Goal: Information Seeking & Learning: Learn about a topic

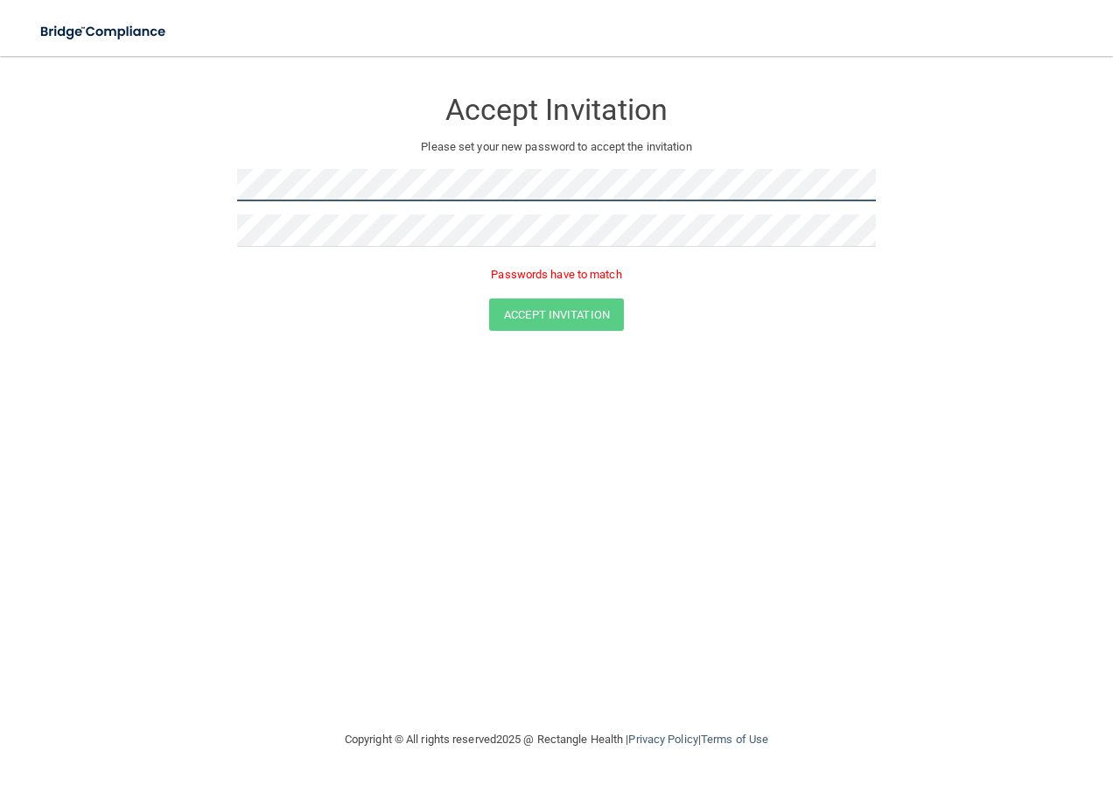
click at [394, 173] on div "Accept Invitation Please set your new password to accept the invitation Passwor…" at bounding box center [556, 186] width 639 height 225
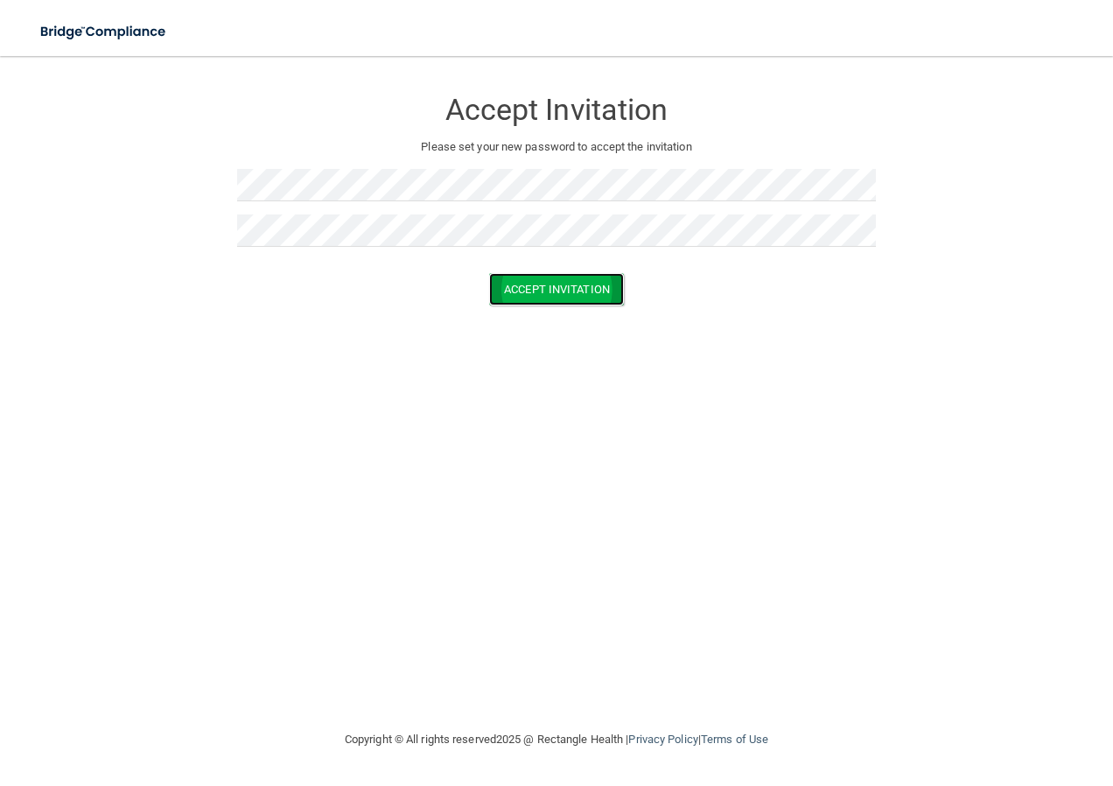
click at [597, 286] on button "Accept Invitation" at bounding box center [556, 289] width 135 height 32
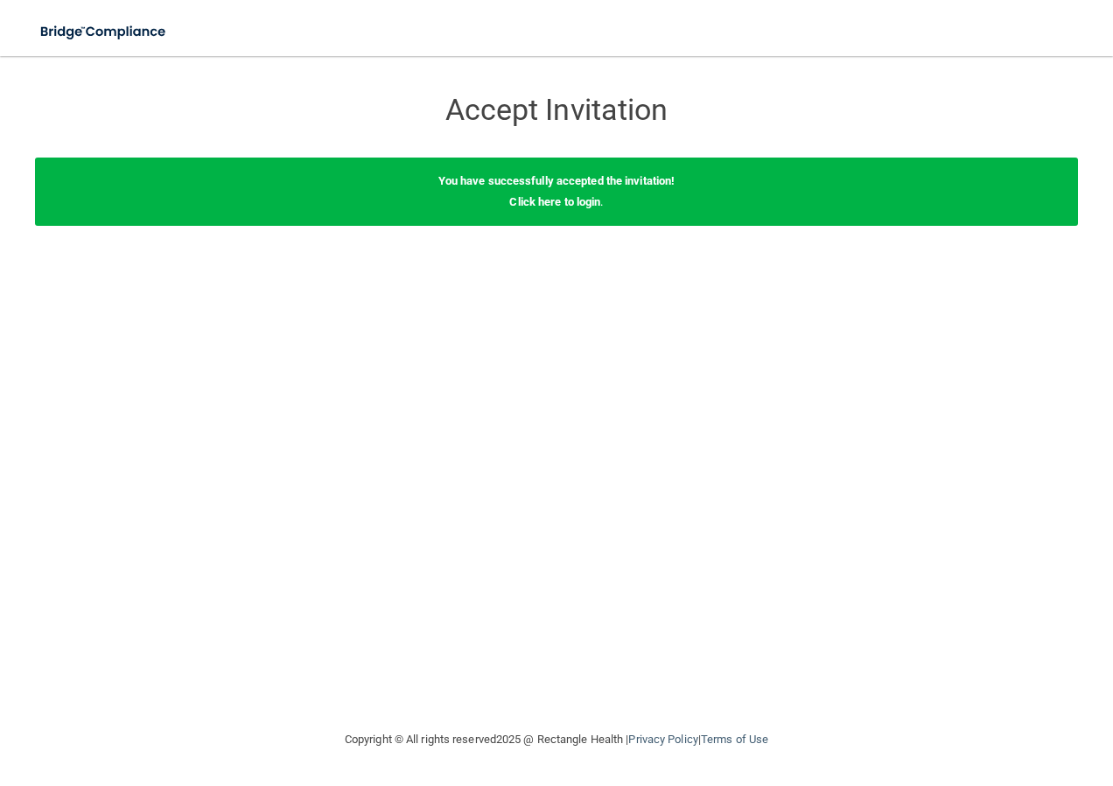
click at [879, 159] on div "You have successfully accepted the invitation! Click here to login ." at bounding box center [556, 192] width 1043 height 68
click at [514, 207] on div "You have successfully accepted the invitation! Click here to login ." at bounding box center [556, 192] width 1043 height 68
click at [559, 199] on link "Click here to login" at bounding box center [554, 201] width 91 height 13
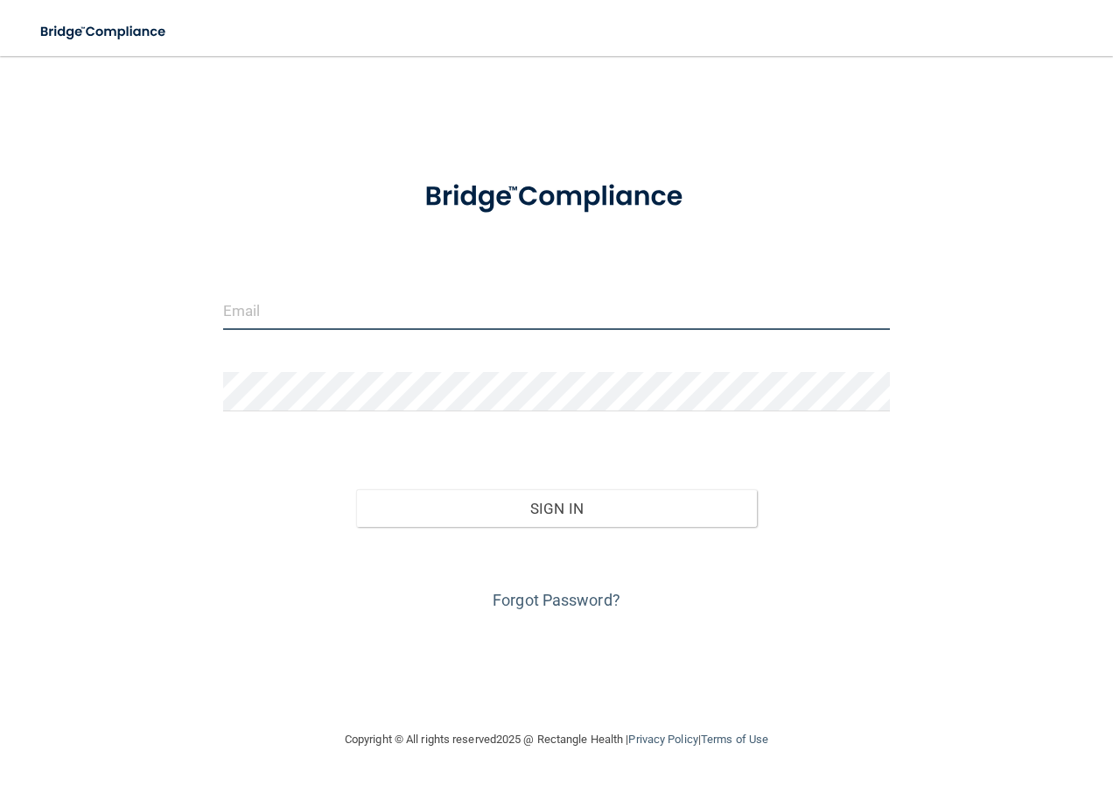
click at [341, 327] on input "email" at bounding box center [557, 310] width 668 height 39
type input "[EMAIL_ADDRESS][DOMAIN_NAME]"
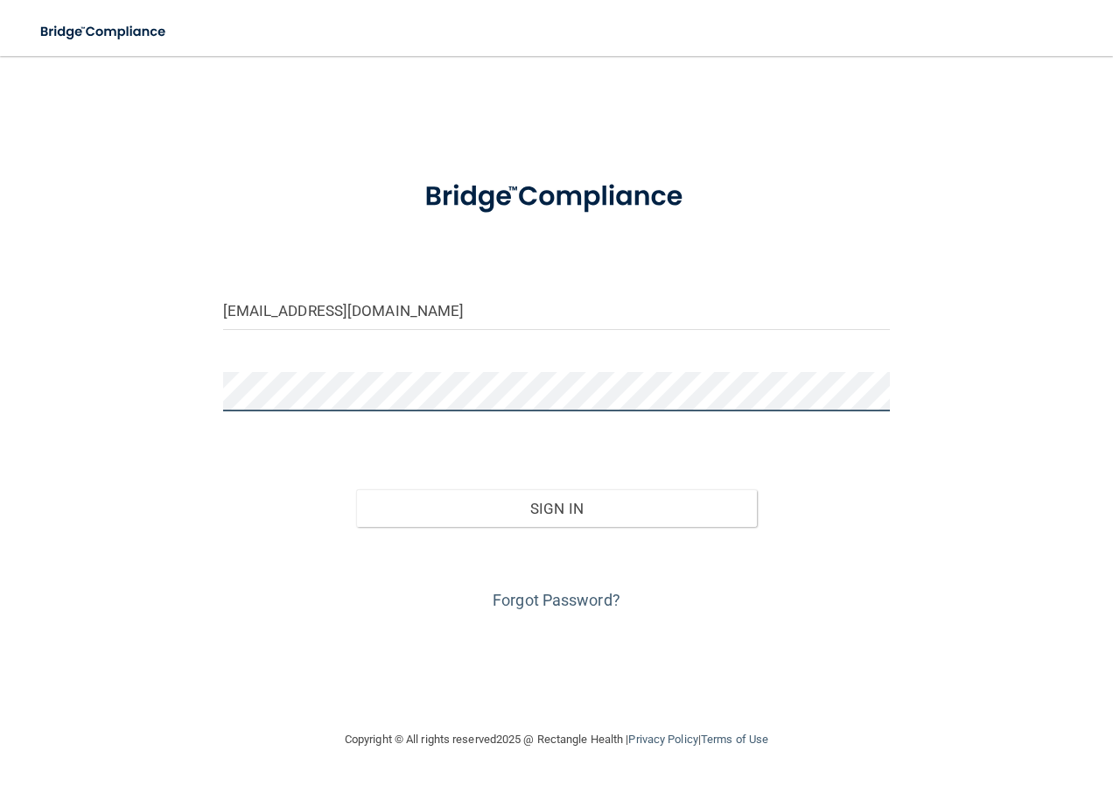
click at [356, 489] on button "Sign In" at bounding box center [556, 508] width 401 height 39
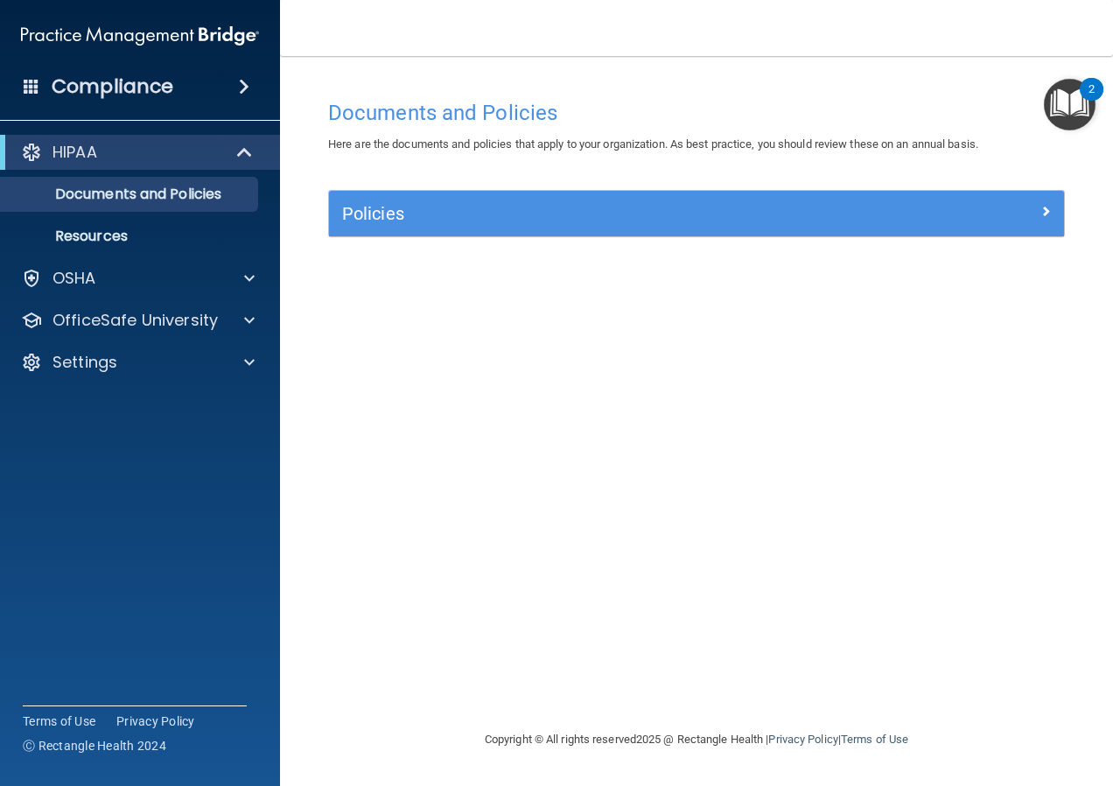
click at [529, 193] on div "Policies" at bounding box center [696, 214] width 735 height 46
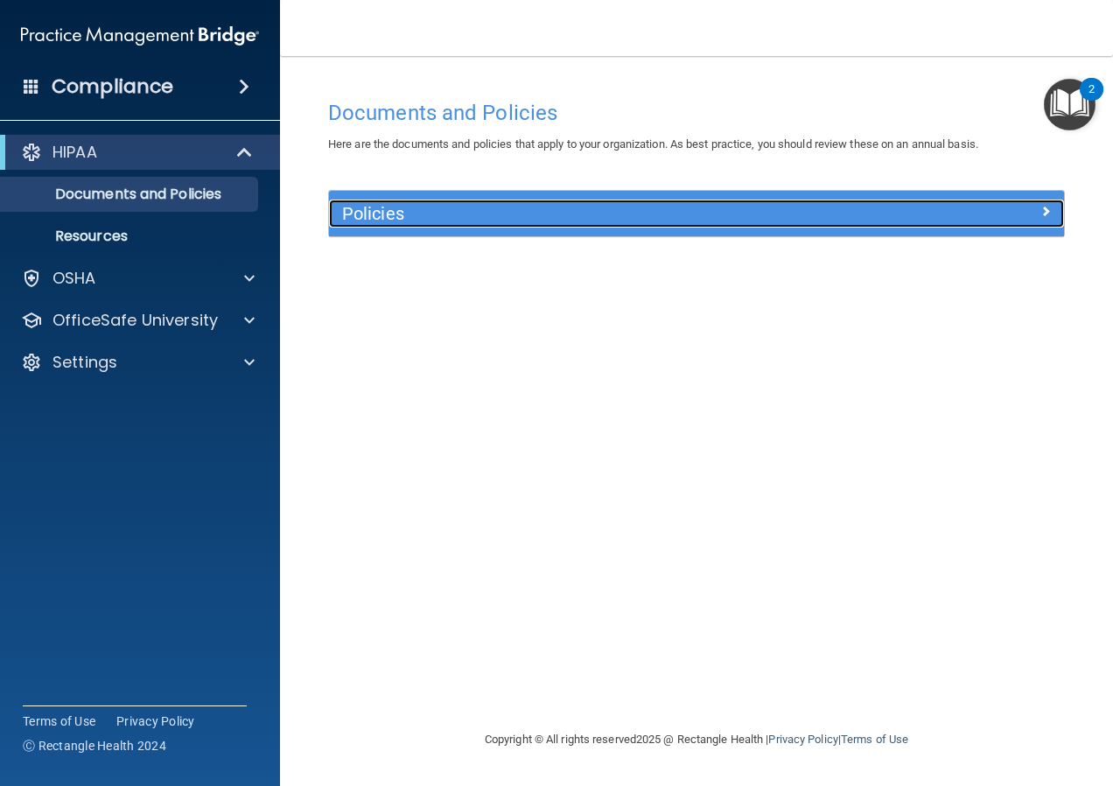
click at [528, 214] on h5 "Policies" at bounding box center [604, 213] width 525 height 19
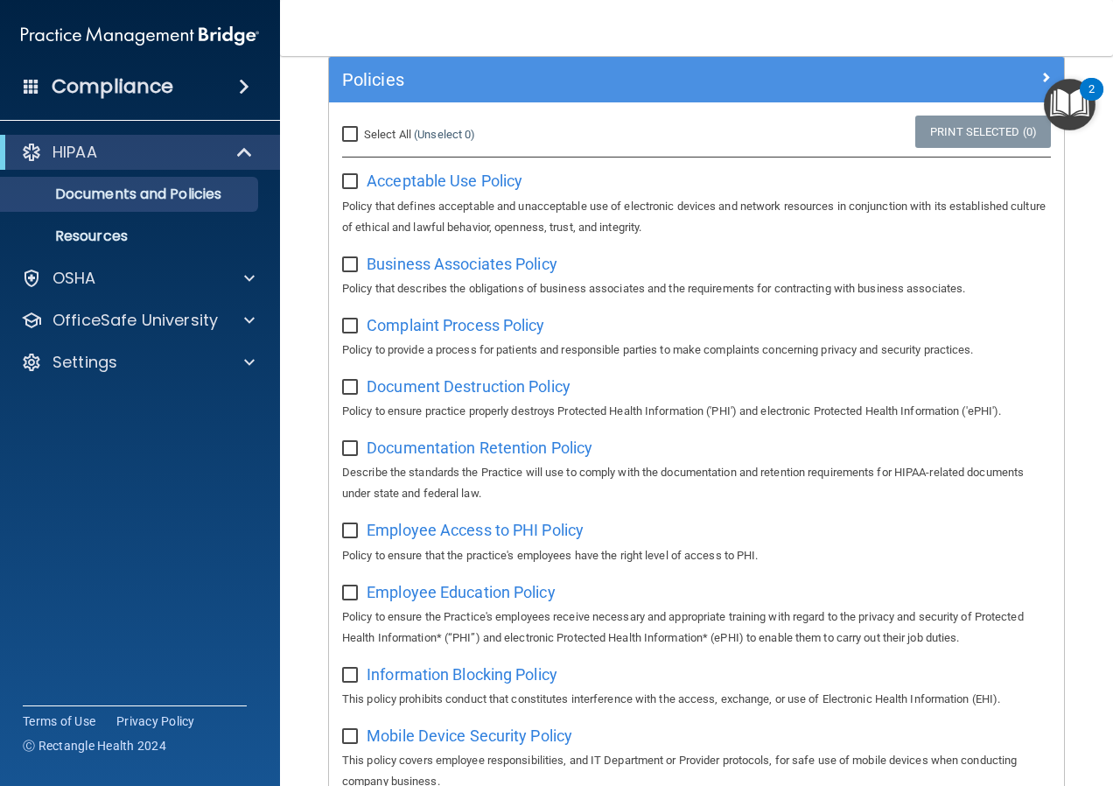
scroll to position [175, 0]
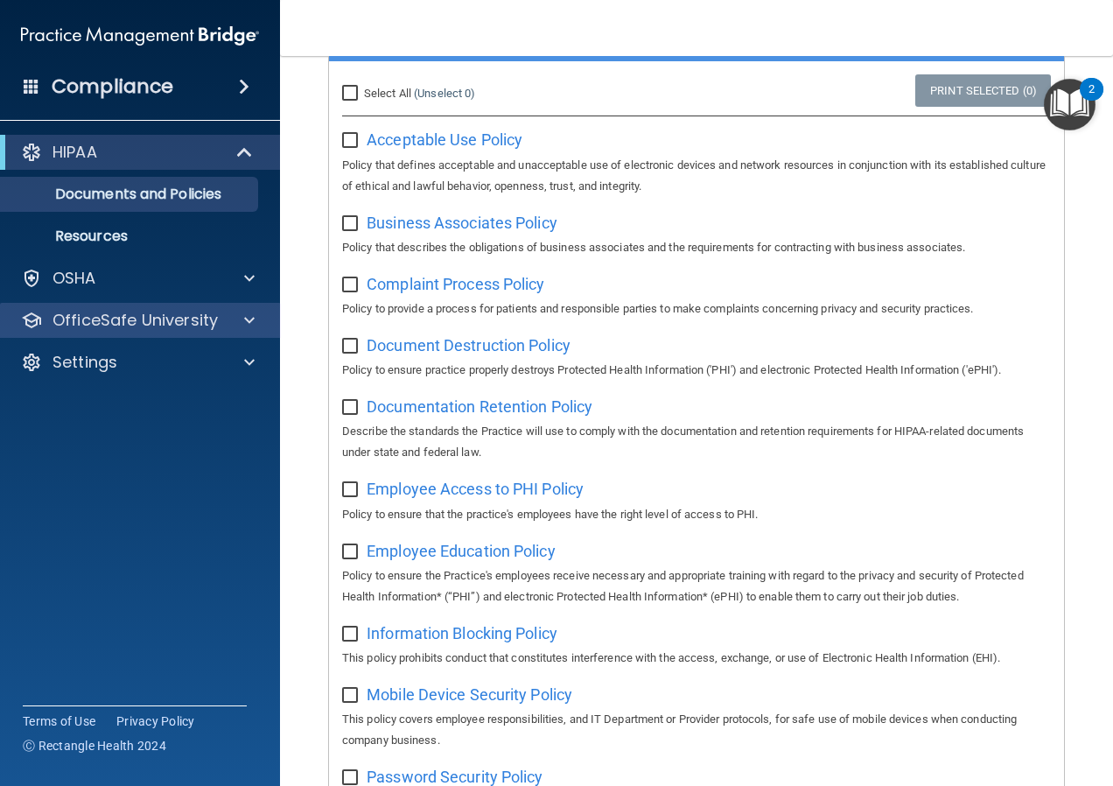
click at [127, 333] on div "OfficeSafe University" at bounding box center [140, 320] width 281 height 35
click at [256, 327] on div at bounding box center [247, 320] width 44 height 21
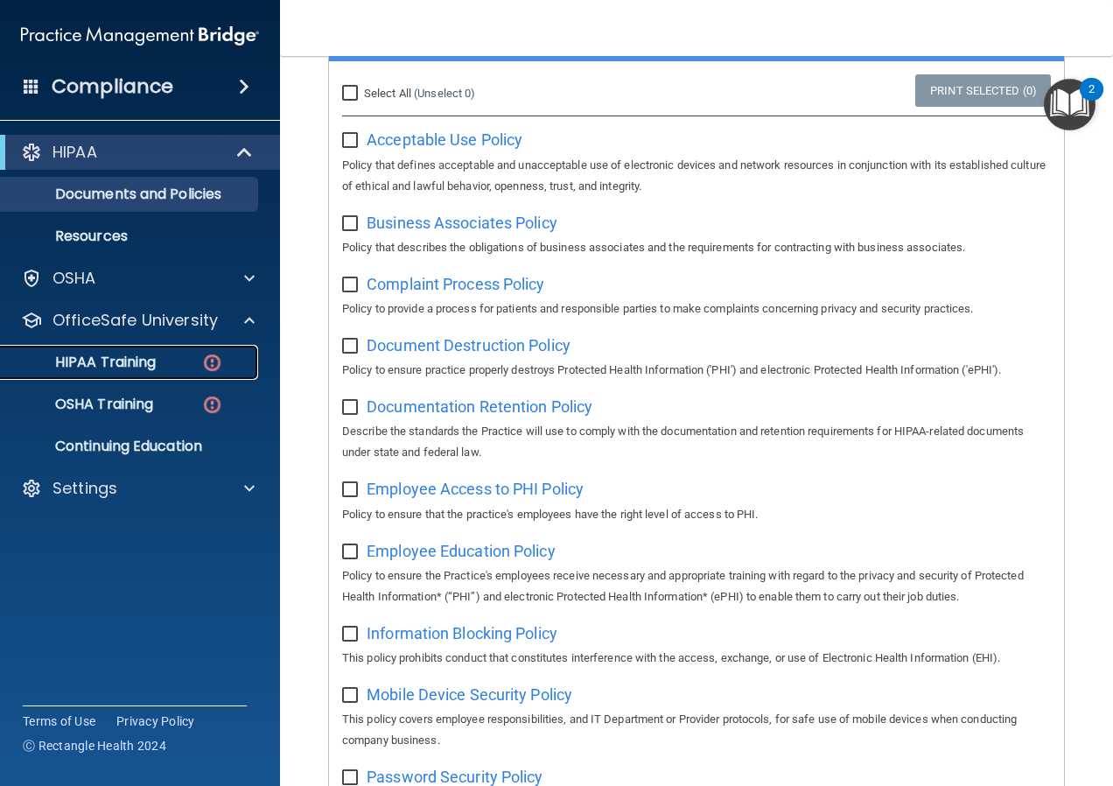
click at [125, 354] on p "HIPAA Training" at bounding box center [83, 363] width 144 height 18
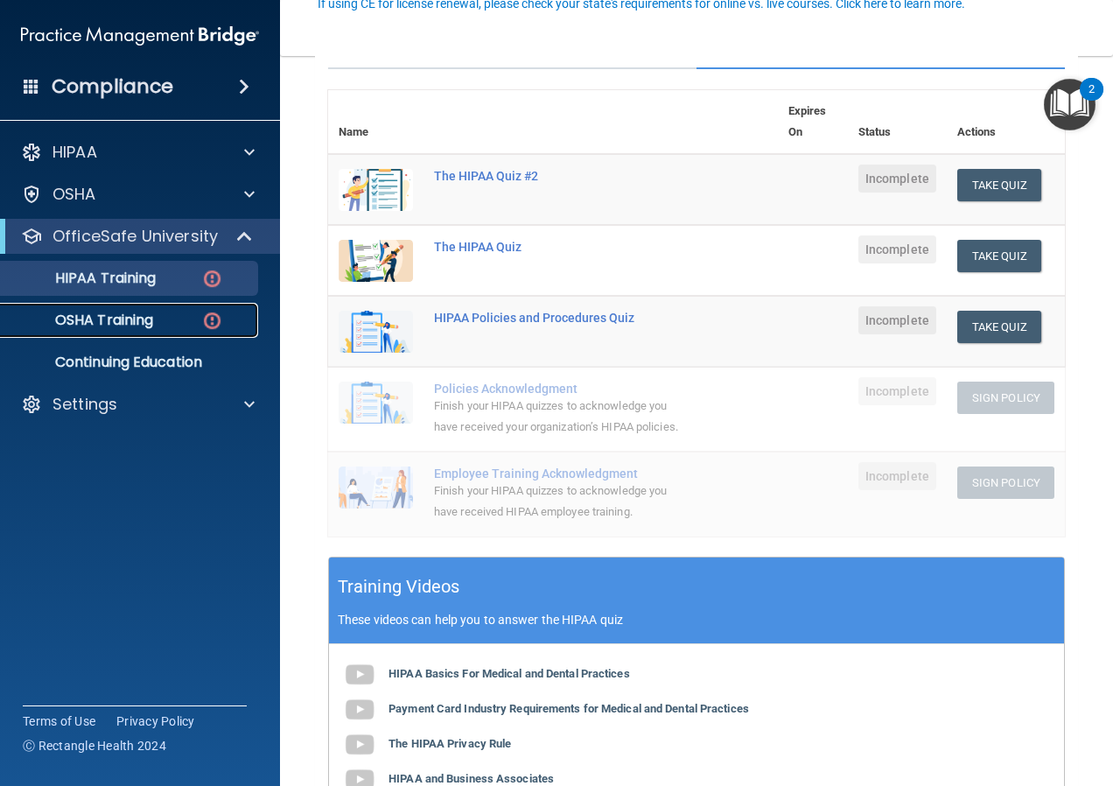
click at [115, 328] on p "OSHA Training" at bounding box center [82, 321] width 142 height 18
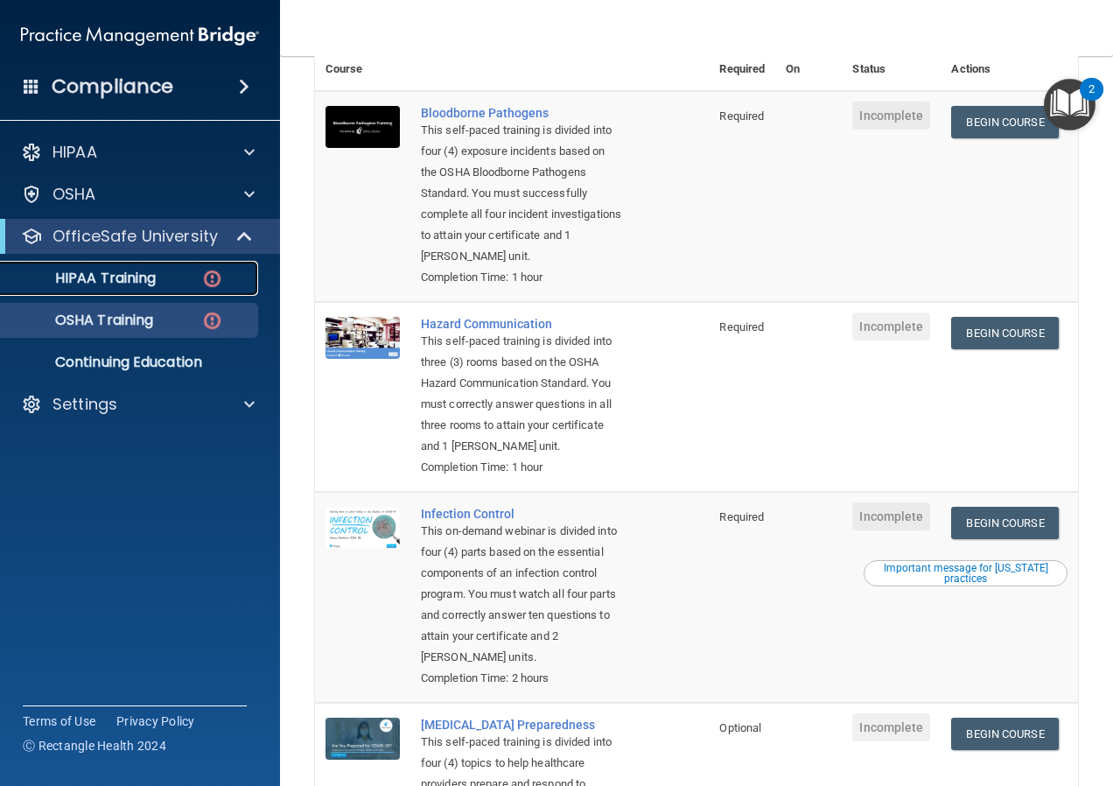
click at [129, 271] on p "HIPAA Training" at bounding box center [83, 279] width 144 height 18
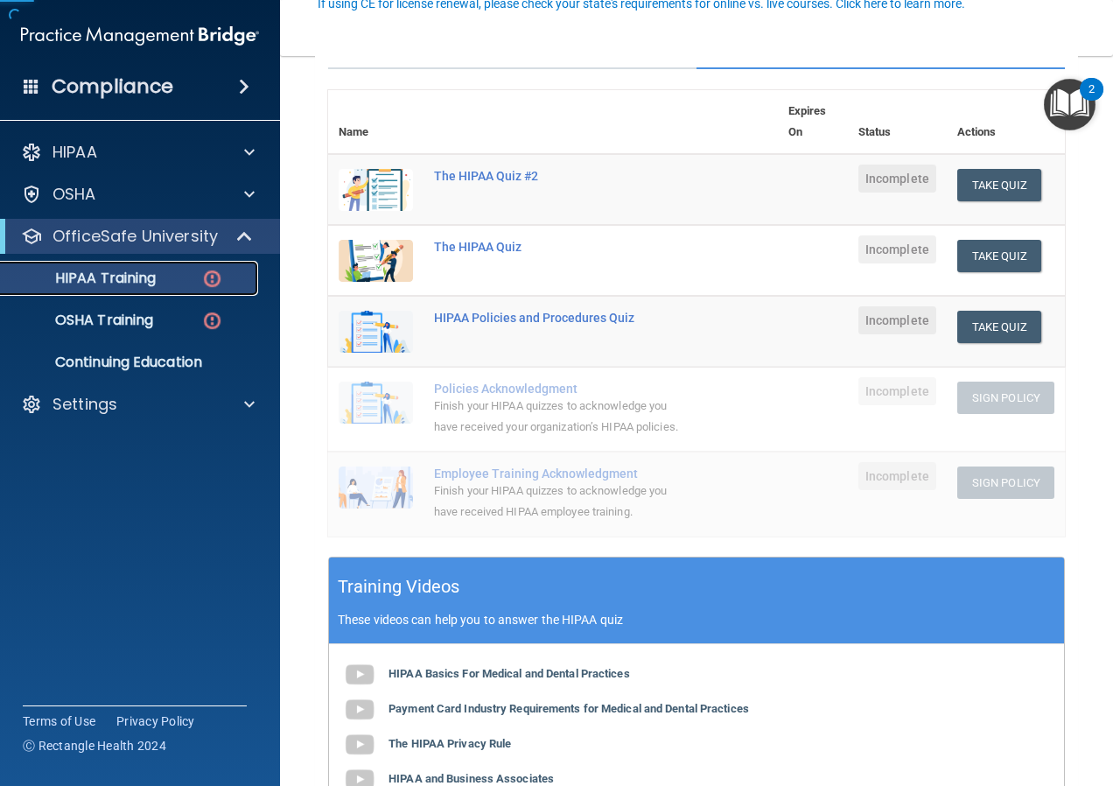
click at [120, 277] on p "HIPAA Training" at bounding box center [83, 279] width 144 height 18
click at [880, 200] on td "Incomplete" at bounding box center [897, 190] width 99 height 72
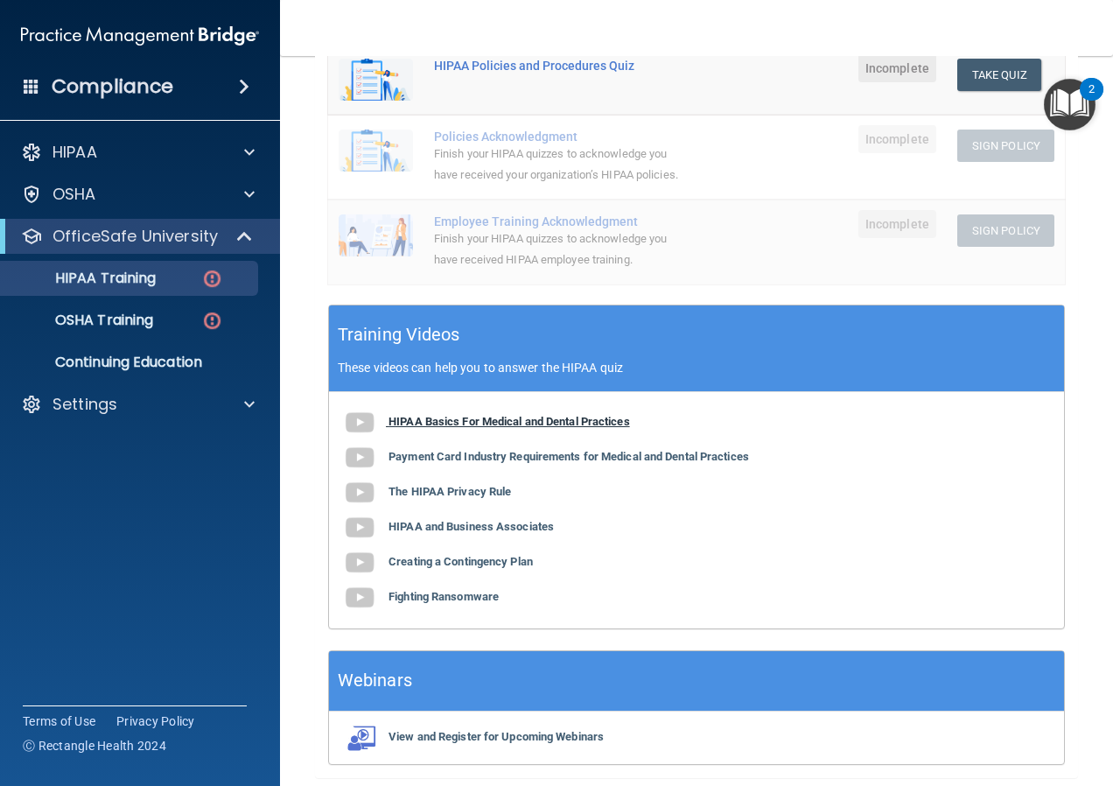
scroll to position [424, 0]
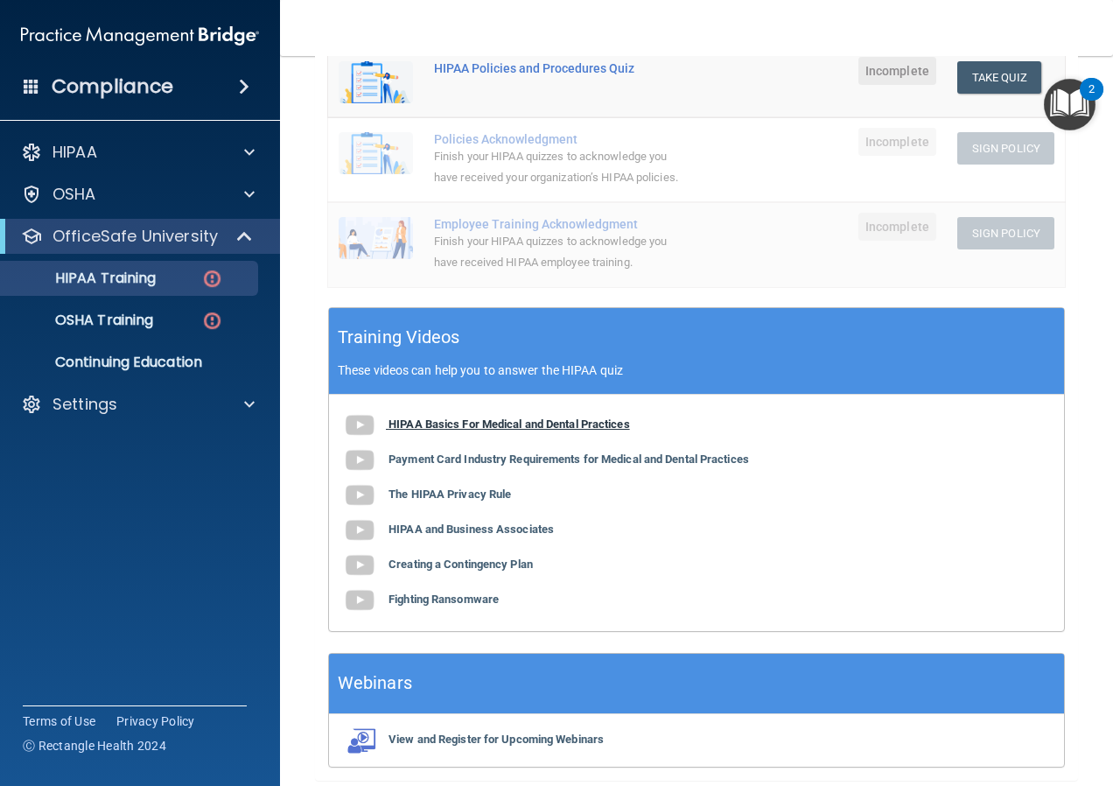
click at [482, 431] on b "HIPAA Basics For Medical and Dental Practices" at bounding box center [510, 423] width 242 height 13
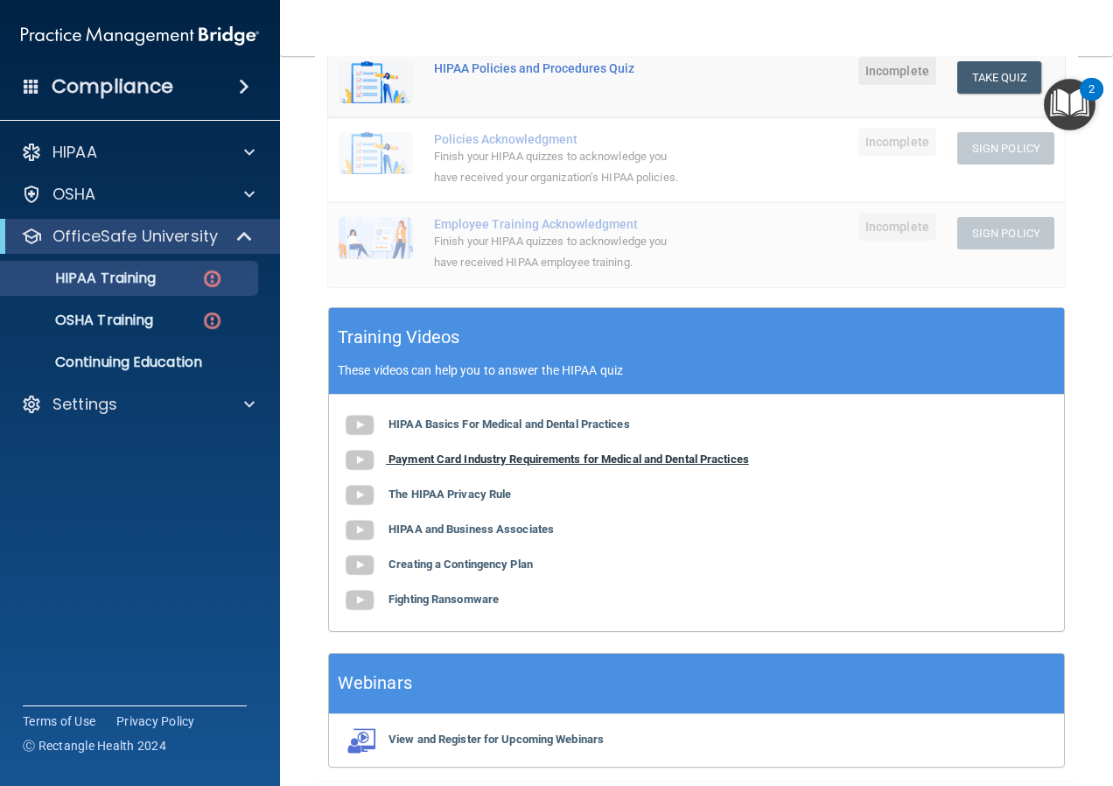
click at [442, 466] on b "Payment Card Industry Requirements for Medical and Dental Practices" at bounding box center [569, 458] width 361 height 13
click at [439, 501] on b "The HIPAA Privacy Rule" at bounding box center [450, 493] width 123 height 13
click at [490, 536] on b "HIPAA and Business Associates" at bounding box center [471, 528] width 165 height 13
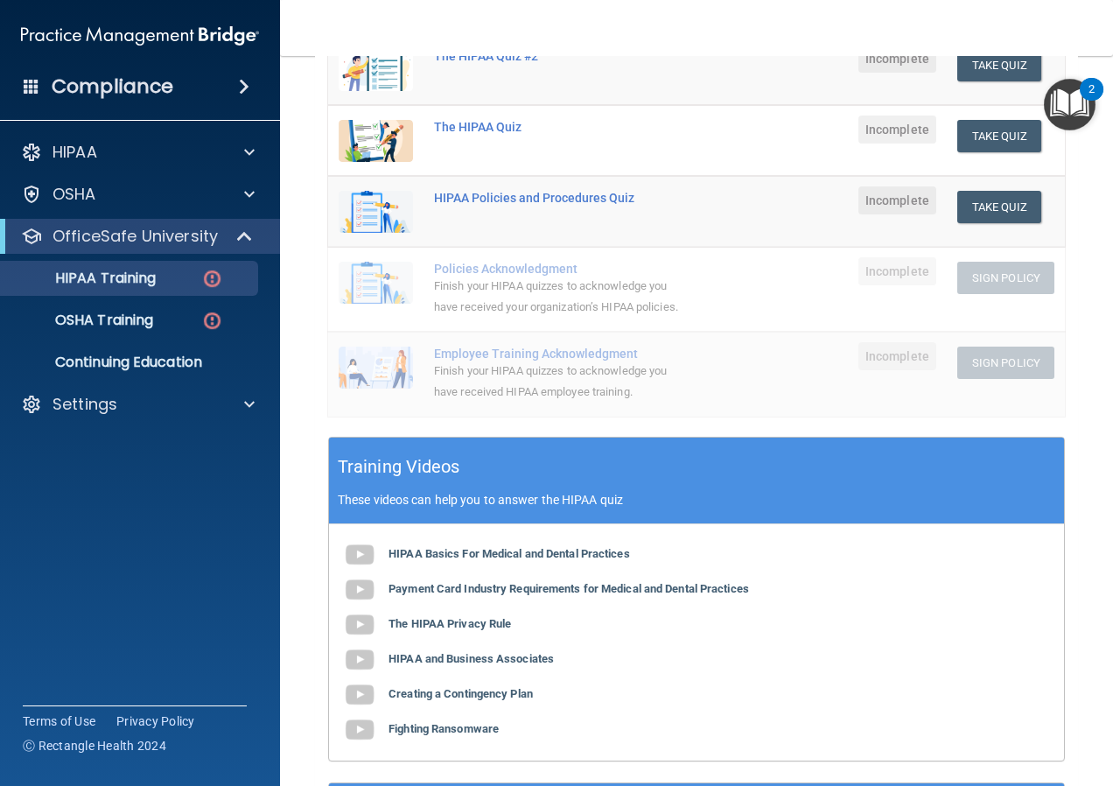
scroll to position [337, 0]
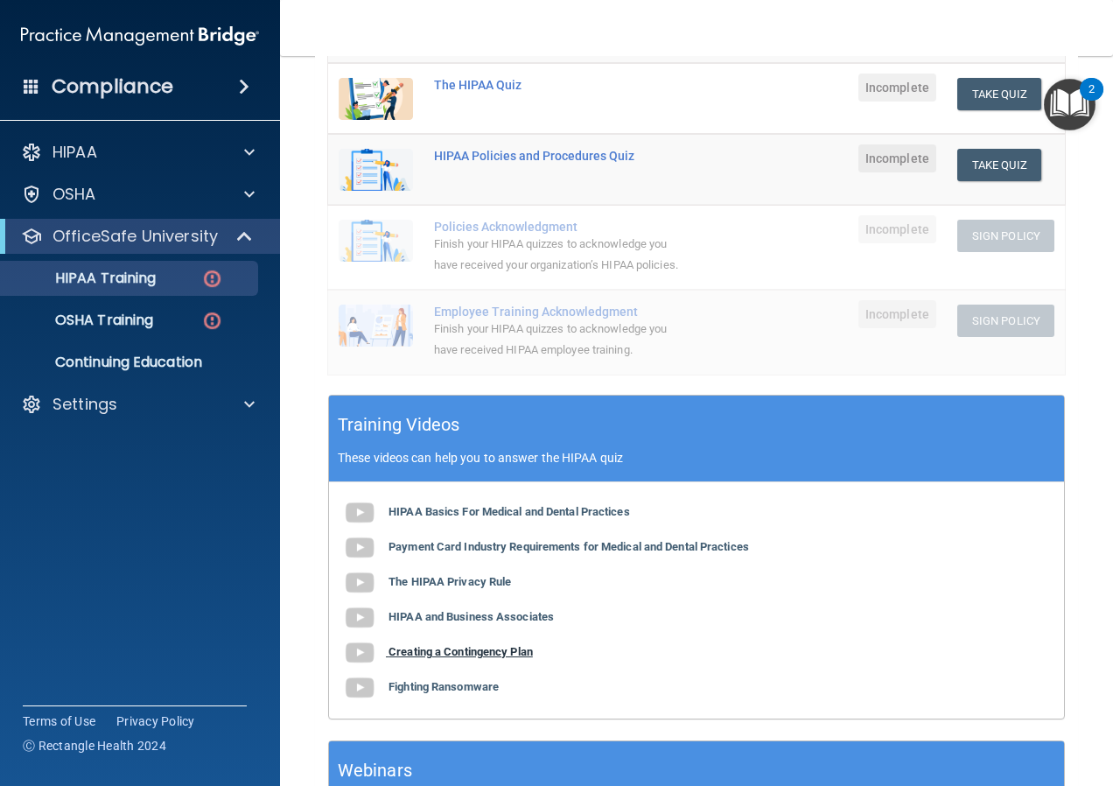
click at [431, 658] on b "Creating a Contingency Plan" at bounding box center [461, 651] width 144 height 13
click at [493, 693] on b "Fighting Ransomware" at bounding box center [444, 686] width 110 height 13
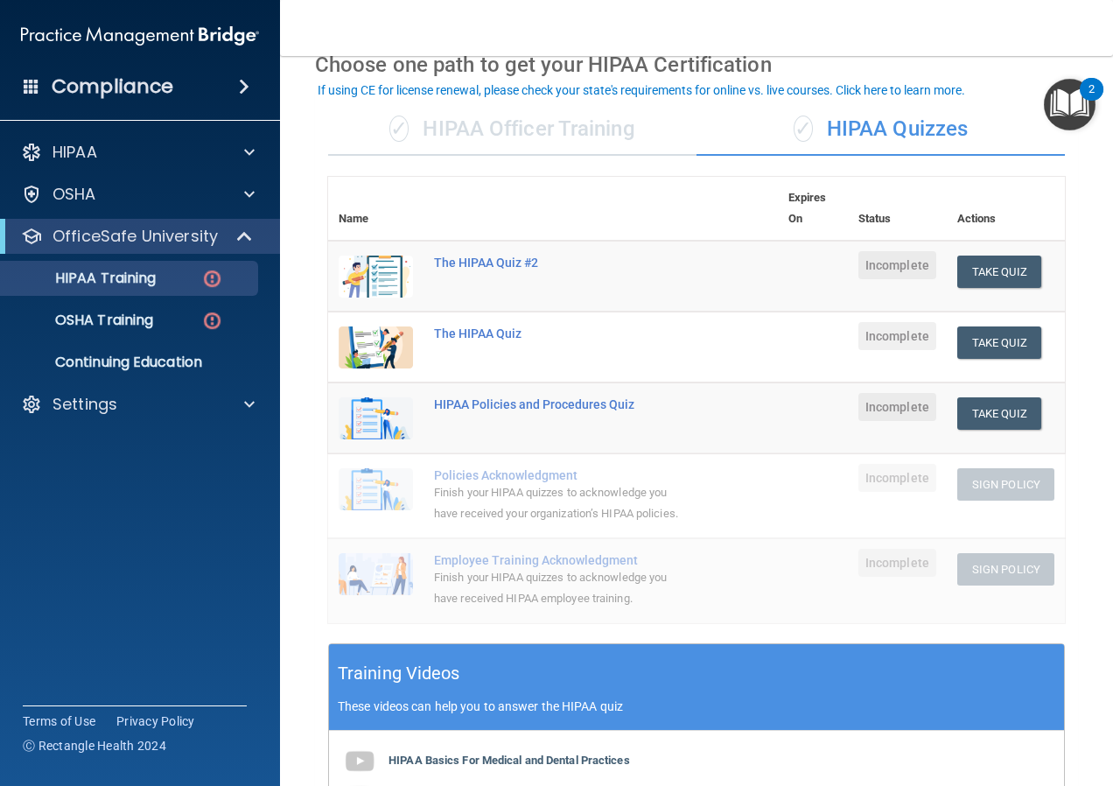
scroll to position [0, 0]
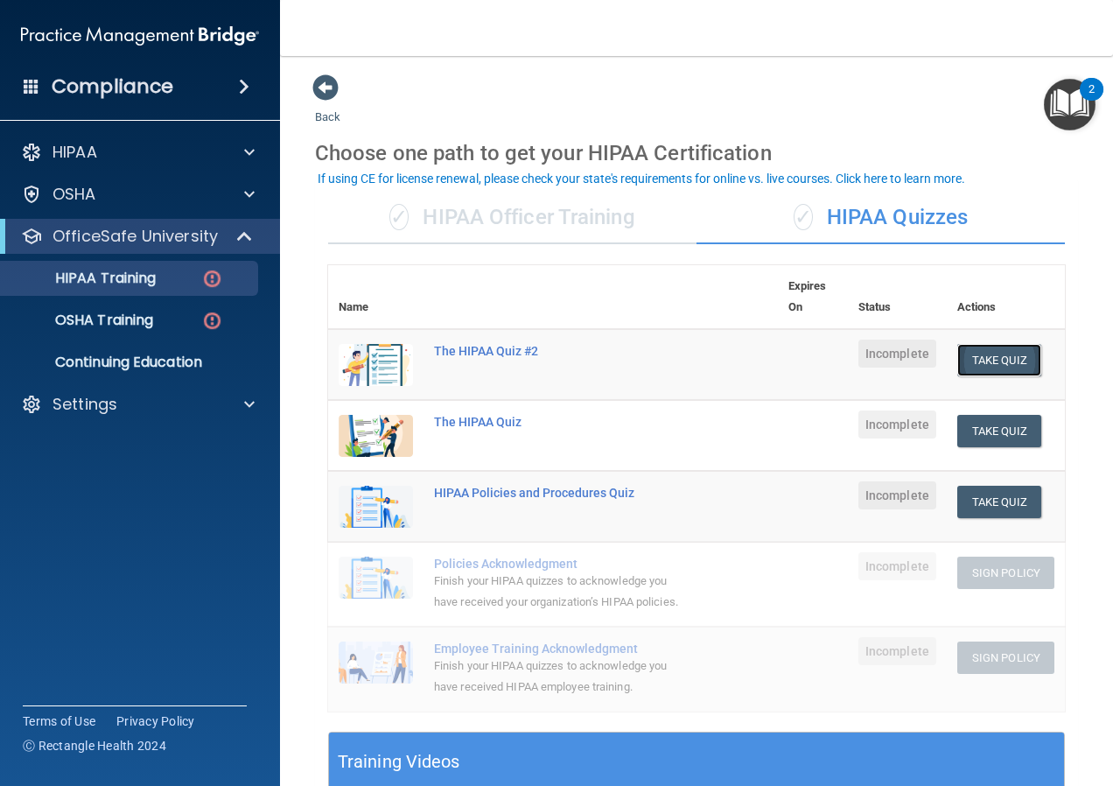
click at [1003, 360] on button "Take Quiz" at bounding box center [999, 360] width 84 height 32
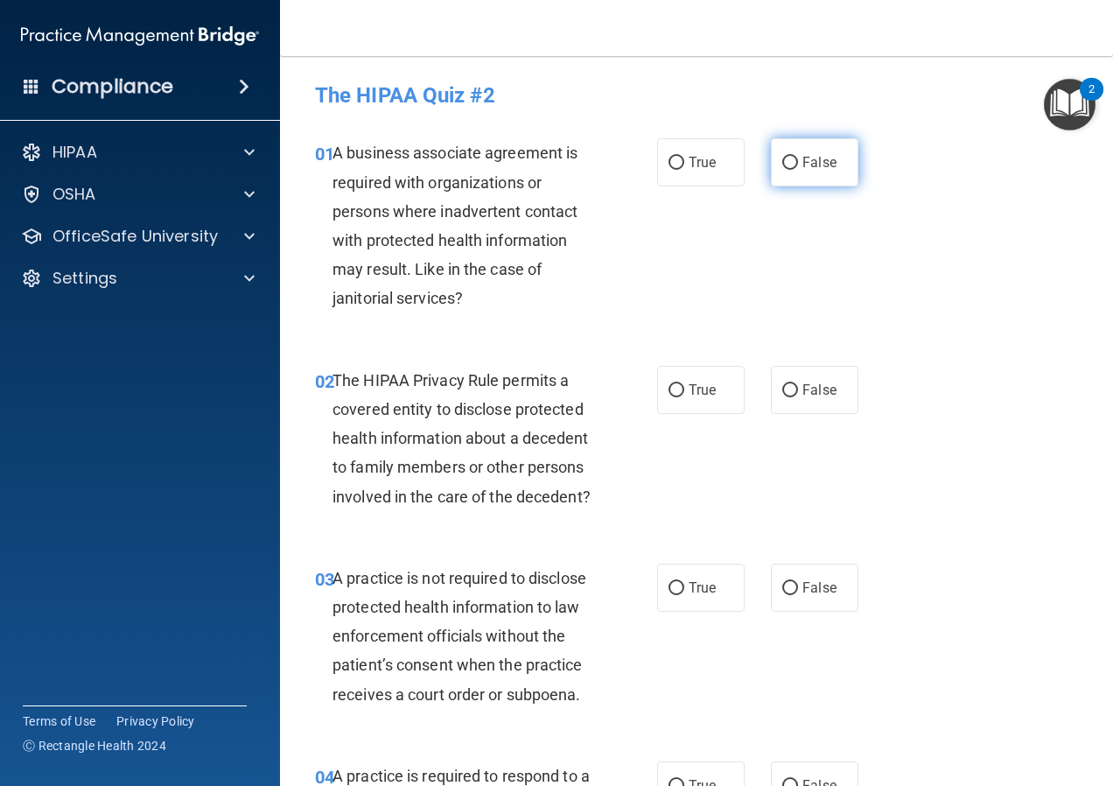
click at [810, 157] on span "False" at bounding box center [819, 162] width 34 height 17
click at [798, 157] on input "False" at bounding box center [790, 163] width 16 height 13
radio input "true"
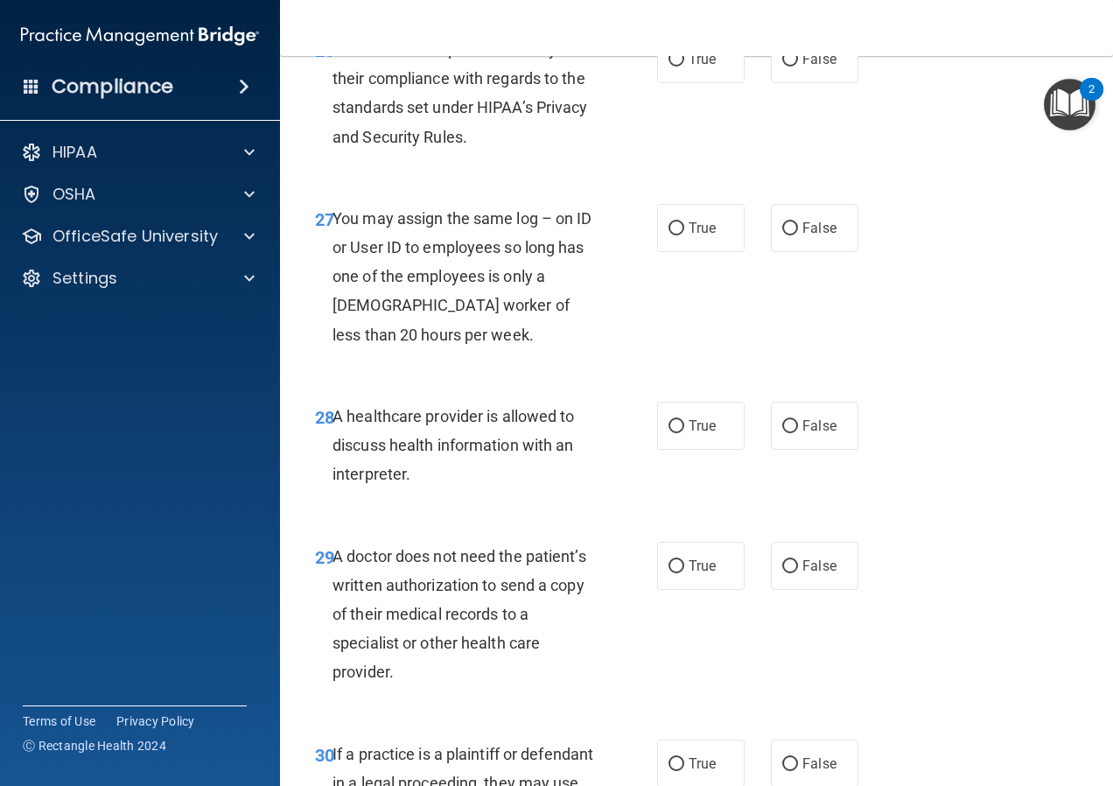
scroll to position [4944, 0]
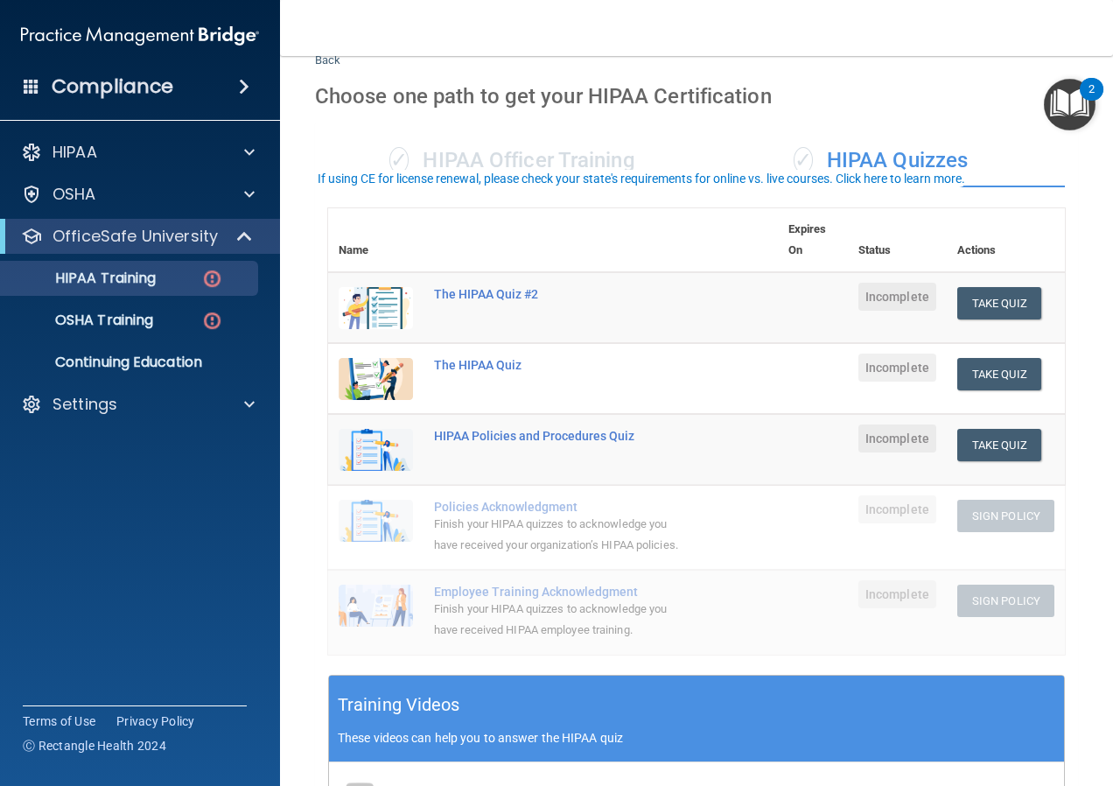
scroll to position [88, 0]
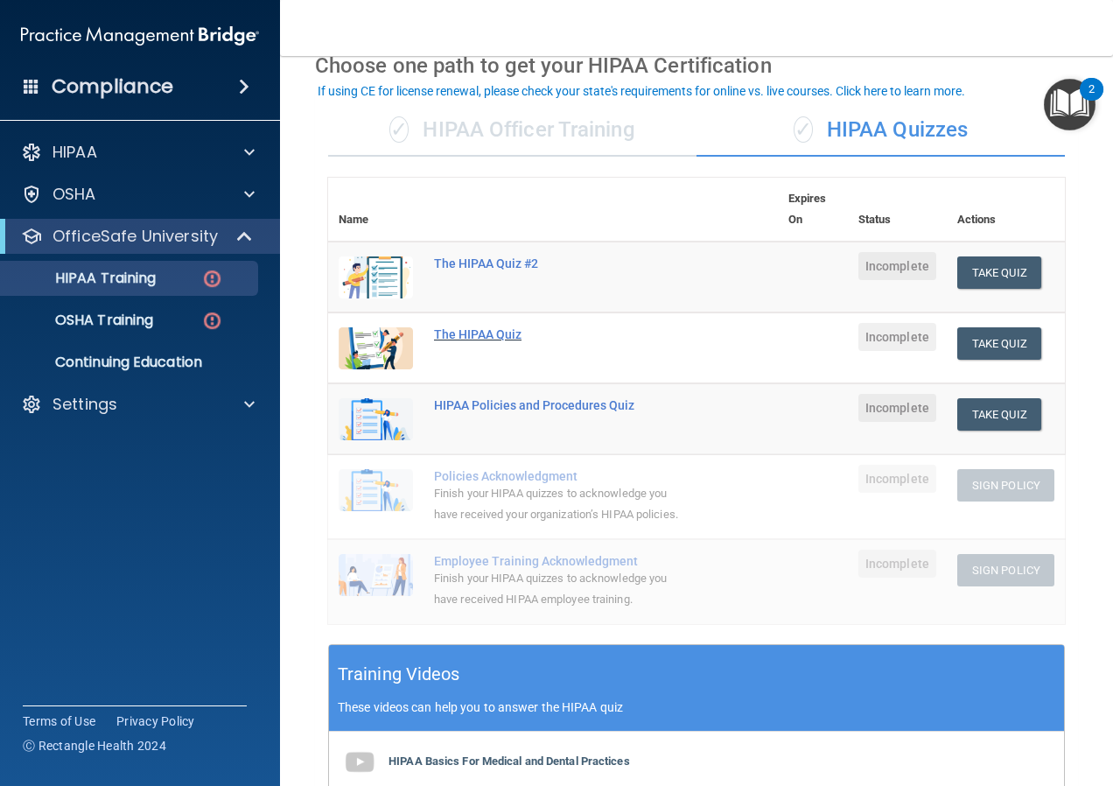
click at [474, 331] on div "The HIPAA Quiz" at bounding box center [562, 334] width 256 height 14
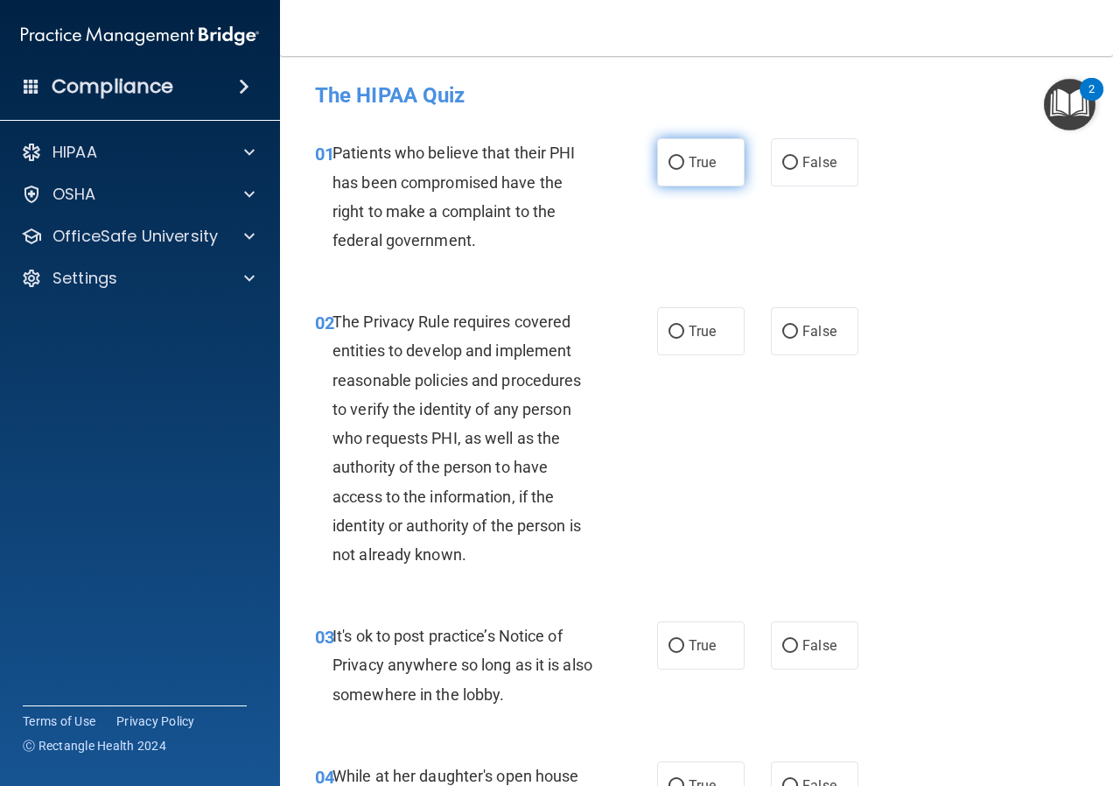
click at [704, 158] on span "True" at bounding box center [702, 162] width 27 height 17
click at [684, 158] on input "True" at bounding box center [677, 163] width 16 height 13
radio input "true"
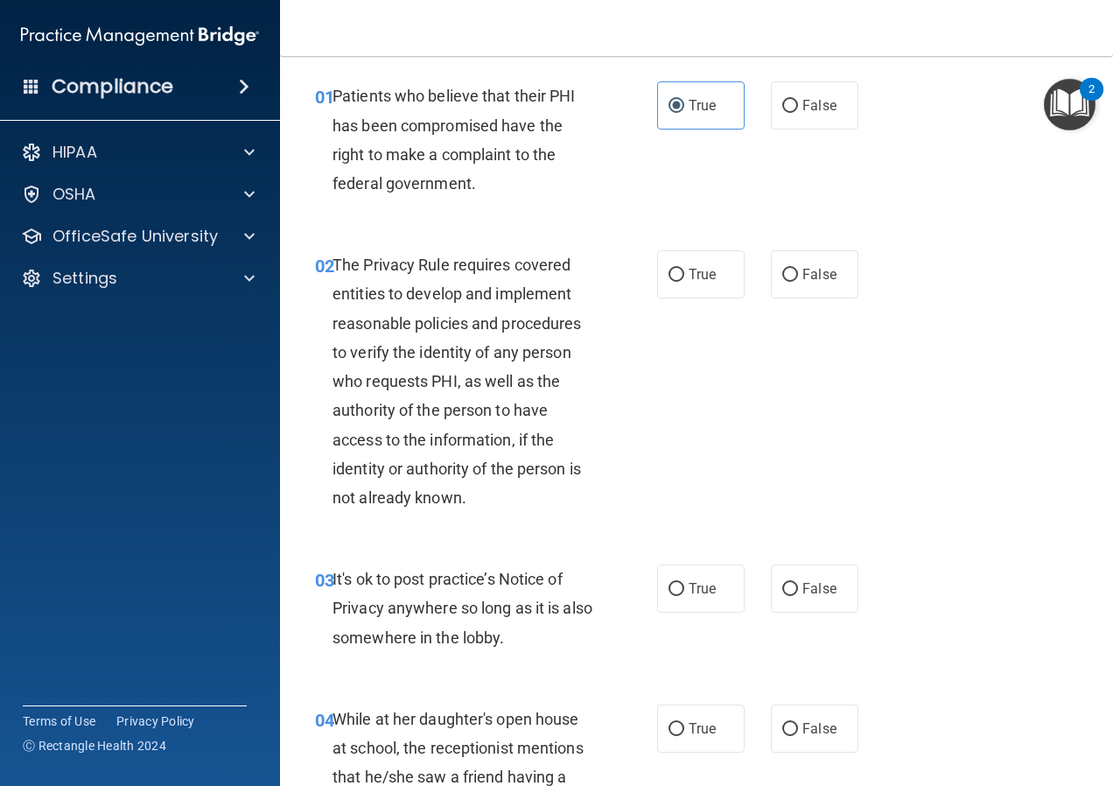
scroll to position [88, 0]
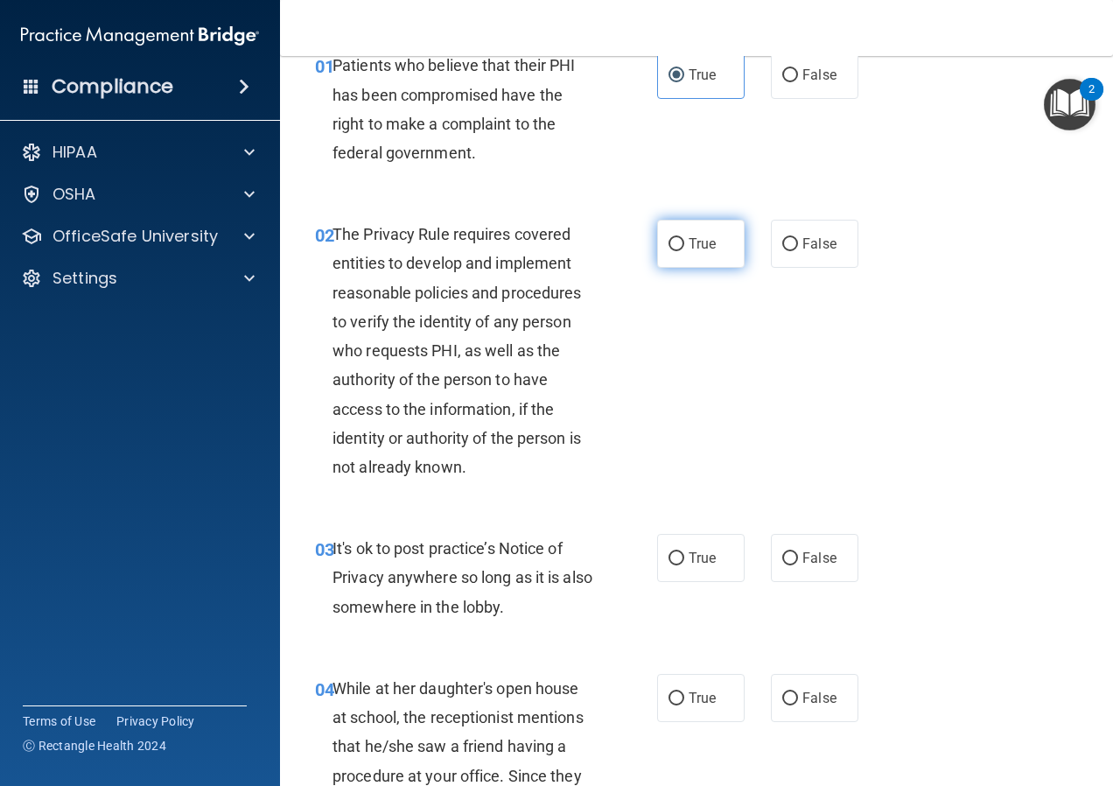
click at [690, 248] on span "True" at bounding box center [702, 243] width 27 height 17
click at [684, 248] on input "True" at bounding box center [677, 244] width 16 height 13
radio input "true"
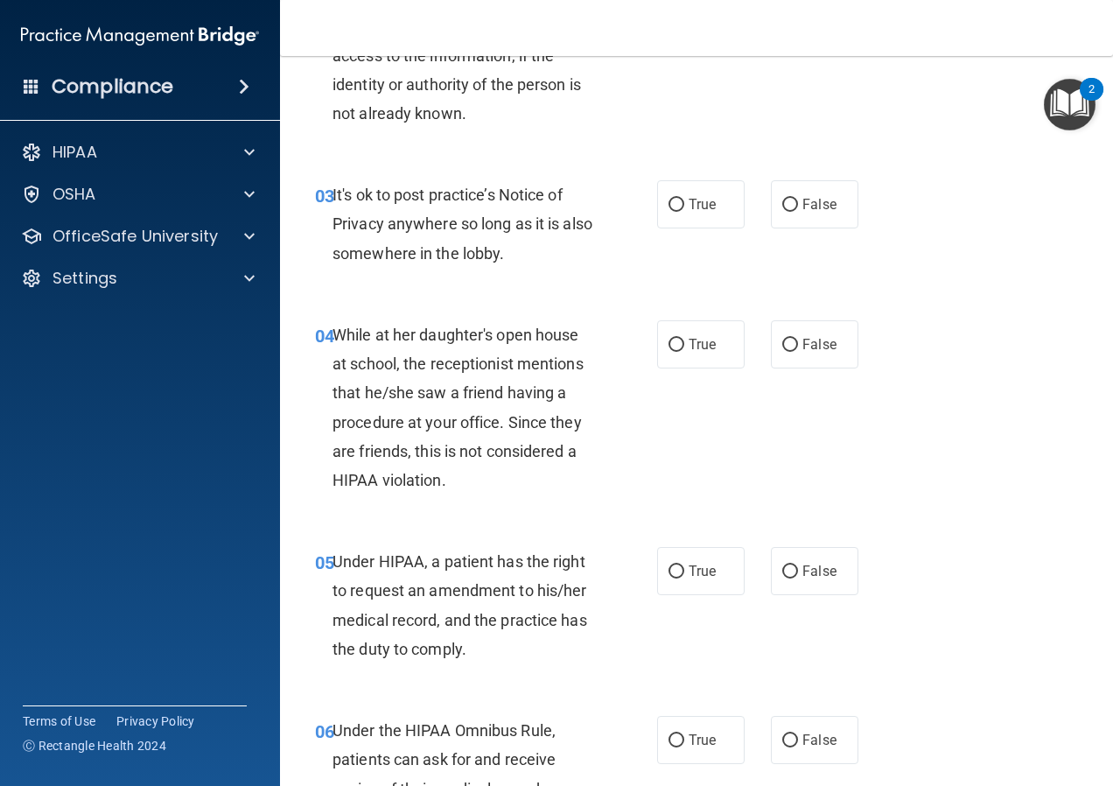
scroll to position [175, 0]
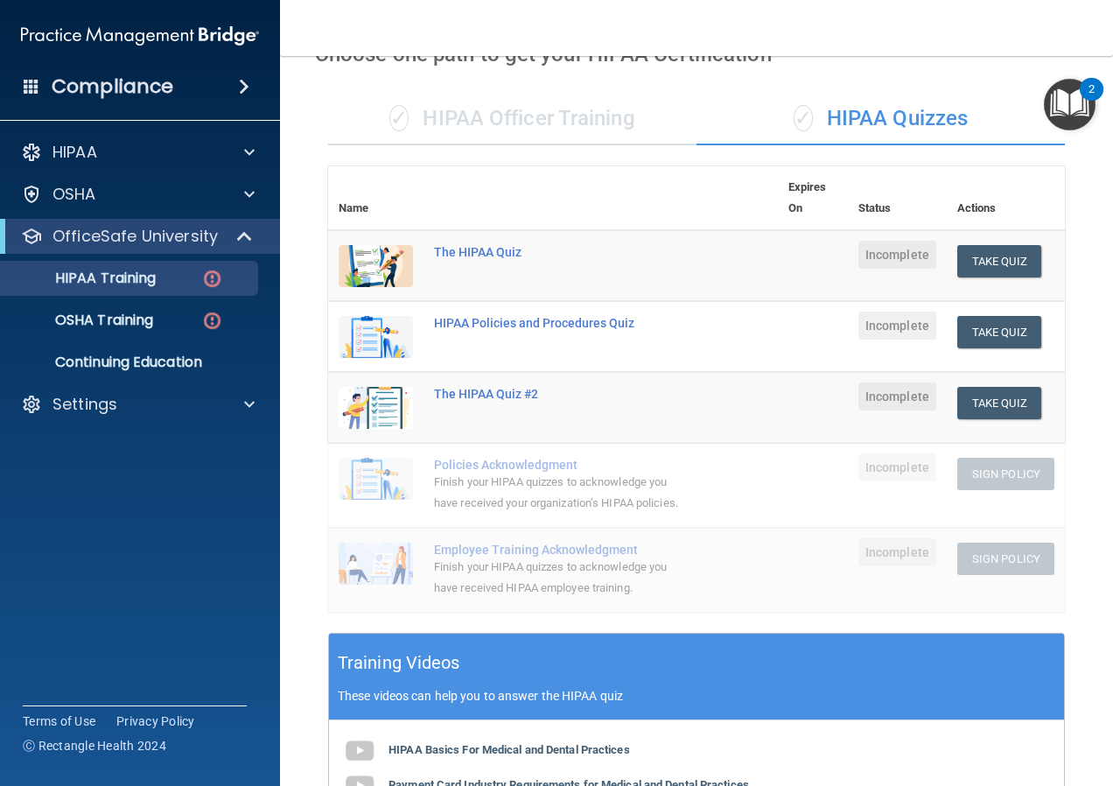
scroll to position [74, 0]
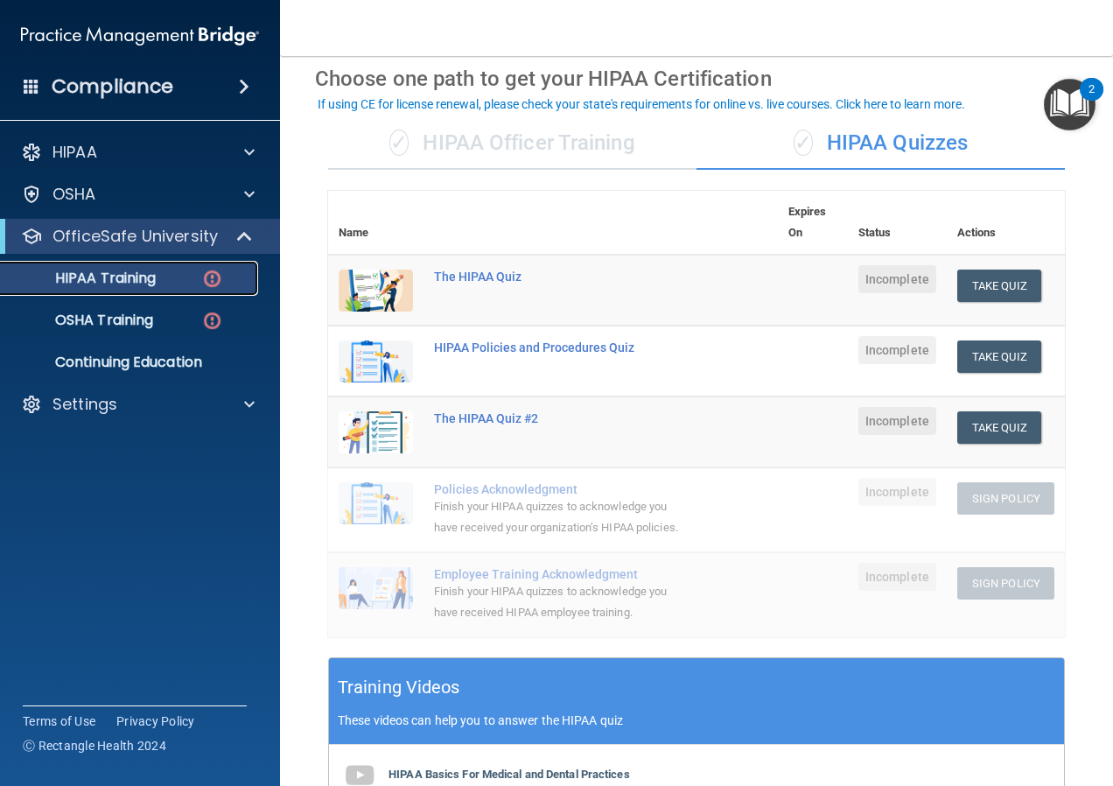
click at [109, 284] on p "HIPAA Training" at bounding box center [83, 279] width 144 height 18
click at [990, 346] on button "Take Quiz" at bounding box center [999, 356] width 84 height 32
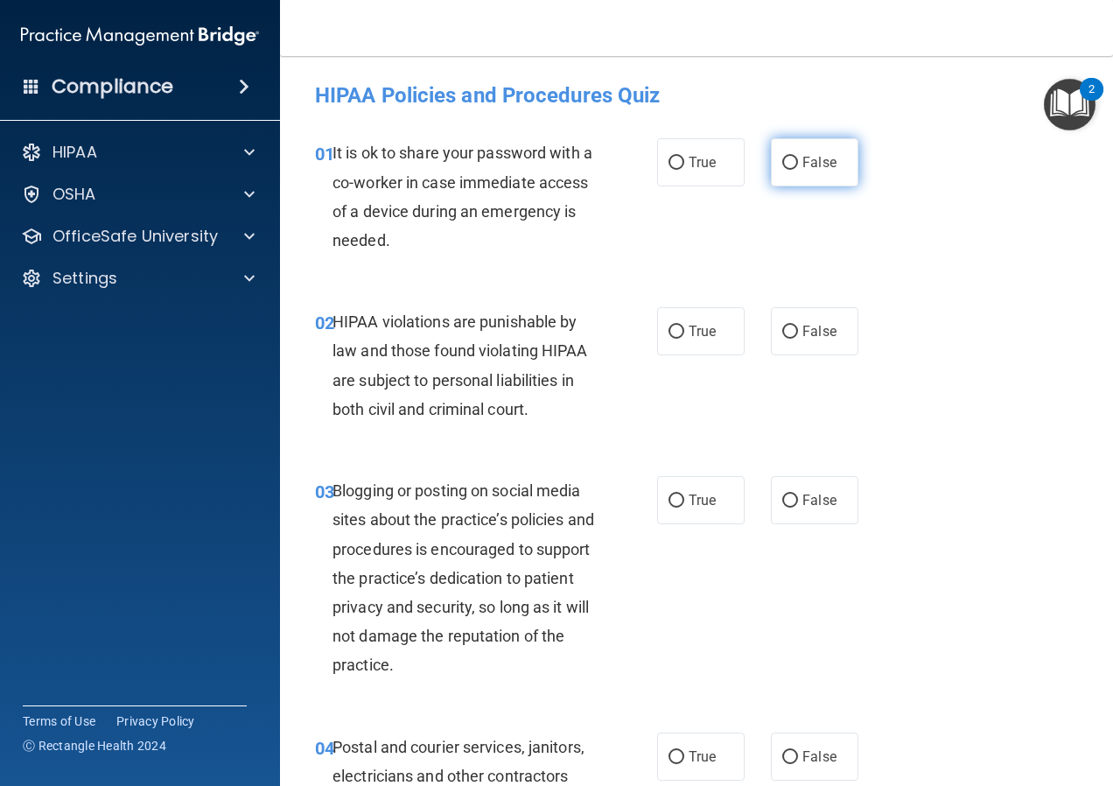
drag, startPoint x: 808, startPoint y: 160, endPoint x: 798, endPoint y: 164, distance: 10.2
click at [809, 160] on span "False" at bounding box center [819, 162] width 34 height 17
click at [798, 160] on input "False" at bounding box center [790, 163] width 16 height 13
radio input "true"
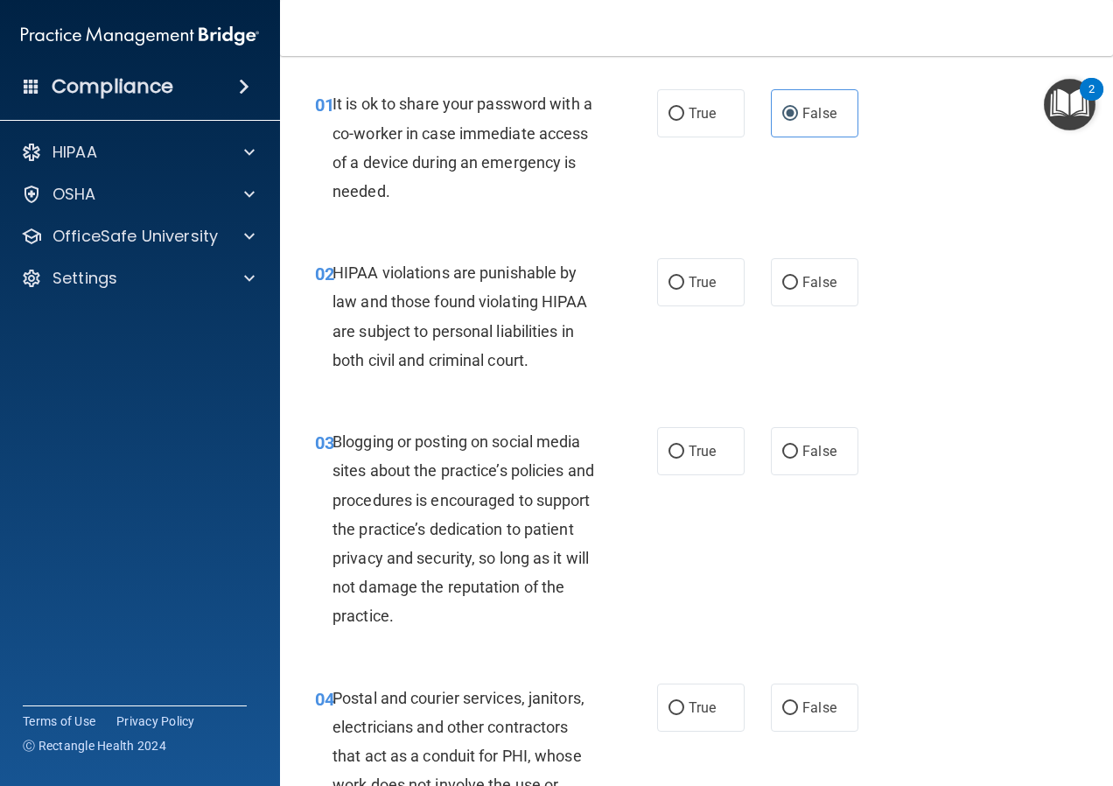
scroll to position [88, 0]
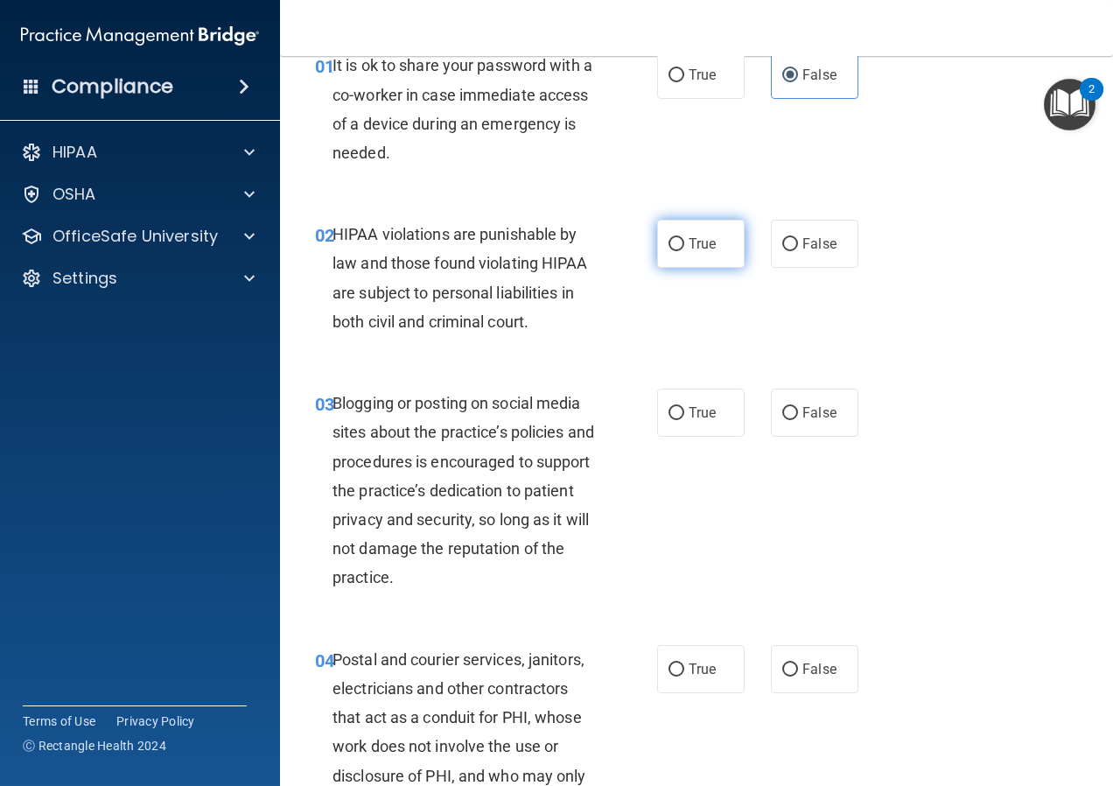
click at [680, 253] on label "True" at bounding box center [701, 244] width 88 height 48
click at [680, 251] on input "True" at bounding box center [677, 244] width 16 height 13
radio input "true"
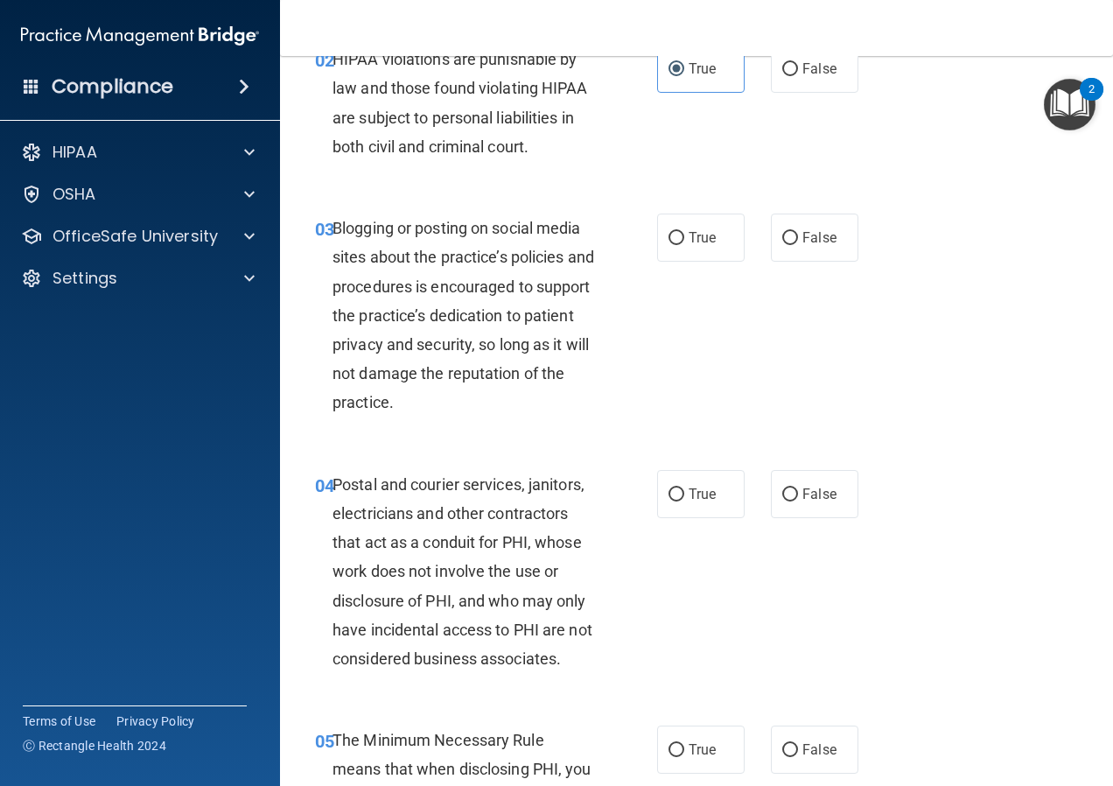
scroll to position [350, 0]
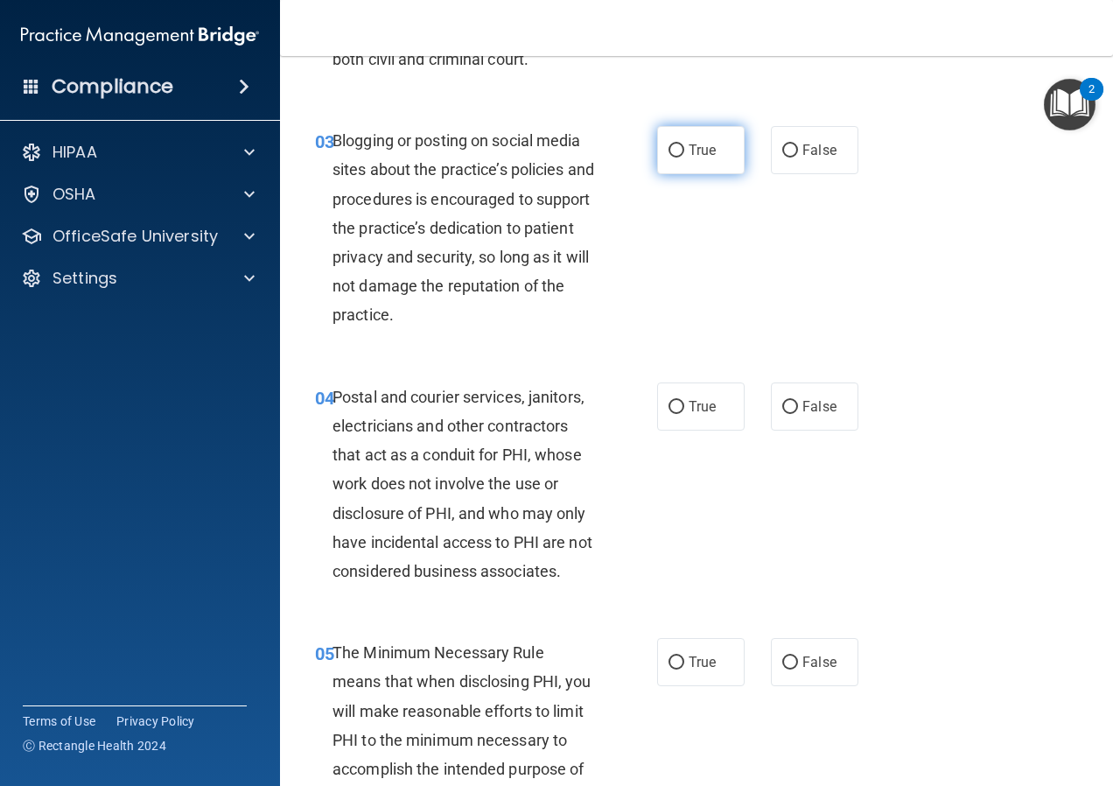
click at [711, 144] on label "True" at bounding box center [701, 150] width 88 height 48
click at [684, 144] on input "True" at bounding box center [677, 150] width 16 height 13
radio input "true"
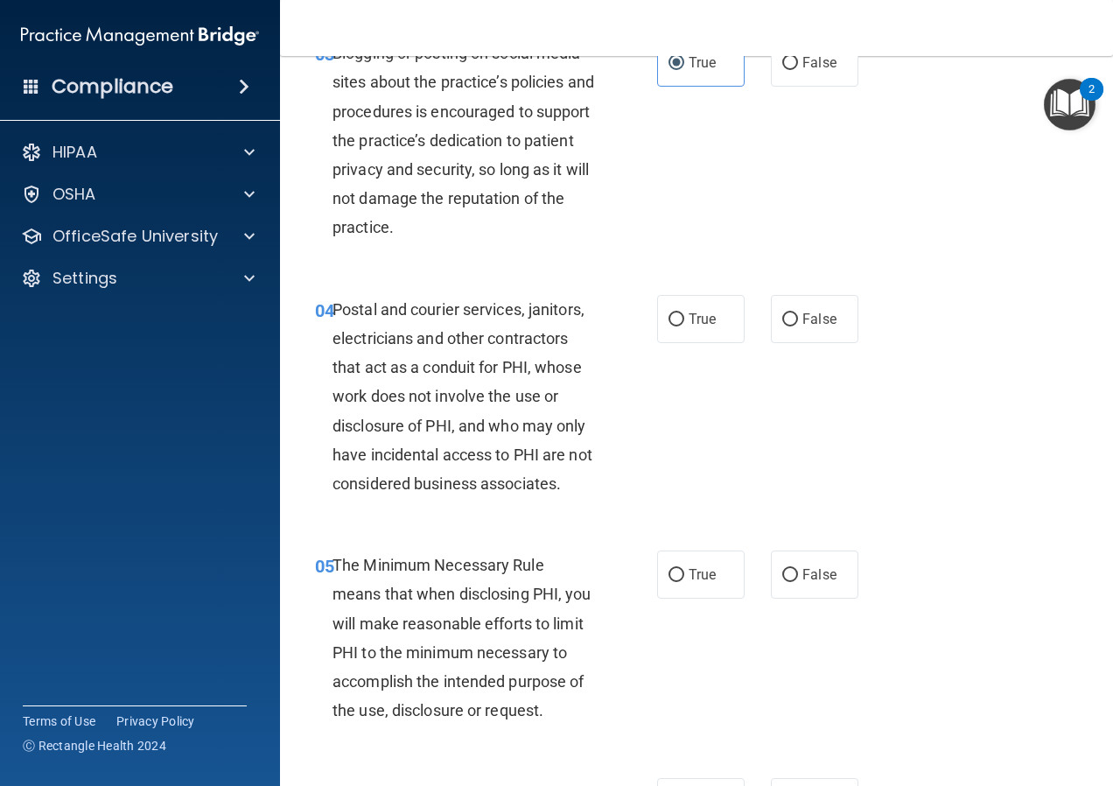
scroll to position [525, 0]
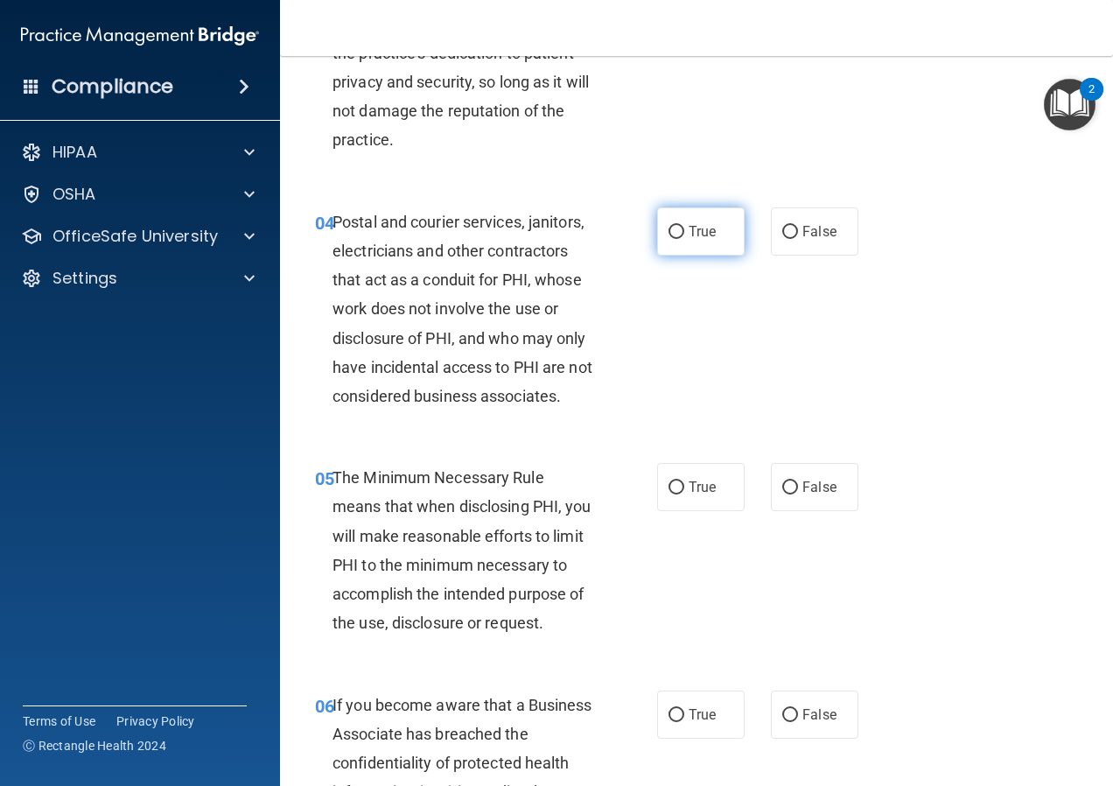
click at [678, 236] on label "True" at bounding box center [701, 231] width 88 height 48
click at [678, 236] on input "True" at bounding box center [677, 232] width 16 height 13
radio input "true"
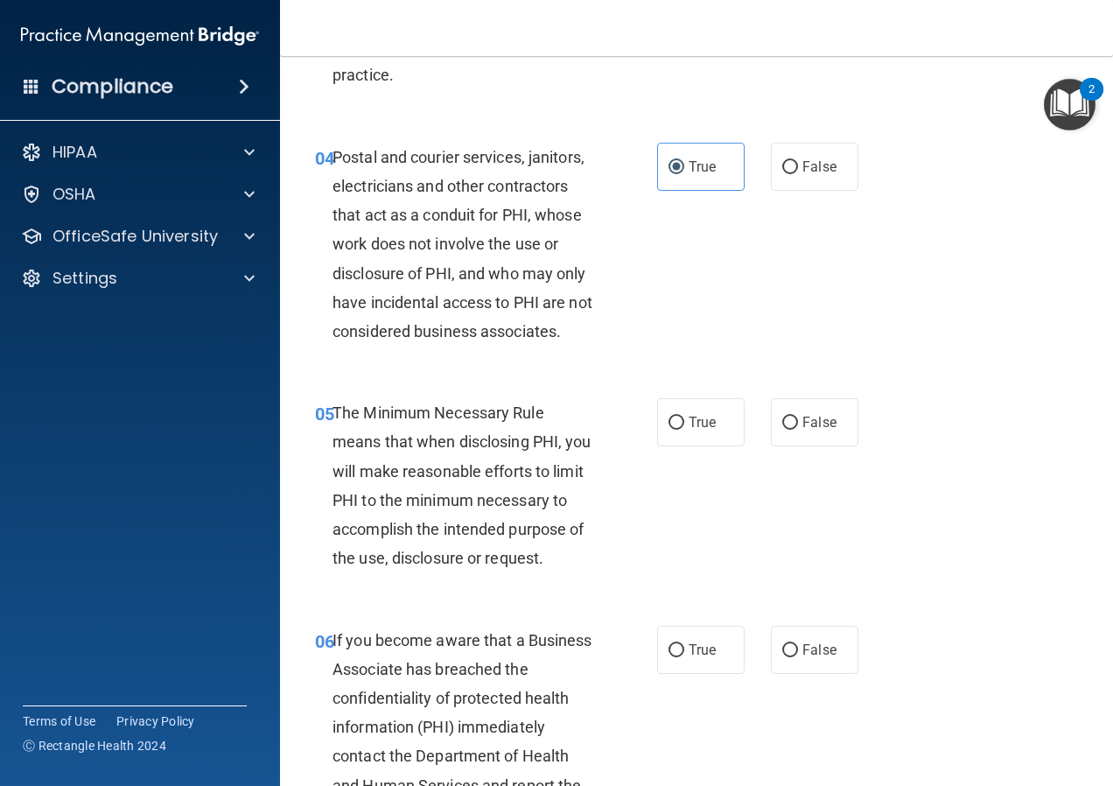
scroll to position [700, 0]
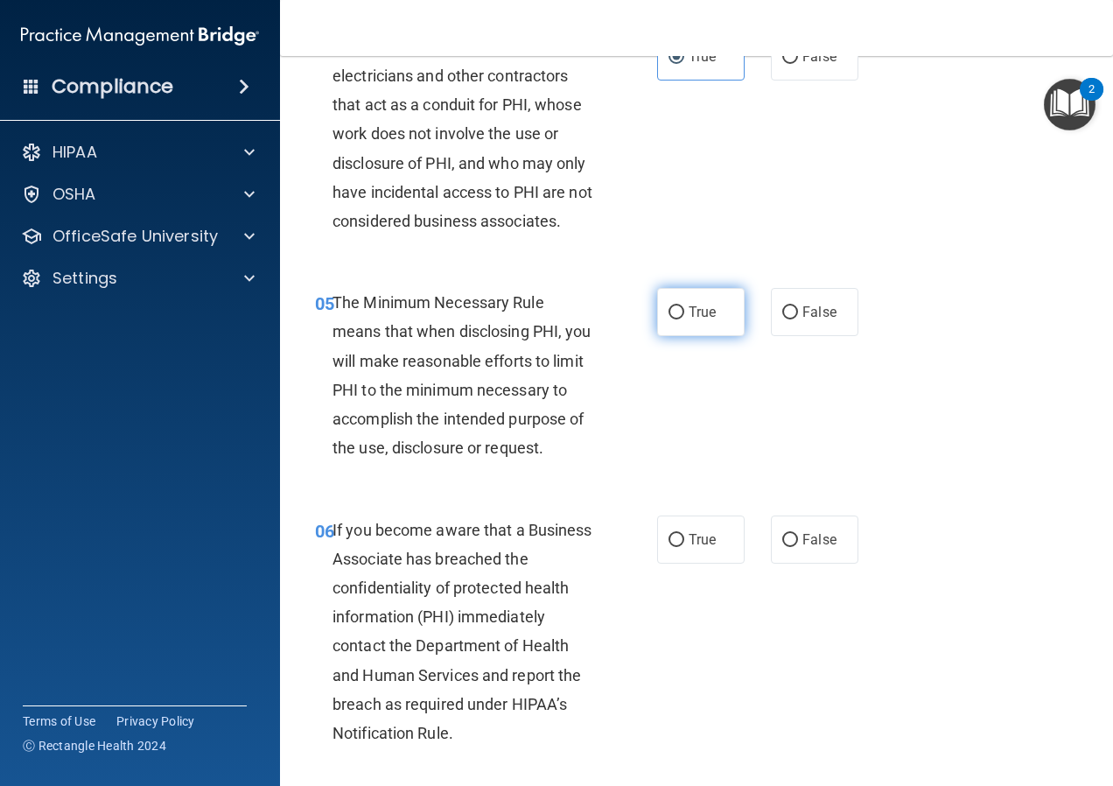
click at [666, 323] on label "True" at bounding box center [701, 312] width 88 height 48
click at [669, 319] on input "True" at bounding box center [677, 312] width 16 height 13
radio input "true"
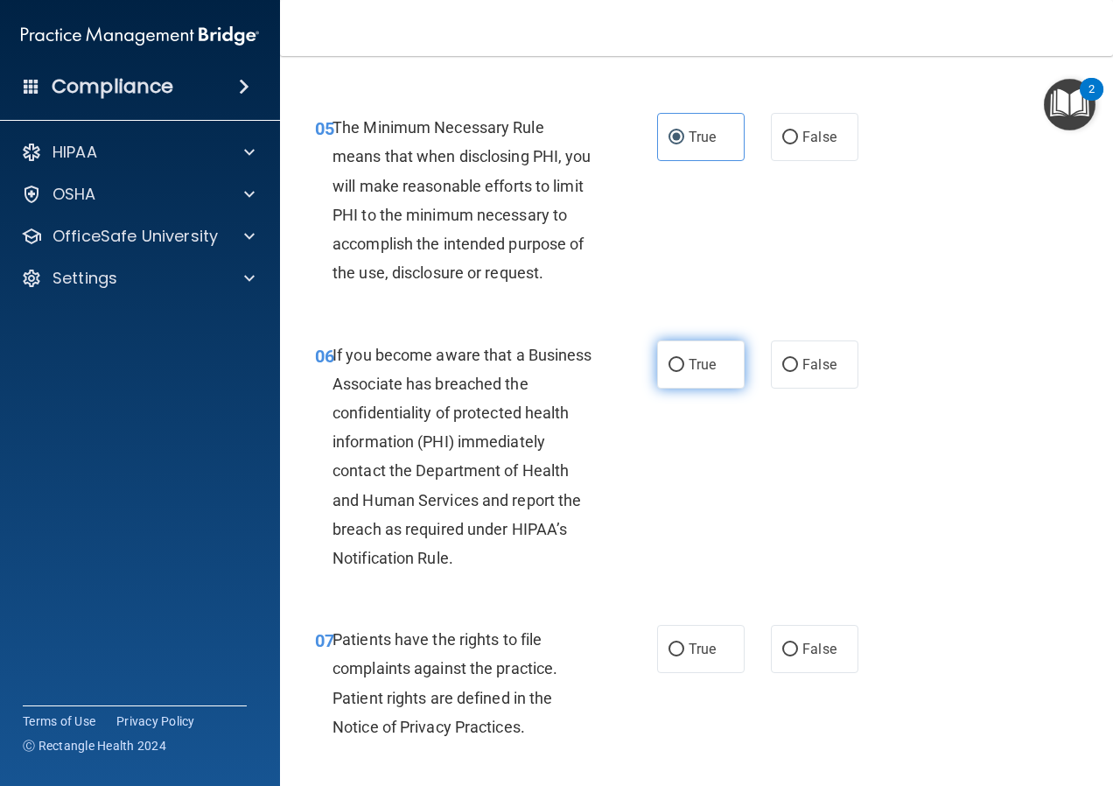
click at [675, 366] on input "True" at bounding box center [677, 365] width 16 height 13
radio input "true"
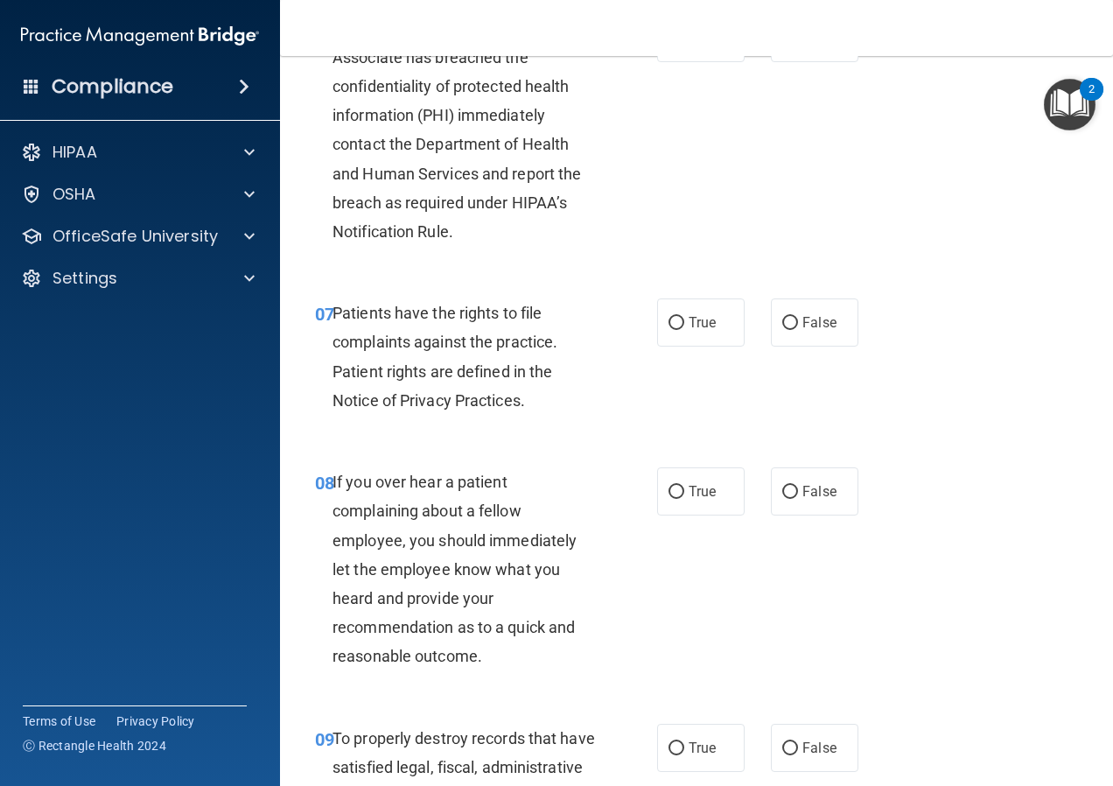
scroll to position [1225, 0]
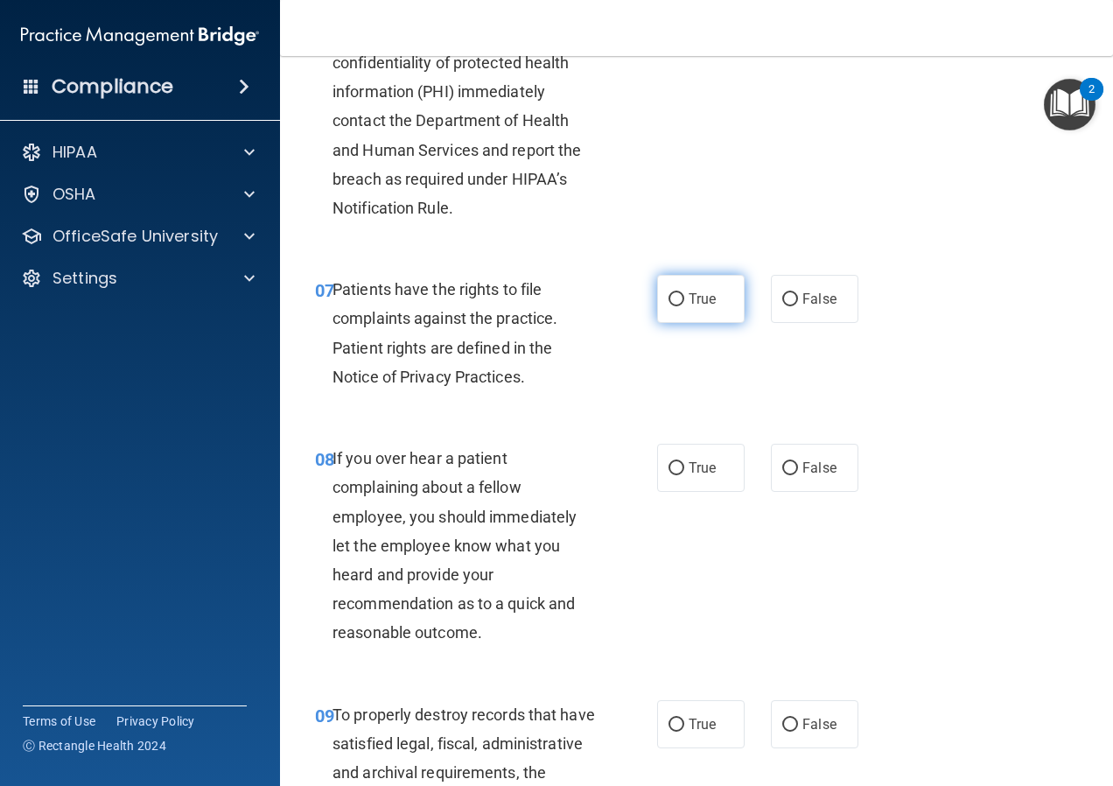
click at [657, 323] on label "True" at bounding box center [701, 299] width 88 height 48
click at [669, 306] on input "True" at bounding box center [677, 299] width 16 height 13
radio input "true"
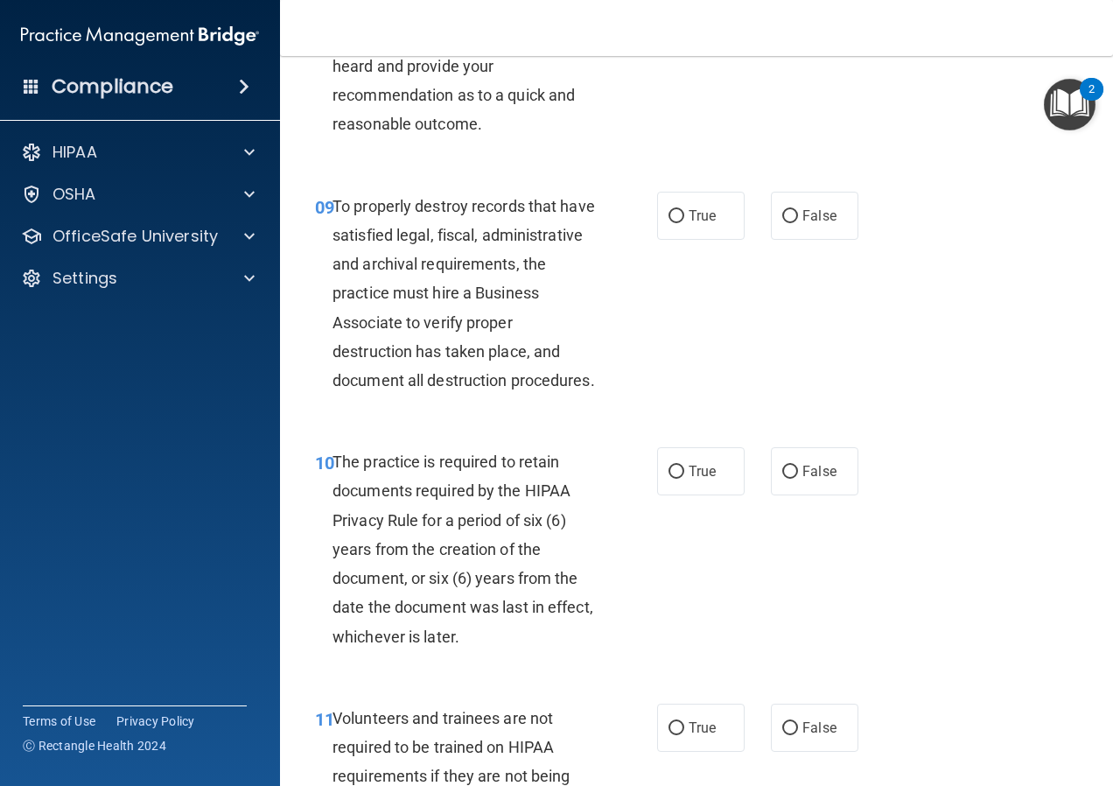
scroll to position [1750, 0]
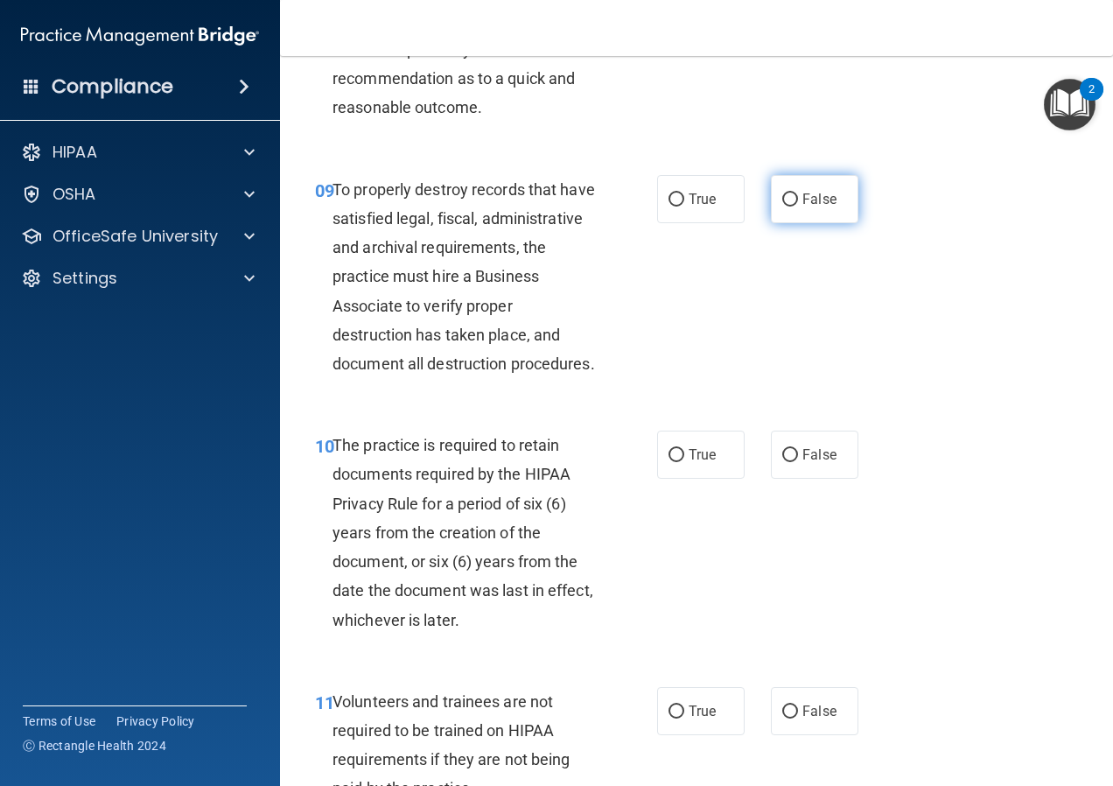
click at [797, 219] on label "False" at bounding box center [815, 199] width 88 height 48
click at [797, 207] on input "False" at bounding box center [790, 199] width 16 height 13
radio input "true"
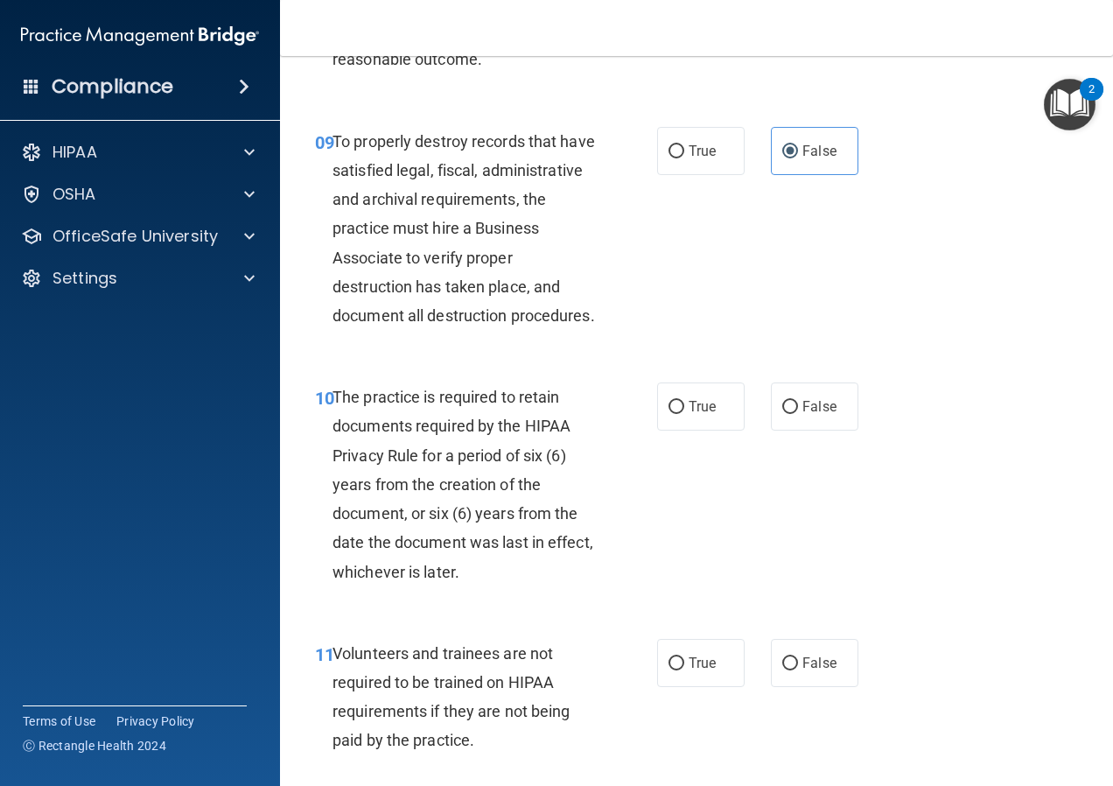
scroll to position [1838, 0]
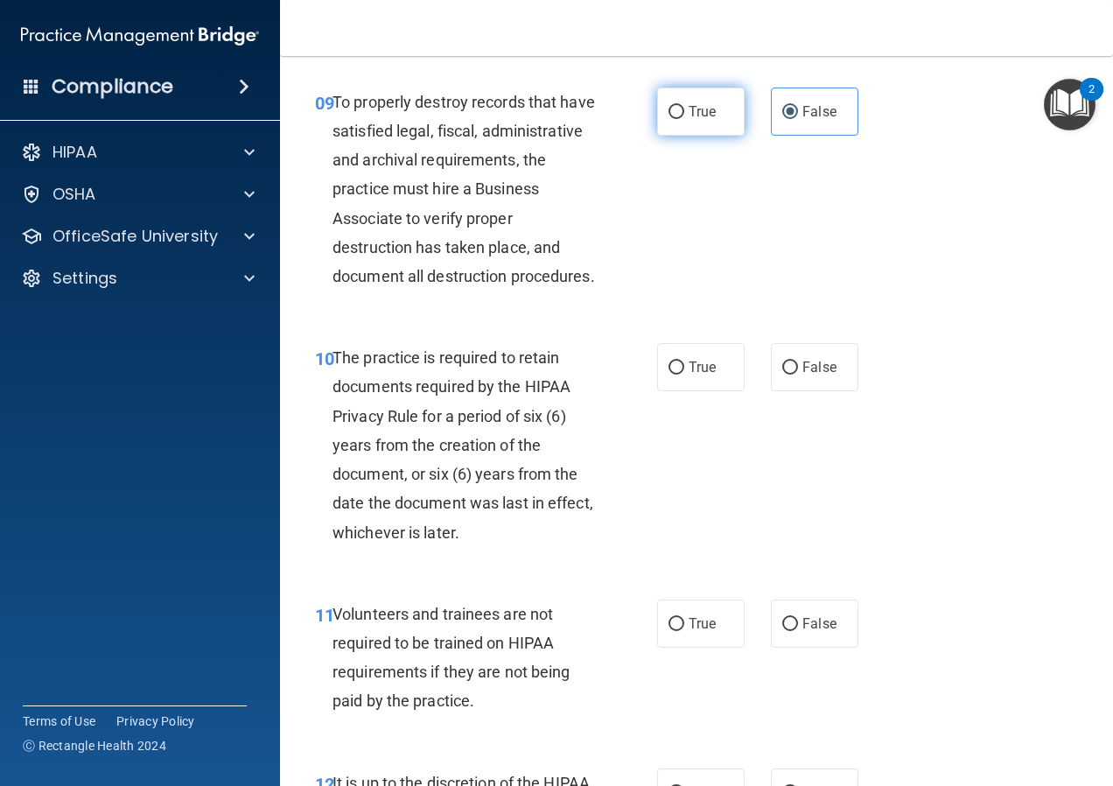
click at [717, 136] on label "True" at bounding box center [701, 112] width 88 height 48
click at [684, 119] on input "True" at bounding box center [677, 112] width 16 height 13
radio input "true"
radio input "false"
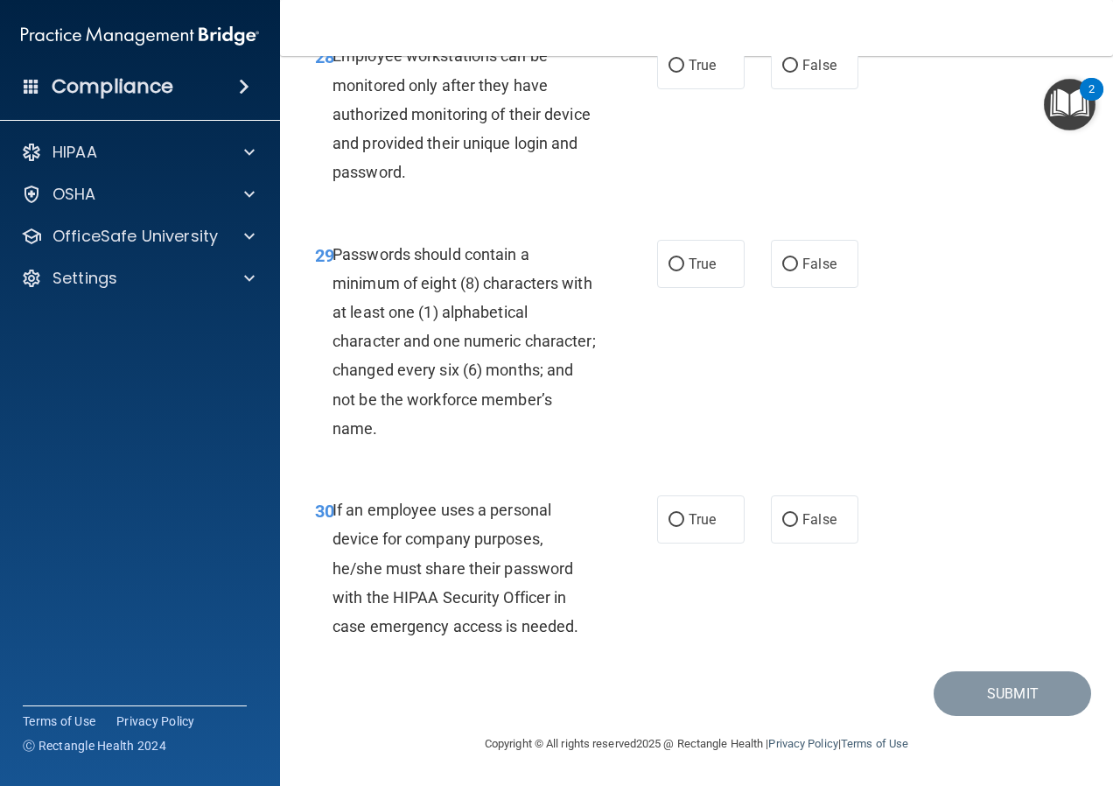
scroll to position [5526, 0]
click at [806, 523] on span "False" at bounding box center [819, 519] width 34 height 17
click at [798, 523] on input "False" at bounding box center [790, 520] width 16 height 13
radio input "true"
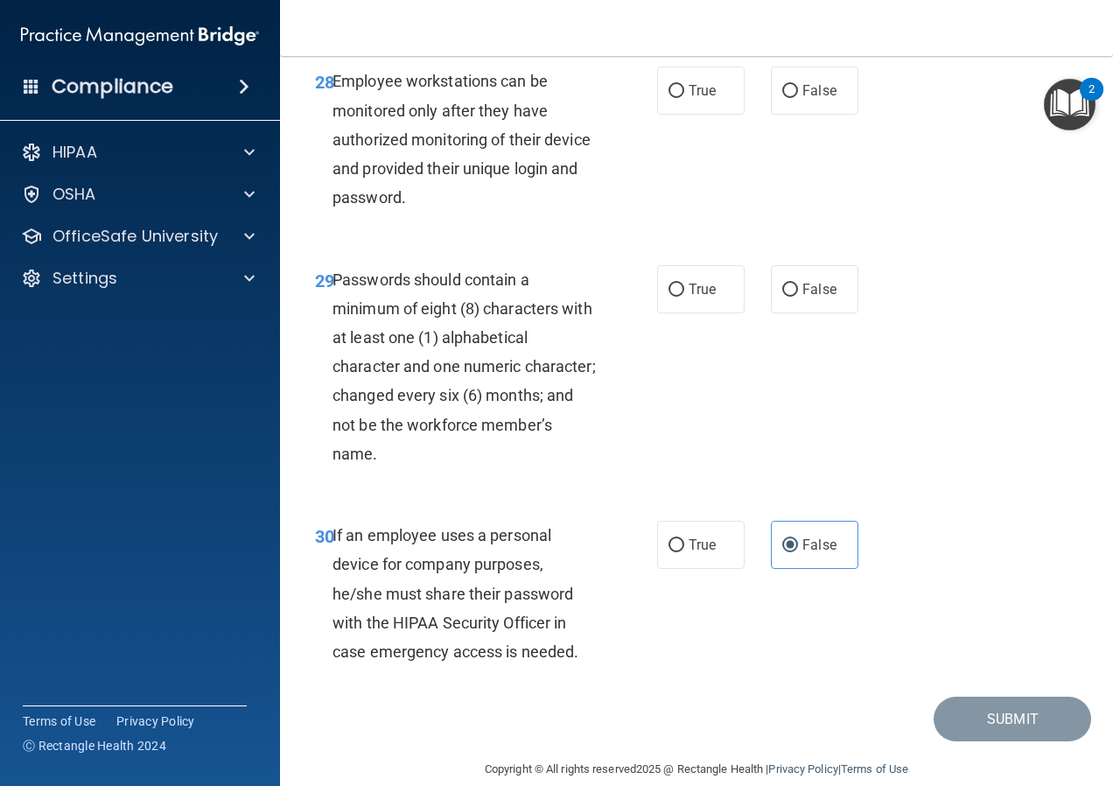
scroll to position [5351, 0]
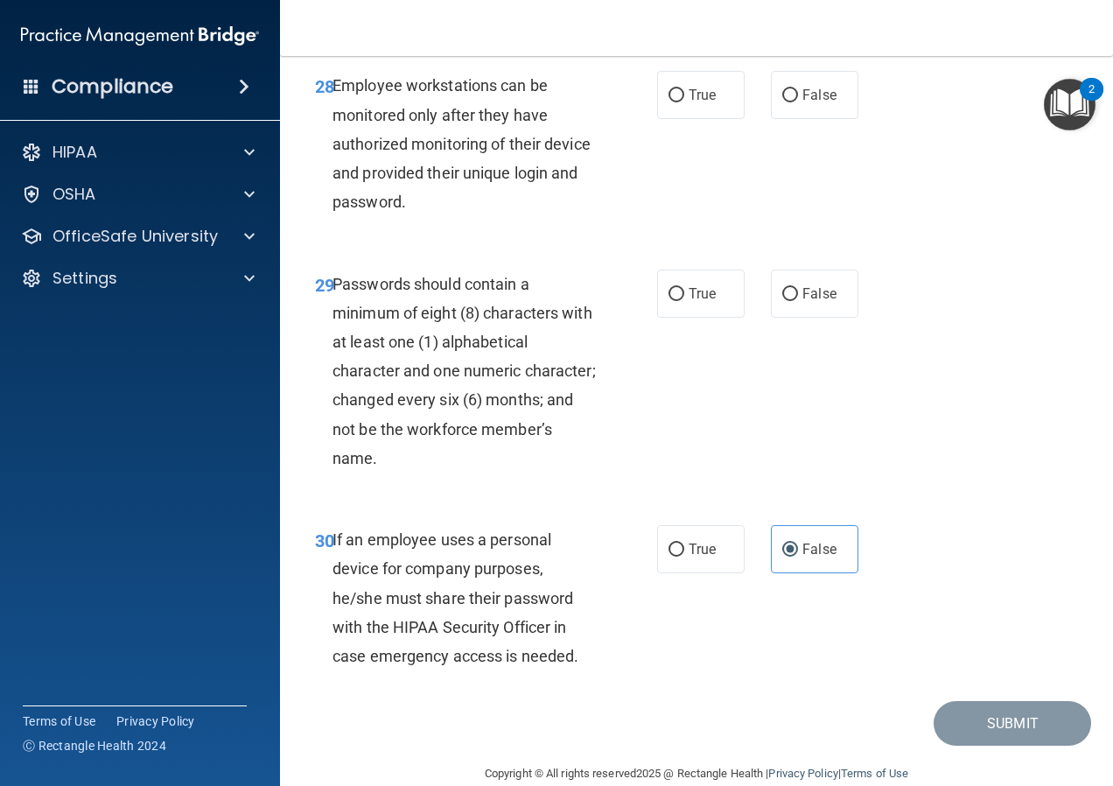
click at [649, 436] on div "29 Passwords should contain a minimum of eight (8) characters with at least one…" at bounding box center [486, 376] width 395 height 213
click at [679, 318] on label "True" at bounding box center [701, 294] width 88 height 48
click at [679, 301] on input "True" at bounding box center [677, 294] width 16 height 13
radio input "true"
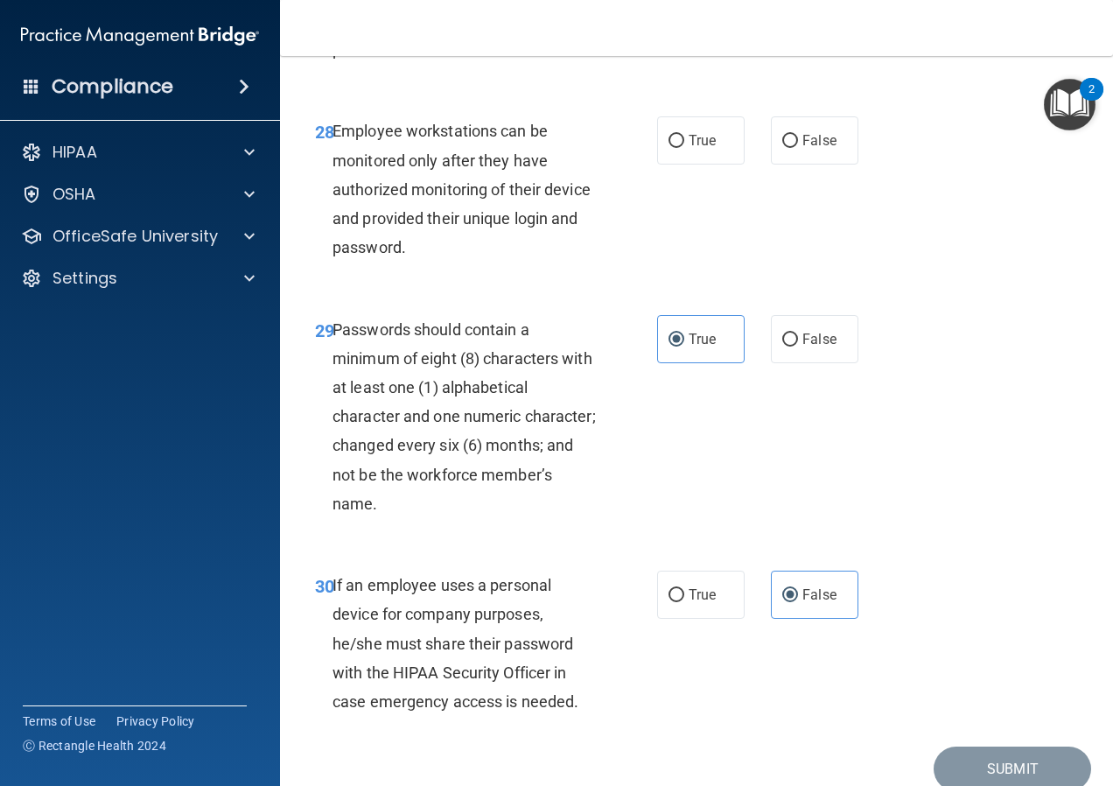
scroll to position [5176, 0]
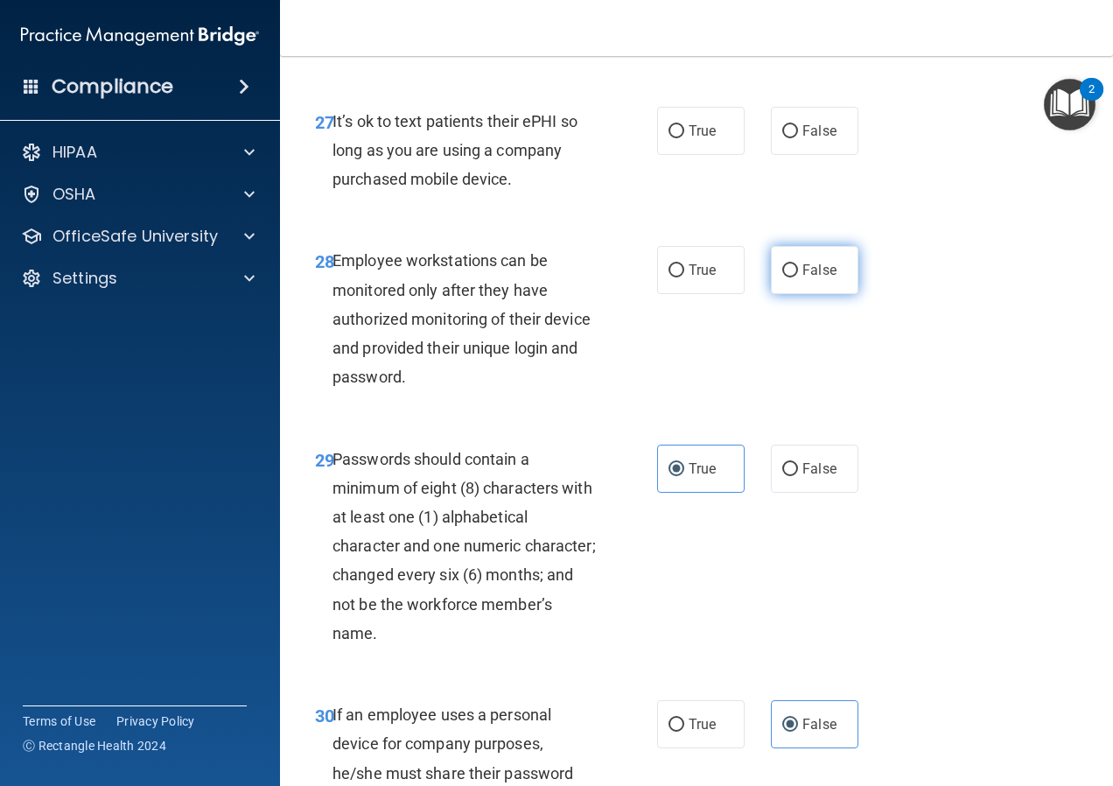
click at [825, 294] on label "False" at bounding box center [815, 270] width 88 height 48
click at [798, 277] on input "False" at bounding box center [790, 270] width 16 height 13
radio input "true"
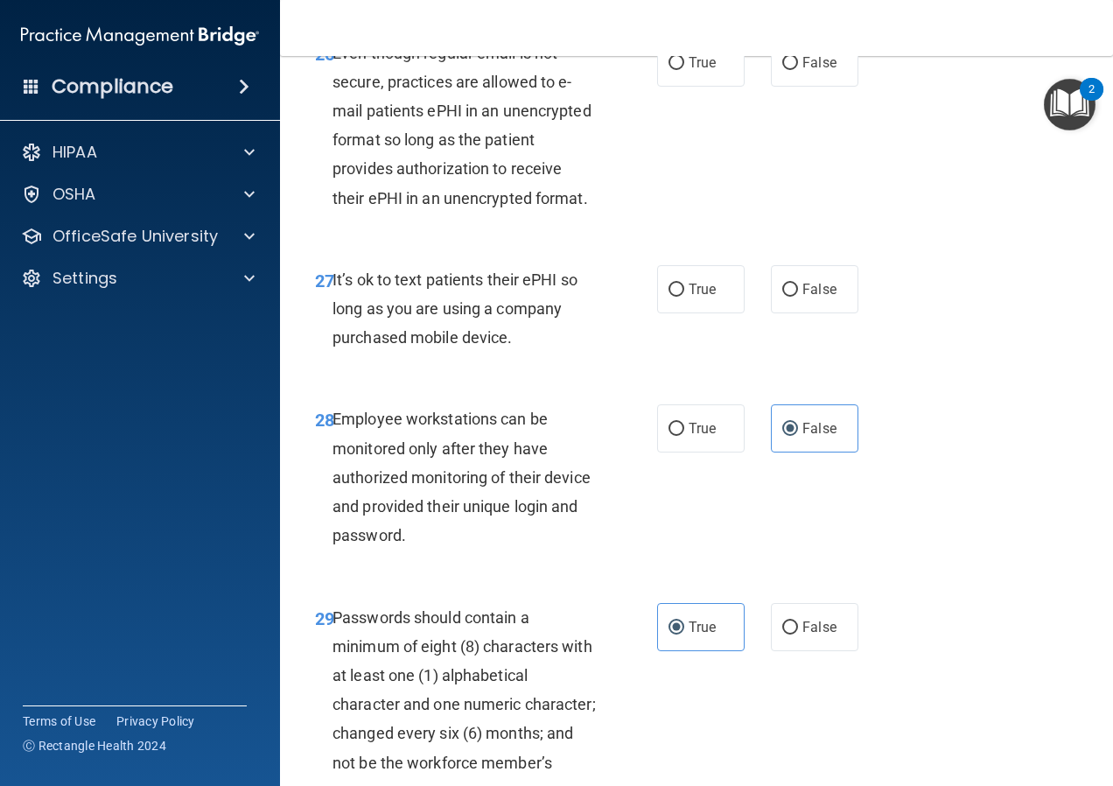
scroll to position [5001, 0]
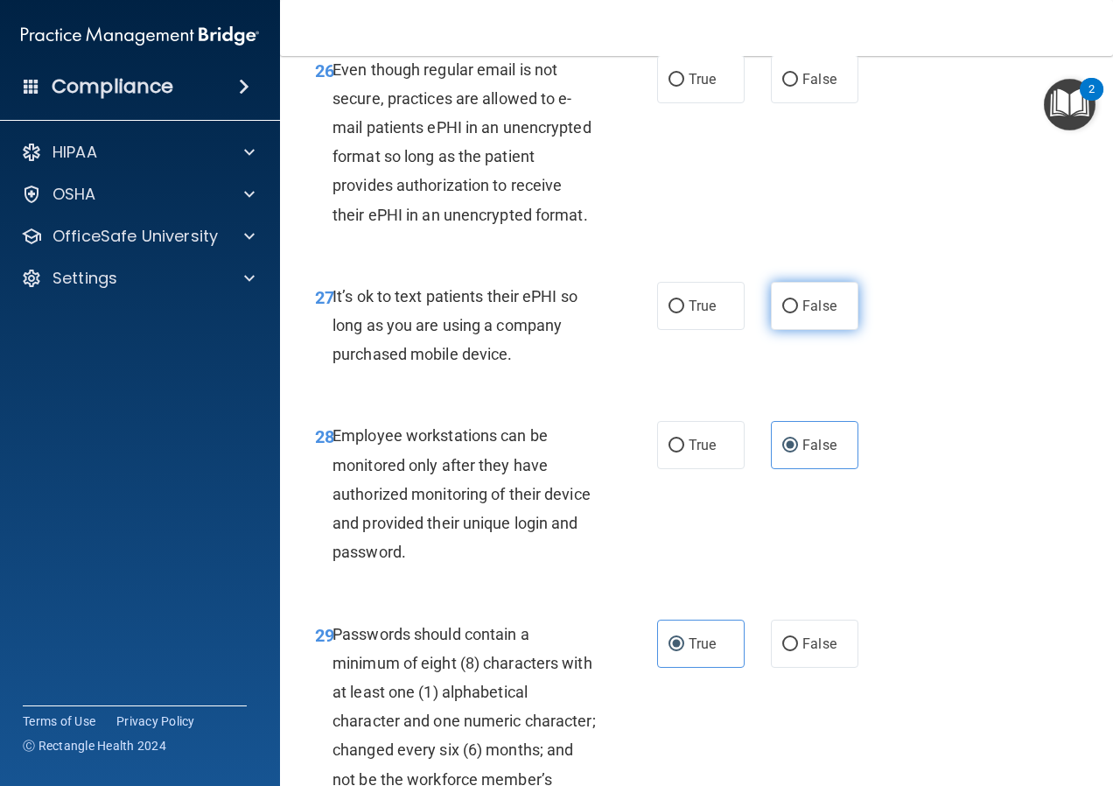
click at [802, 314] on span "False" at bounding box center [819, 306] width 34 height 17
click at [798, 313] on input "False" at bounding box center [790, 306] width 16 height 13
radio input "true"
click at [690, 453] on span "True" at bounding box center [702, 445] width 27 height 17
click at [684, 452] on input "True" at bounding box center [677, 445] width 16 height 13
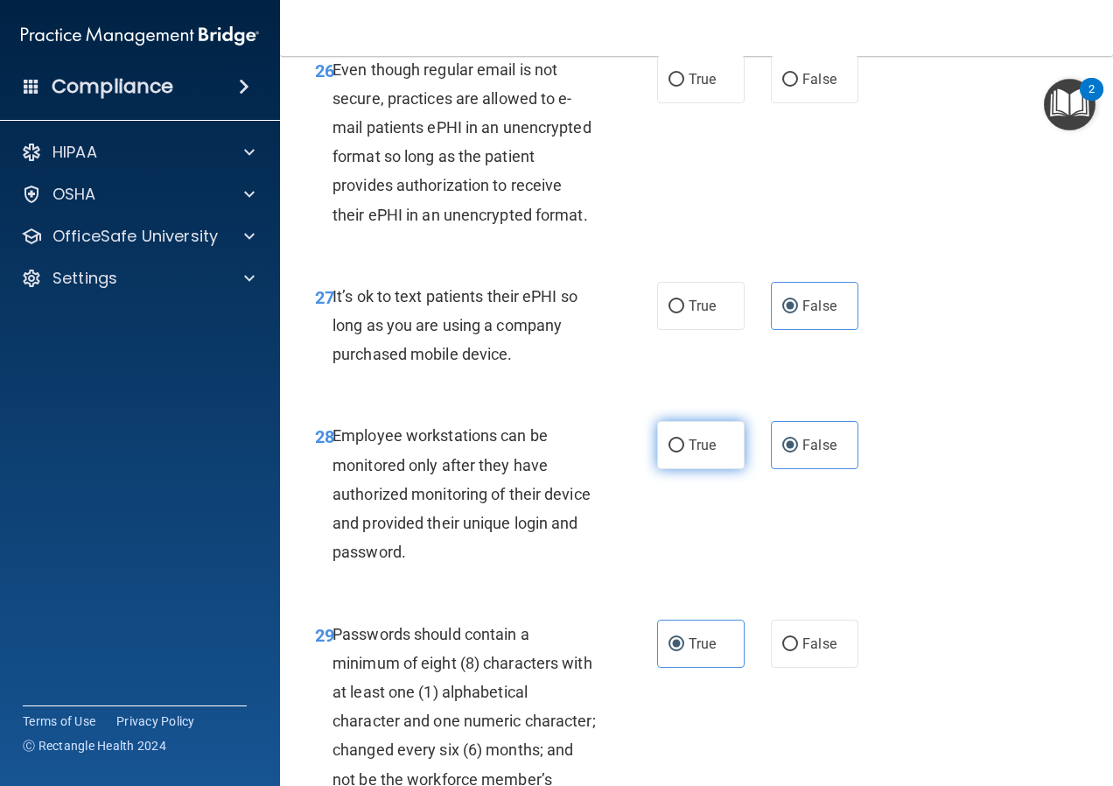
radio input "true"
radio input "false"
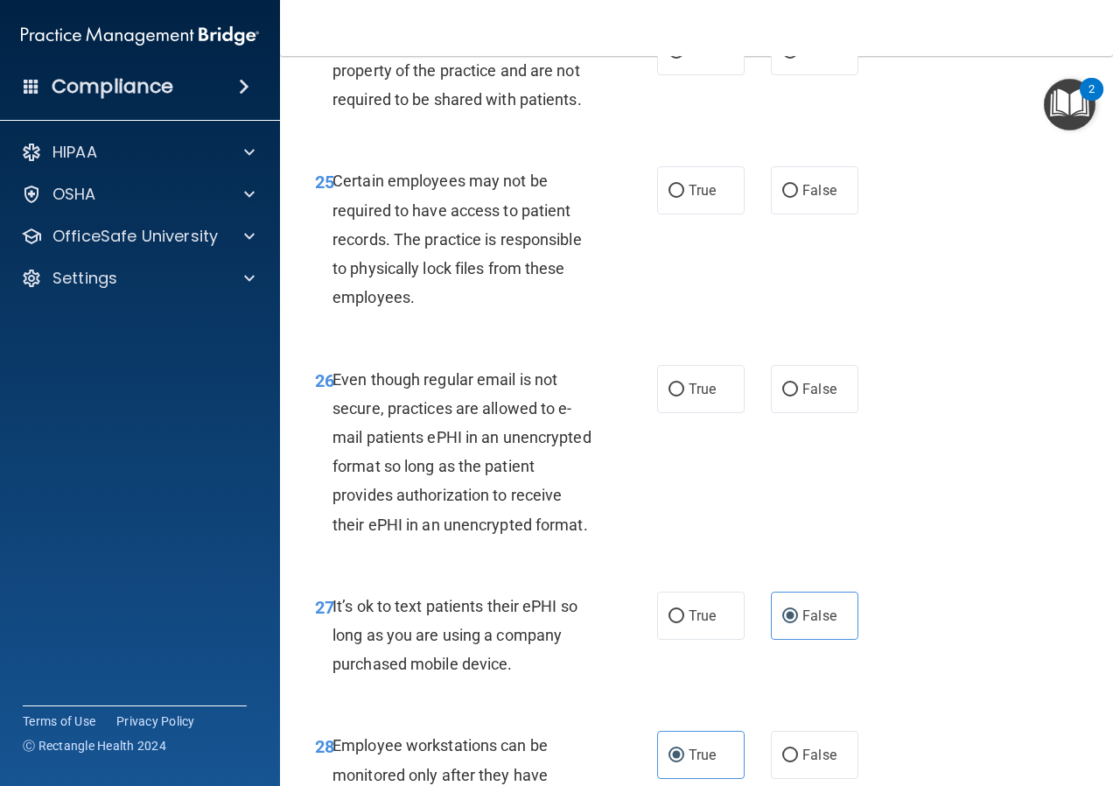
scroll to position [4651, 0]
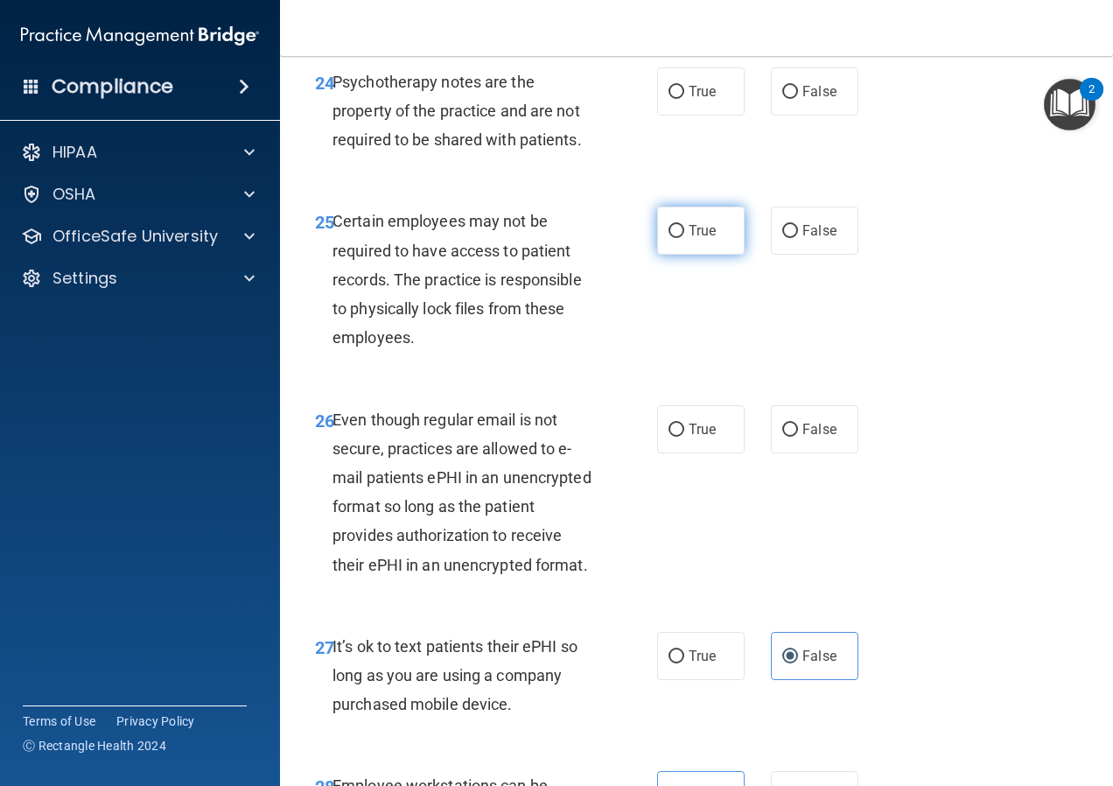
click at [702, 255] on label "True" at bounding box center [701, 231] width 88 height 48
click at [684, 238] on input "True" at bounding box center [677, 231] width 16 height 13
radio input "true"
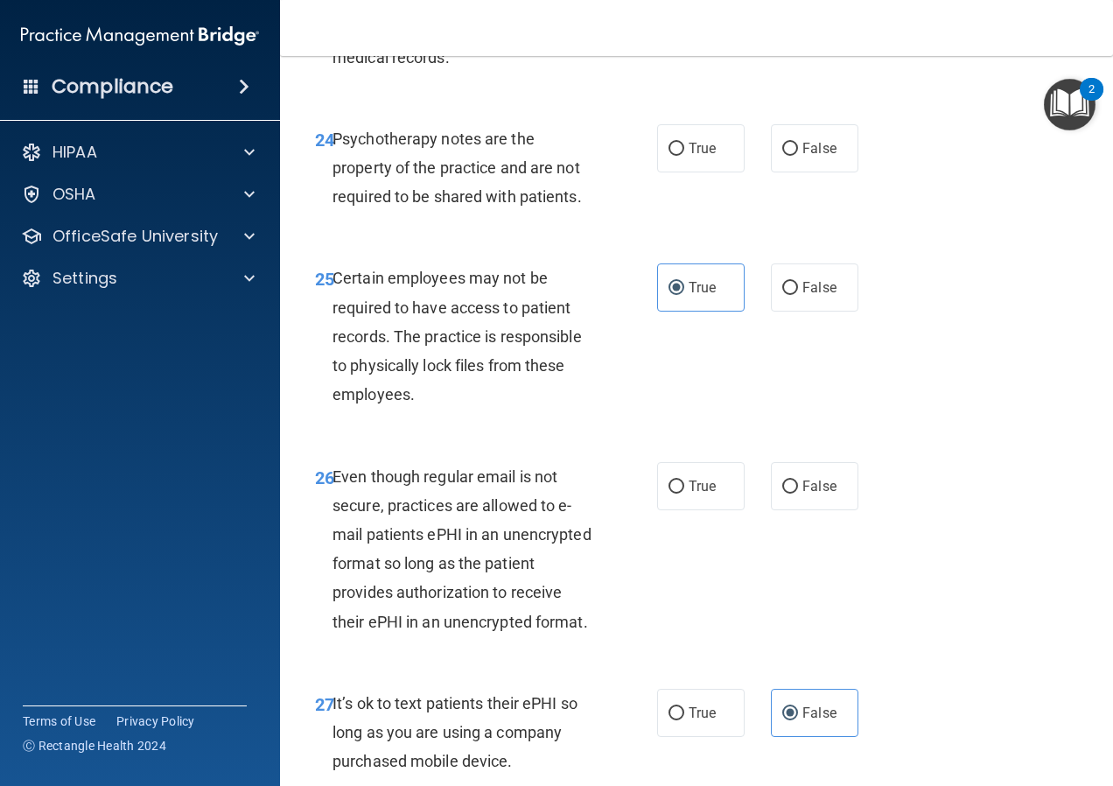
scroll to position [4563, 0]
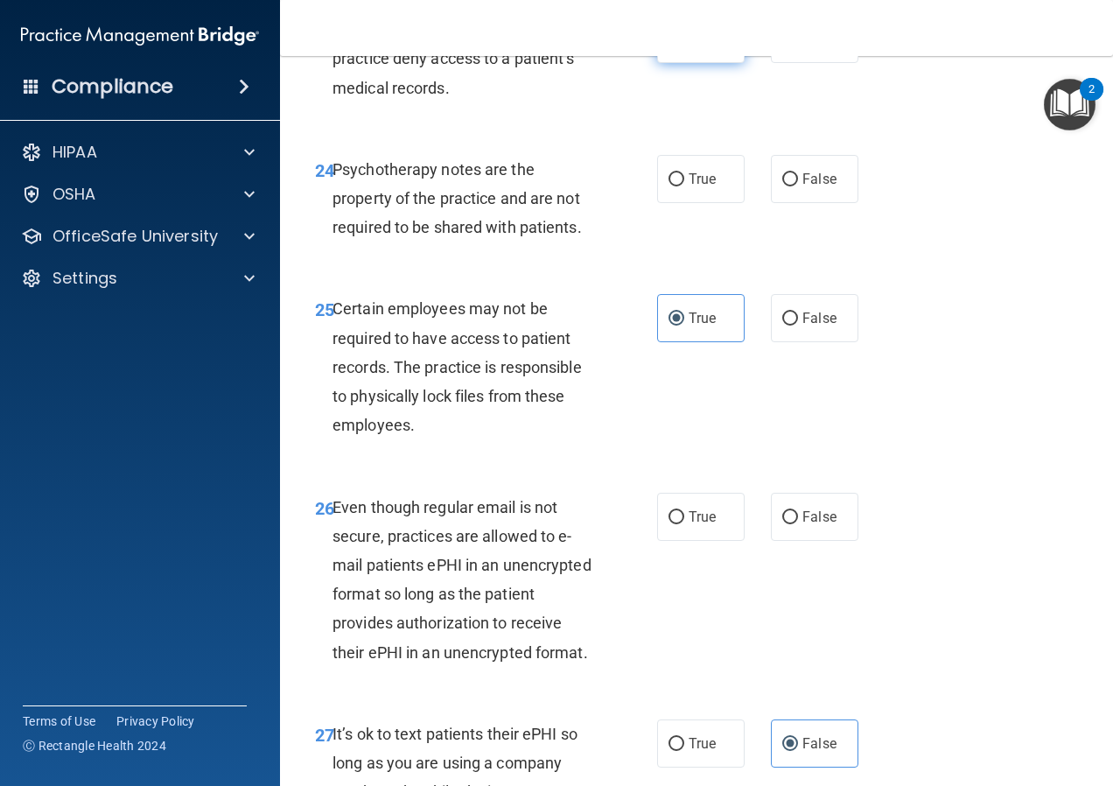
click at [689, 47] on span "True" at bounding box center [702, 39] width 27 height 17
click at [684, 46] on input "True" at bounding box center [677, 39] width 16 height 13
radio input "true"
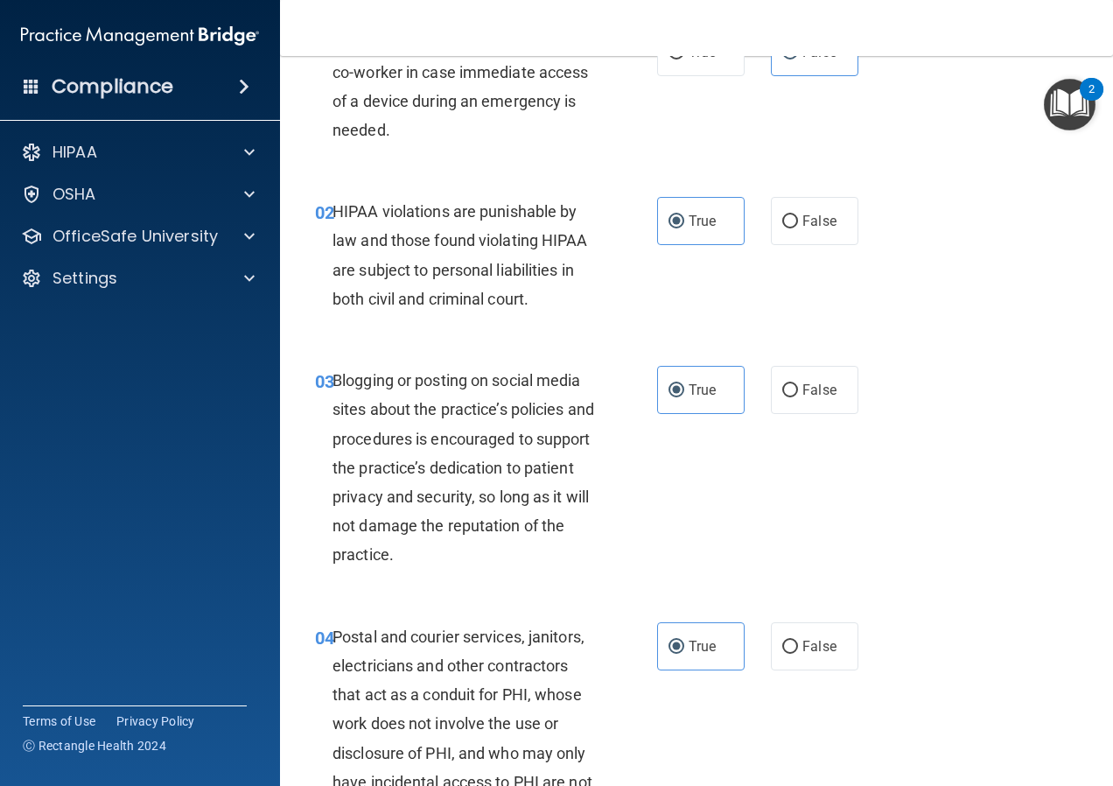
scroll to position [0, 0]
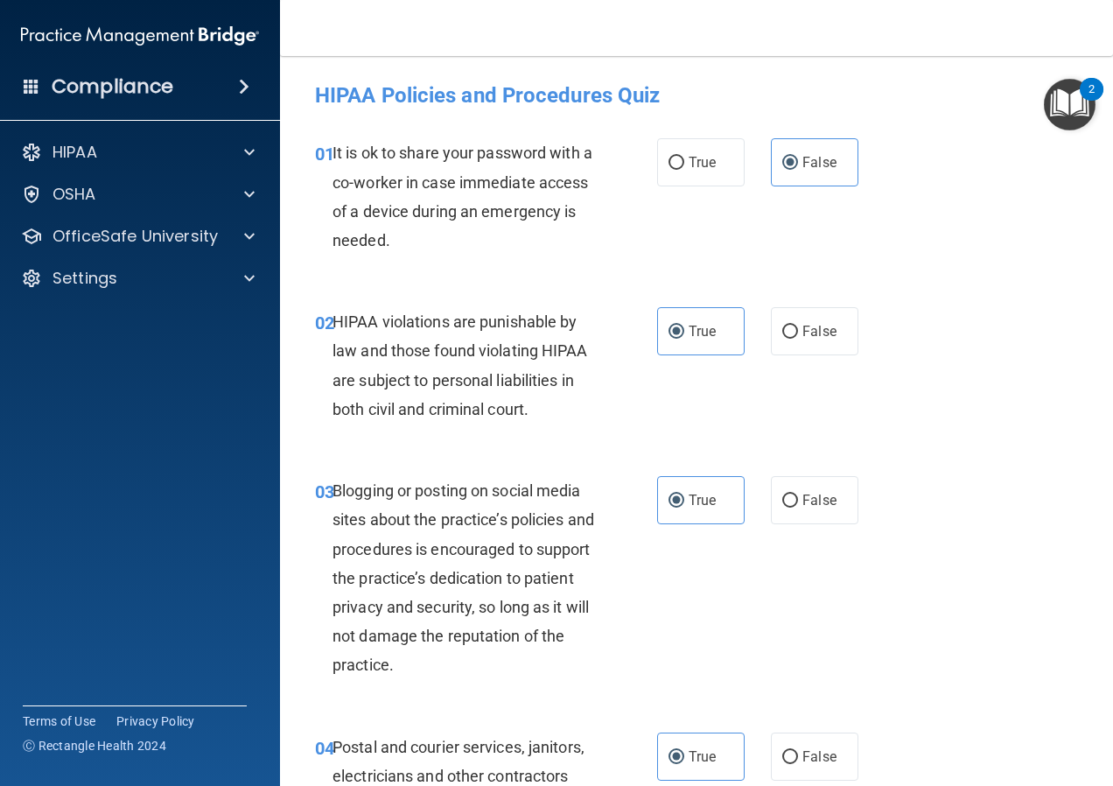
click at [1076, 109] on img "Open Resource Center, 2 new notifications" at bounding box center [1070, 105] width 52 height 52
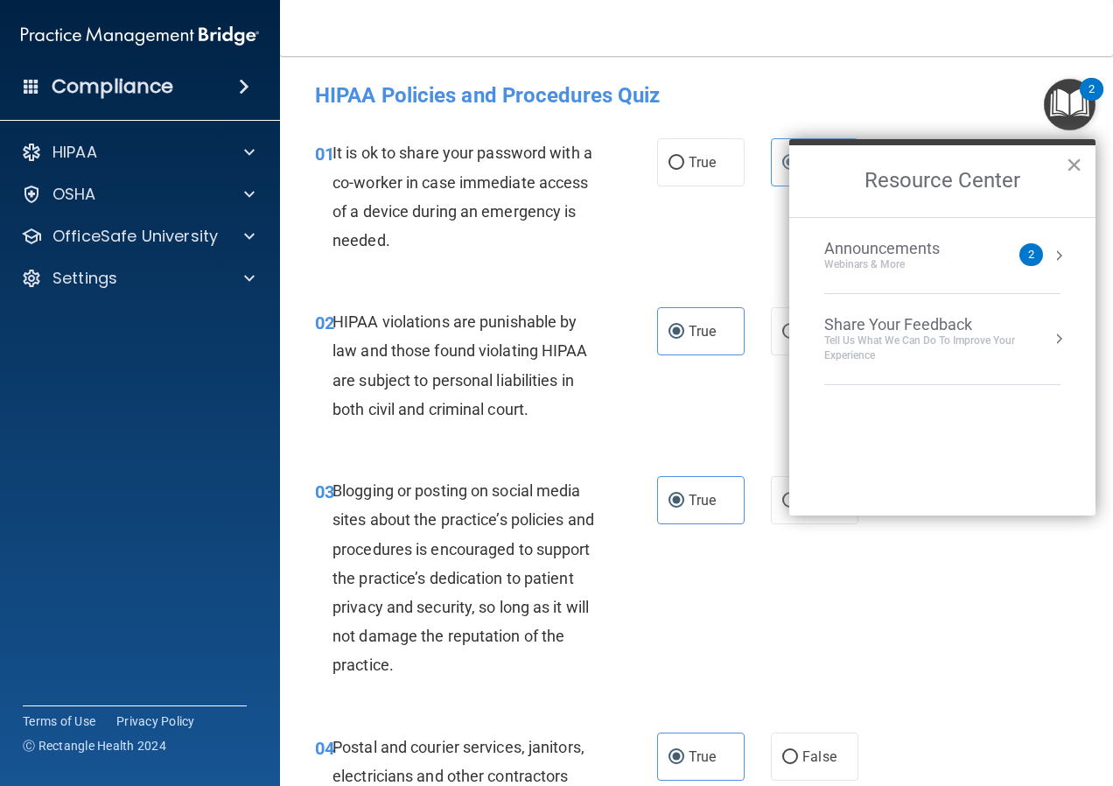
click at [1076, 161] on button "×" at bounding box center [1074, 165] width 17 height 28
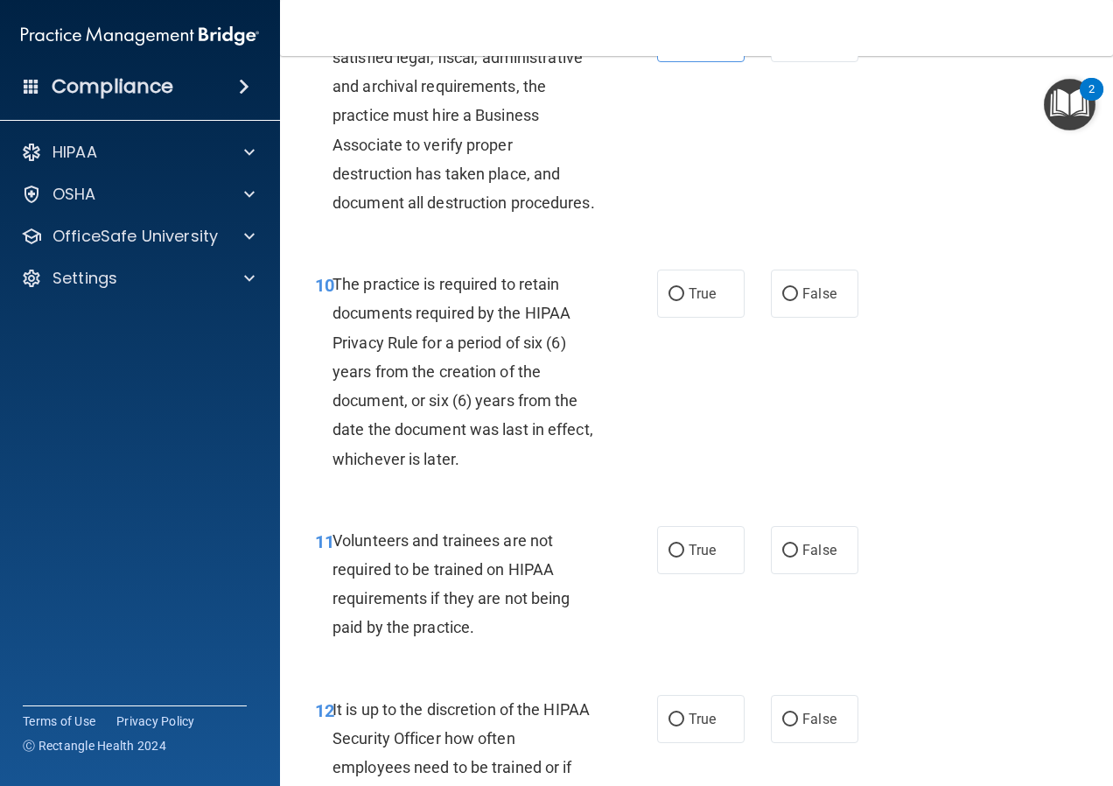
scroll to position [1925, 0]
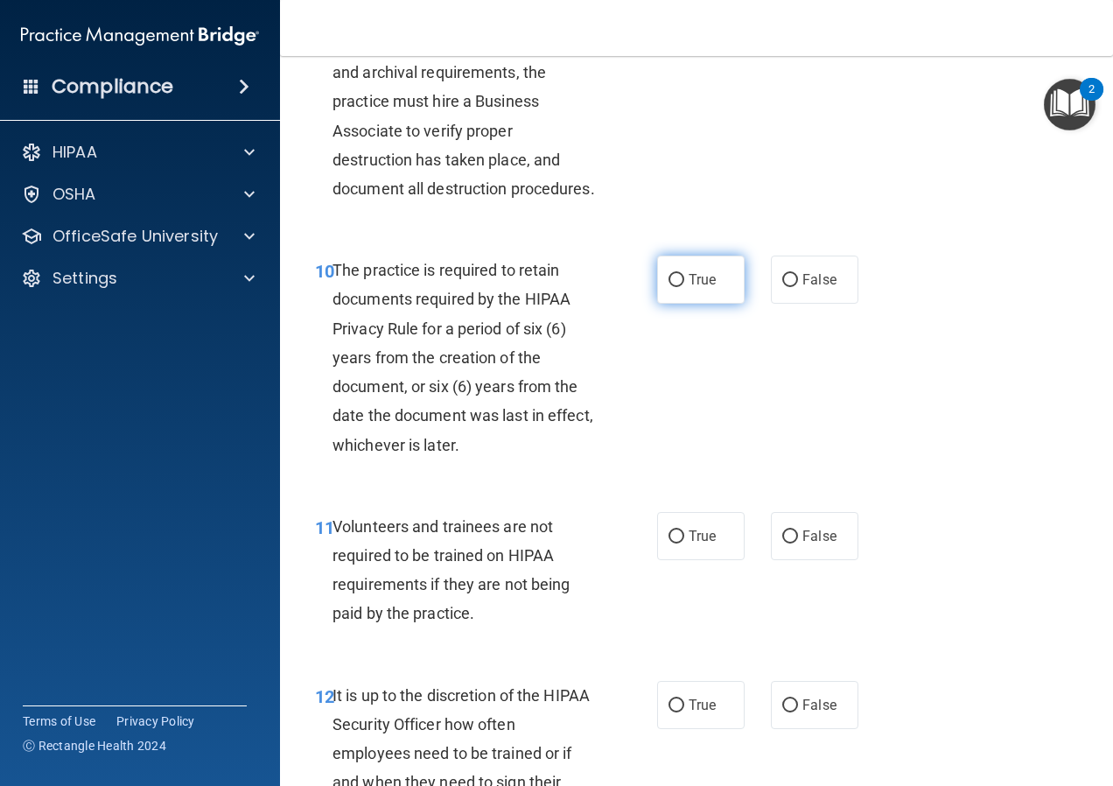
click at [689, 288] on span "True" at bounding box center [702, 279] width 27 height 17
click at [684, 287] on input "True" at bounding box center [677, 280] width 16 height 13
radio input "true"
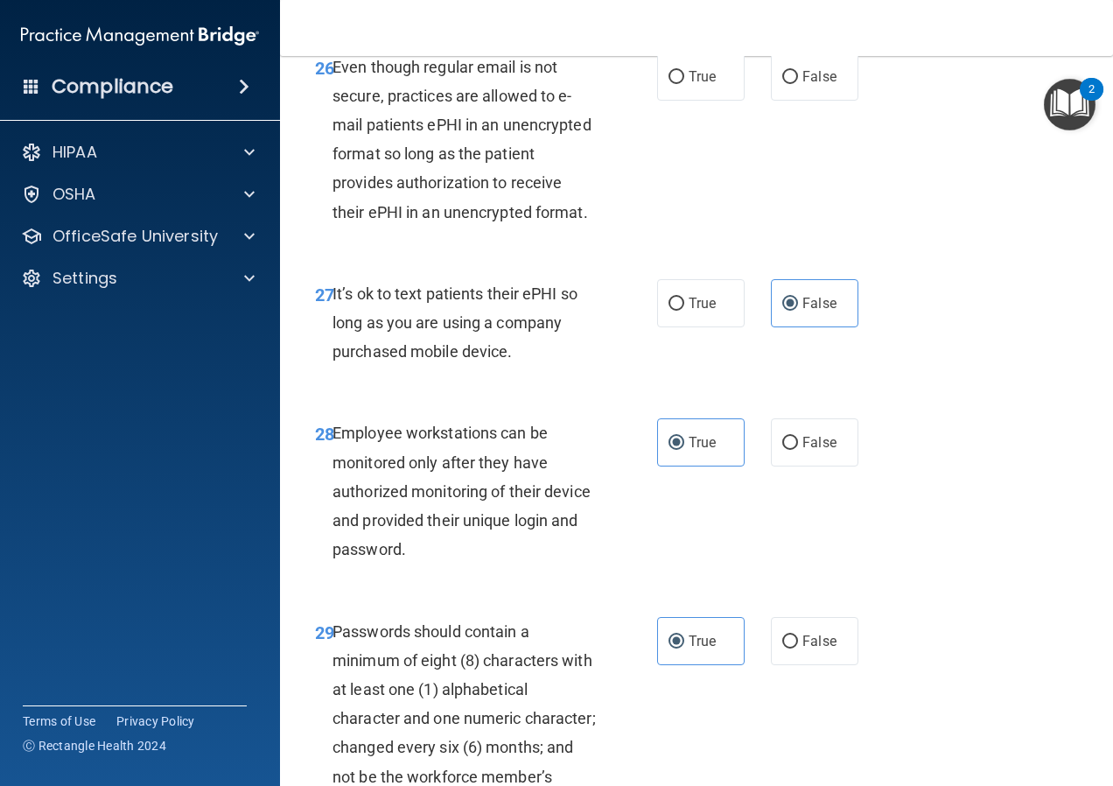
scroll to position [5001, 0]
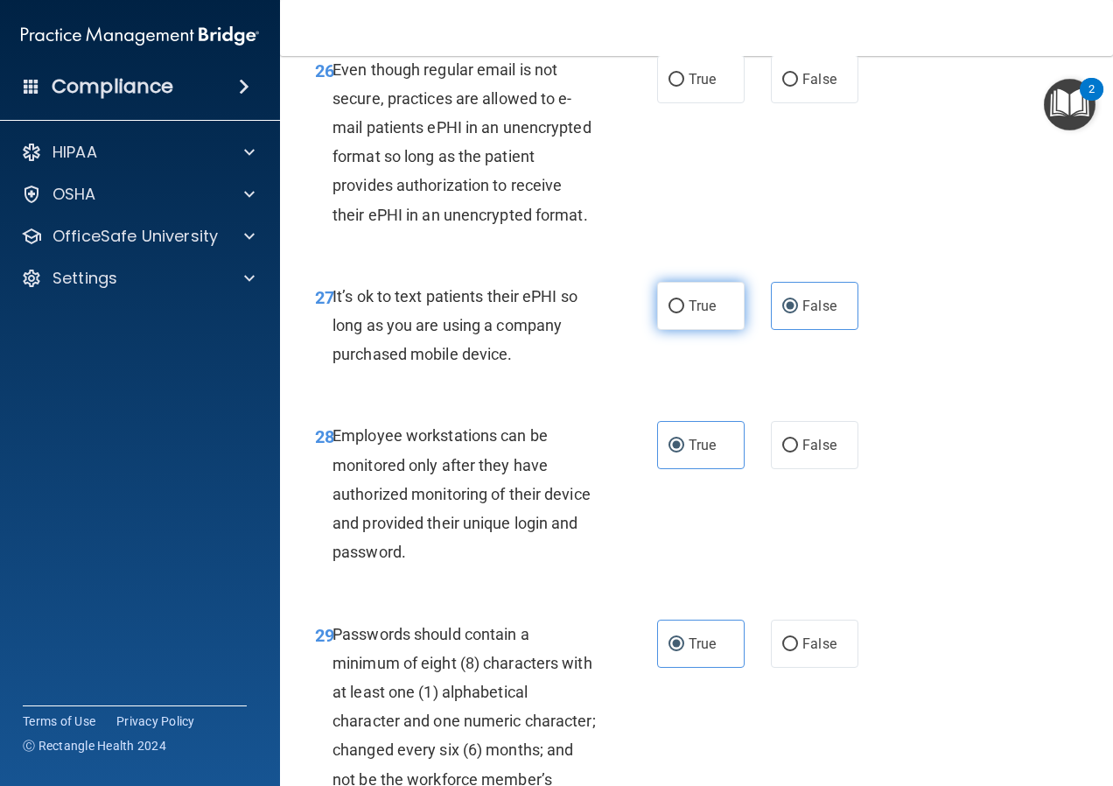
click at [700, 330] on label "True" at bounding box center [701, 306] width 88 height 48
click at [684, 313] on input "True" at bounding box center [677, 306] width 16 height 13
radio input "true"
radio input "false"
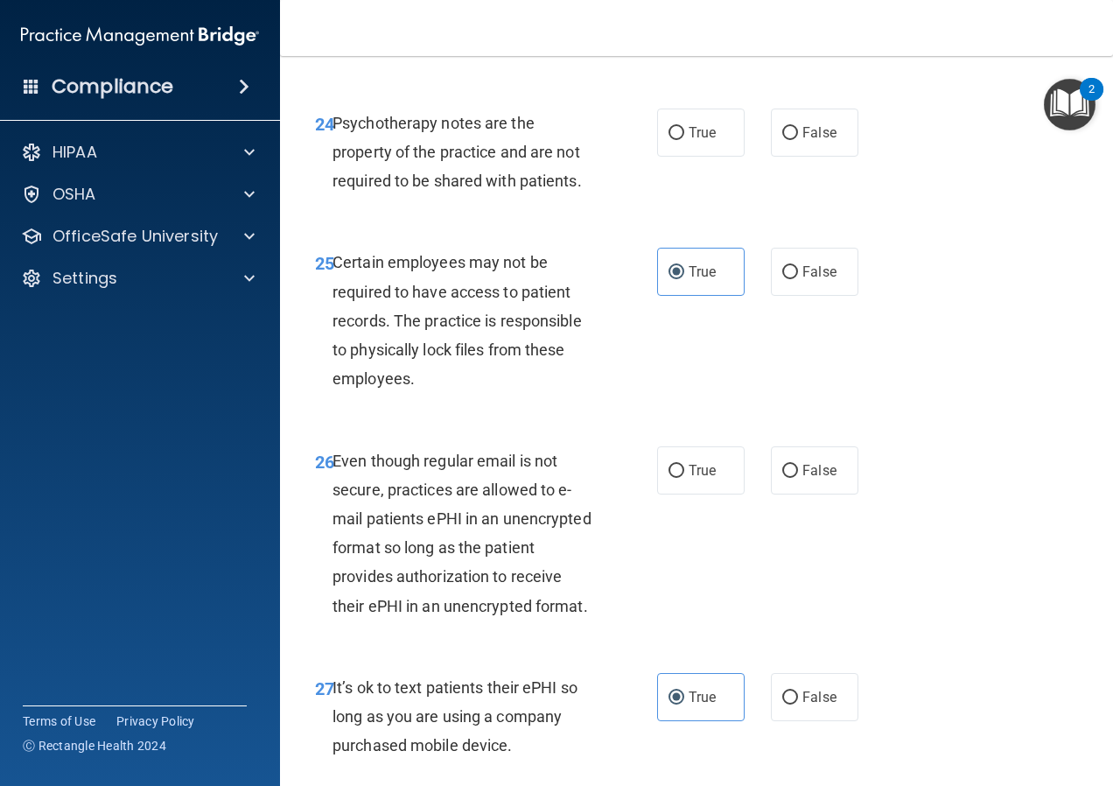
scroll to position [4651, 0]
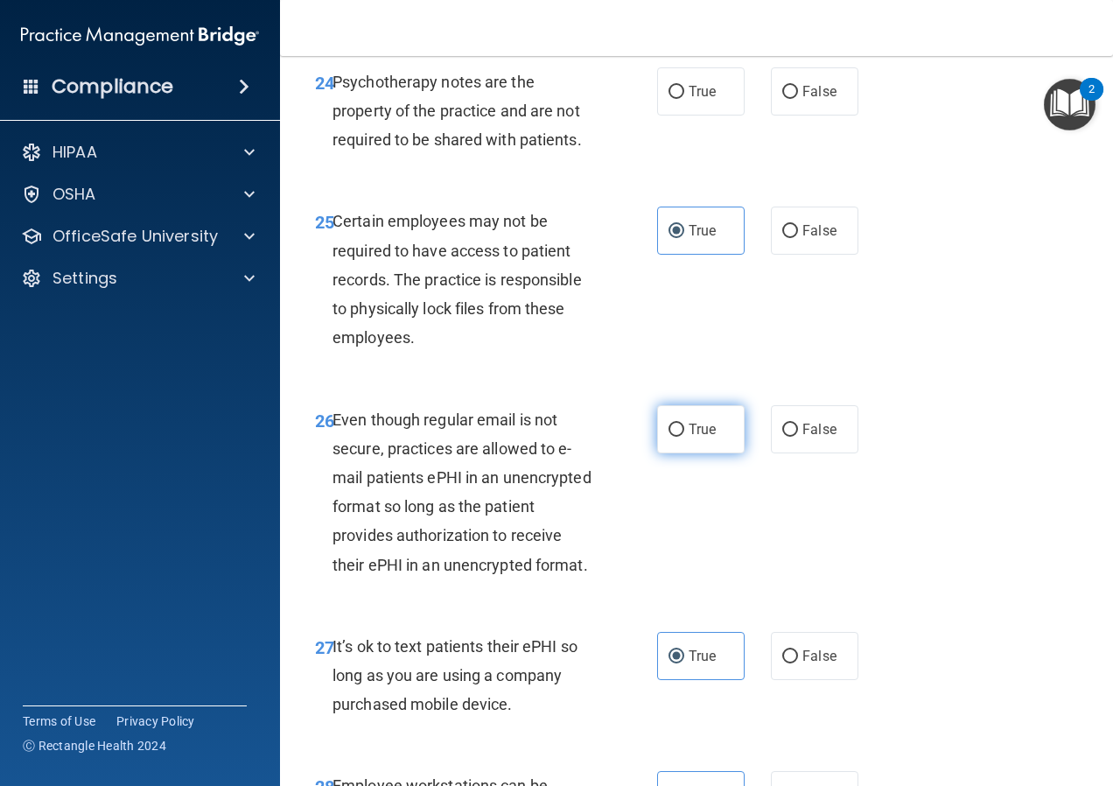
click at [699, 438] on span "True" at bounding box center [702, 429] width 27 height 17
click at [684, 437] on input "True" at bounding box center [677, 430] width 16 height 13
radio input "true"
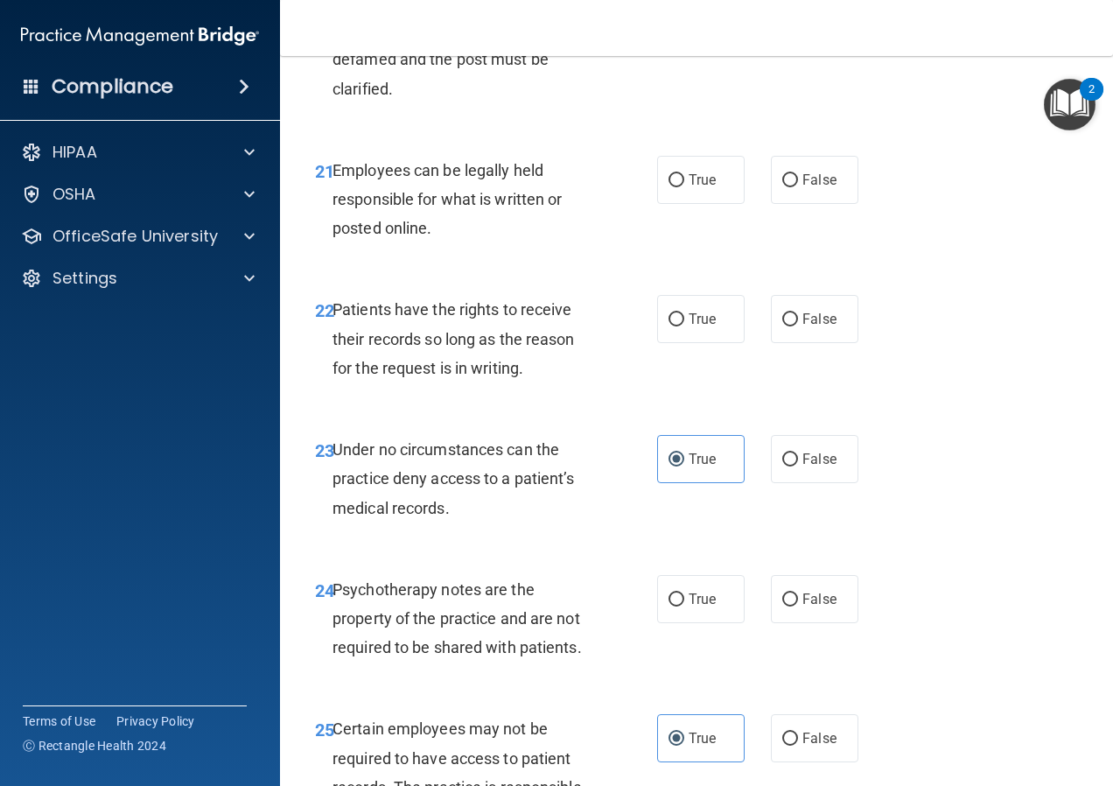
scroll to position [4126, 0]
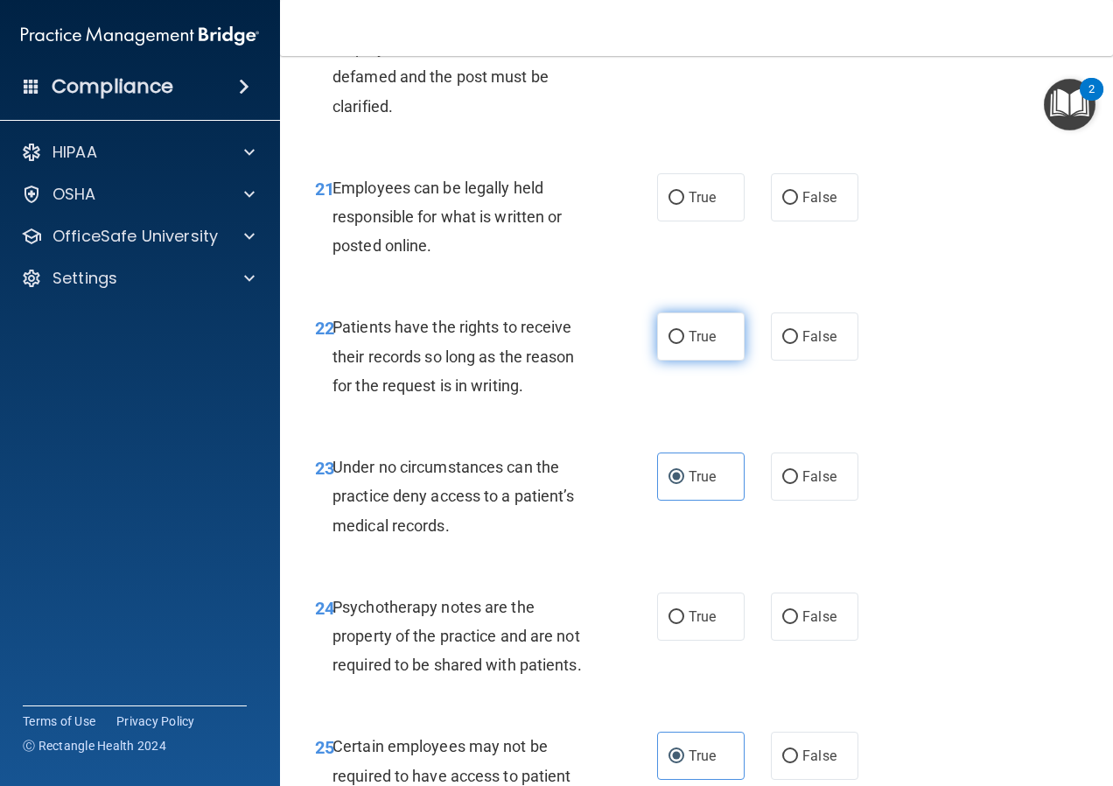
click at [674, 344] on input "True" at bounding box center [677, 337] width 16 height 13
radio input "true"
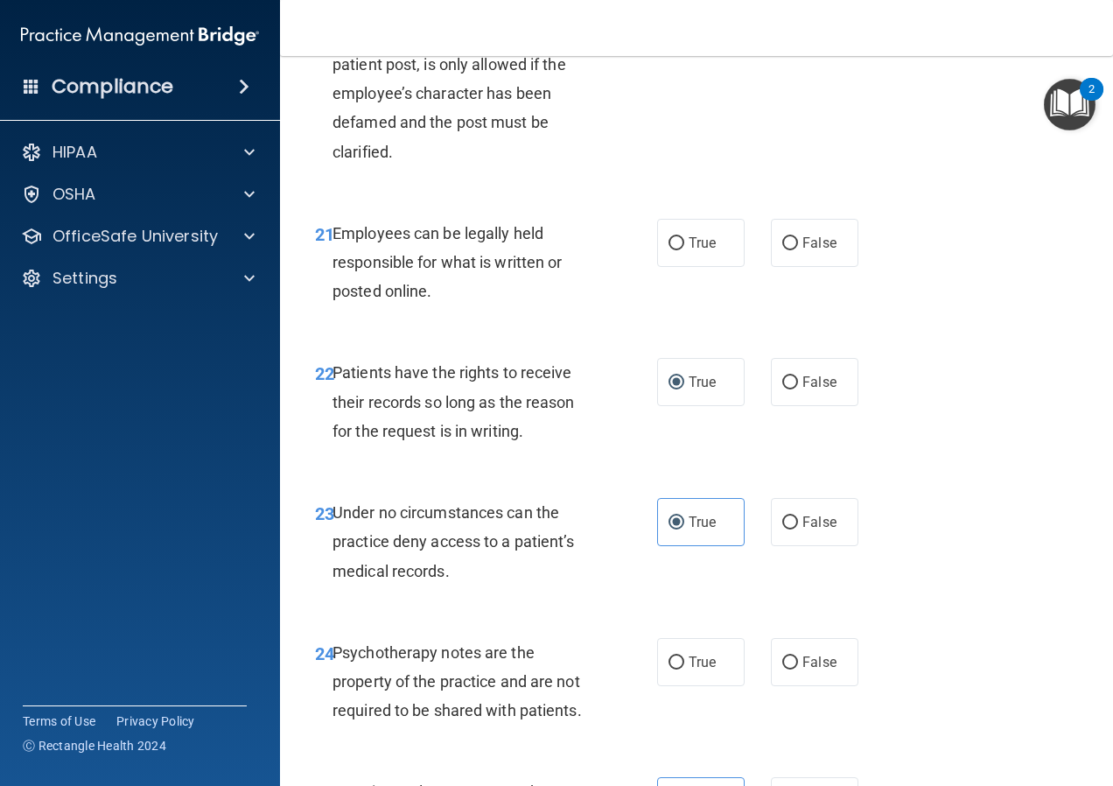
scroll to position [3951, 0]
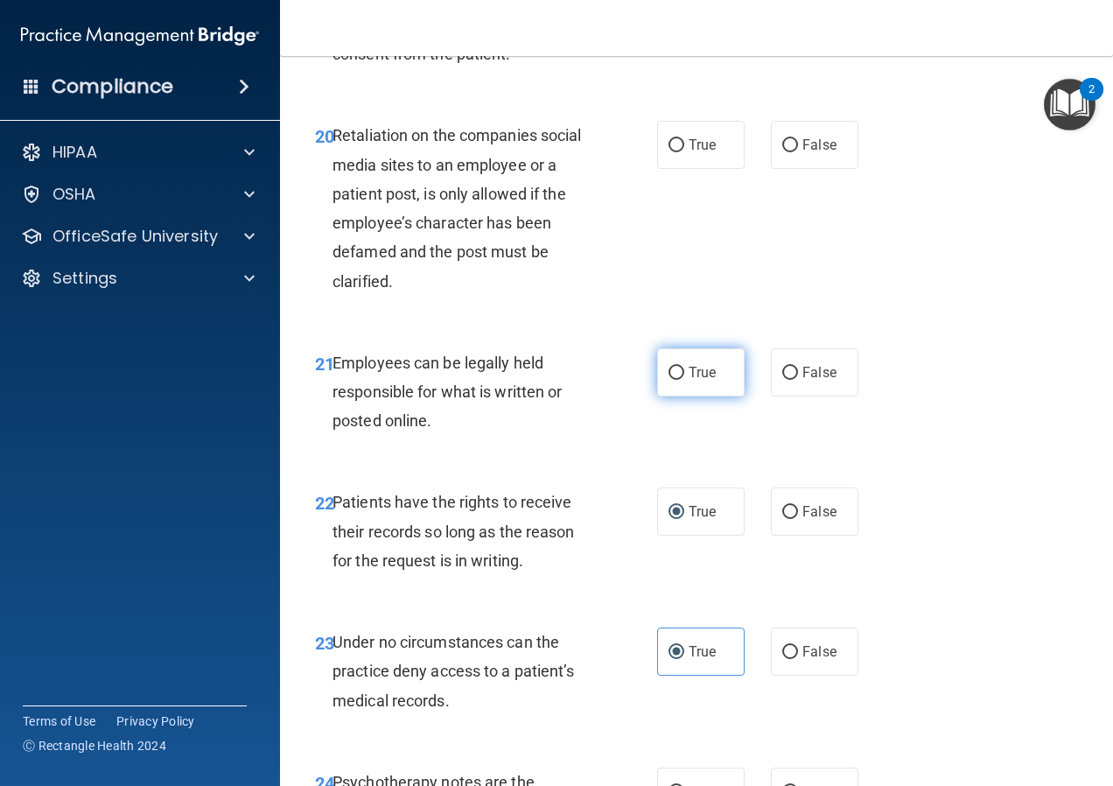
click at [669, 380] on input "True" at bounding box center [677, 373] width 16 height 13
radio input "true"
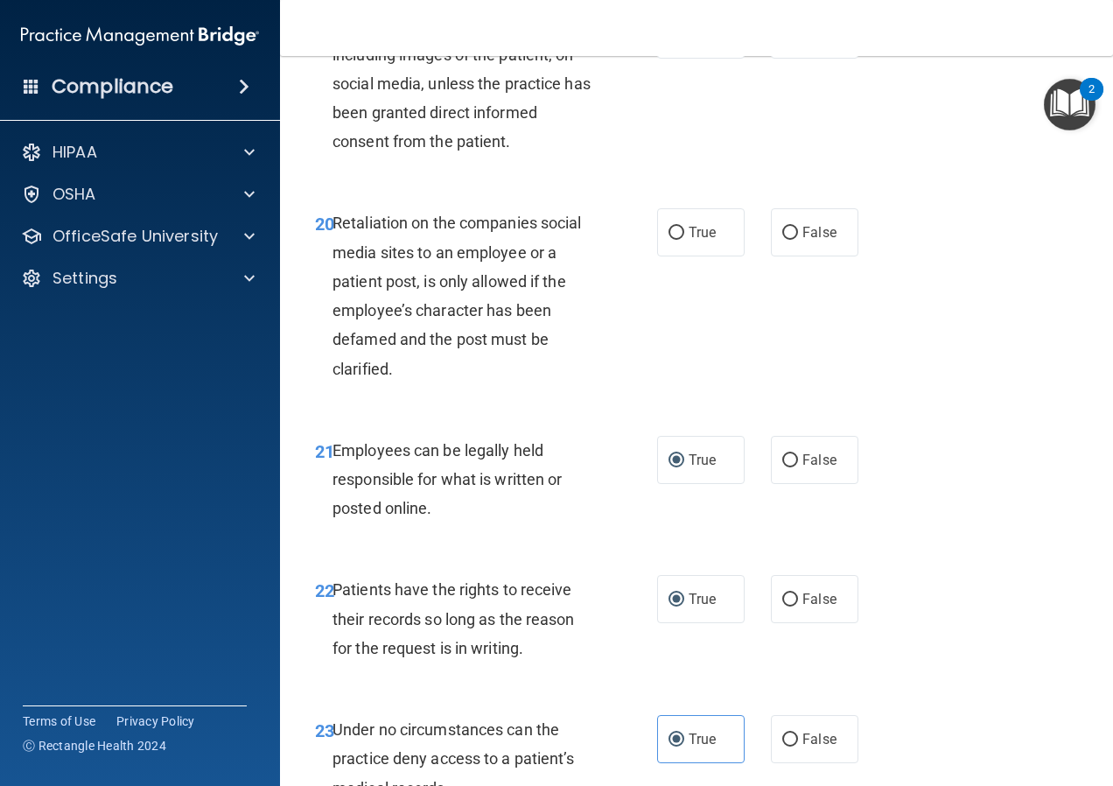
scroll to position [3776, 0]
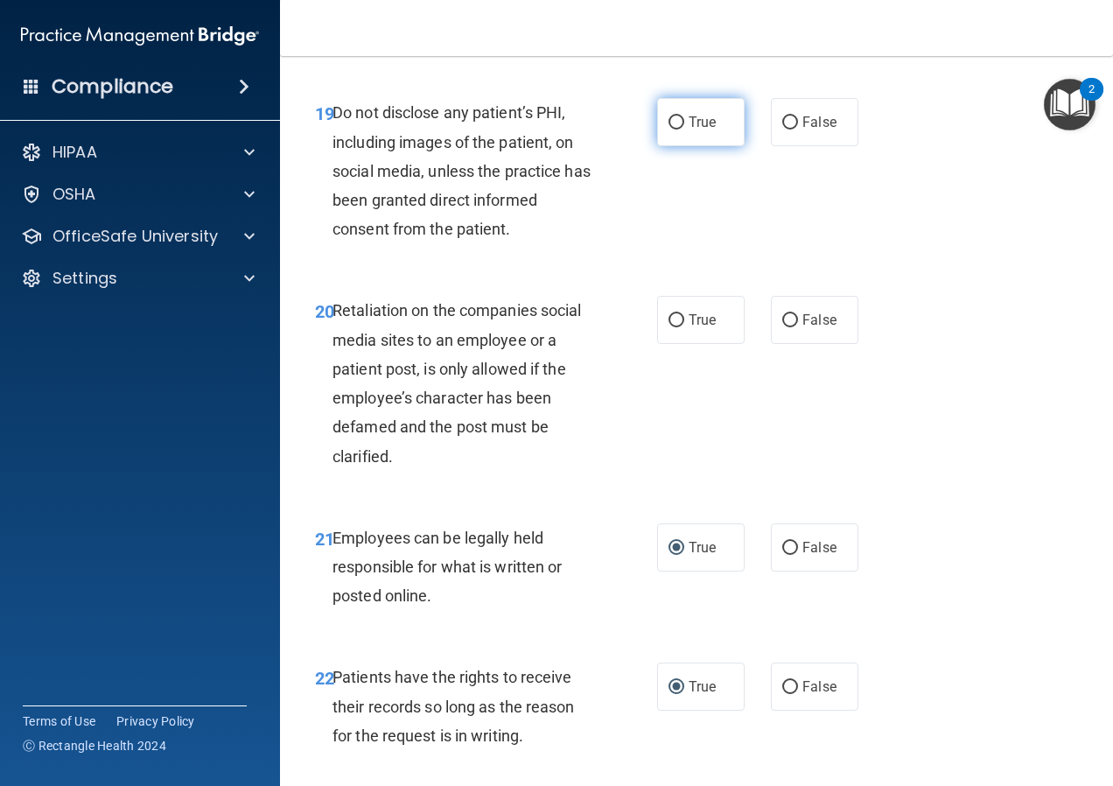
click at [681, 146] on label "True" at bounding box center [701, 122] width 88 height 48
click at [681, 130] on input "True" at bounding box center [677, 122] width 16 height 13
radio input "true"
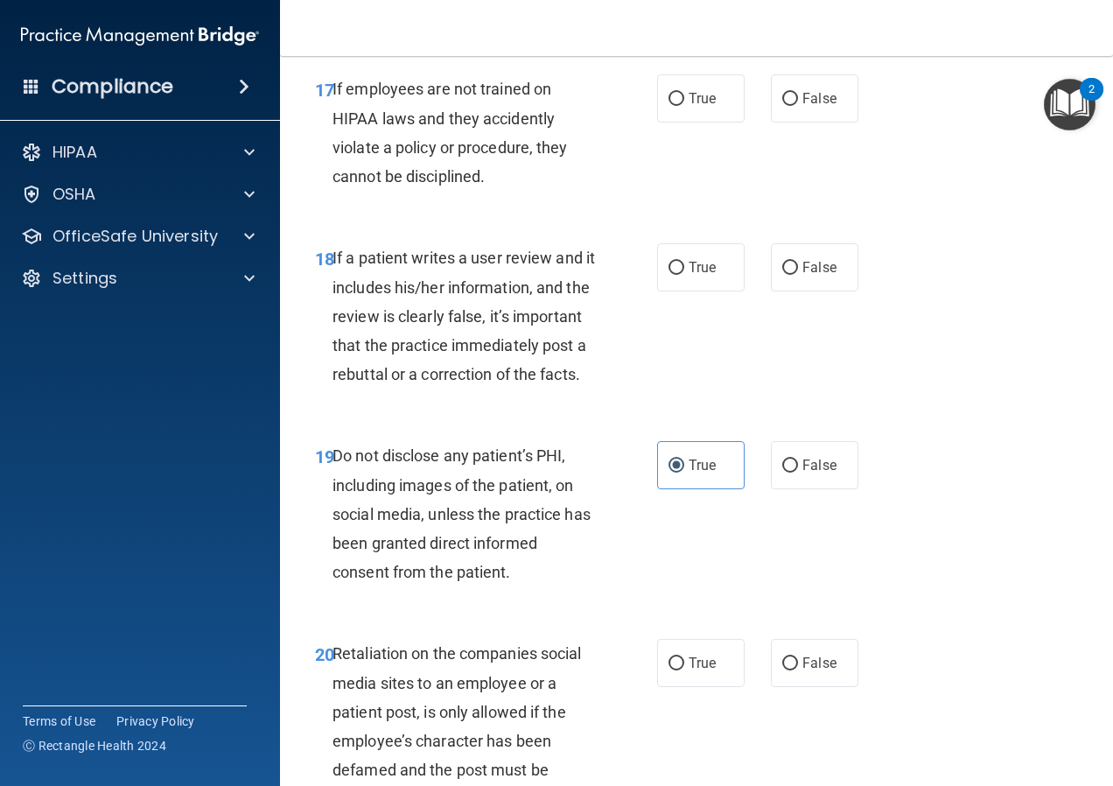
scroll to position [3426, 0]
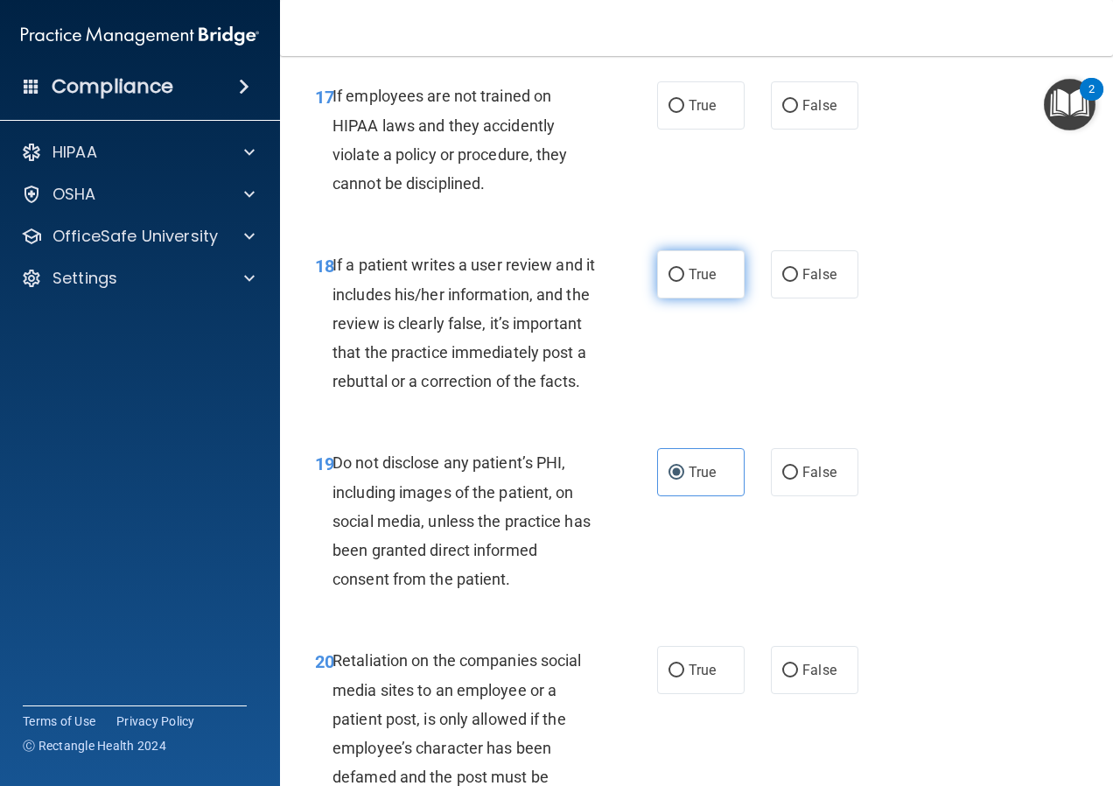
click at [657, 298] on label "True" at bounding box center [701, 274] width 88 height 48
click at [669, 282] on input "True" at bounding box center [677, 275] width 16 height 13
radio input "true"
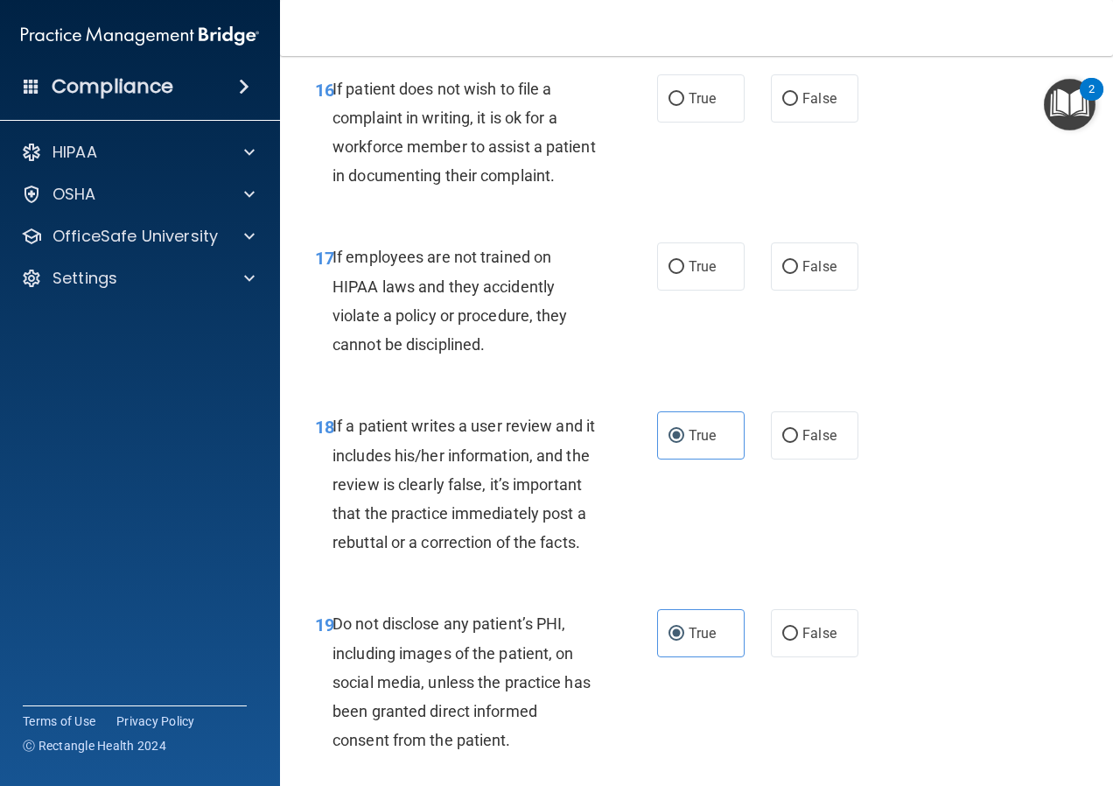
scroll to position [3163, 0]
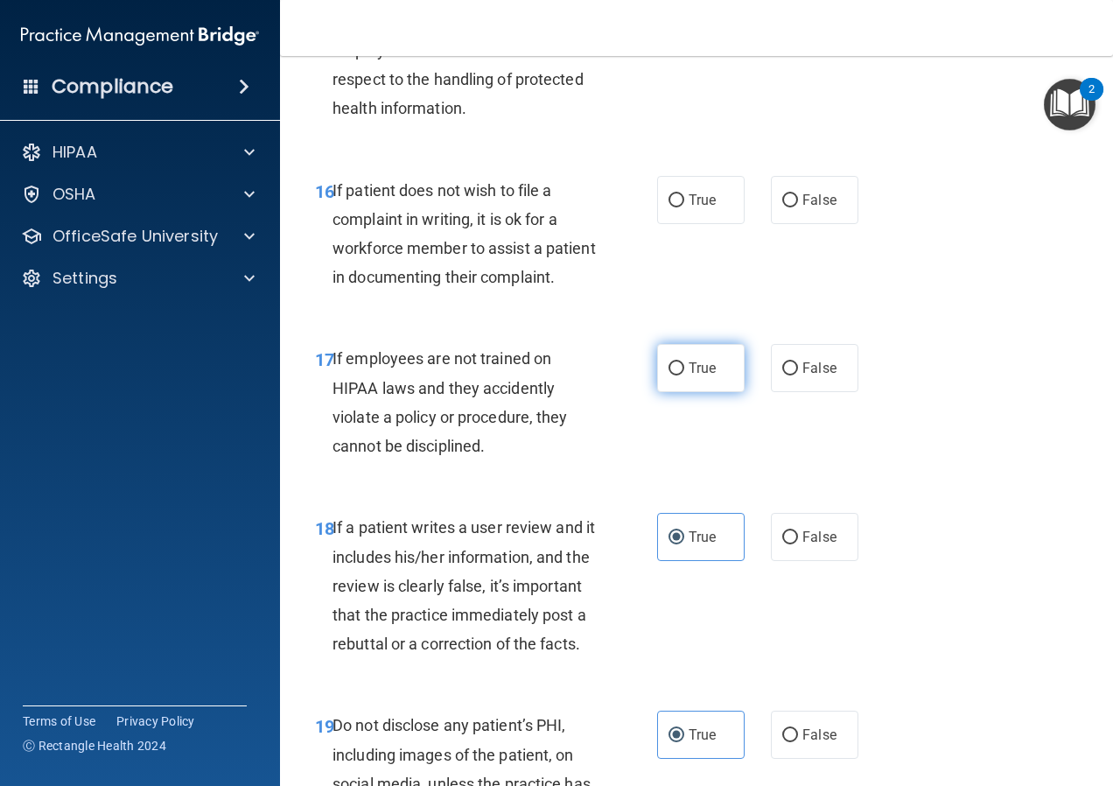
click at [685, 392] on label "True" at bounding box center [701, 368] width 88 height 48
click at [684, 375] on input "True" at bounding box center [677, 368] width 16 height 13
radio input "true"
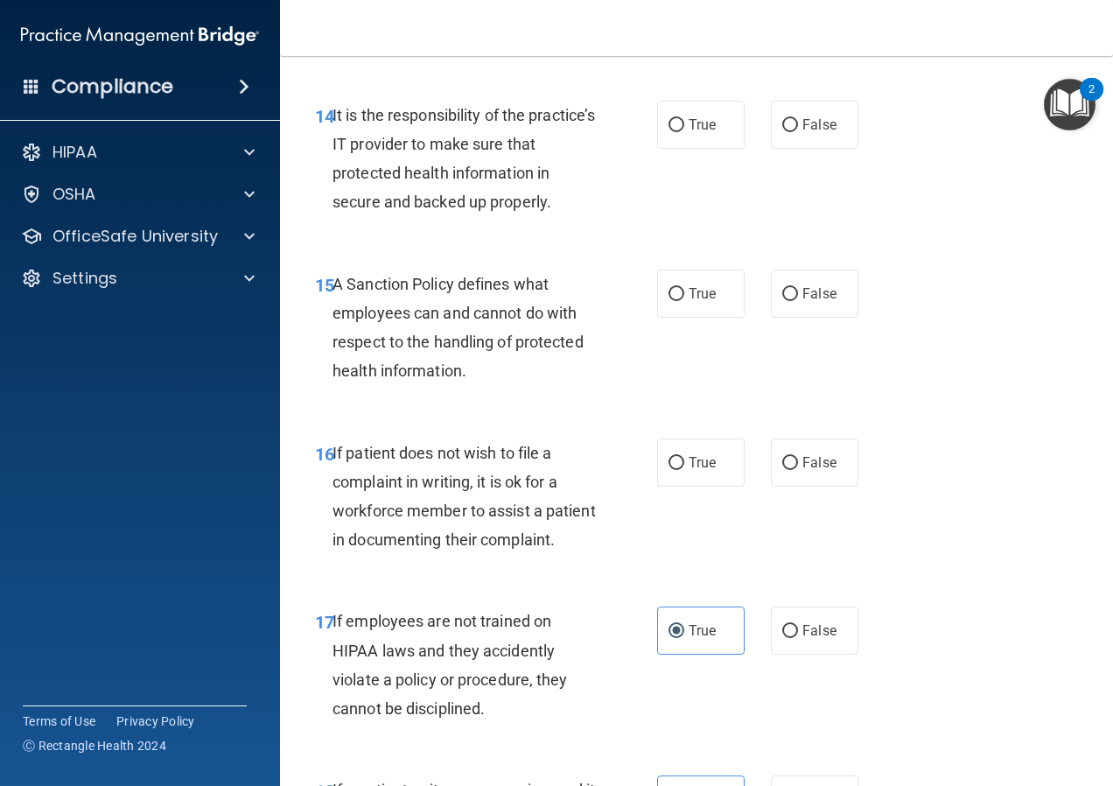
scroll to position [2813, 0]
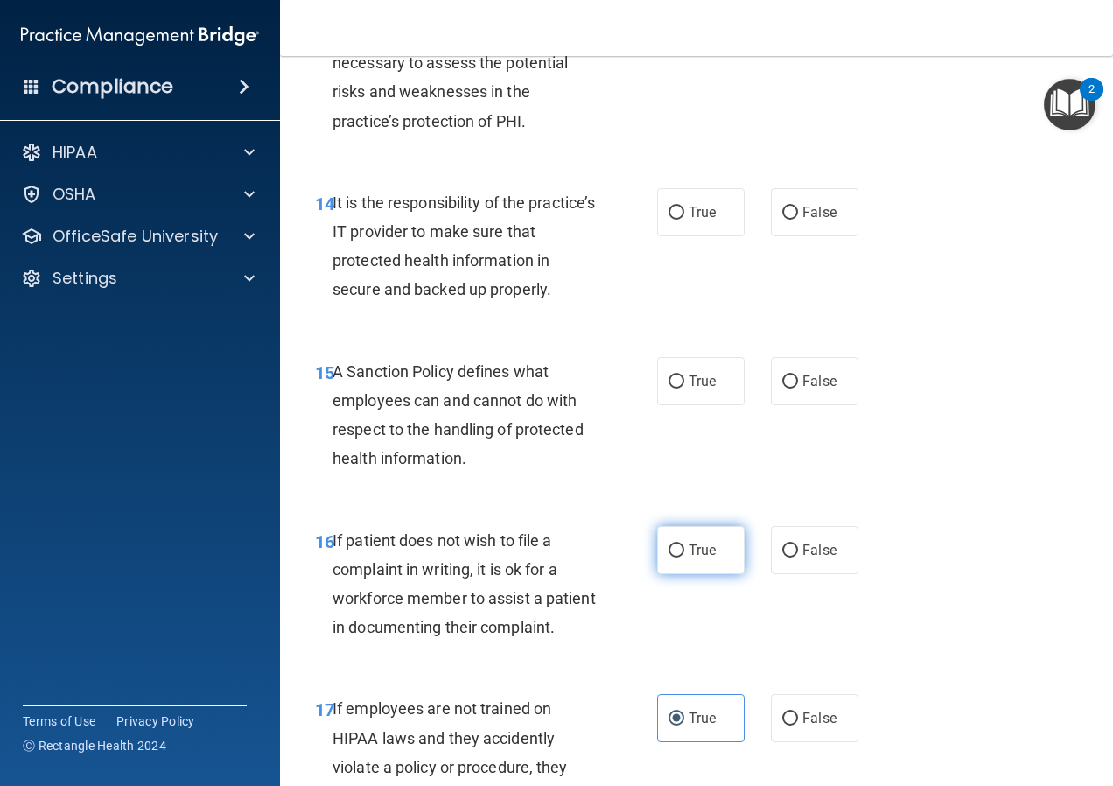
drag, startPoint x: 678, startPoint y: 576, endPoint x: 680, endPoint y: 589, distance: 13.2
click at [680, 589] on div "16 If patient does not wish to file a complaint in writing, it is ok for a work…" at bounding box center [696, 588] width 789 height 169
drag, startPoint x: 680, startPoint y: 589, endPoint x: 708, endPoint y: 638, distance: 56.4
click at [708, 638] on div "16 If patient does not wish to file a complaint in writing, it is ok for a work…" at bounding box center [696, 588] width 789 height 169
click at [697, 558] on span "True" at bounding box center [702, 550] width 27 height 17
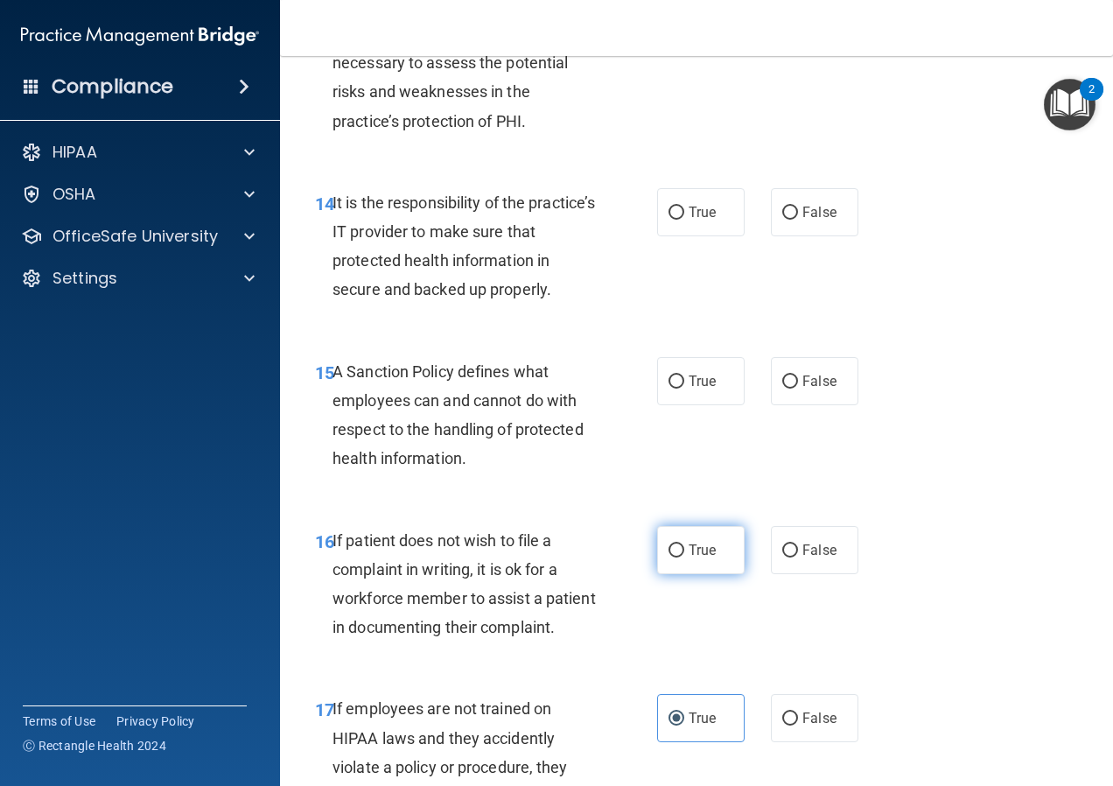
click at [684, 557] on input "True" at bounding box center [677, 550] width 16 height 13
radio input "true"
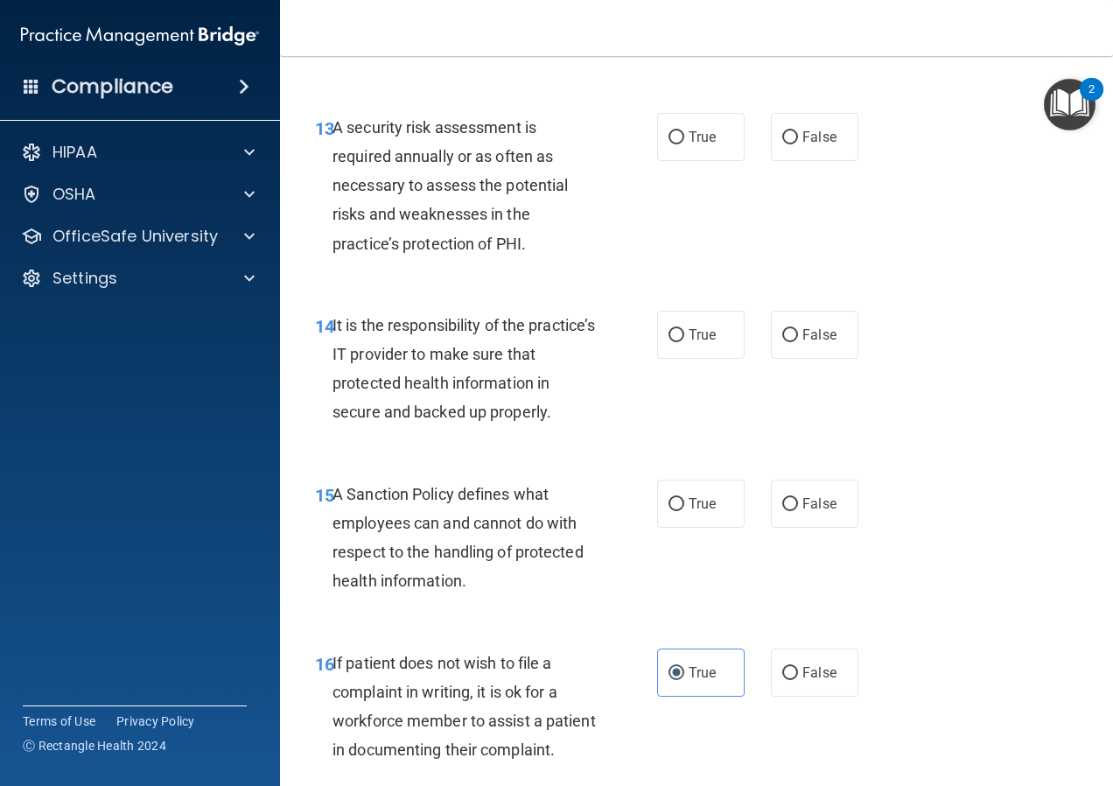
scroll to position [2638, 0]
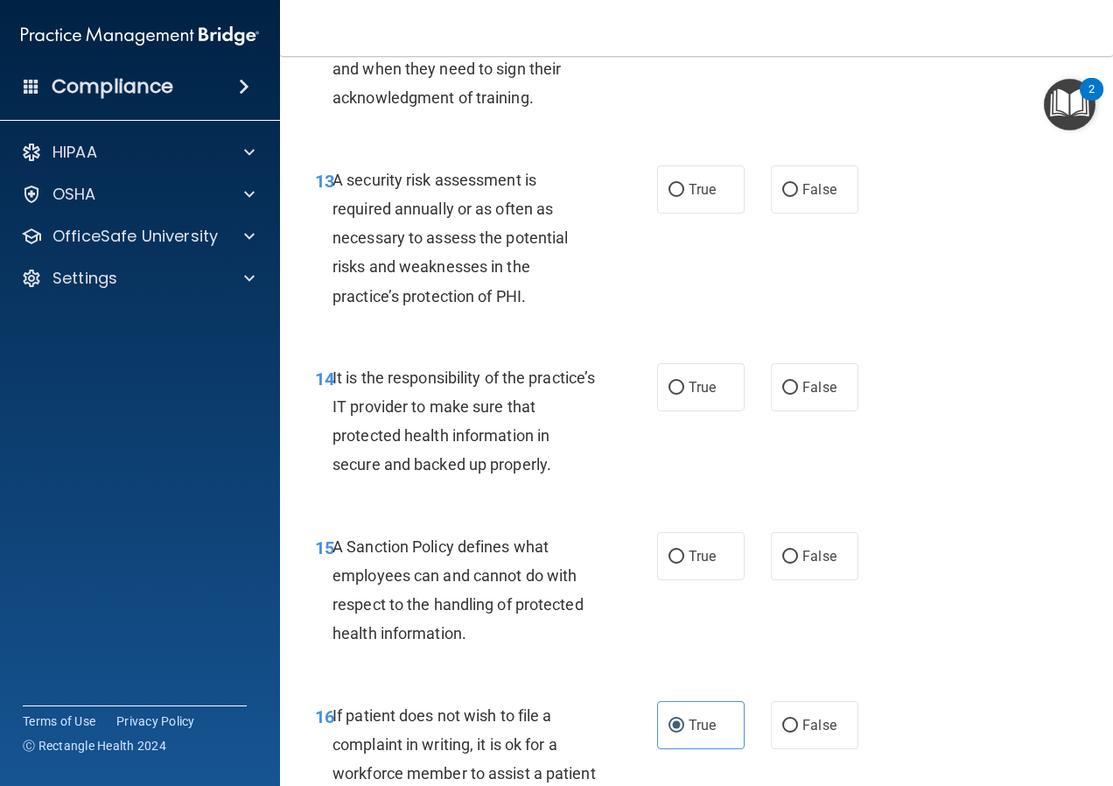
drag, startPoint x: 853, startPoint y: 616, endPoint x: 843, endPoint y: 616, distance: 10.5
click at [851, 580] on div "True False" at bounding box center [762, 556] width 211 height 48
click at [835, 580] on label "False" at bounding box center [815, 556] width 88 height 48
click at [798, 564] on input "False" at bounding box center [790, 556] width 16 height 13
radio input "true"
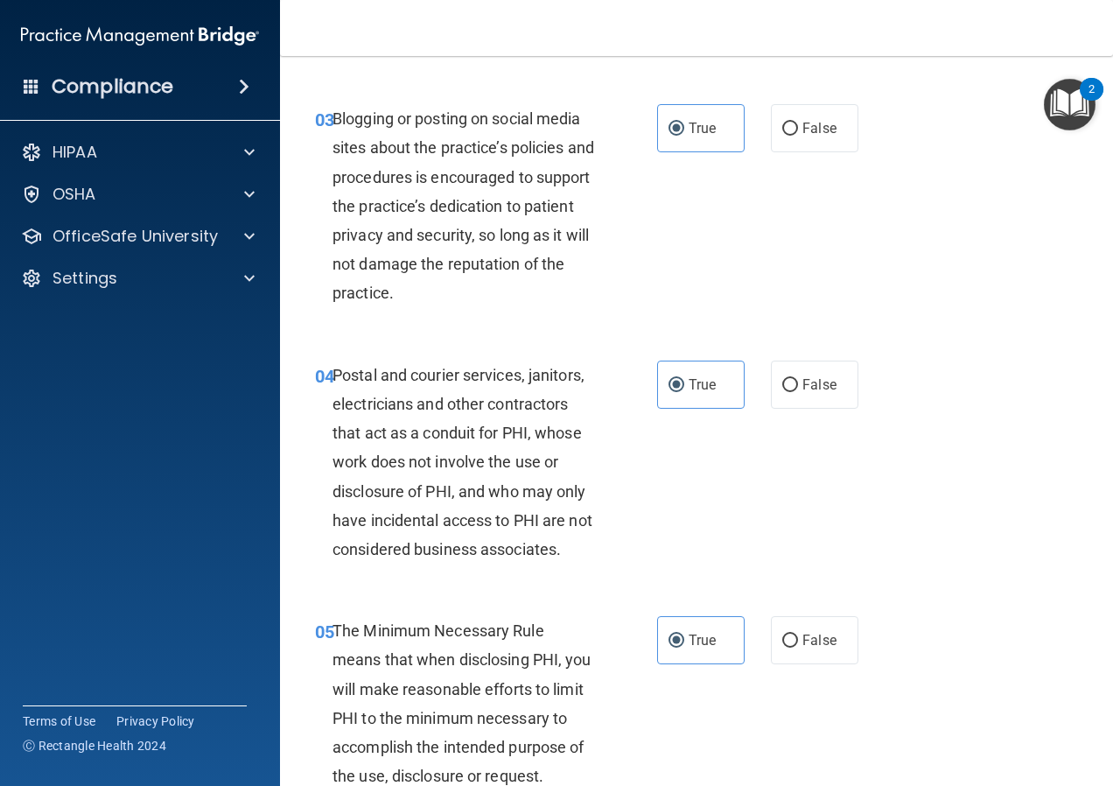
scroll to position [350, 0]
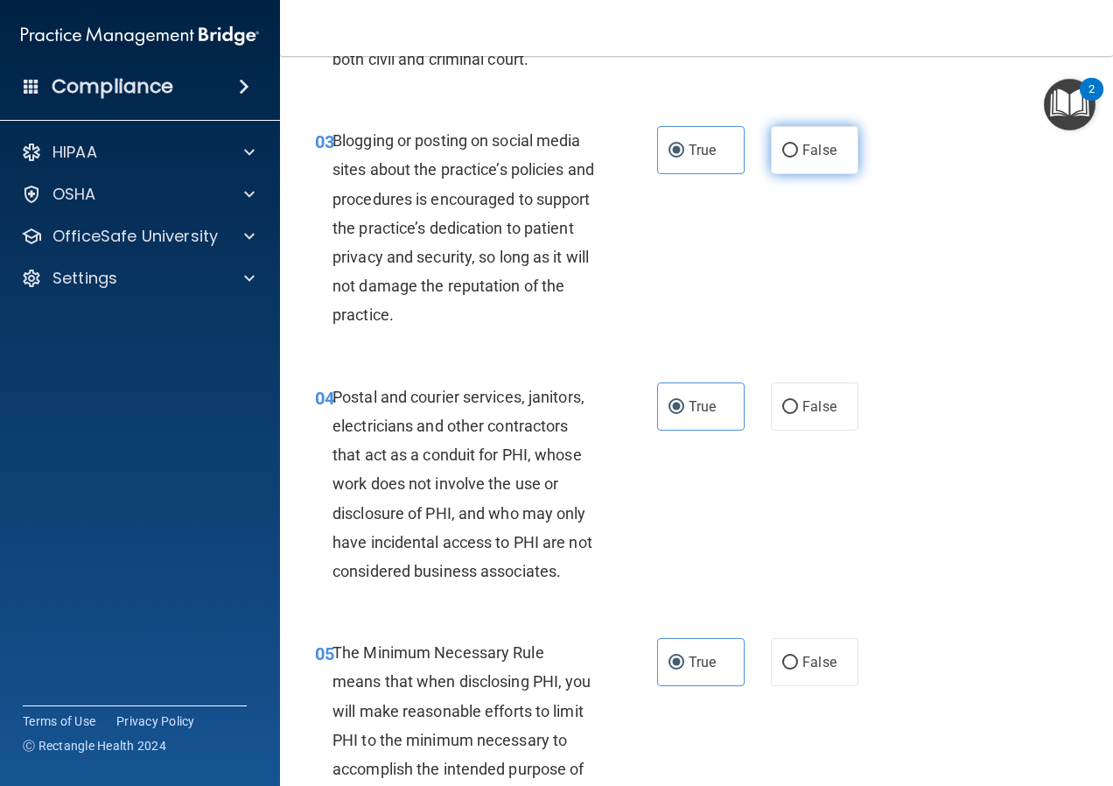
click at [802, 142] on span "False" at bounding box center [819, 150] width 34 height 17
click at [795, 144] on input "False" at bounding box center [790, 150] width 16 height 13
radio input "true"
click at [689, 154] on span "True" at bounding box center [702, 150] width 27 height 17
click at [684, 154] on input "True" at bounding box center [677, 150] width 16 height 13
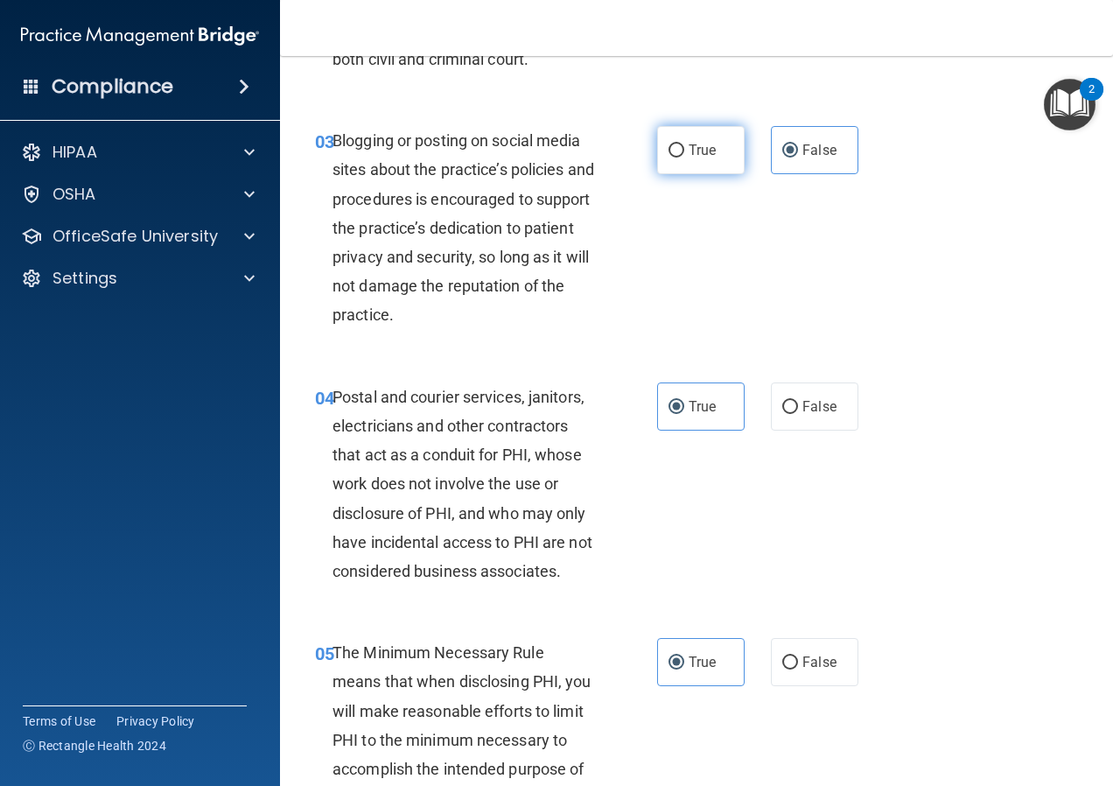
radio input "true"
radio input "false"
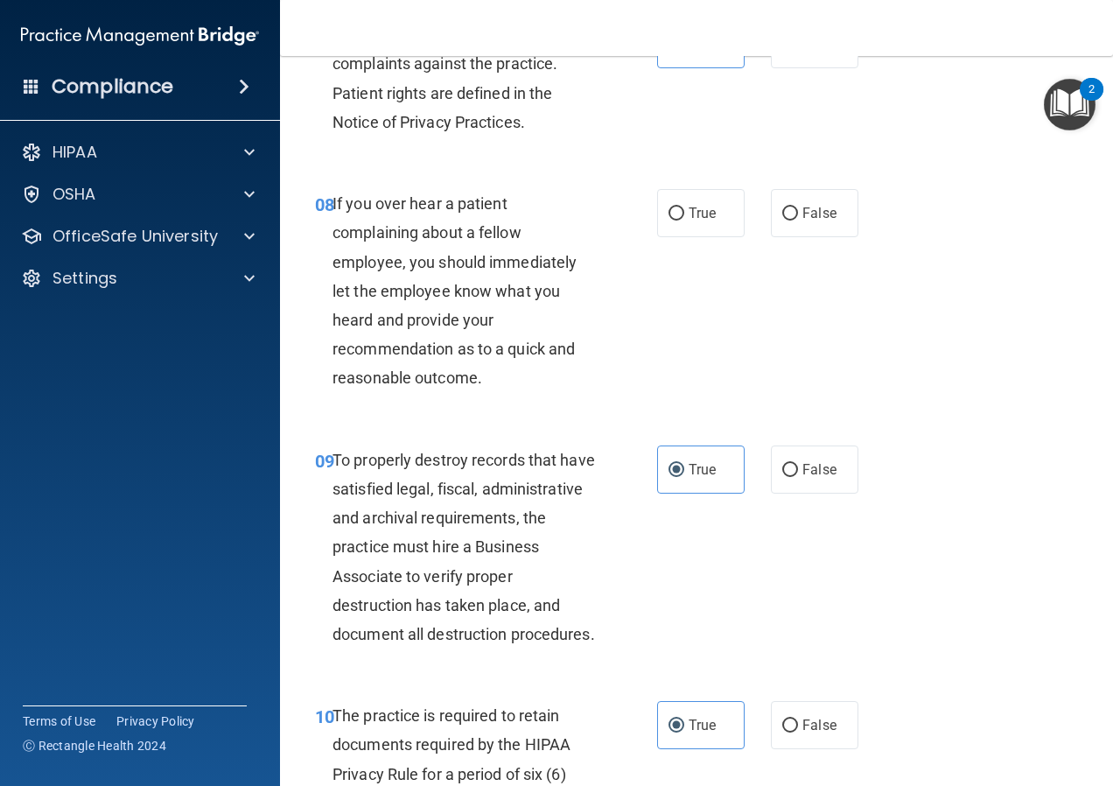
scroll to position [1488, 0]
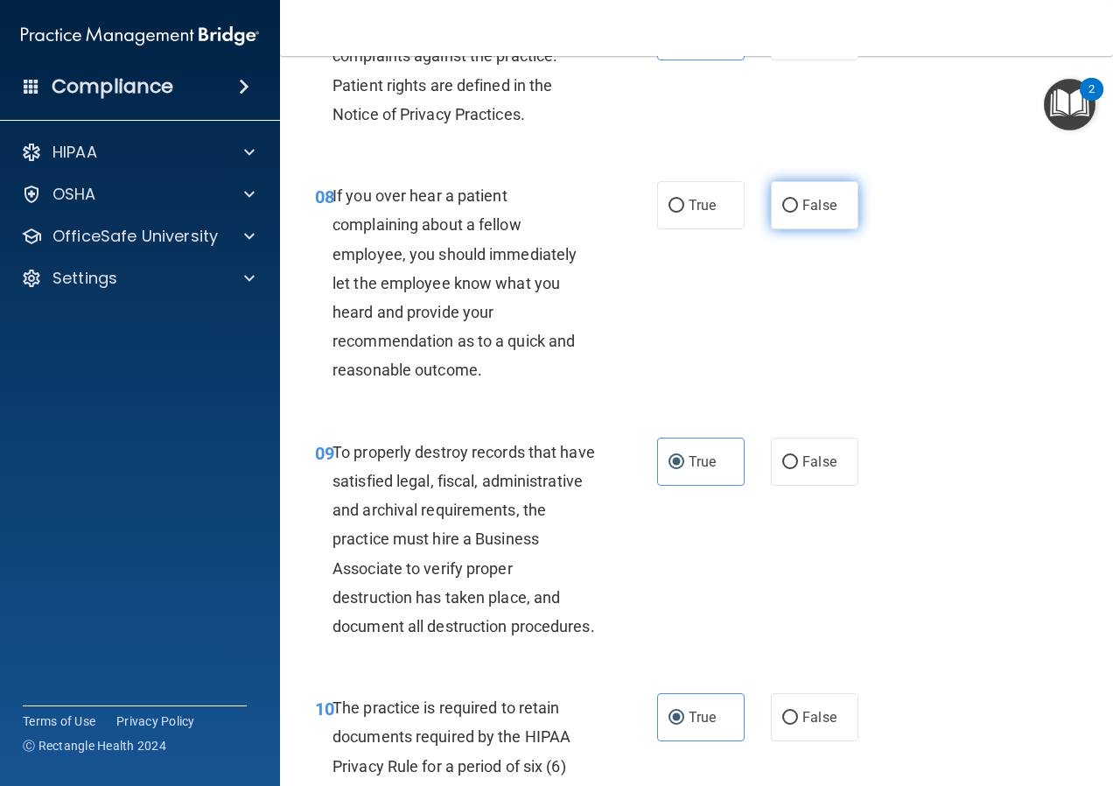
click at [827, 214] on span "False" at bounding box center [819, 205] width 34 height 17
click at [798, 213] on input "False" at bounding box center [790, 206] width 16 height 13
radio input "true"
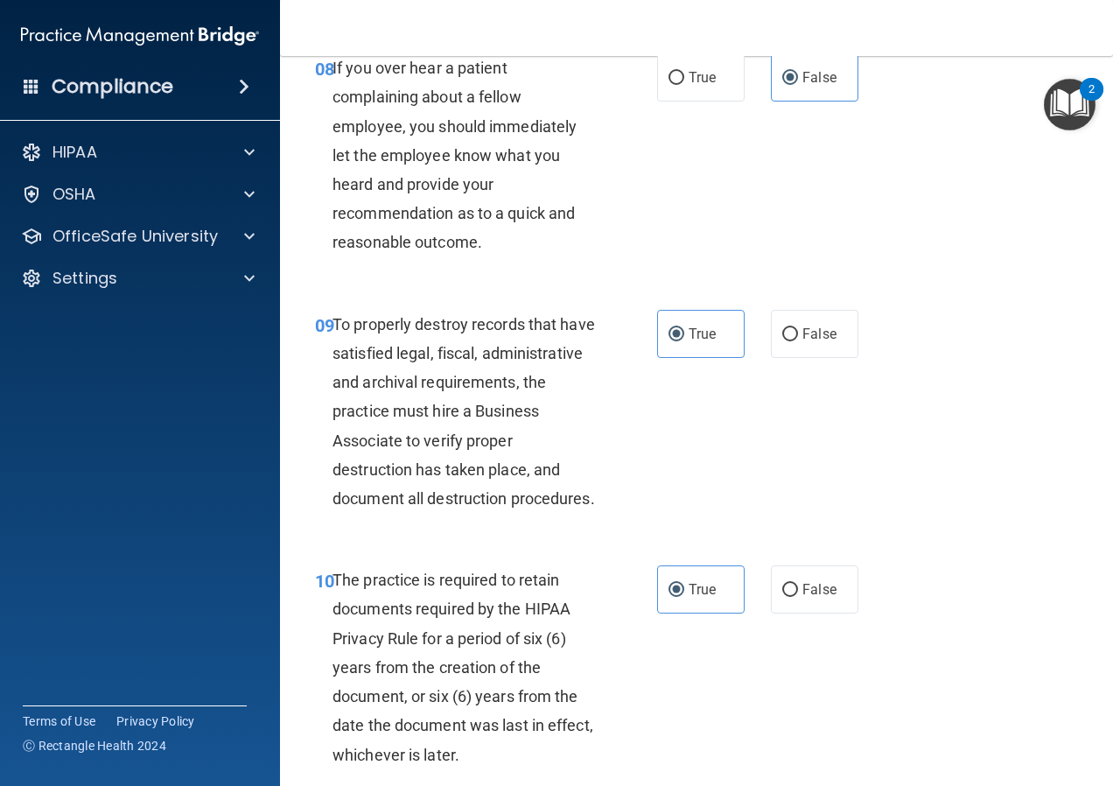
scroll to position [1663, 0]
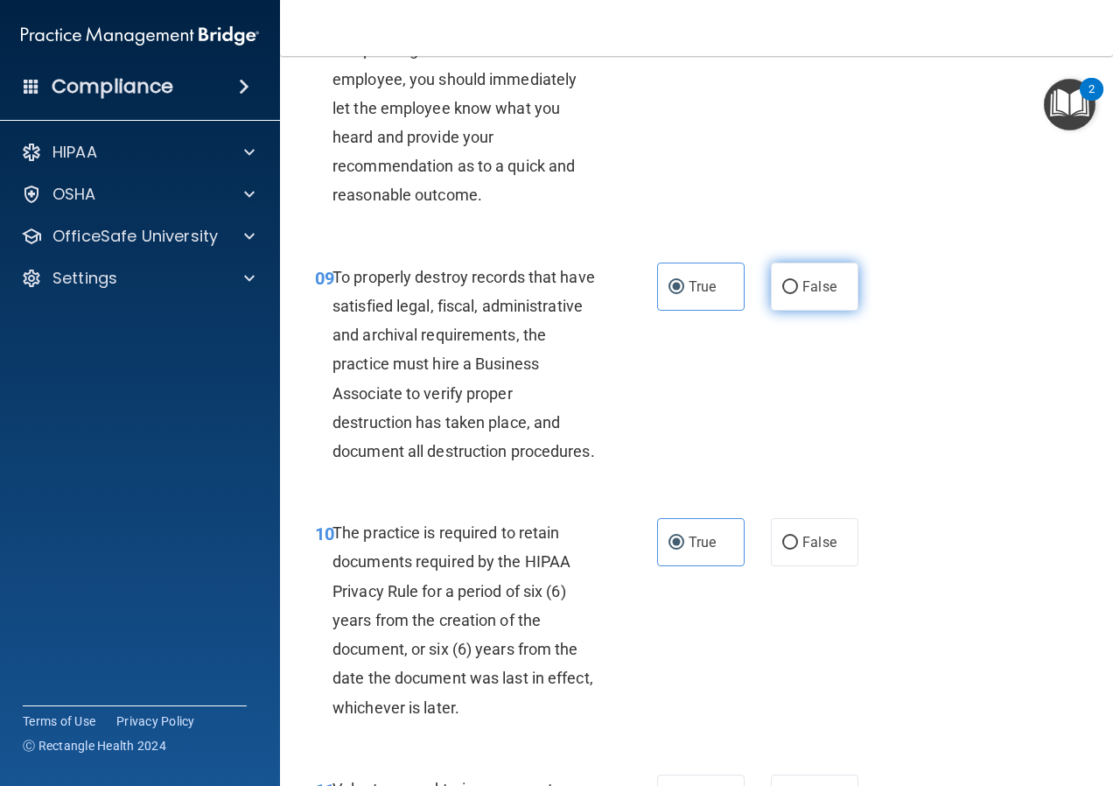
click at [803, 295] on span "False" at bounding box center [819, 286] width 34 height 17
click at [798, 294] on input "False" at bounding box center [790, 287] width 16 height 13
radio input "true"
radio input "false"
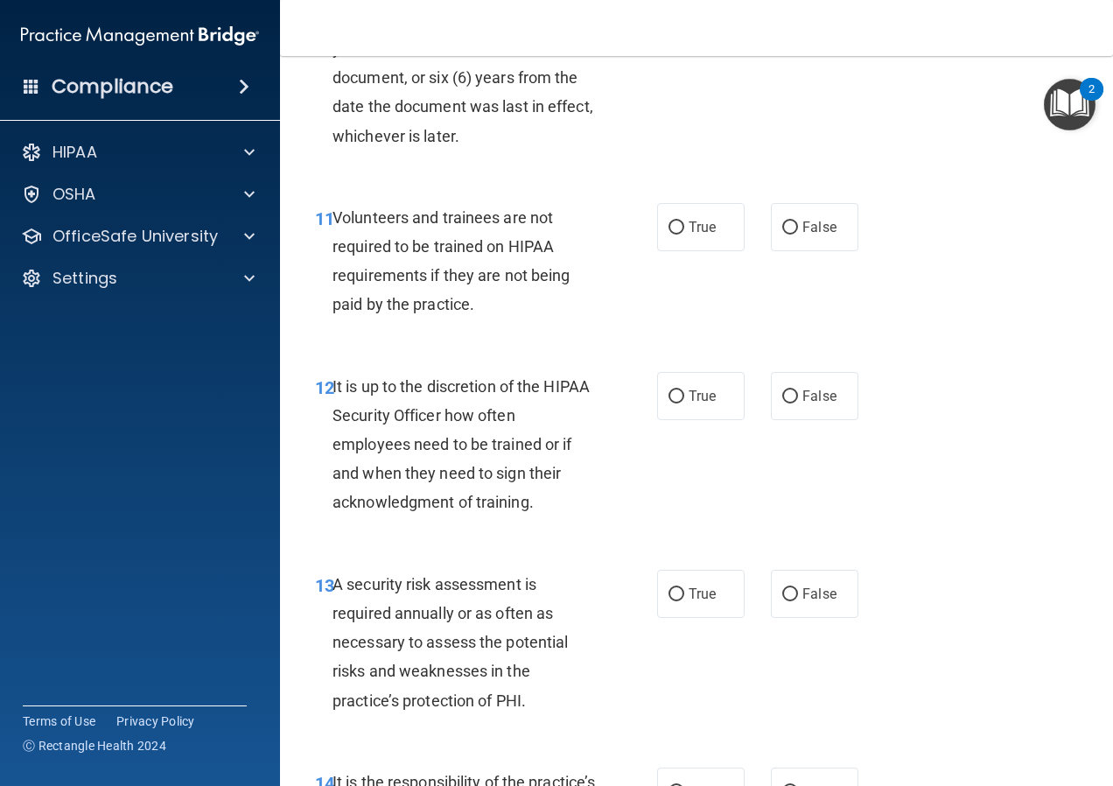
scroll to position [2275, 0]
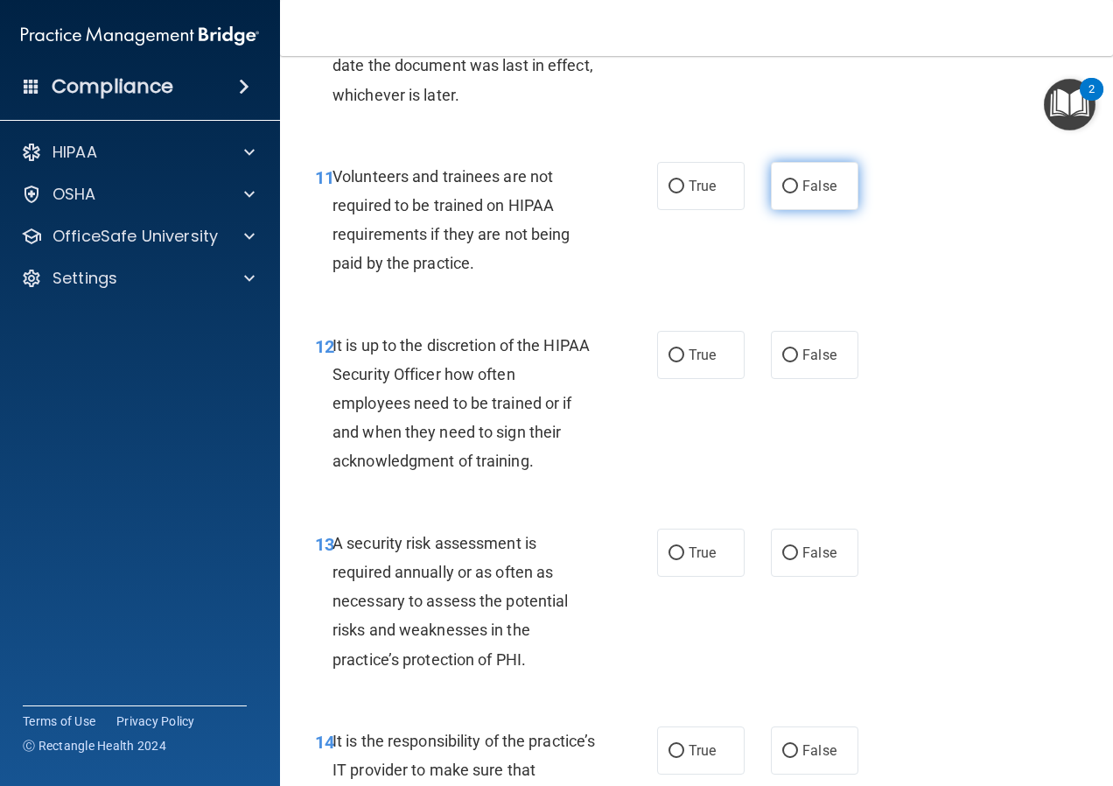
click at [809, 210] on label "False" at bounding box center [815, 186] width 88 height 48
click at [798, 193] on input "False" at bounding box center [790, 186] width 16 height 13
radio input "true"
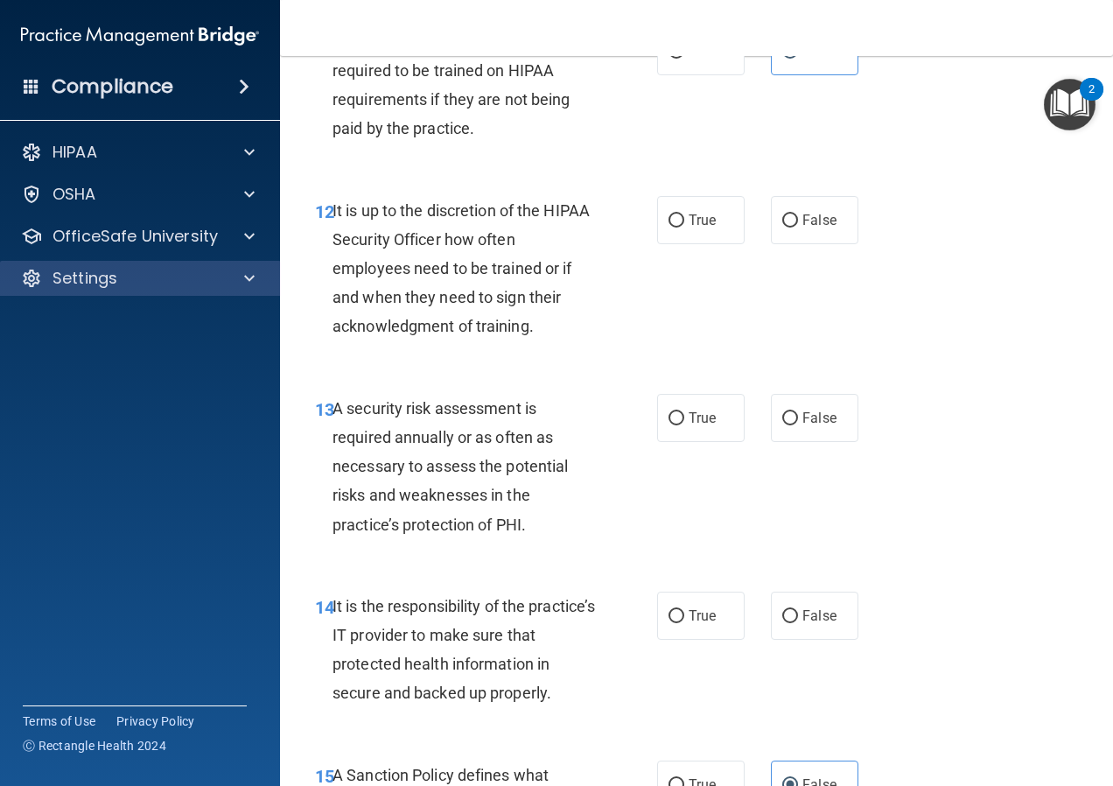
scroll to position [2450, 0]
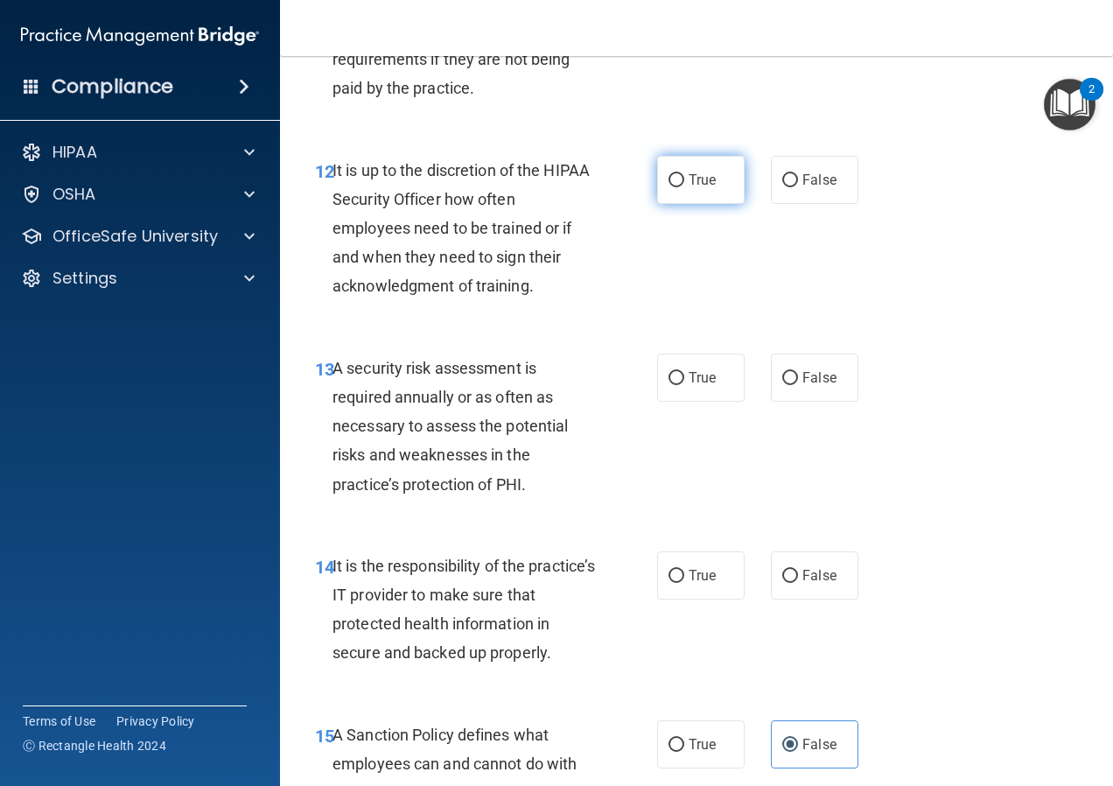
click at [689, 188] on span "True" at bounding box center [702, 180] width 27 height 17
click at [684, 187] on input "True" at bounding box center [677, 180] width 16 height 13
radio input "true"
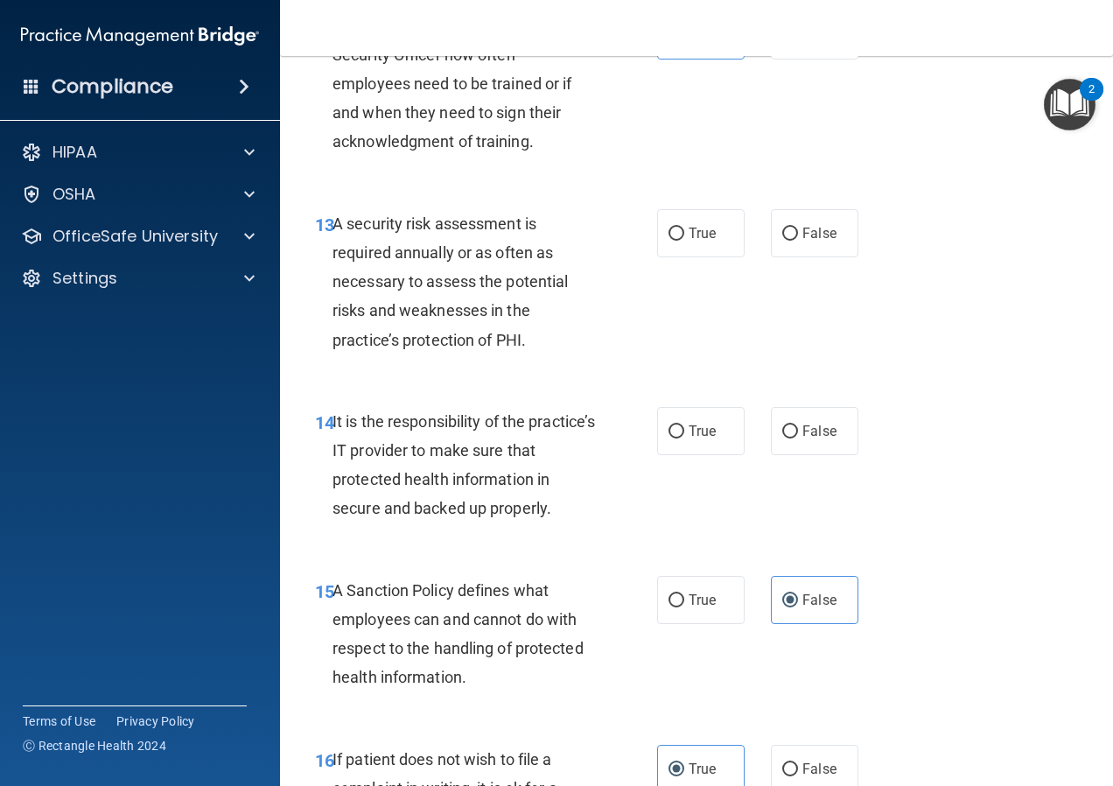
scroll to position [2625, 0]
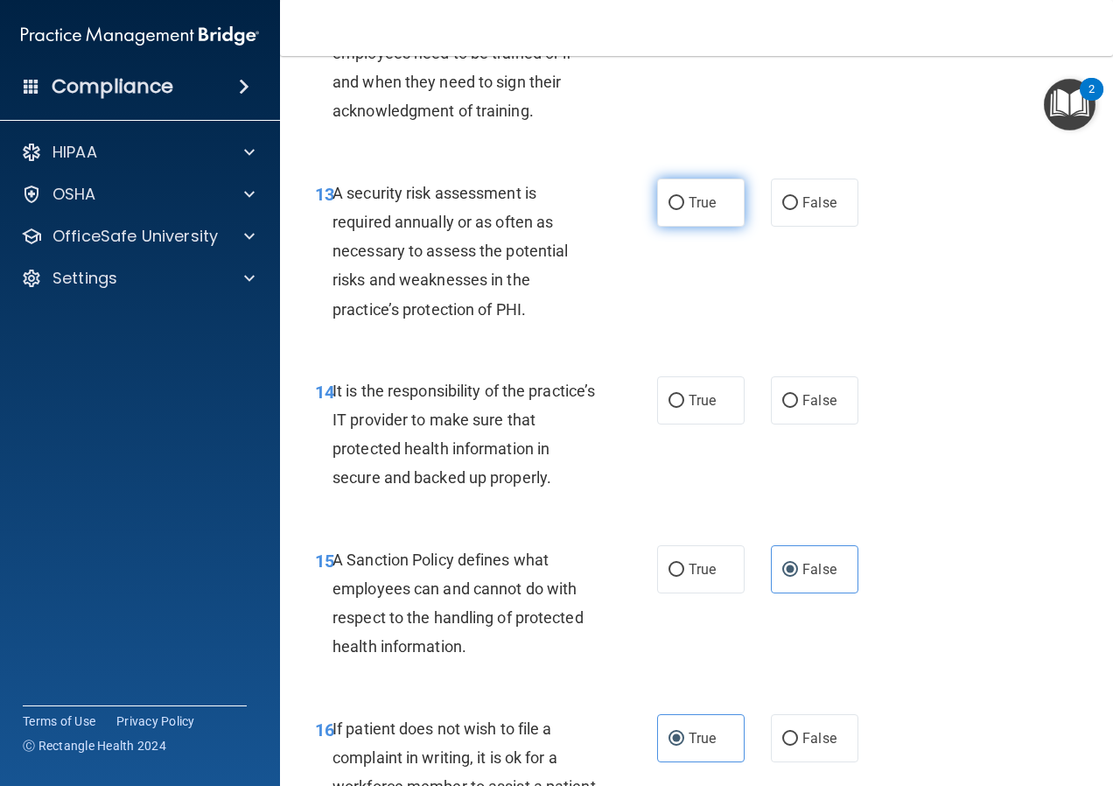
click at [701, 211] on span "True" at bounding box center [702, 202] width 27 height 17
click at [684, 210] on input "True" at bounding box center [677, 203] width 16 height 13
radio input "true"
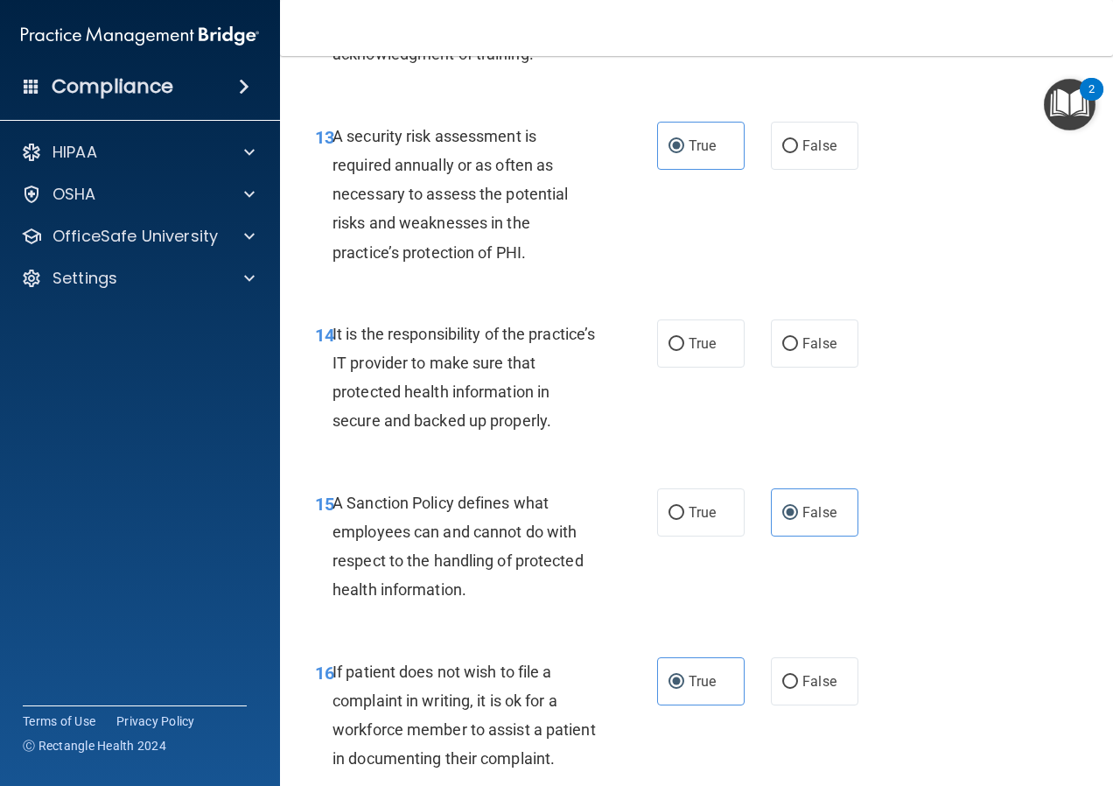
scroll to position [2800, 0]
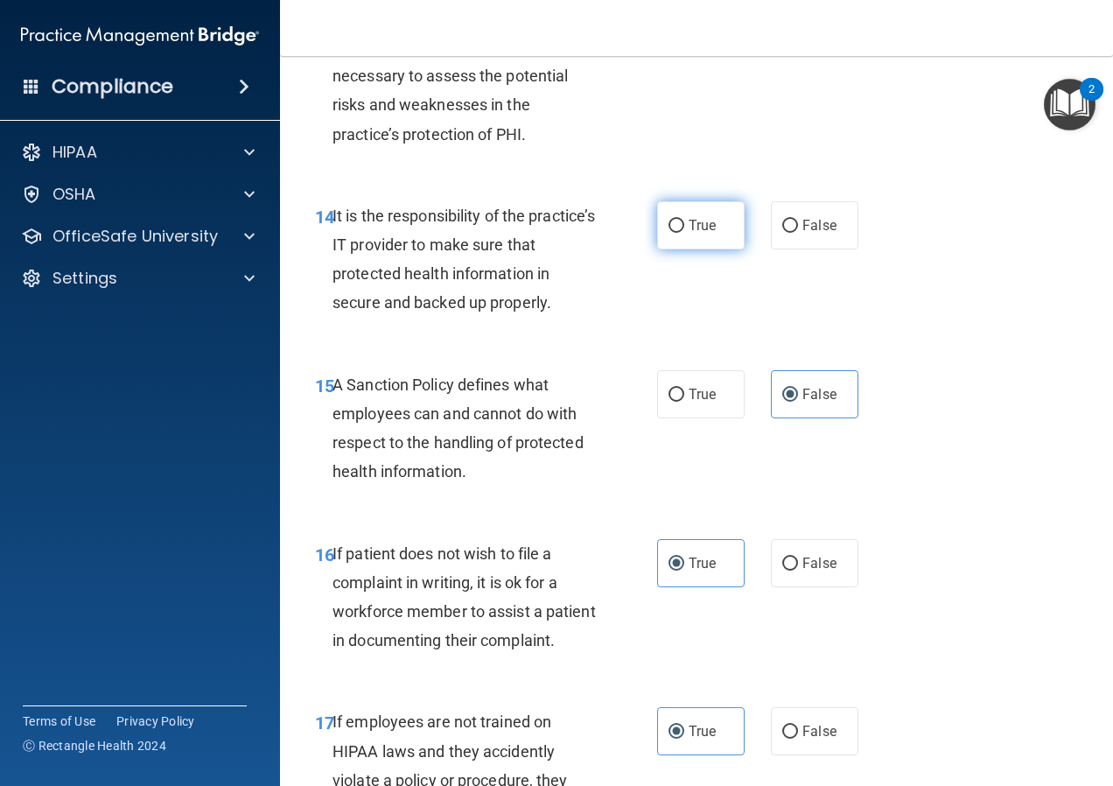
click at [679, 249] on label "True" at bounding box center [701, 225] width 88 height 48
click at [679, 233] on input "True" at bounding box center [677, 226] width 16 height 13
radio input "true"
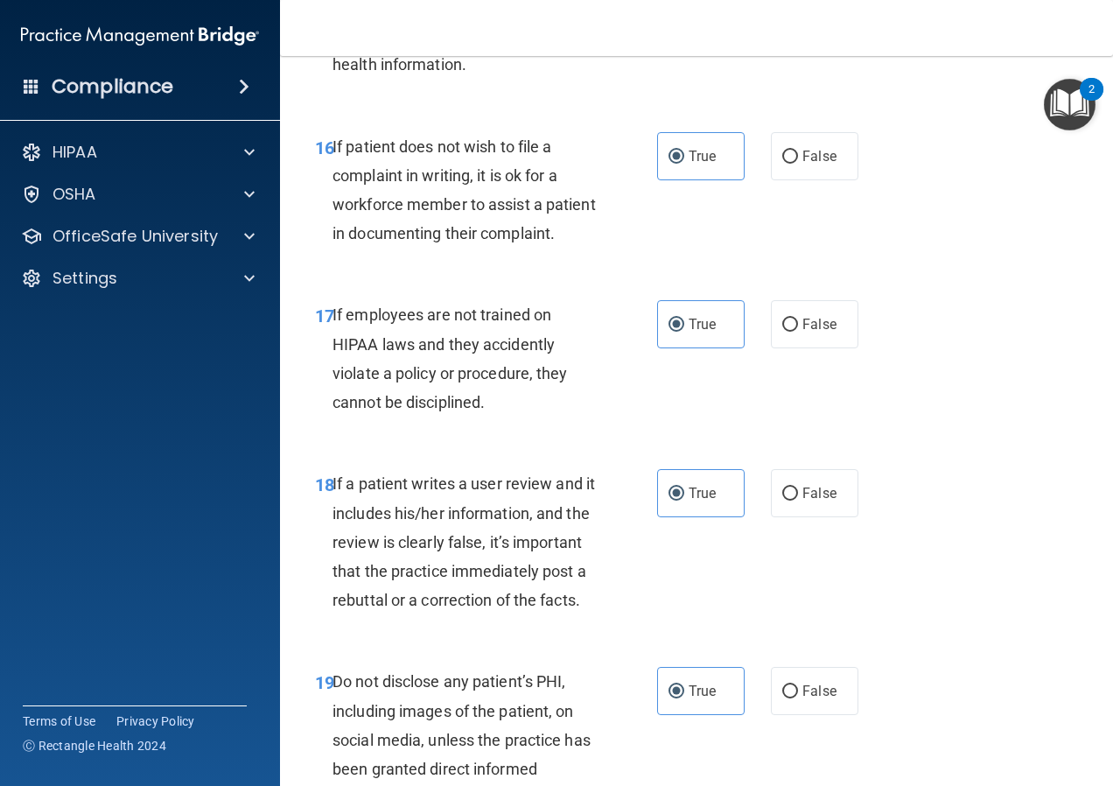
scroll to position [3238, 0]
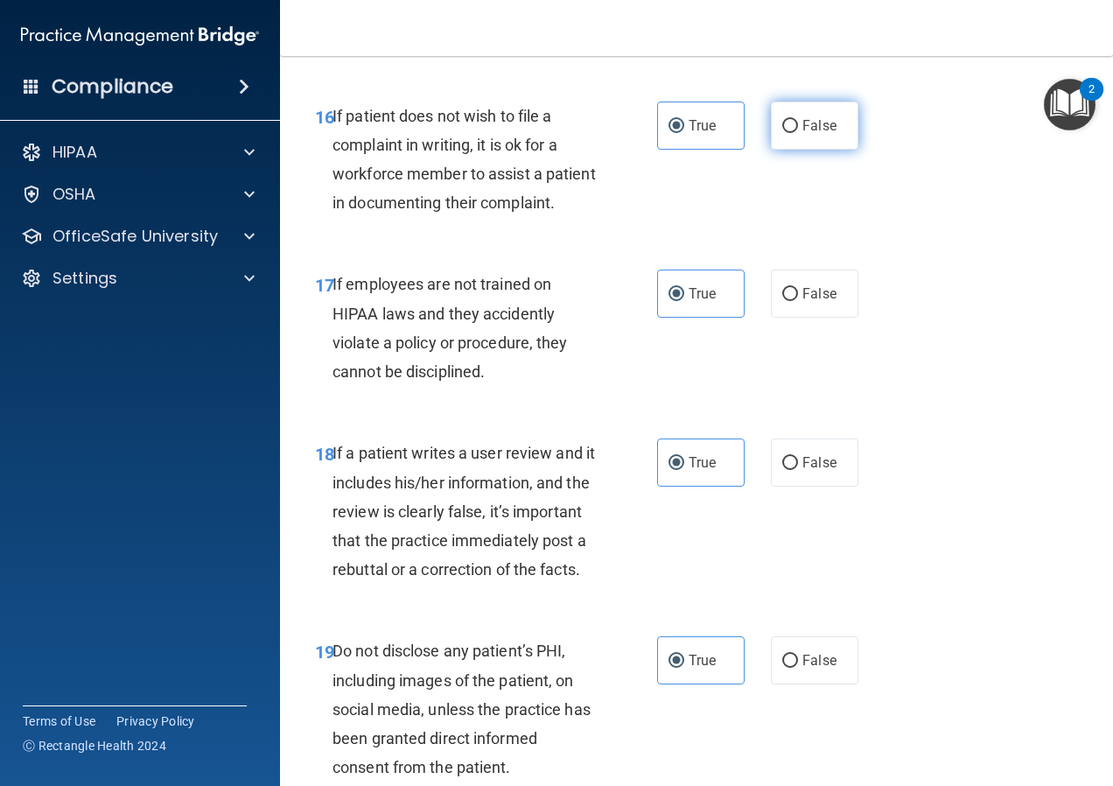
click at [782, 133] on input "False" at bounding box center [790, 126] width 16 height 13
radio input "true"
radio input "false"
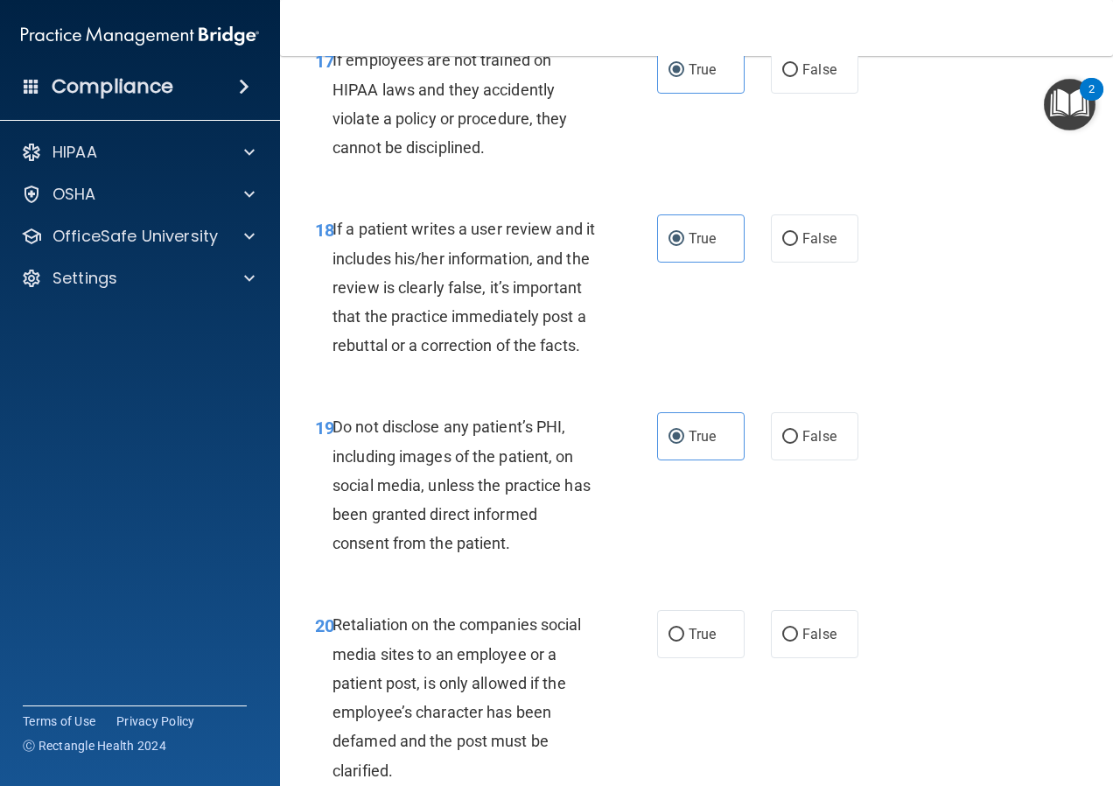
scroll to position [3500, 0]
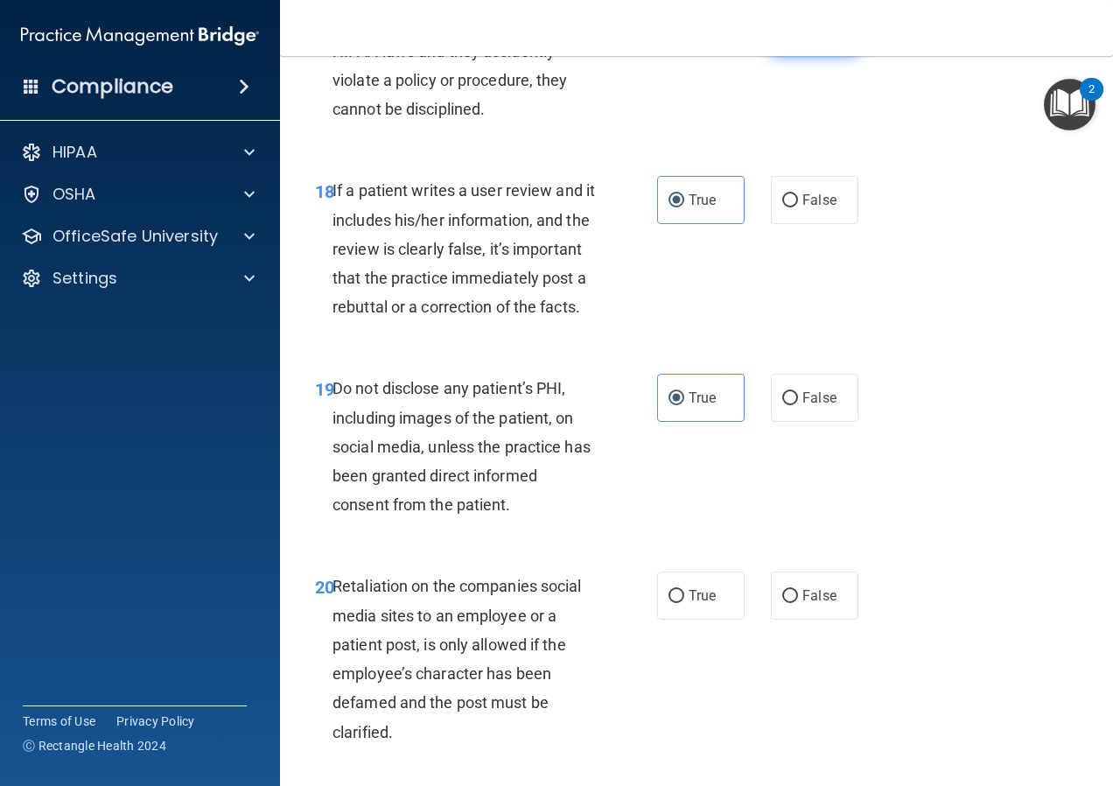
drag, startPoint x: 830, startPoint y: 127, endPoint x: 824, endPoint y: 135, distance: 9.5
click at [830, 55] on label "False" at bounding box center [815, 31] width 88 height 48
click at [798, 39] on input "False" at bounding box center [790, 31] width 16 height 13
radio input "true"
radio input "false"
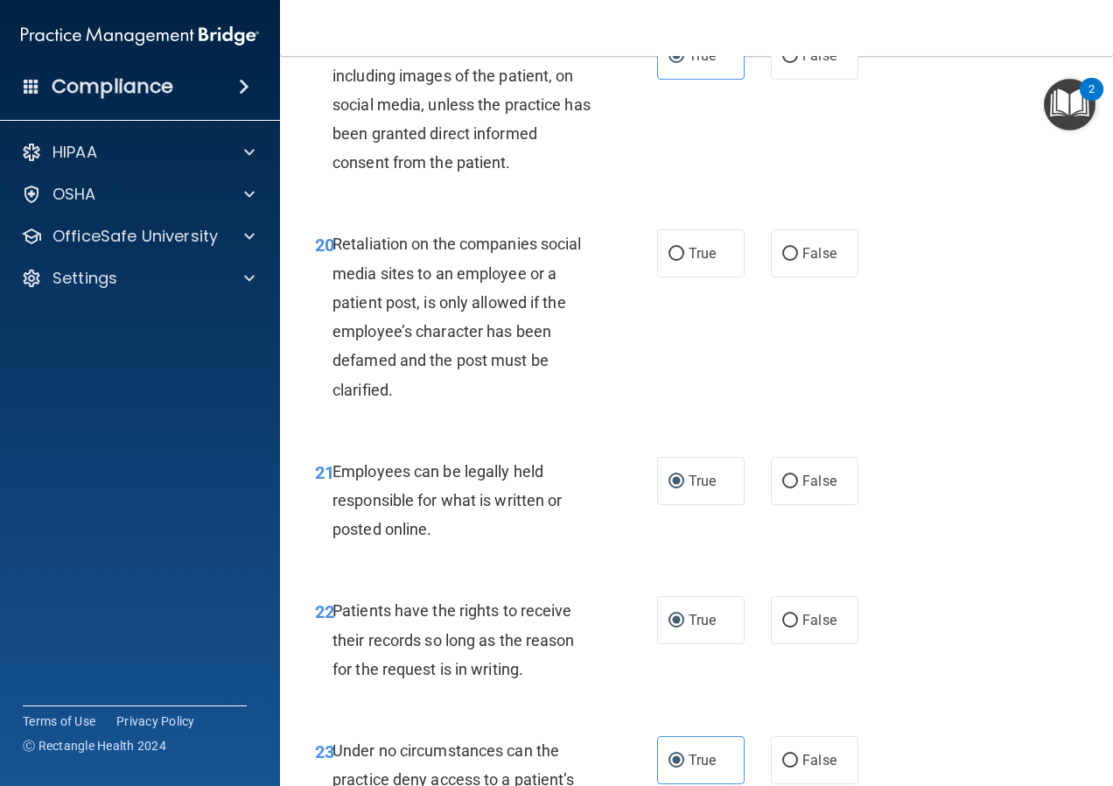
scroll to position [3850, 0]
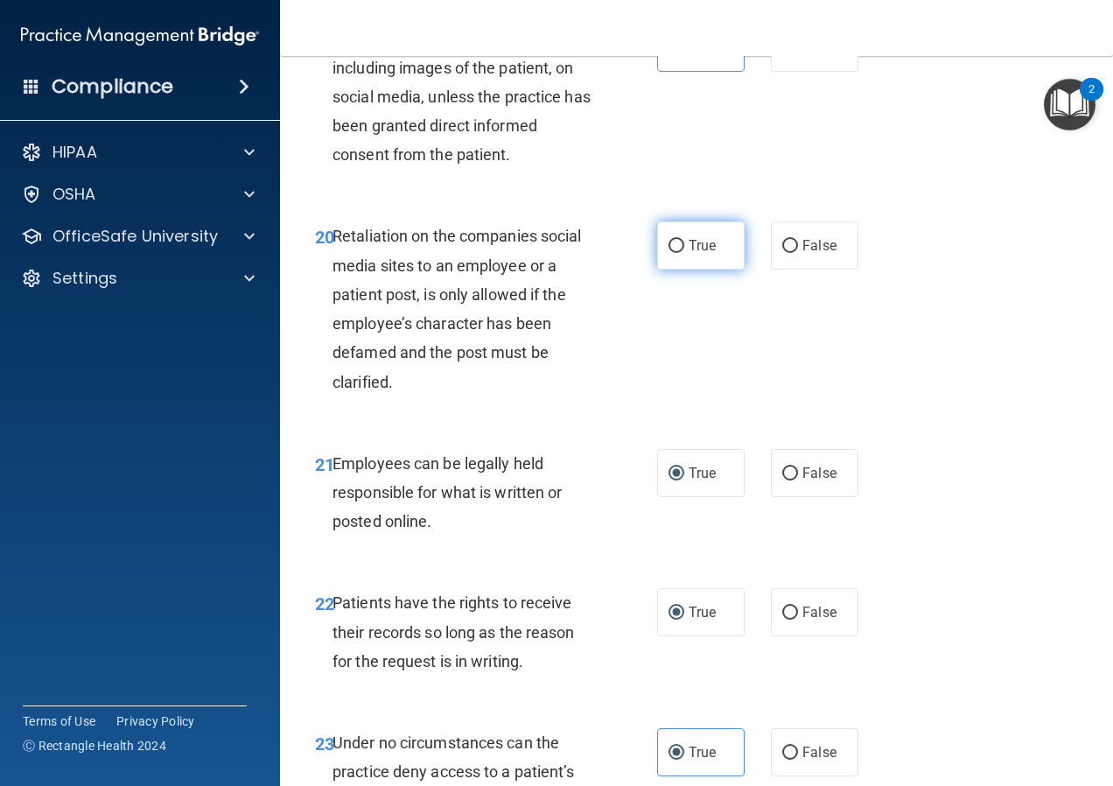
click at [706, 270] on label "True" at bounding box center [701, 245] width 88 height 48
click at [684, 253] on input "True" at bounding box center [677, 246] width 16 height 13
radio input "true"
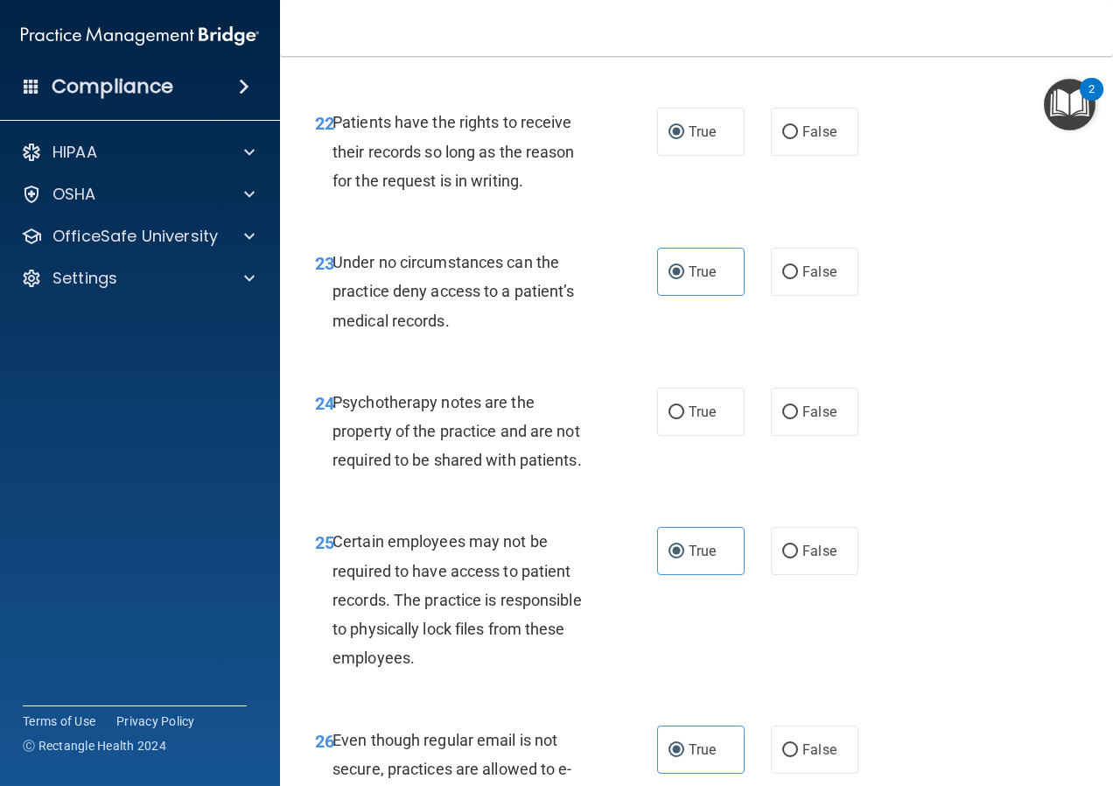
scroll to position [4288, 0]
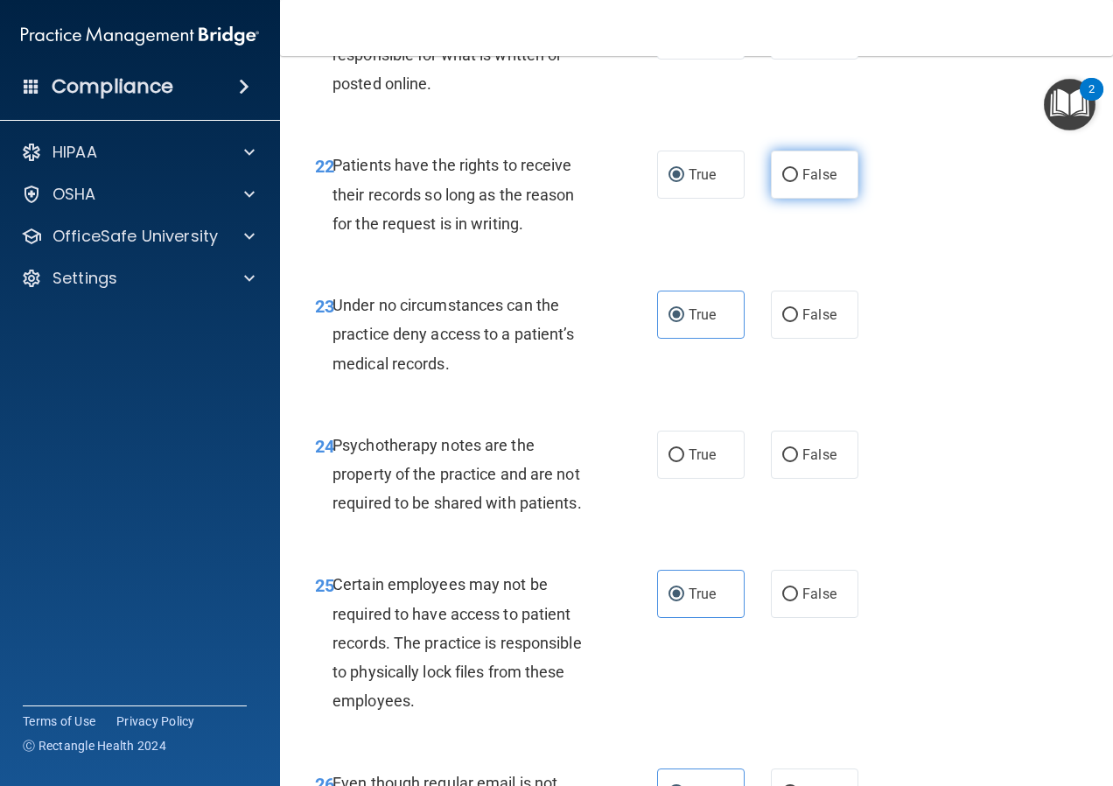
click at [805, 183] on span "False" at bounding box center [819, 174] width 34 height 17
click at [798, 182] on input "False" at bounding box center [790, 175] width 16 height 13
radio input "true"
radio input "false"
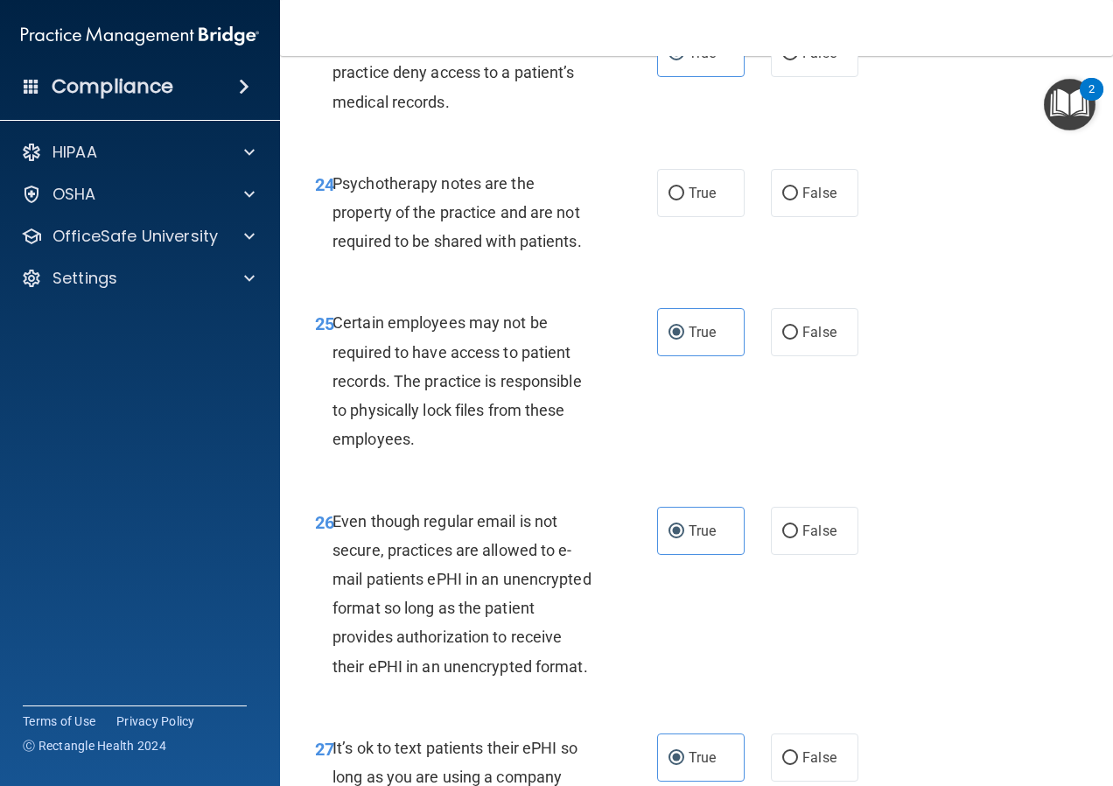
scroll to position [4550, 0]
click at [771, 216] on label "False" at bounding box center [815, 192] width 88 height 48
click at [782, 200] on input "False" at bounding box center [790, 192] width 16 height 13
radio input "true"
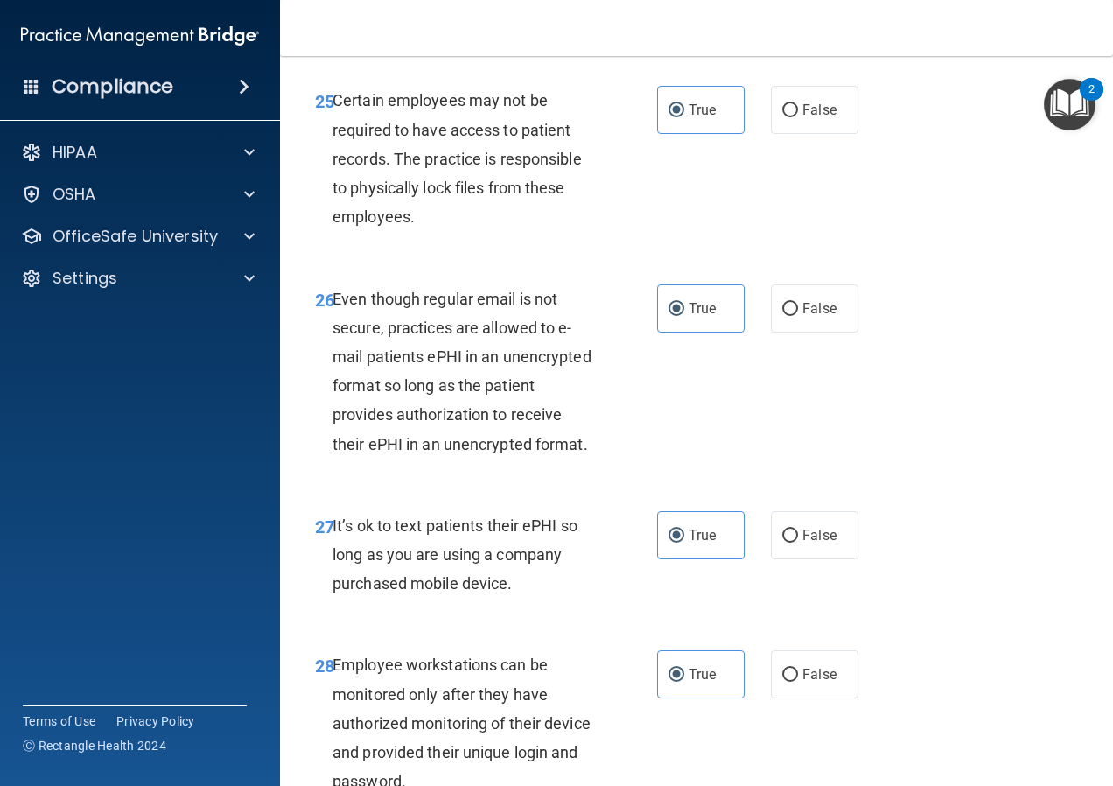
scroll to position [4813, 0]
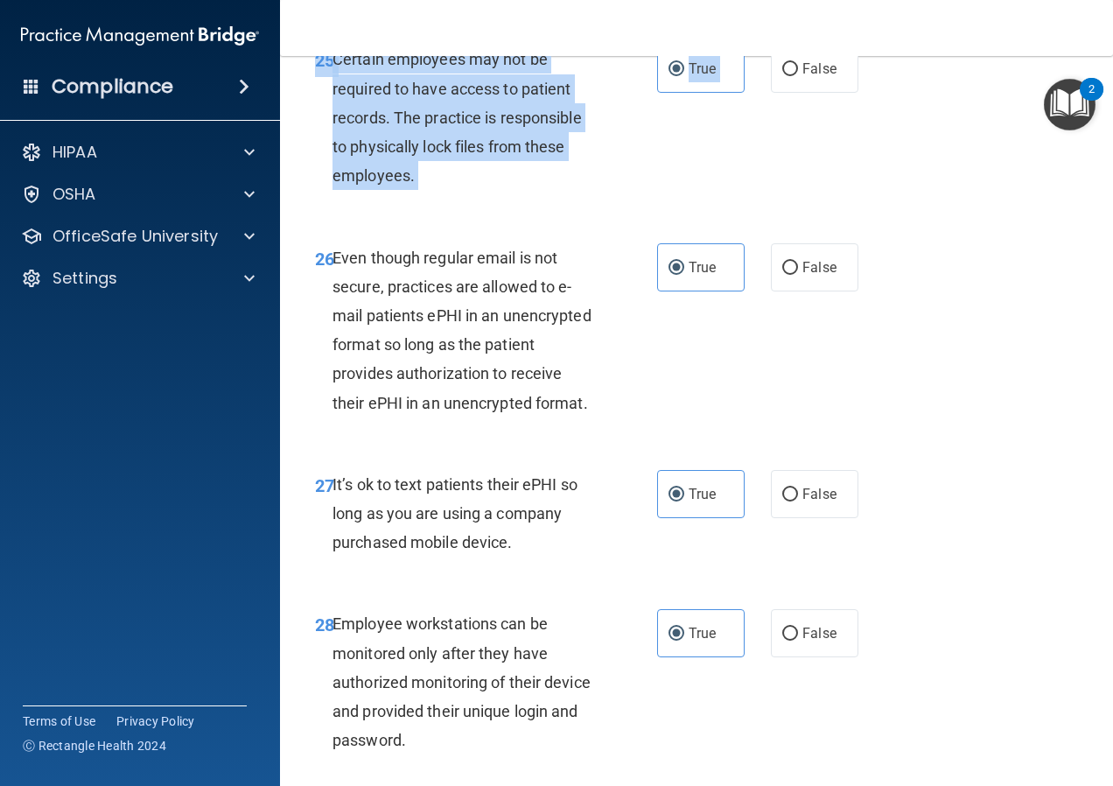
drag, startPoint x: 776, startPoint y: 195, endPoint x: 727, endPoint y: 222, distance: 56.0
click at [727, 221] on div "25 Certain employees may not be required to have access to patient records. The…" at bounding box center [696, 122] width 789 height 198
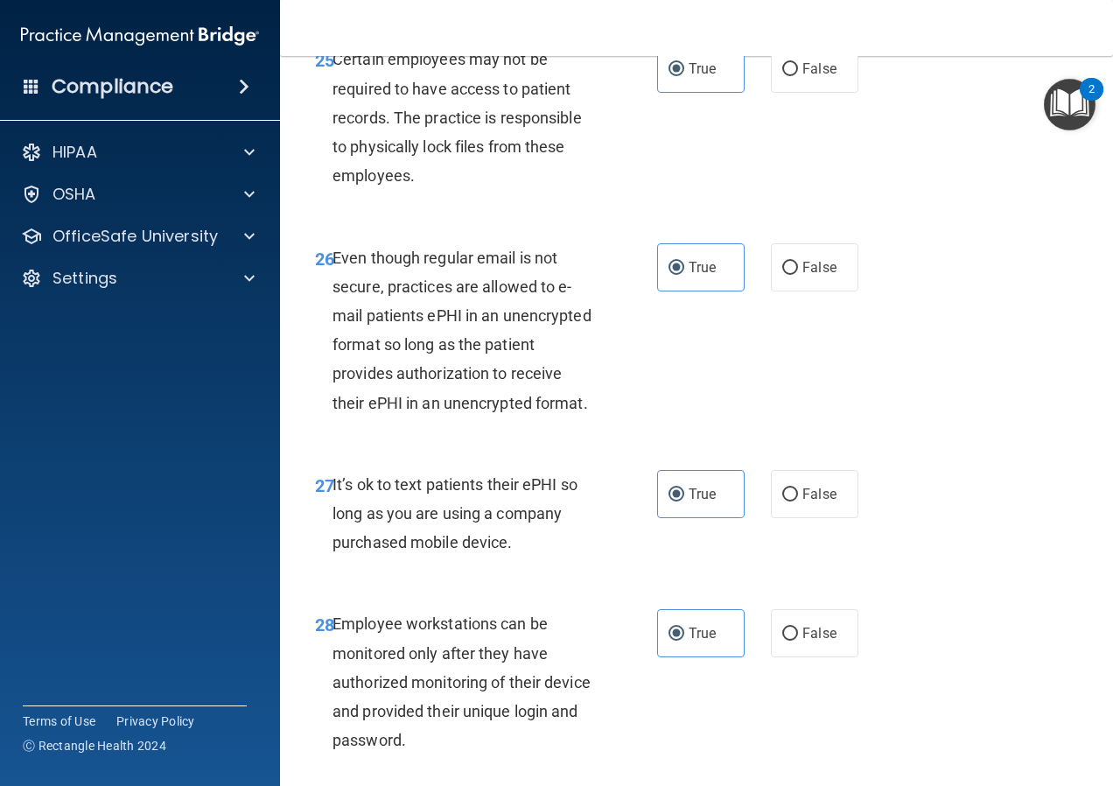
drag, startPoint x: 727, startPoint y: 222, endPoint x: 693, endPoint y: 232, distance: 35.5
click at [693, 221] on div "25 Certain employees may not be required to have access to patient records. The…" at bounding box center [696, 122] width 789 height 198
click at [744, 93] on div "True False" at bounding box center [762, 69] width 211 height 48
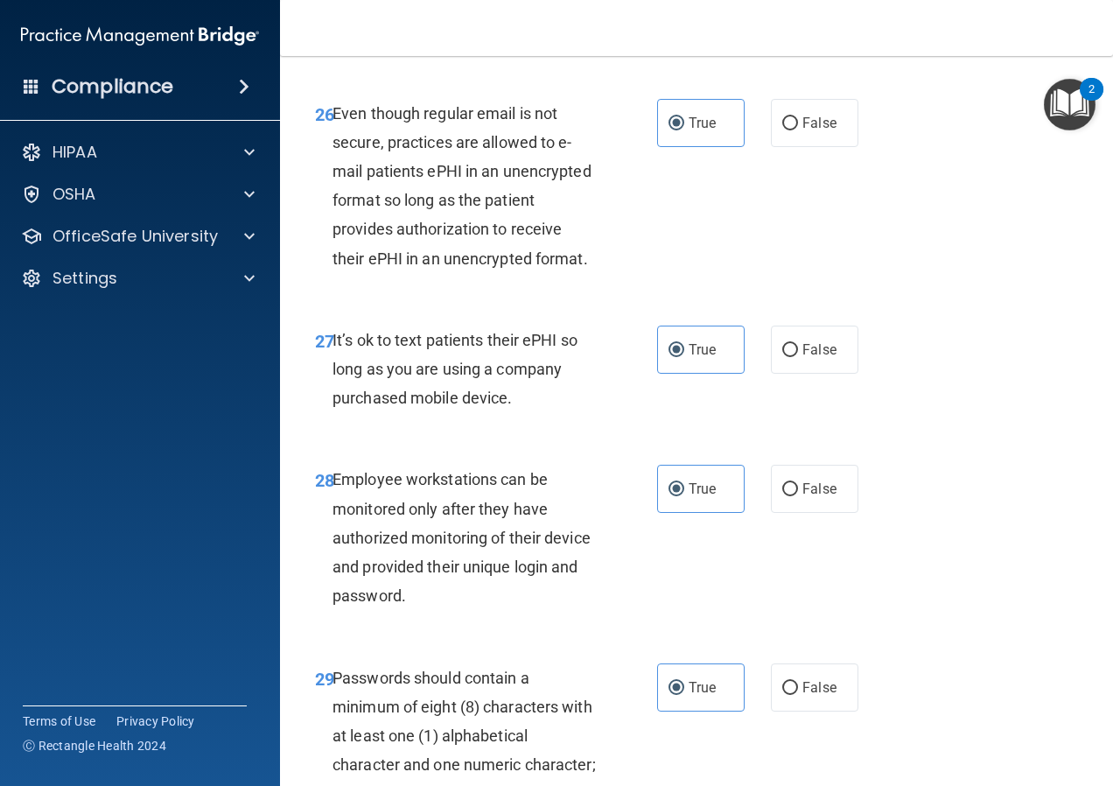
scroll to position [4988, 0]
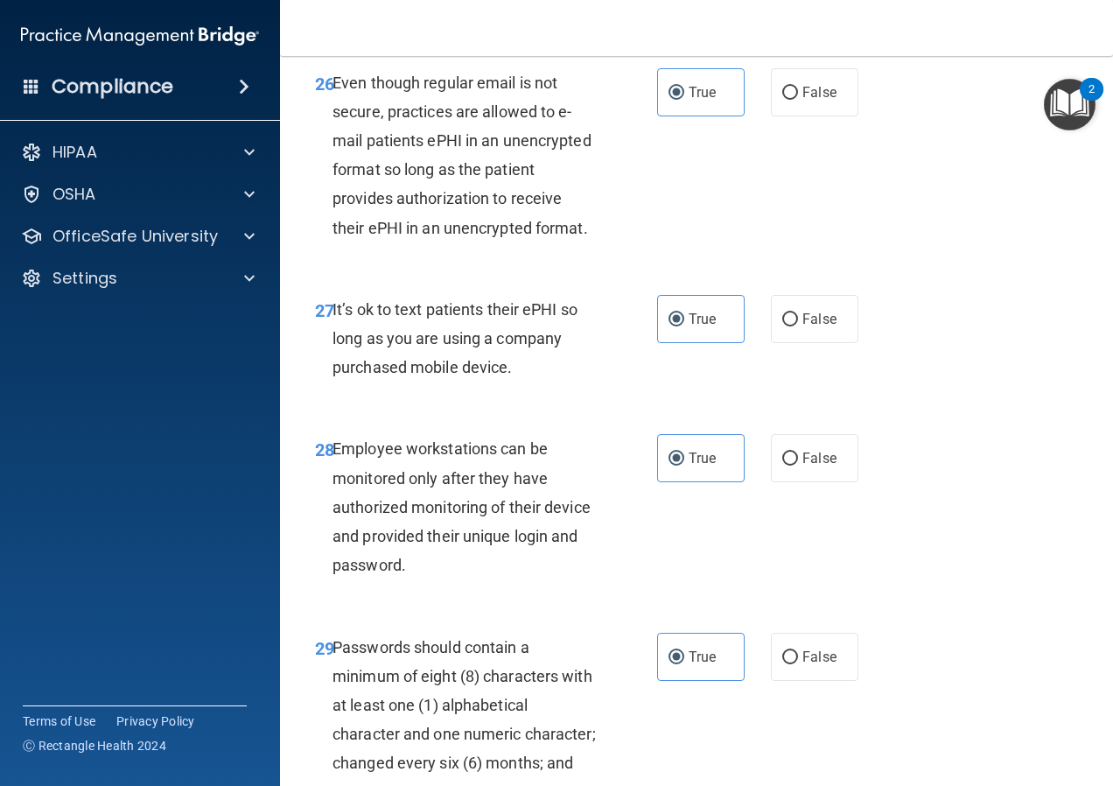
click at [868, 207] on div "26 Even though regular email is not secure, practices are allowed to e-mail pat…" at bounding box center [696, 159] width 789 height 227
click at [810, 101] on span "False" at bounding box center [819, 92] width 34 height 17
click at [798, 100] on input "False" at bounding box center [790, 93] width 16 height 13
radio input "true"
radio input "false"
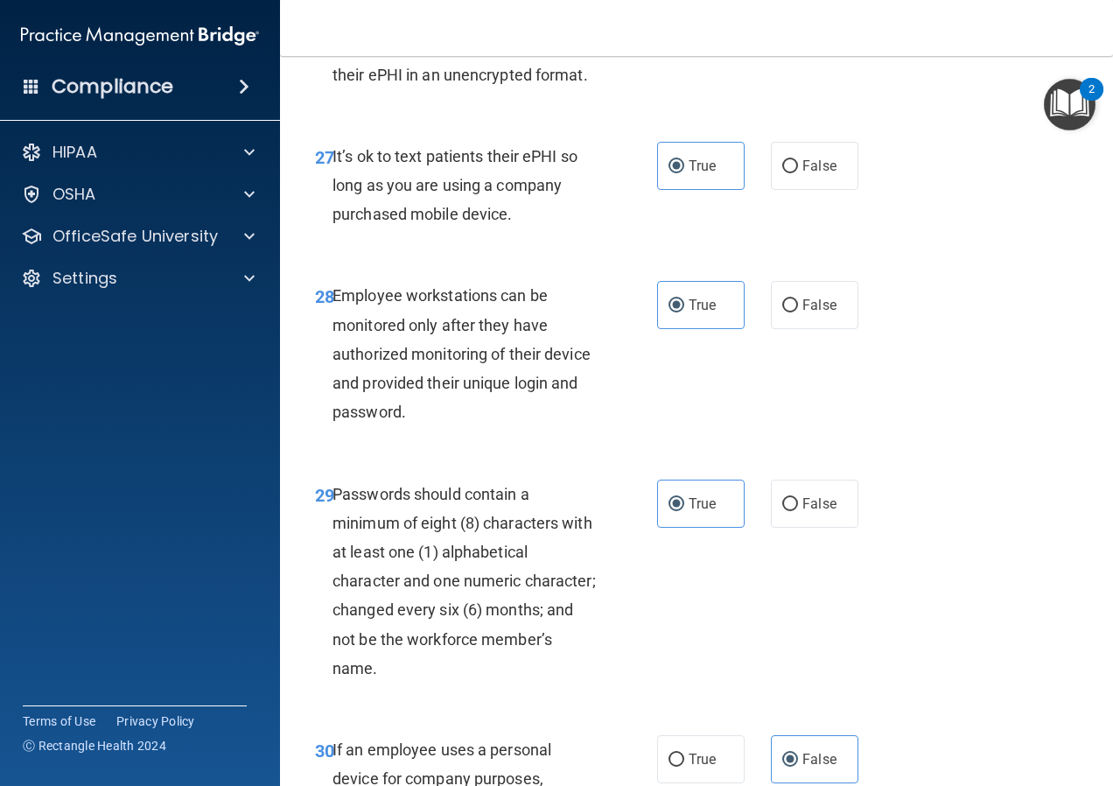
scroll to position [5250, 0]
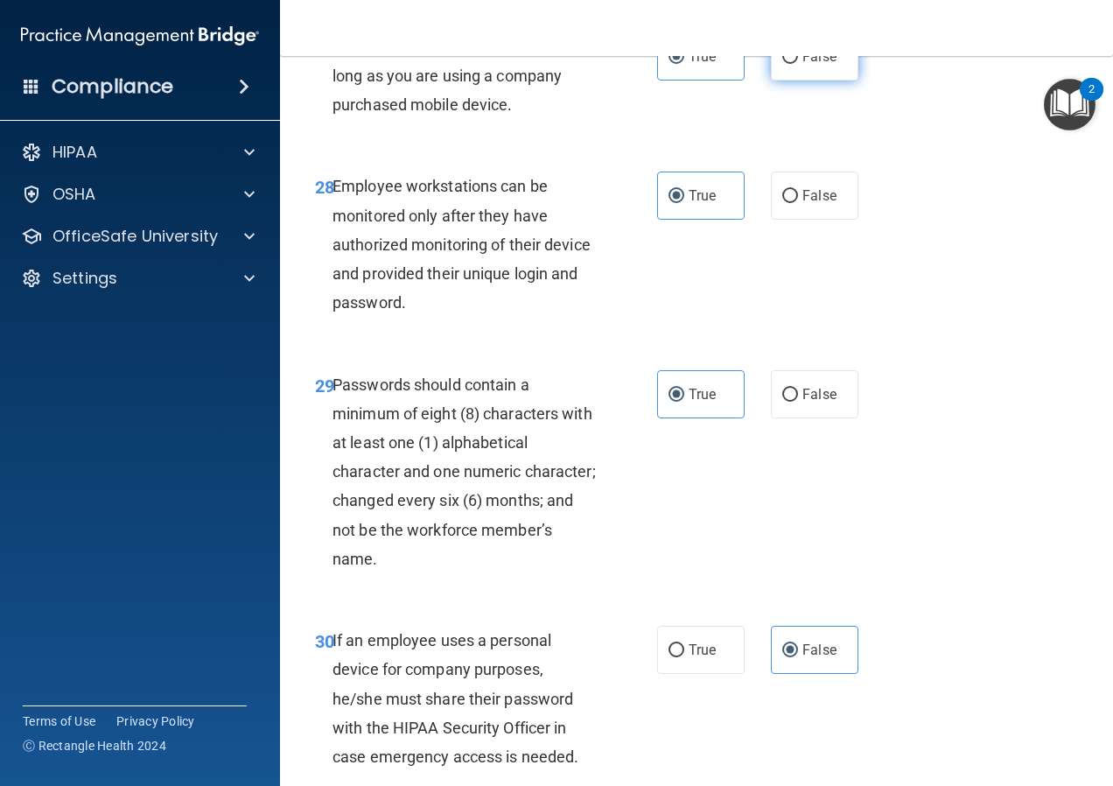
click at [819, 65] on span "False" at bounding box center [819, 56] width 34 height 17
click at [798, 64] on input "False" at bounding box center [790, 57] width 16 height 13
radio input "true"
radio input "false"
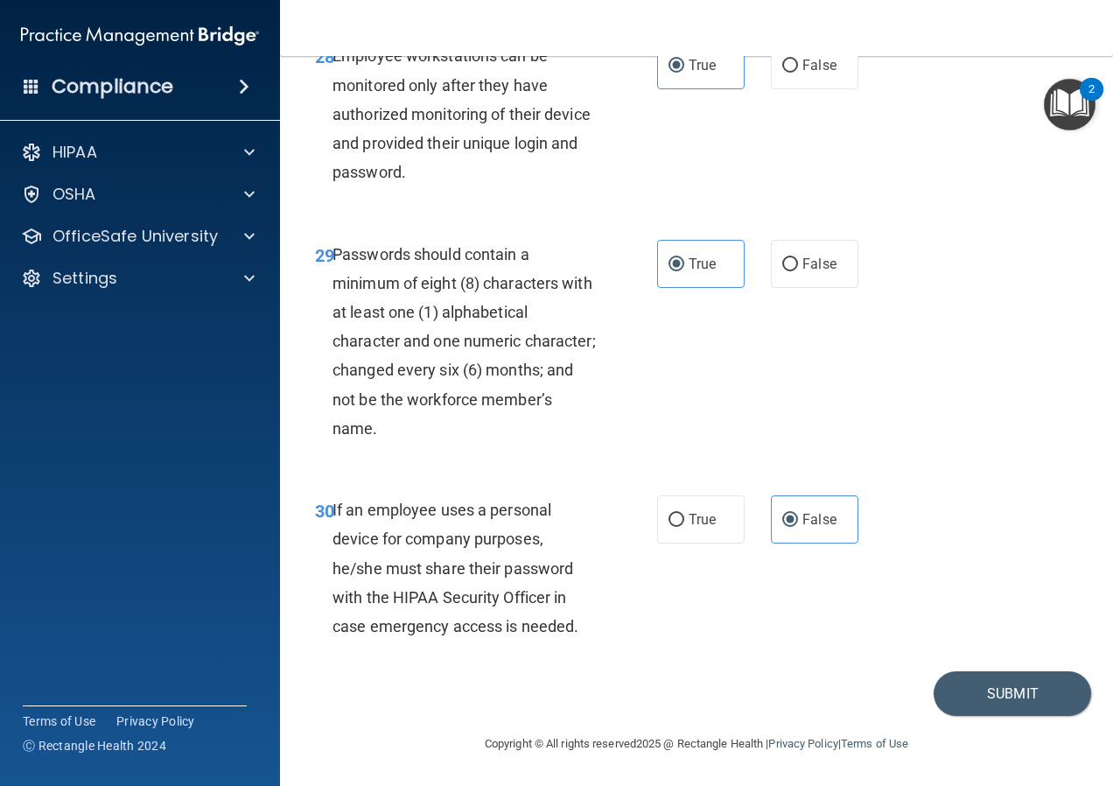
scroll to position [5526, 0]
click at [970, 695] on button "Submit" at bounding box center [1013, 693] width 158 height 45
click at [995, 697] on button "Submit" at bounding box center [1013, 693] width 158 height 45
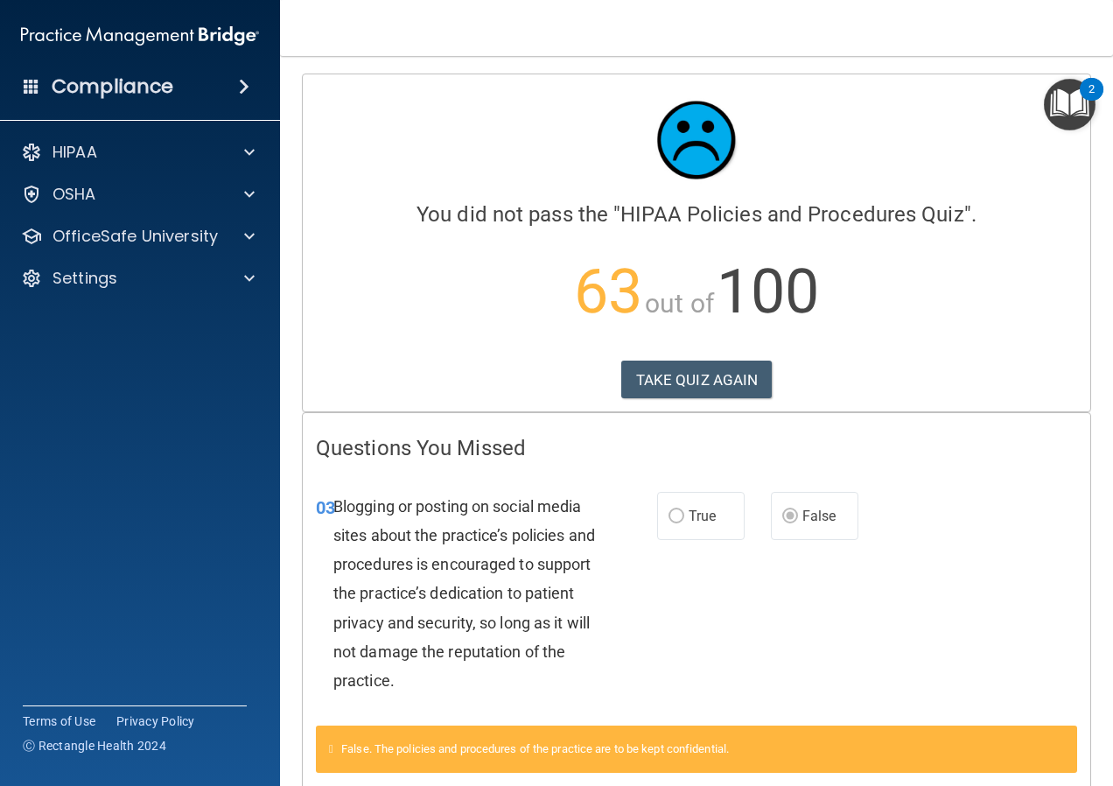
click at [684, 402] on div "Calculating your score.... You did not pass the " HIPAA Policies and Procedures…" at bounding box center [697, 242] width 788 height 337
click at [685, 386] on button "TAKE QUIZ AGAIN" at bounding box center [696, 380] width 151 height 39
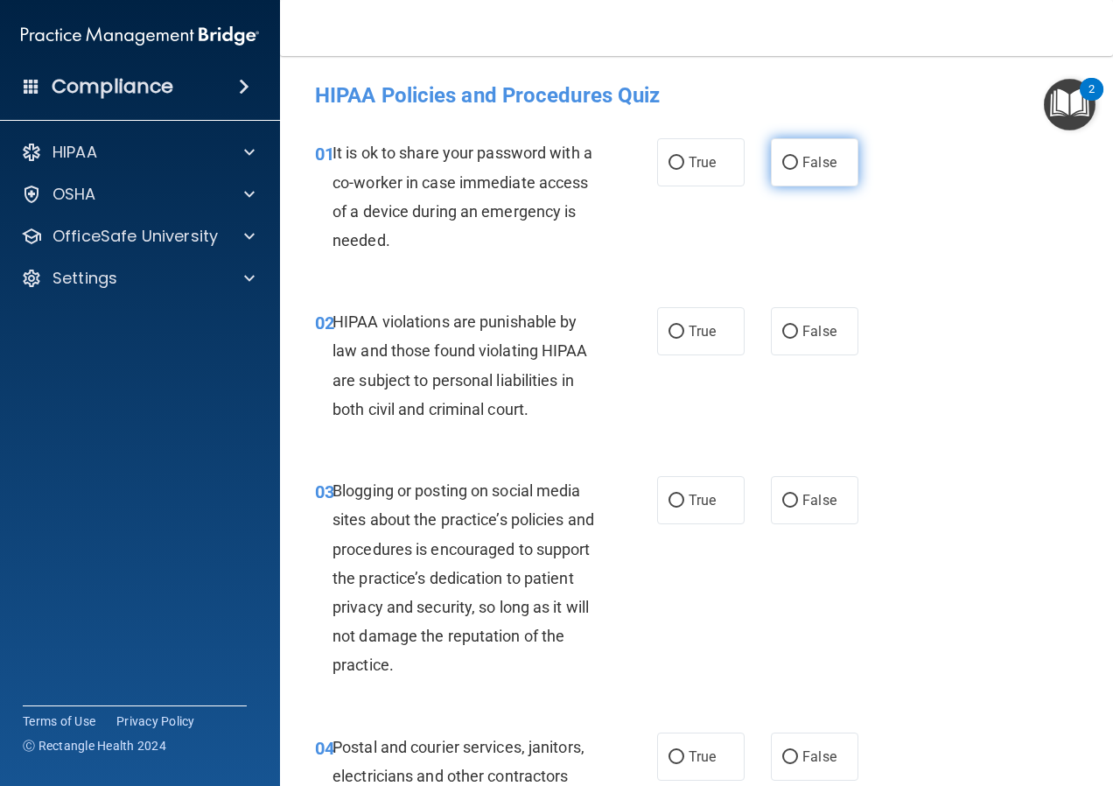
click at [787, 157] on input "False" at bounding box center [790, 163] width 16 height 13
radio input "true"
click at [669, 335] on input "True" at bounding box center [677, 332] width 16 height 13
radio input "true"
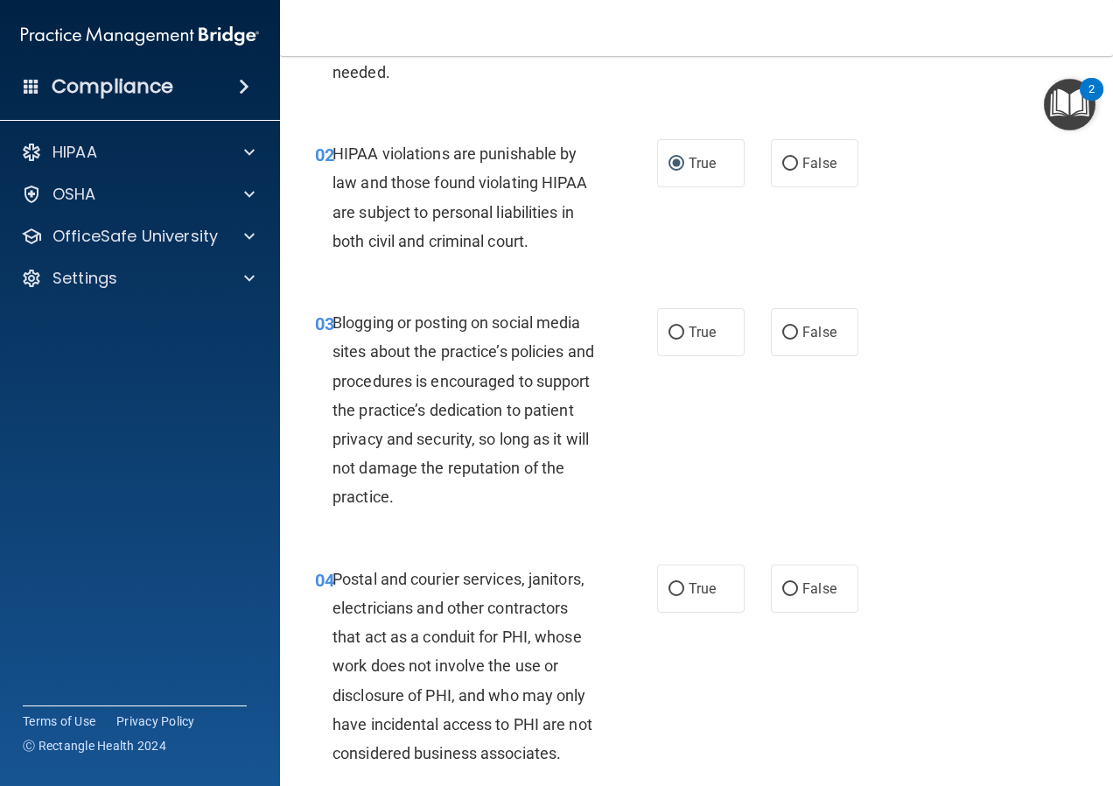
scroll to position [175, 0]
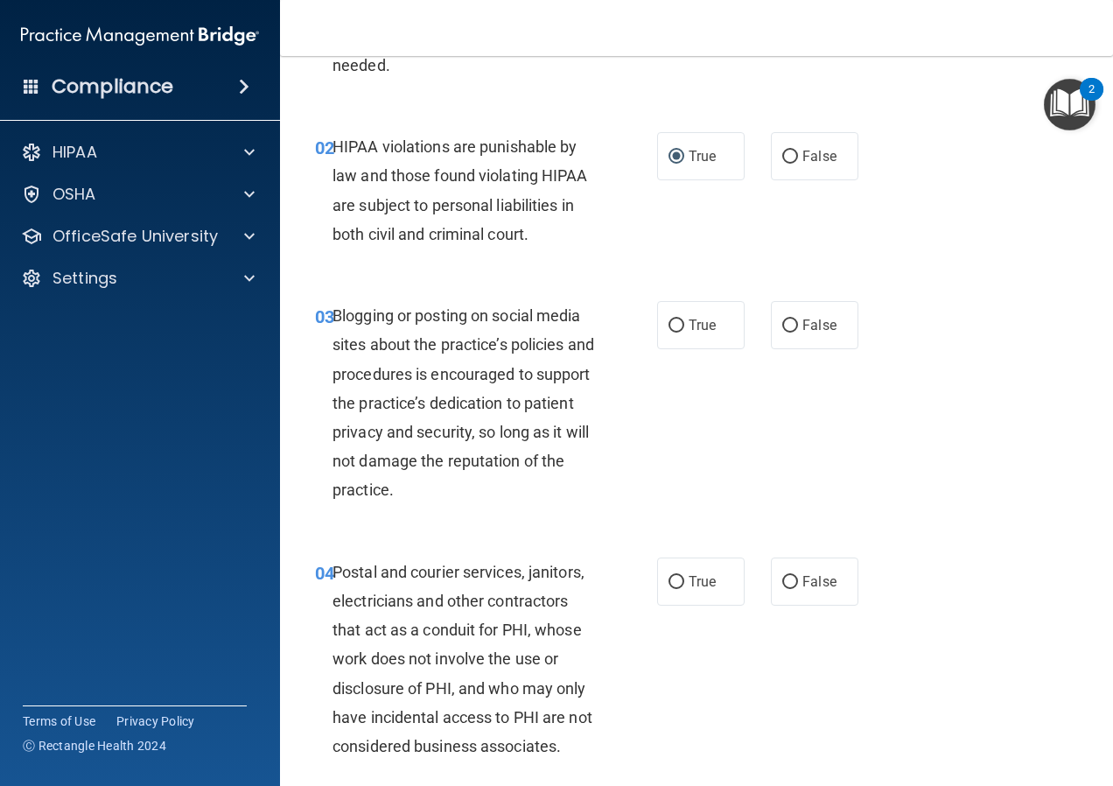
click at [850, 343] on div "True False" at bounding box center [762, 325] width 211 height 48
click at [800, 342] on label "False" at bounding box center [815, 325] width 88 height 48
click at [798, 333] on input "False" at bounding box center [790, 325] width 16 height 13
radio input "true"
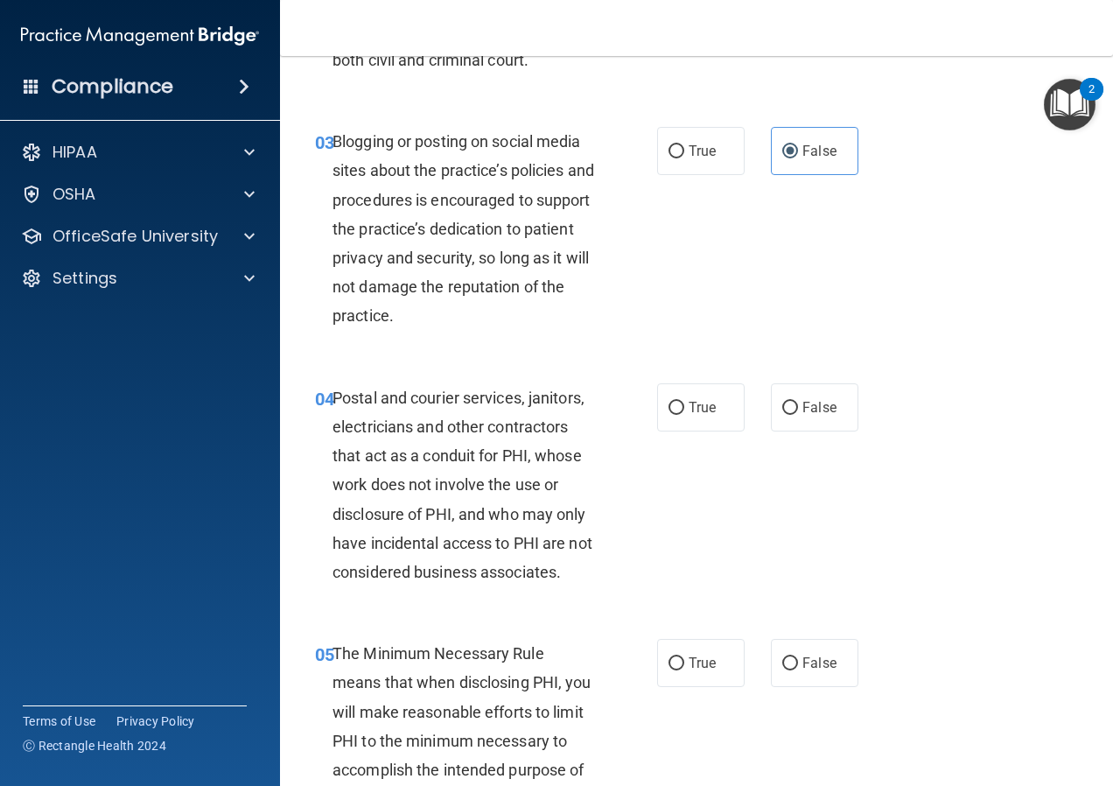
scroll to position [350, 0]
click at [669, 406] on input "True" at bounding box center [677, 407] width 16 height 13
radio input "true"
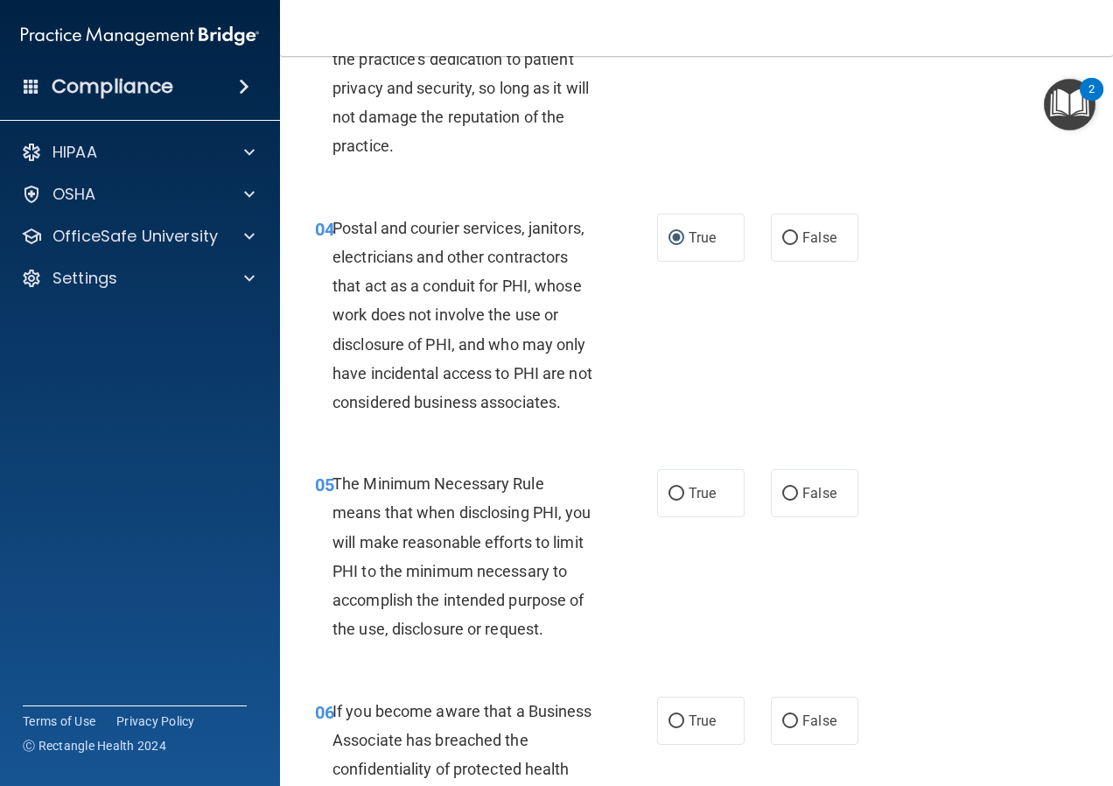
scroll to position [525, 0]
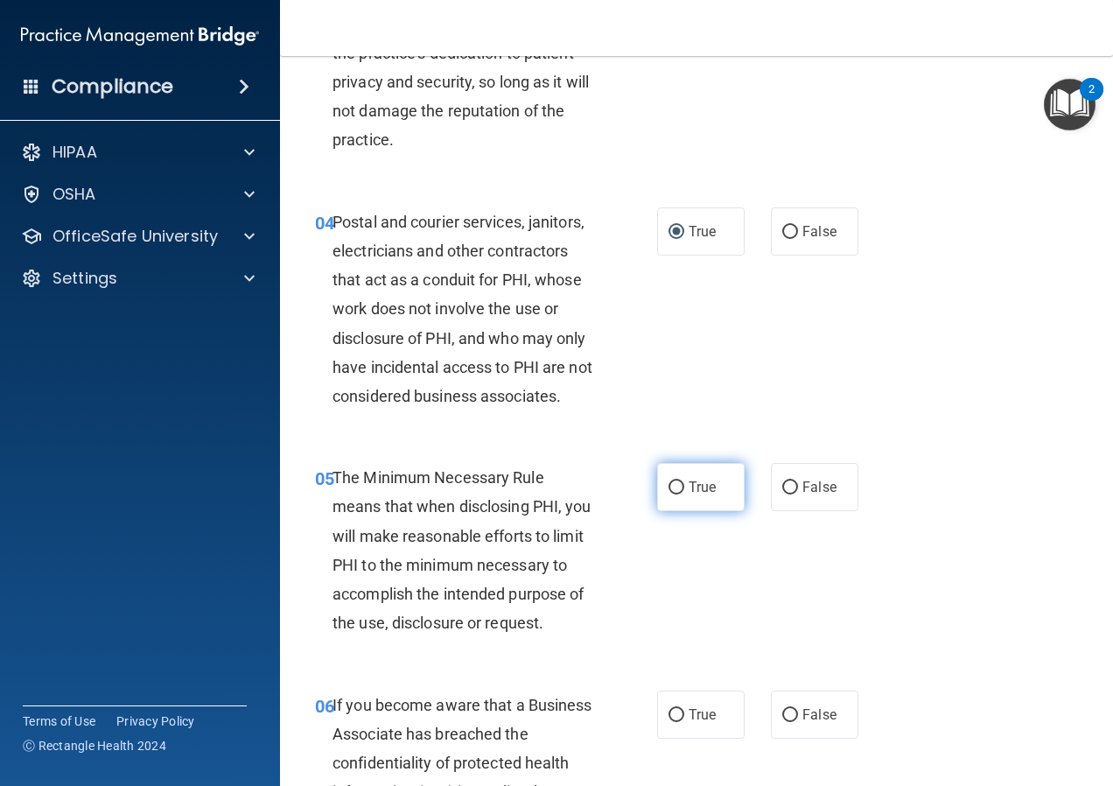
click at [657, 491] on label "True" at bounding box center [701, 487] width 88 height 48
click at [669, 491] on input "True" at bounding box center [677, 487] width 16 height 13
radio input "true"
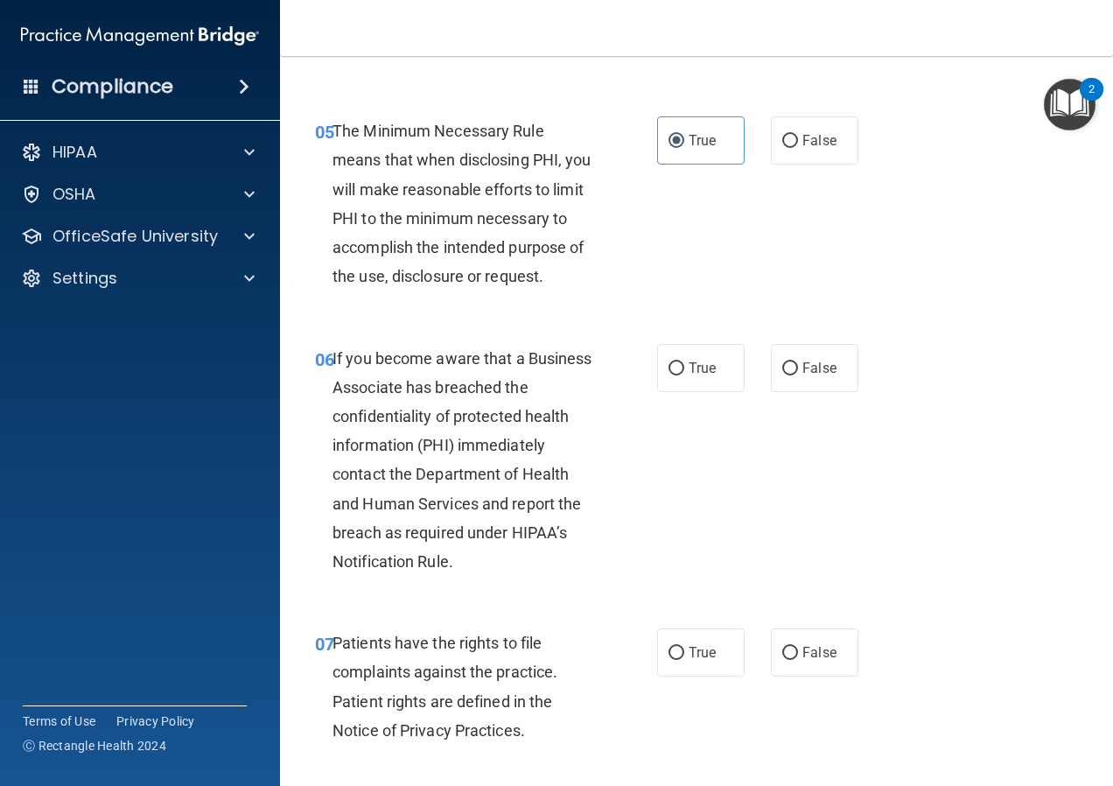
scroll to position [875, 0]
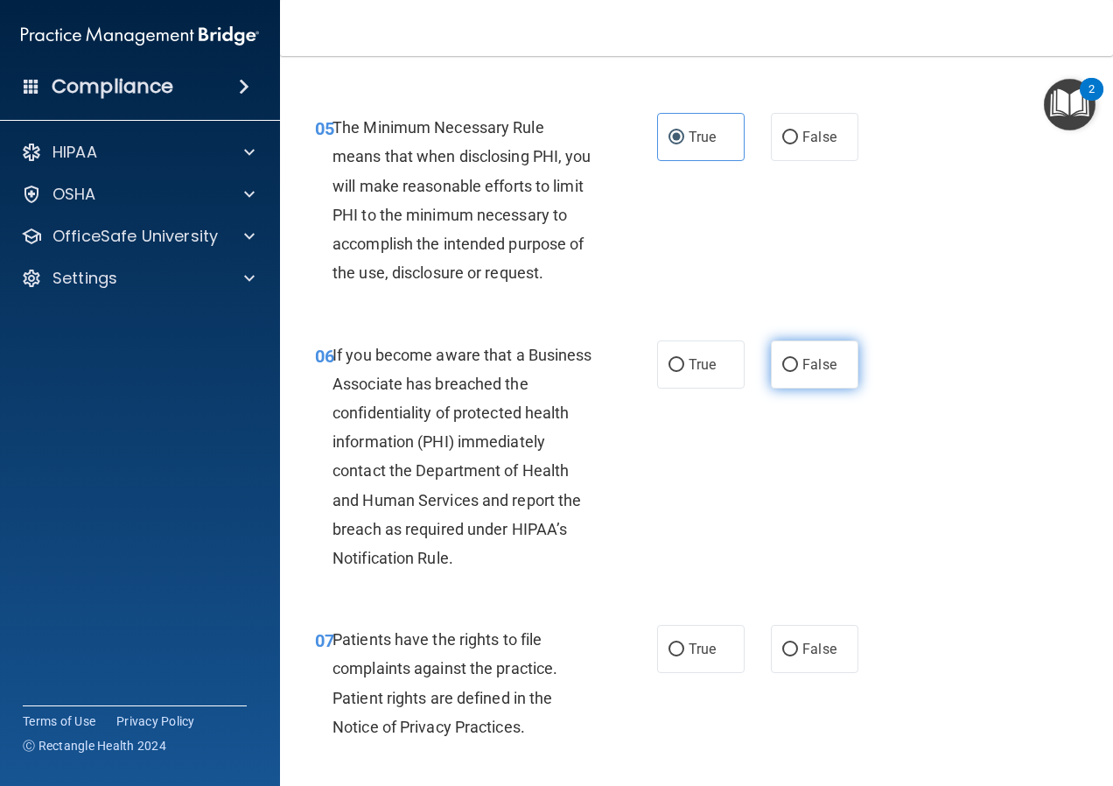
click at [783, 368] on input "False" at bounding box center [790, 365] width 16 height 13
radio input "true"
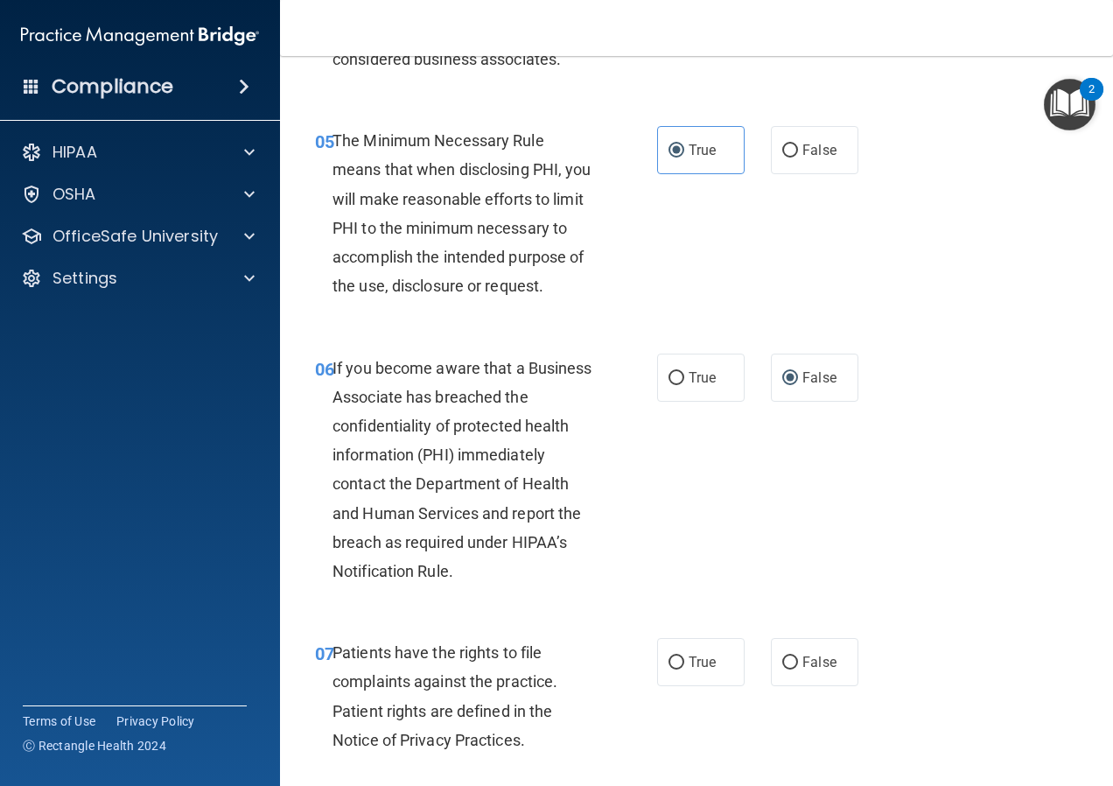
scroll to position [1050, 0]
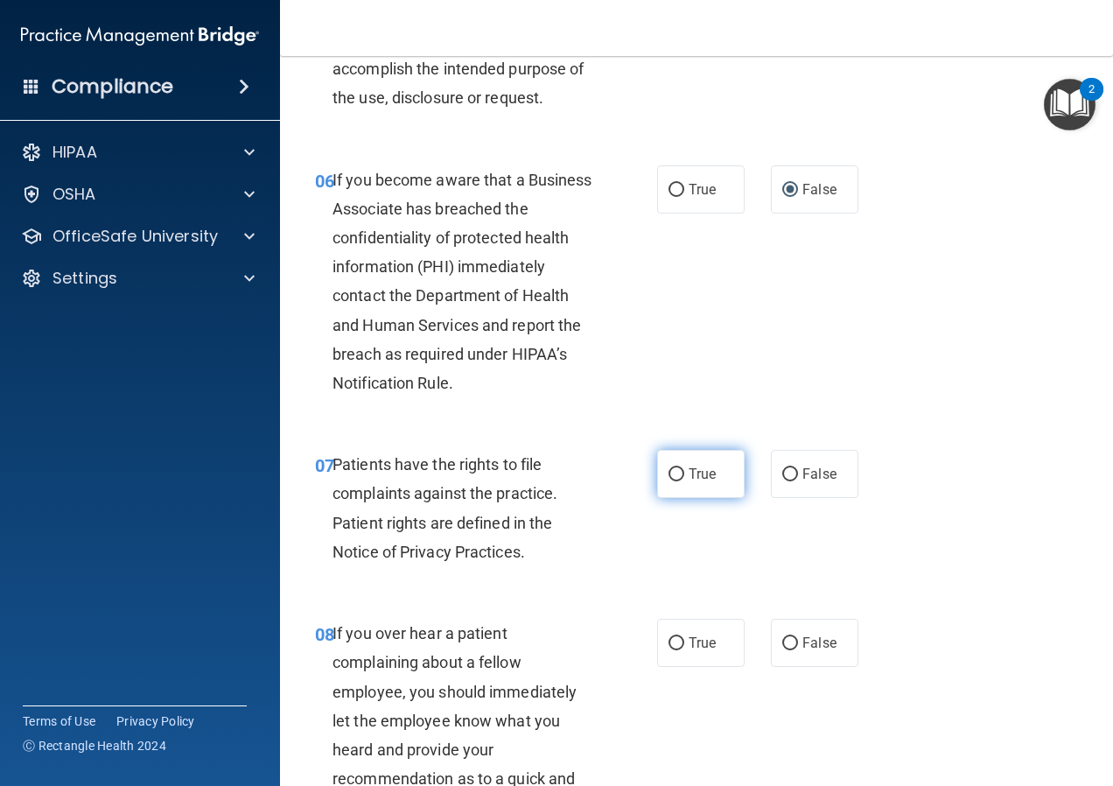
click at [673, 481] on input "True" at bounding box center [677, 474] width 16 height 13
radio input "true"
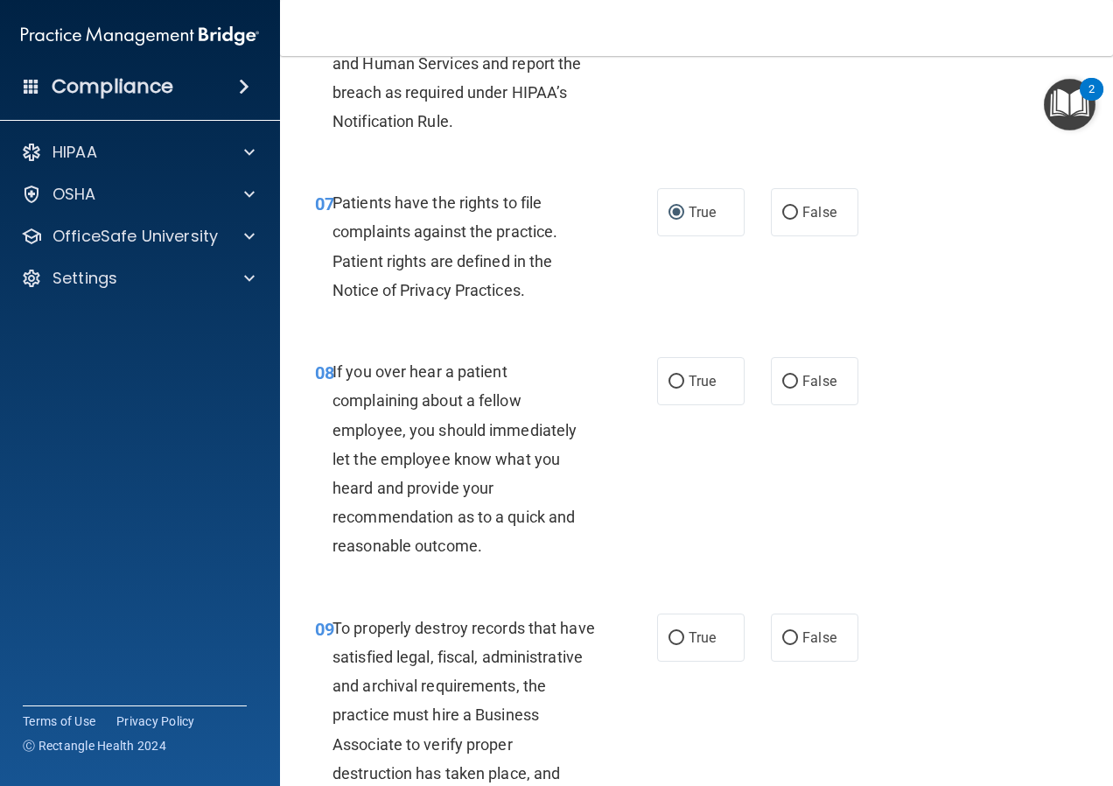
scroll to position [1313, 0]
click at [823, 389] on span "False" at bounding box center [819, 380] width 34 height 17
click at [798, 388] on input "False" at bounding box center [790, 381] width 16 height 13
radio input "true"
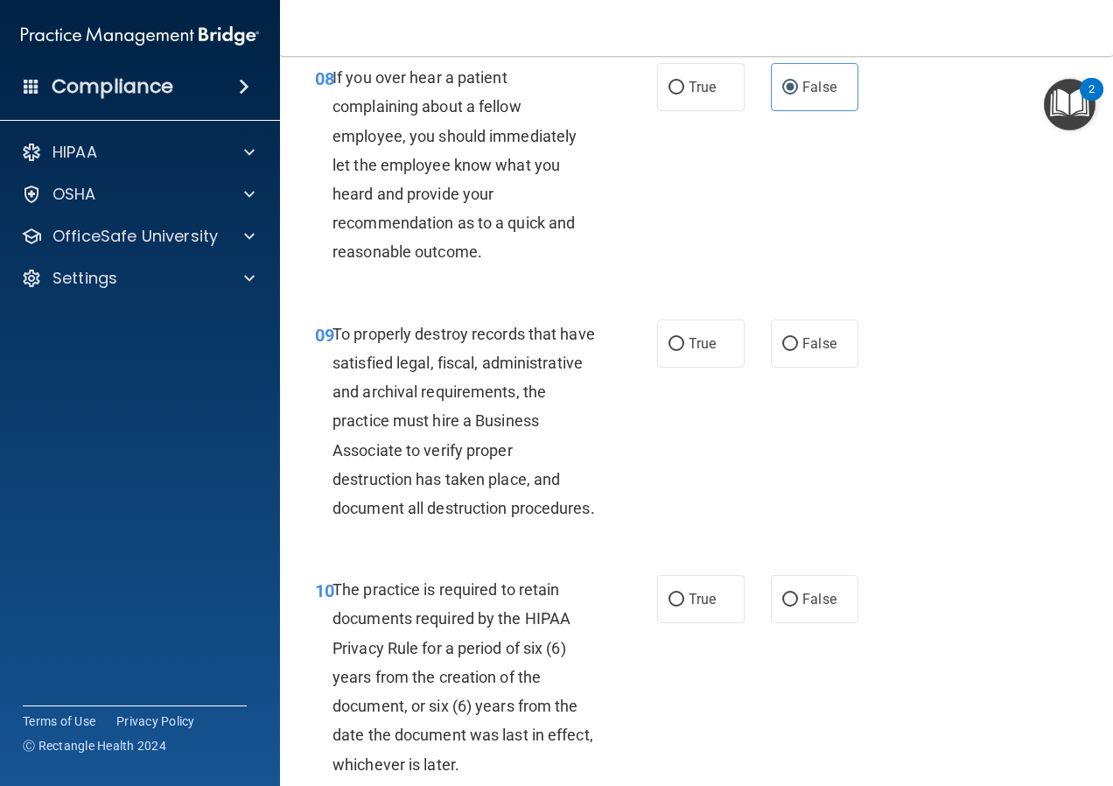
scroll to position [1575, 0]
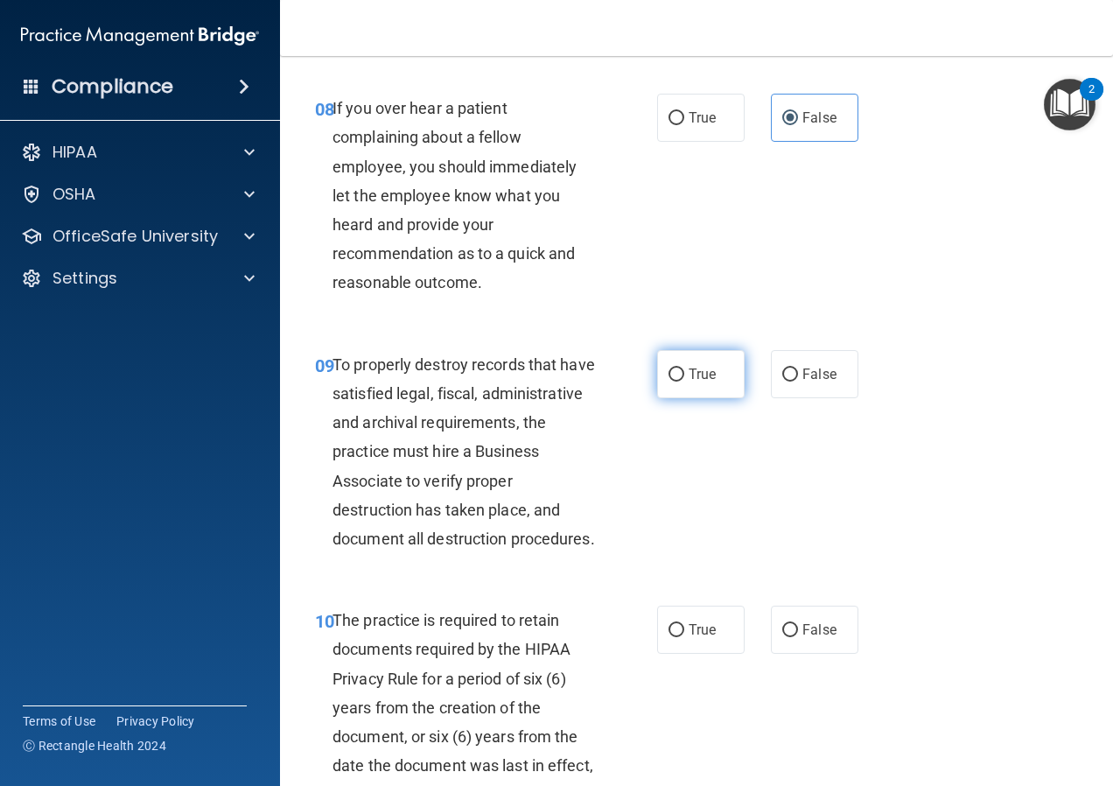
click at [676, 382] on input "True" at bounding box center [677, 374] width 16 height 13
radio input "true"
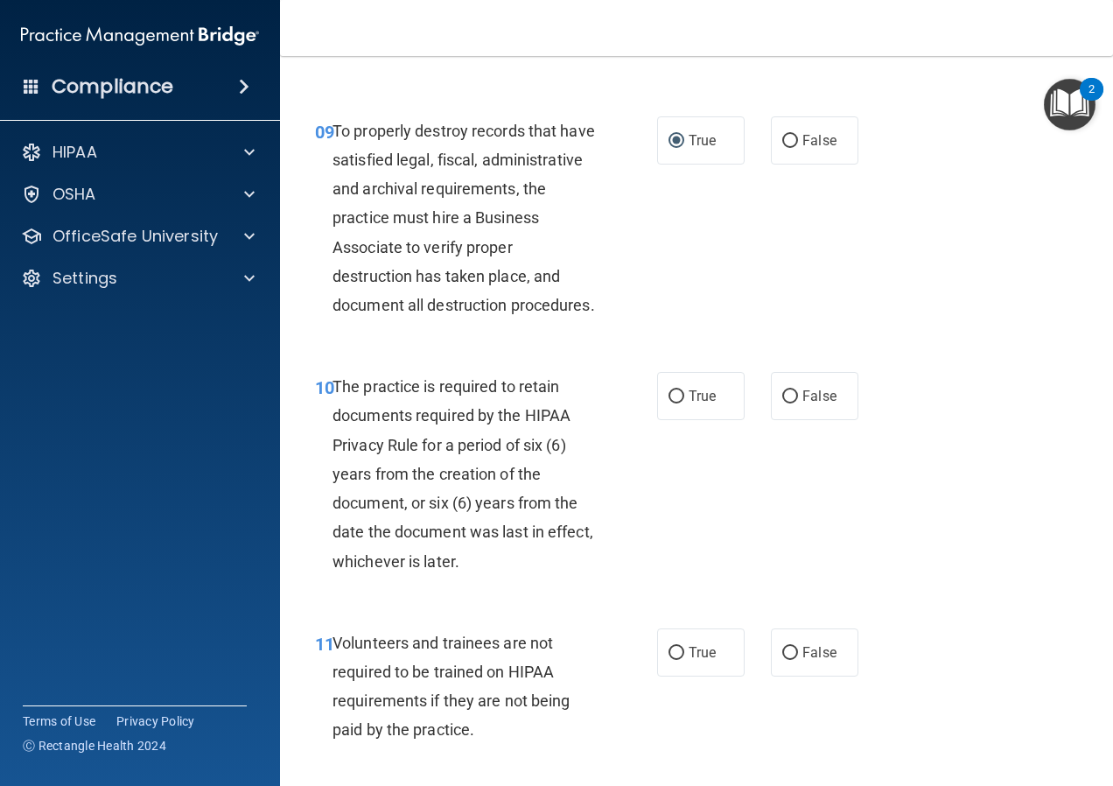
scroll to position [1925, 0]
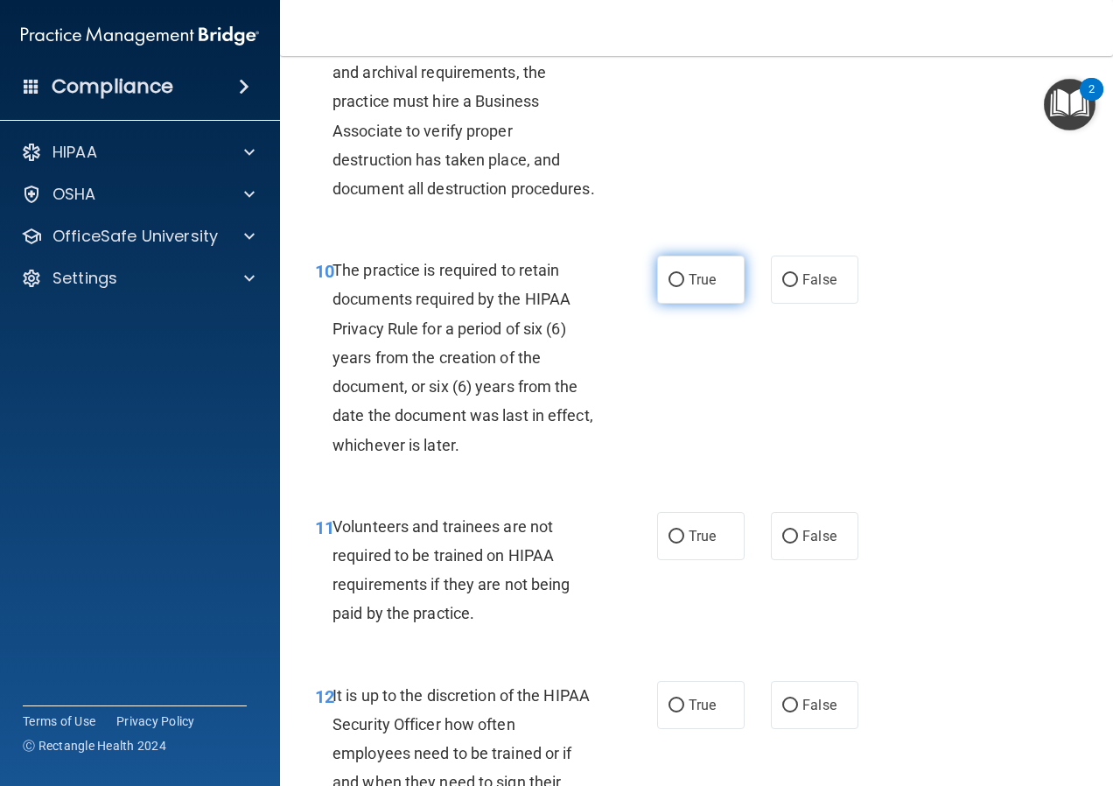
click at [724, 304] on label "True" at bounding box center [701, 280] width 88 height 48
click at [684, 287] on input "True" at bounding box center [677, 280] width 16 height 13
radio input "true"
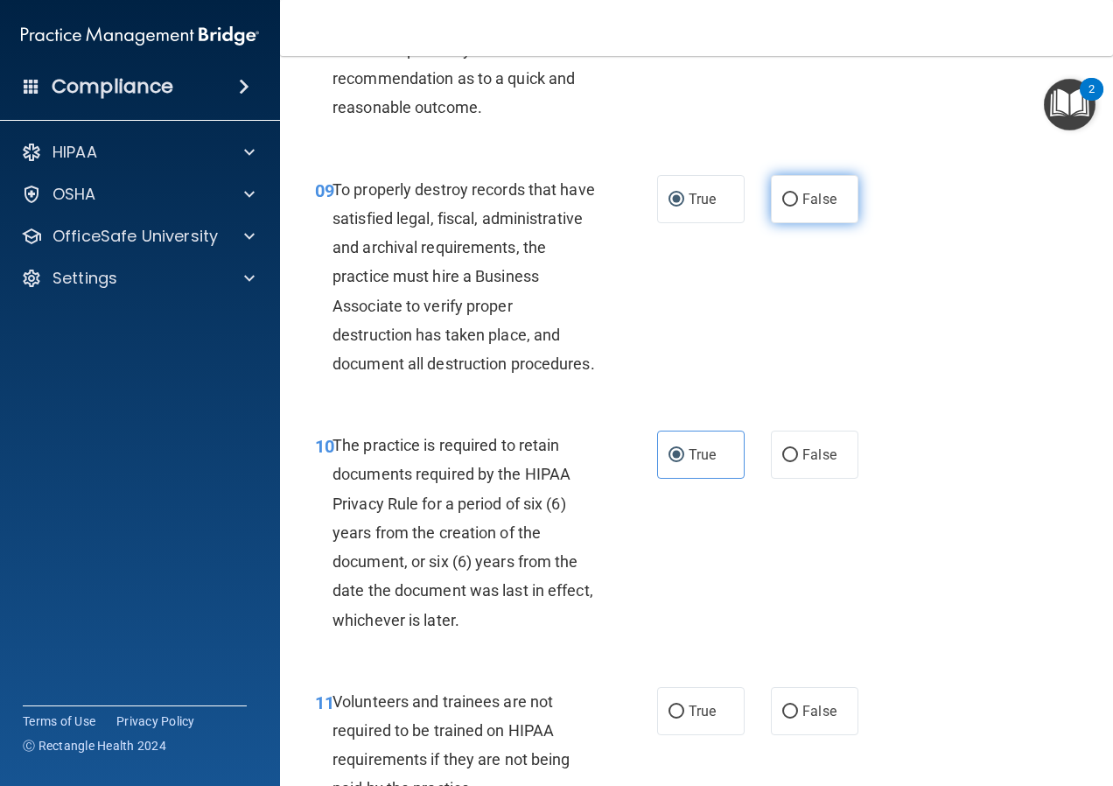
drag, startPoint x: 826, startPoint y: 217, endPoint x: 816, endPoint y: 244, distance: 28.8
click at [826, 219] on label "False" at bounding box center [815, 199] width 88 height 48
click at [798, 207] on input "False" at bounding box center [790, 199] width 16 height 13
radio input "true"
radio input "false"
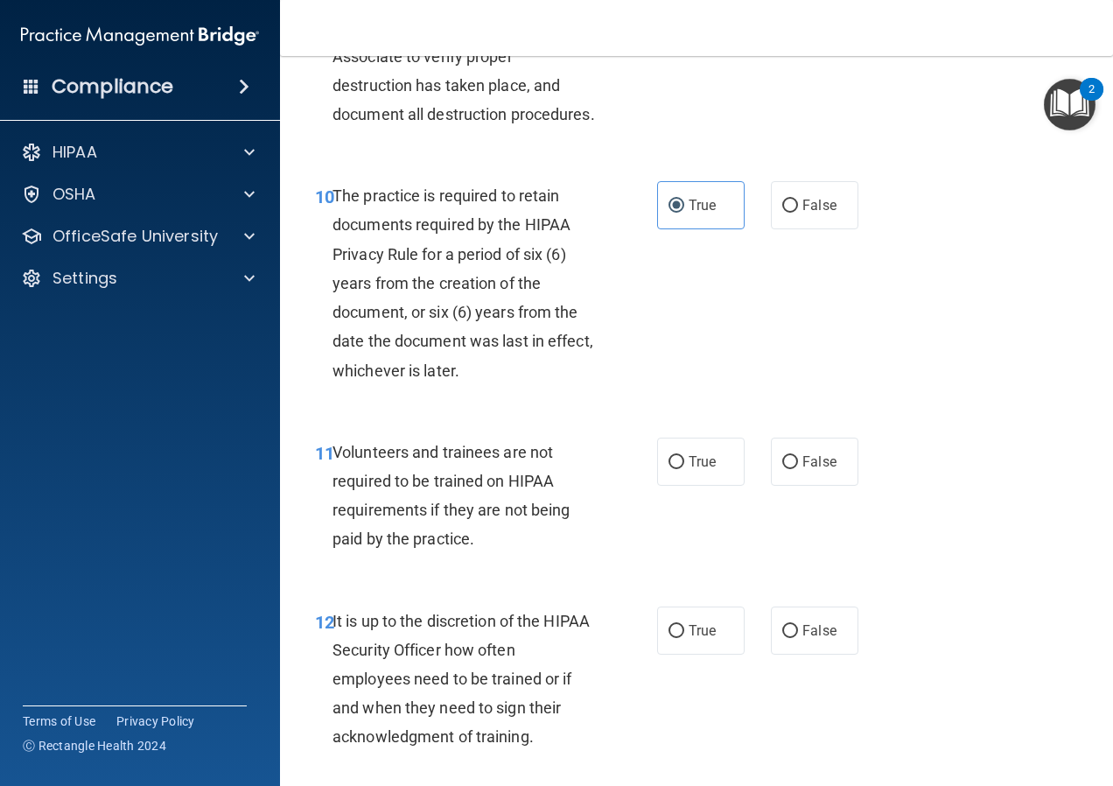
scroll to position [2100, 0]
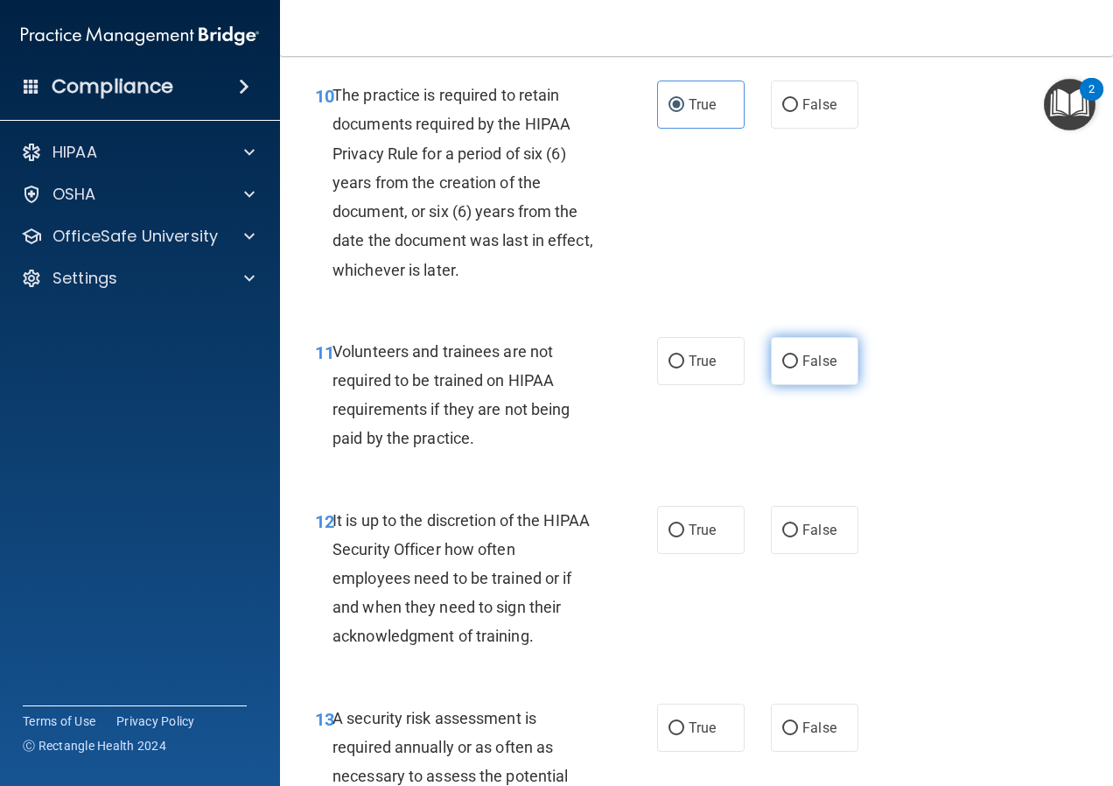
click at [821, 369] on span "False" at bounding box center [819, 361] width 34 height 17
click at [798, 368] on input "False" at bounding box center [790, 361] width 16 height 13
radio input "true"
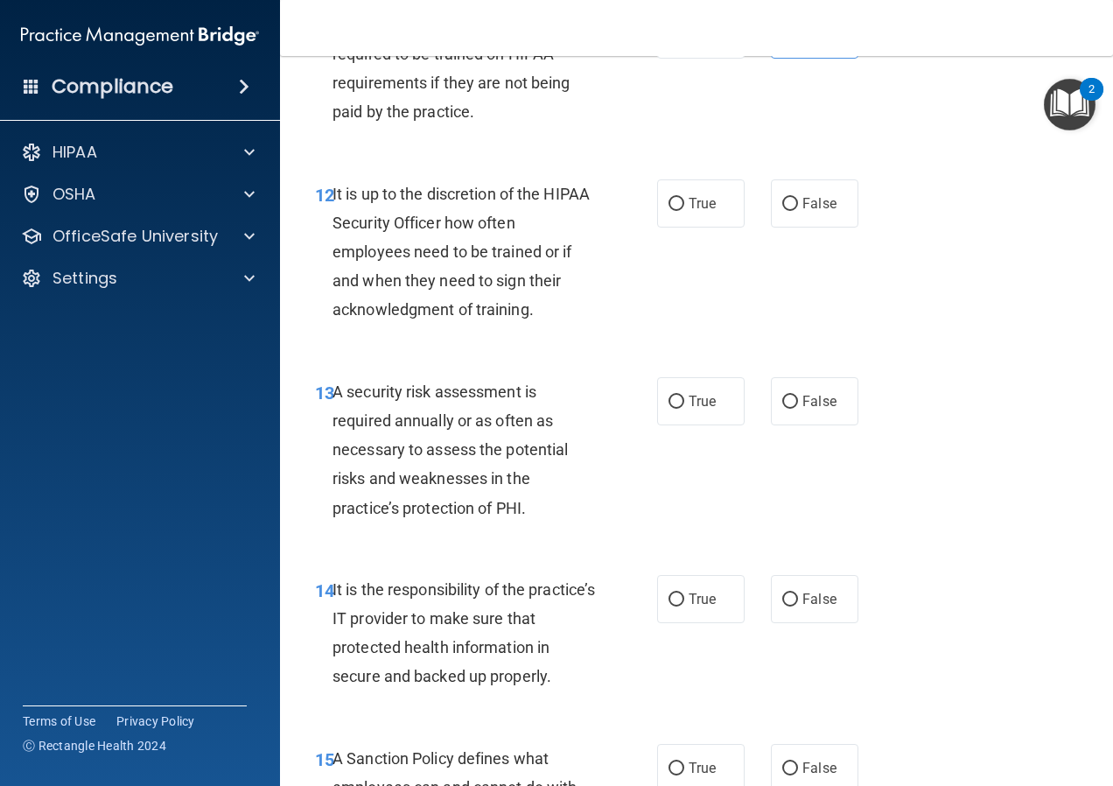
scroll to position [2450, 0]
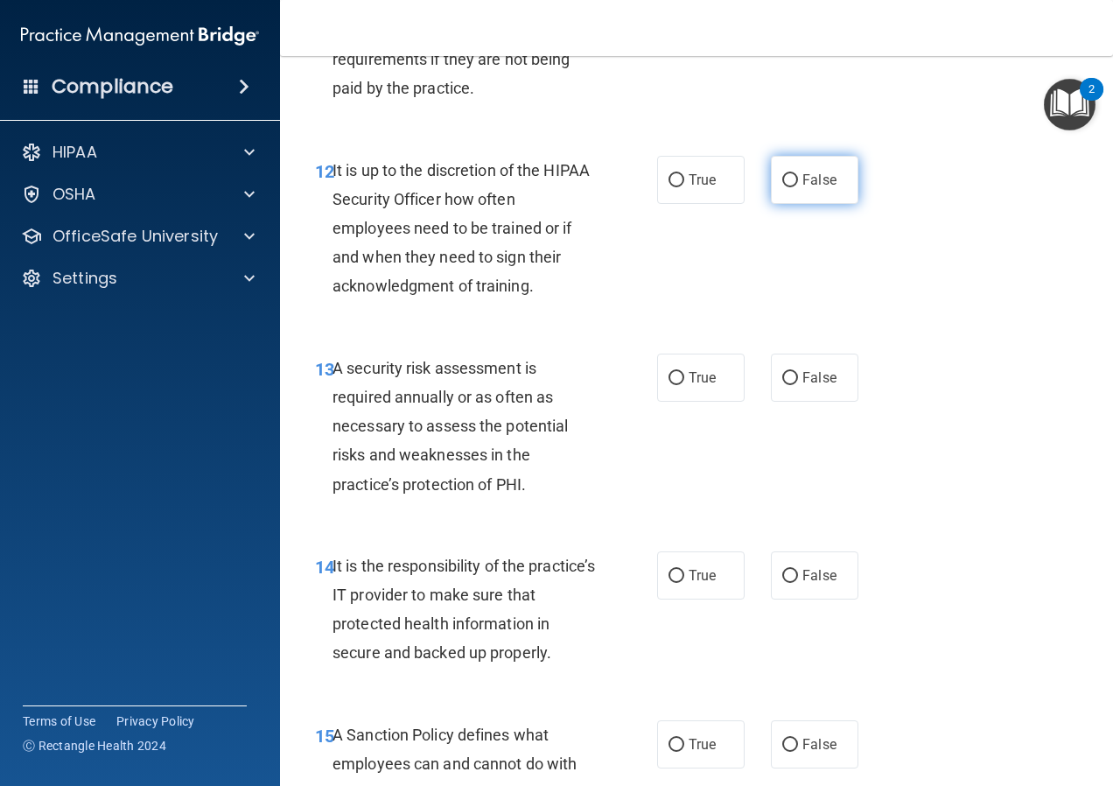
click at [775, 204] on label "False" at bounding box center [815, 180] width 88 height 48
click at [782, 187] on input "False" at bounding box center [790, 180] width 16 height 13
radio input "true"
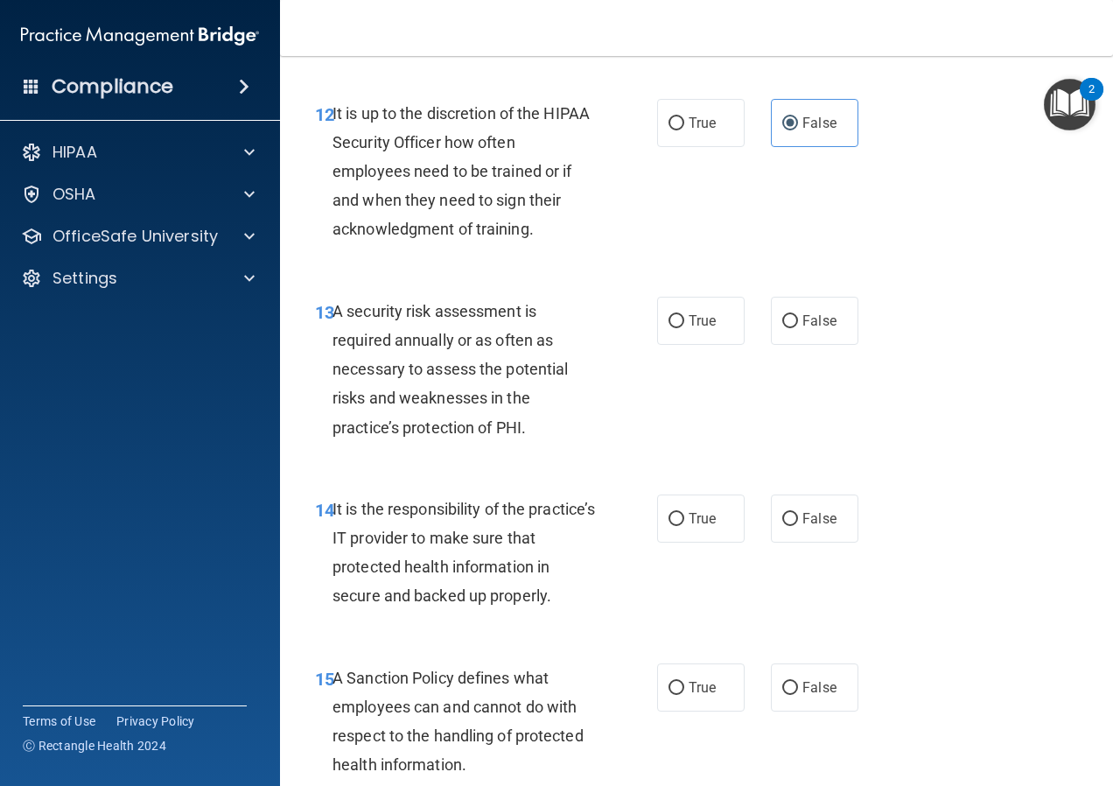
scroll to position [2538, 0]
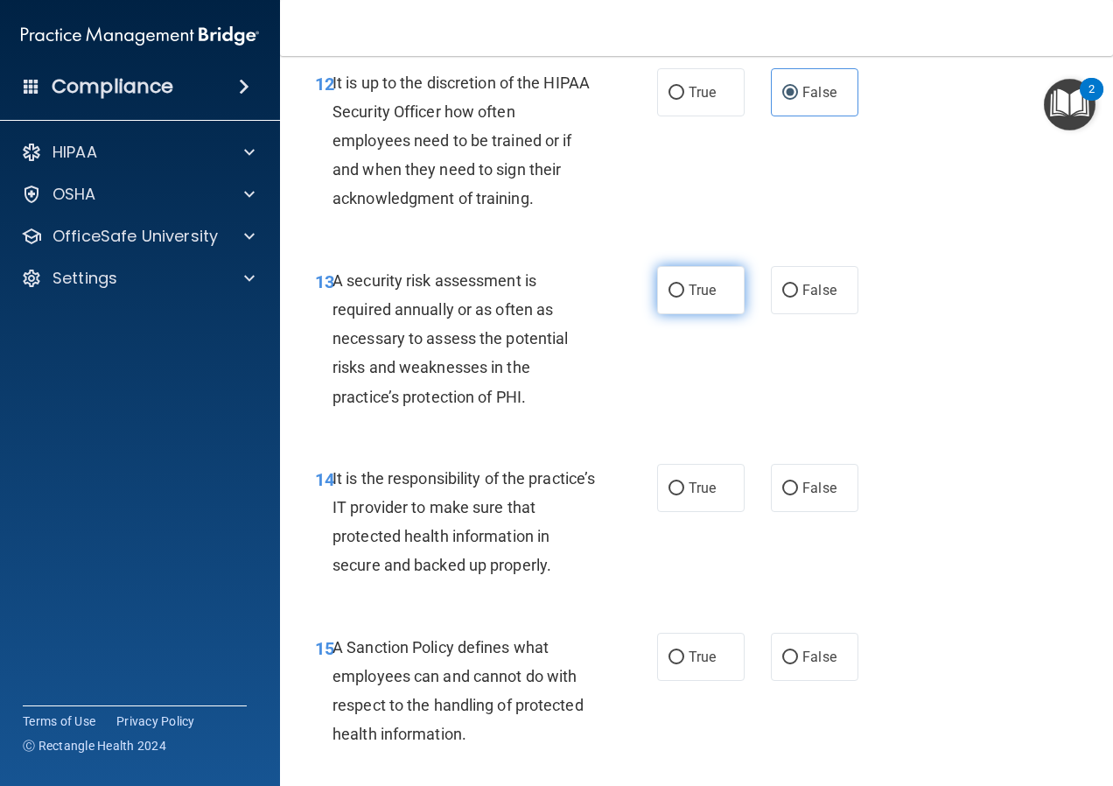
click at [676, 298] on input "True" at bounding box center [677, 290] width 16 height 13
radio input "true"
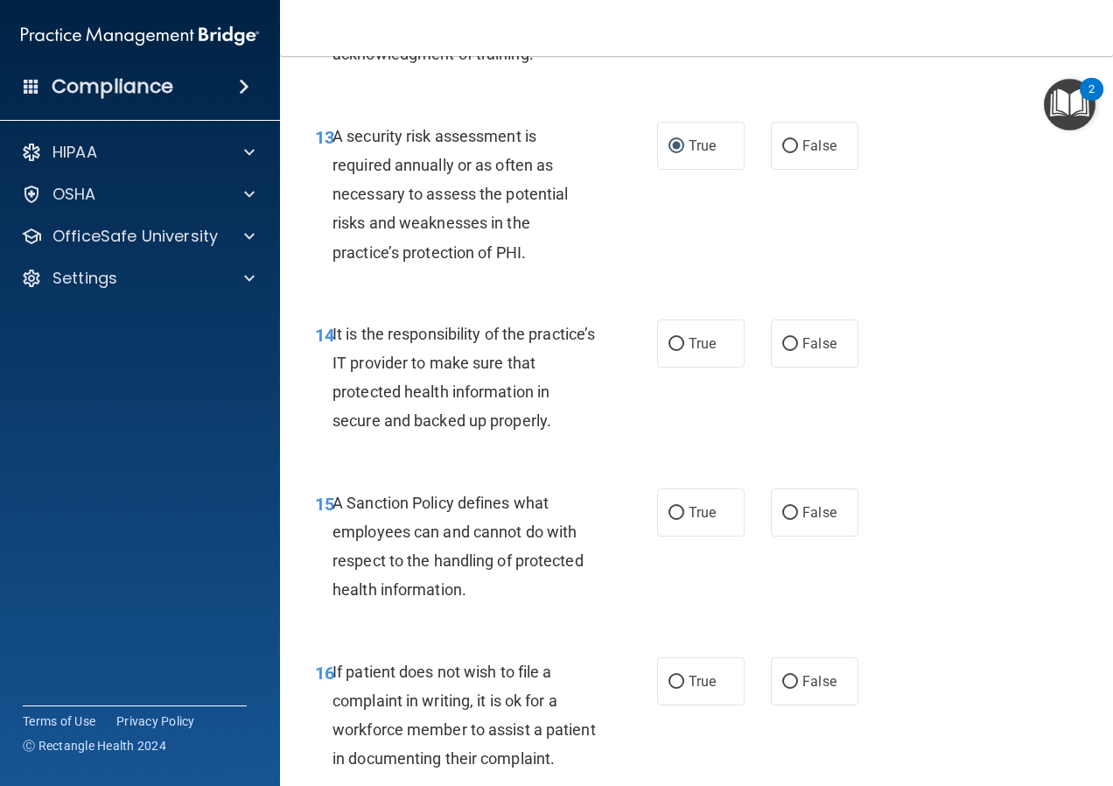
scroll to position [2713, 0]
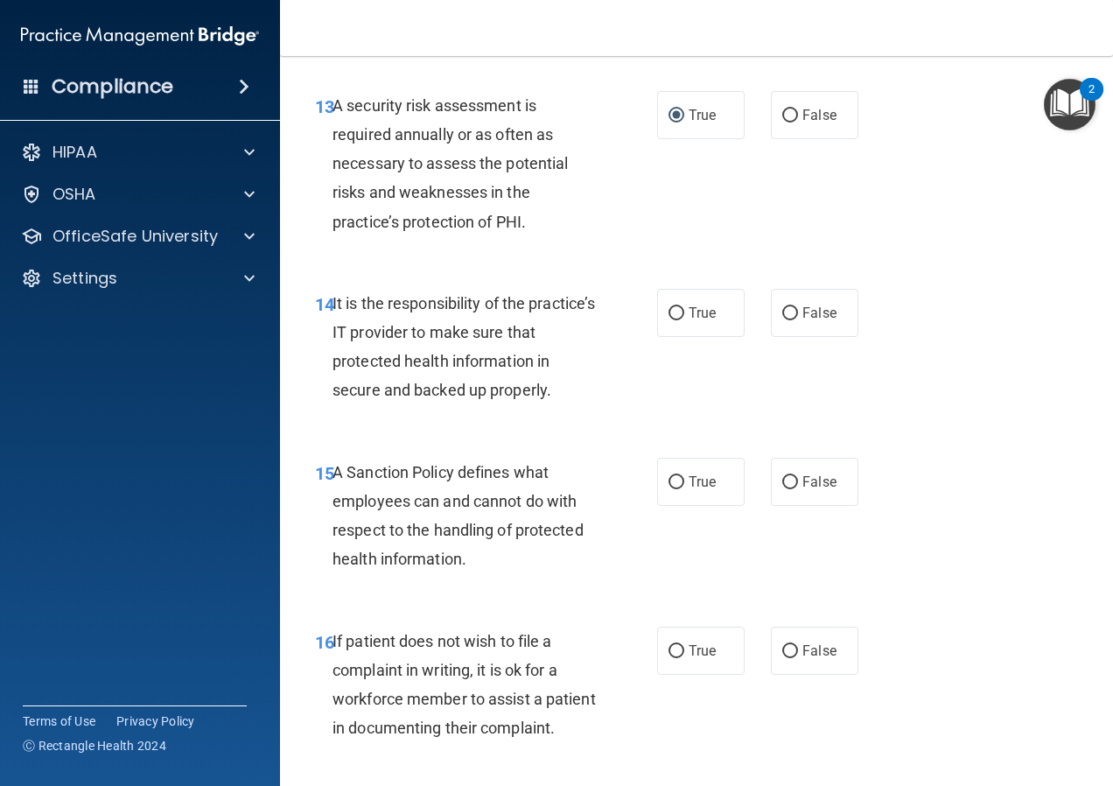
click at [762, 337] on div "True False" at bounding box center [762, 313] width 211 height 48
click at [771, 337] on label "False" at bounding box center [815, 313] width 88 height 48
click at [782, 320] on input "False" at bounding box center [790, 313] width 16 height 13
radio input "true"
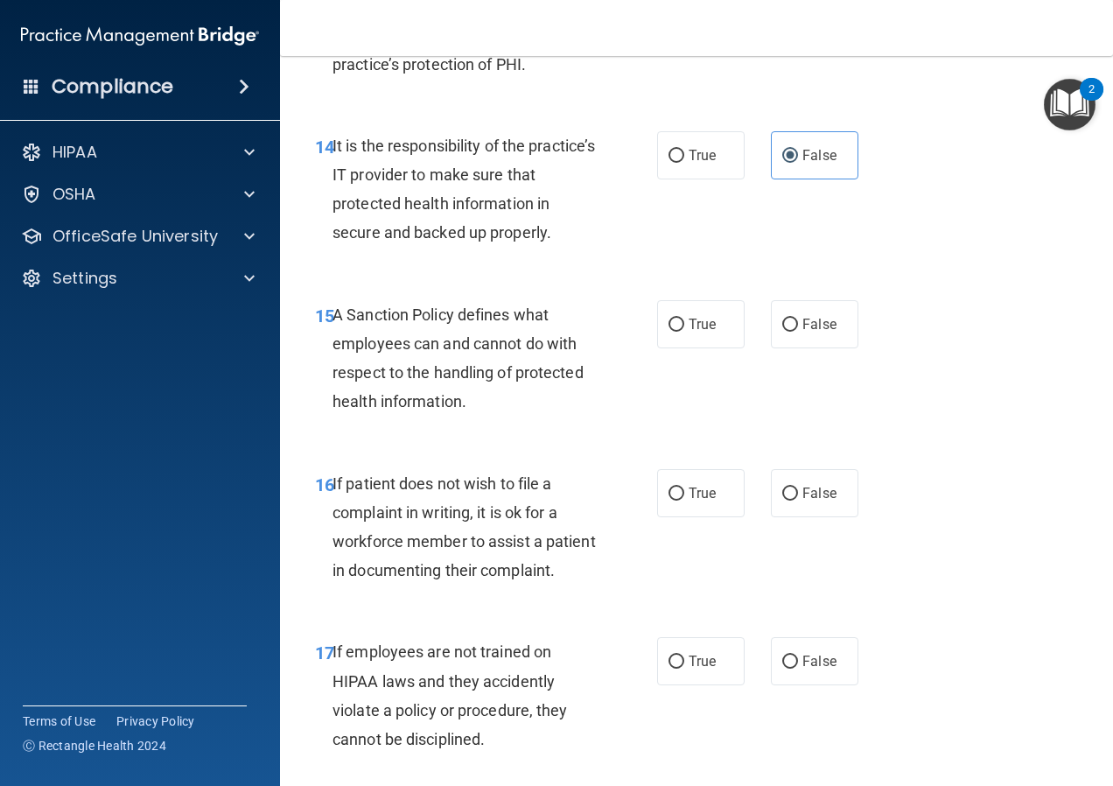
scroll to position [2888, 0]
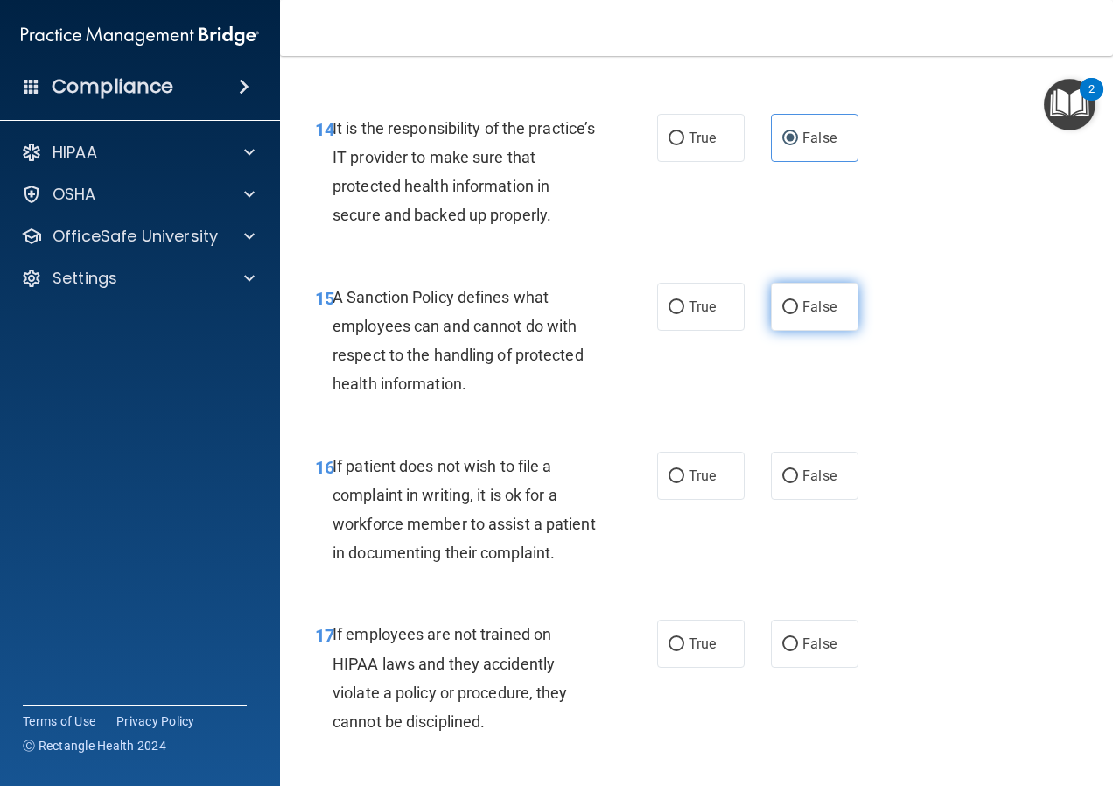
click at [835, 331] on label "False" at bounding box center [815, 307] width 88 height 48
click at [798, 314] on input "False" at bounding box center [790, 307] width 16 height 13
radio input "true"
click at [689, 484] on span "True" at bounding box center [702, 475] width 27 height 17
click at [684, 483] on input "True" at bounding box center [677, 476] width 16 height 13
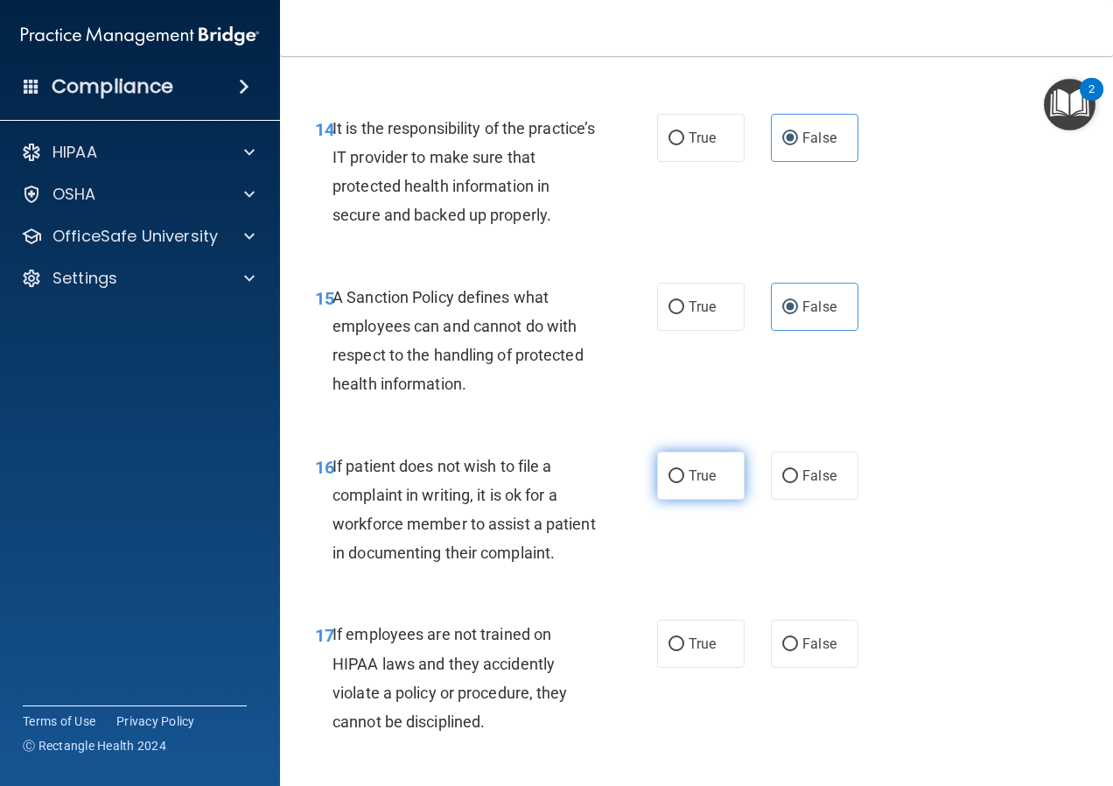
radio input "true"
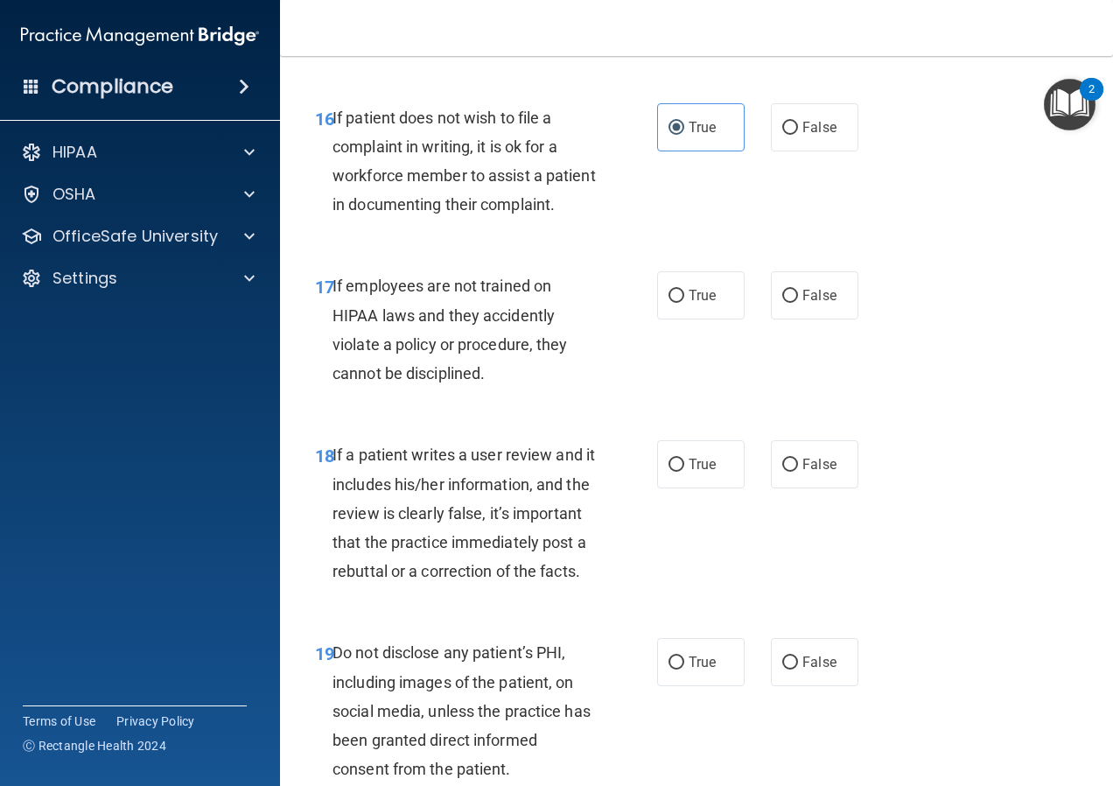
scroll to position [3238, 0]
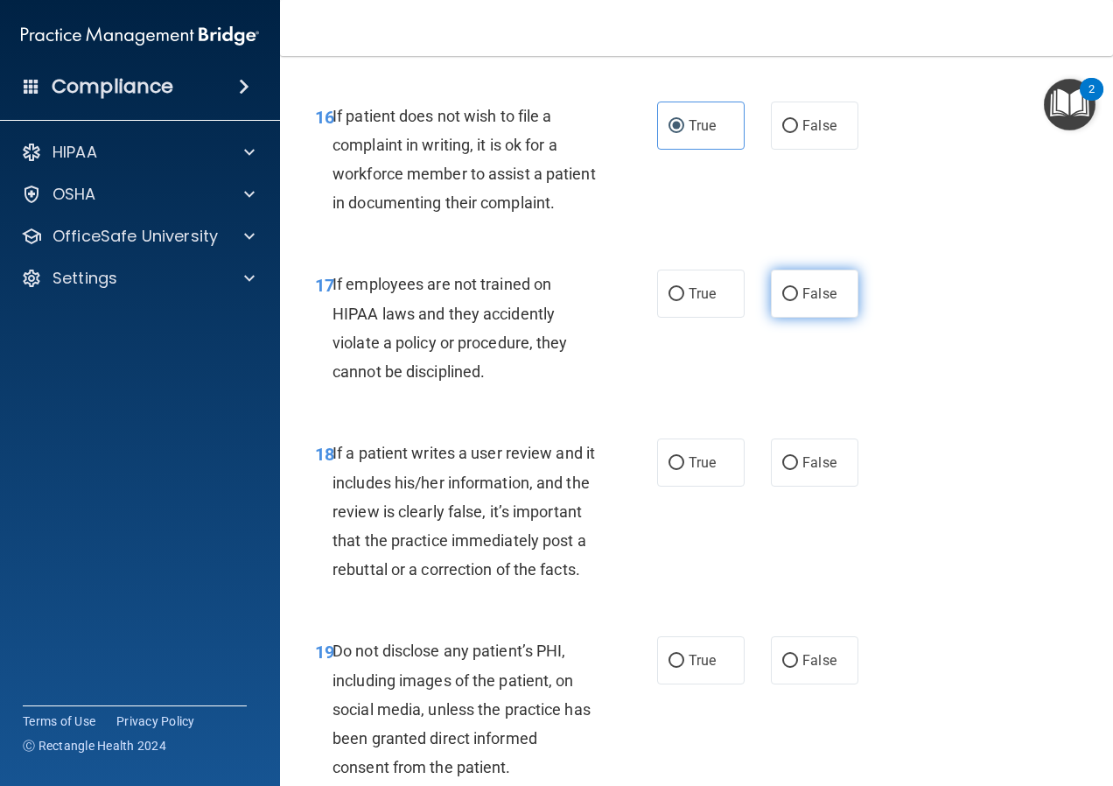
click at [811, 318] on label "False" at bounding box center [815, 294] width 88 height 48
click at [798, 301] on input "False" at bounding box center [790, 294] width 16 height 13
radio input "true"
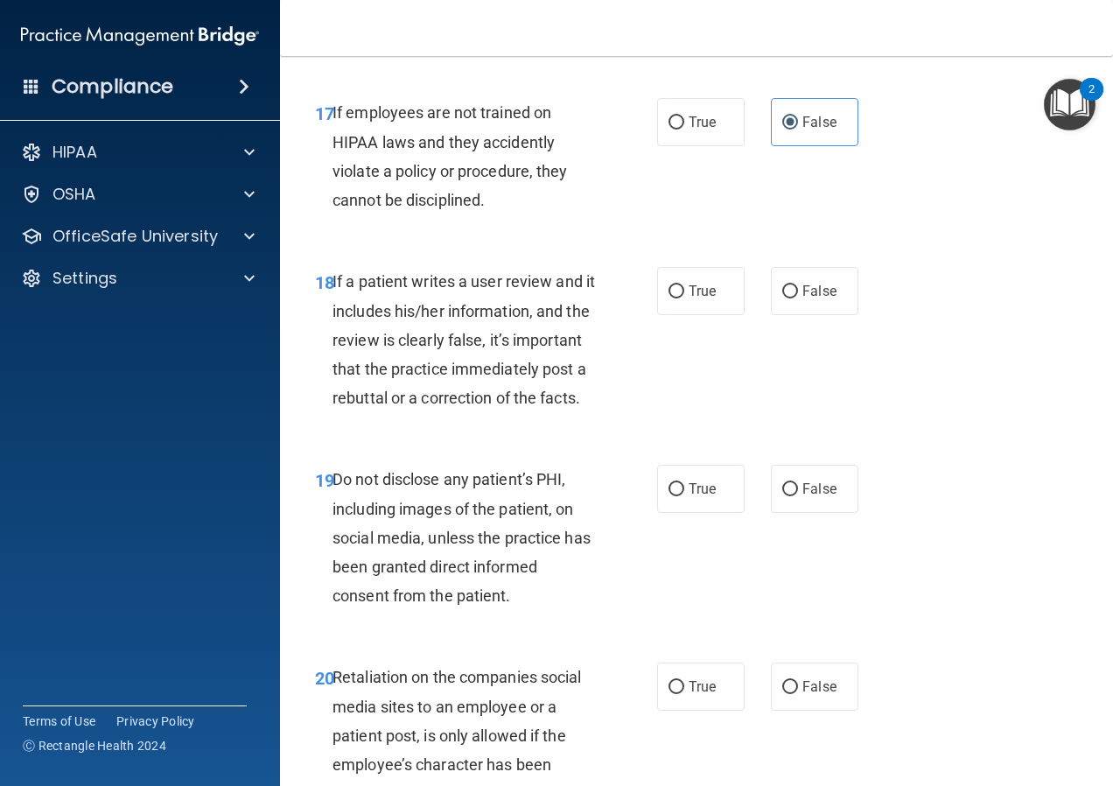
scroll to position [3413, 0]
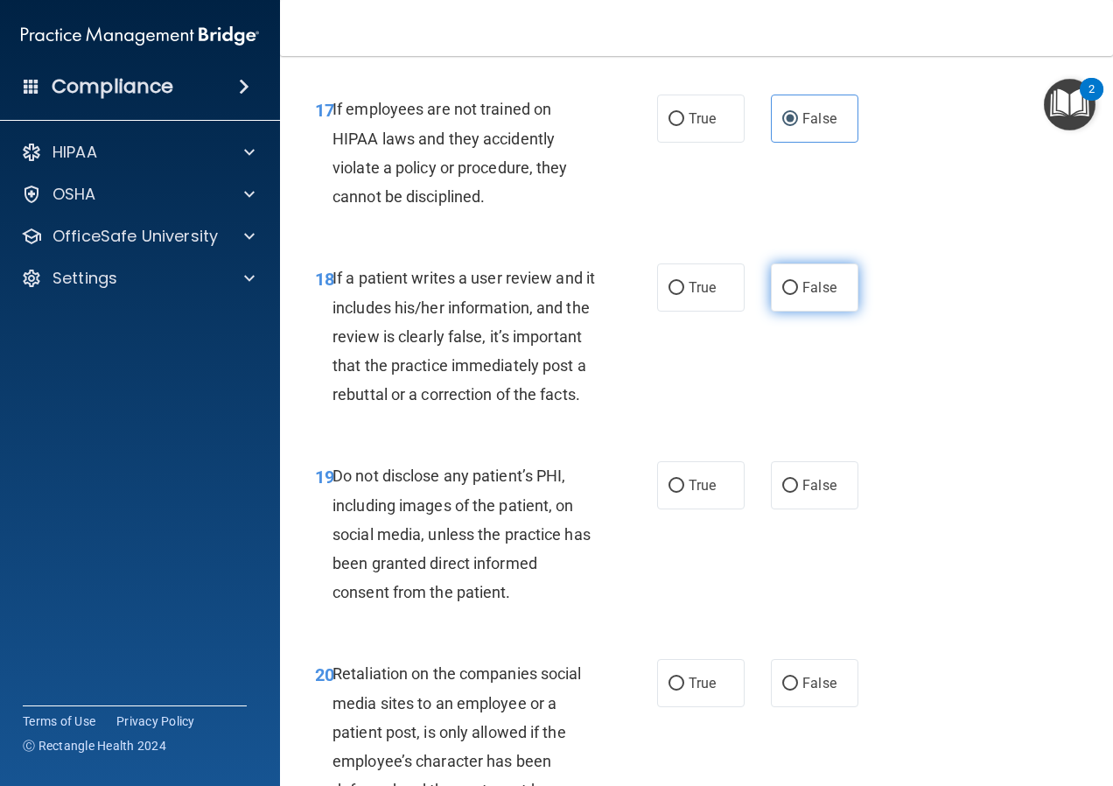
click at [771, 312] on label "False" at bounding box center [815, 287] width 88 height 48
click at [782, 295] on input "False" at bounding box center [790, 288] width 16 height 13
radio input "true"
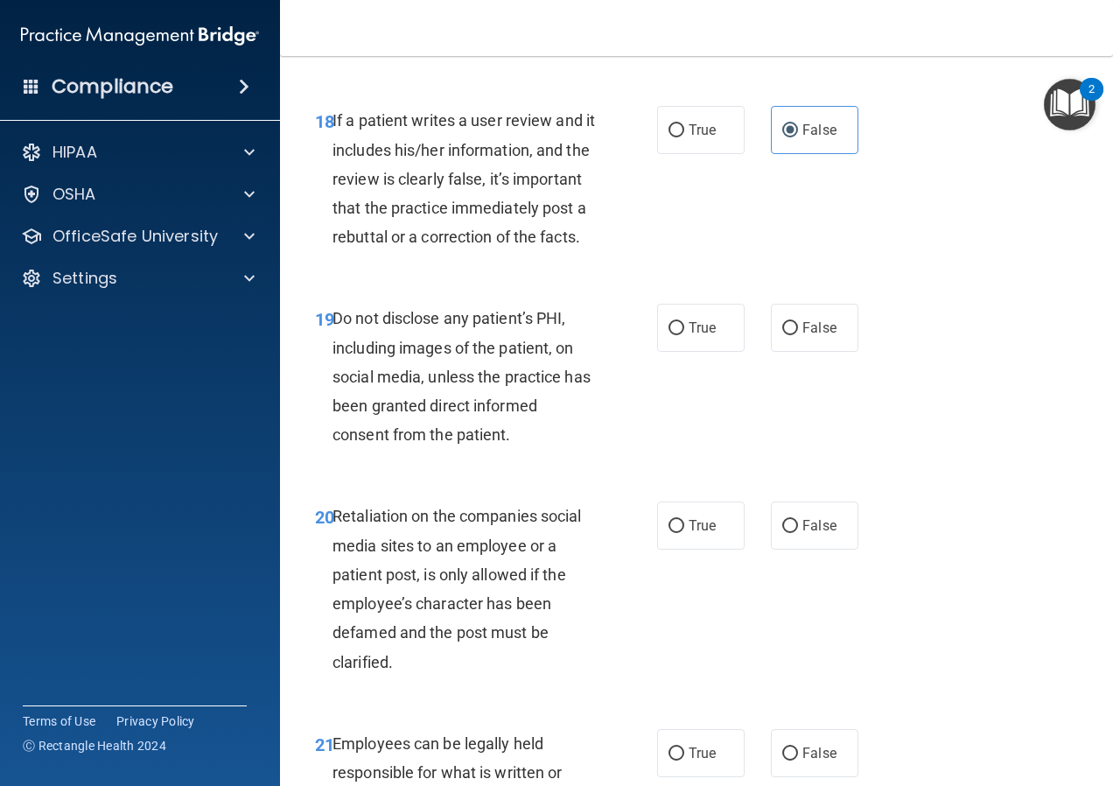
scroll to position [3588, 0]
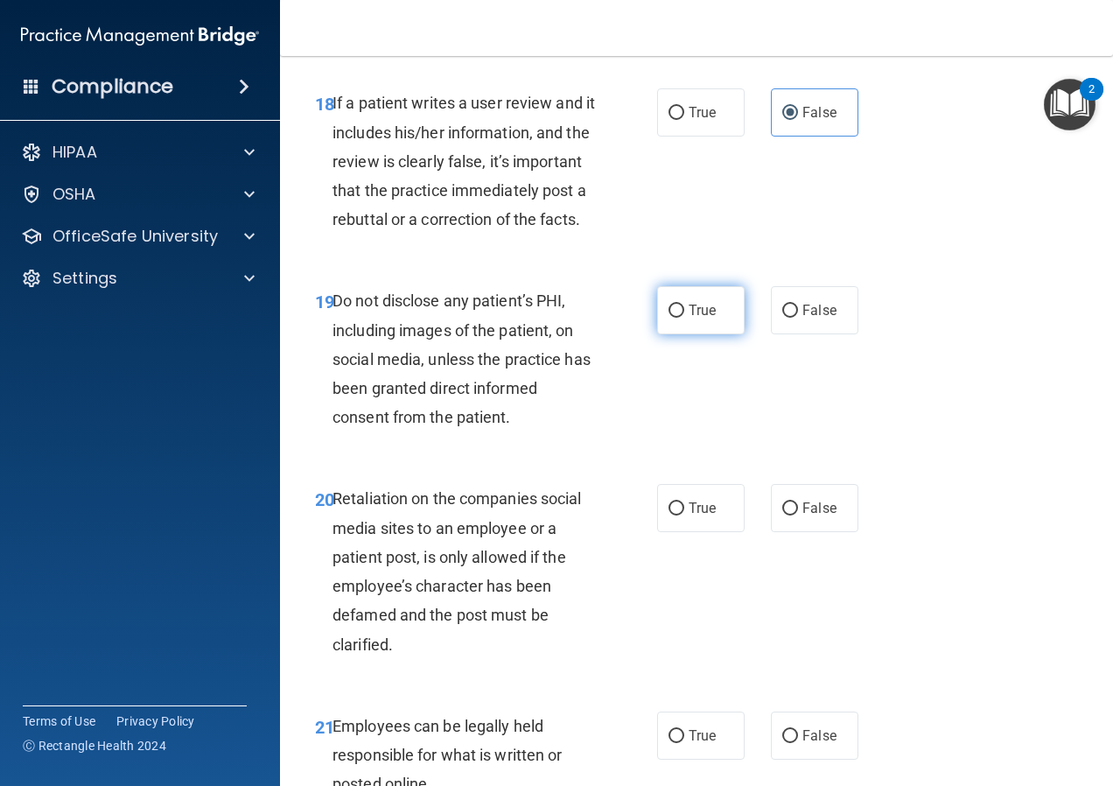
click at [678, 334] on label "True" at bounding box center [701, 310] width 88 height 48
click at [678, 318] on input "True" at bounding box center [677, 311] width 16 height 13
radio input "true"
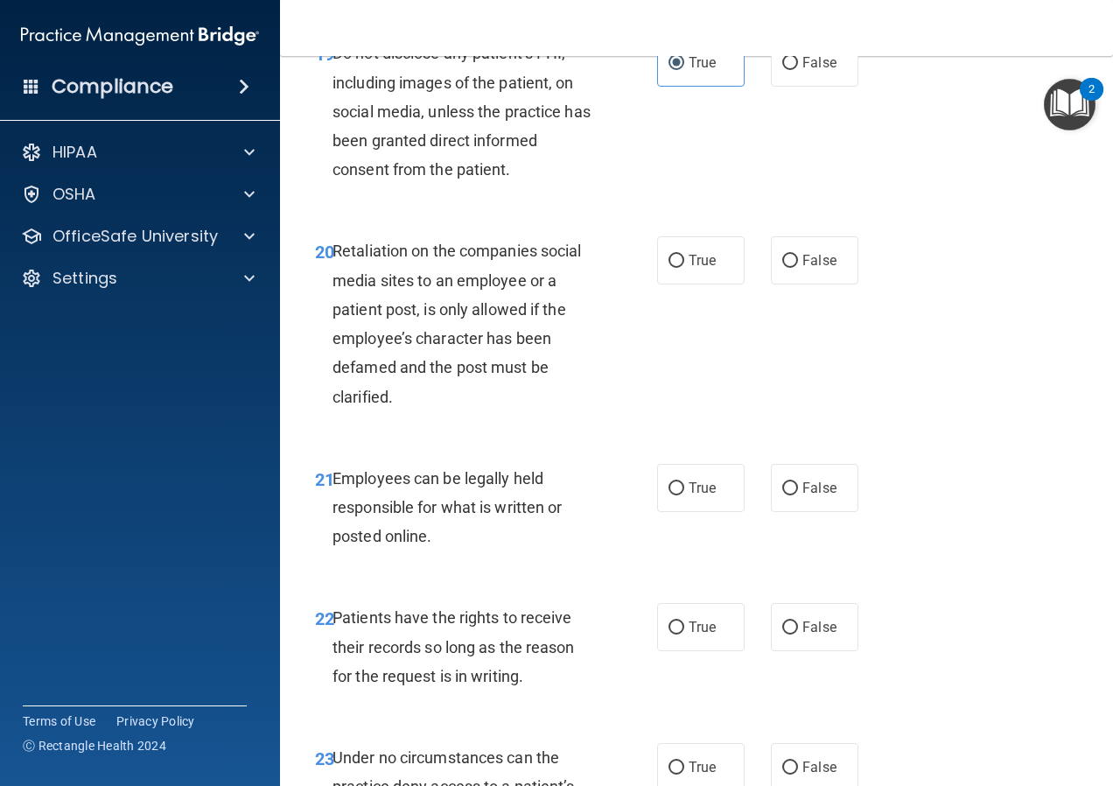
scroll to position [3850, 0]
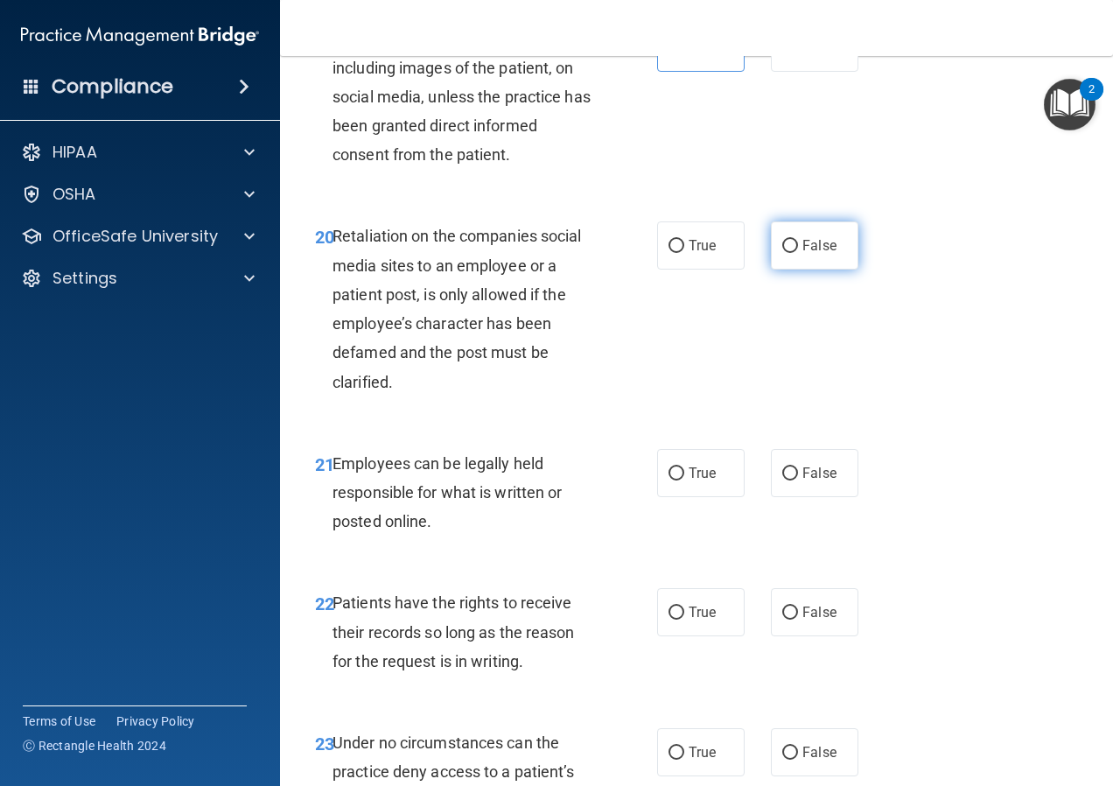
click at [802, 270] on label "False" at bounding box center [815, 245] width 88 height 48
click at [798, 253] on input "False" at bounding box center [790, 246] width 16 height 13
radio input "true"
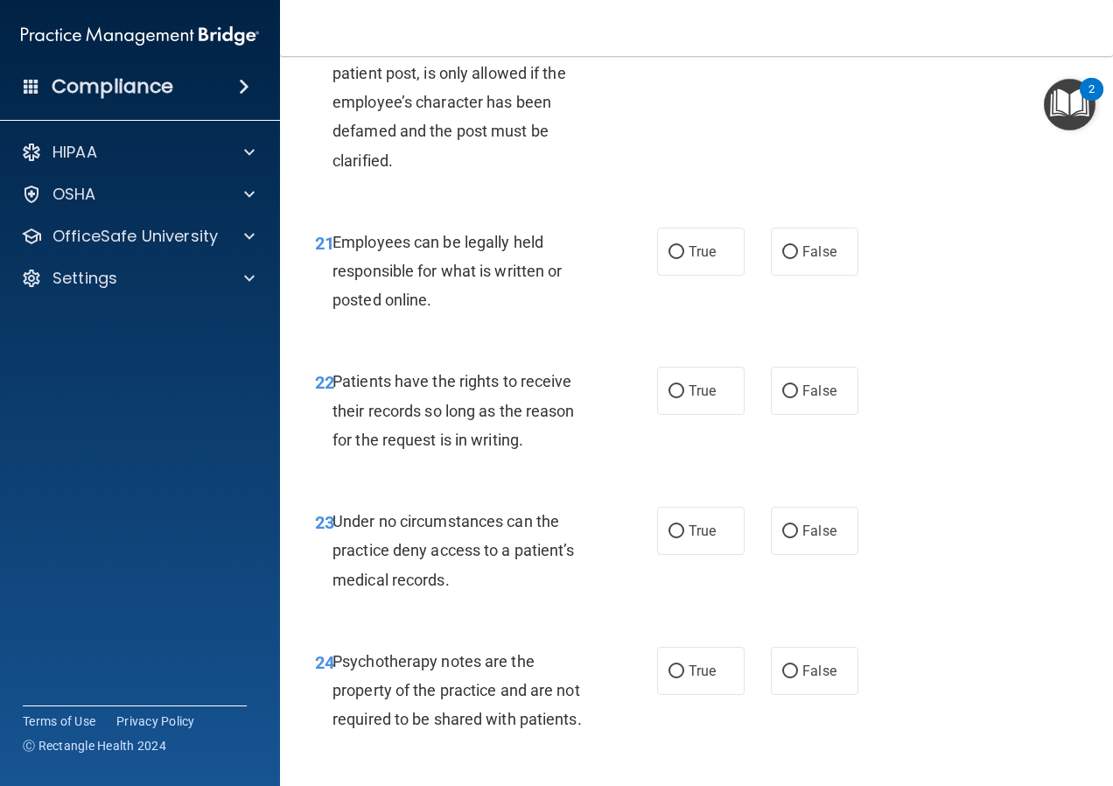
scroll to position [4113, 0]
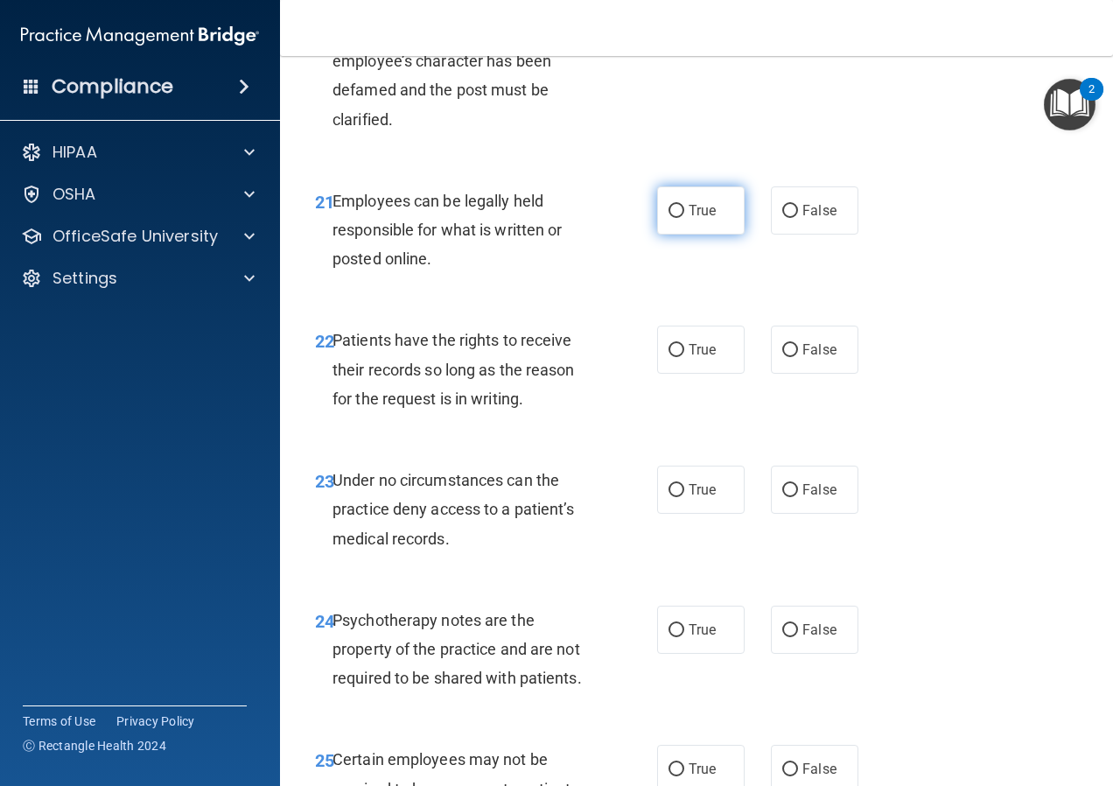
click at [689, 219] on span "True" at bounding box center [702, 210] width 27 height 17
click at [684, 218] on input "True" at bounding box center [677, 211] width 16 height 13
radio input "true"
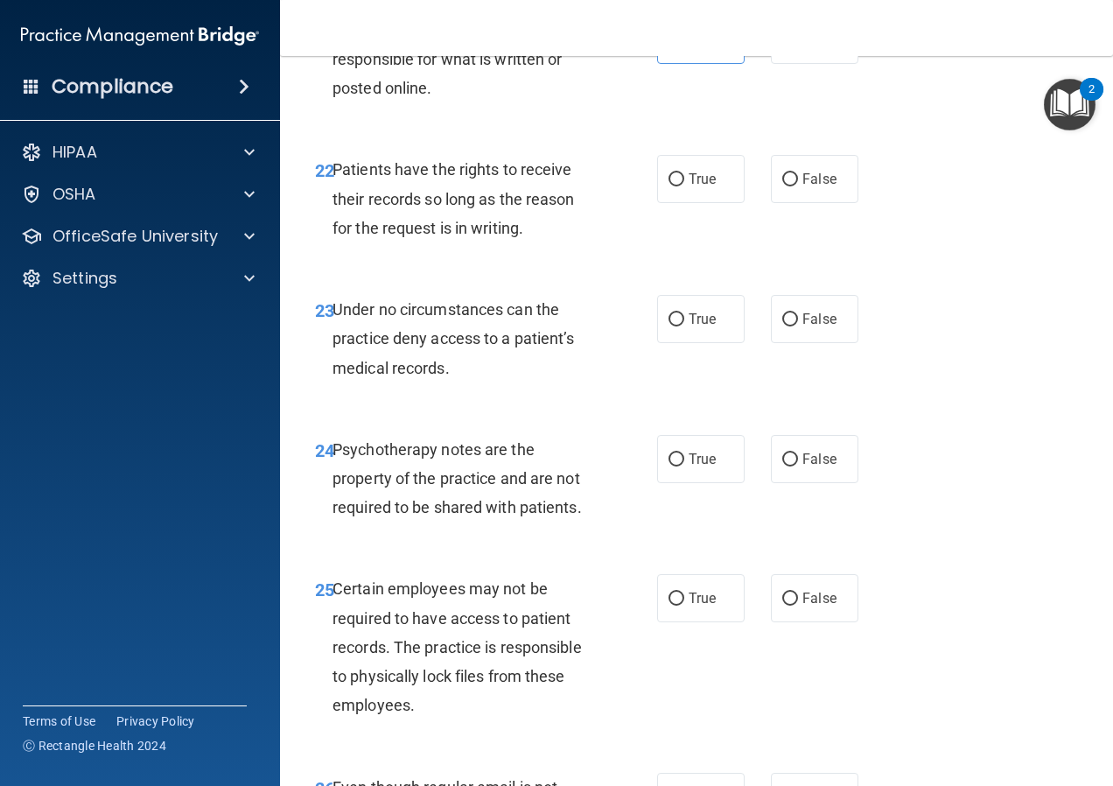
scroll to position [4288, 0]
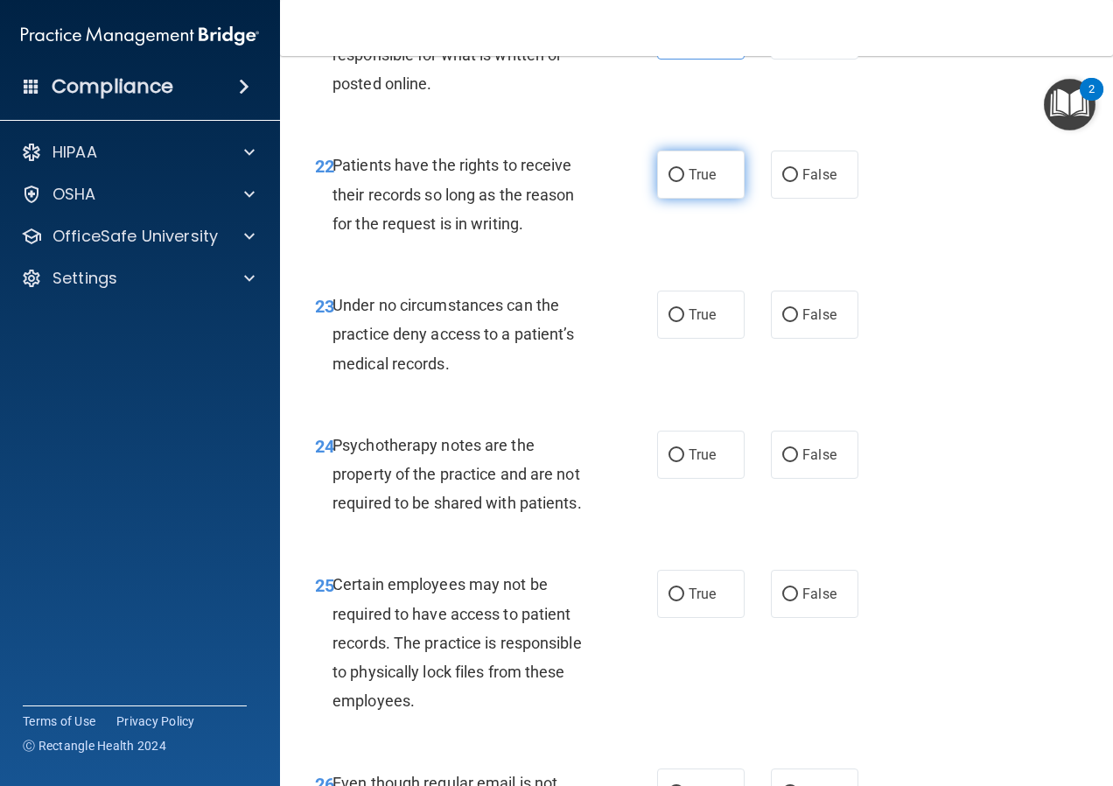
click at [694, 183] on span "True" at bounding box center [702, 174] width 27 height 17
click at [684, 182] on input "True" at bounding box center [677, 175] width 16 height 13
radio input "true"
click at [781, 199] on label "False" at bounding box center [815, 175] width 88 height 48
click at [782, 182] on input "False" at bounding box center [790, 175] width 16 height 13
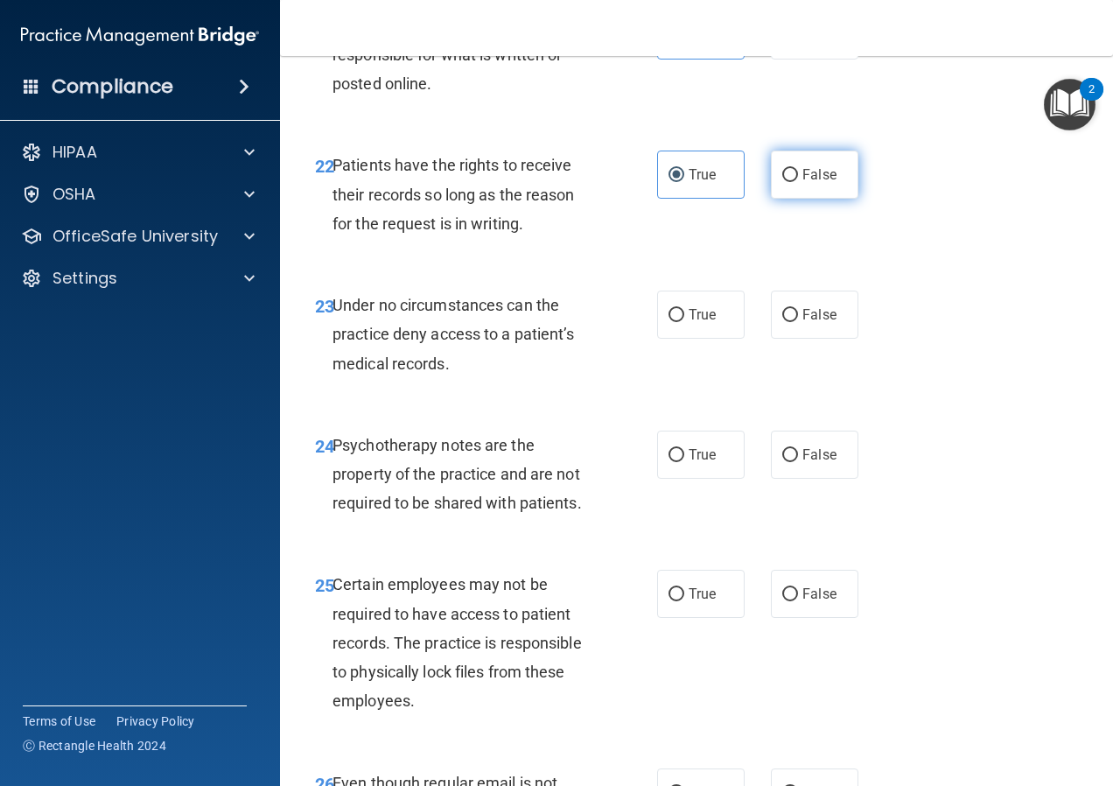
radio input "true"
radio input "false"
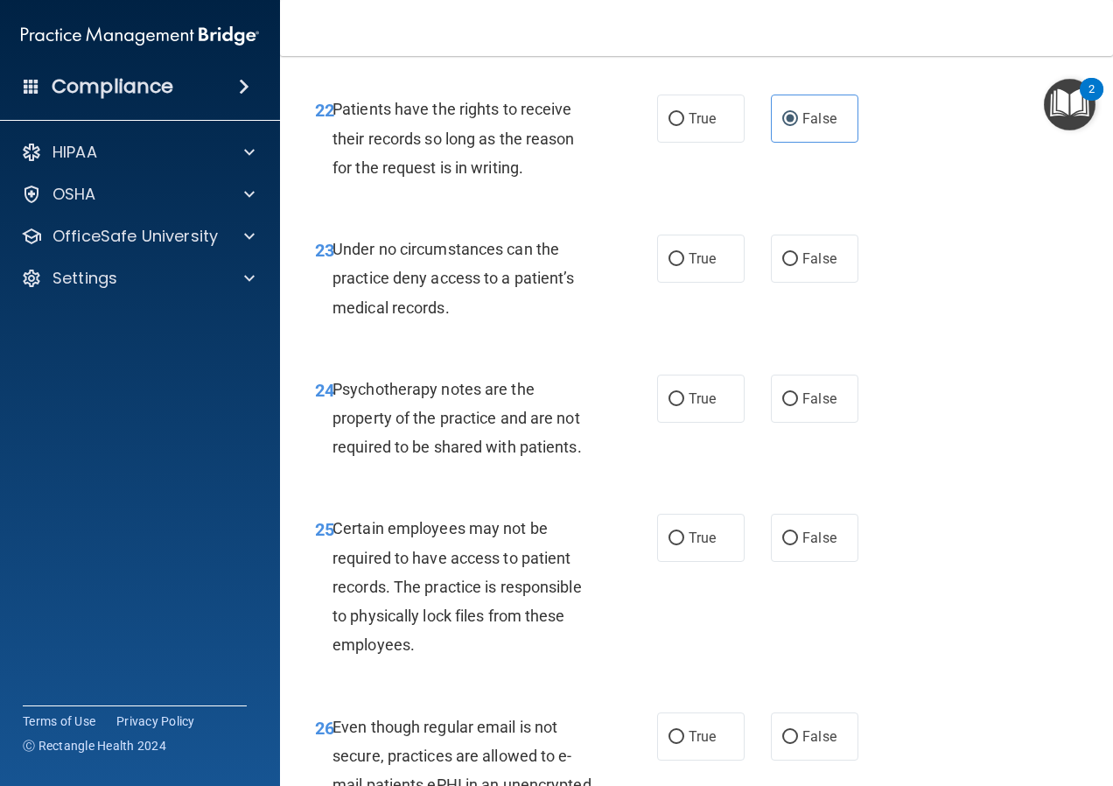
scroll to position [4550, 0]
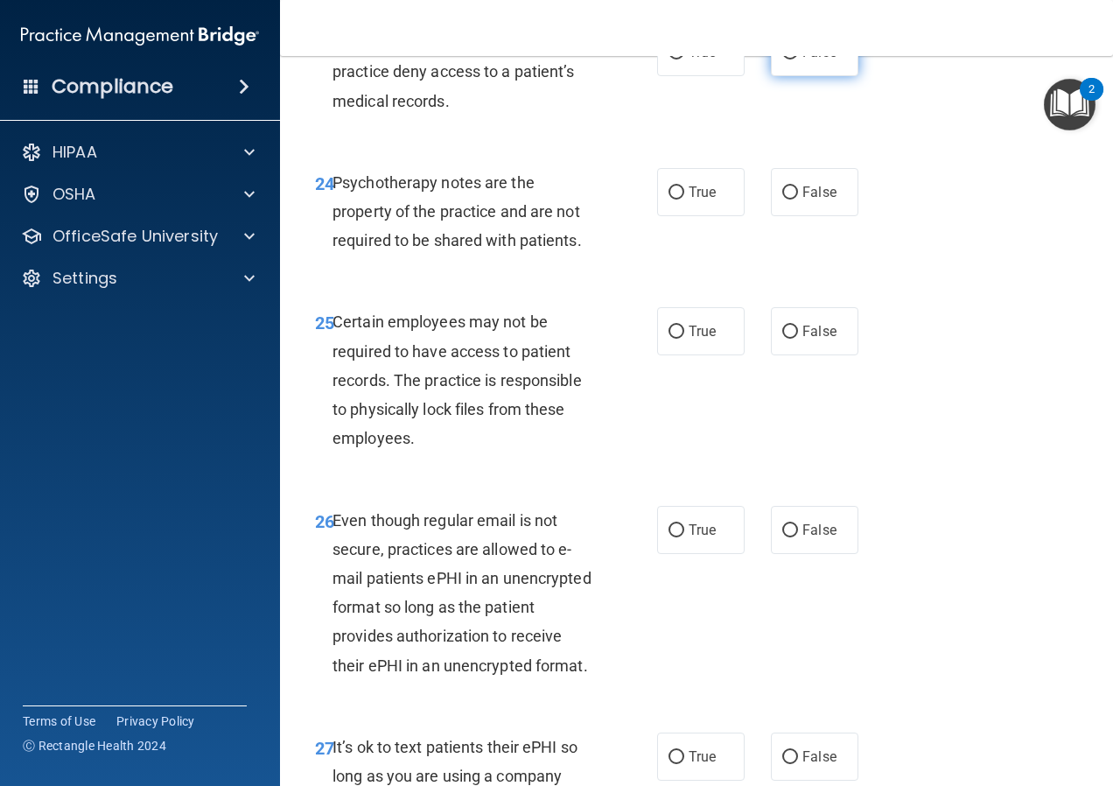
click at [795, 76] on label "False" at bounding box center [815, 52] width 88 height 48
click at [795, 60] on input "False" at bounding box center [790, 52] width 16 height 13
radio input "true"
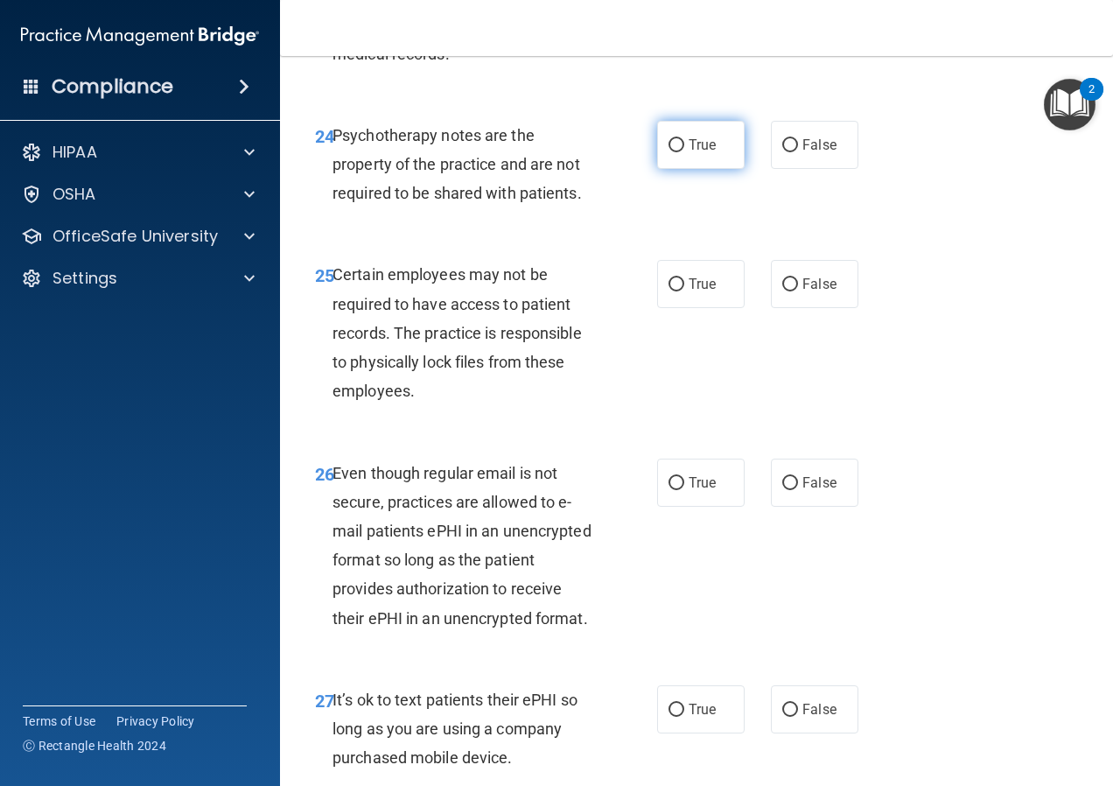
scroll to position [4638, 0]
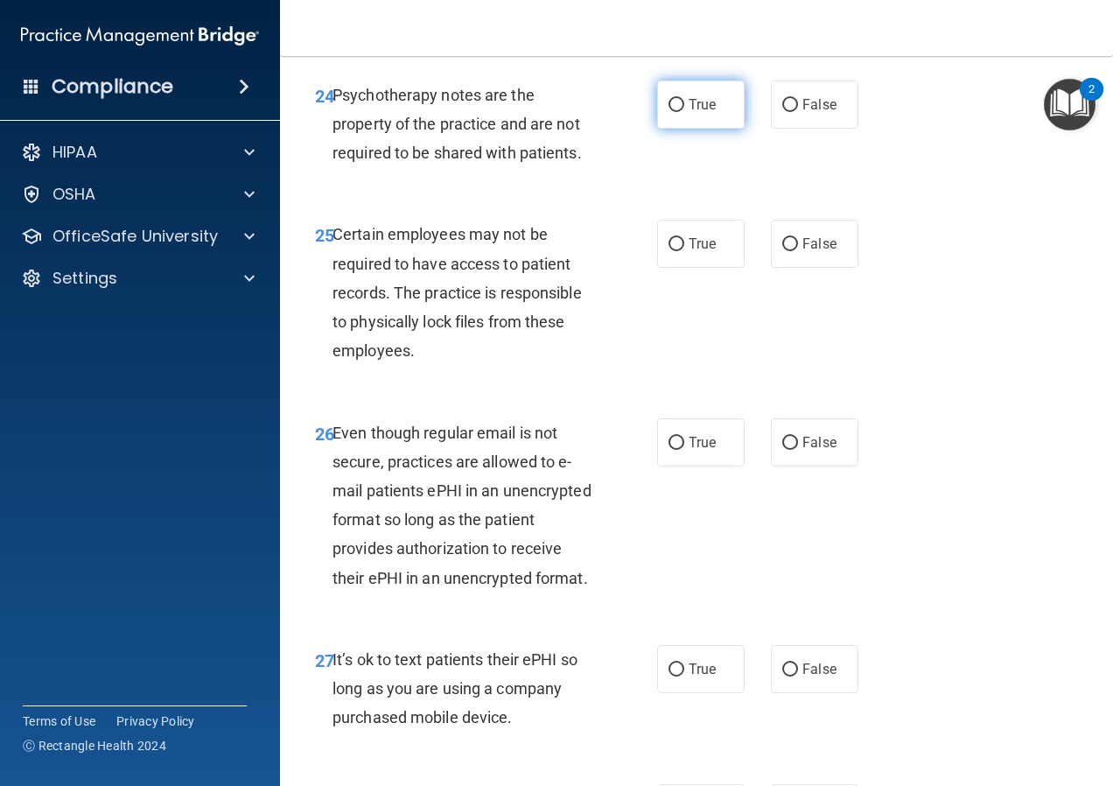
click at [700, 113] on span "True" at bounding box center [702, 104] width 27 height 17
click at [684, 112] on input "True" at bounding box center [677, 105] width 16 height 13
radio input "true"
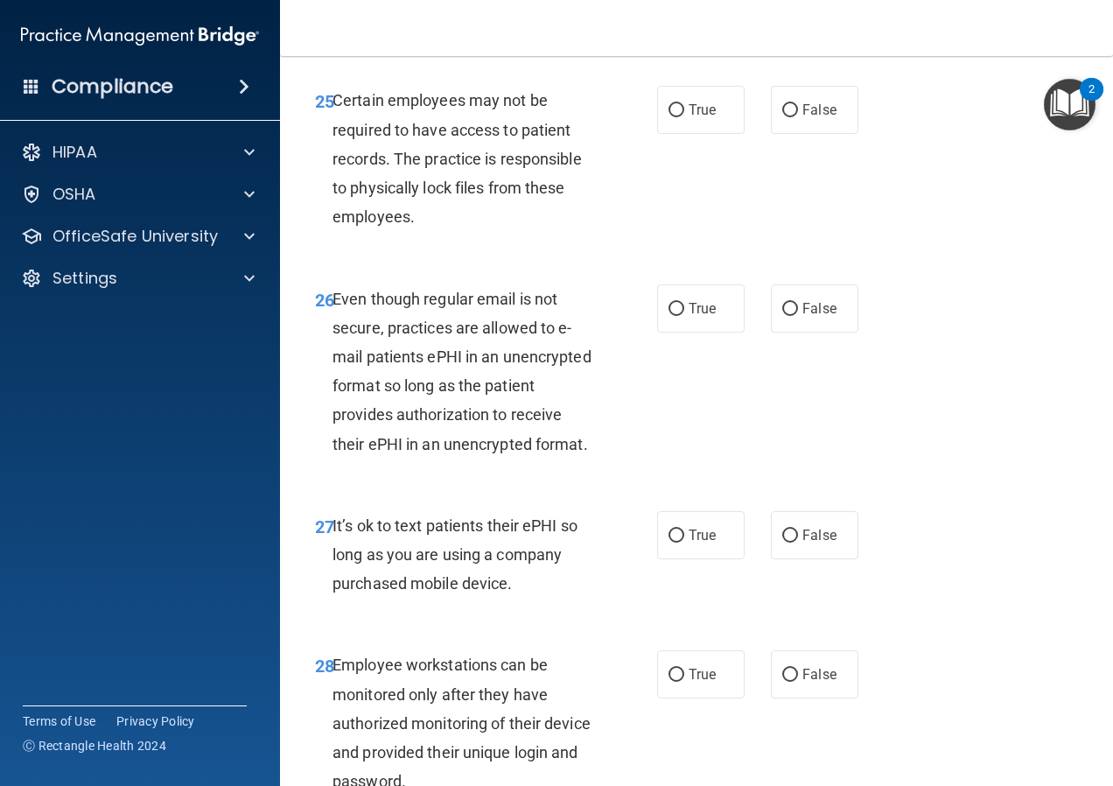
scroll to position [4813, 0]
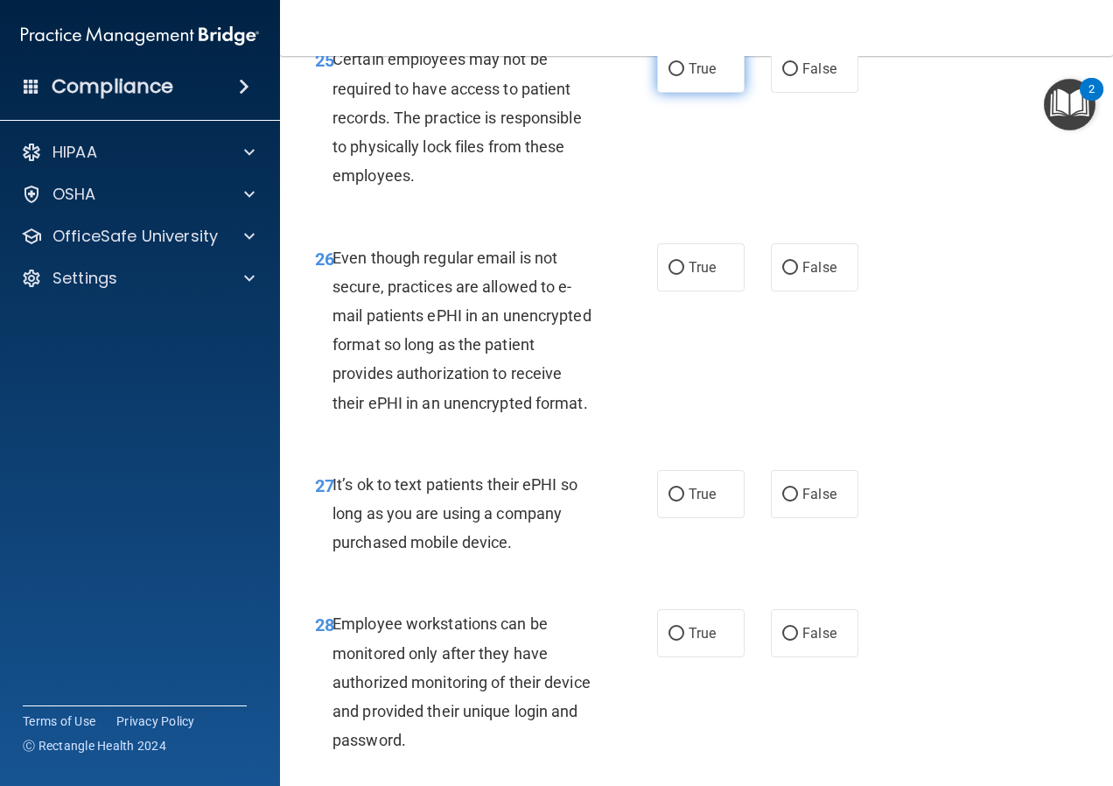
click at [689, 77] on span "True" at bounding box center [702, 68] width 27 height 17
click at [684, 76] on input "True" at bounding box center [677, 69] width 16 height 13
radio input "true"
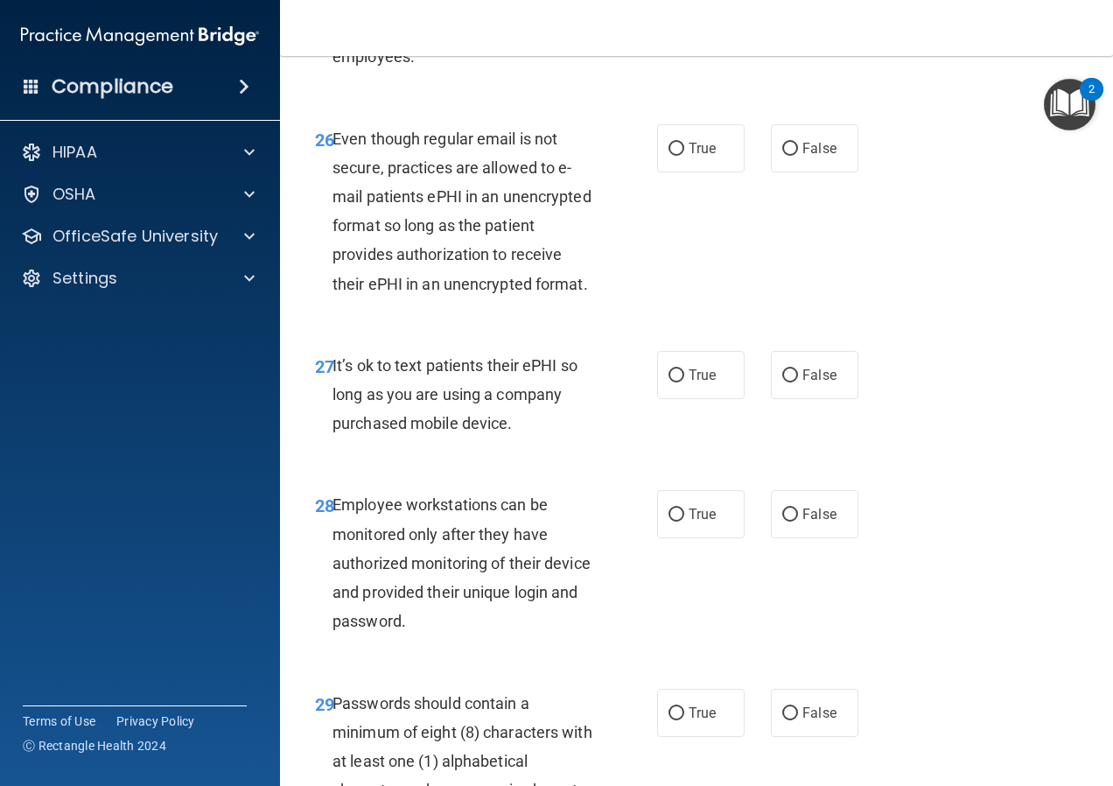
scroll to position [4988, 0]
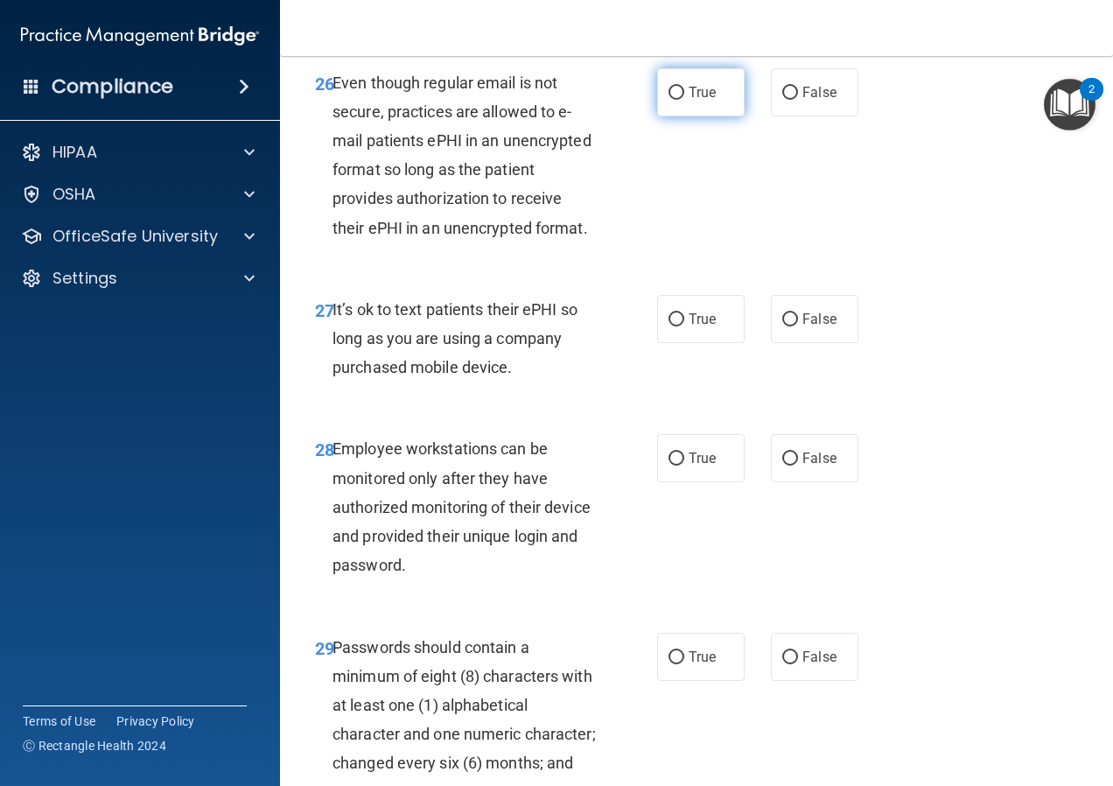
click at [676, 116] on label "True" at bounding box center [701, 92] width 88 height 48
click at [676, 100] on input "True" at bounding box center [677, 93] width 16 height 13
radio input "true"
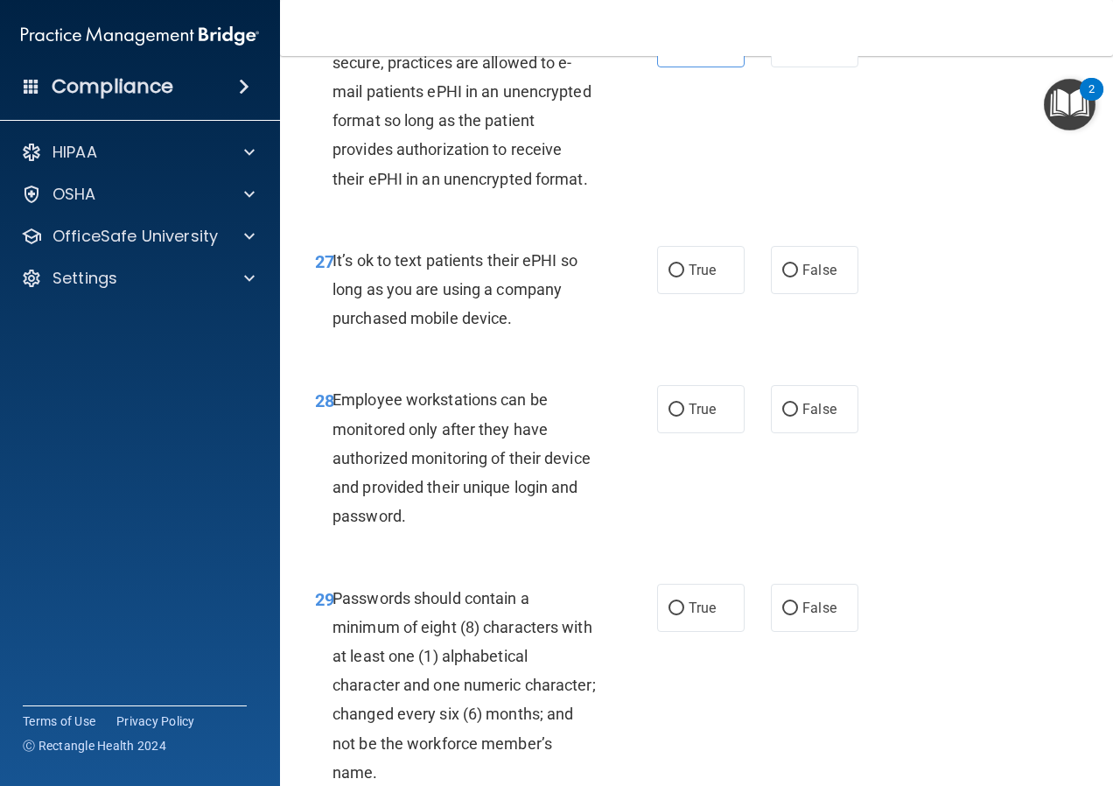
scroll to position [5163, 0]
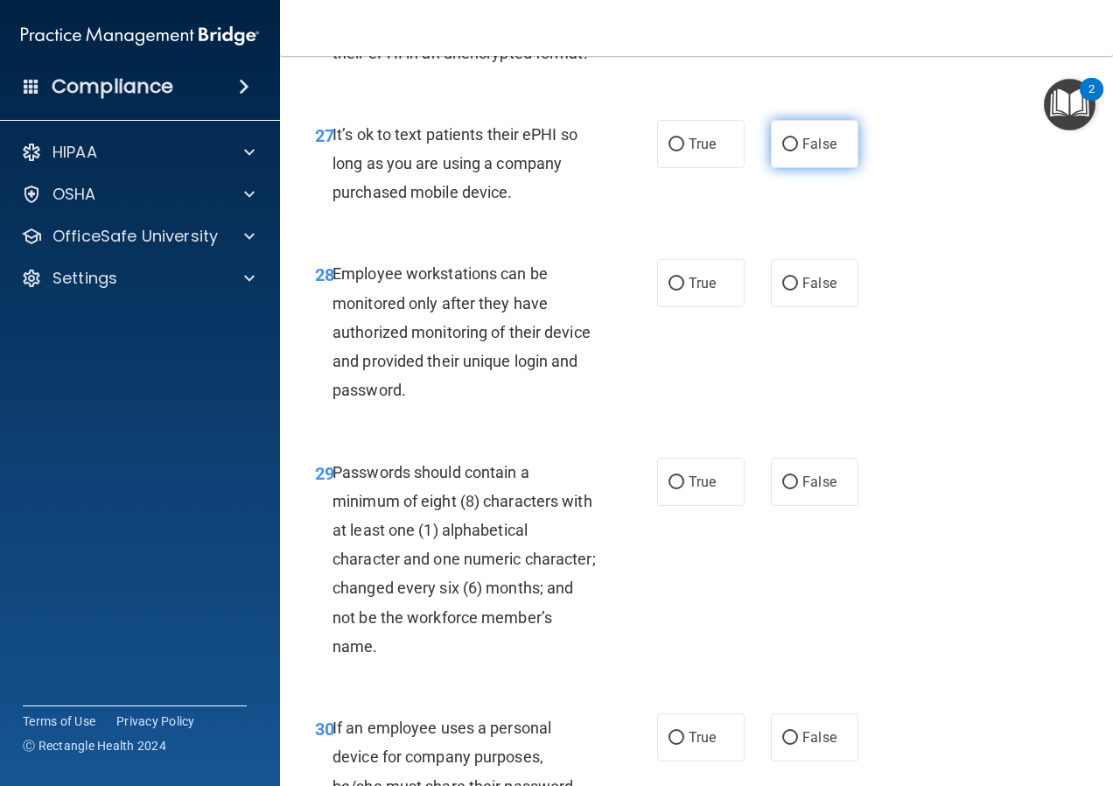
click at [792, 168] on label "False" at bounding box center [815, 144] width 88 height 48
click at [792, 151] on input "False" at bounding box center [790, 144] width 16 height 13
radio input "true"
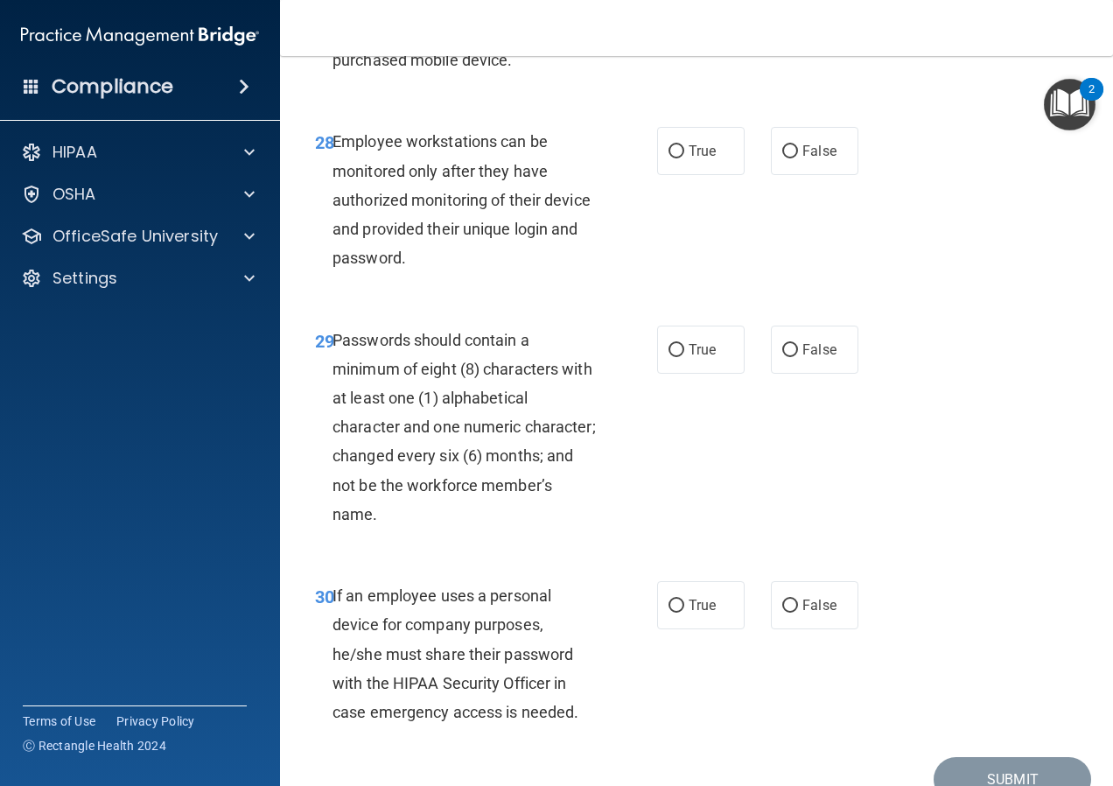
scroll to position [5338, 0]
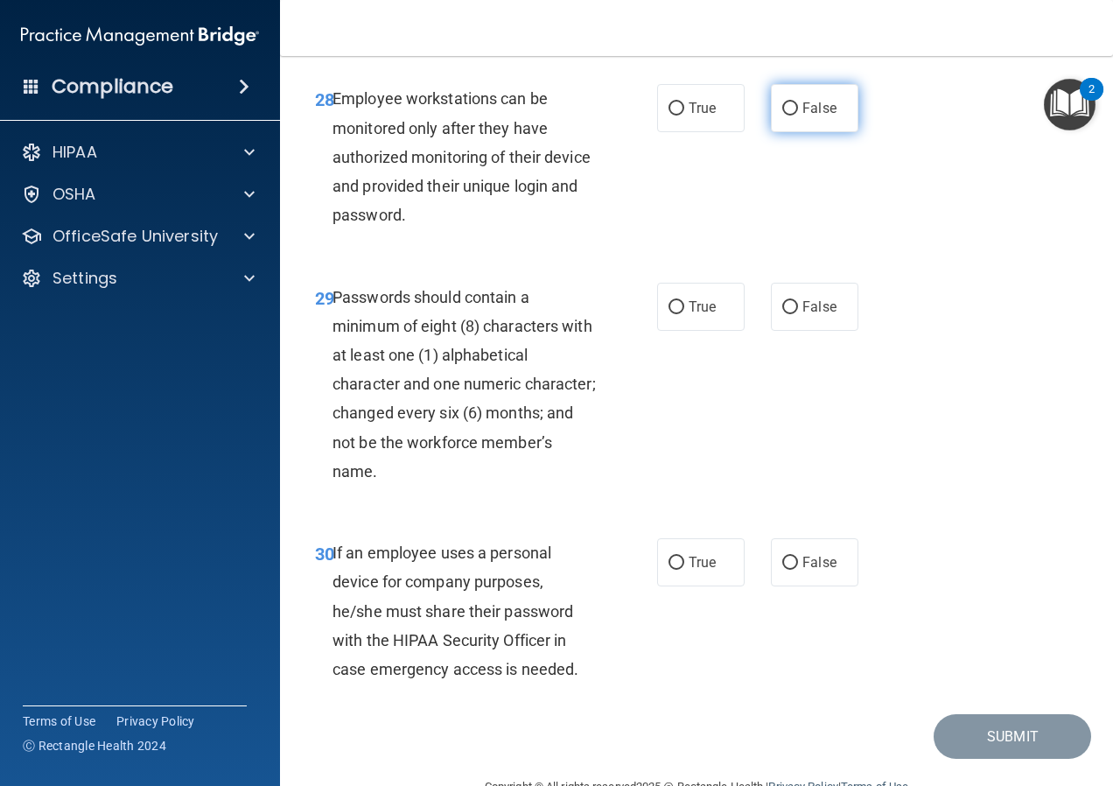
click at [775, 132] on label "False" at bounding box center [815, 108] width 88 height 48
click at [782, 116] on input "False" at bounding box center [790, 108] width 16 height 13
radio input "true"
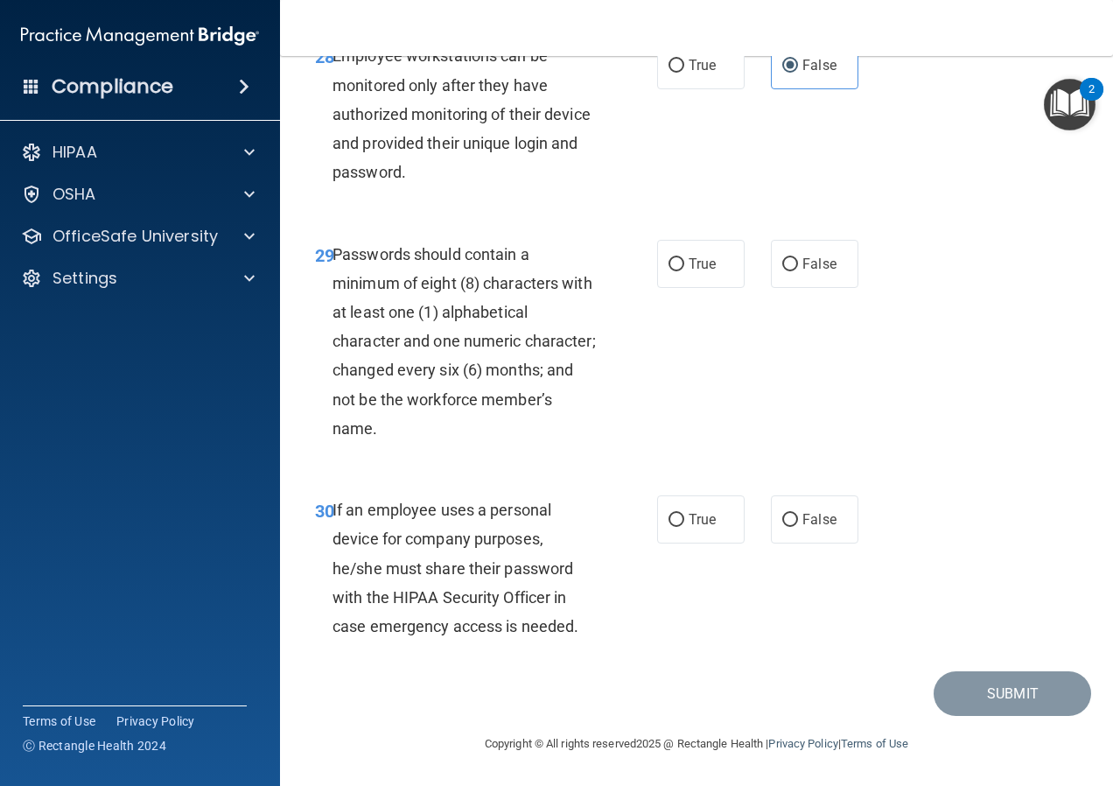
scroll to position [5513, 0]
click at [689, 272] on span "True" at bounding box center [702, 264] width 27 height 17
click at [684, 271] on input "True" at bounding box center [677, 264] width 16 height 13
radio input "true"
click at [805, 528] on span "False" at bounding box center [819, 519] width 34 height 17
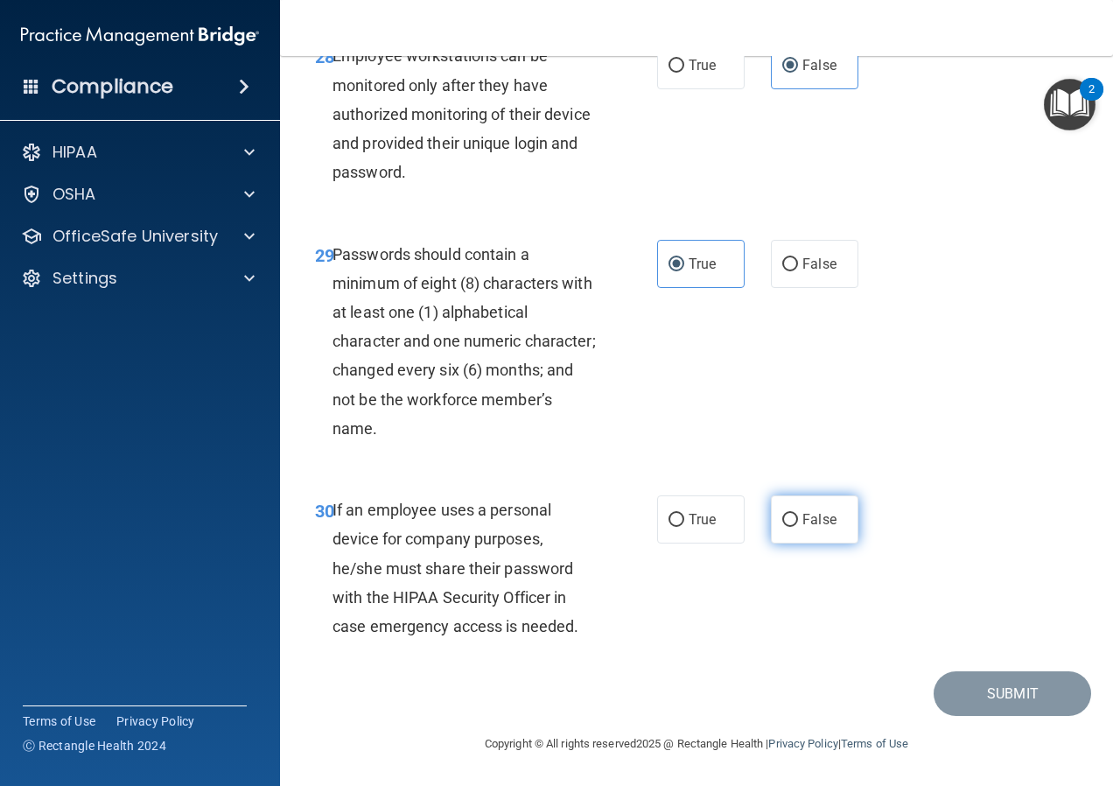
click at [798, 527] on input "False" at bounding box center [790, 520] width 16 height 13
radio input "true"
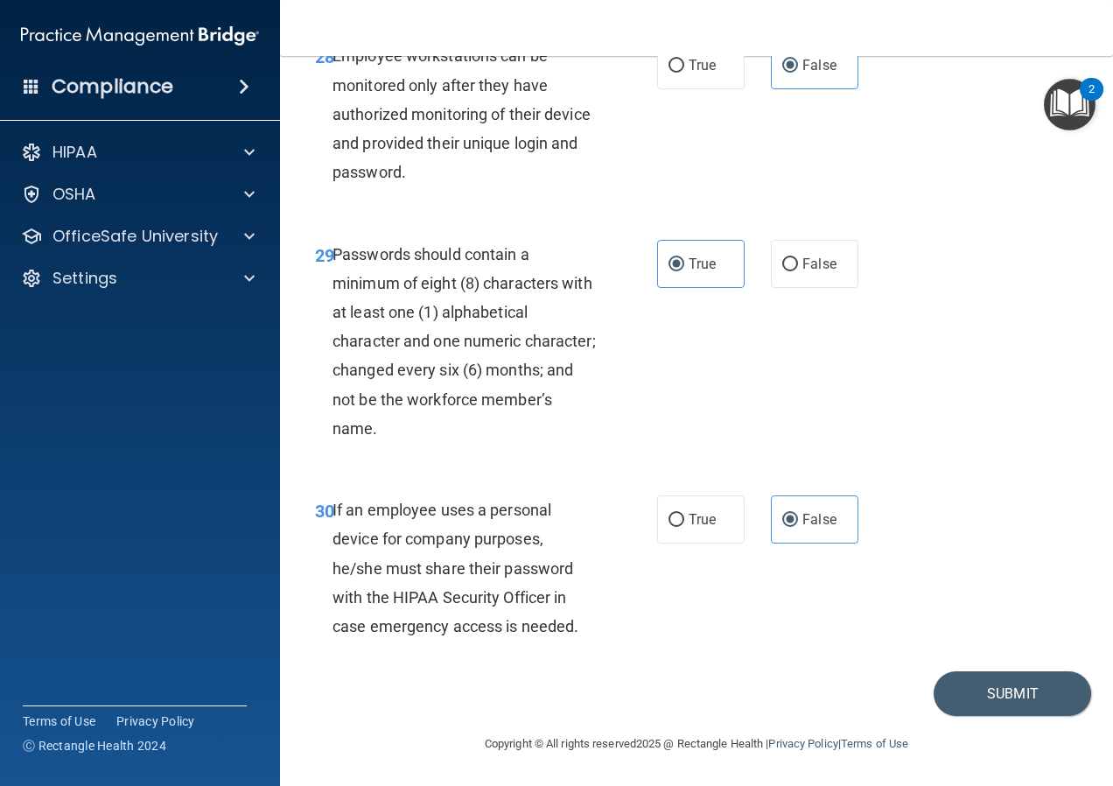
scroll to position [5526, 0]
click at [981, 682] on button "Submit" at bounding box center [1013, 693] width 158 height 45
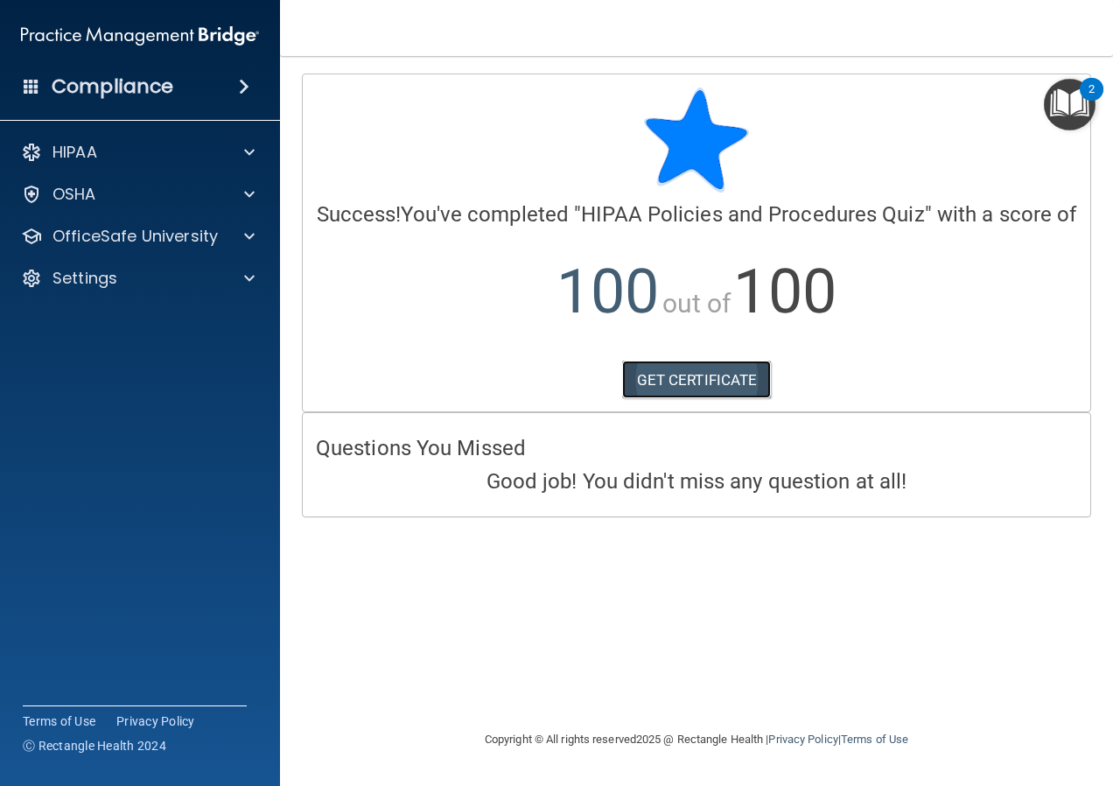
click at [698, 395] on link "GET CERTIFICATE" at bounding box center [697, 380] width 150 height 39
click at [161, 226] on p "OfficeSafe University" at bounding box center [135, 236] width 165 height 21
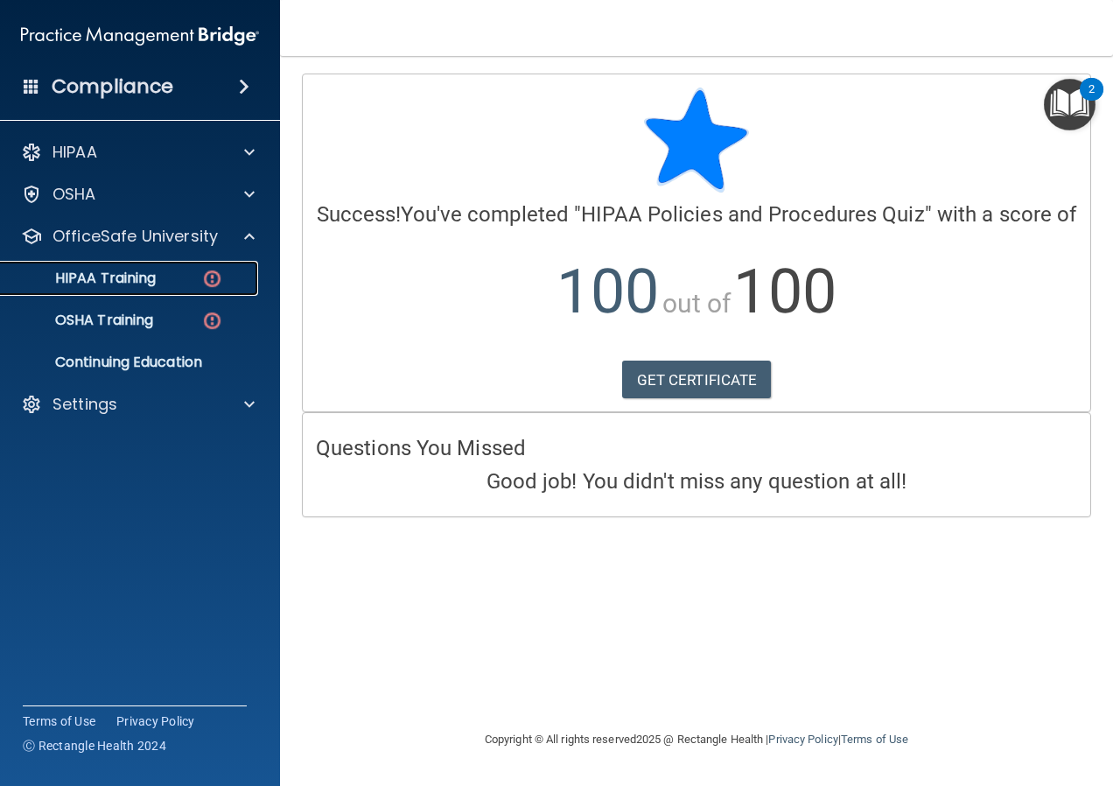
click at [186, 292] on link "HIPAA Training" at bounding box center [120, 278] width 276 height 35
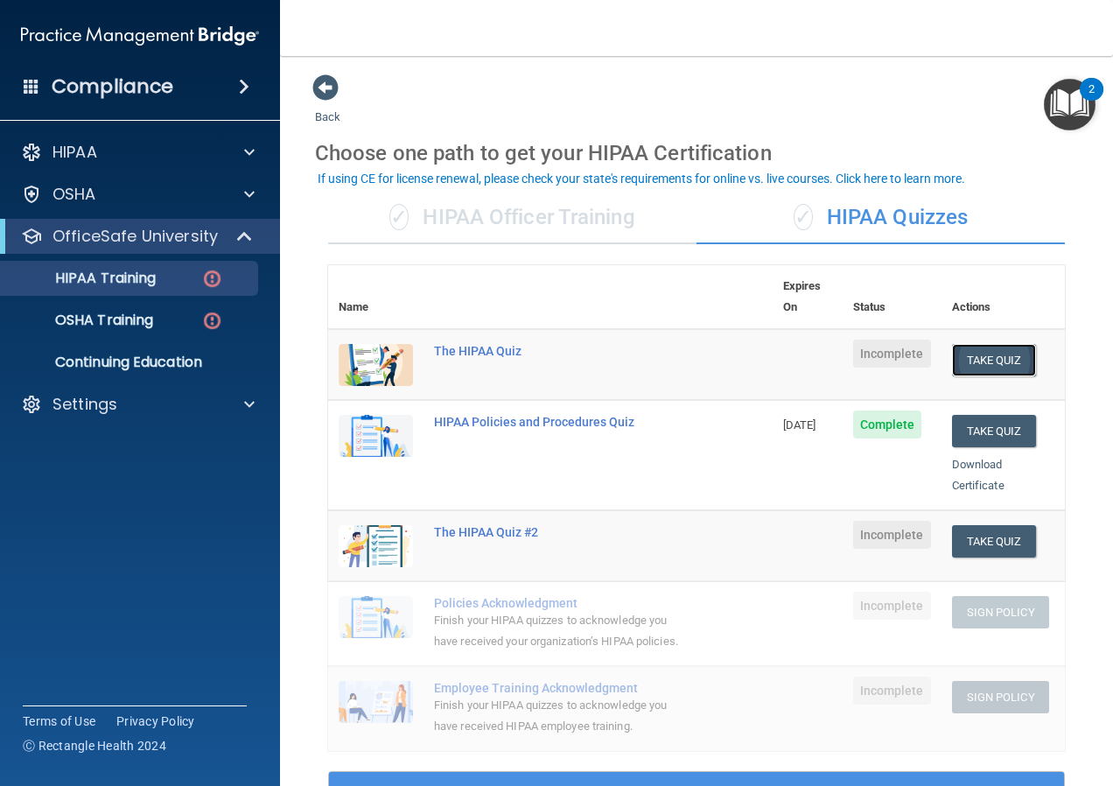
click at [973, 344] on button "Take Quiz" at bounding box center [994, 360] width 84 height 32
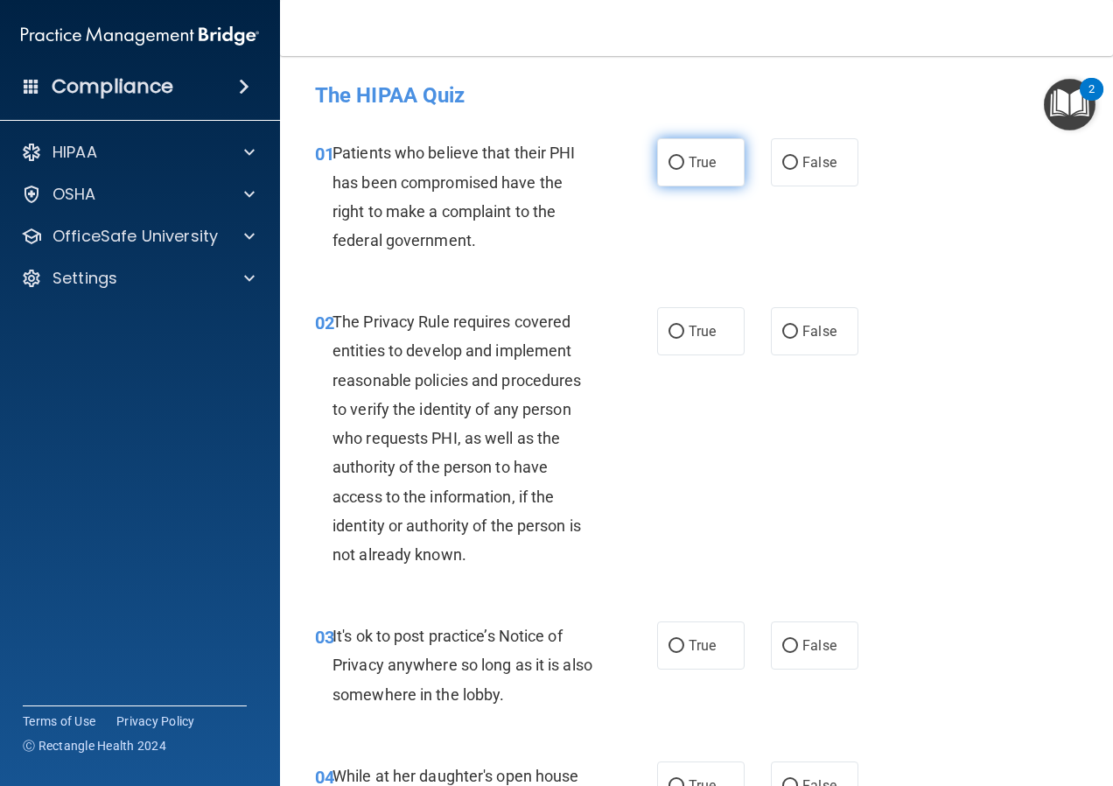
click at [713, 169] on label "True" at bounding box center [701, 162] width 88 height 48
click at [684, 169] on input "True" at bounding box center [677, 163] width 16 height 13
radio input "true"
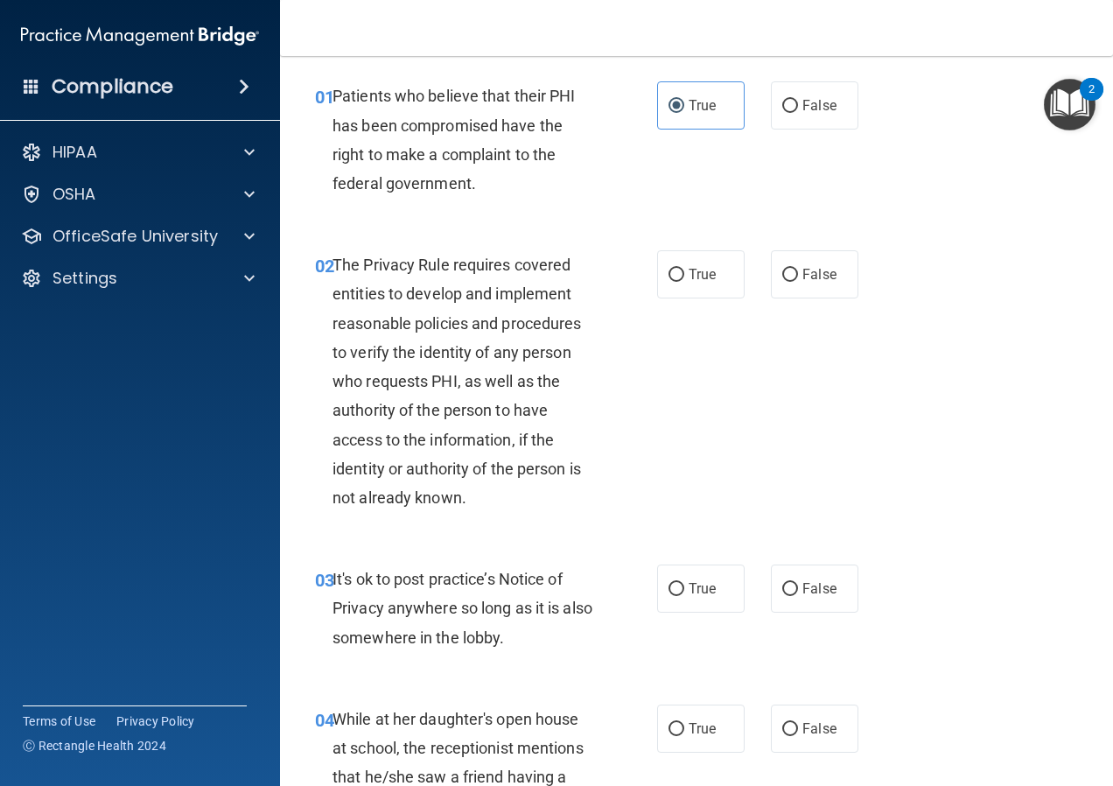
scroll to position [88, 0]
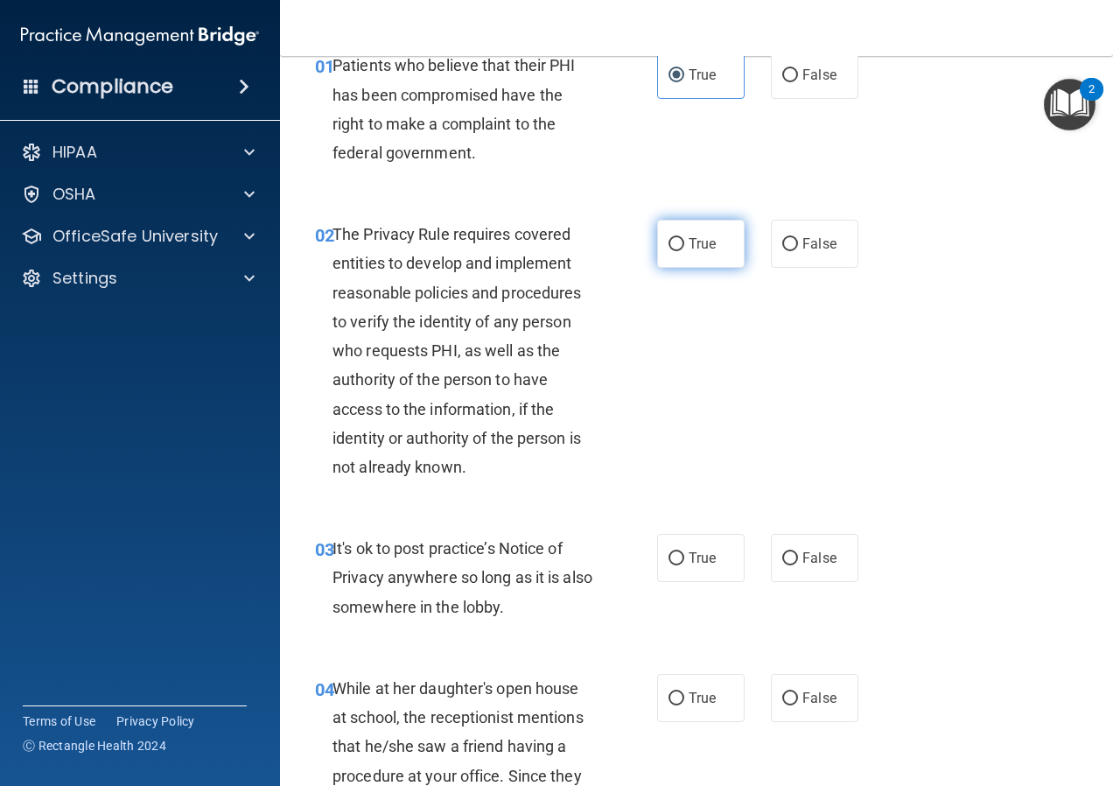
click at [676, 241] on input "True" at bounding box center [677, 244] width 16 height 13
radio input "true"
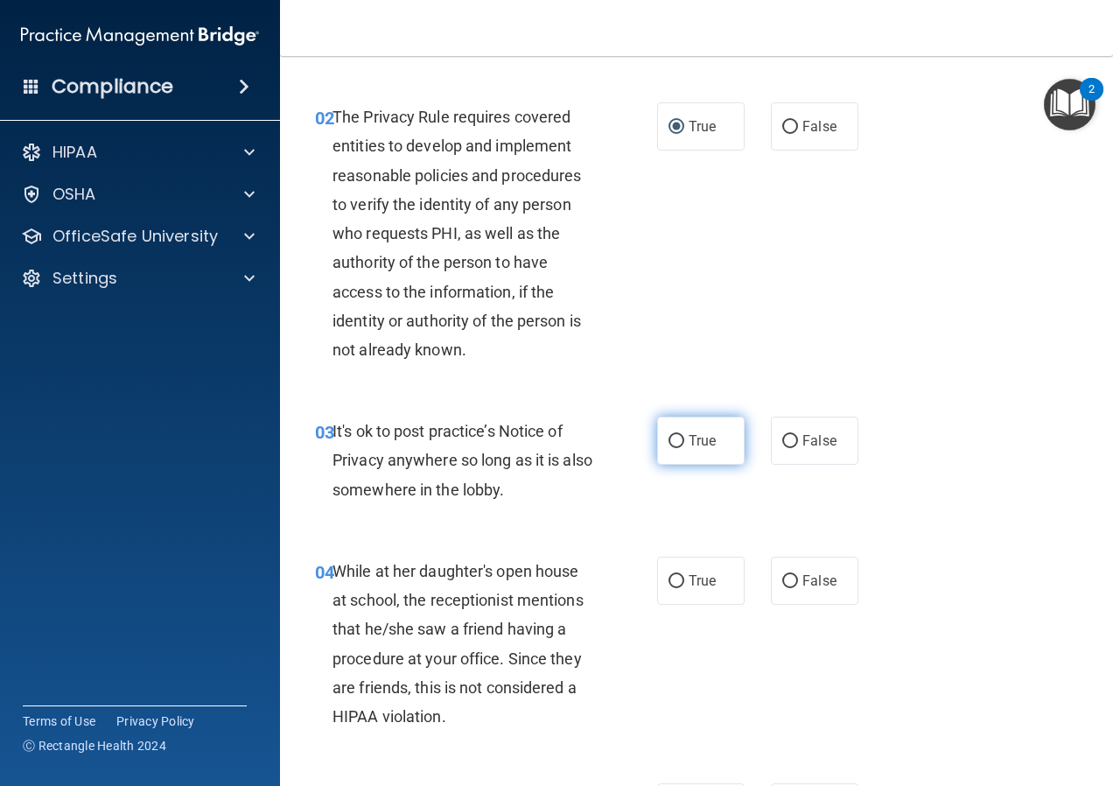
scroll to position [263, 0]
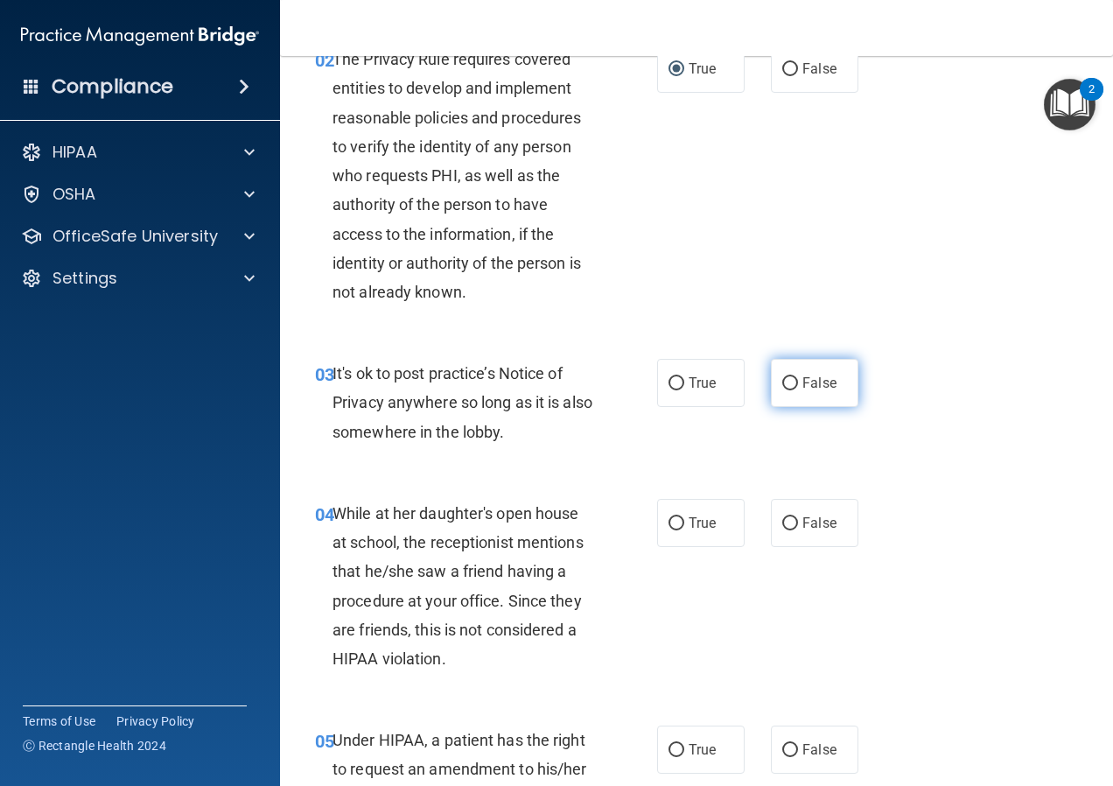
click at [822, 389] on span "False" at bounding box center [819, 383] width 34 height 17
click at [798, 389] on input "False" at bounding box center [790, 383] width 16 height 13
radio input "true"
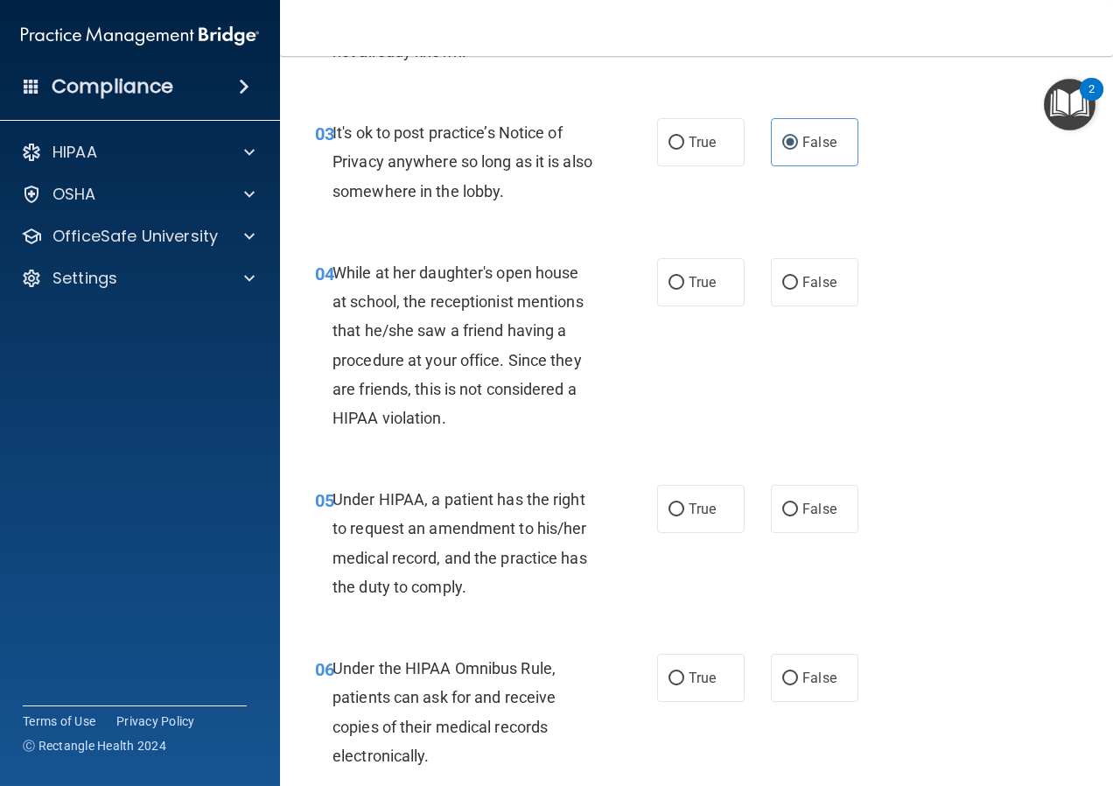
scroll to position [525, 0]
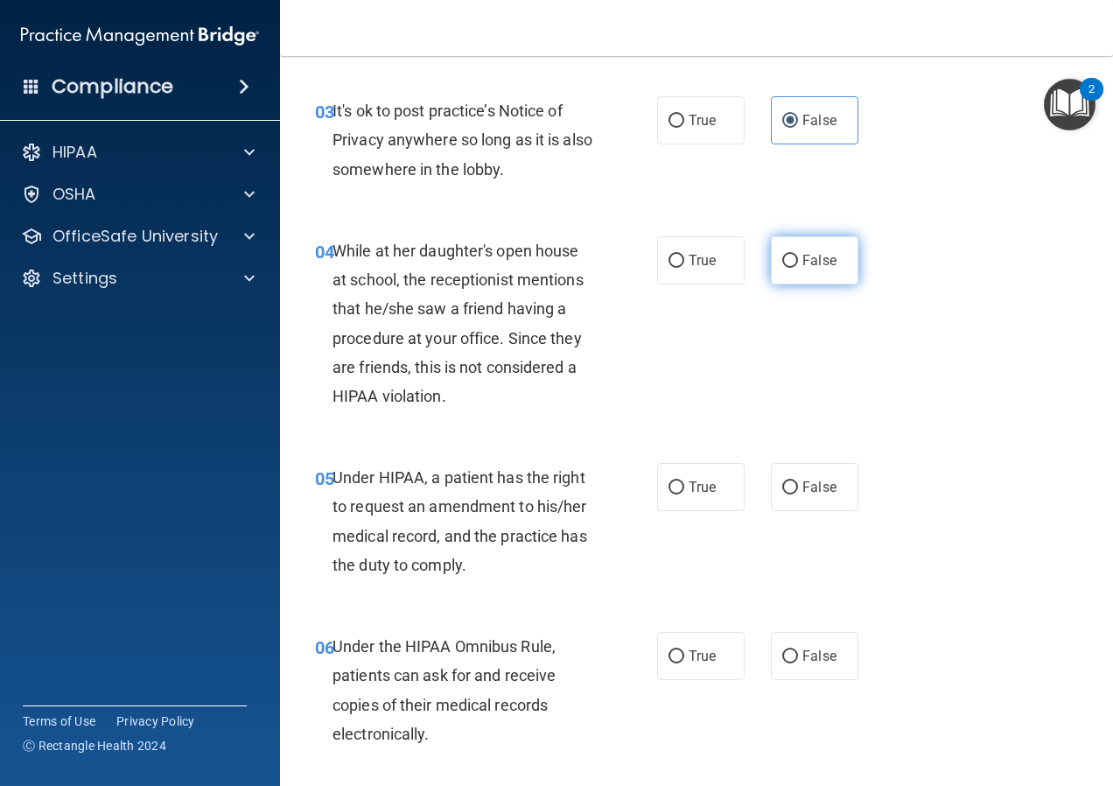
click at [819, 252] on span "False" at bounding box center [819, 260] width 34 height 17
click at [798, 255] on input "False" at bounding box center [790, 261] width 16 height 13
radio input "true"
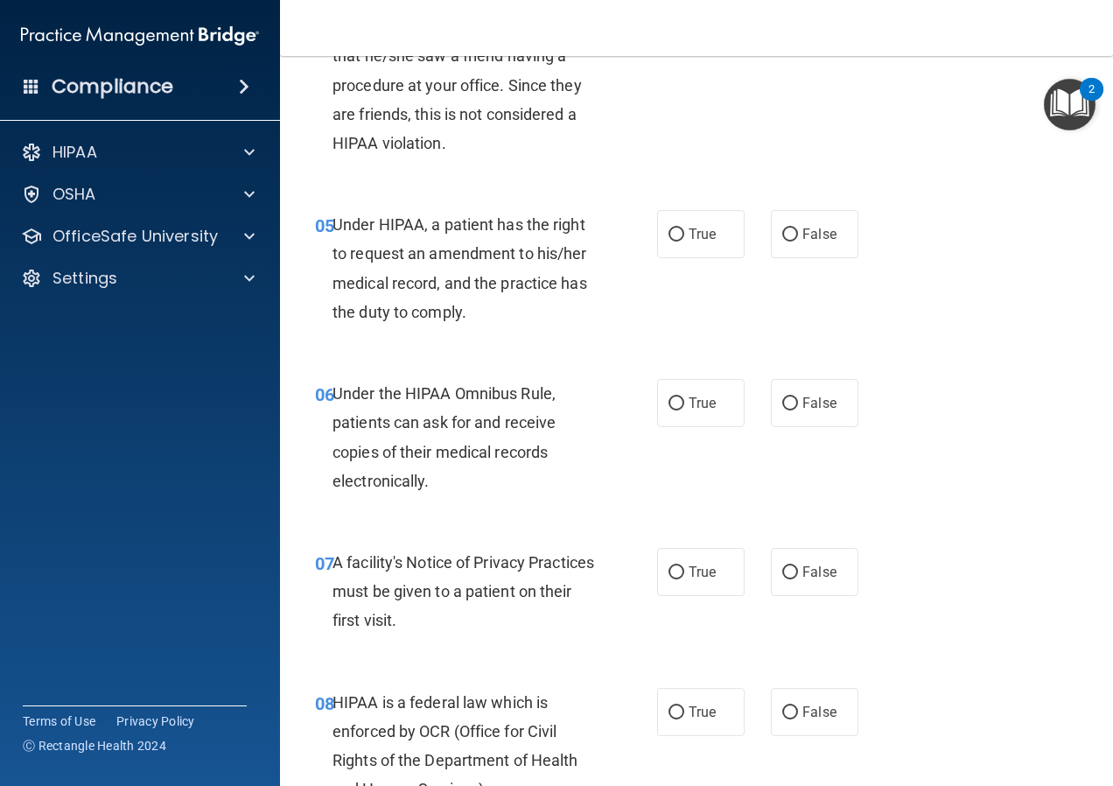
scroll to position [788, 0]
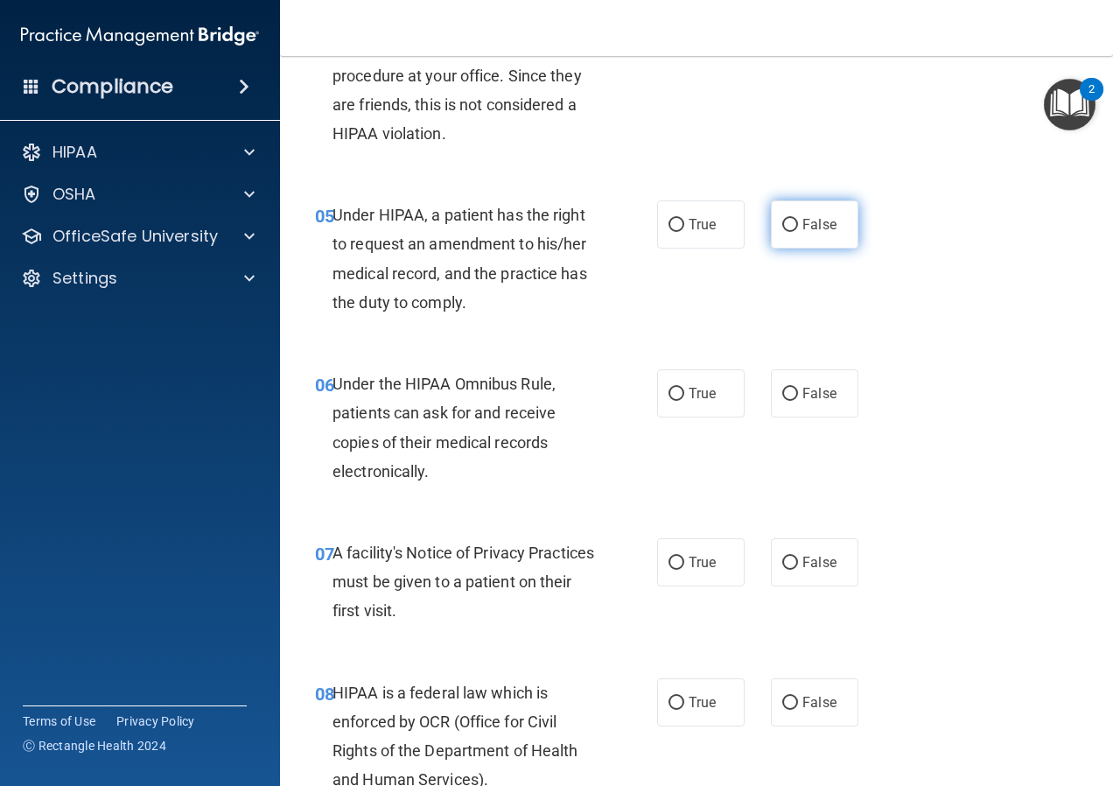
click at [802, 230] on span "False" at bounding box center [819, 224] width 34 height 17
click at [798, 230] on input "False" at bounding box center [790, 225] width 16 height 13
radio input "true"
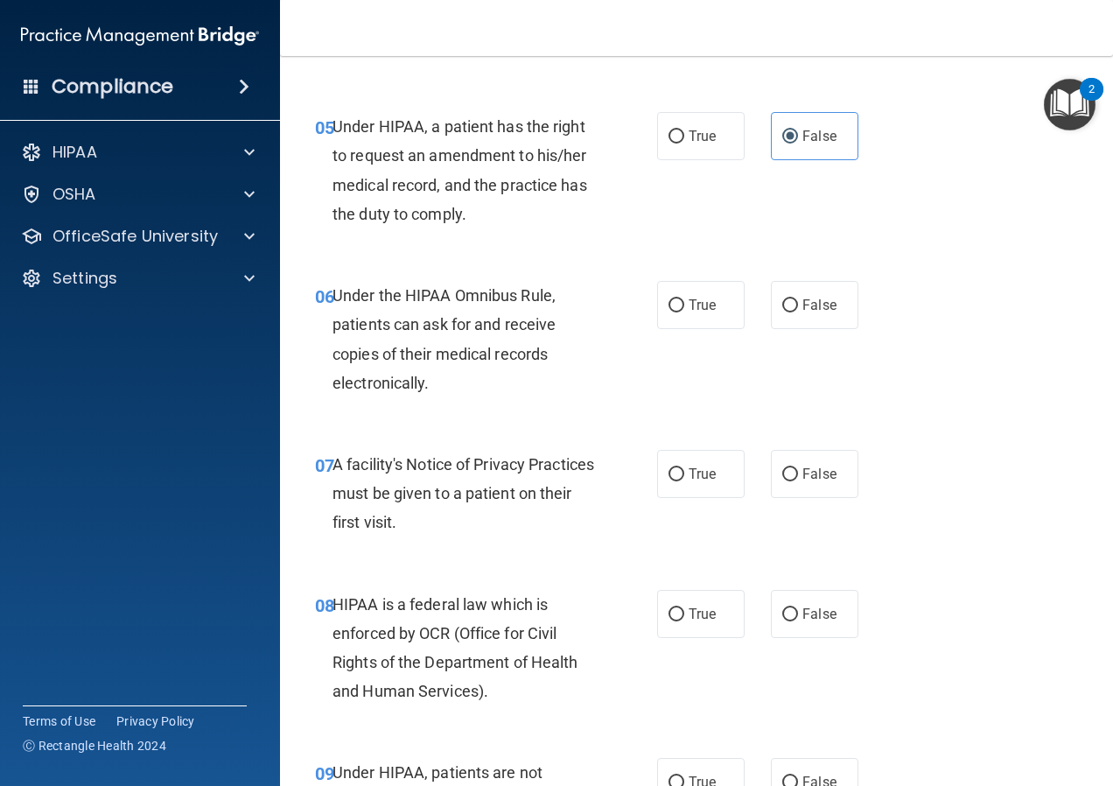
scroll to position [875, 0]
click at [669, 305] on input "True" at bounding box center [677, 306] width 16 height 13
radio input "true"
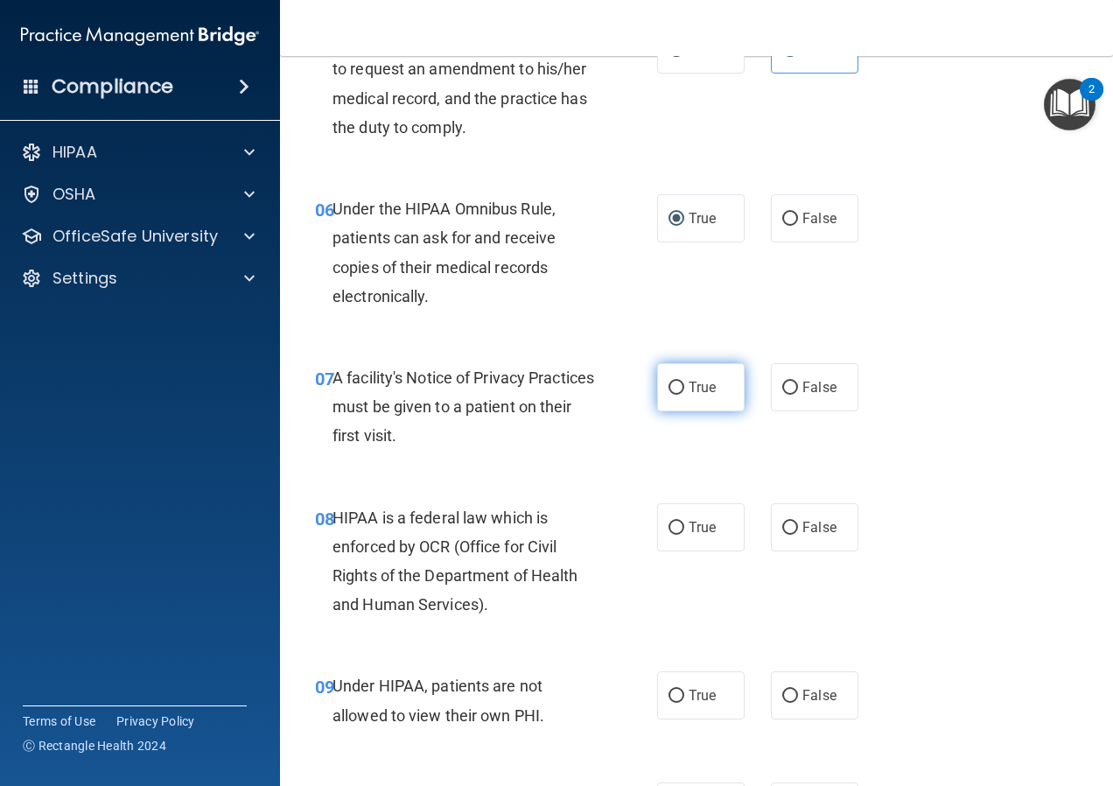
click at [701, 396] on label "True" at bounding box center [701, 387] width 88 height 48
click at [684, 395] on input "True" at bounding box center [677, 388] width 16 height 13
radio input "true"
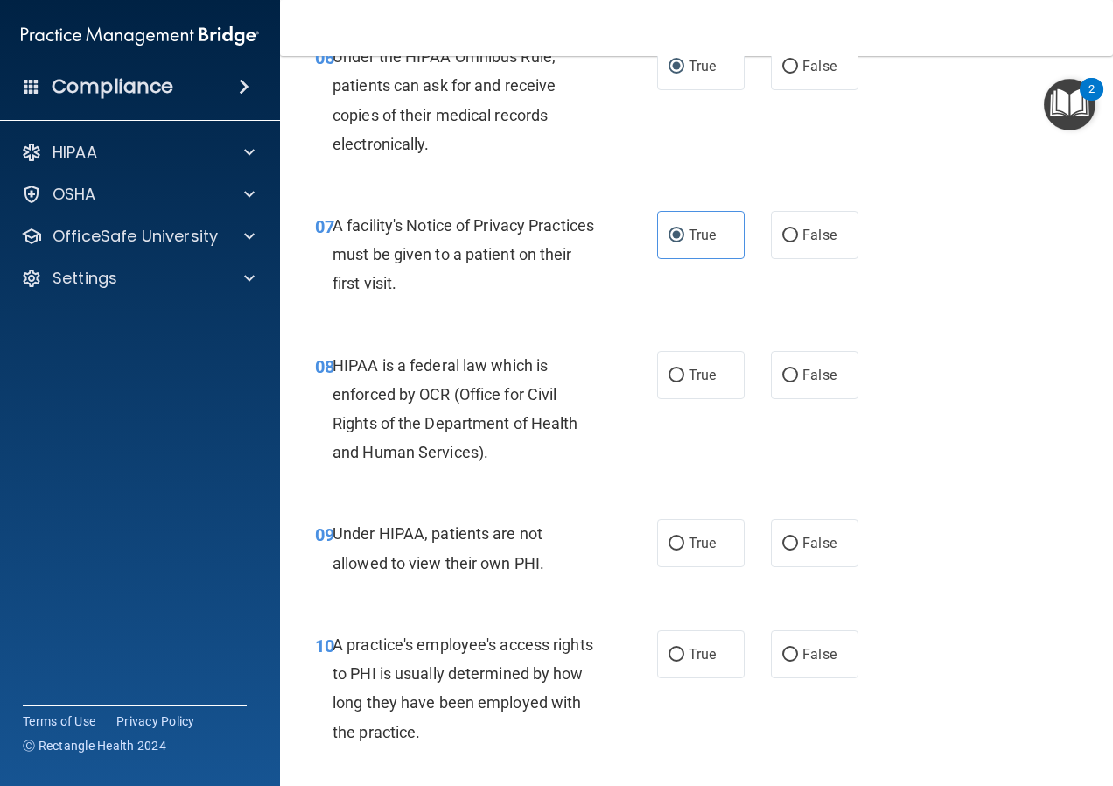
scroll to position [1138, 0]
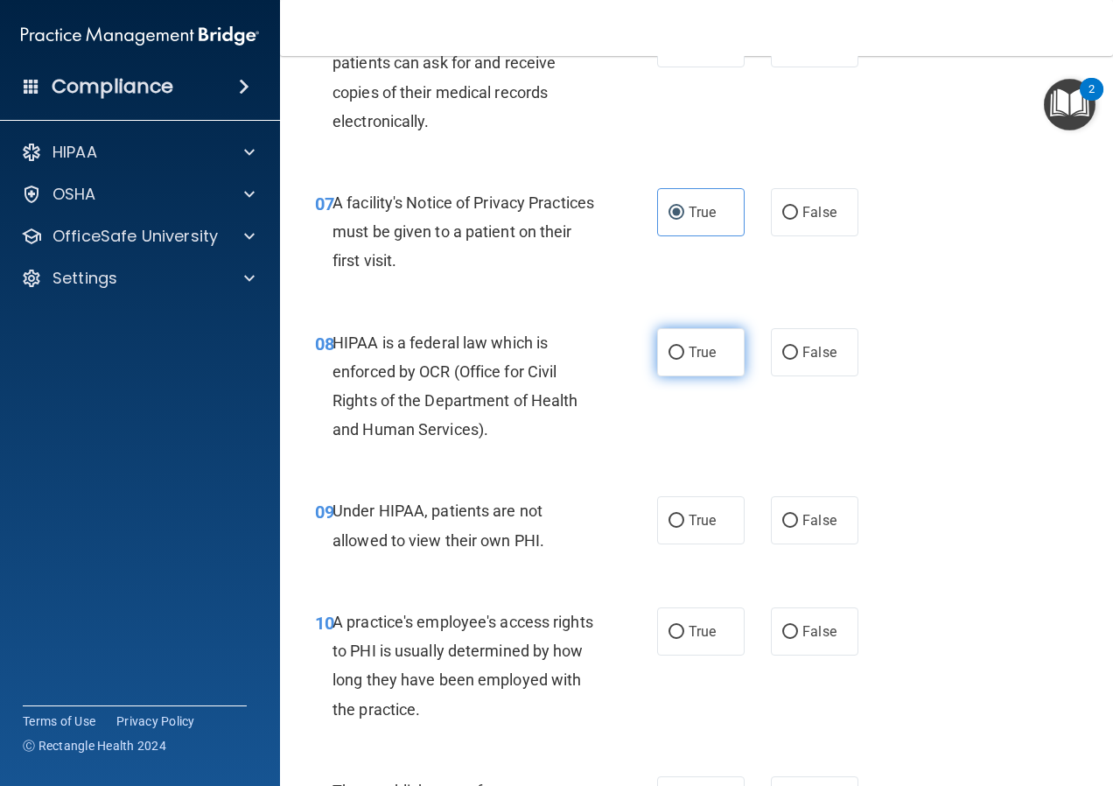
click at [694, 368] on label "True" at bounding box center [701, 352] width 88 height 48
click at [684, 360] on input "True" at bounding box center [677, 353] width 16 height 13
radio input "true"
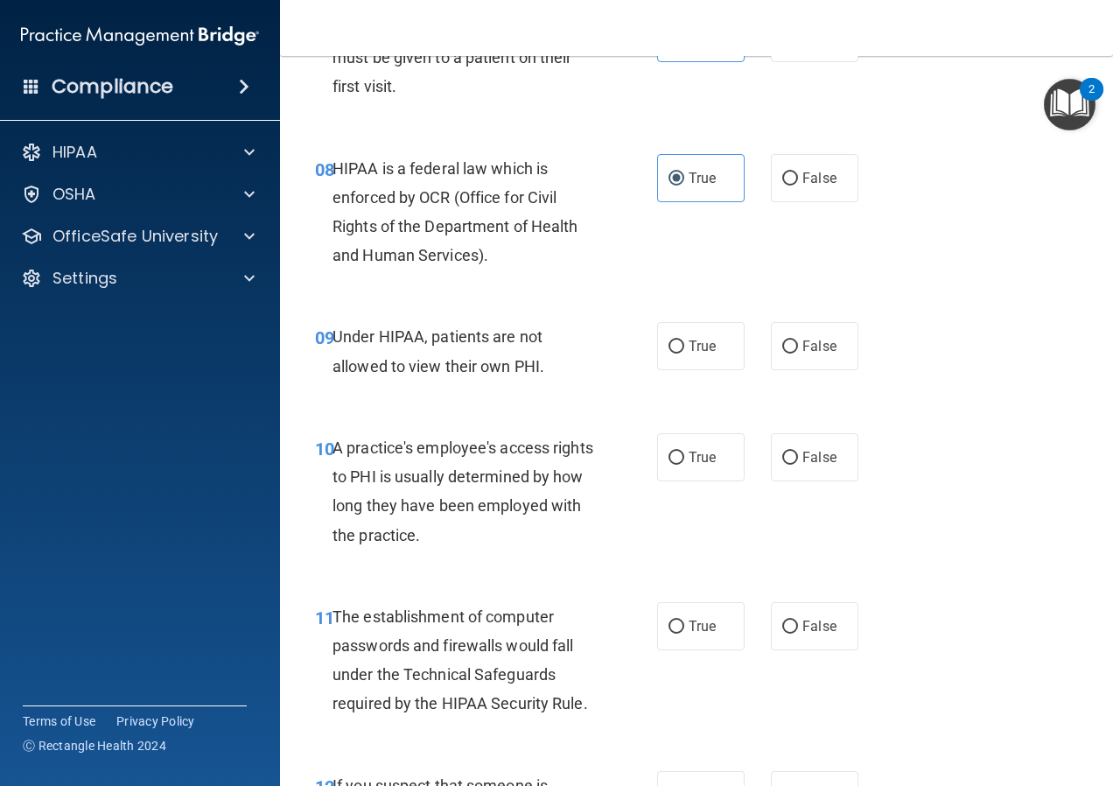
scroll to position [1313, 0]
drag, startPoint x: 824, startPoint y: 349, endPoint x: 793, endPoint y: 361, distance: 33.5
click at [823, 349] on span "False" at bounding box center [819, 345] width 34 height 17
click at [798, 349] on input "False" at bounding box center [790, 346] width 16 height 13
radio input "true"
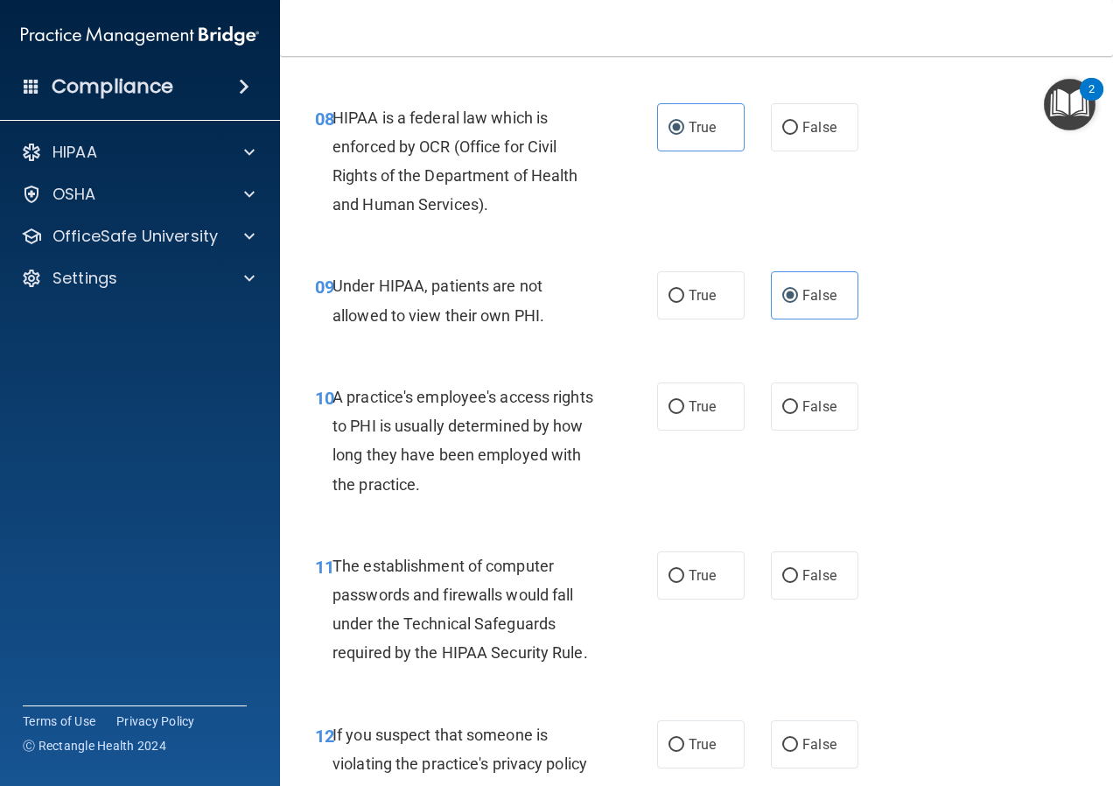
scroll to position [1488, 0]
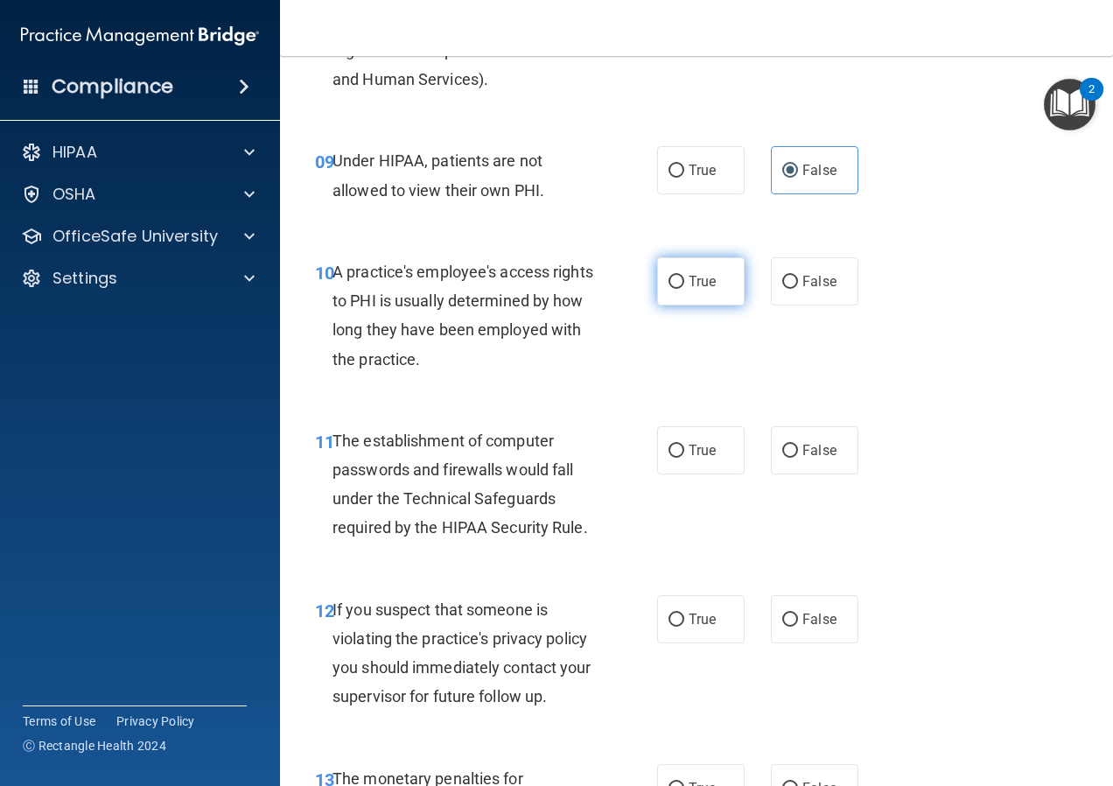
click at [679, 273] on label "True" at bounding box center [701, 281] width 88 height 48
click at [679, 276] on input "True" at bounding box center [677, 282] width 16 height 13
radio input "true"
click at [571, 338] on div "A practice's employee's access rights to PHI is usually determined by how long …" at bounding box center [471, 315] width 277 height 116
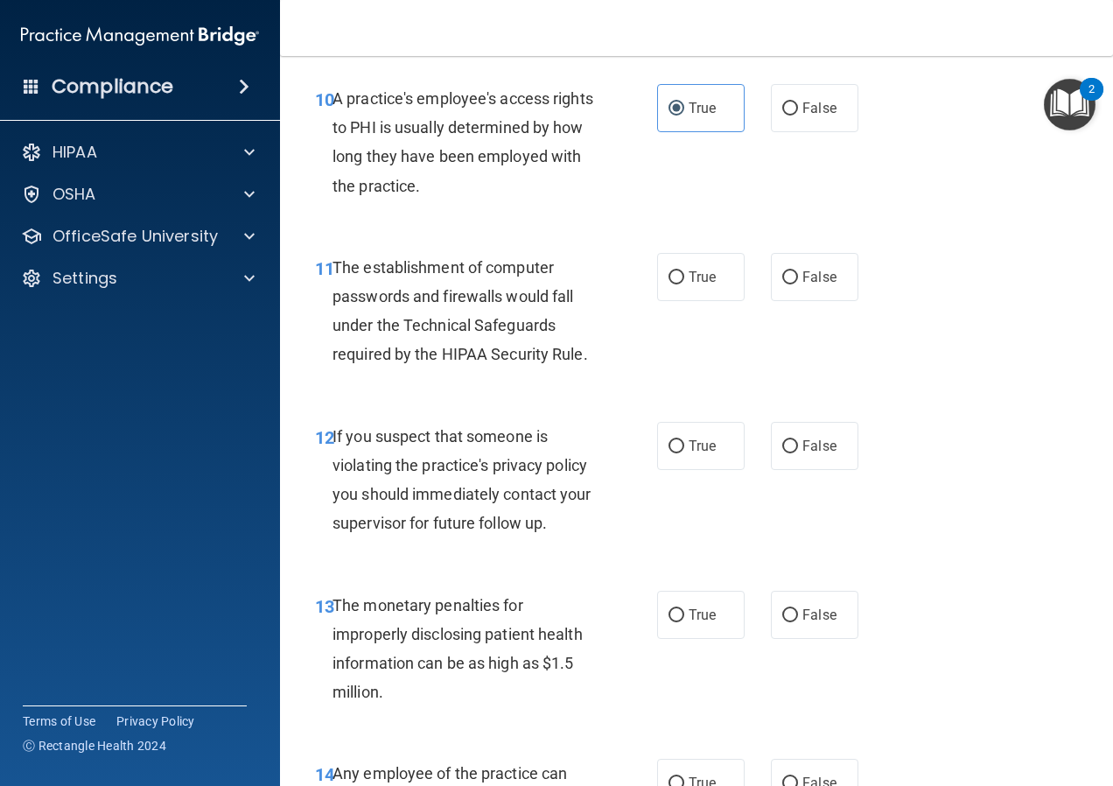
scroll to position [1663, 0]
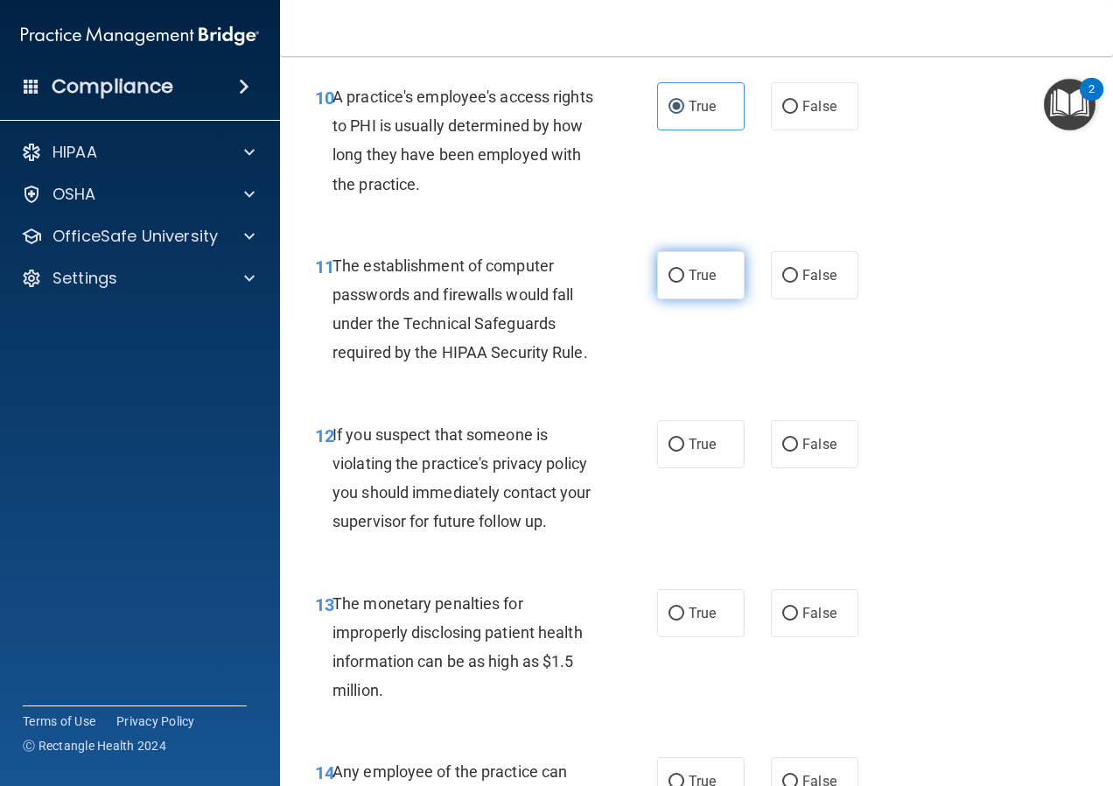
click at [657, 263] on label "True" at bounding box center [701, 275] width 88 height 48
click at [669, 270] on input "True" at bounding box center [677, 276] width 16 height 13
radio input "true"
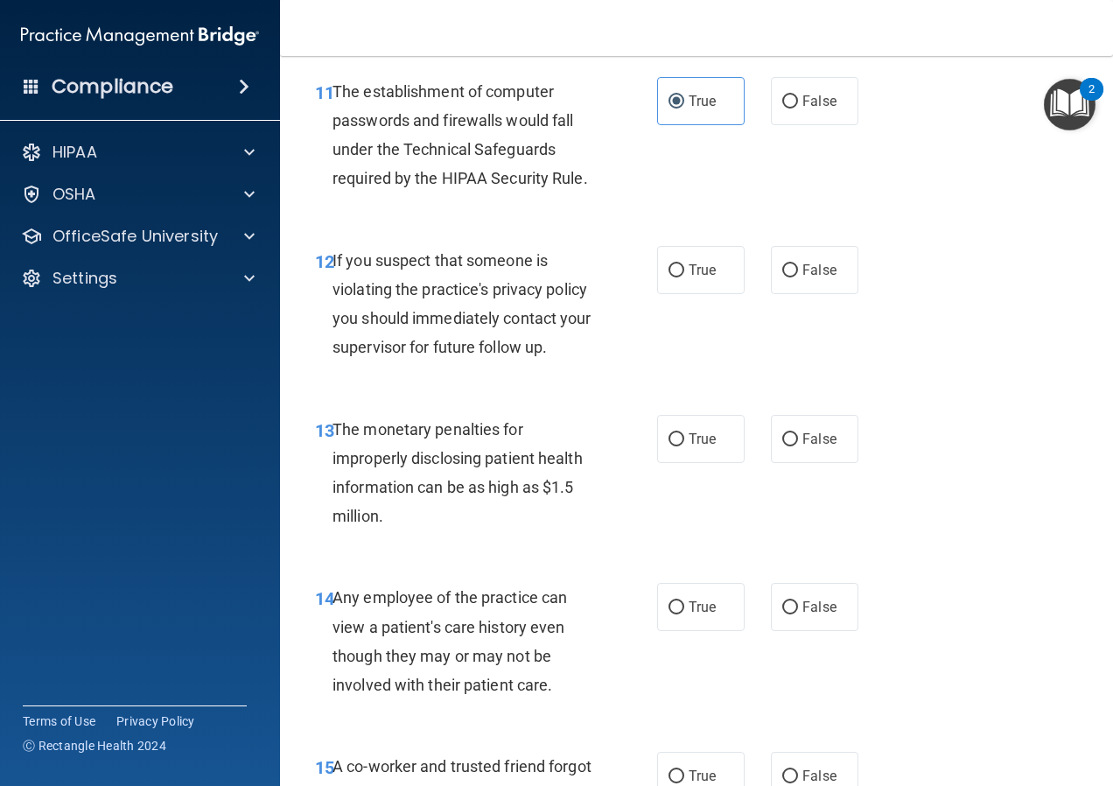
scroll to position [1838, 0]
click at [698, 271] on span "True" at bounding box center [702, 269] width 27 height 17
click at [684, 271] on input "True" at bounding box center [677, 269] width 16 height 13
radio input "true"
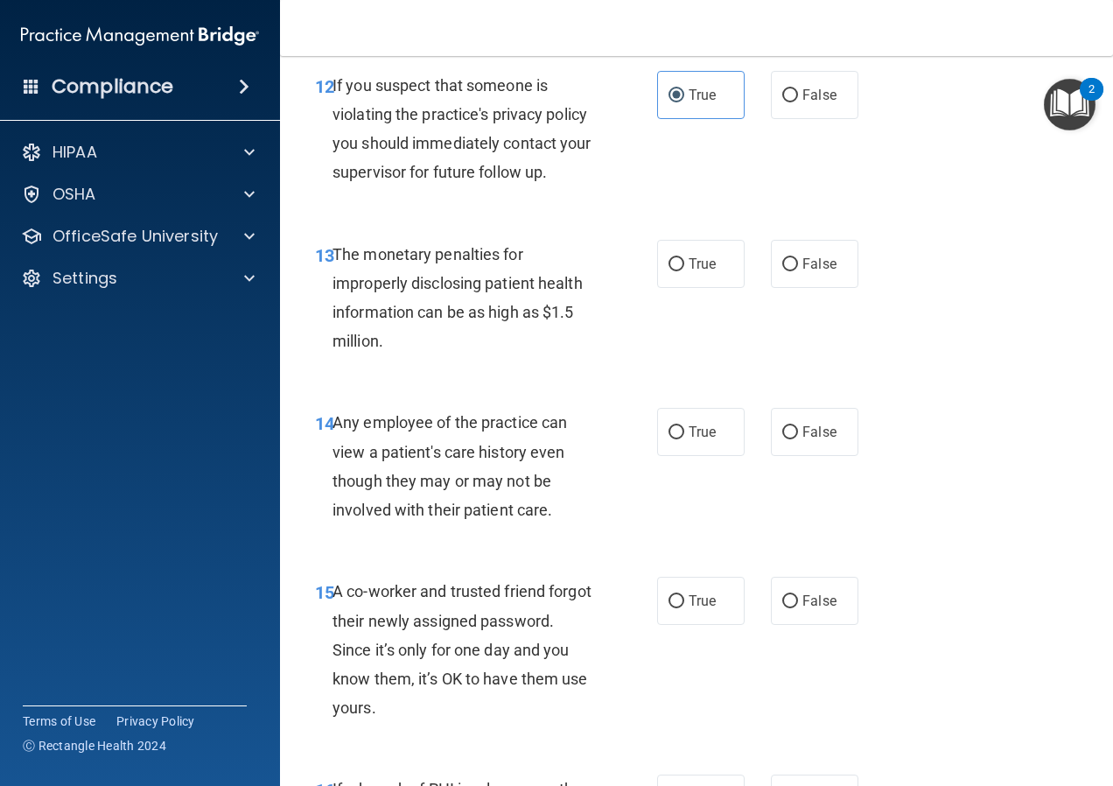
scroll to position [2013, 0]
click at [682, 275] on label "True" at bounding box center [701, 263] width 88 height 48
click at [682, 270] on input "True" at bounding box center [677, 263] width 16 height 13
radio input "true"
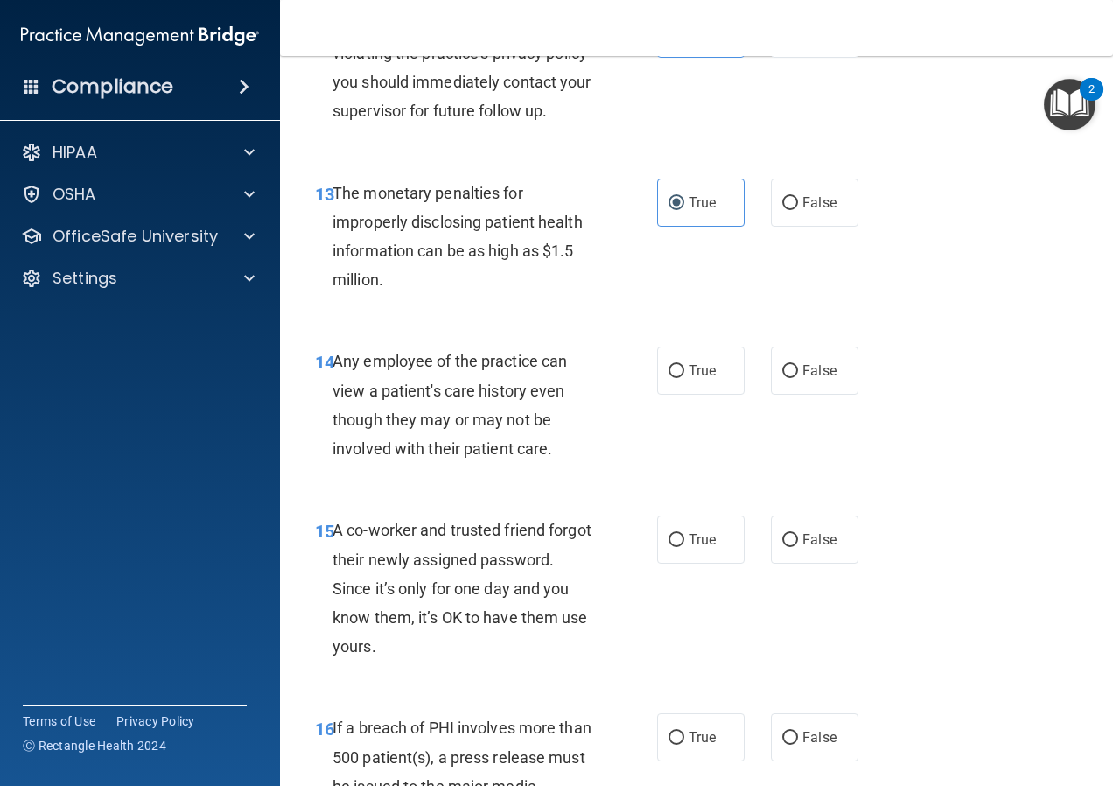
scroll to position [2188, 0]
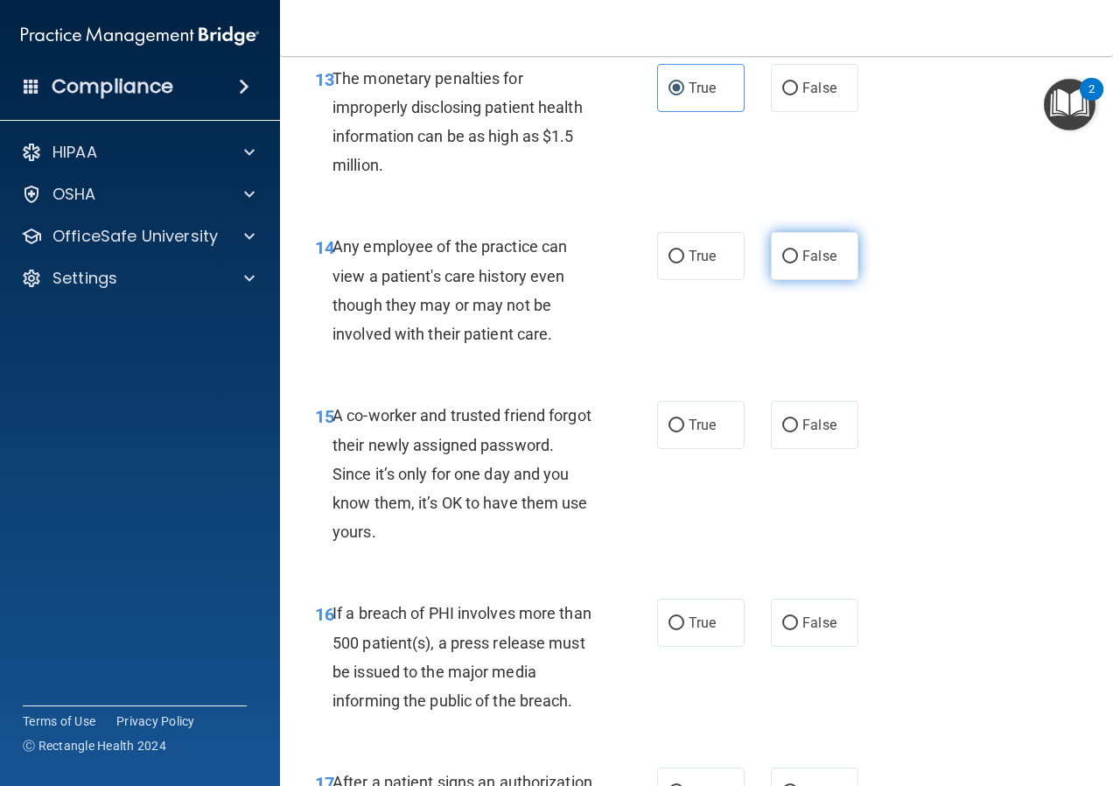
click at [815, 250] on span "False" at bounding box center [819, 256] width 34 height 17
click at [798, 250] on input "False" at bounding box center [790, 256] width 16 height 13
radio input "true"
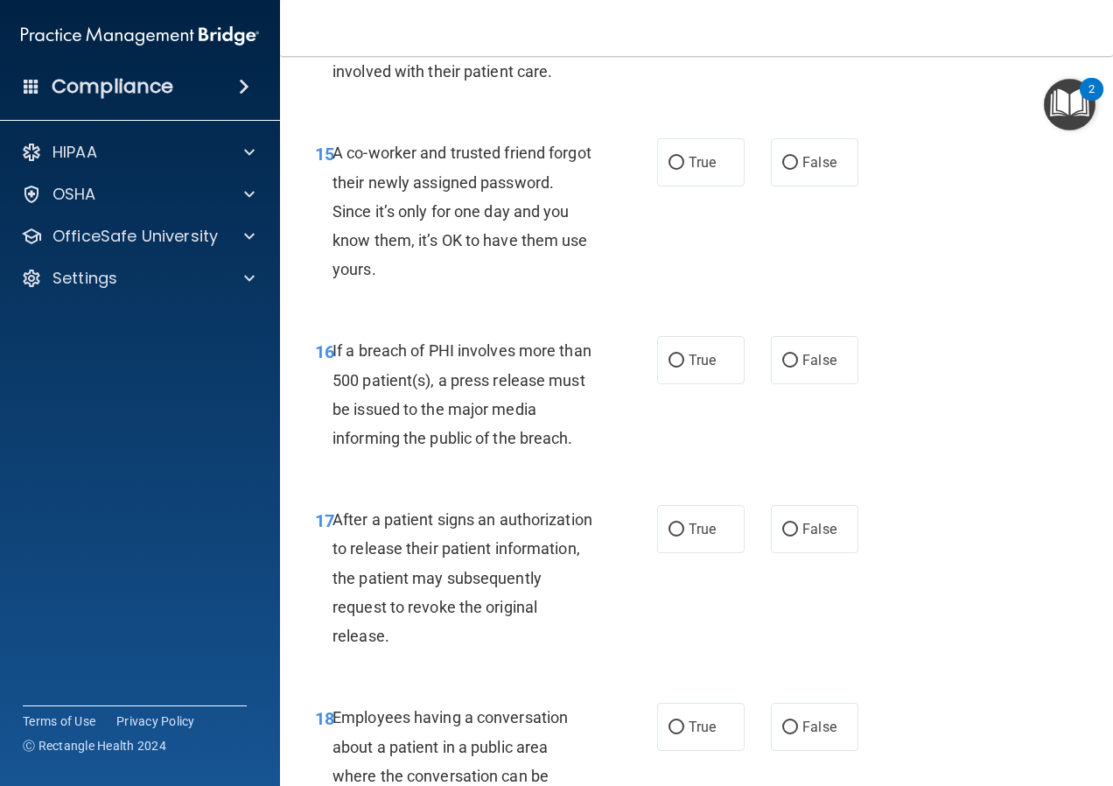
scroll to position [2275, 0]
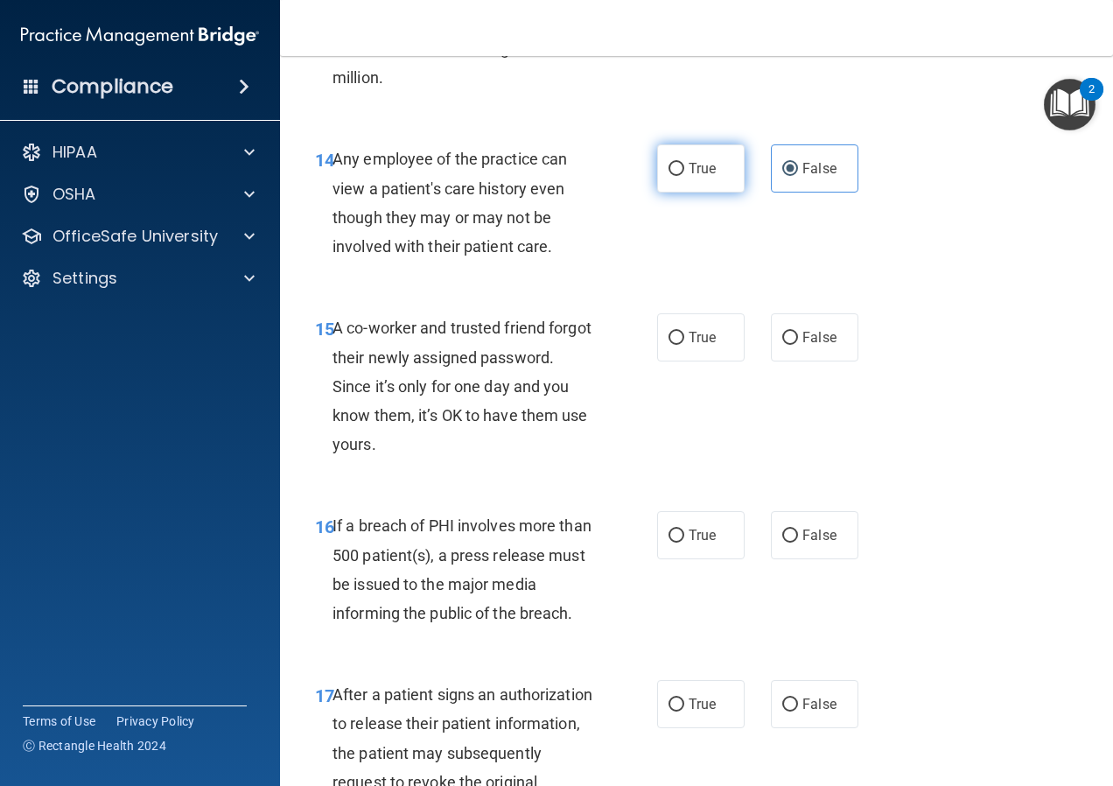
click at [710, 187] on label "True" at bounding box center [701, 168] width 88 height 48
click at [684, 176] on input "True" at bounding box center [677, 169] width 16 height 13
radio input "true"
radio input "false"
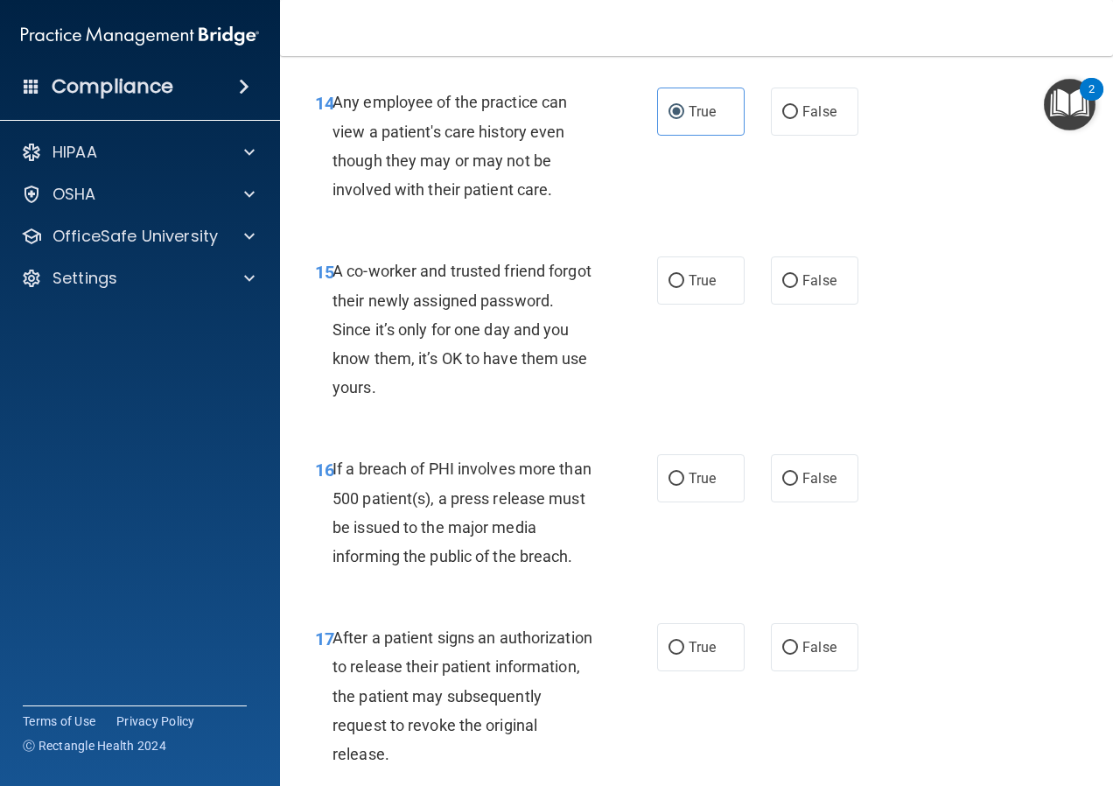
scroll to position [2363, 0]
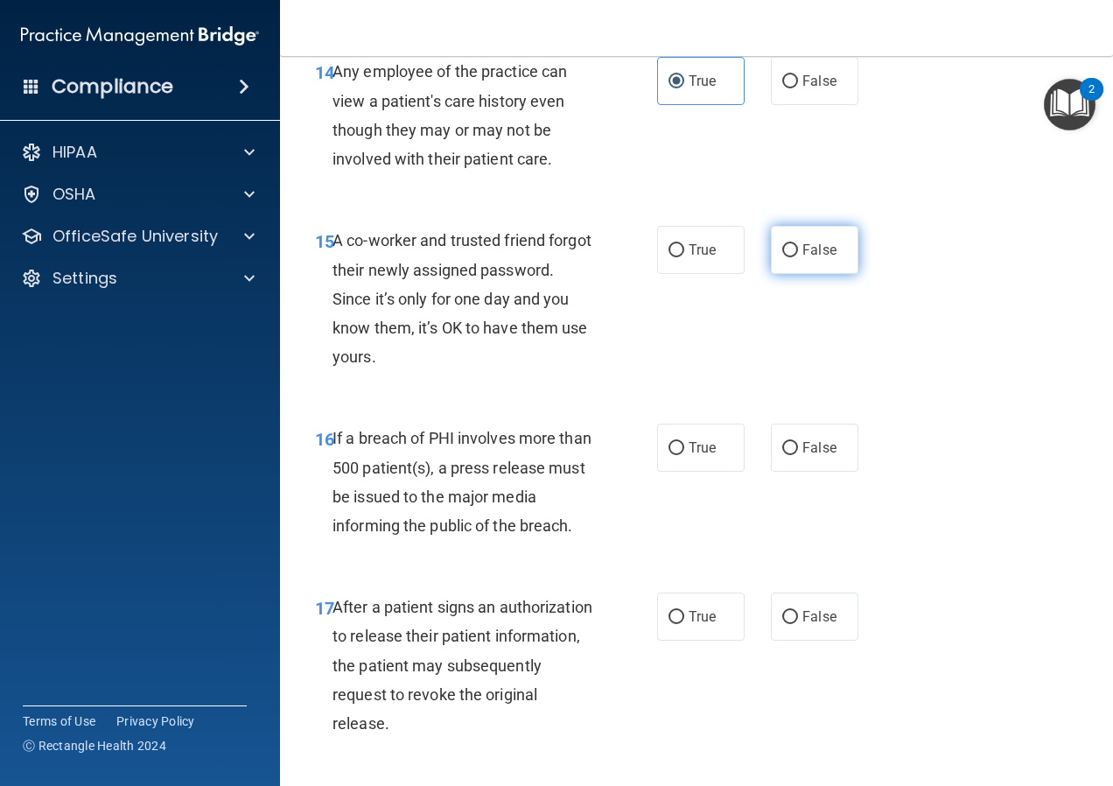
click at [834, 255] on label "False" at bounding box center [815, 250] width 88 height 48
click at [798, 255] on input "False" at bounding box center [790, 250] width 16 height 13
radio input "true"
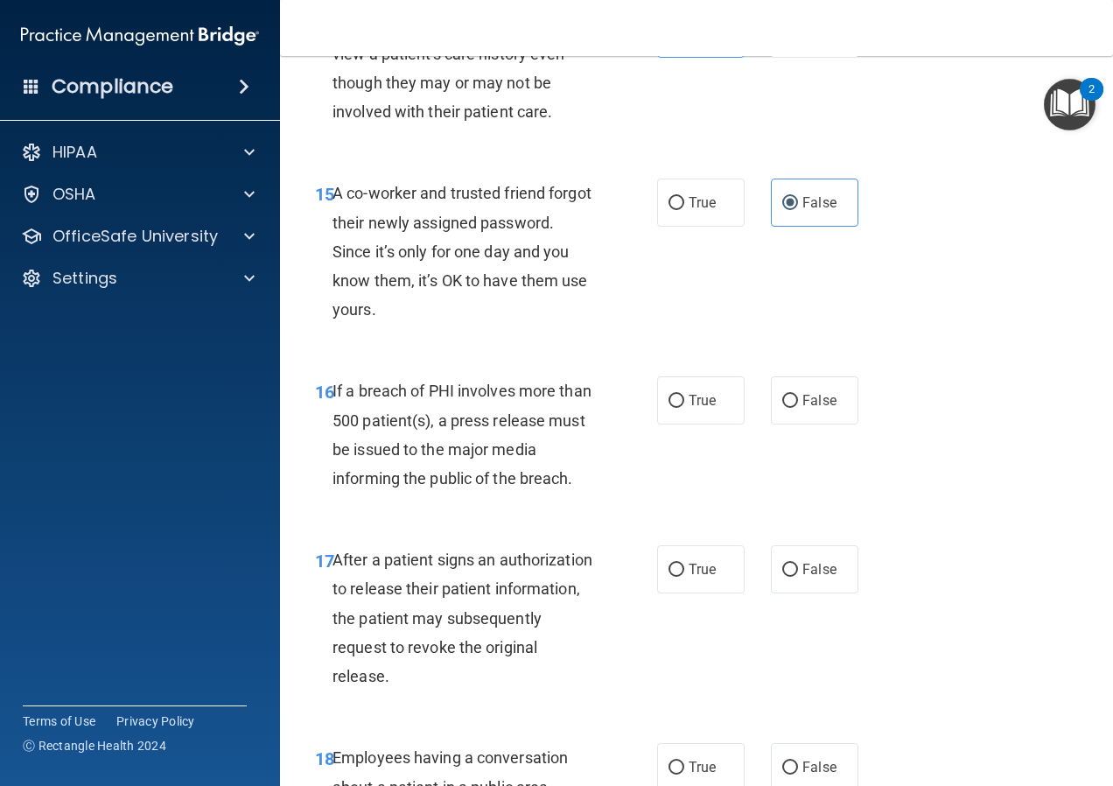
scroll to position [2450, 0]
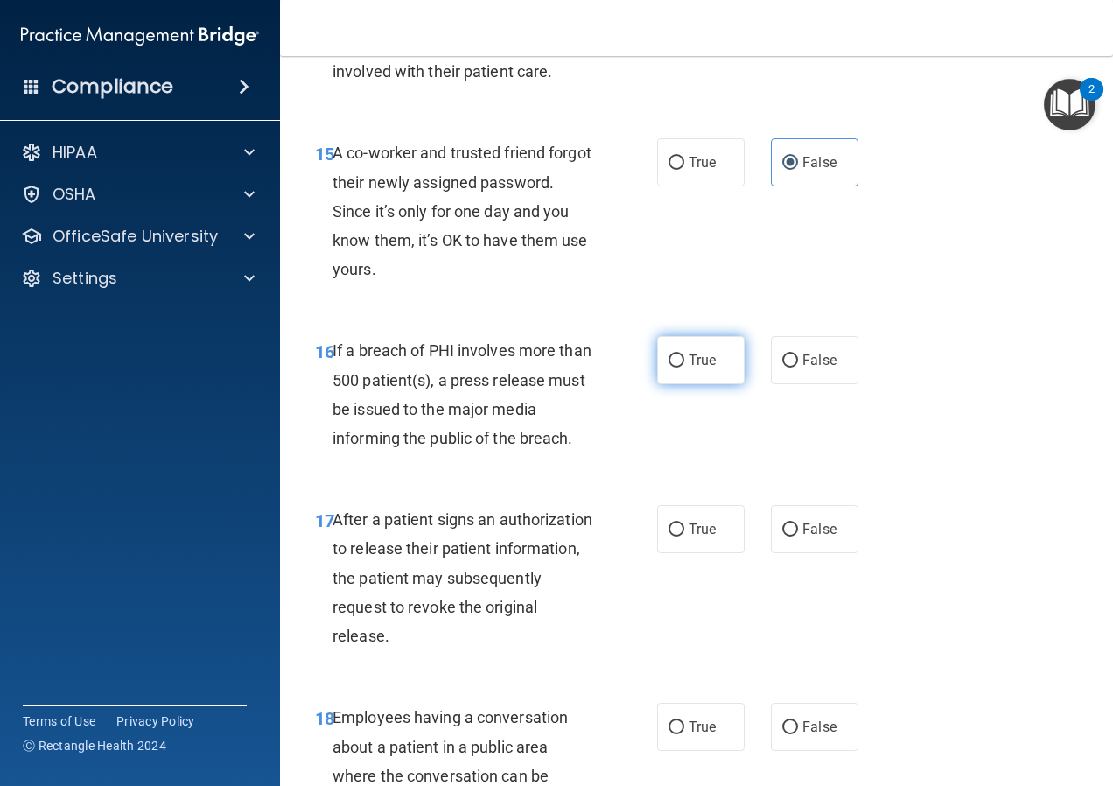
click at [720, 371] on label "True" at bounding box center [701, 360] width 88 height 48
click at [684, 368] on input "True" at bounding box center [677, 360] width 16 height 13
radio input "true"
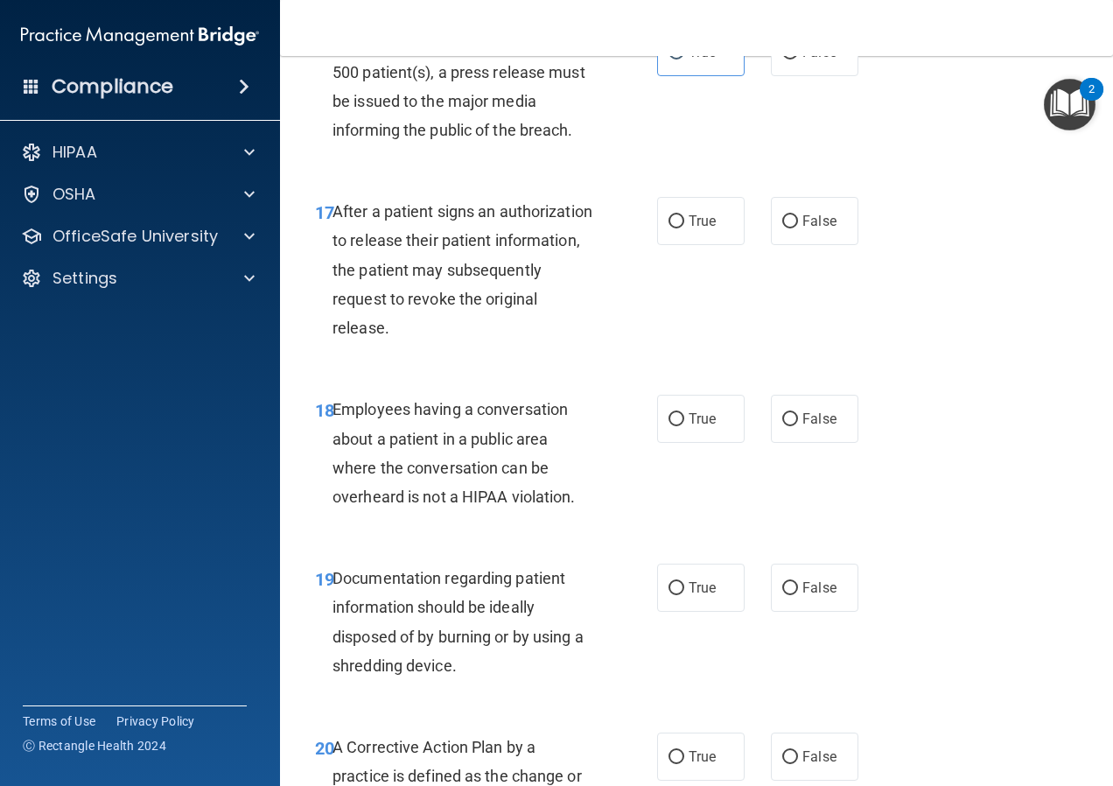
scroll to position [2800, 0]
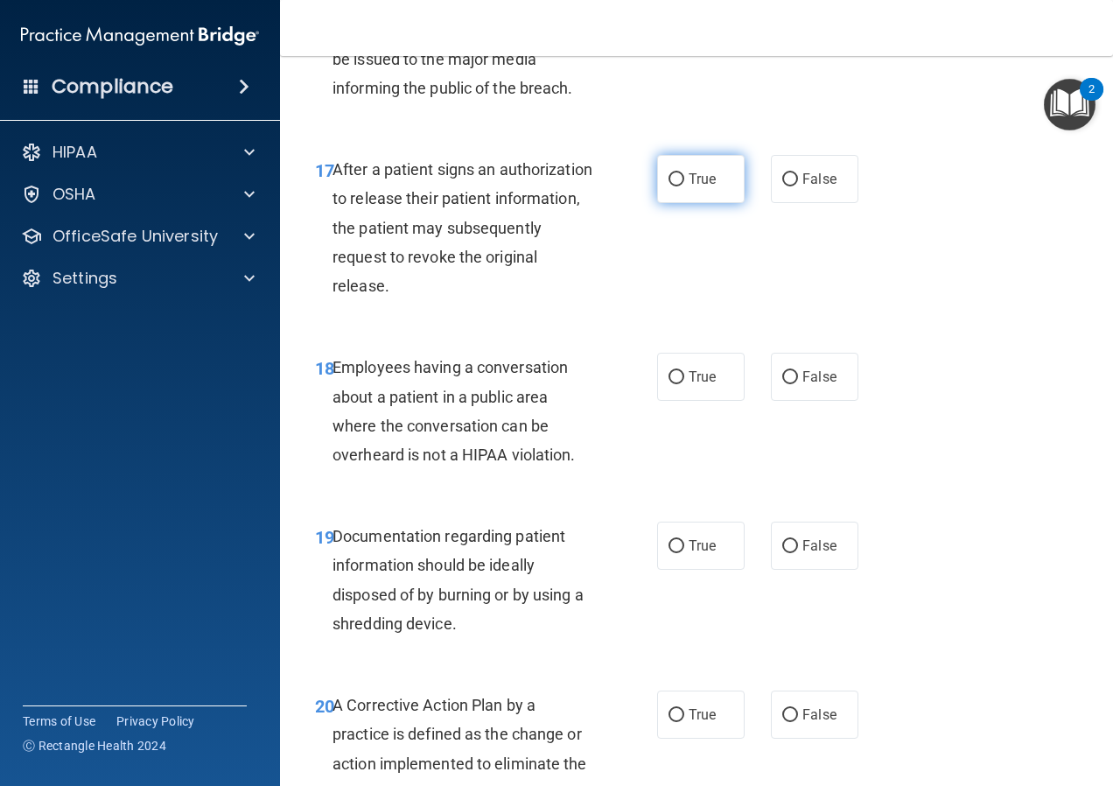
click at [722, 178] on label "True" at bounding box center [701, 179] width 88 height 48
click at [684, 178] on input "True" at bounding box center [677, 179] width 16 height 13
radio input "true"
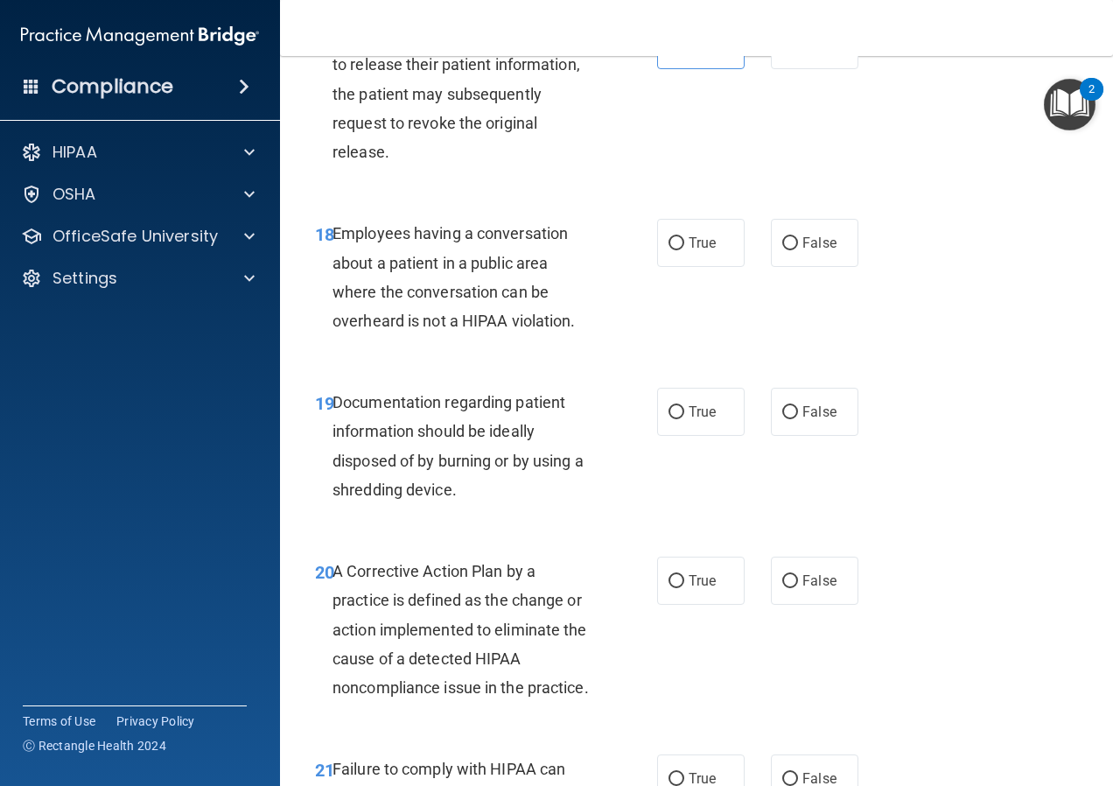
scroll to position [2975, 0]
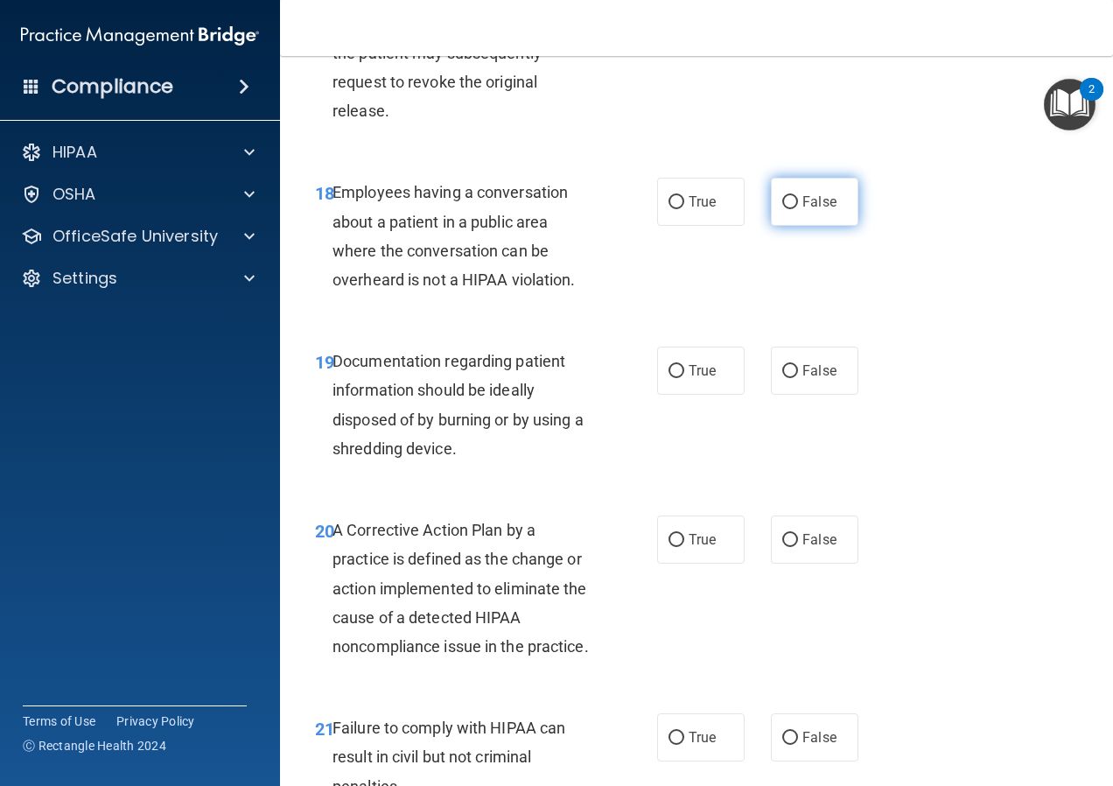
click at [817, 201] on span "False" at bounding box center [819, 201] width 34 height 17
click at [798, 201] on input "False" at bounding box center [790, 202] width 16 height 13
radio input "true"
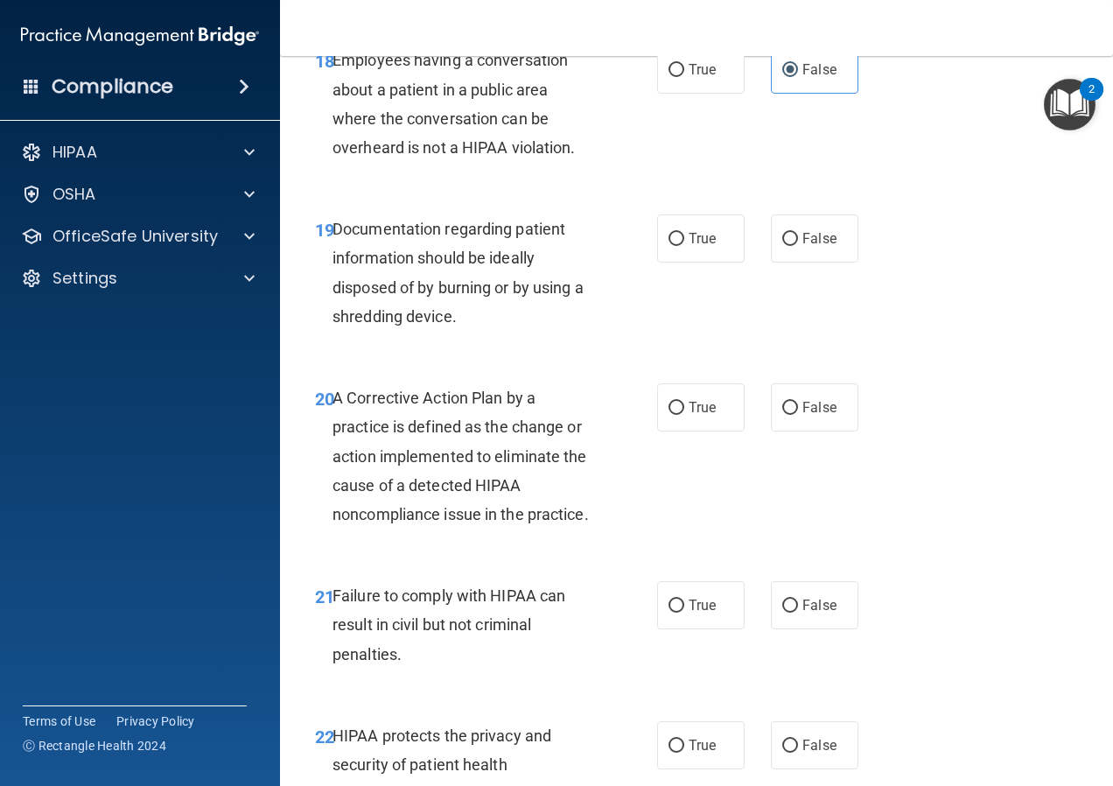
scroll to position [3150, 0]
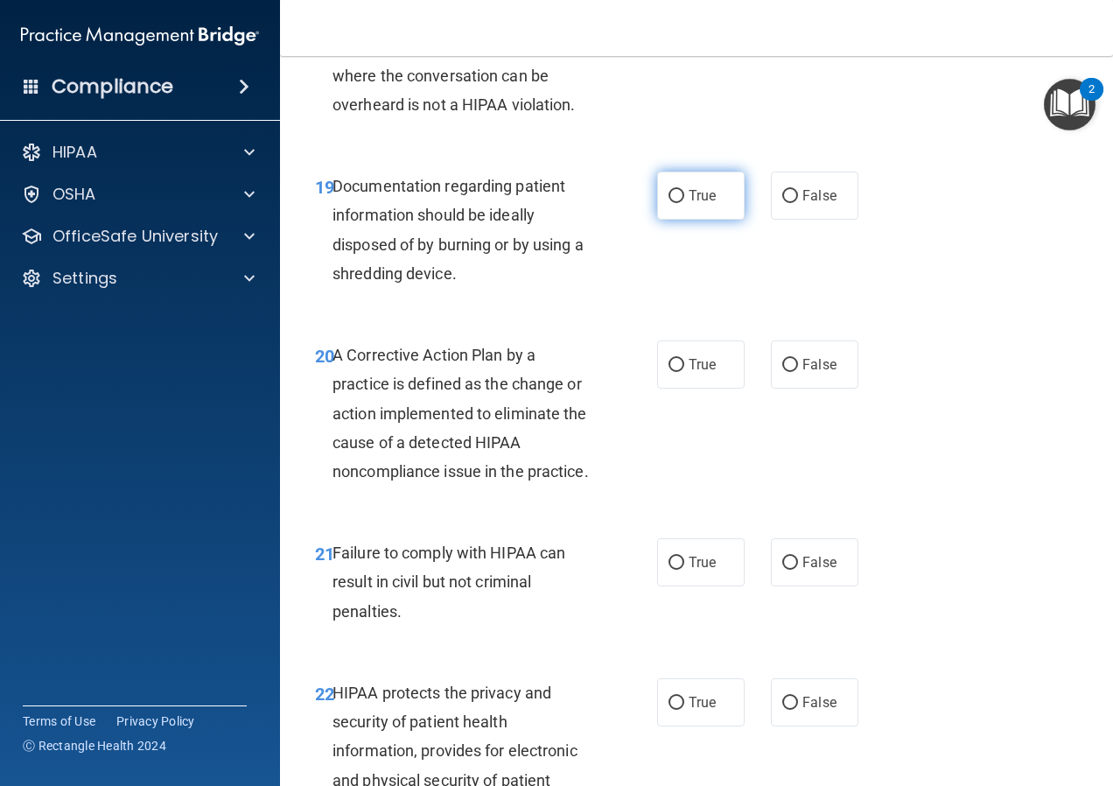
click at [693, 197] on span "True" at bounding box center [702, 195] width 27 height 17
click at [684, 197] on input "True" at bounding box center [677, 196] width 16 height 13
radio input "true"
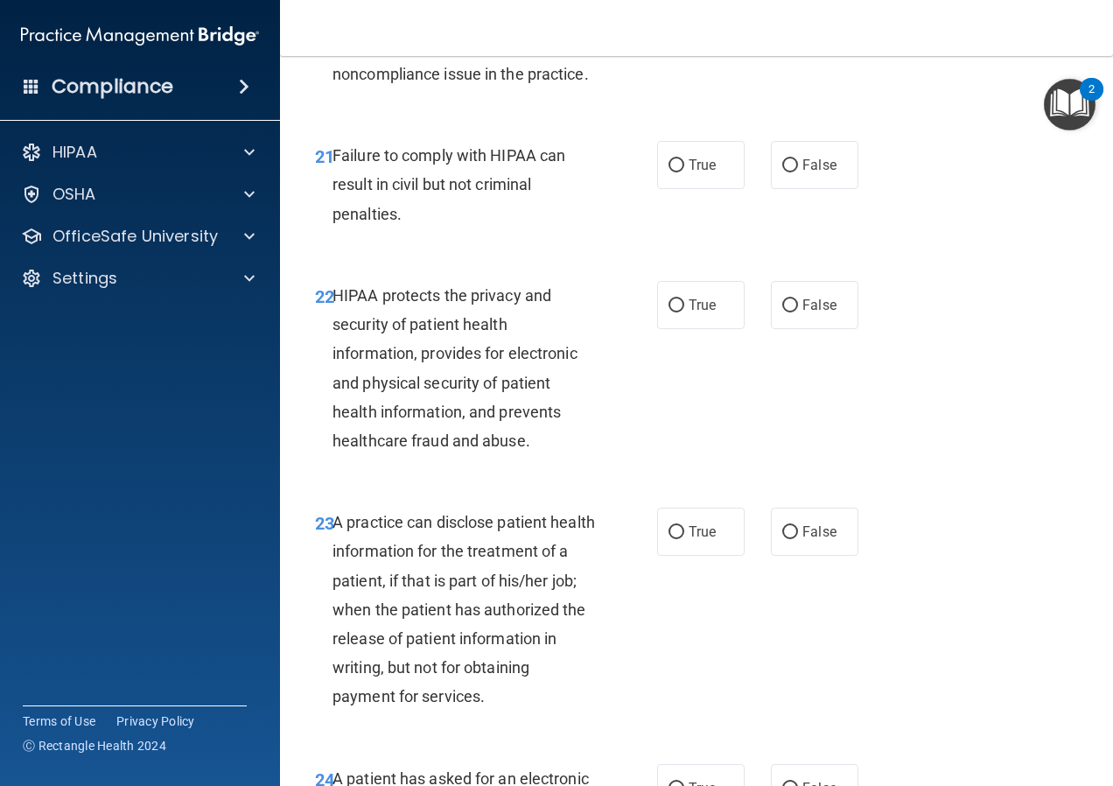
scroll to position [3588, 0]
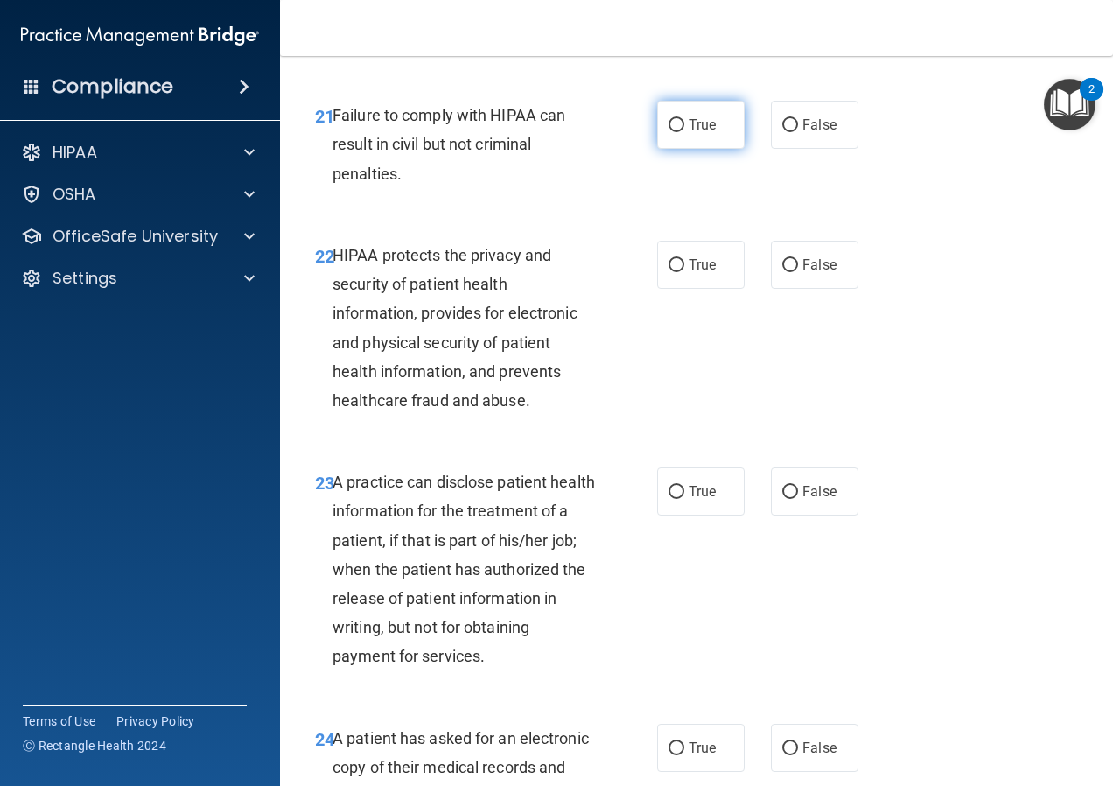
click at [697, 133] on span "True" at bounding box center [702, 124] width 27 height 17
click at [684, 132] on input "True" at bounding box center [677, 125] width 16 height 13
radio input "true"
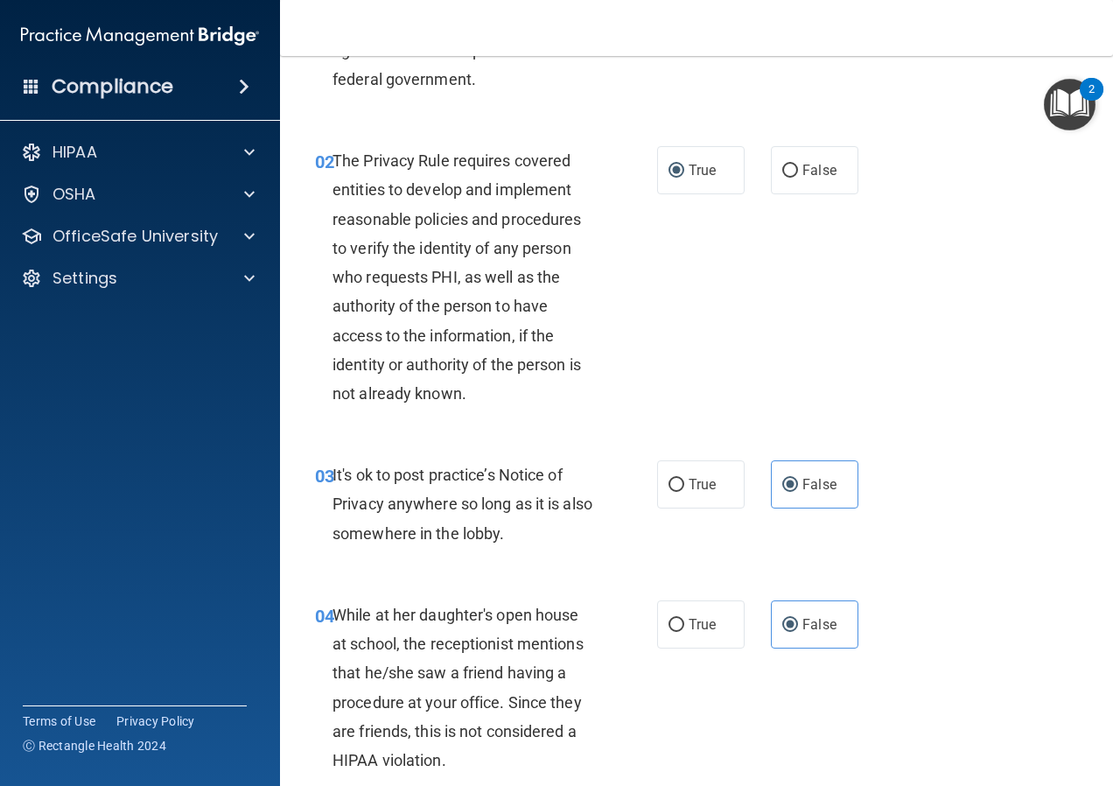
scroll to position [0, 0]
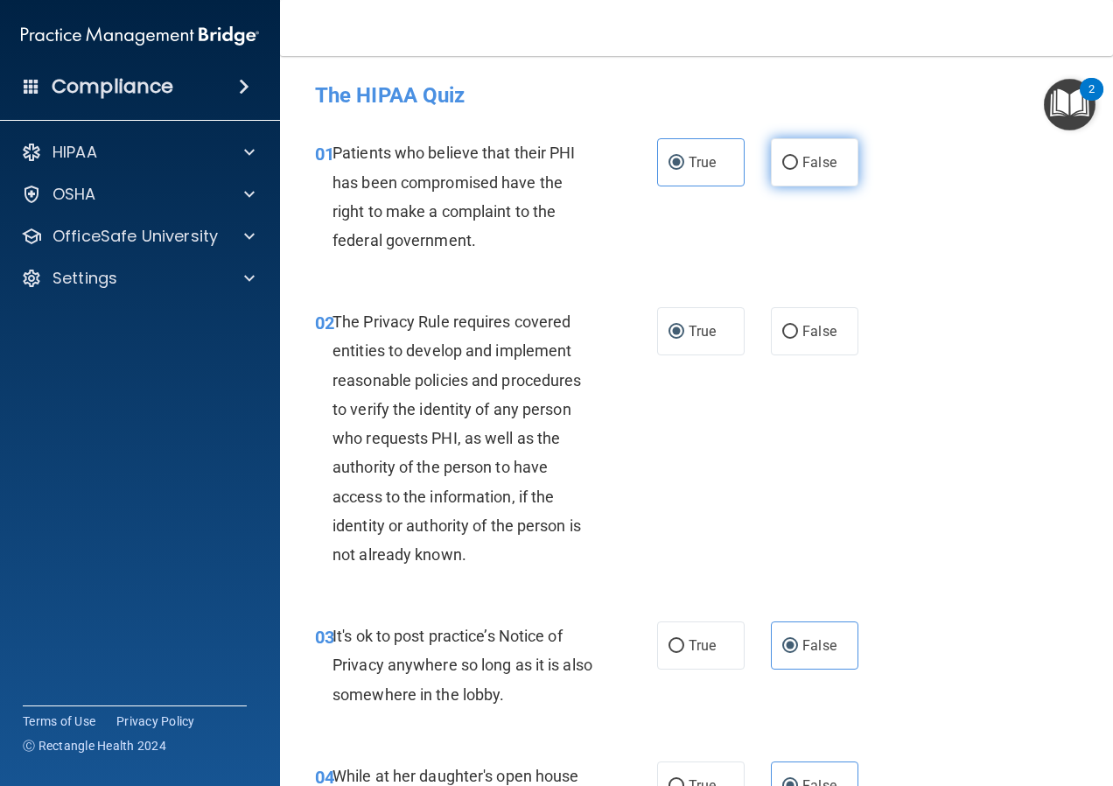
click at [791, 144] on label "False" at bounding box center [815, 162] width 88 height 48
click at [791, 157] on input "False" at bounding box center [790, 163] width 16 height 13
radio input "true"
radio input "false"
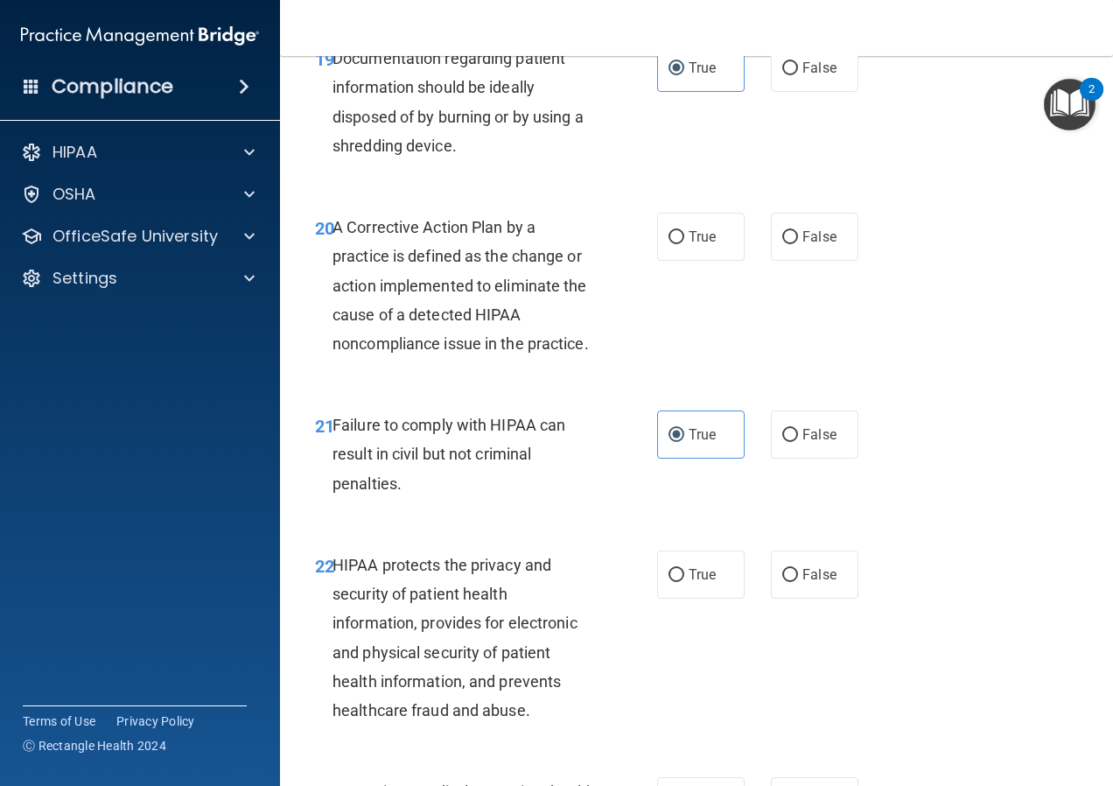
scroll to position [3238, 0]
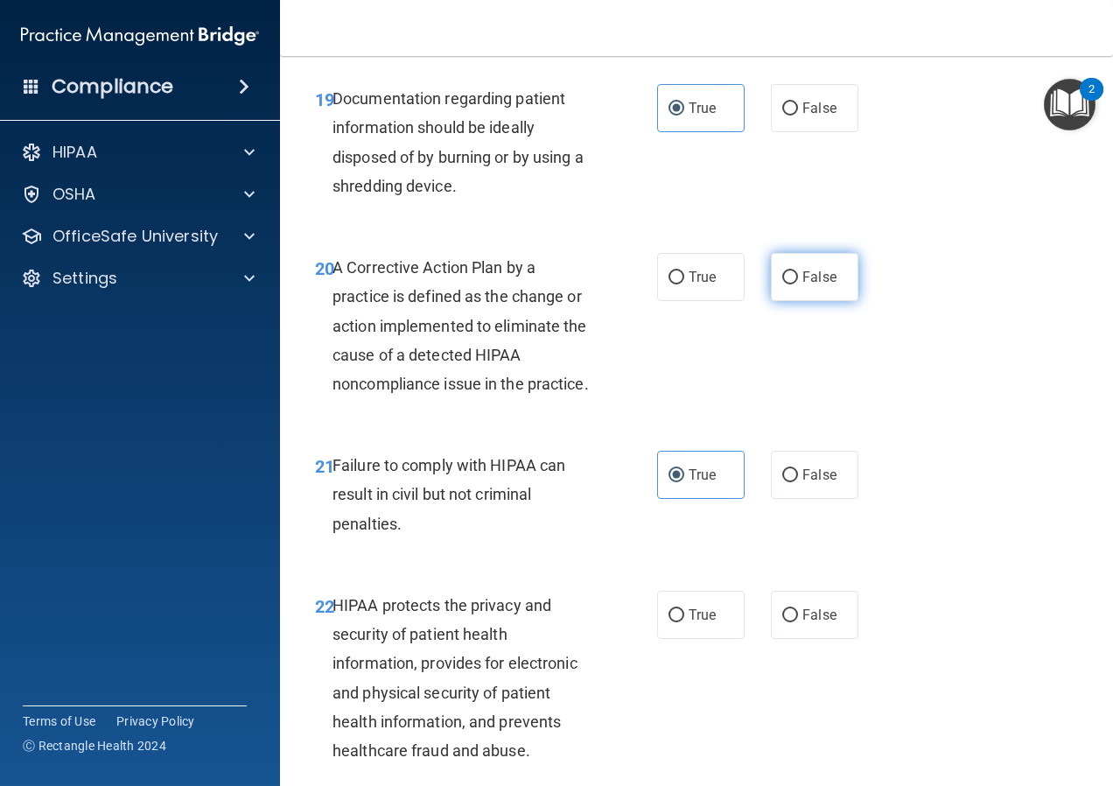
click at [795, 263] on label "False" at bounding box center [815, 277] width 88 height 48
click at [795, 271] on input "False" at bounding box center [790, 277] width 16 height 13
radio input "true"
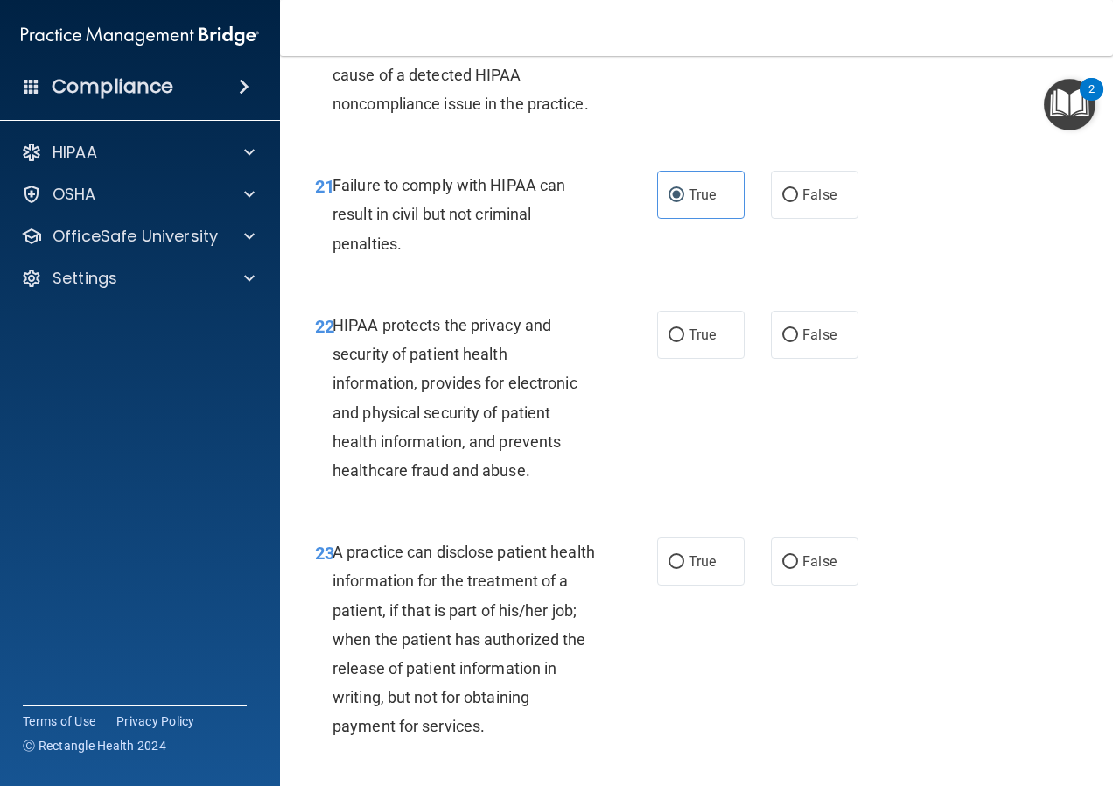
scroll to position [3413, 0]
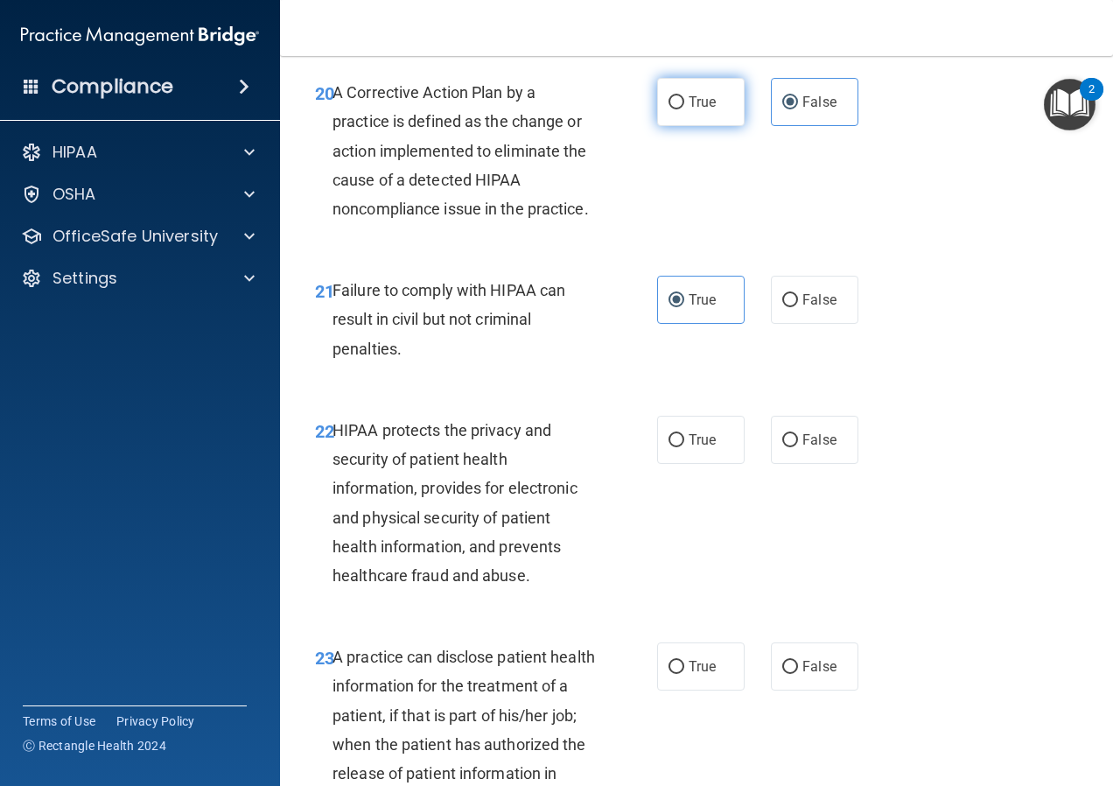
click at [676, 91] on label "True" at bounding box center [701, 102] width 88 height 48
click at [676, 96] on input "True" at bounding box center [677, 102] width 16 height 13
radio input "true"
radio input "false"
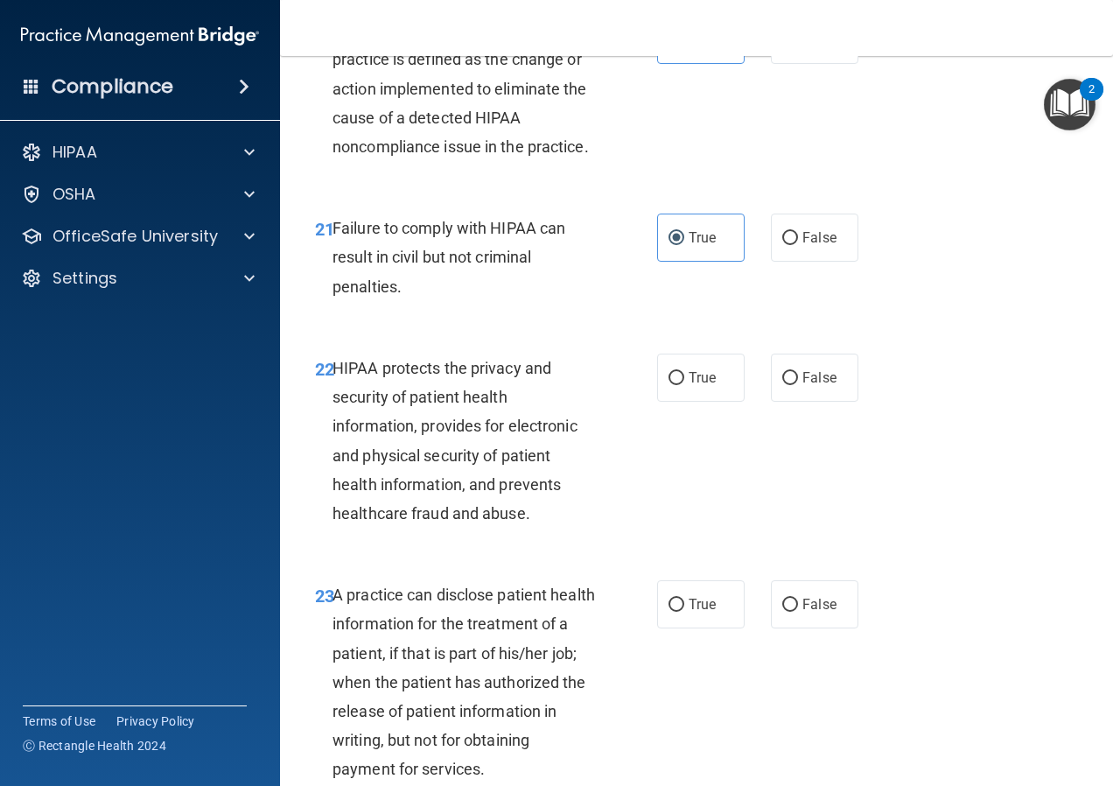
scroll to position [3588, 0]
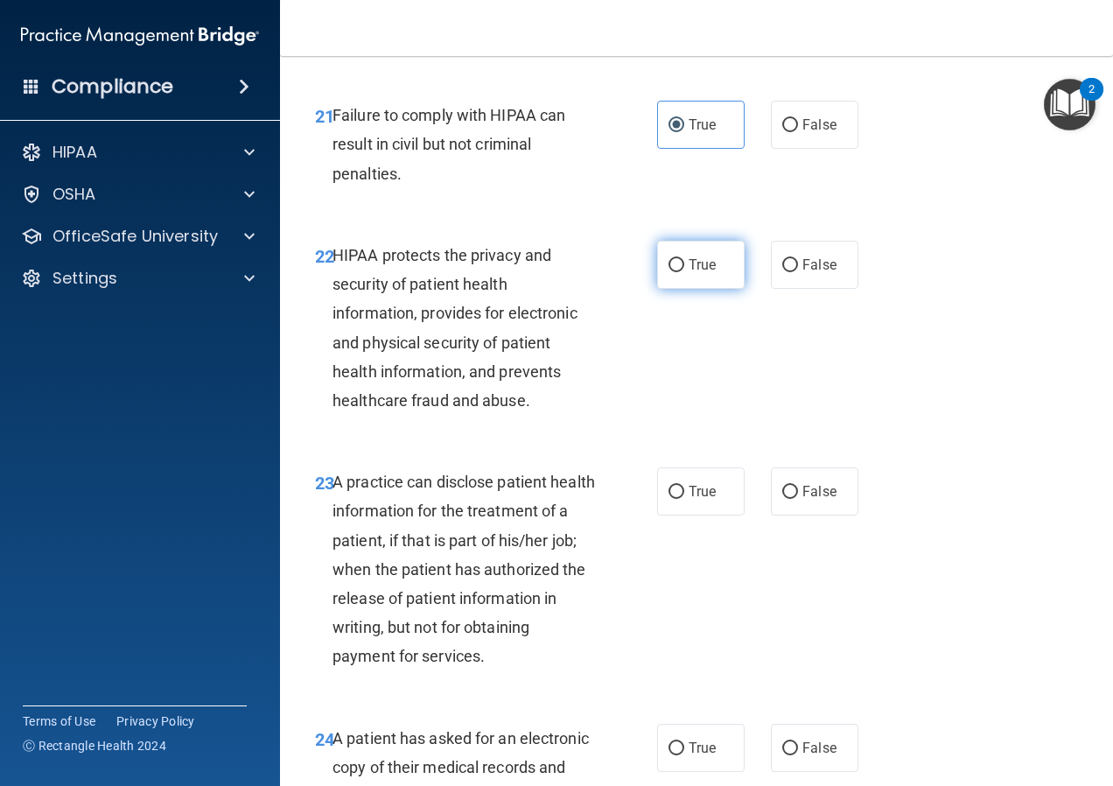
click at [679, 288] on label "True" at bounding box center [701, 265] width 88 height 48
click at [679, 272] on input "True" at bounding box center [677, 265] width 16 height 13
radio input "true"
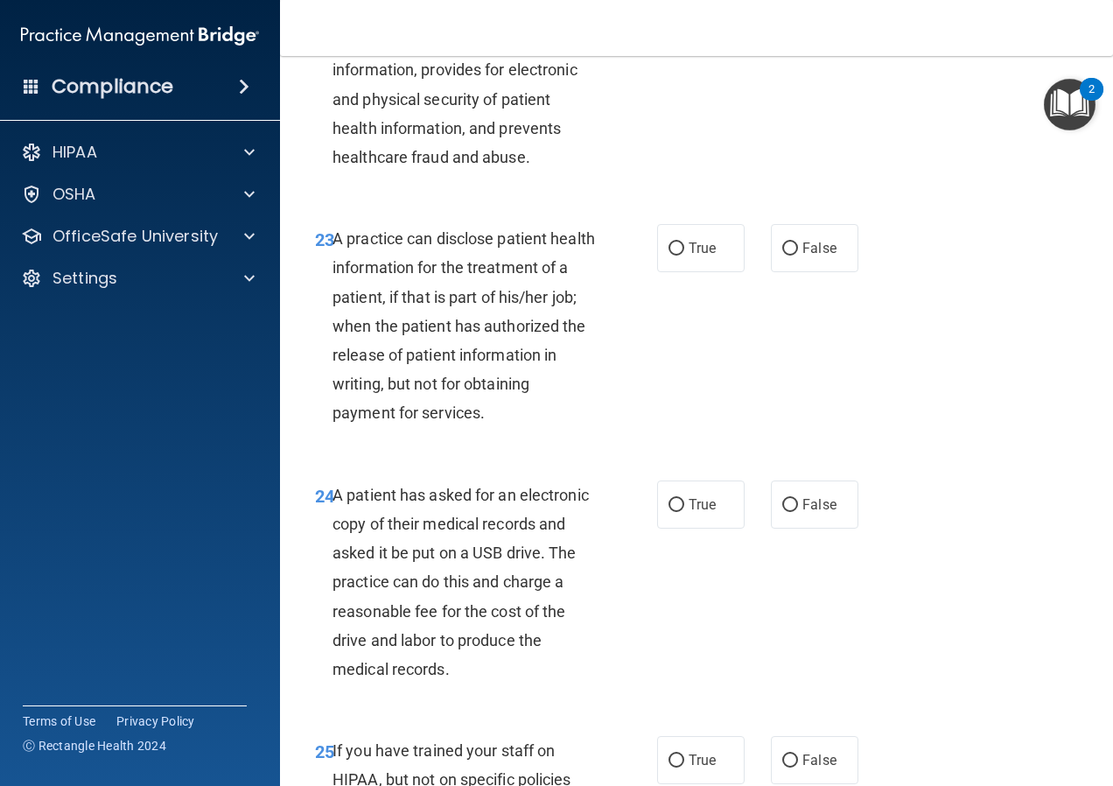
scroll to position [3850, 0]
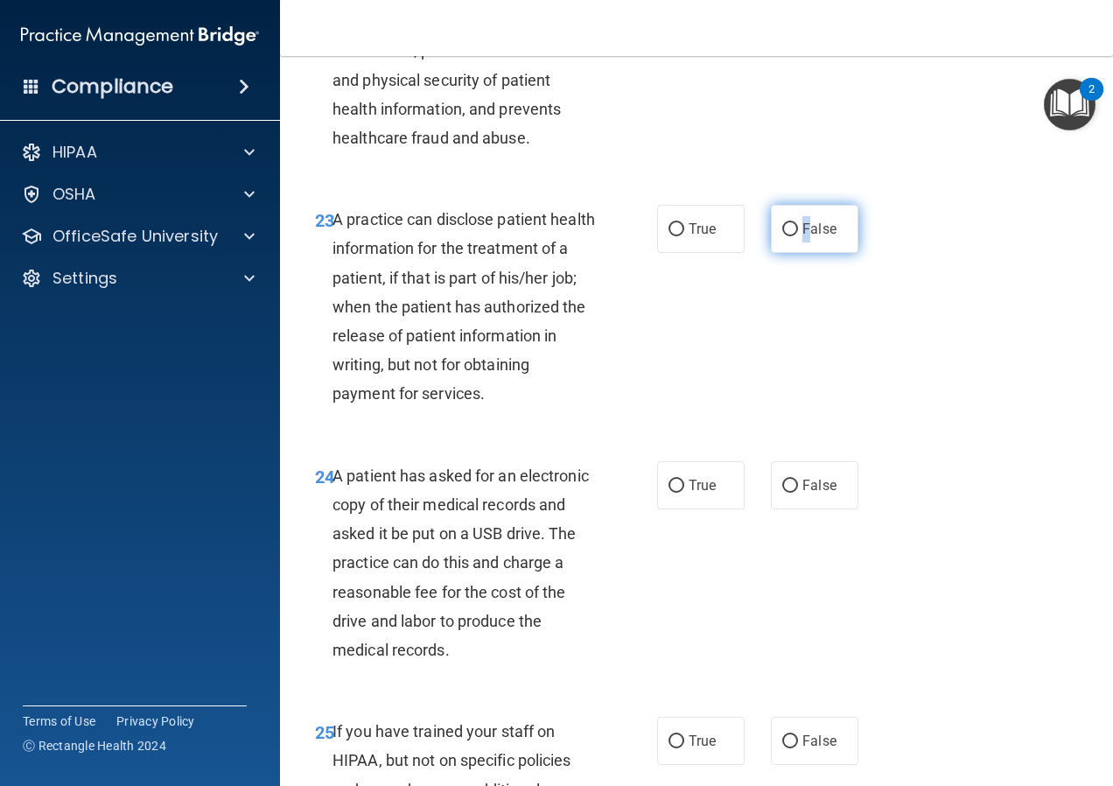
click at [802, 237] on span "False" at bounding box center [819, 229] width 34 height 17
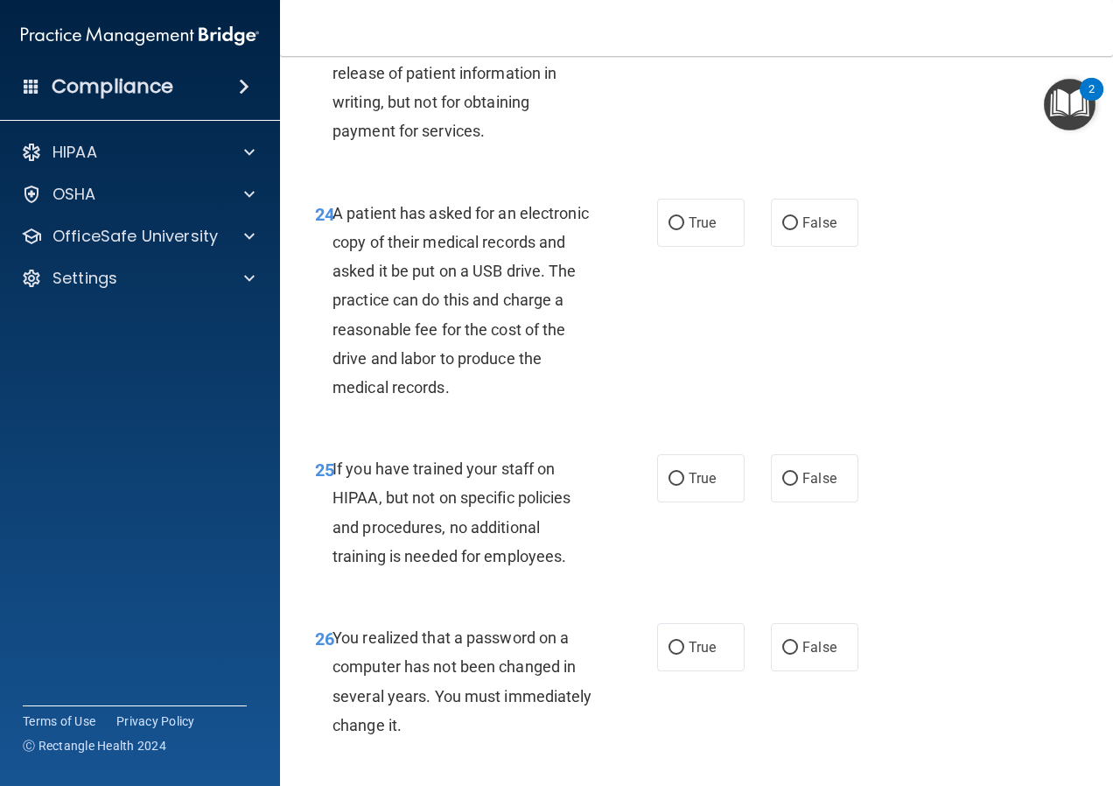
scroll to position [3938, 0]
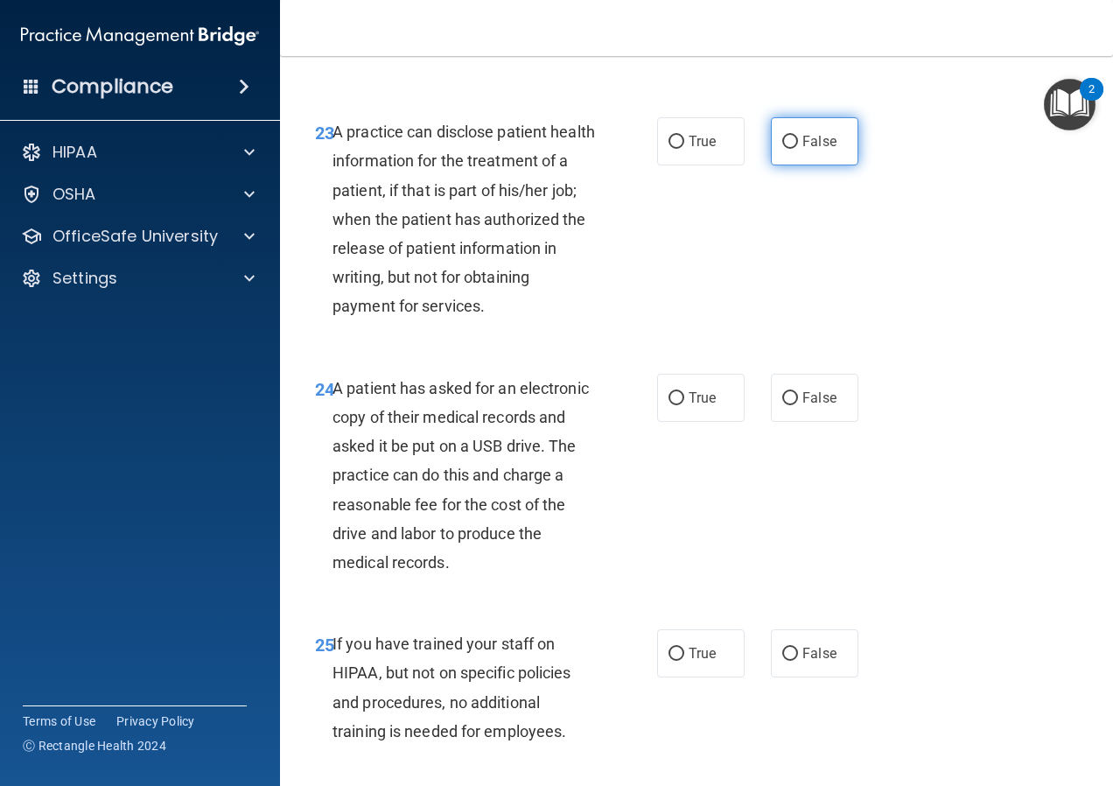
click at [830, 165] on label "False" at bounding box center [815, 141] width 88 height 48
click at [798, 149] on input "False" at bounding box center [790, 142] width 16 height 13
radio input "true"
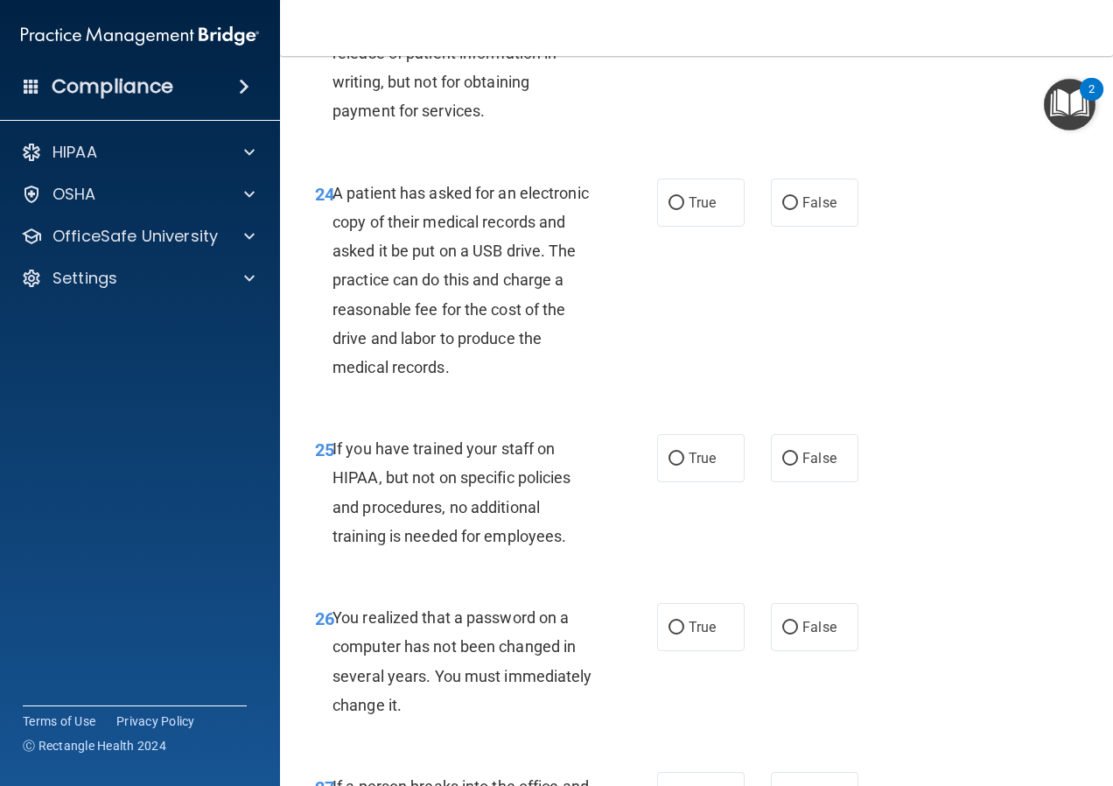
scroll to position [4113, 0]
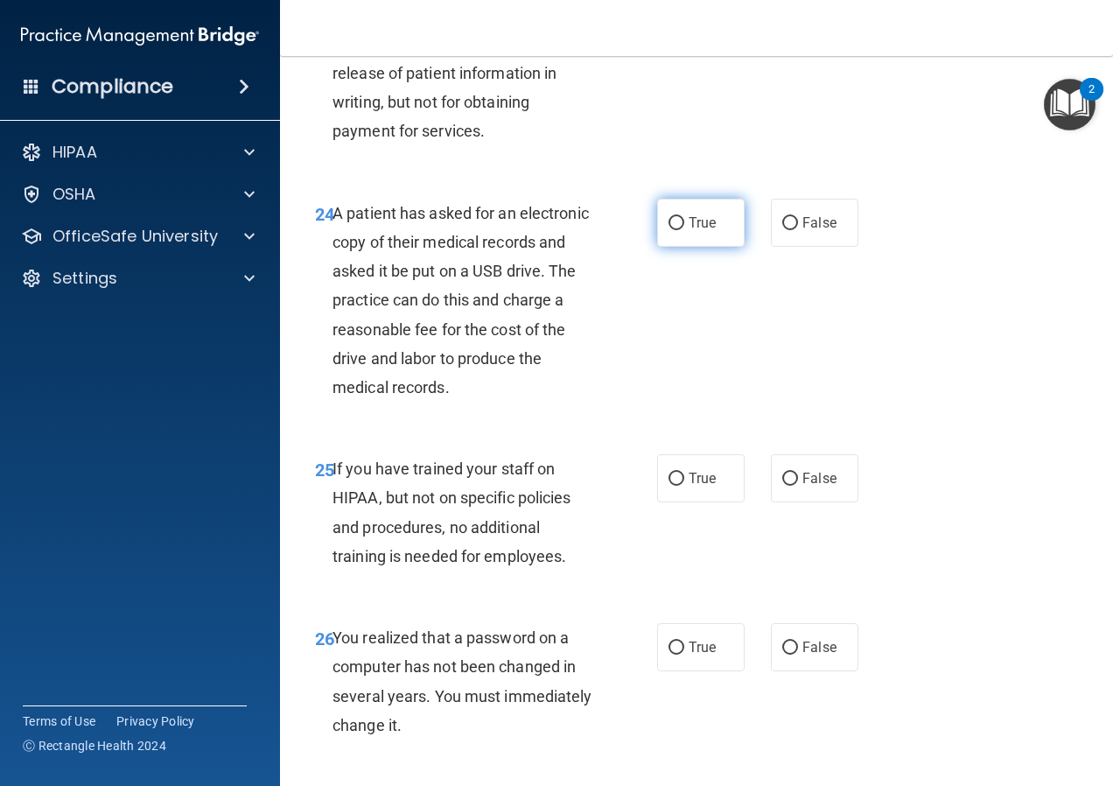
click at [669, 230] on input "True" at bounding box center [677, 223] width 16 height 13
radio input "true"
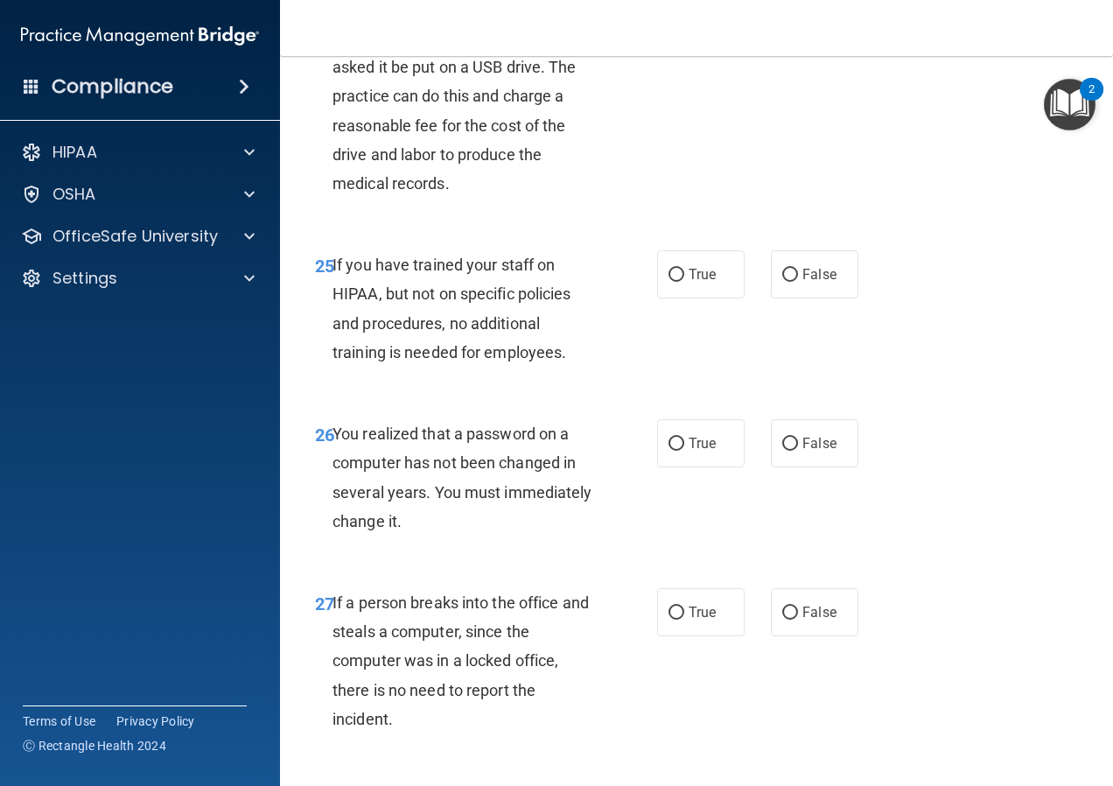
scroll to position [4288, 0]
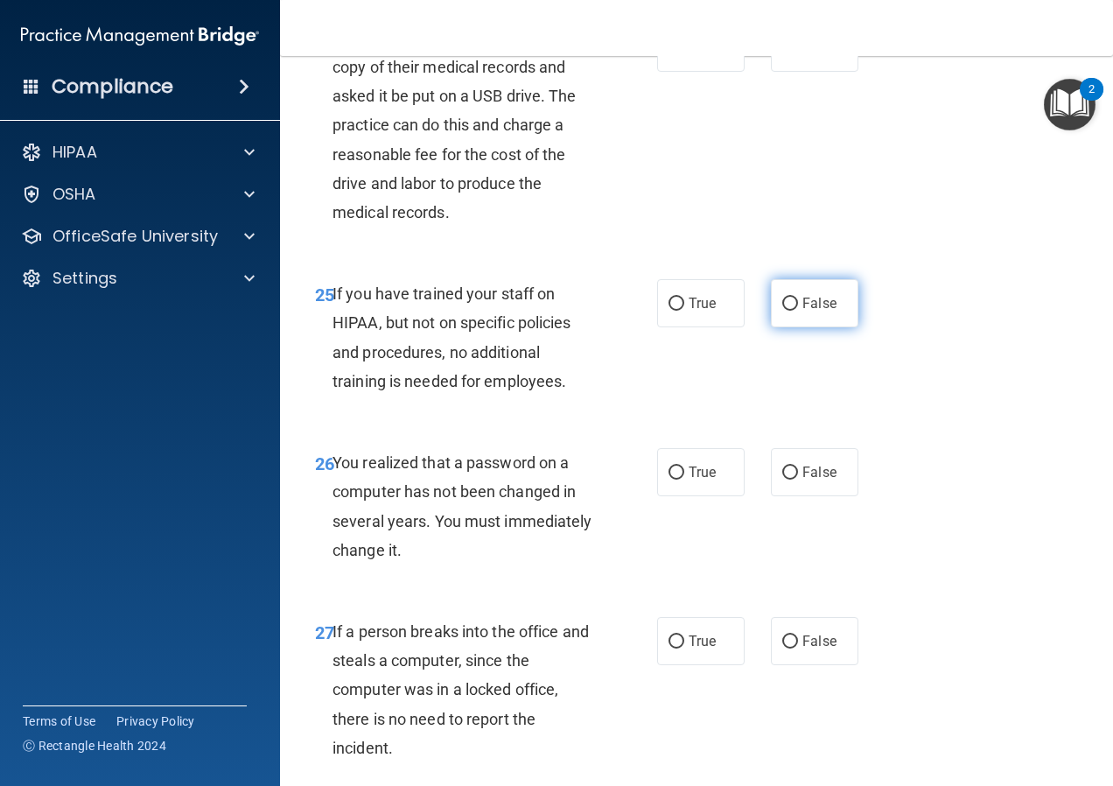
click at [798, 327] on label "False" at bounding box center [815, 303] width 88 height 48
click at [798, 311] on input "False" at bounding box center [790, 304] width 16 height 13
radio input "true"
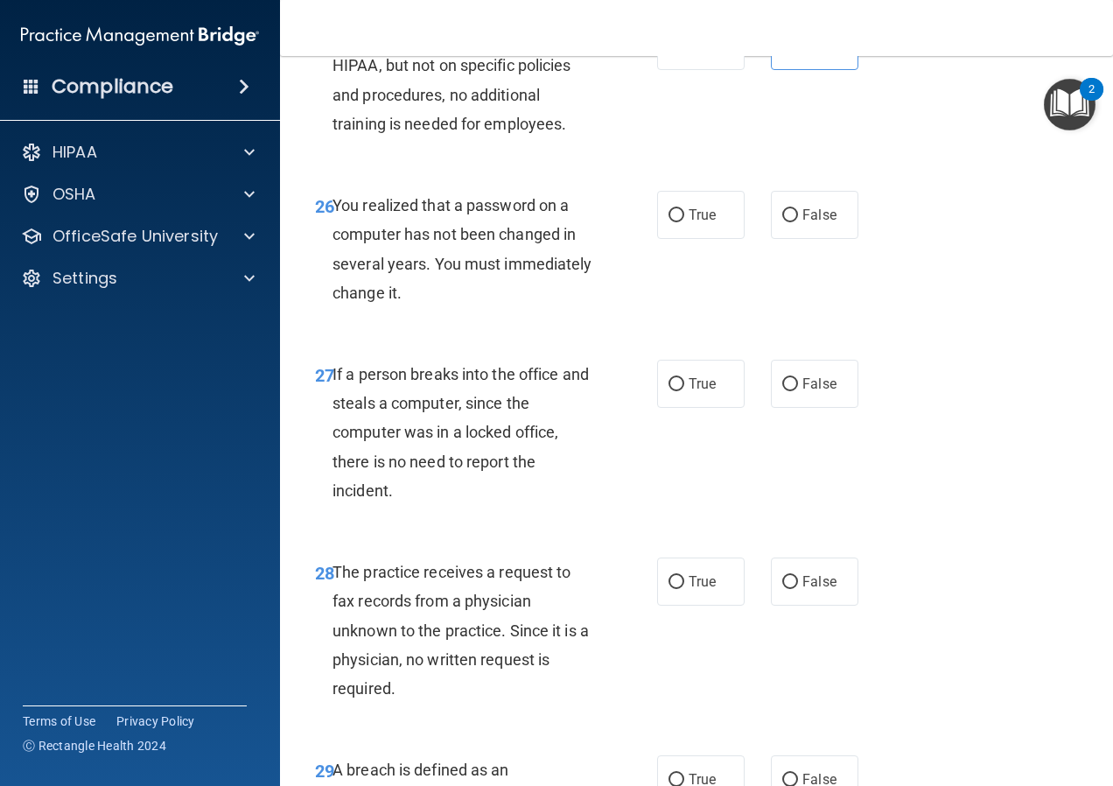
scroll to position [4550, 0]
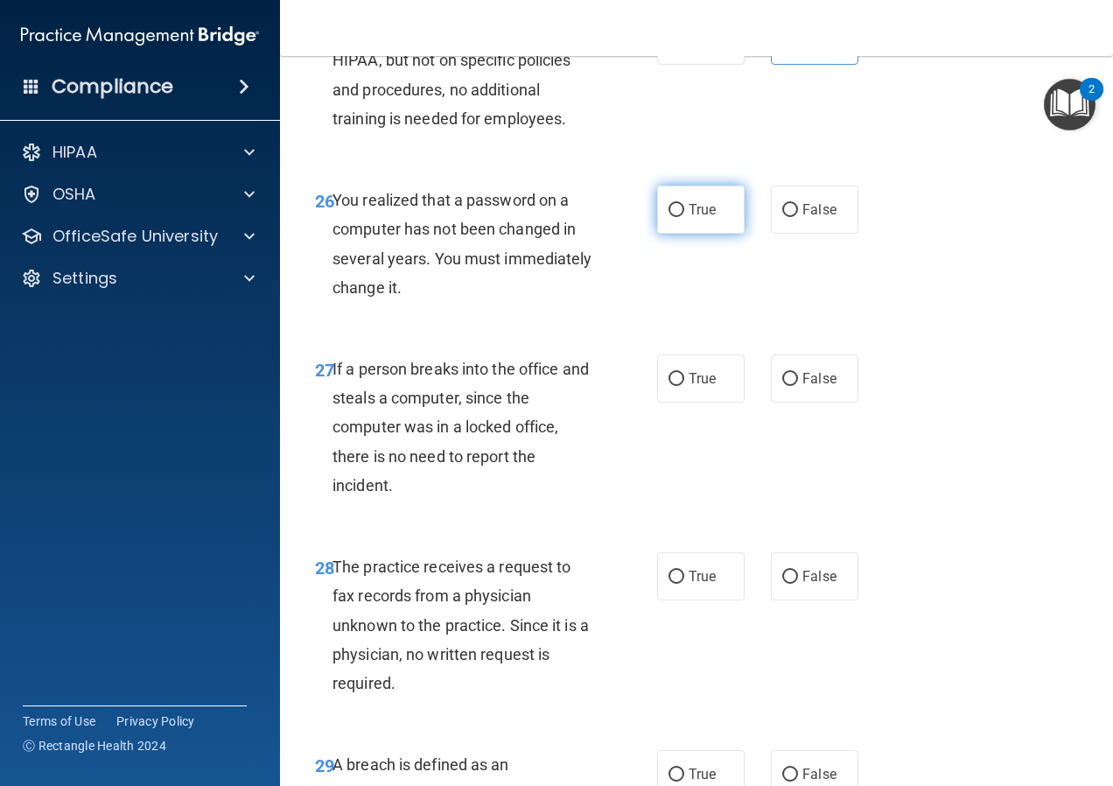
click at [701, 218] on span "True" at bounding box center [702, 209] width 27 height 17
click at [684, 217] on input "True" at bounding box center [677, 210] width 16 height 13
radio input "true"
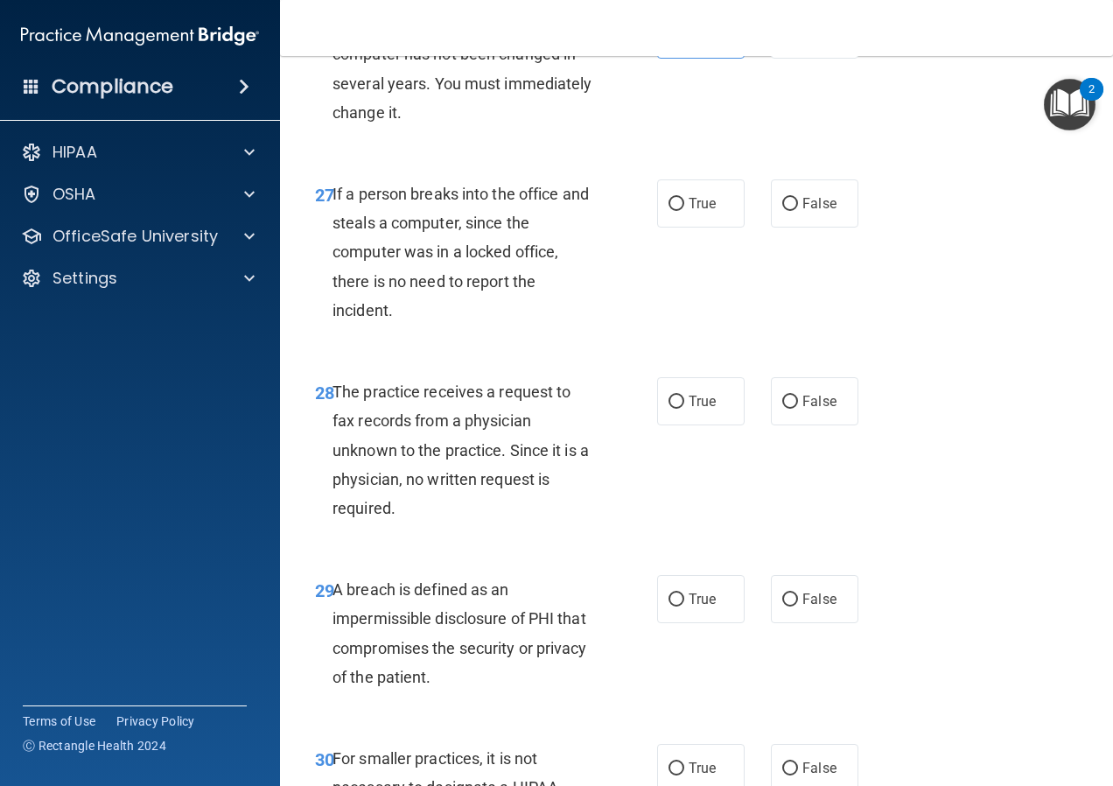
scroll to position [4813, 0]
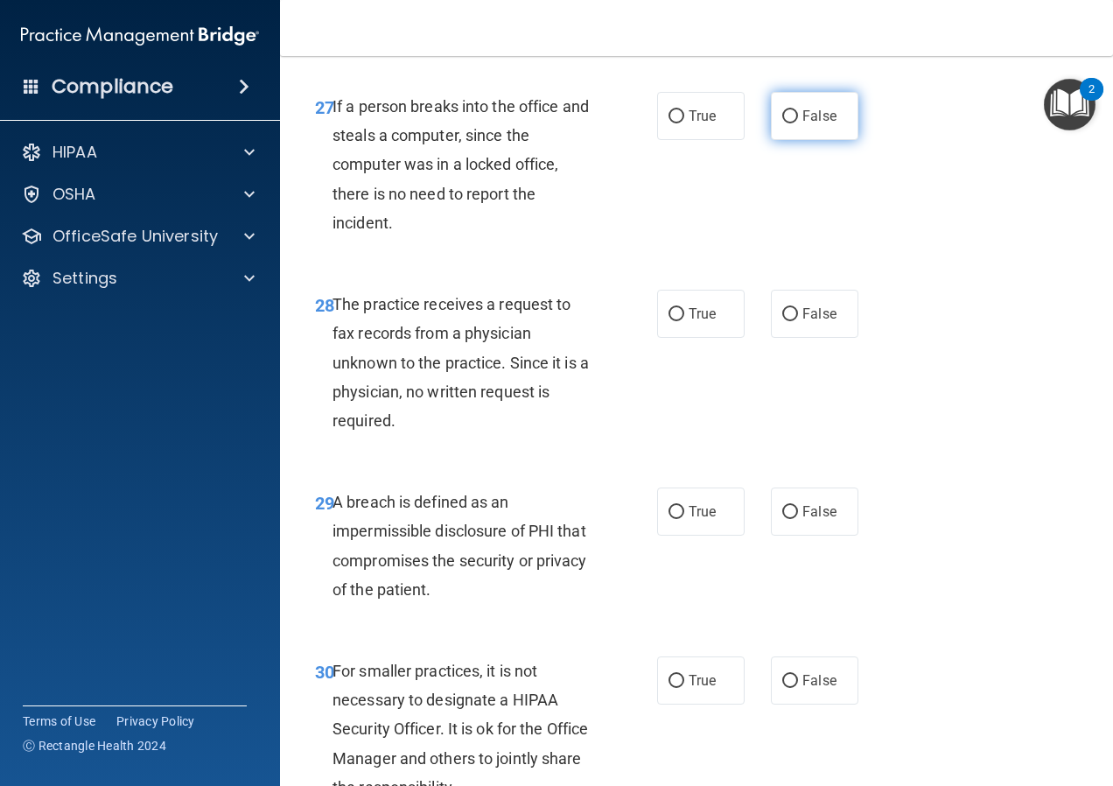
drag, startPoint x: 755, startPoint y: 143, endPoint x: 784, endPoint y: 150, distance: 29.7
click at [756, 140] on div "True False" at bounding box center [762, 116] width 211 height 48
click at [792, 140] on label "False" at bounding box center [815, 116] width 88 height 48
click at [792, 123] on input "False" at bounding box center [790, 116] width 16 height 13
radio input "true"
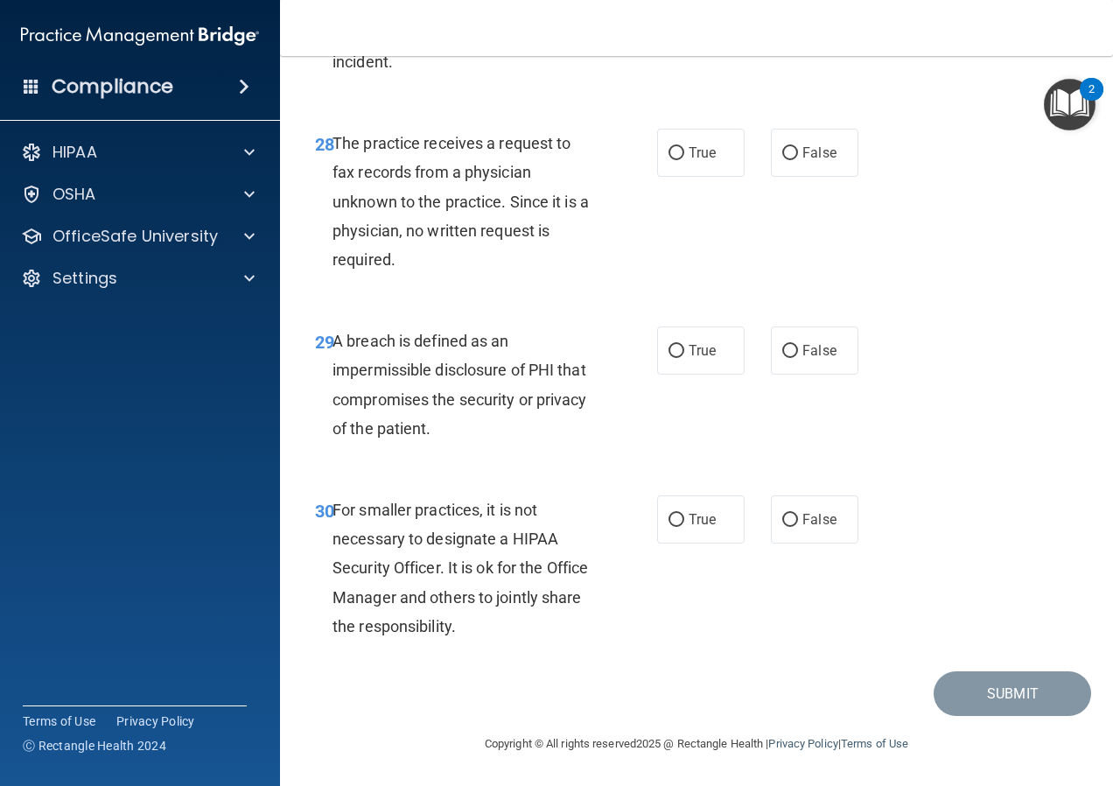
scroll to position [5002, 0]
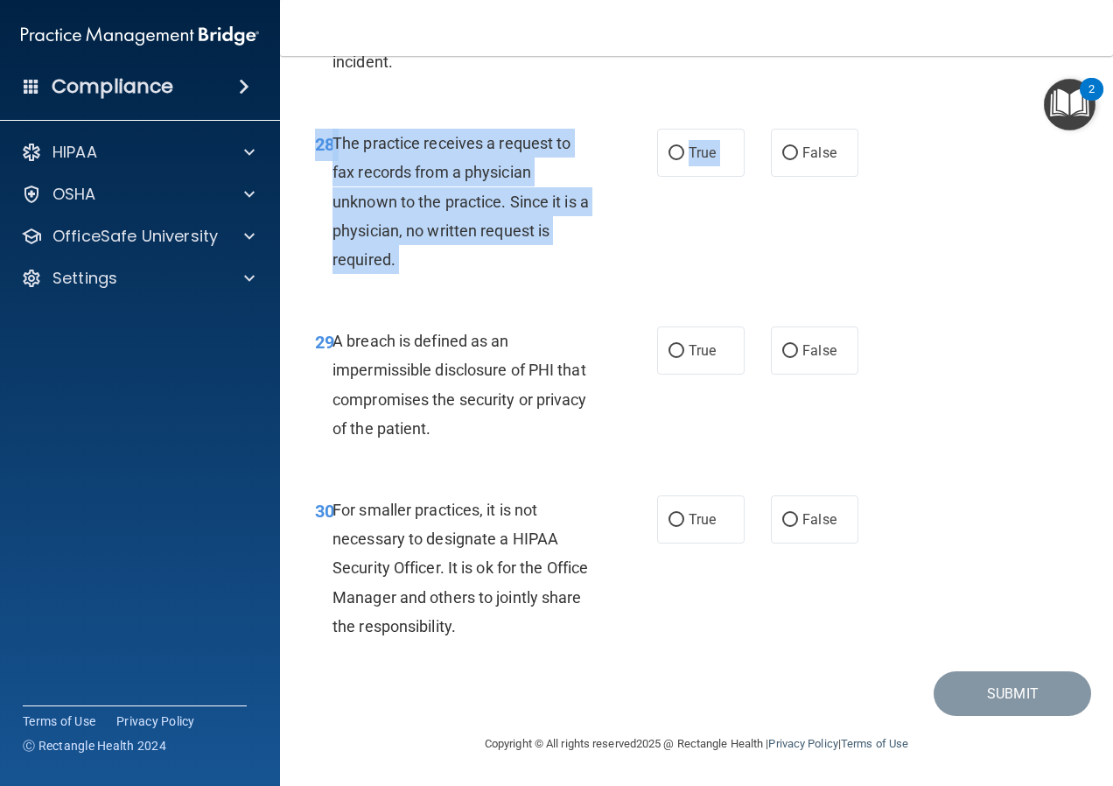
drag, startPoint x: 795, startPoint y: 144, endPoint x: 745, endPoint y: 199, distance: 73.7
click at [745, 199] on div "28 The practice receives a request to fax records from a physician unknown to t…" at bounding box center [696, 206] width 789 height 198
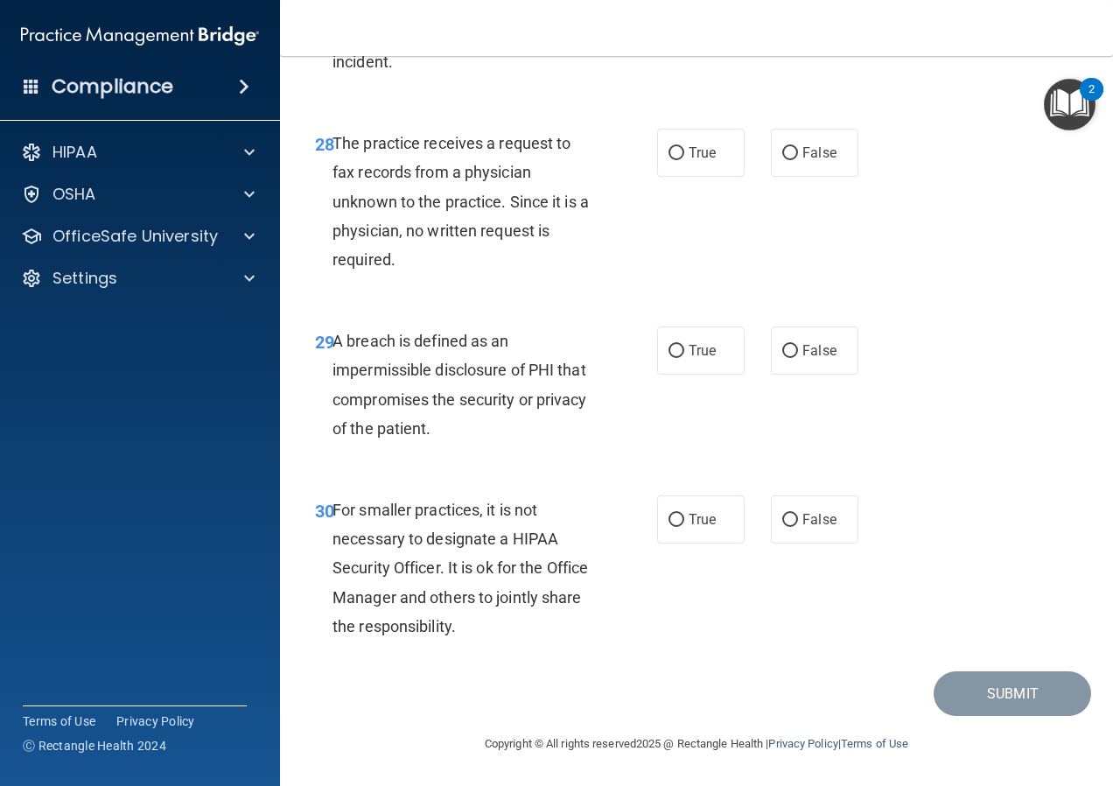
click at [739, 200] on div "28 The practice receives a request to fax records from a physician unknown to t…" at bounding box center [696, 206] width 789 height 198
click at [819, 145] on span "False" at bounding box center [819, 152] width 34 height 17
click at [798, 147] on input "False" at bounding box center [790, 153] width 16 height 13
radio input "true"
click at [657, 350] on label "True" at bounding box center [701, 350] width 88 height 48
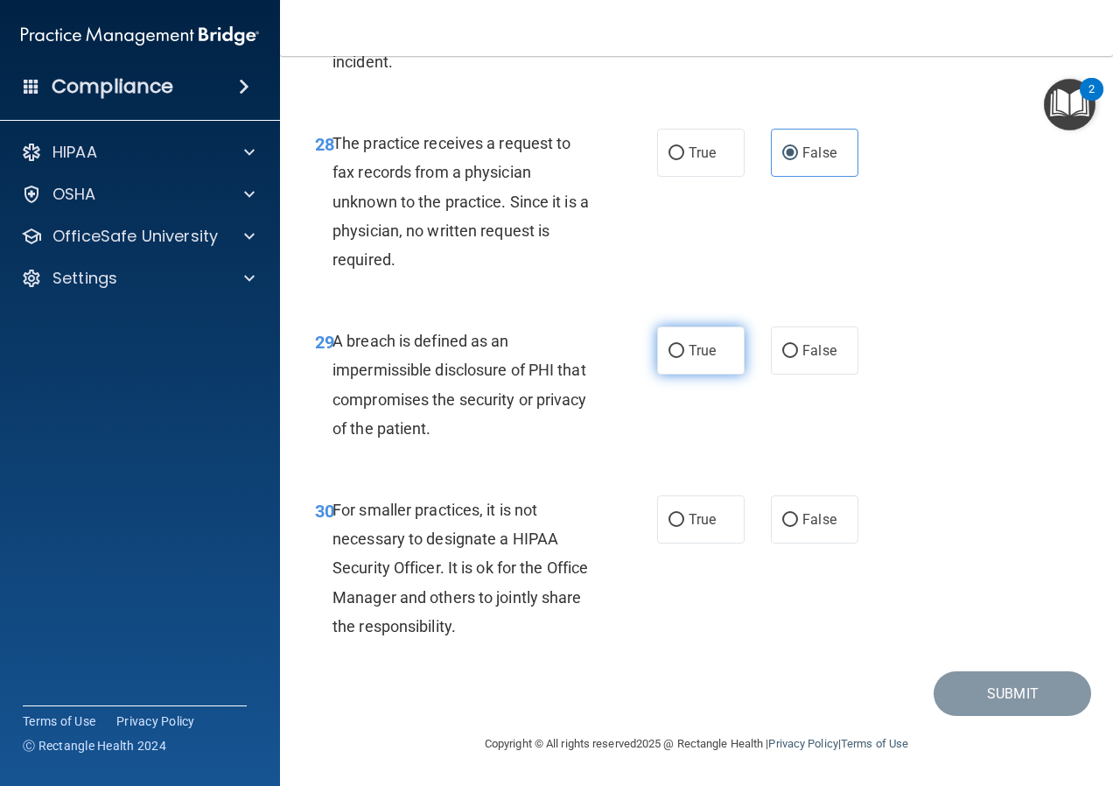
click at [669, 350] on input "True" at bounding box center [677, 351] width 16 height 13
radio input "true"
click at [694, 528] on label "True" at bounding box center [701, 519] width 88 height 48
click at [684, 527] on input "True" at bounding box center [677, 520] width 16 height 13
radio input "true"
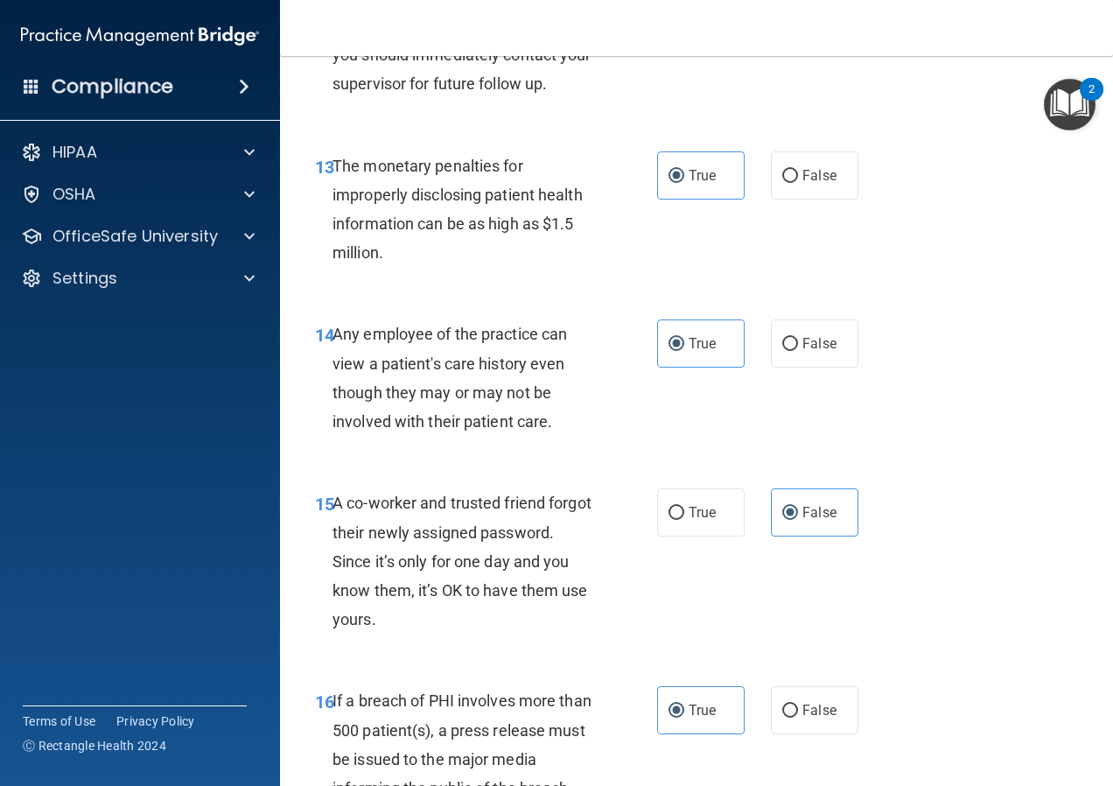
scroll to position [2013, 0]
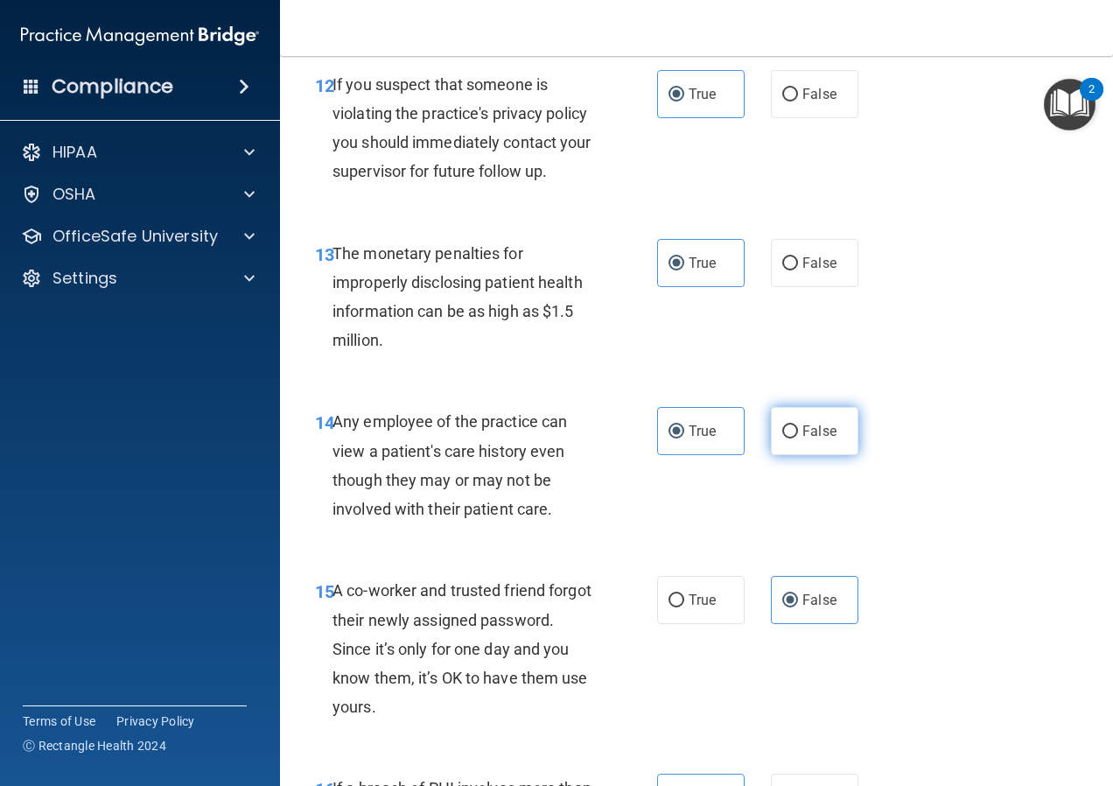
click at [836, 427] on label "False" at bounding box center [815, 431] width 88 height 48
click at [798, 427] on input "False" at bounding box center [790, 431] width 16 height 13
radio input "true"
radio input "false"
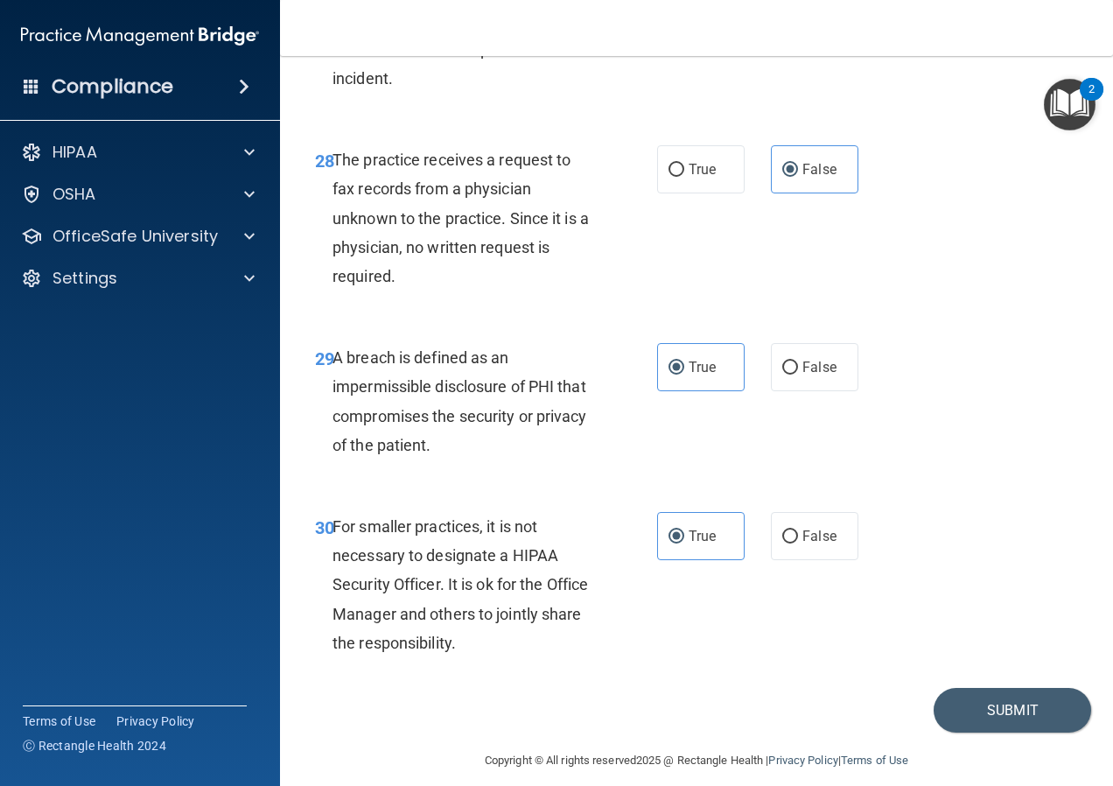
scroll to position [5002, 0]
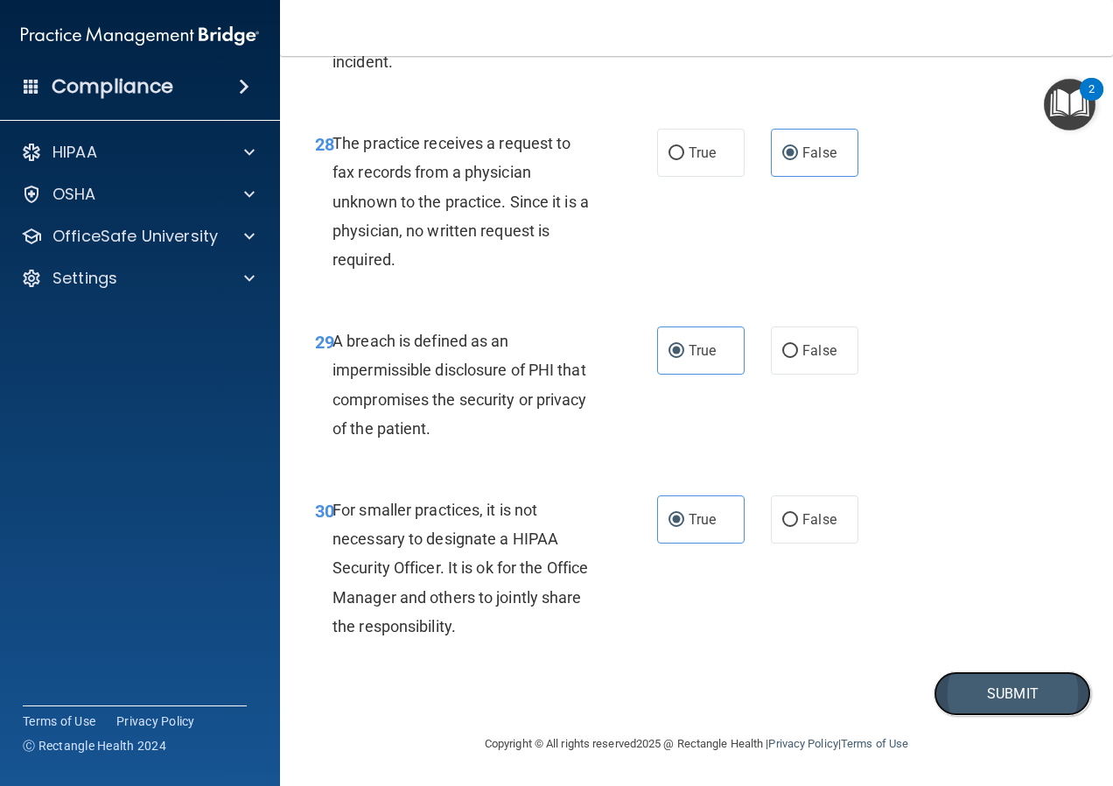
click at [965, 688] on button "Submit" at bounding box center [1013, 693] width 158 height 45
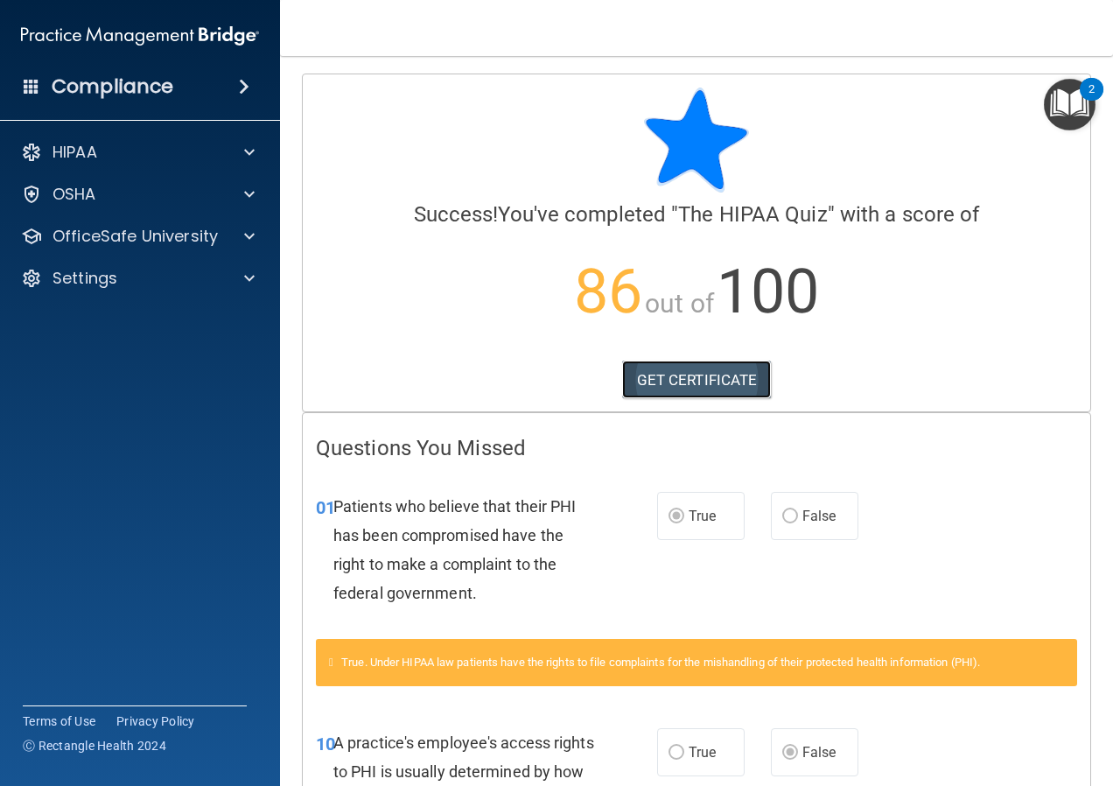
click at [739, 396] on link "GET CERTIFICATE" at bounding box center [697, 380] width 150 height 39
click at [153, 236] on p "OfficeSafe University" at bounding box center [135, 236] width 165 height 21
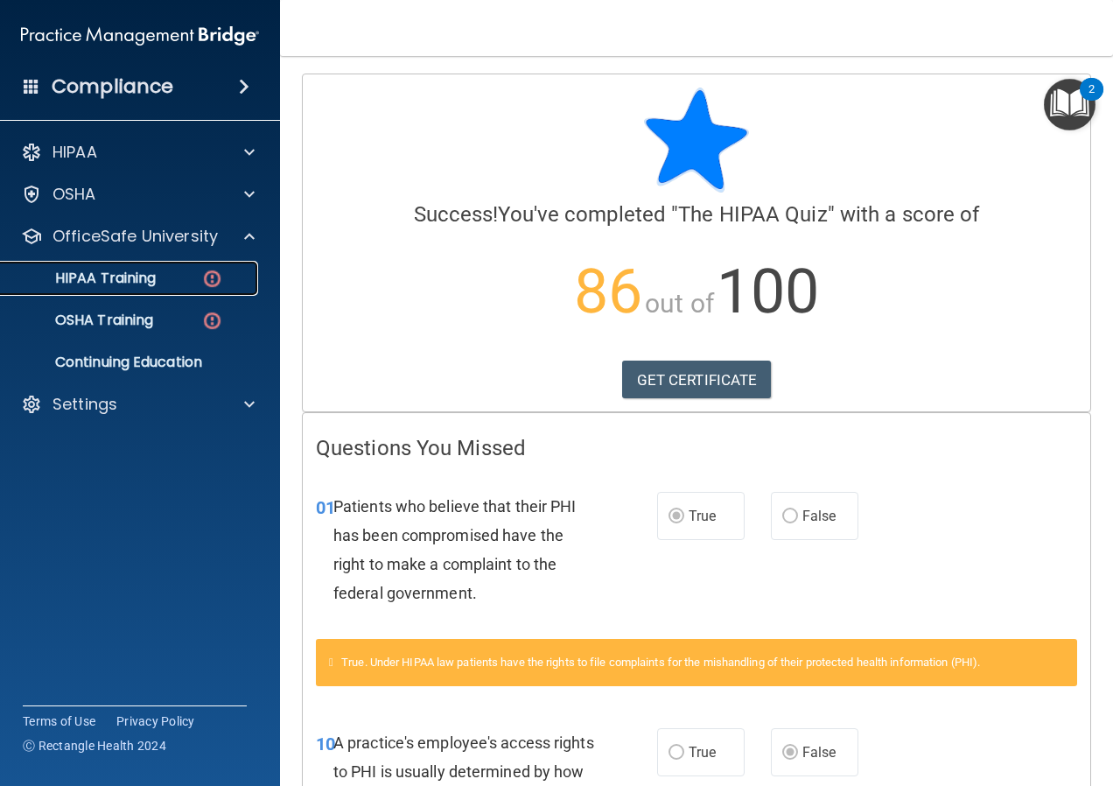
click at [146, 272] on p "HIPAA Training" at bounding box center [83, 279] width 144 height 18
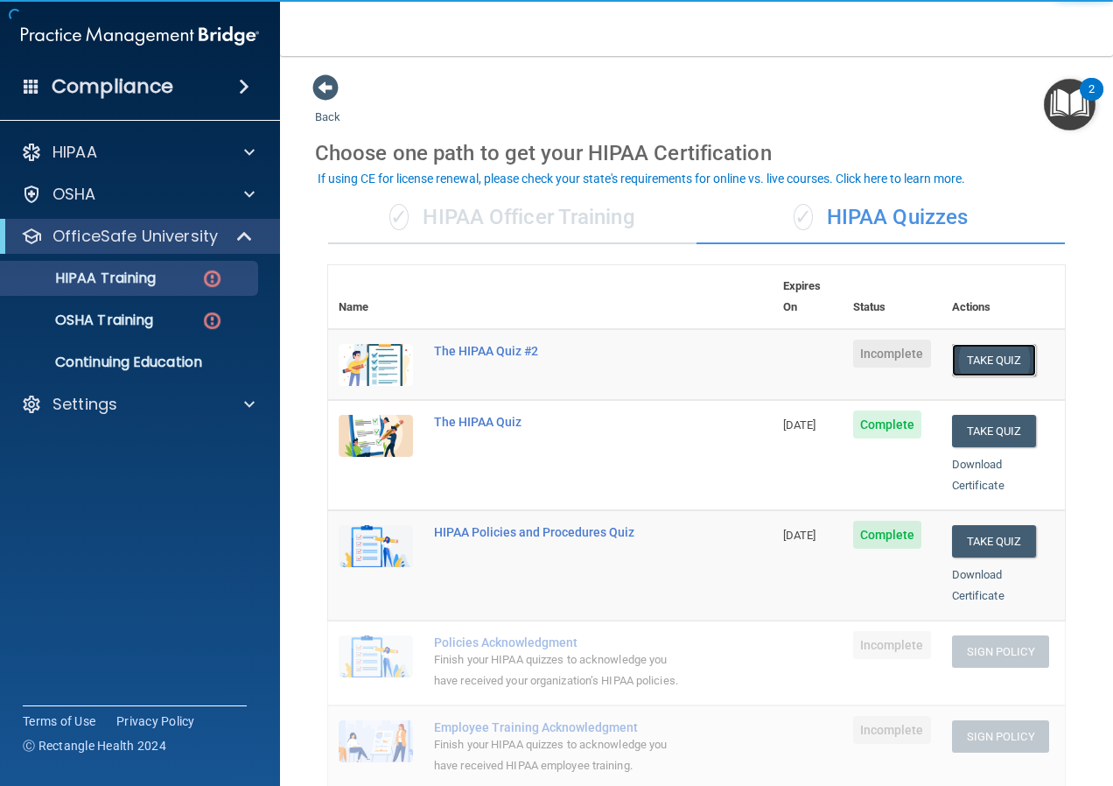
click at [991, 352] on button "Take Quiz" at bounding box center [994, 360] width 84 height 32
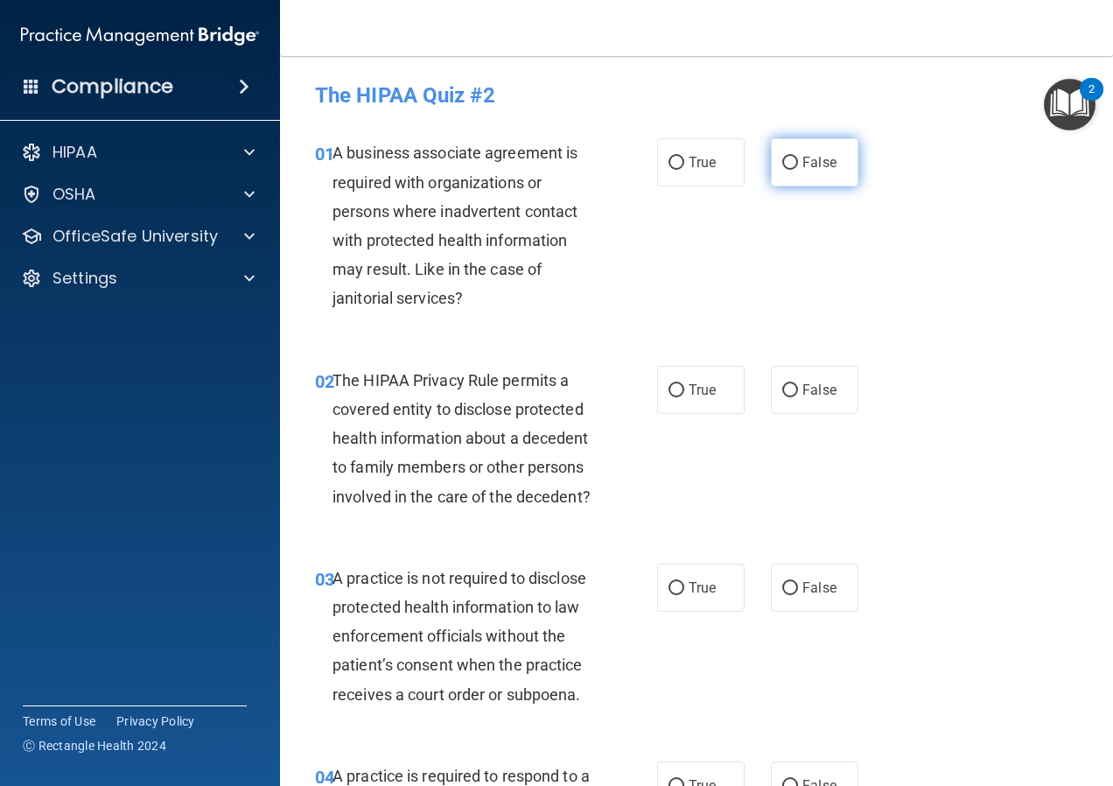
click at [784, 143] on label "False" at bounding box center [815, 162] width 88 height 48
click at [784, 157] on input "False" at bounding box center [790, 163] width 16 height 13
radio input "true"
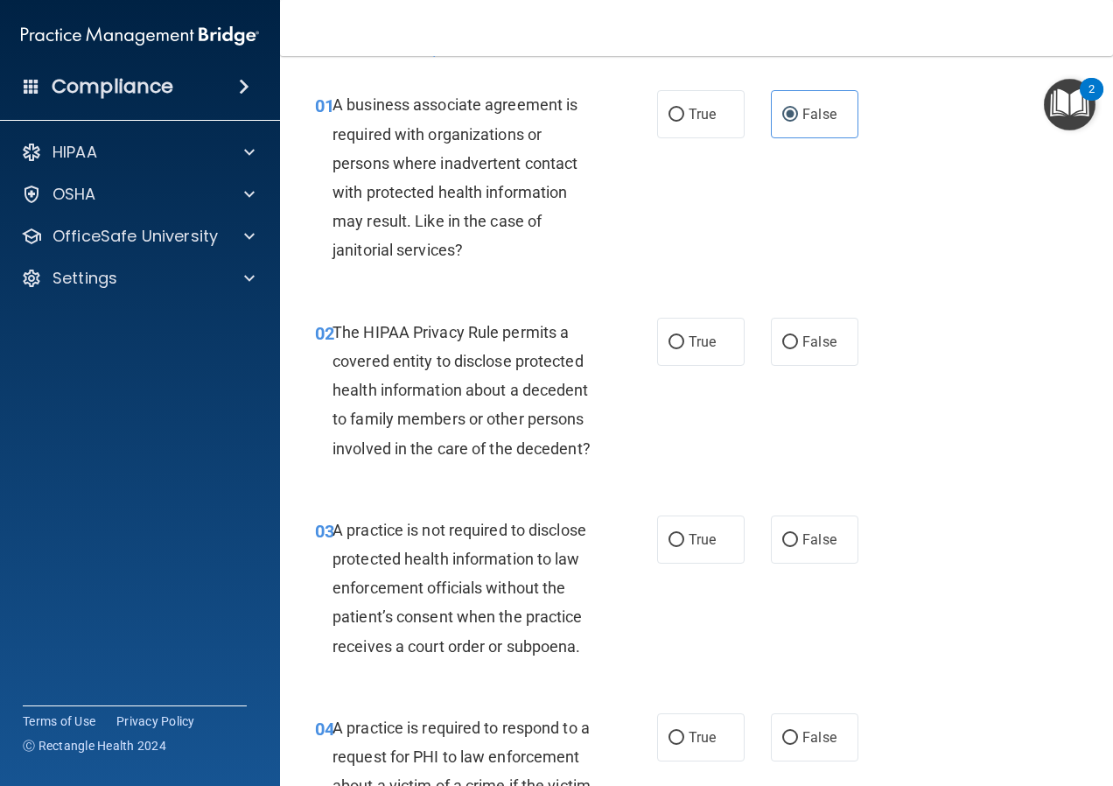
scroll to position [88, 0]
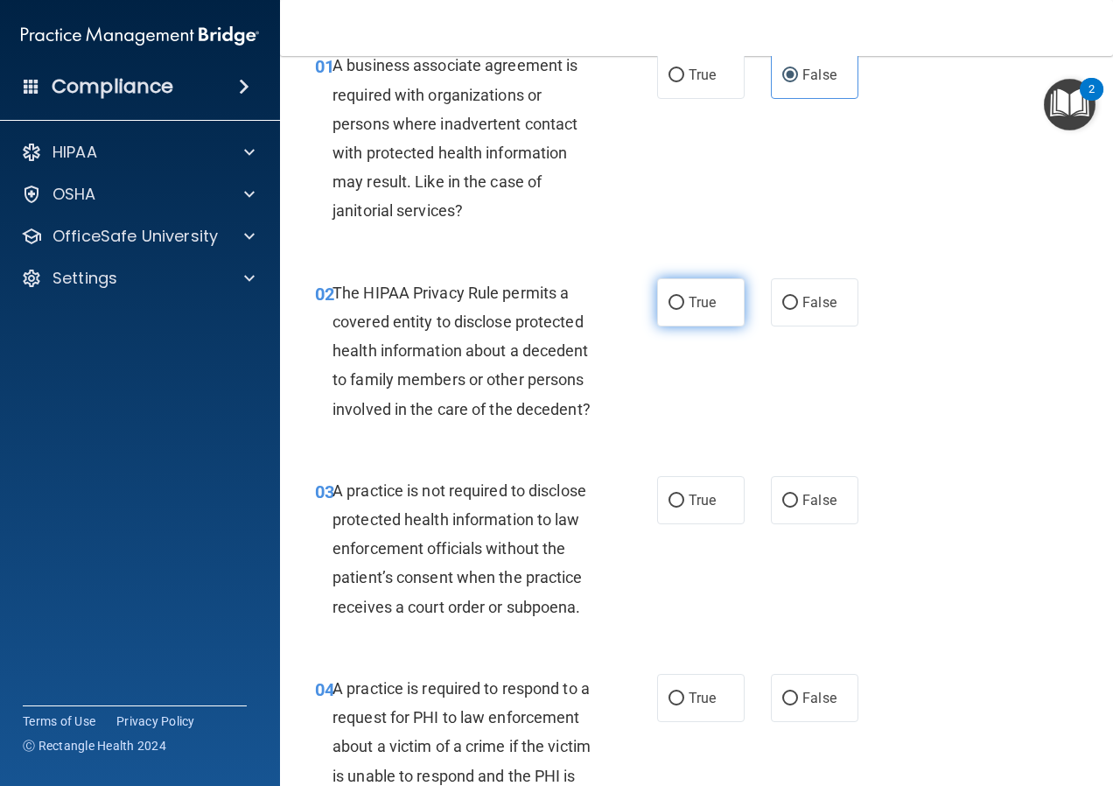
click at [712, 294] on label "True" at bounding box center [701, 302] width 88 height 48
click at [684, 297] on input "True" at bounding box center [677, 303] width 16 height 13
radio input "true"
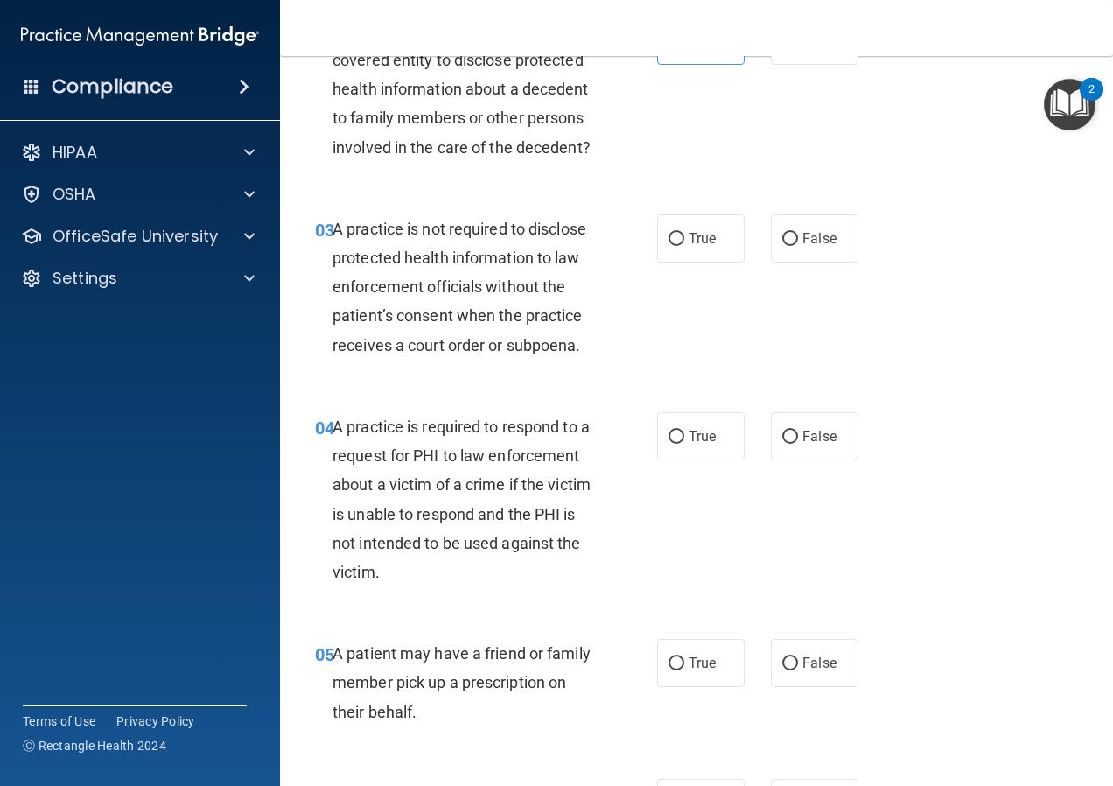
scroll to position [350, 0]
click at [669, 245] on input "True" at bounding box center [677, 238] width 16 height 13
radio input "true"
click at [792, 262] on label "False" at bounding box center [815, 238] width 88 height 48
click at [792, 245] on input "False" at bounding box center [790, 238] width 16 height 13
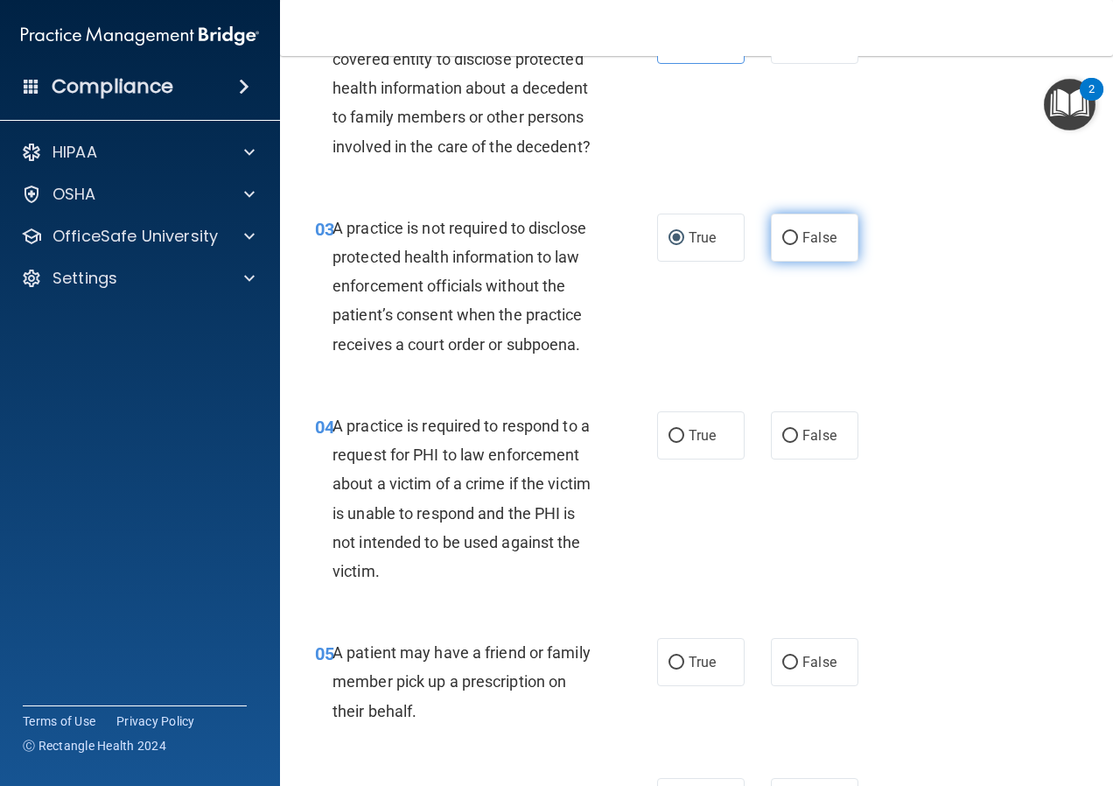
radio input "true"
radio input "false"
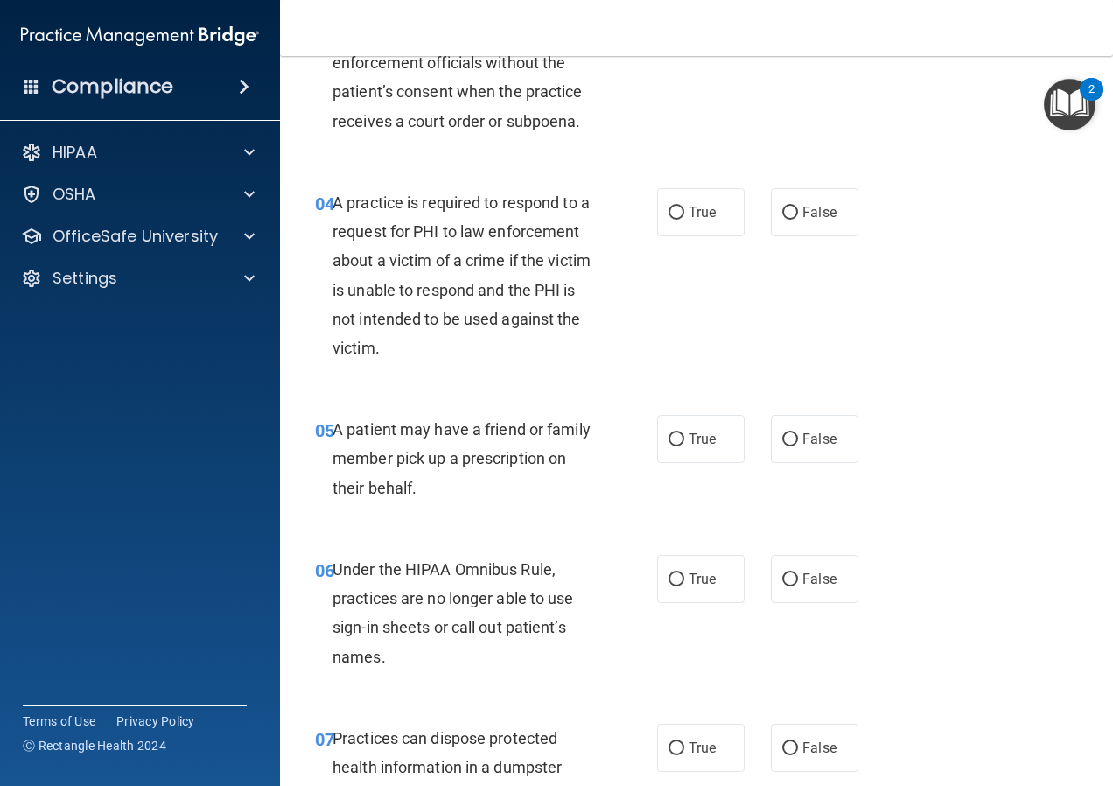
scroll to position [613, 0]
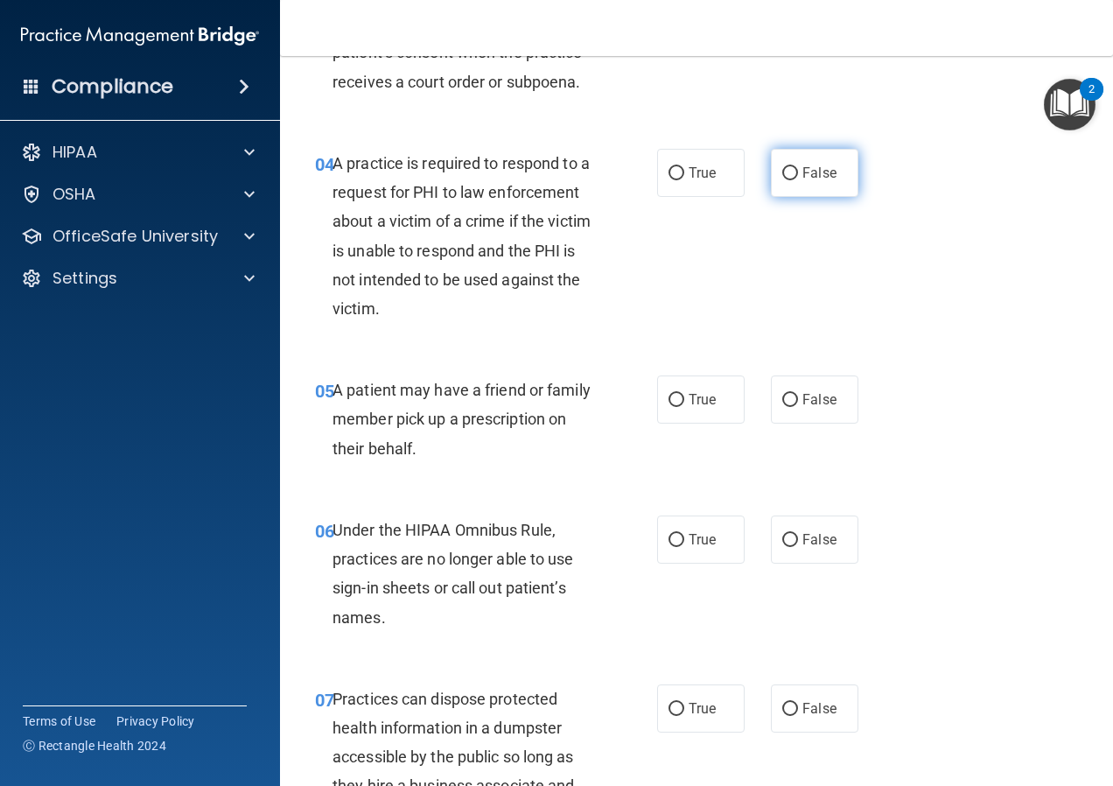
click at [831, 197] on label "False" at bounding box center [815, 173] width 88 height 48
click at [798, 180] on input "False" at bounding box center [790, 173] width 16 height 13
radio input "true"
click at [685, 179] on label "True" at bounding box center [701, 173] width 88 height 48
click at [684, 179] on input "True" at bounding box center [677, 173] width 16 height 13
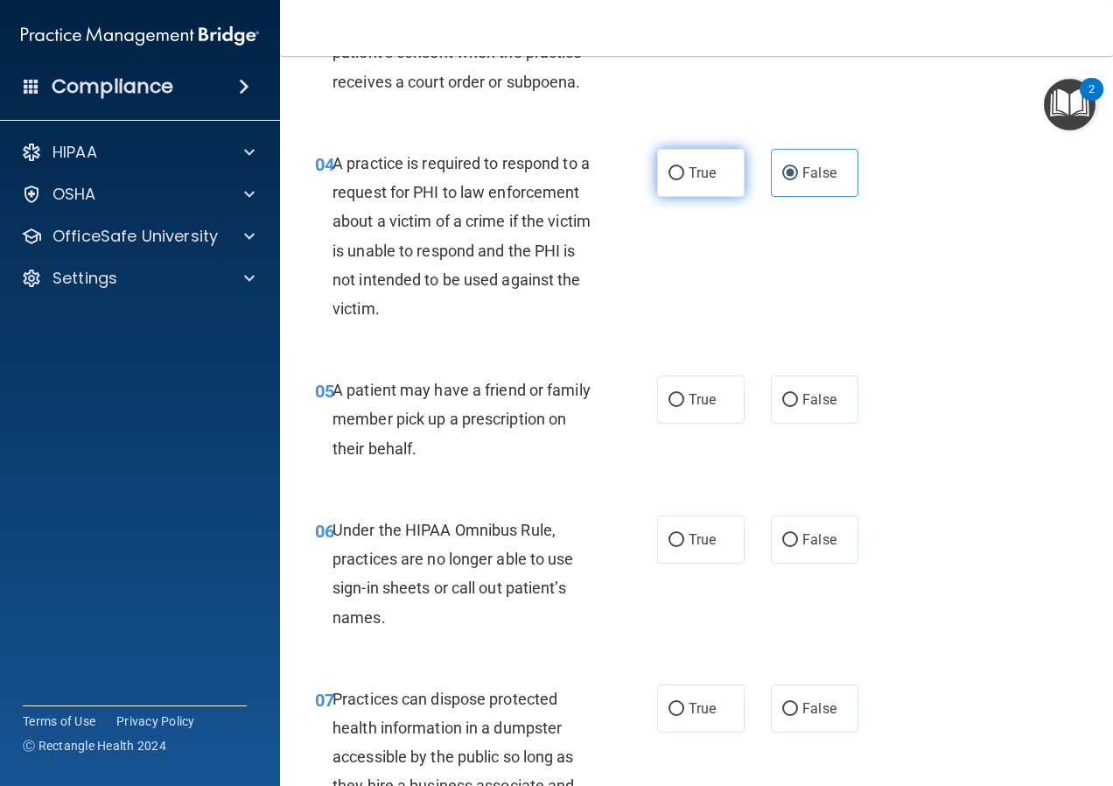
radio input "true"
radio input "false"
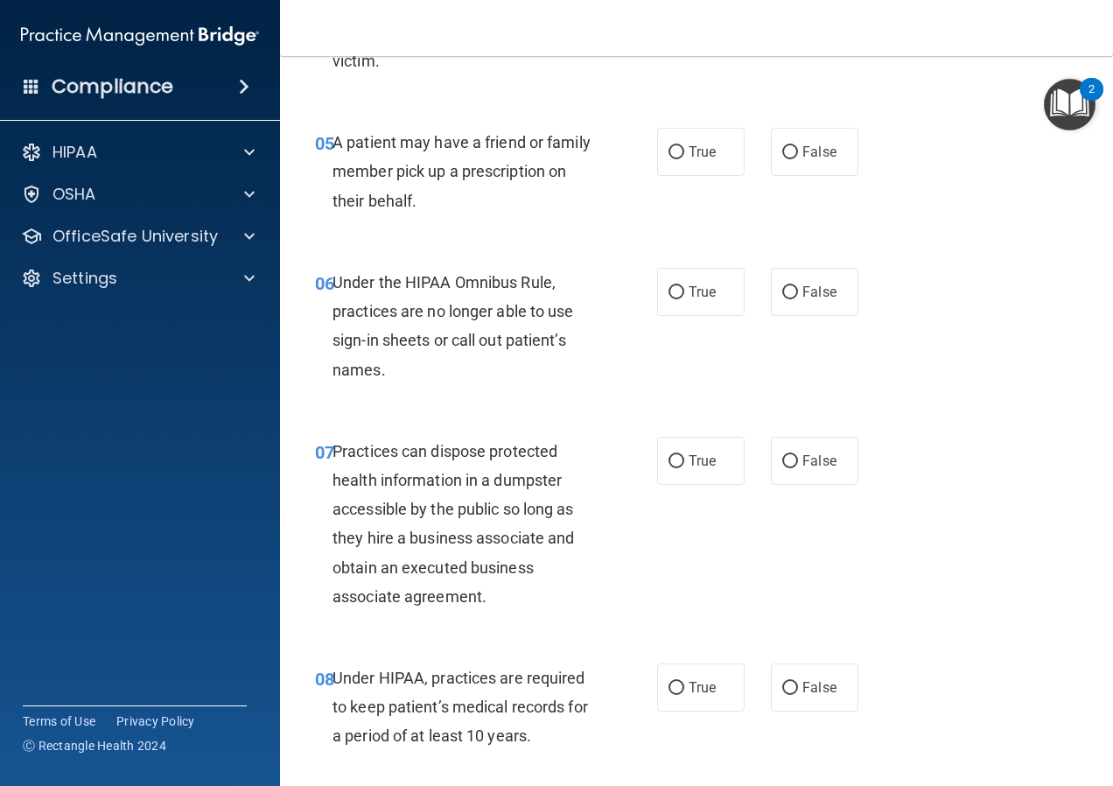
scroll to position [875, 0]
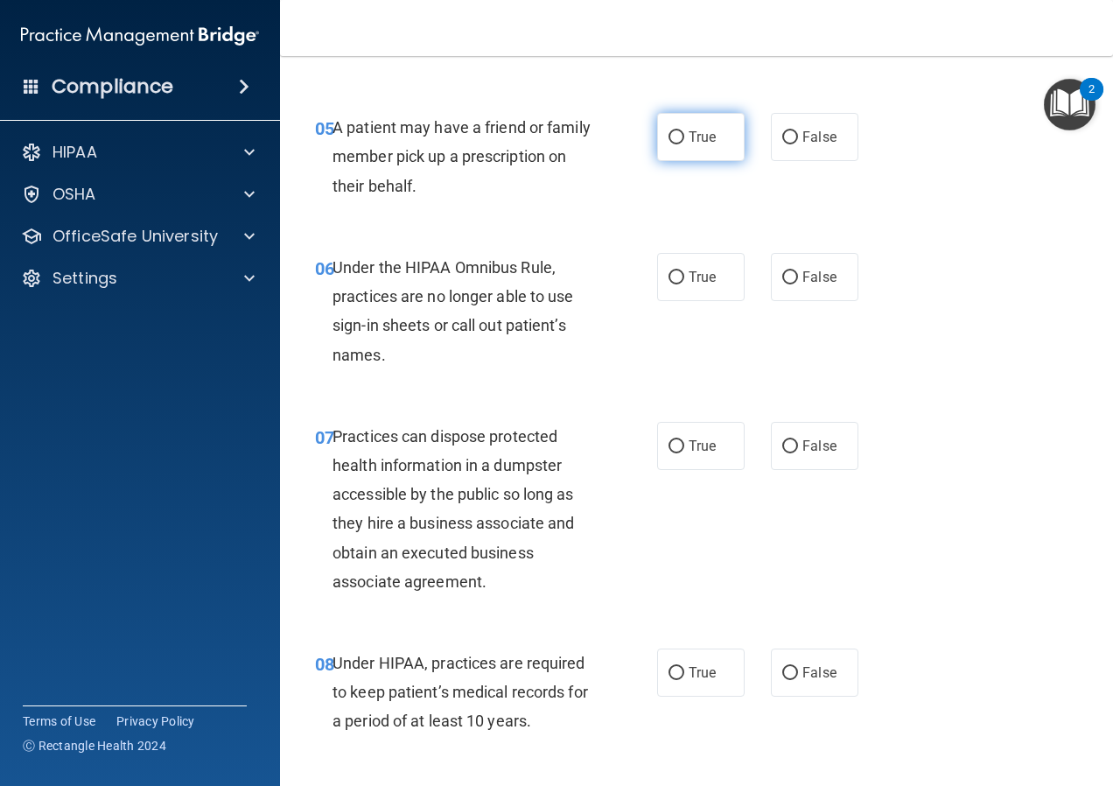
click at [657, 161] on label "True" at bounding box center [701, 137] width 88 height 48
click at [669, 144] on input "True" at bounding box center [677, 137] width 16 height 13
radio input "true"
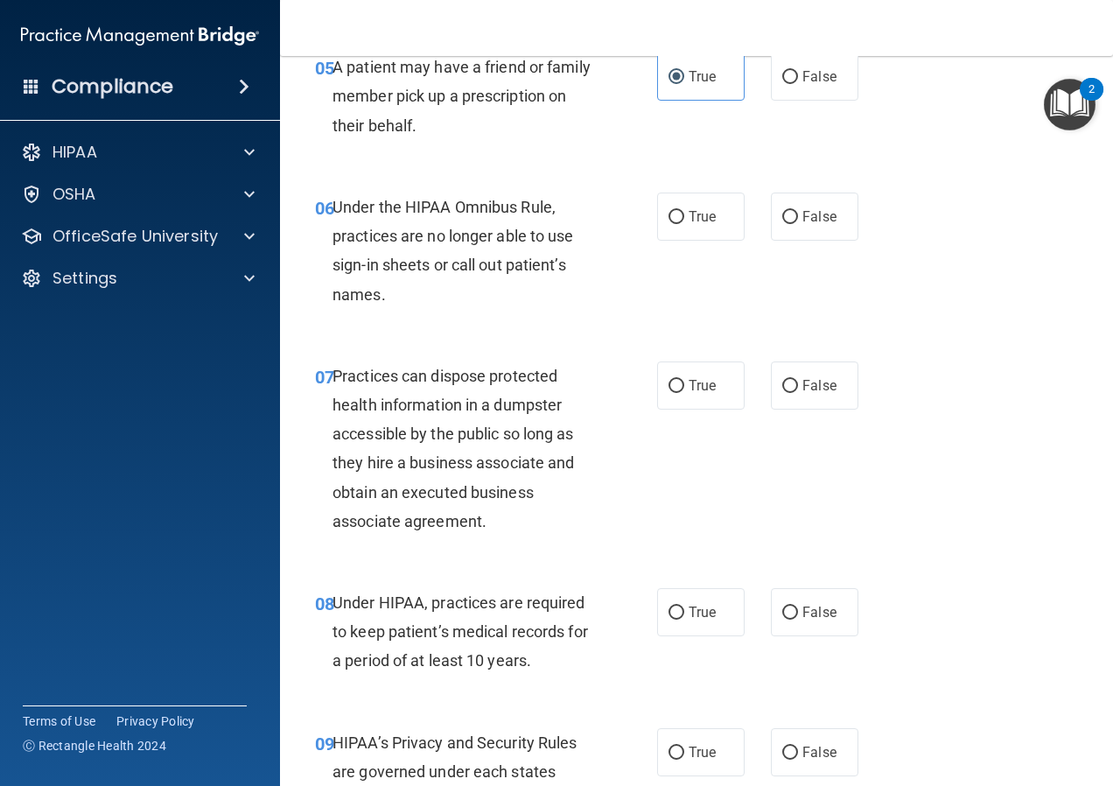
scroll to position [963, 0]
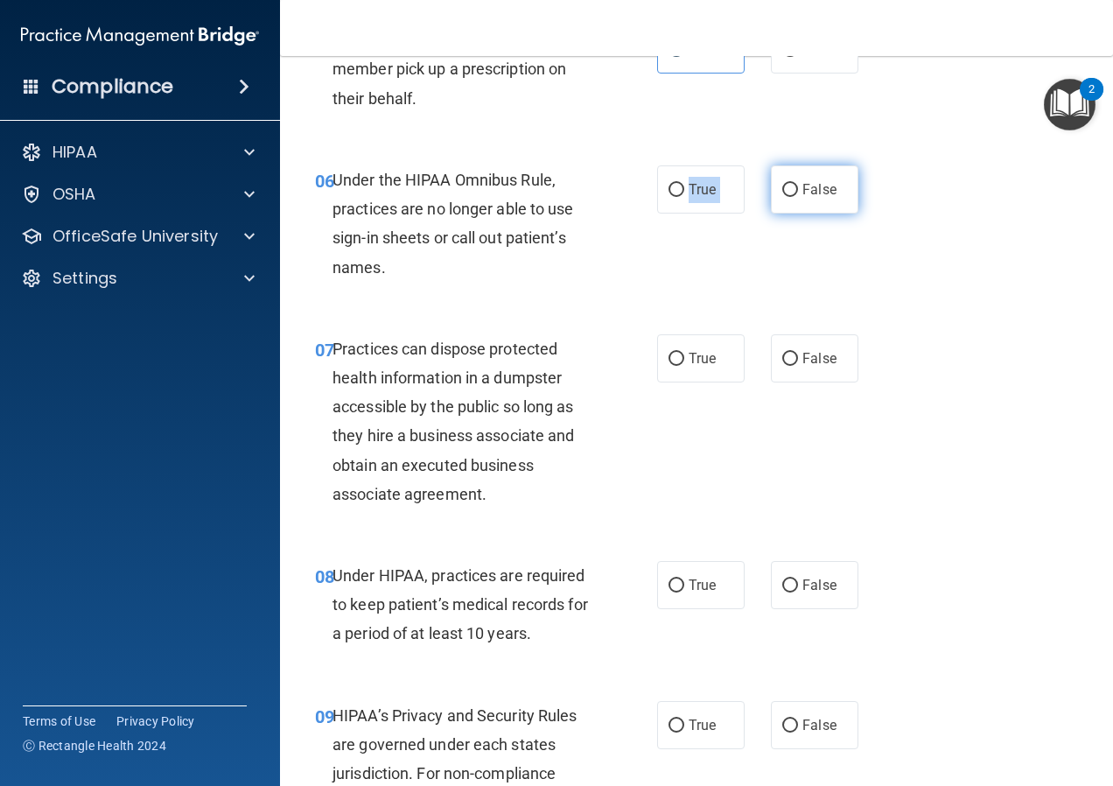
drag, startPoint x: 660, startPoint y: 214, endPoint x: 786, endPoint y: 208, distance: 126.1
click at [786, 208] on div "True False" at bounding box center [762, 189] width 211 height 48
drag, startPoint x: 786, startPoint y: 208, endPoint x: 901, endPoint y: 240, distance: 119.7
click at [921, 235] on div "06 Under the HIPAA Omnibus Rule, practices are no longer able to use sign-in sh…" at bounding box center [696, 228] width 789 height 169
click at [771, 214] on label "False" at bounding box center [815, 189] width 88 height 48
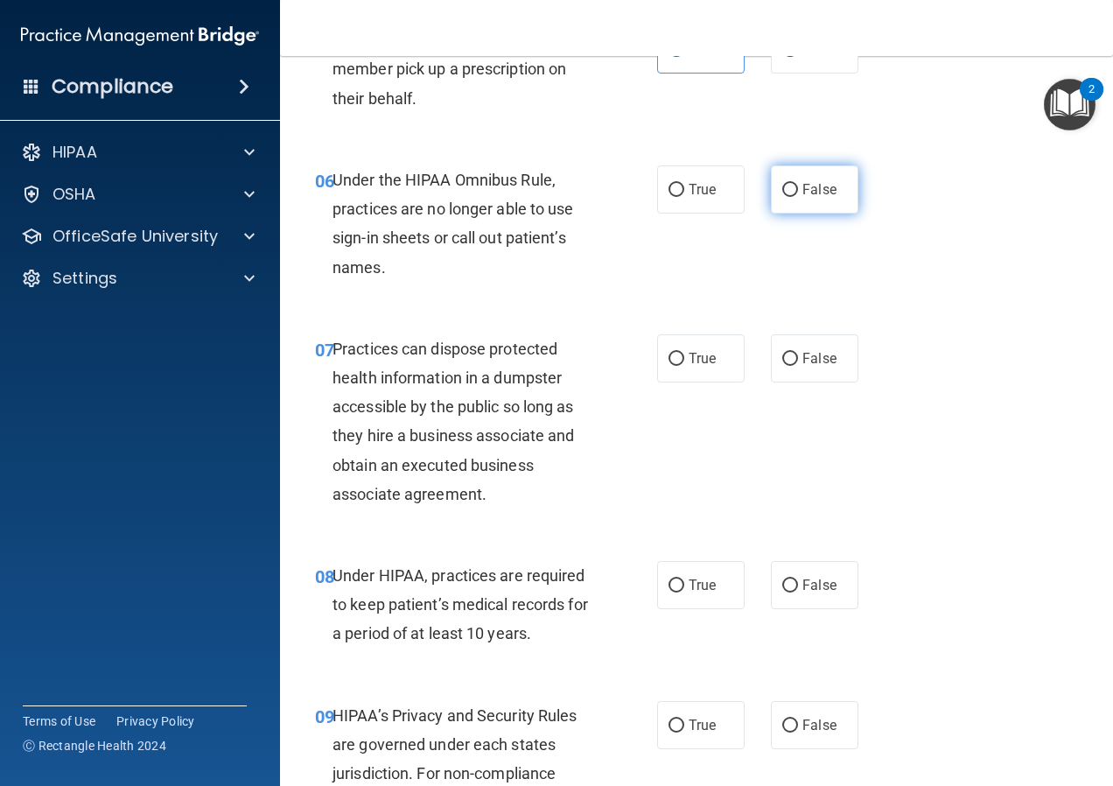
click at [782, 197] on input "False" at bounding box center [790, 190] width 16 height 13
radio input "true"
click at [670, 197] on input "True" at bounding box center [677, 190] width 16 height 13
radio input "true"
radio input "false"
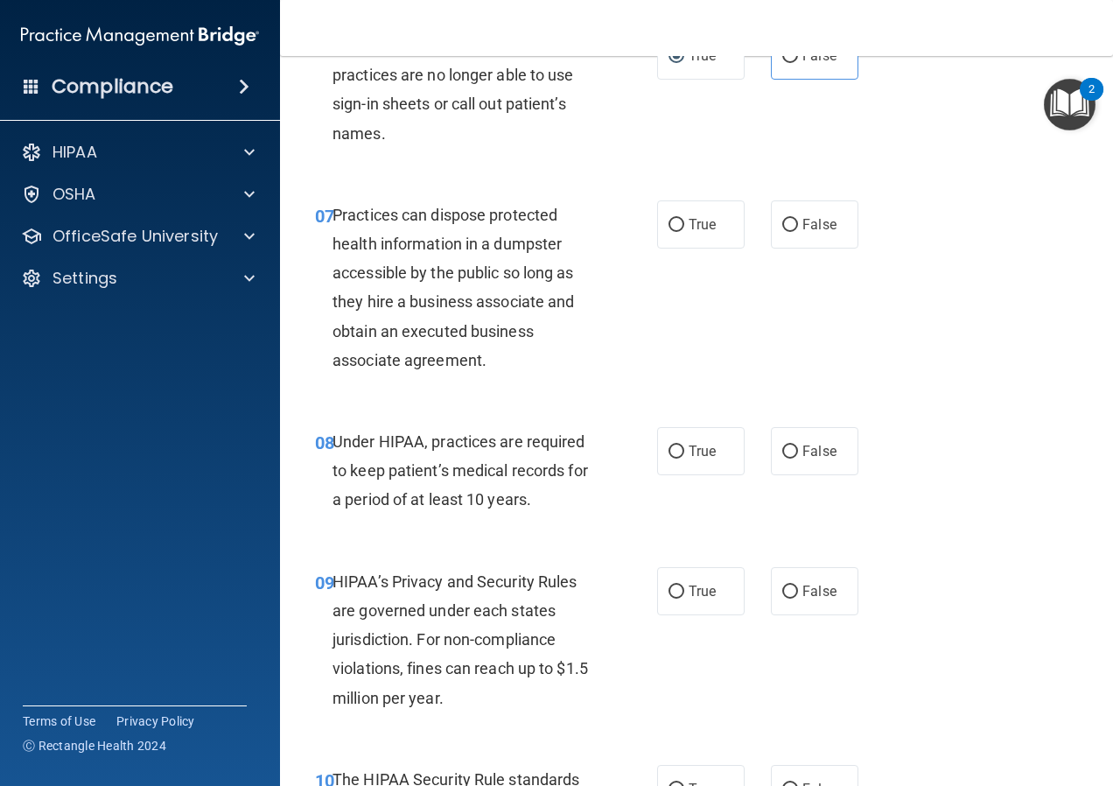
scroll to position [1225, 0]
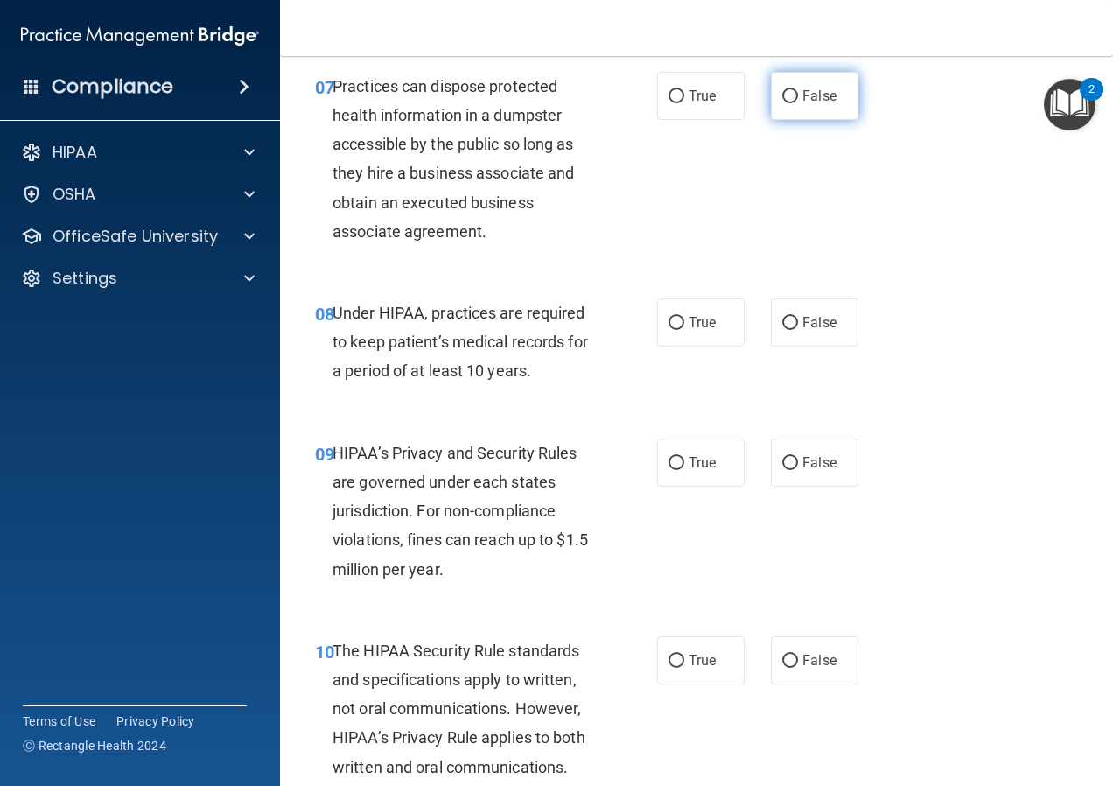
click at [829, 116] on label "False" at bounding box center [815, 96] width 88 height 48
click at [798, 103] on input "False" at bounding box center [790, 96] width 16 height 13
radio input "true"
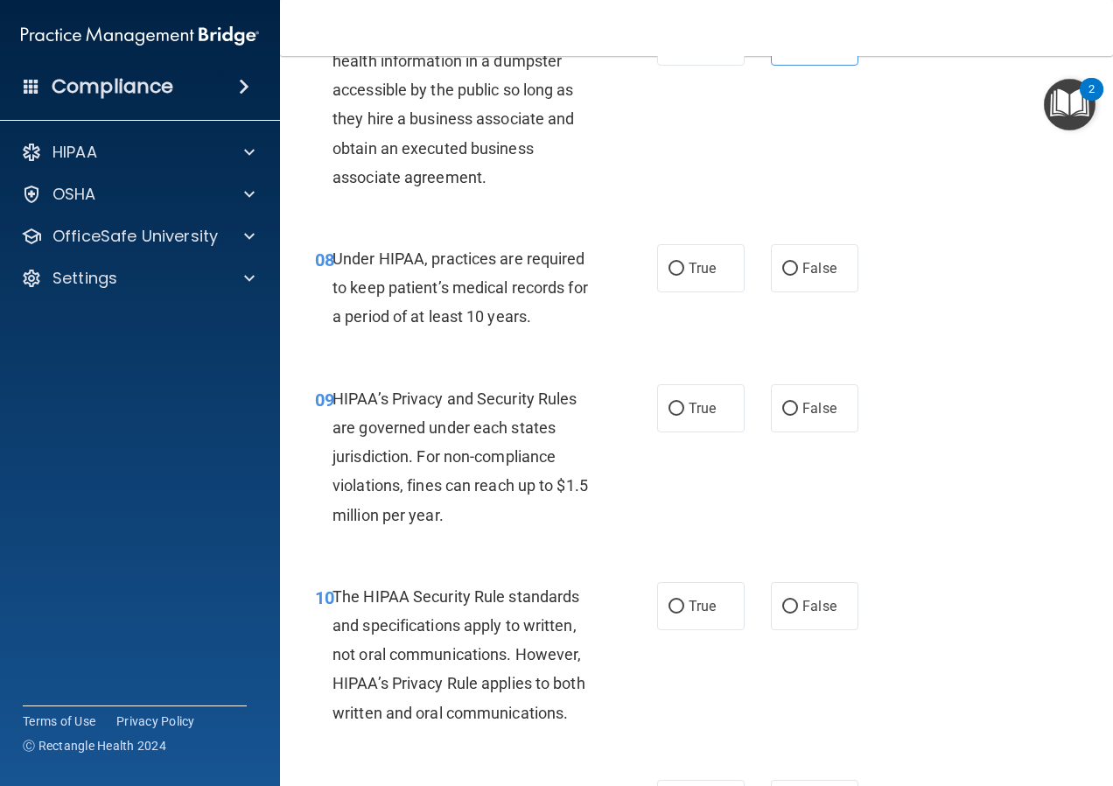
scroll to position [1400, 0]
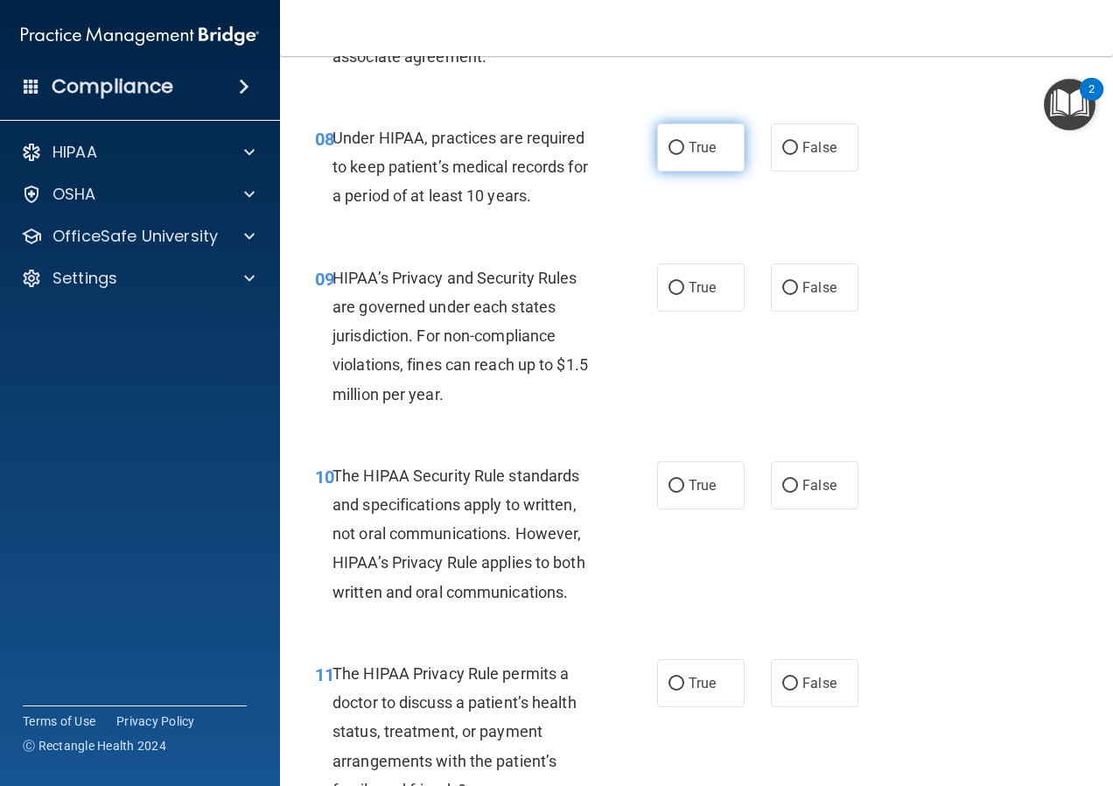
drag, startPoint x: 606, startPoint y: 178, endPoint x: 710, endPoint y: 192, distance: 104.2
click at [620, 179] on div "08 Under HIPAA, practices are required to keep patient’s medical records for a …" at bounding box center [486, 171] width 395 height 96
click at [710, 172] on label "True" at bounding box center [701, 147] width 88 height 48
click at [684, 155] on input "True" at bounding box center [677, 148] width 16 height 13
radio input "true"
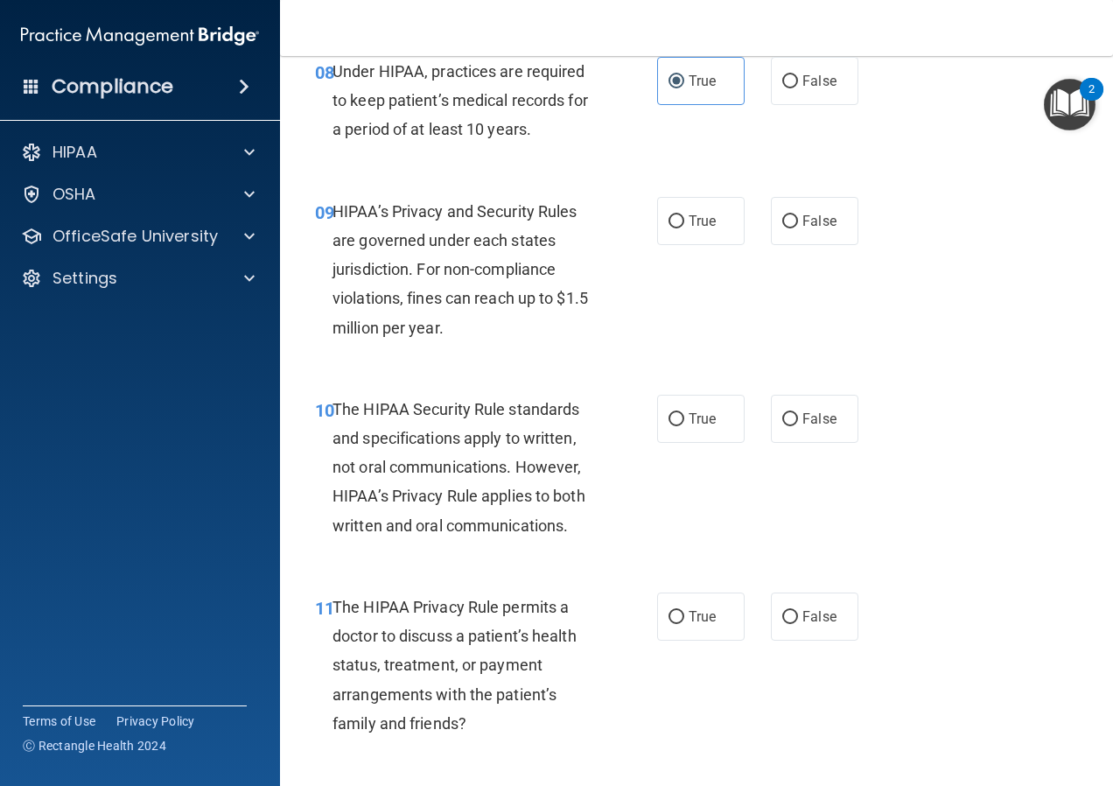
scroll to position [1313, 0]
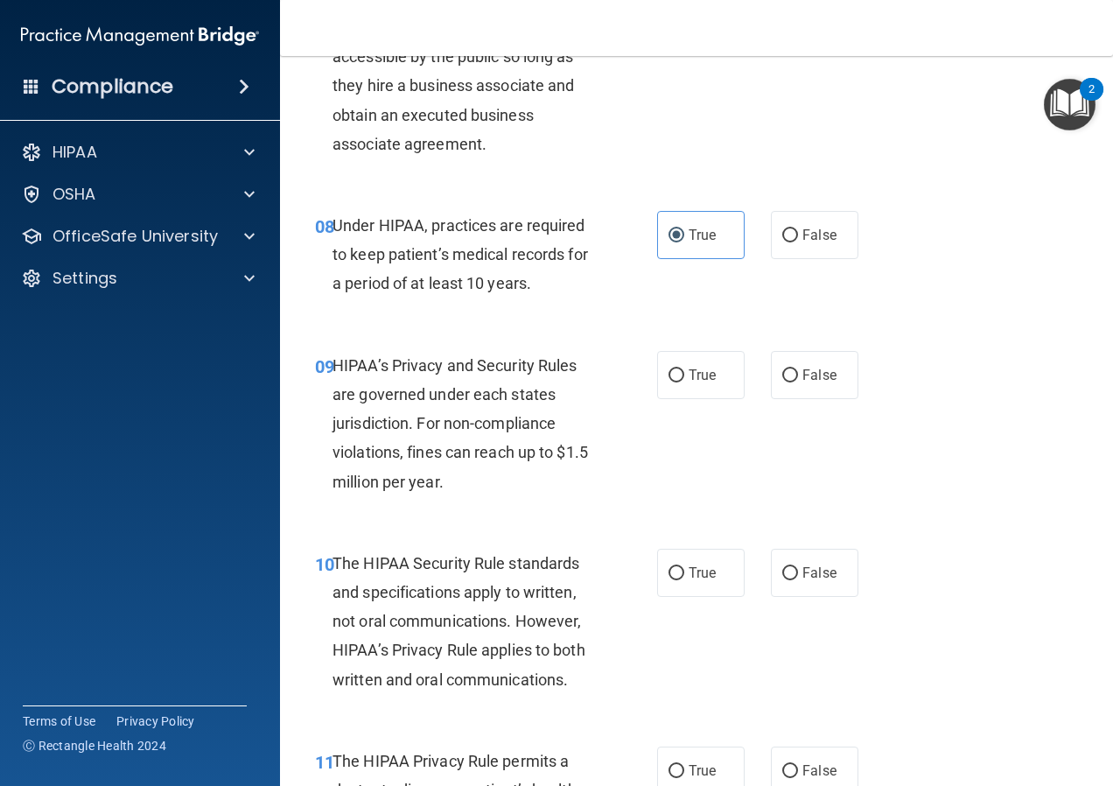
drag, startPoint x: 808, startPoint y: 266, endPoint x: 755, endPoint y: 275, distance: 53.2
click at [809, 243] on span "False" at bounding box center [819, 235] width 34 height 17
click at [798, 242] on input "False" at bounding box center [790, 235] width 16 height 13
radio input "true"
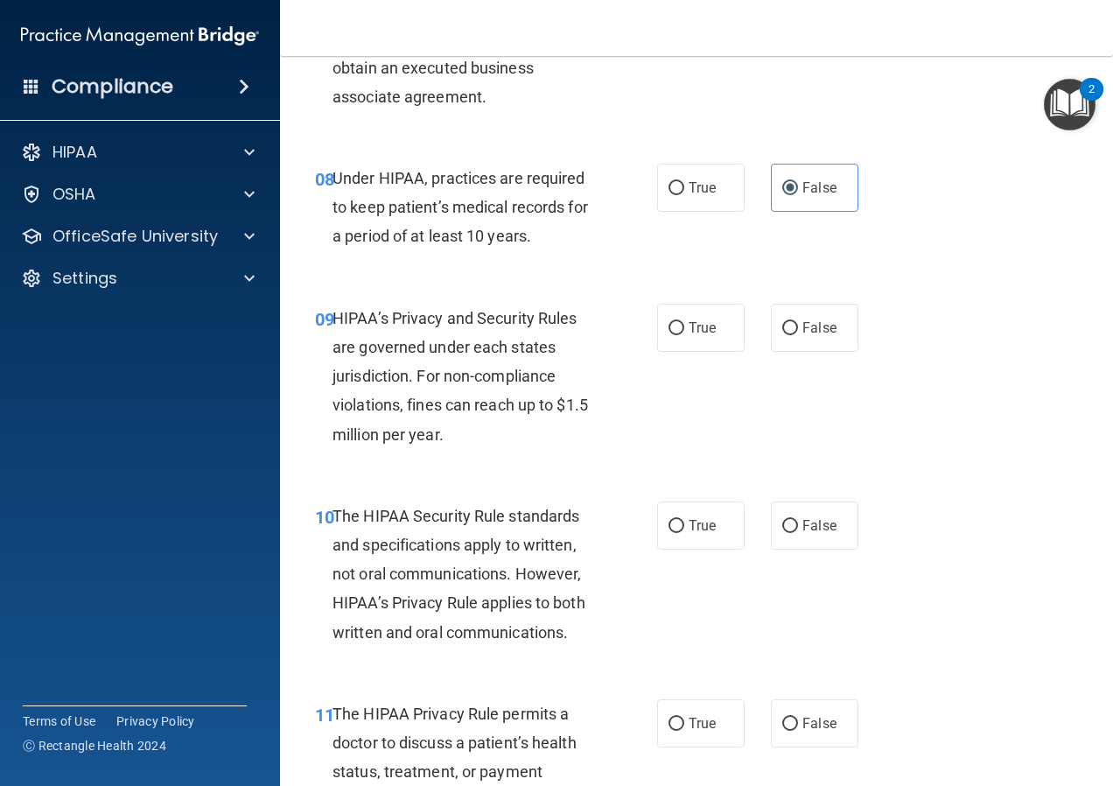
scroll to position [1400, 0]
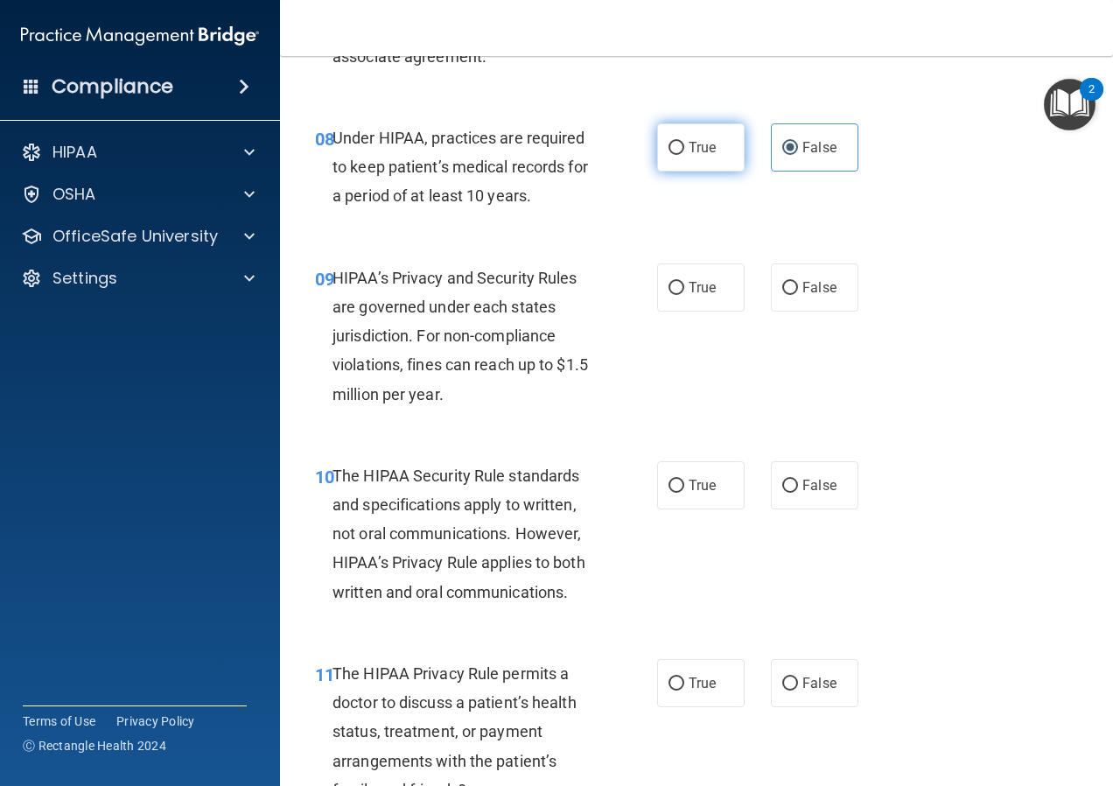
click at [657, 171] on label "True" at bounding box center [701, 147] width 88 height 48
click at [669, 155] on input "True" at bounding box center [677, 148] width 16 height 13
radio input "true"
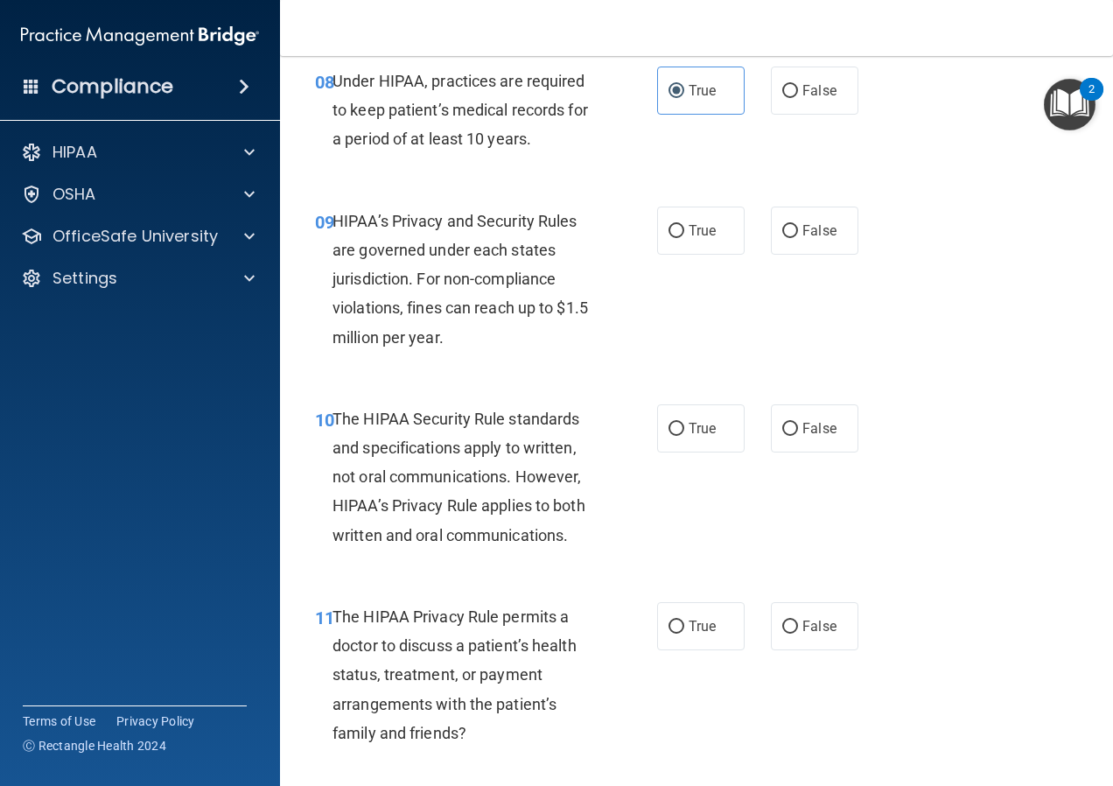
scroll to position [1488, 0]
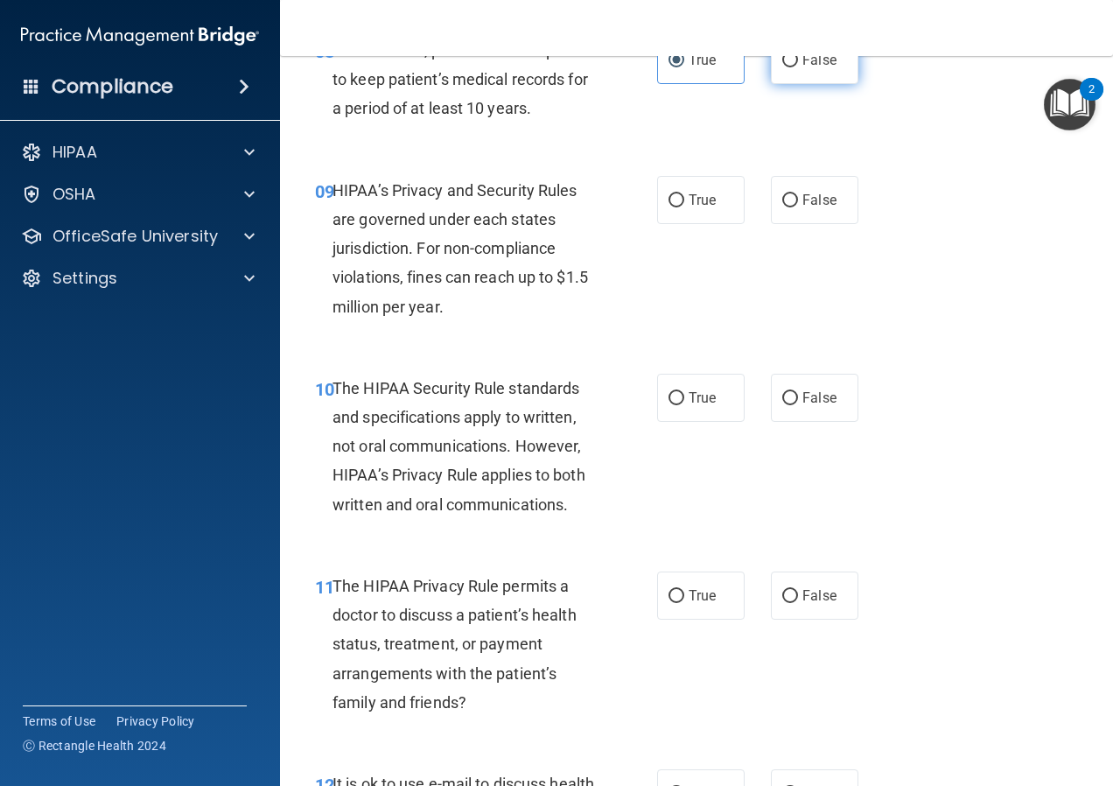
click at [818, 68] on span "False" at bounding box center [819, 60] width 34 height 17
click at [798, 67] on input "False" at bounding box center [790, 60] width 16 height 13
radio input "true"
radio input "false"
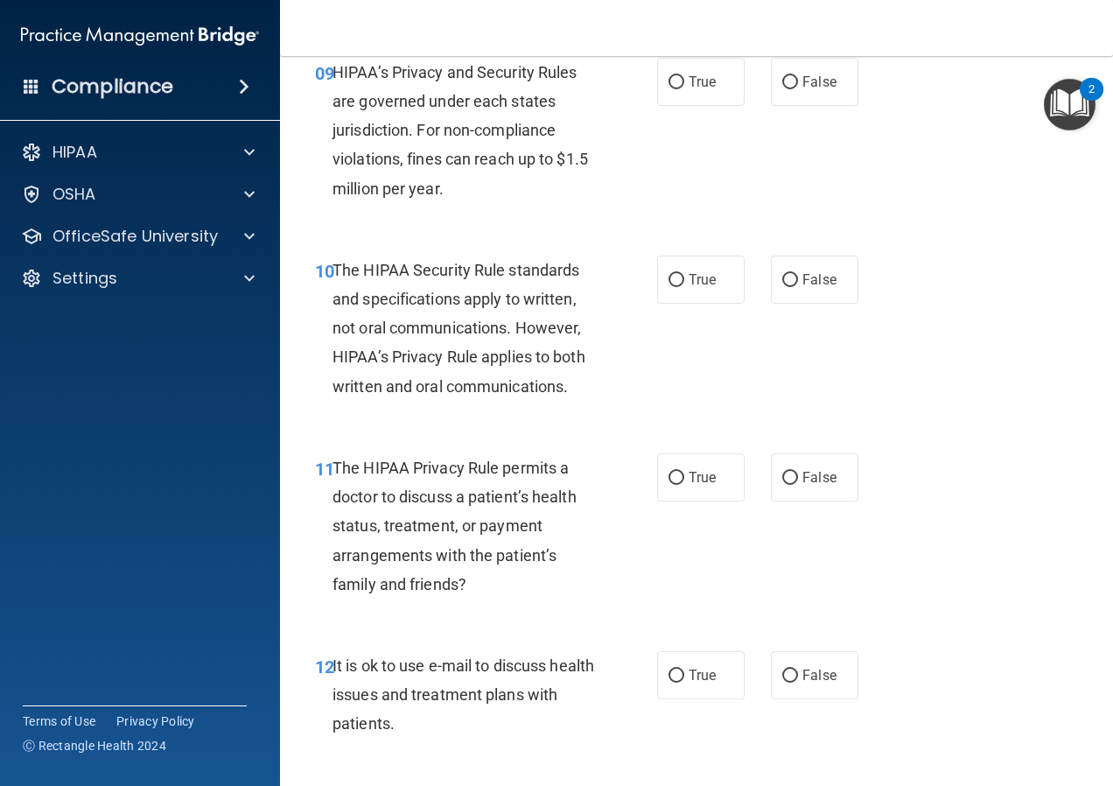
scroll to position [1575, 0]
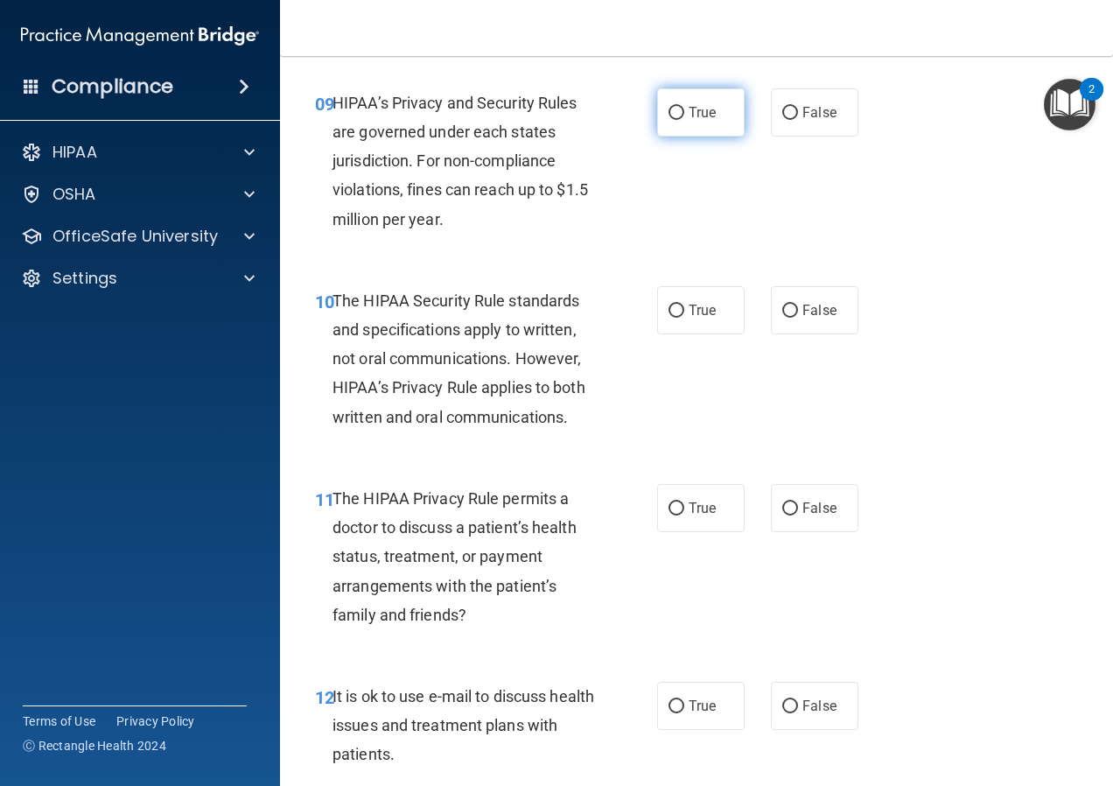
click at [694, 123] on label "True" at bounding box center [701, 112] width 88 height 48
click at [684, 120] on input "True" at bounding box center [677, 113] width 16 height 13
radio input "true"
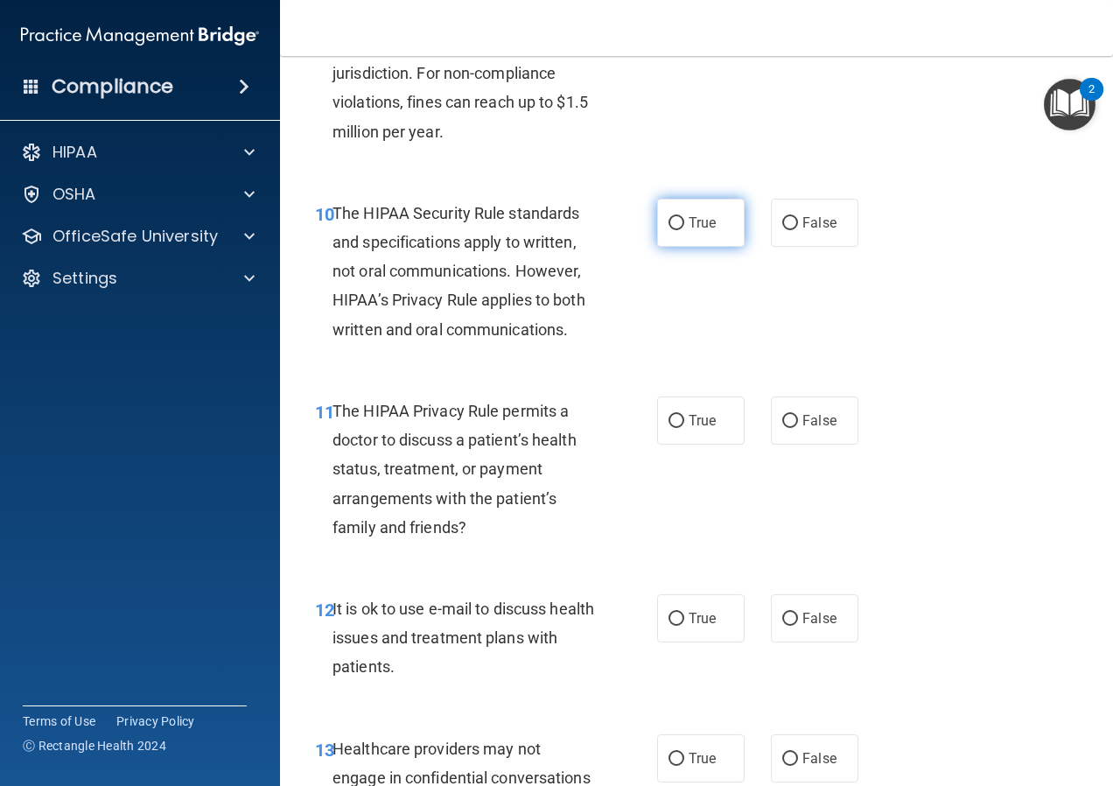
click at [715, 246] on label "True" at bounding box center [701, 223] width 88 height 48
click at [684, 230] on input "True" at bounding box center [677, 223] width 16 height 13
radio input "true"
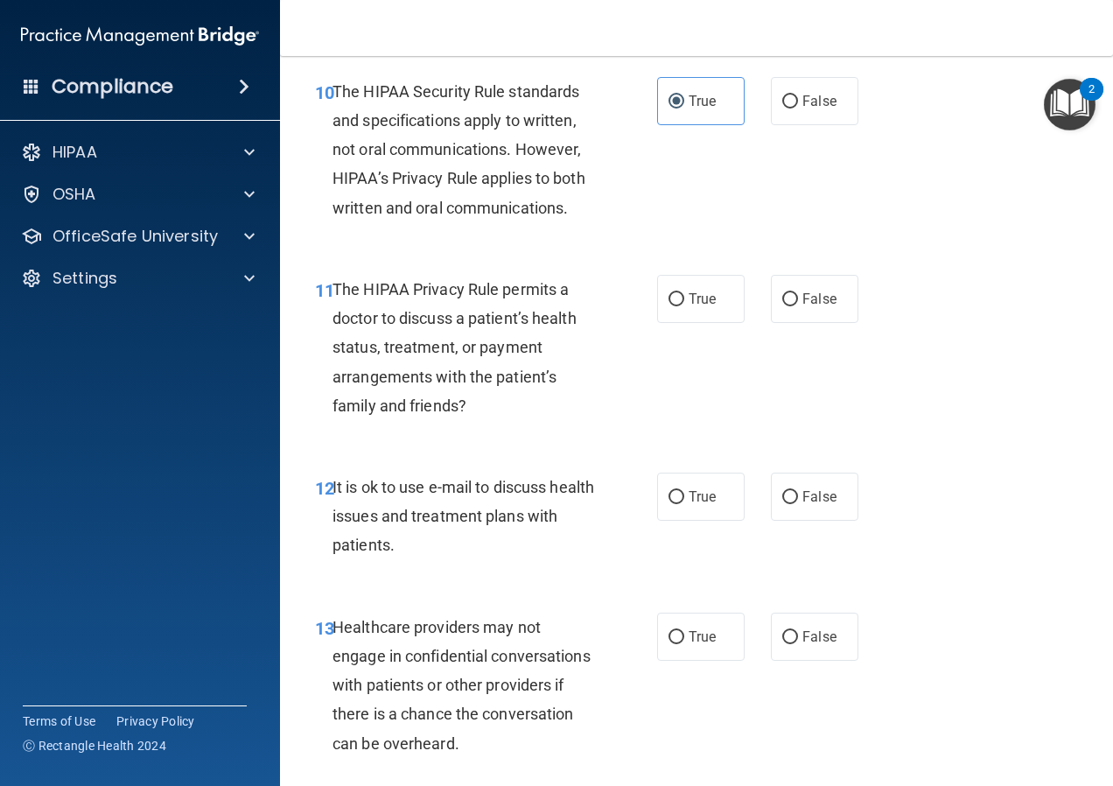
scroll to position [1838, 0]
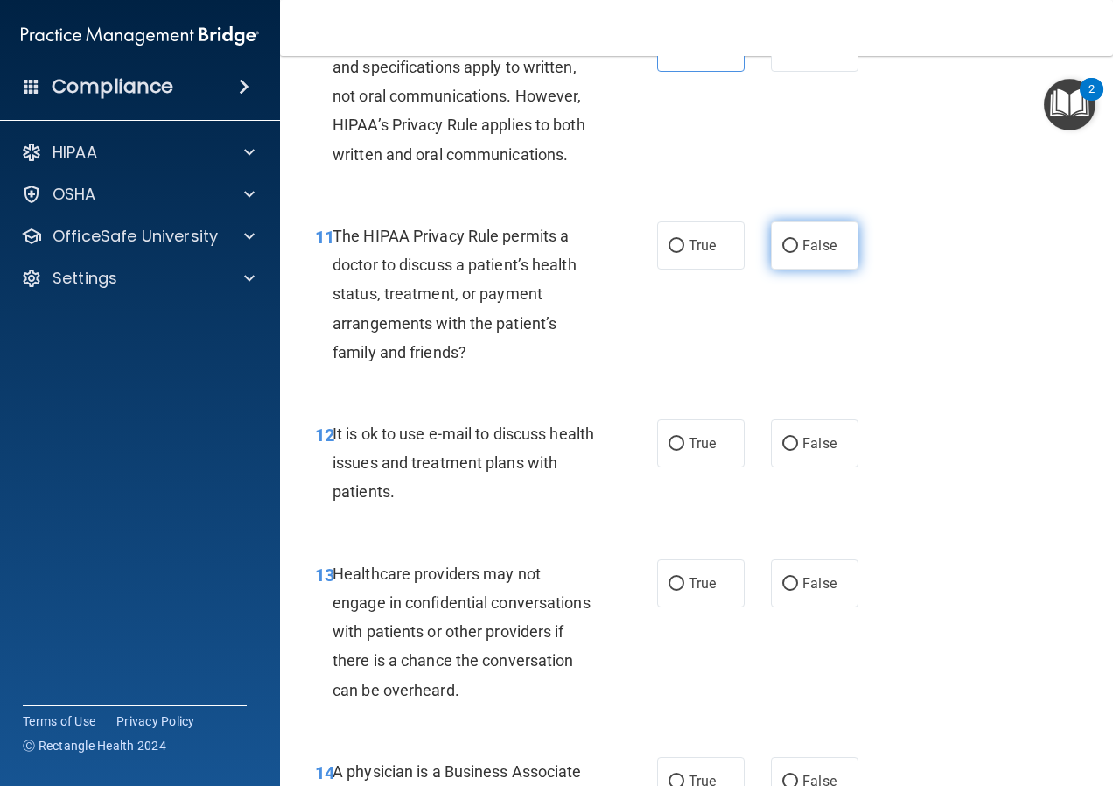
drag, startPoint x: 837, startPoint y: 266, endPoint x: 816, endPoint y: 281, distance: 25.0
click at [839, 266] on label "False" at bounding box center [815, 245] width 88 height 48
click at [798, 253] on input "False" at bounding box center [790, 246] width 16 height 13
radio input "true"
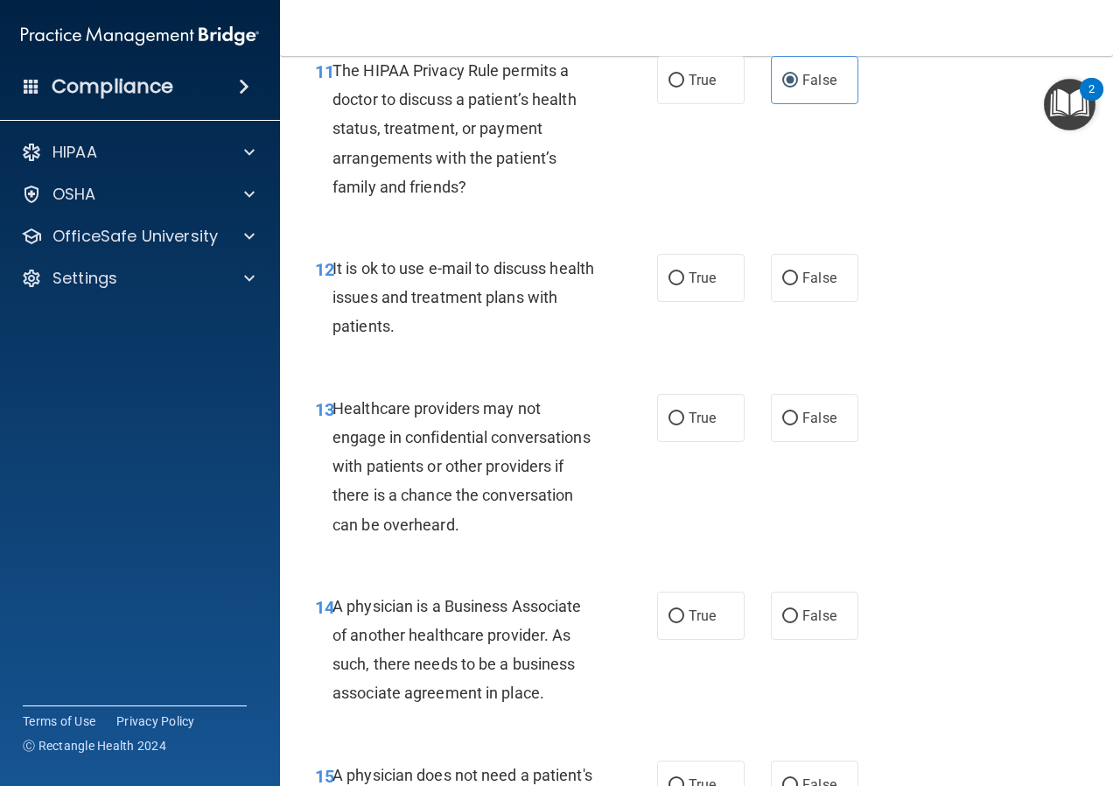
scroll to position [2188, 0]
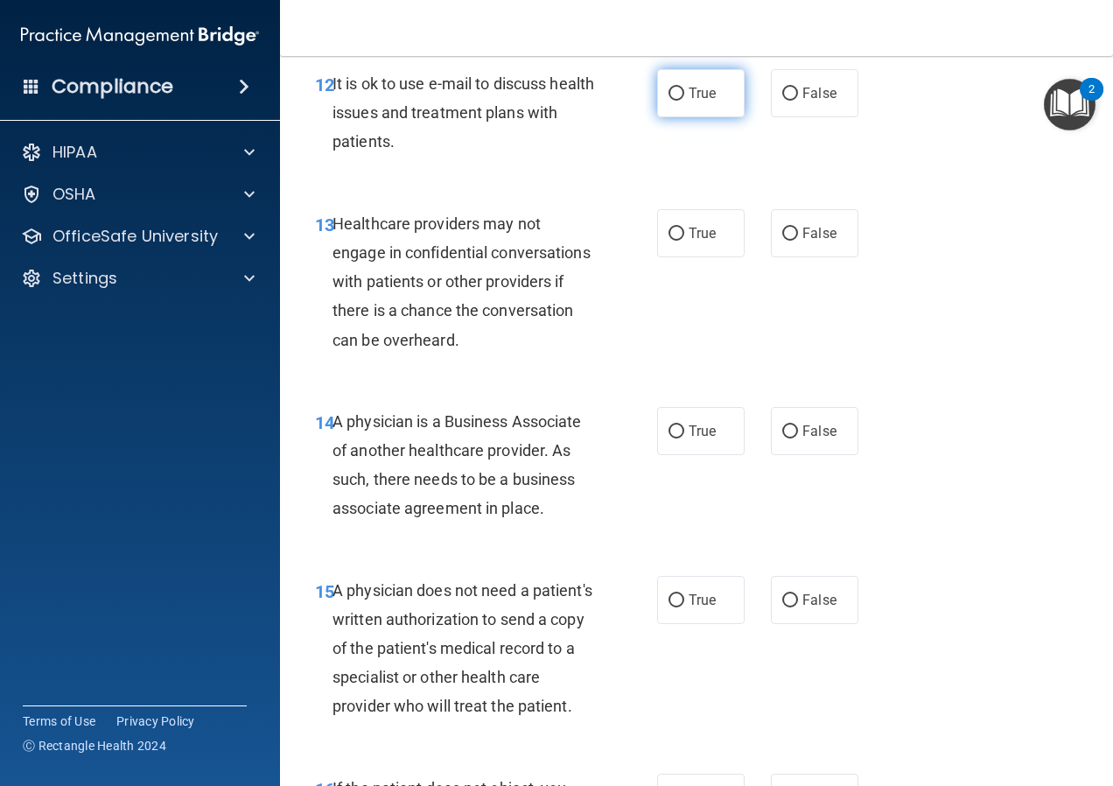
click at [675, 101] on input "True" at bounding box center [677, 94] width 16 height 13
radio input "true"
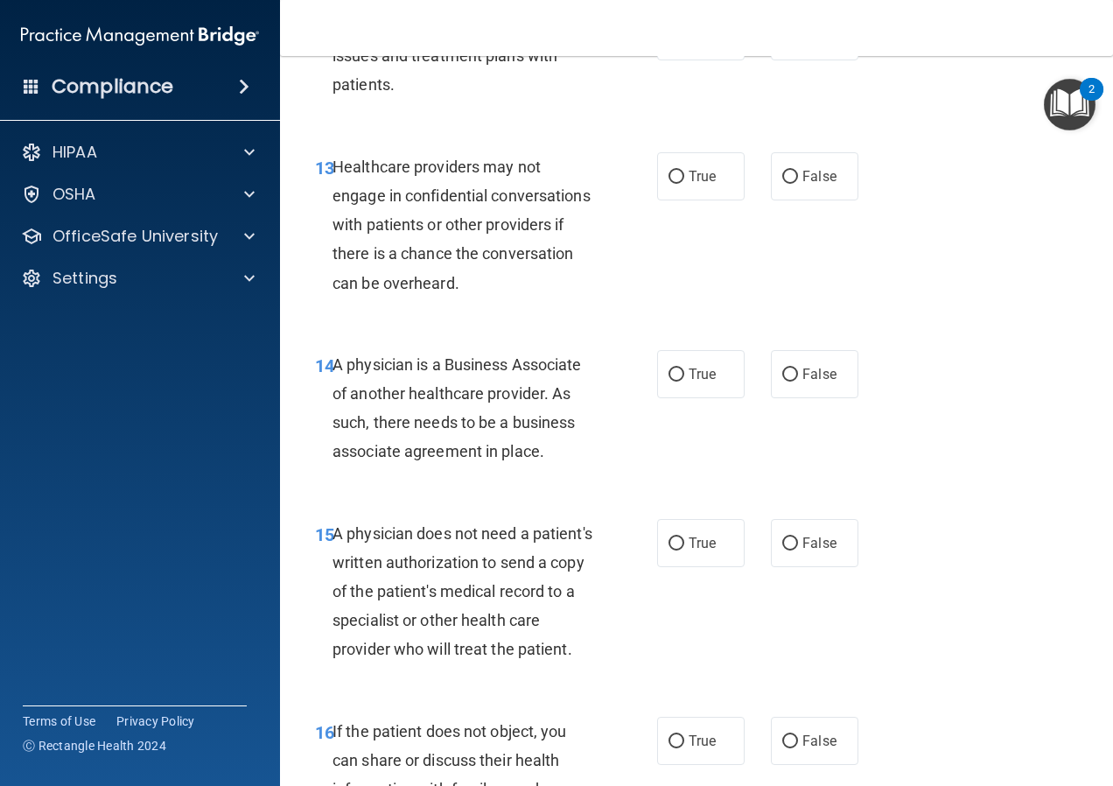
scroll to position [2275, 0]
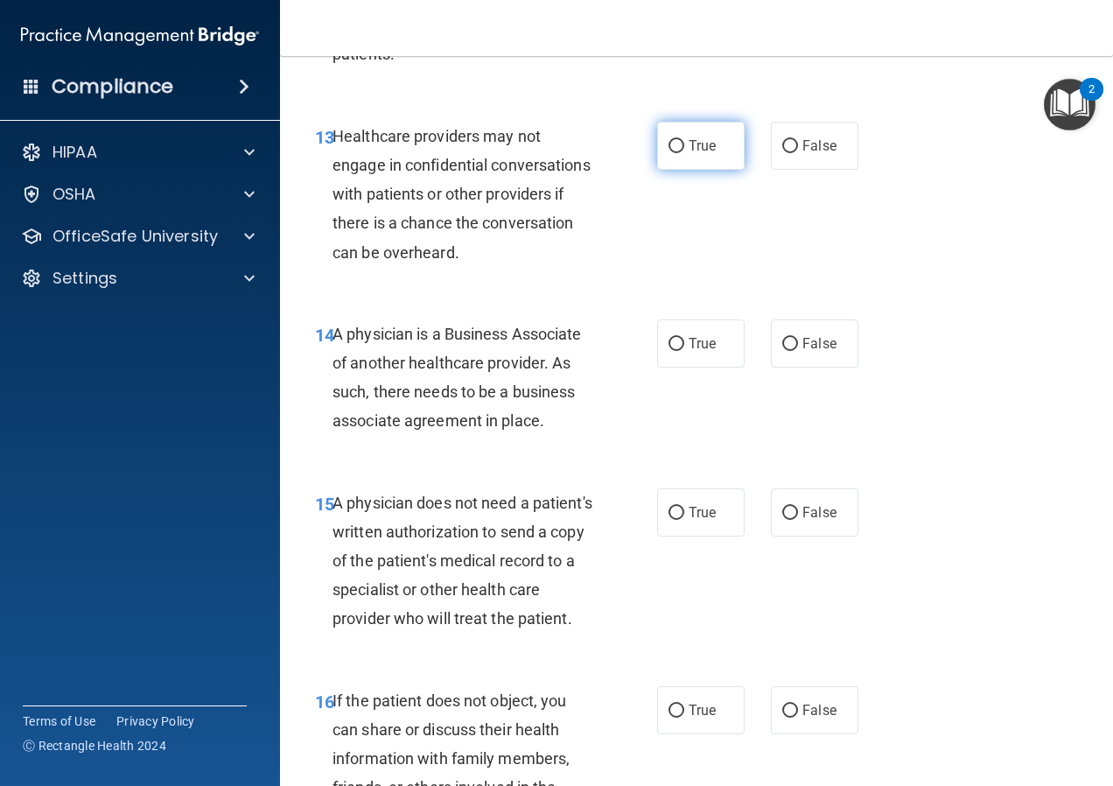
click at [679, 170] on label "True" at bounding box center [701, 146] width 88 height 48
click at [679, 153] on input "True" at bounding box center [677, 146] width 16 height 13
radio input "true"
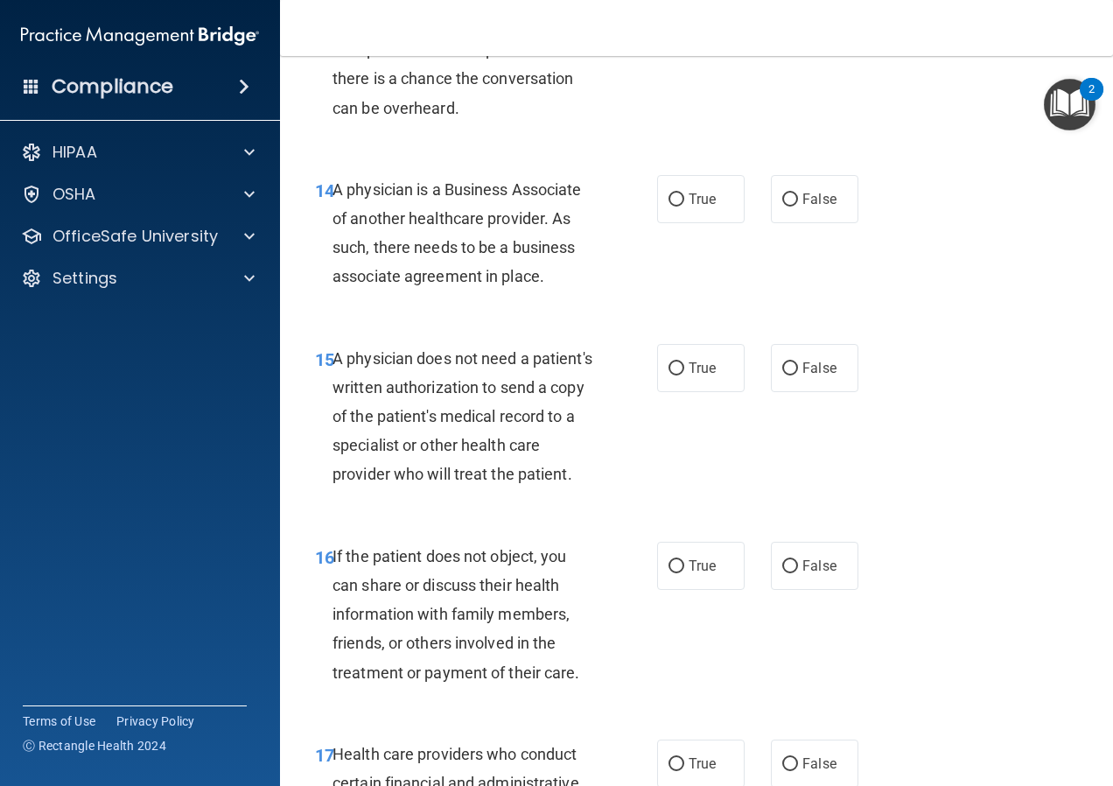
scroll to position [2450, 0]
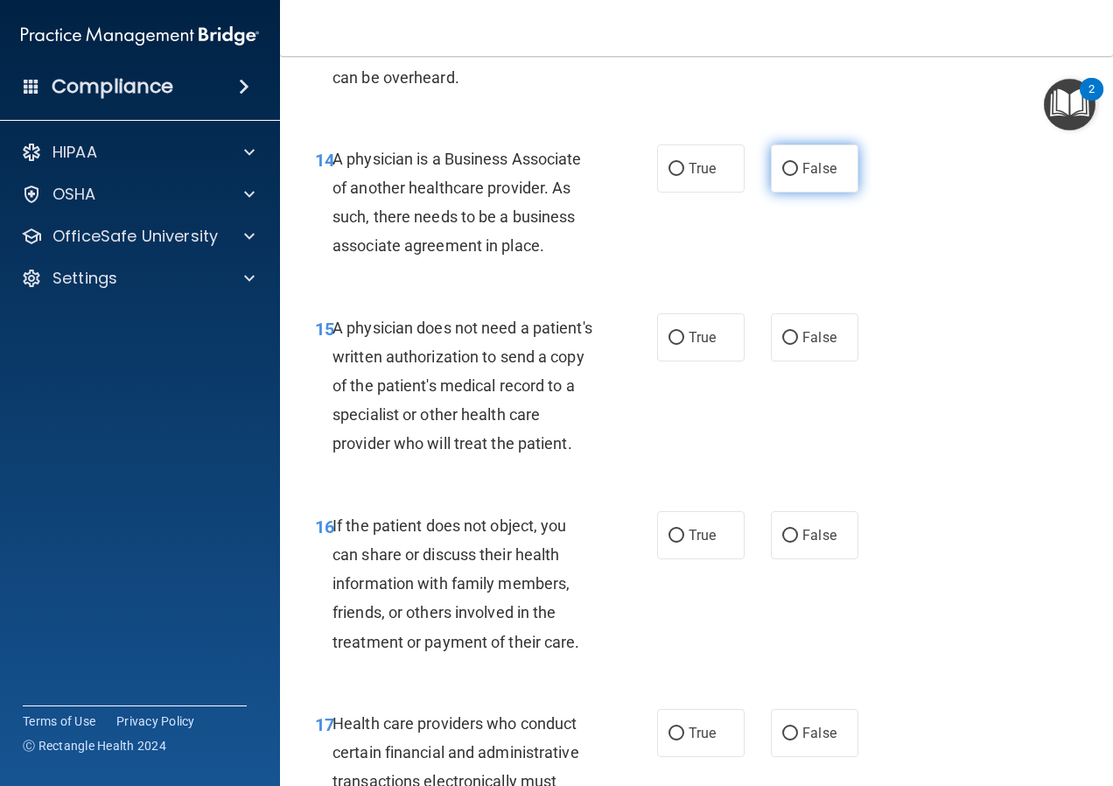
click at [845, 193] on label "False" at bounding box center [815, 168] width 88 height 48
click at [798, 176] on input "False" at bounding box center [790, 169] width 16 height 13
radio input "true"
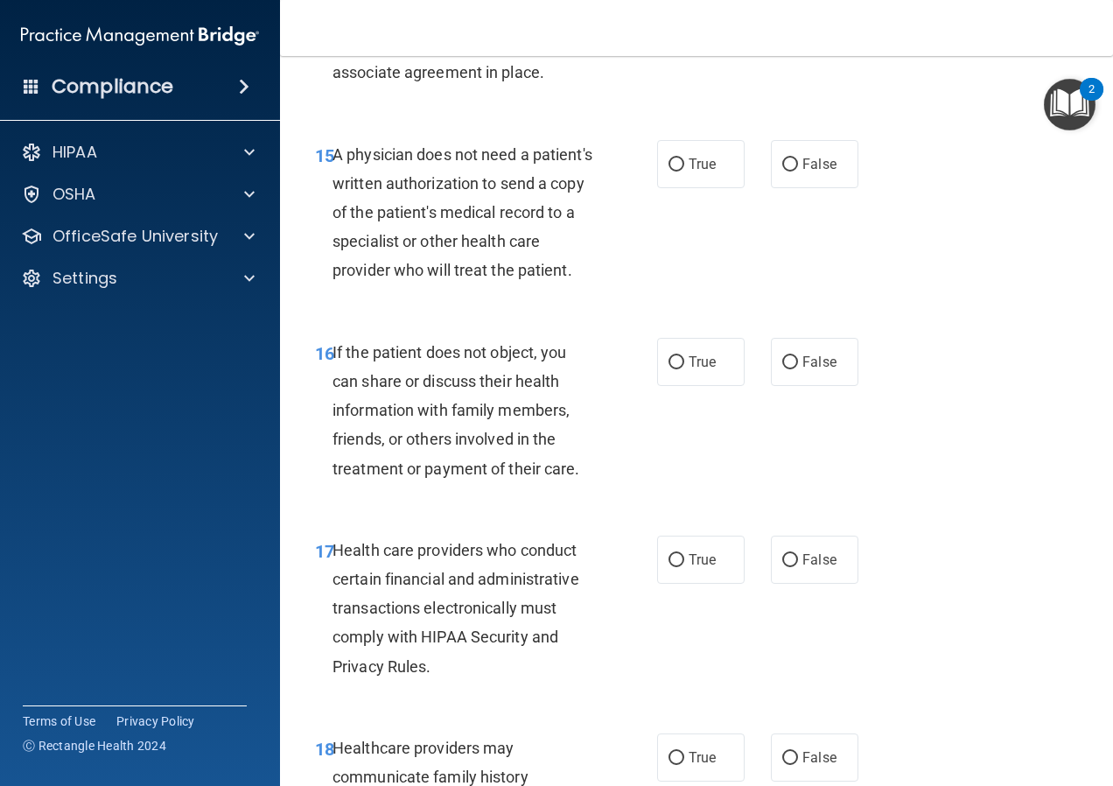
scroll to position [2625, 0]
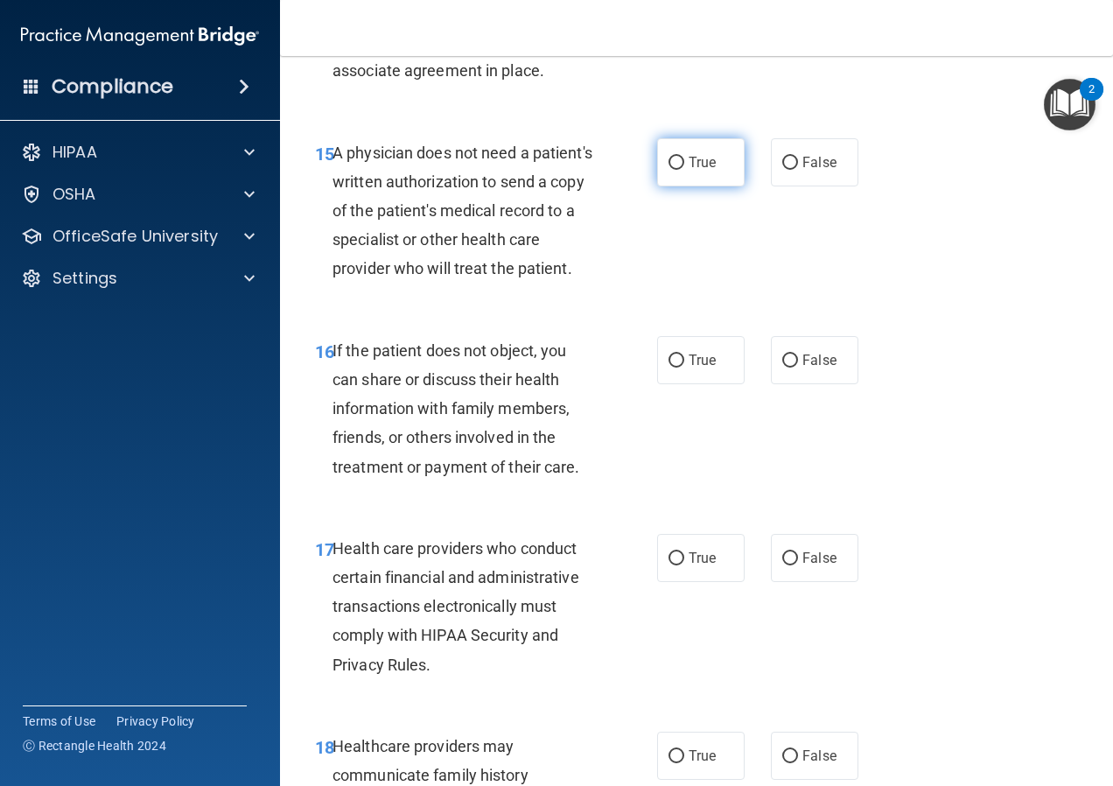
click at [689, 171] on span "True" at bounding box center [702, 162] width 27 height 17
click at [683, 170] on input "True" at bounding box center [677, 163] width 16 height 13
radio input "true"
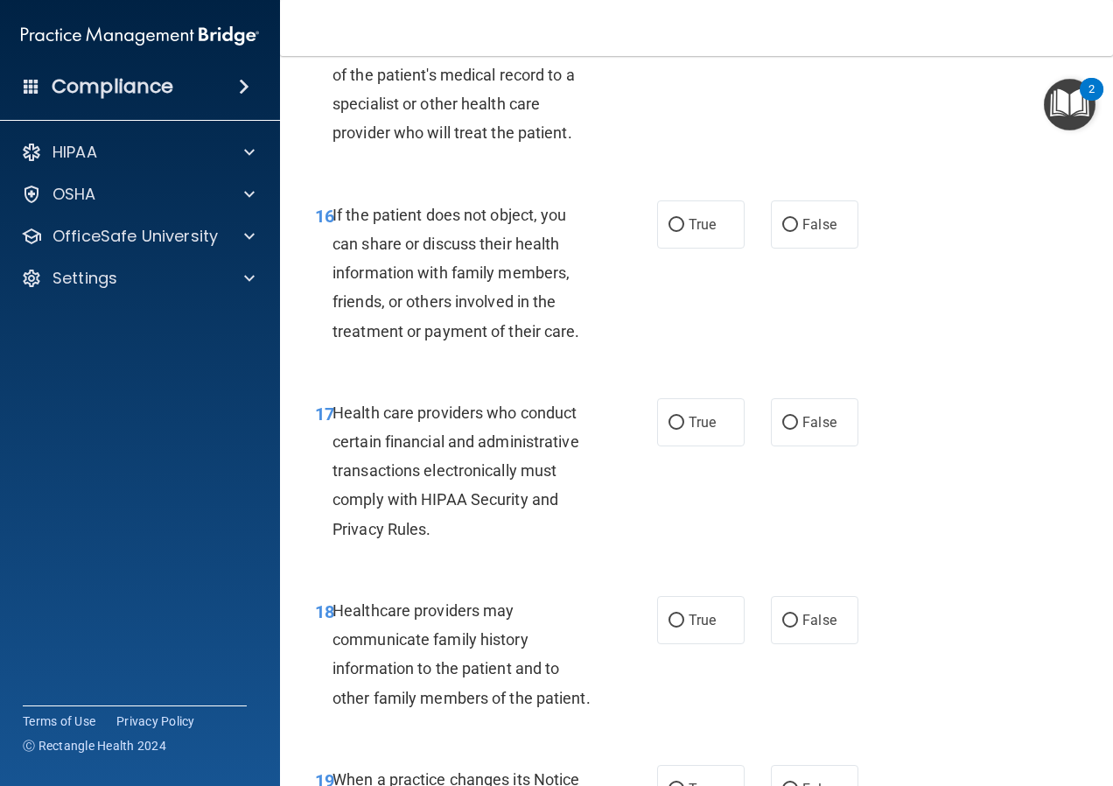
scroll to position [2800, 0]
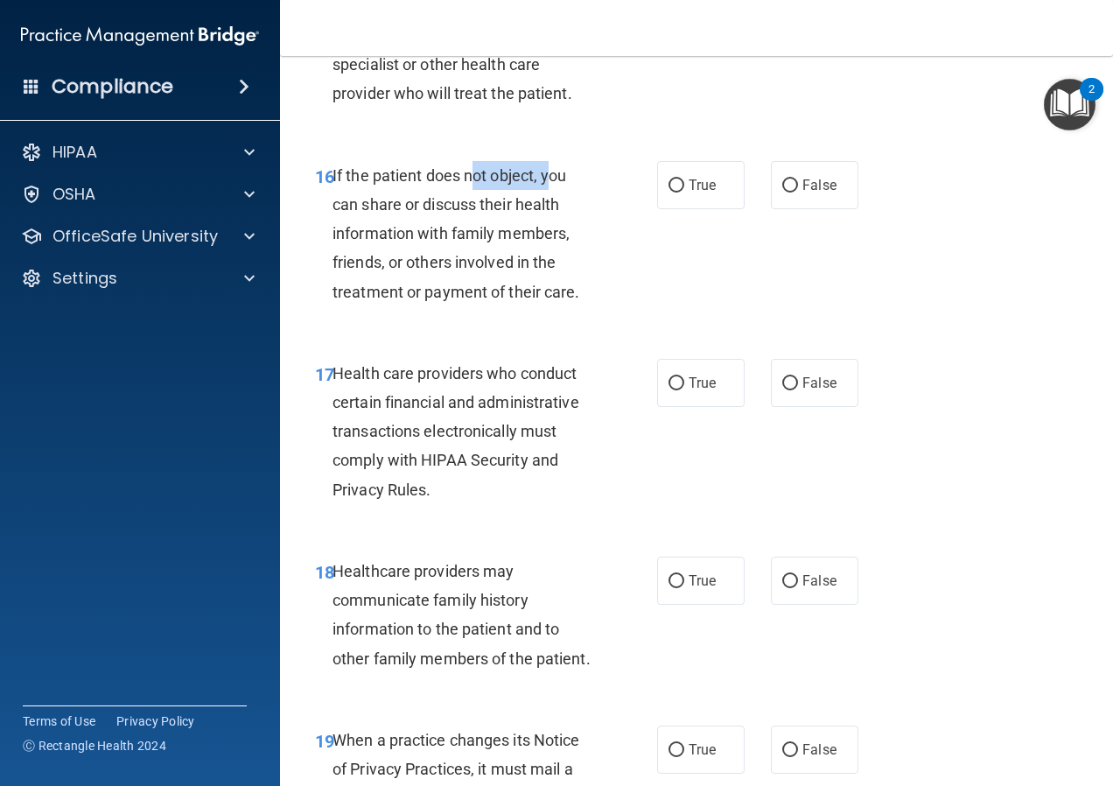
drag, startPoint x: 480, startPoint y: 228, endPoint x: 547, endPoint y: 223, distance: 66.7
click at [547, 223] on span "If the patient does not object, you can share or discuss their health informati…" at bounding box center [457, 233] width 248 height 135
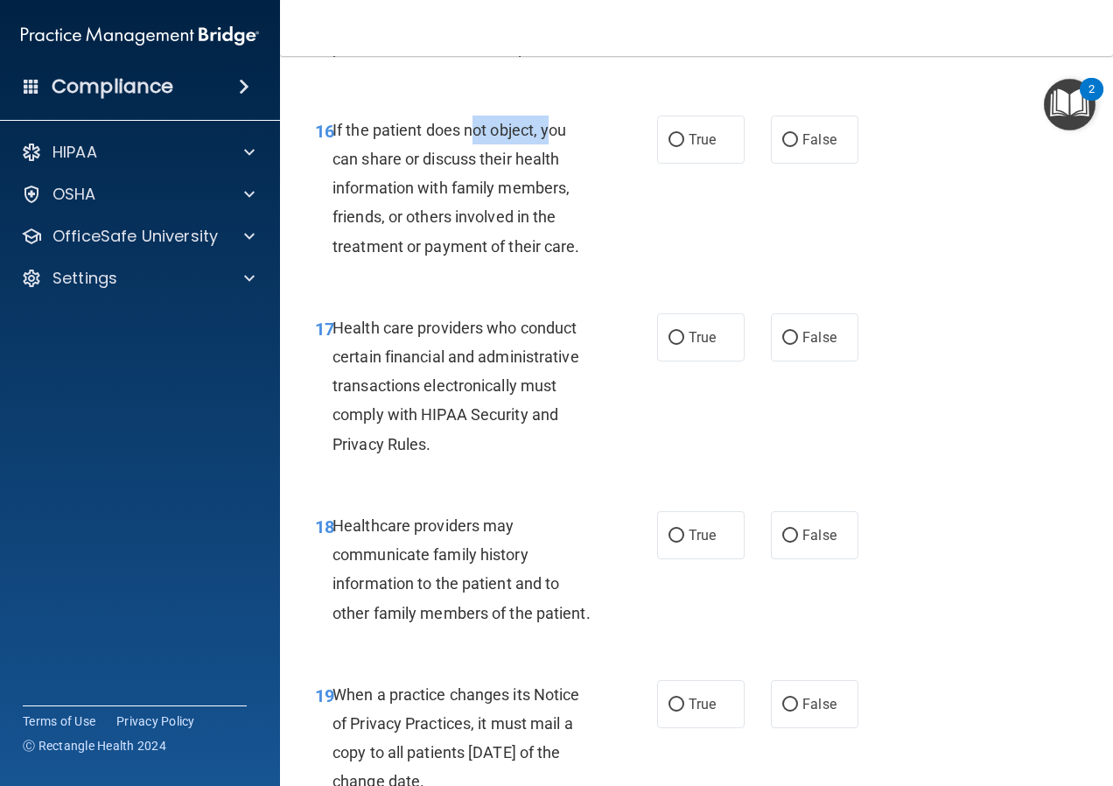
scroll to position [2888, 0]
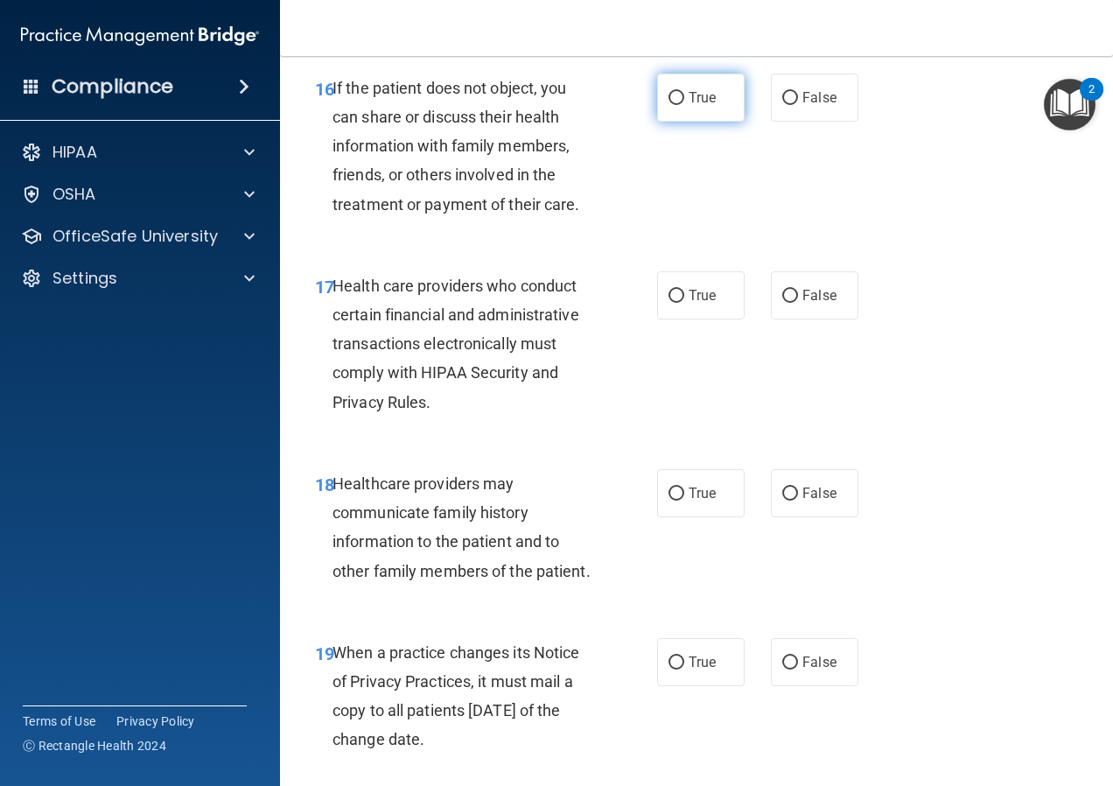
click at [657, 122] on label "True" at bounding box center [701, 98] width 88 height 48
click at [669, 105] on input "True" at bounding box center [677, 98] width 16 height 13
radio input "true"
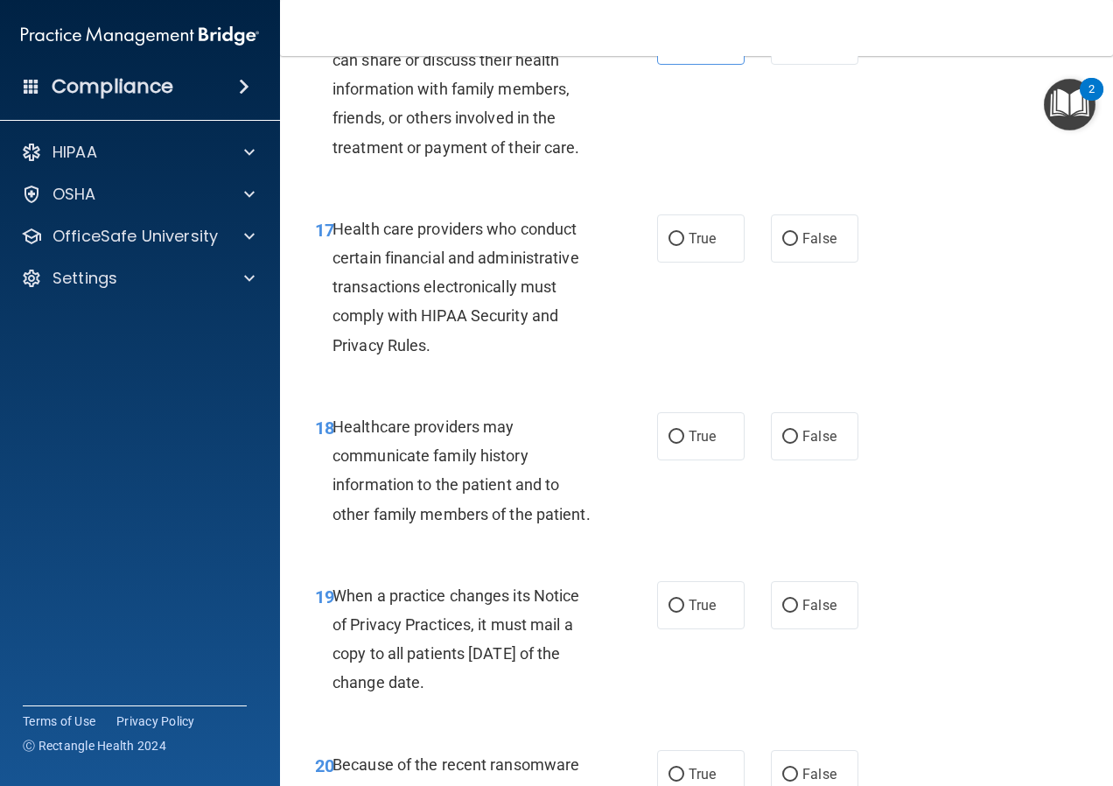
scroll to position [2975, 0]
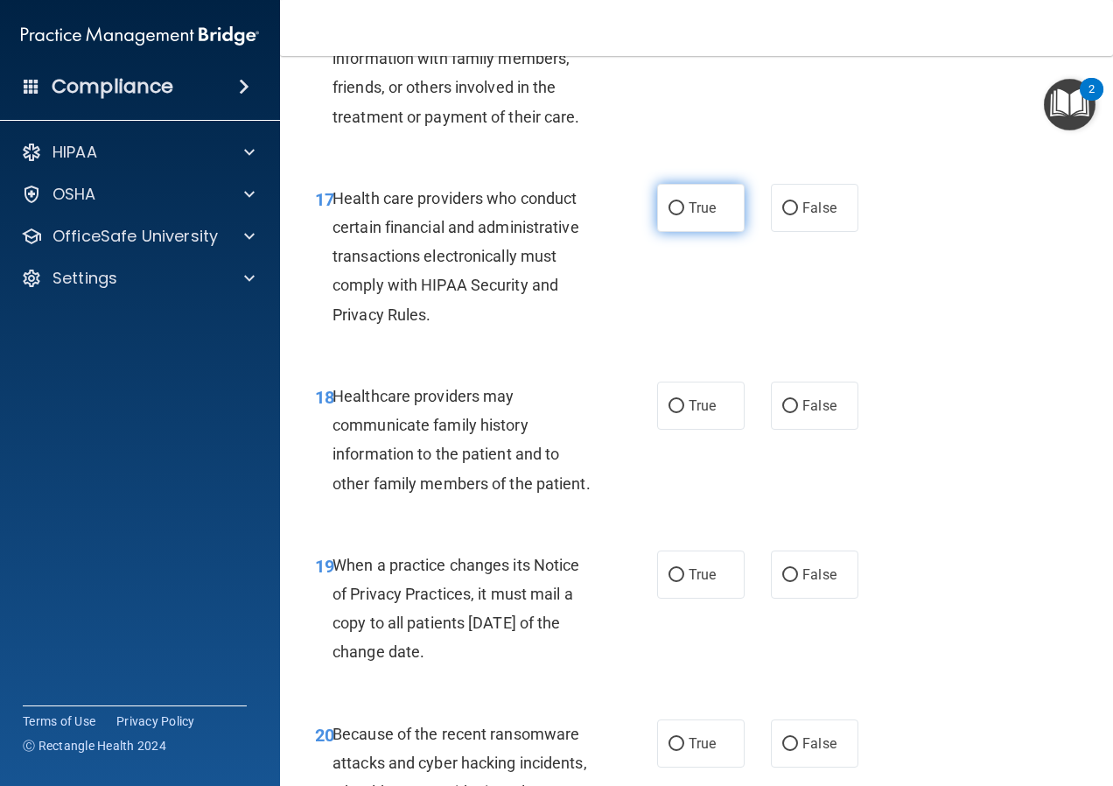
click at [711, 232] on label "True" at bounding box center [701, 208] width 88 height 48
click at [684, 215] on input "True" at bounding box center [677, 208] width 16 height 13
radio input "true"
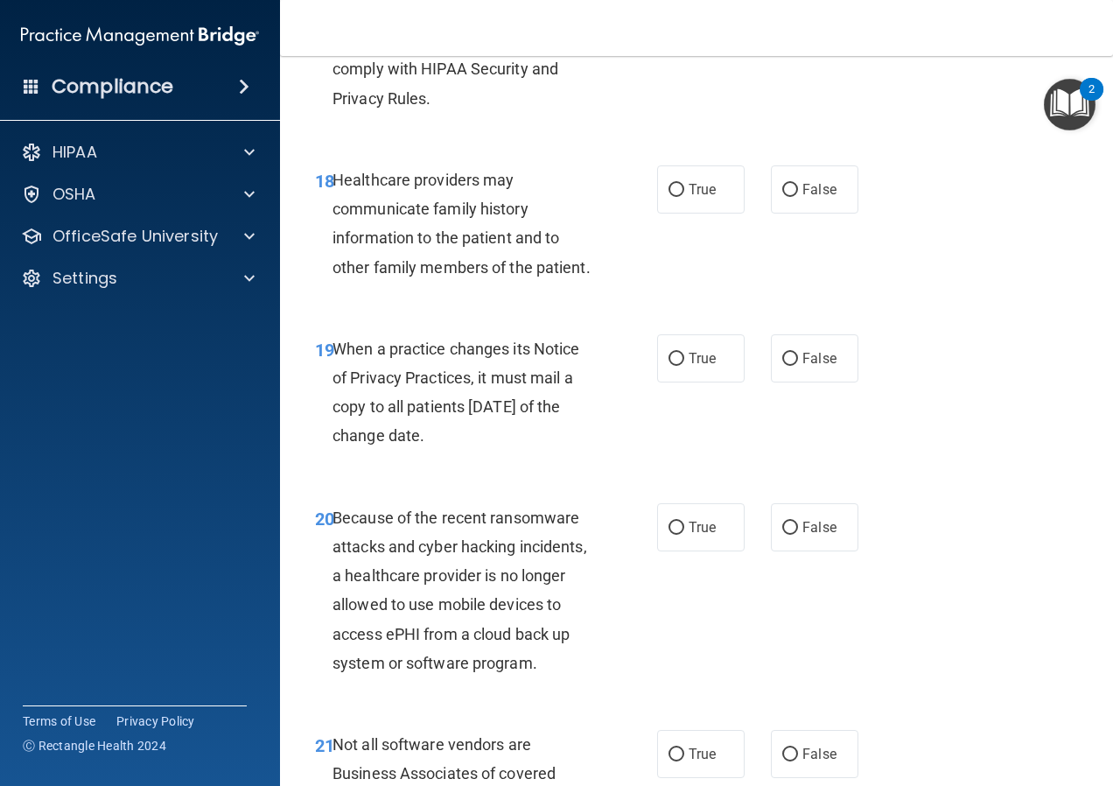
scroll to position [3325, 0]
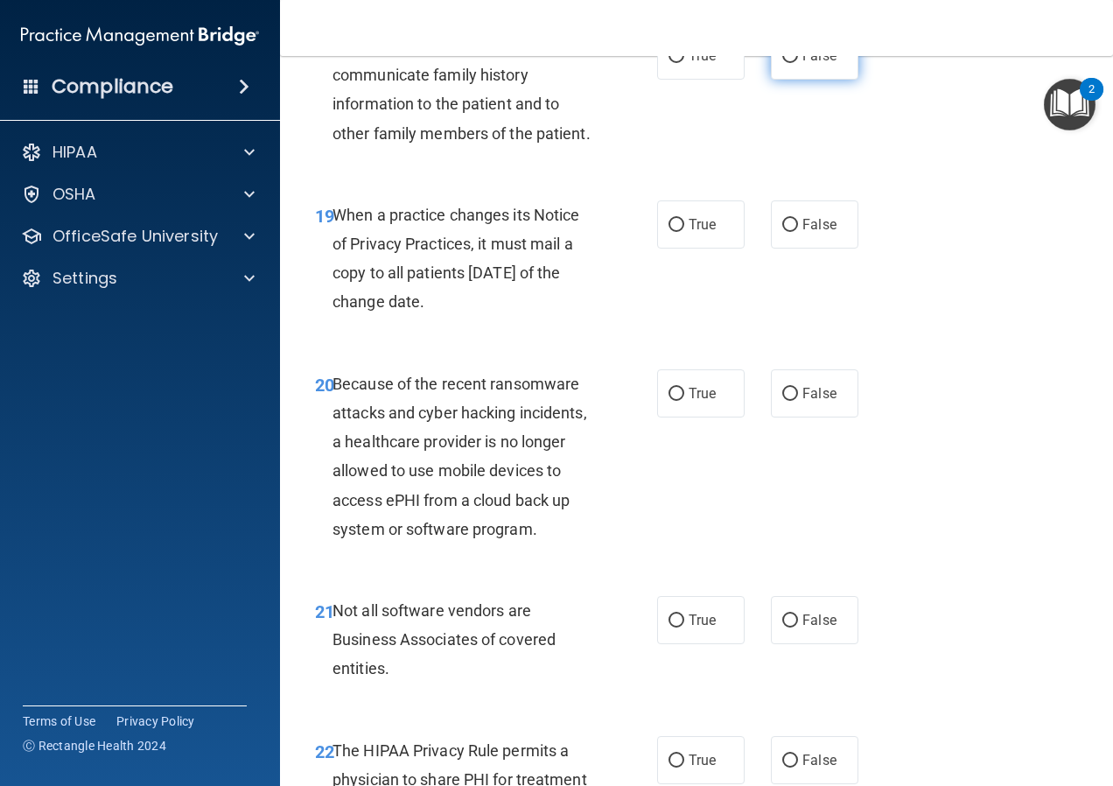
click at [773, 80] on label "False" at bounding box center [815, 56] width 88 height 48
click at [782, 63] on input "False" at bounding box center [790, 56] width 16 height 13
radio input "true"
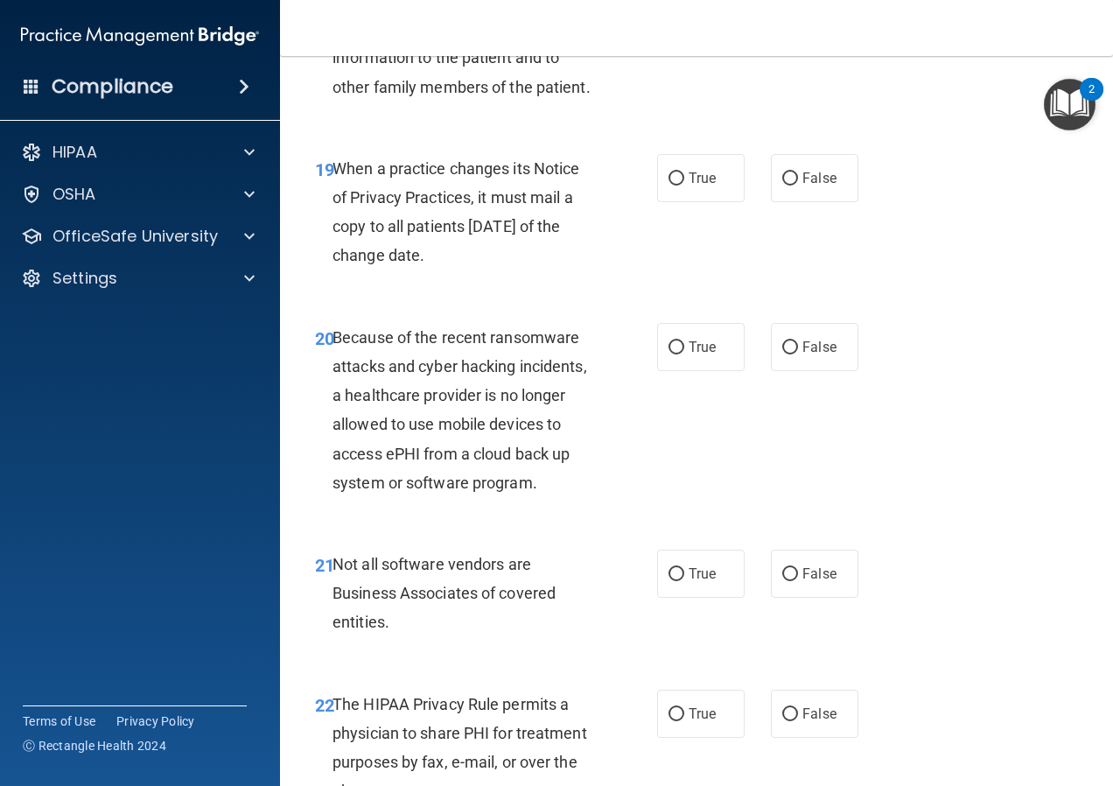
scroll to position [3413, 0]
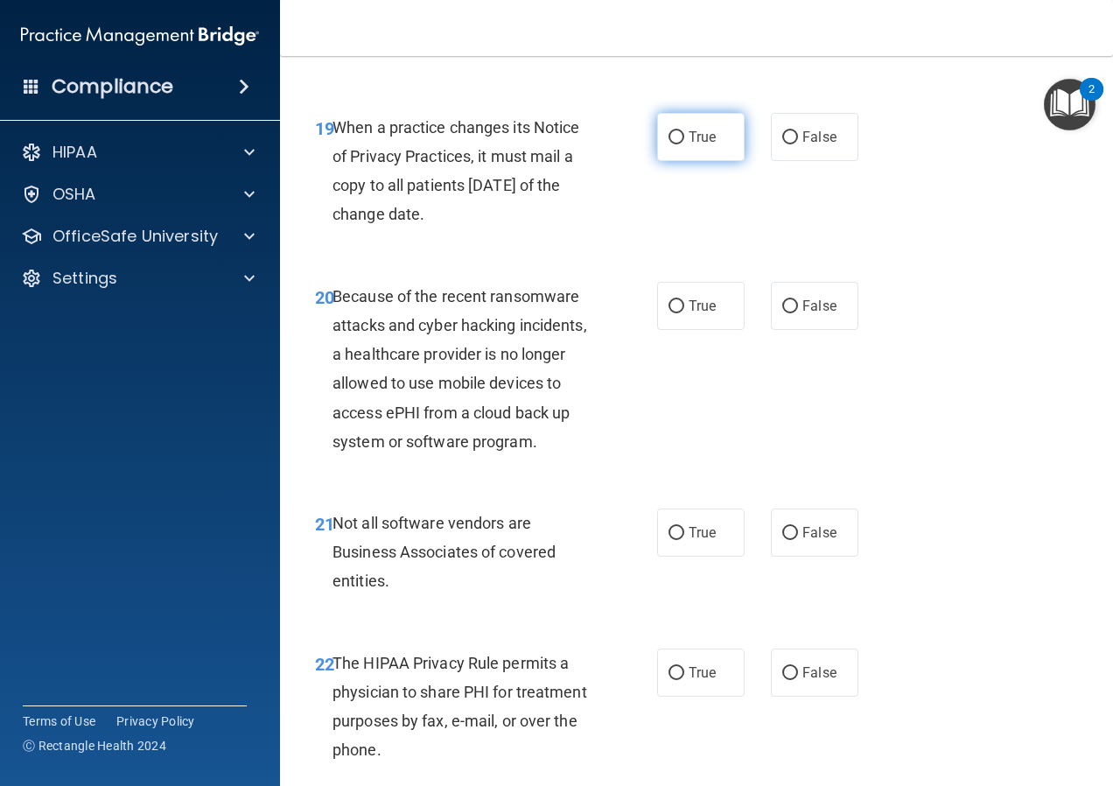
click at [691, 161] on label "True" at bounding box center [701, 137] width 88 height 48
click at [684, 144] on input "True" at bounding box center [677, 137] width 16 height 13
radio input "true"
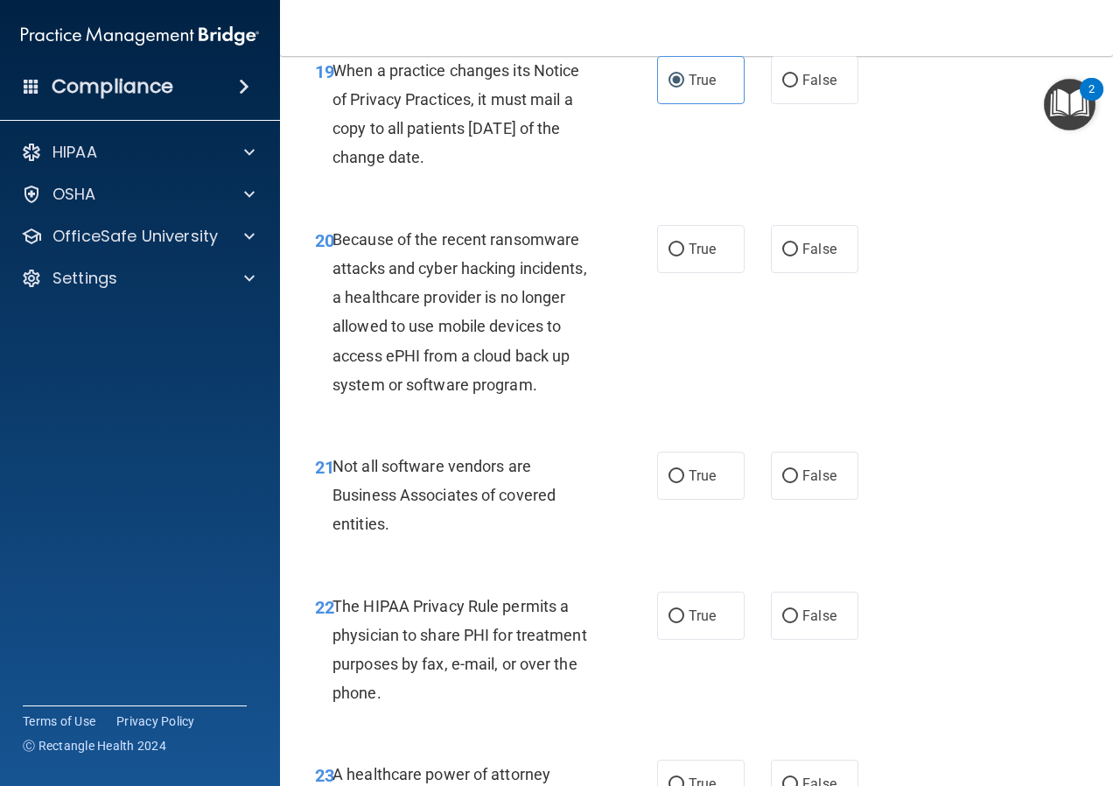
scroll to position [3500, 0]
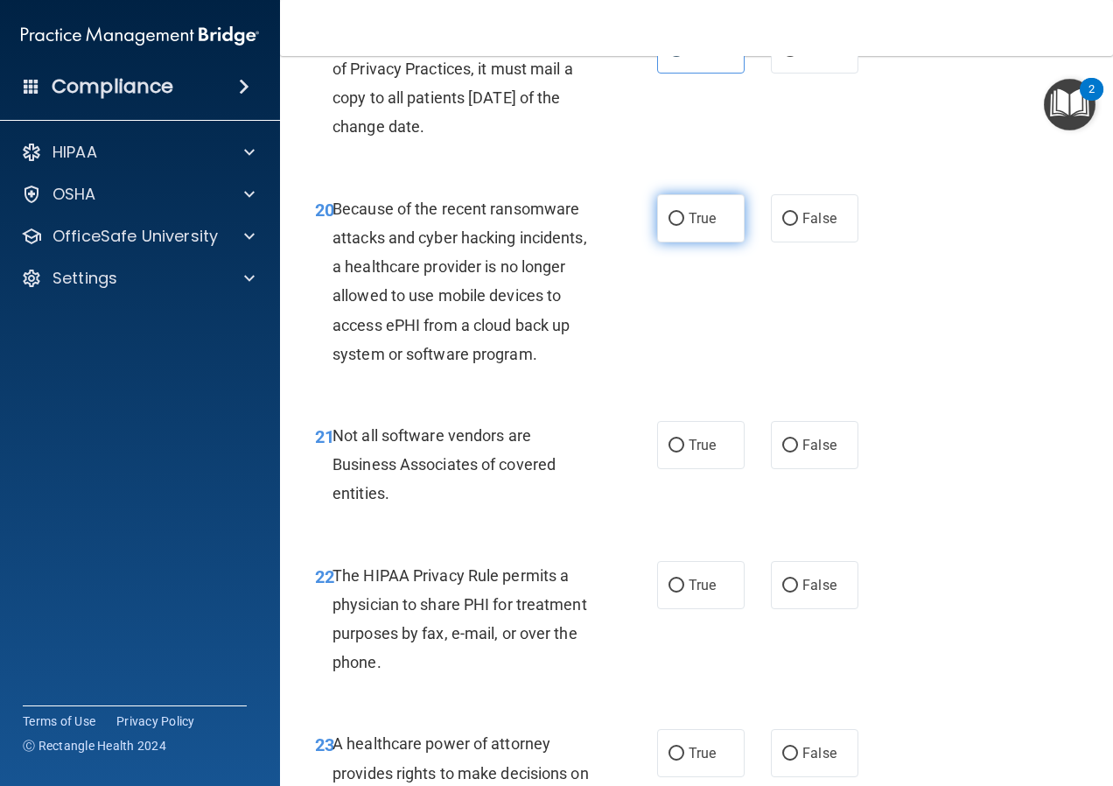
click at [679, 242] on label "True" at bounding box center [701, 218] width 88 height 48
click at [679, 226] on input "True" at bounding box center [677, 219] width 16 height 13
radio input "true"
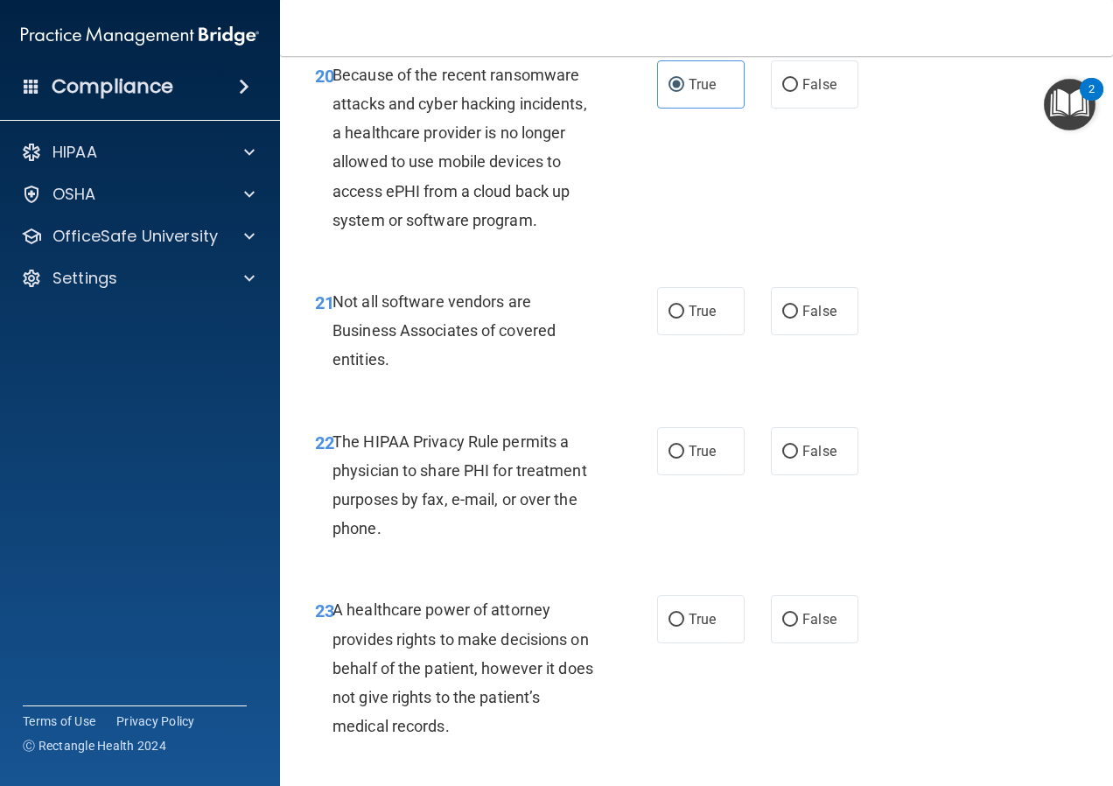
scroll to position [3675, 0]
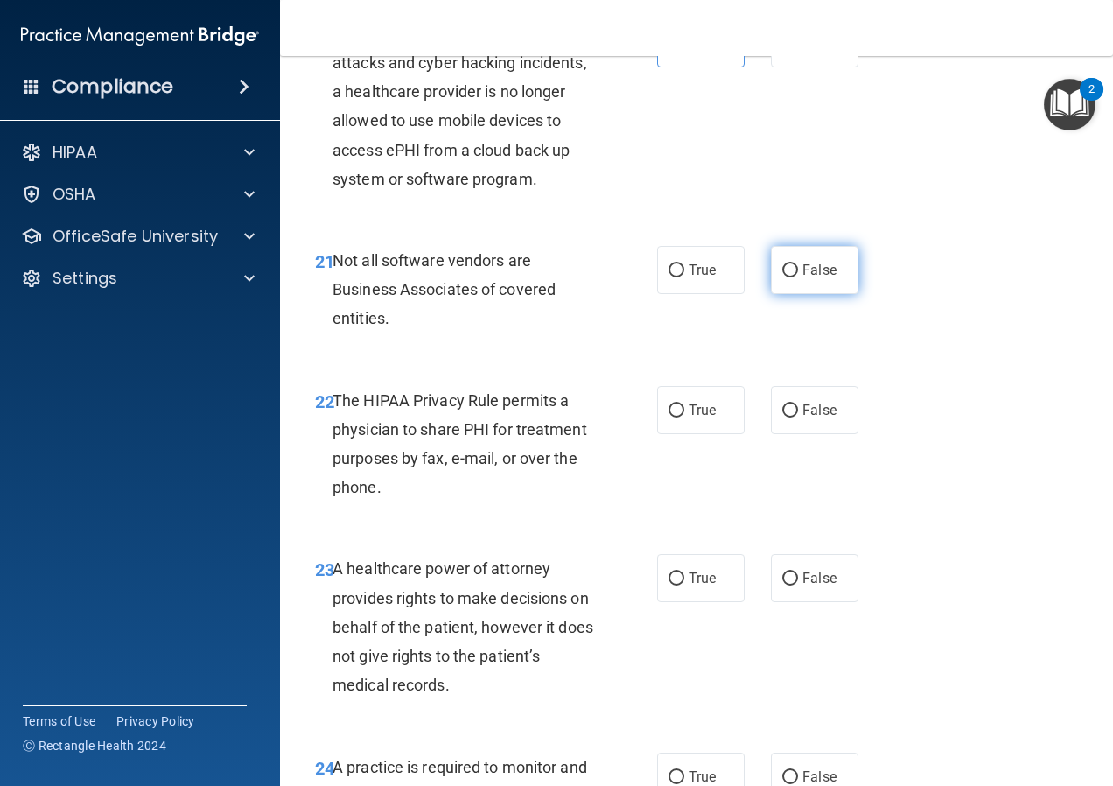
click at [780, 294] on label "False" at bounding box center [815, 270] width 88 height 48
click at [782, 277] on input "False" at bounding box center [790, 270] width 16 height 13
radio input "true"
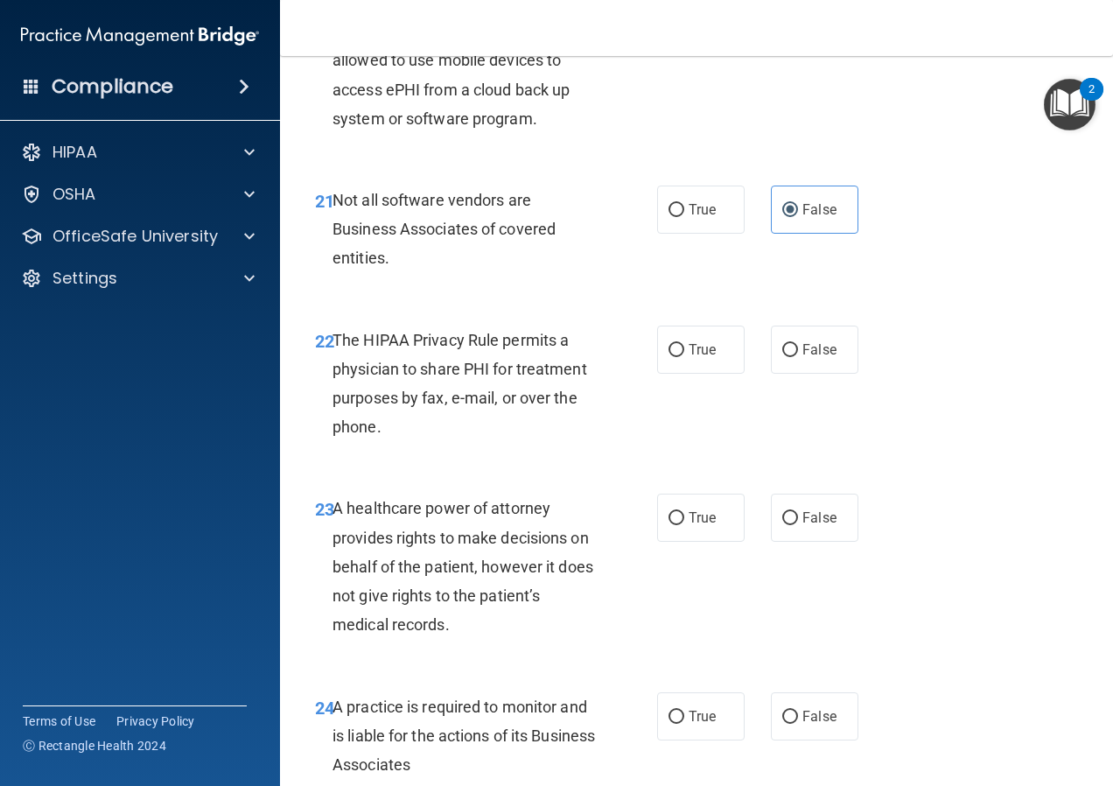
scroll to position [3763, 0]
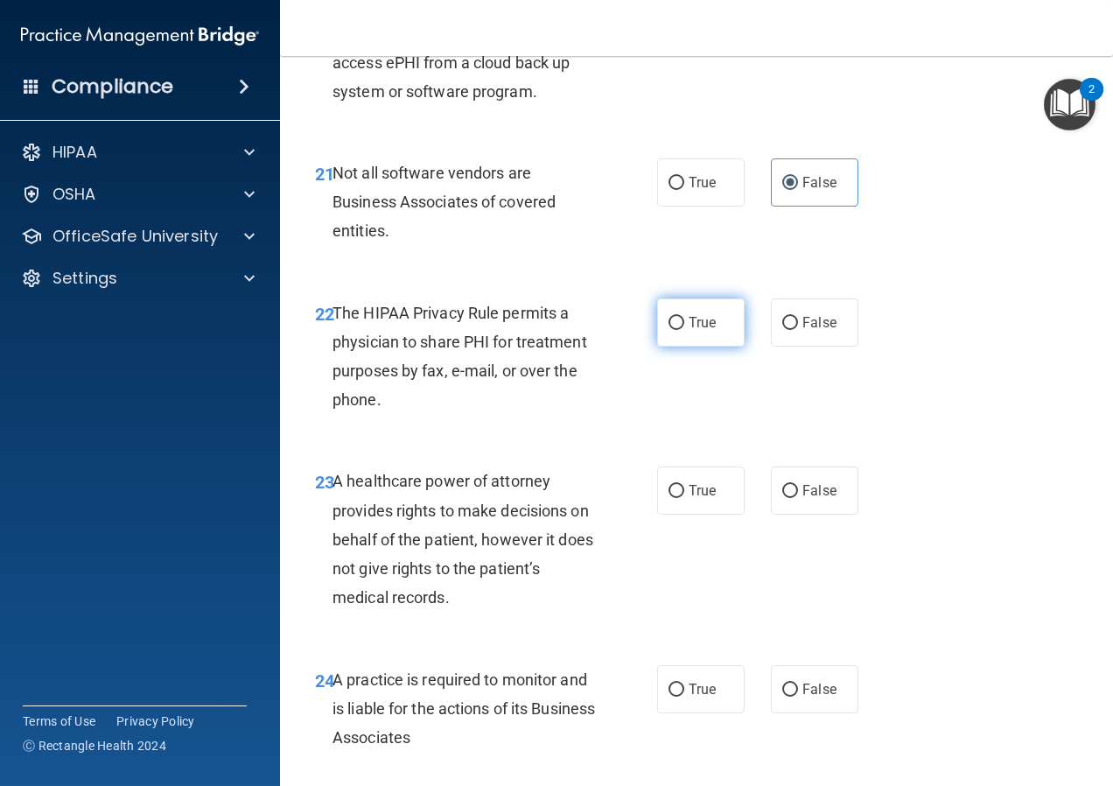
click at [657, 347] on label "True" at bounding box center [701, 322] width 88 height 48
click at [669, 330] on input "True" at bounding box center [677, 323] width 16 height 13
radio input "true"
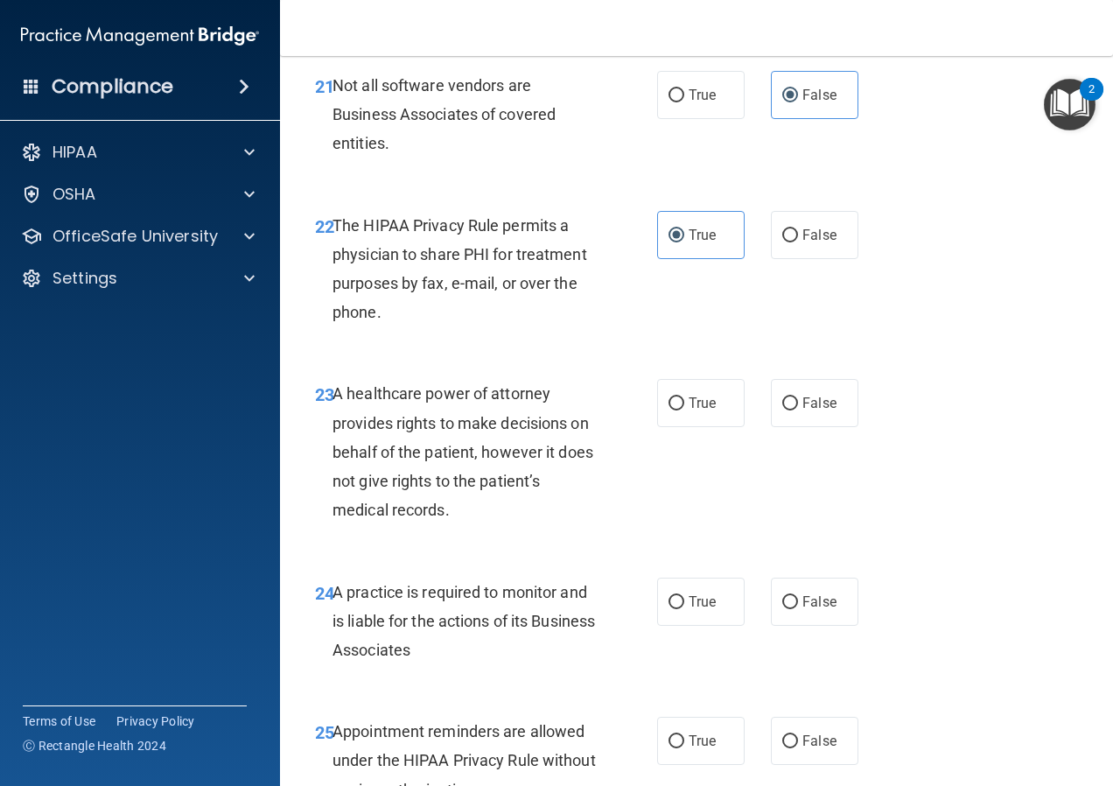
scroll to position [3938, 0]
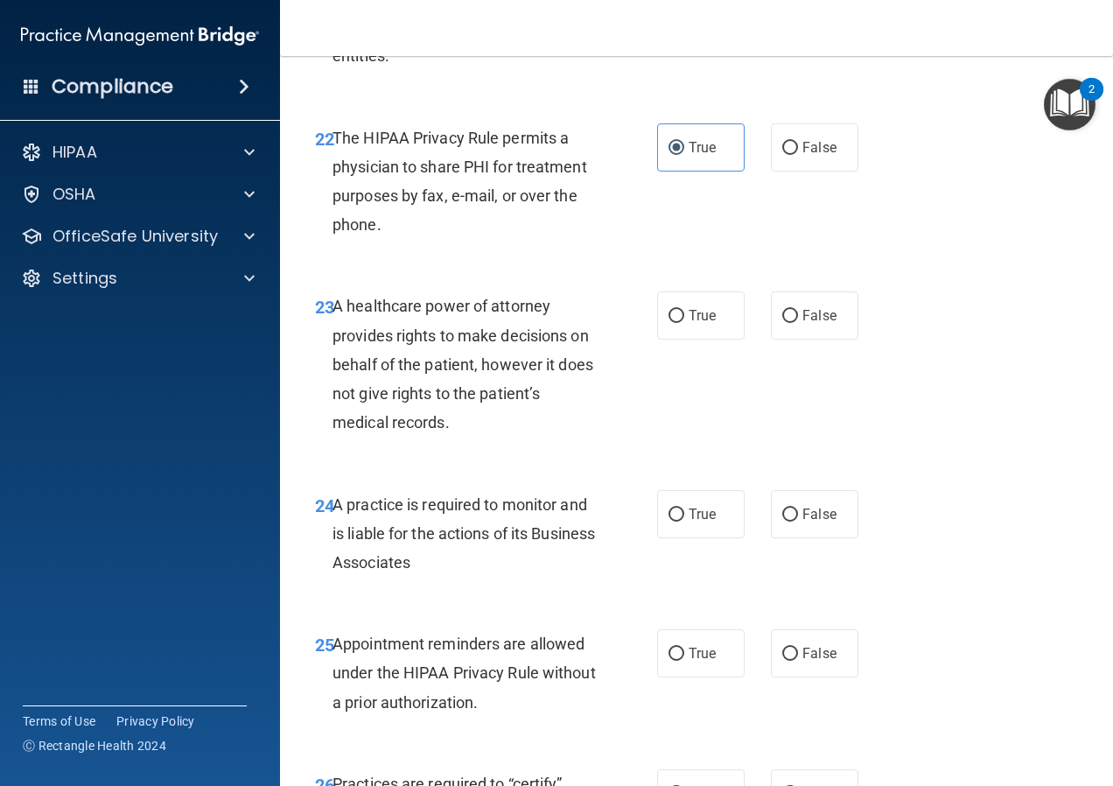
click at [557, 437] on div "A healthcare power of attorney provides rights to make decisions on behalf of t…" at bounding box center [471, 363] width 277 height 145
click at [557, 431] on span "A healthcare power of attorney provides rights to make decisions on behalf of t…" at bounding box center [463, 364] width 261 height 135
click at [677, 340] on label "True" at bounding box center [701, 315] width 88 height 48
click at [677, 323] on input "True" at bounding box center [677, 316] width 16 height 13
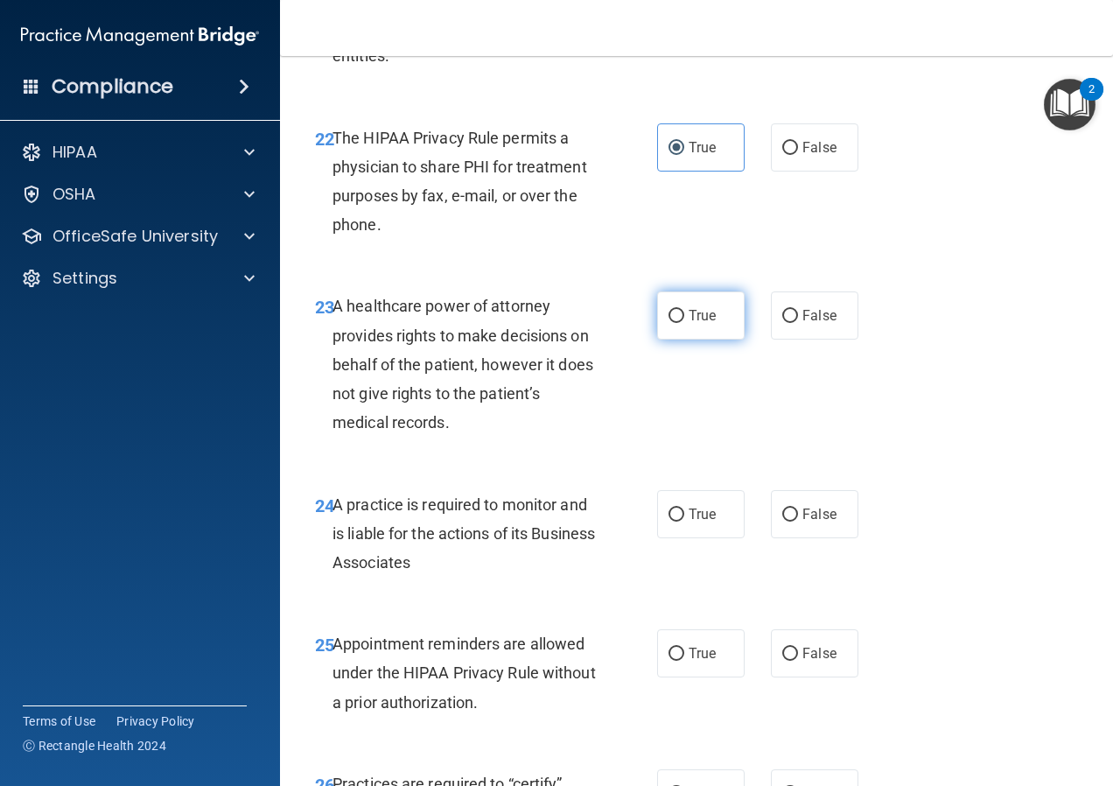
radio input "true"
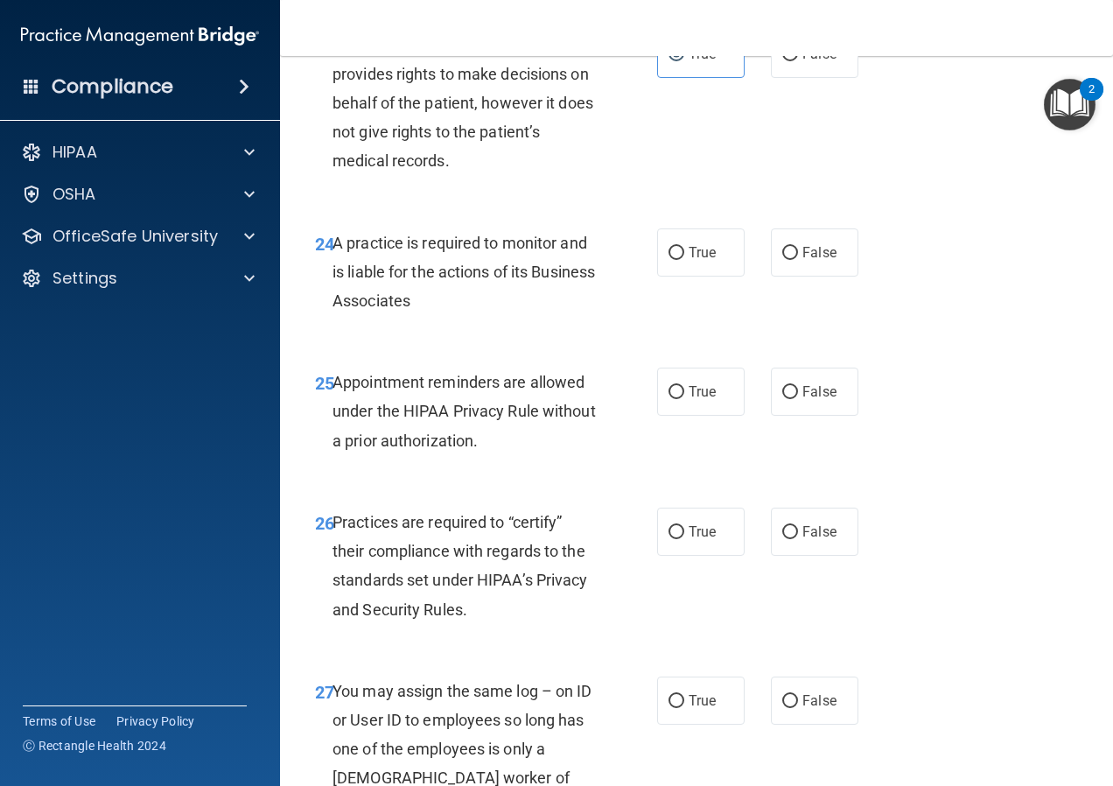
scroll to position [4200, 0]
click at [831, 77] on label "False" at bounding box center [815, 53] width 88 height 48
click at [798, 60] on input "False" at bounding box center [790, 53] width 16 height 13
radio input "true"
radio input "false"
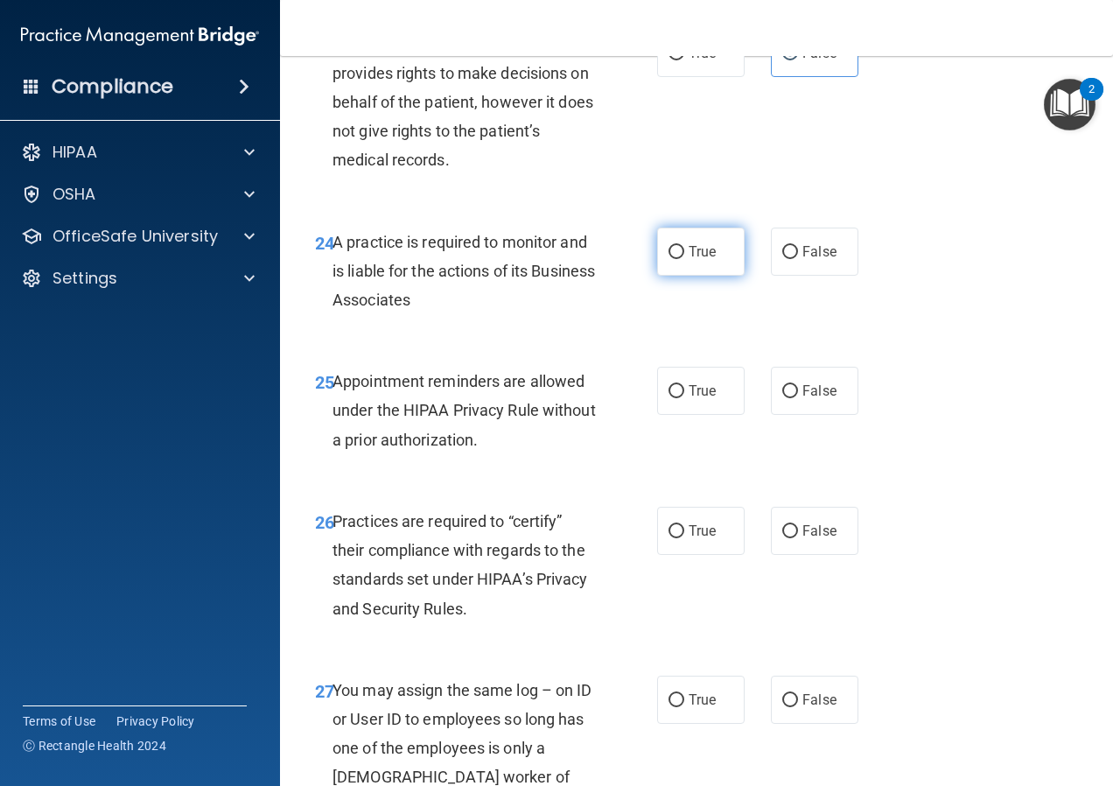
click at [697, 260] on span "True" at bounding box center [702, 251] width 27 height 17
click at [684, 259] on input "True" at bounding box center [677, 252] width 16 height 13
radio input "true"
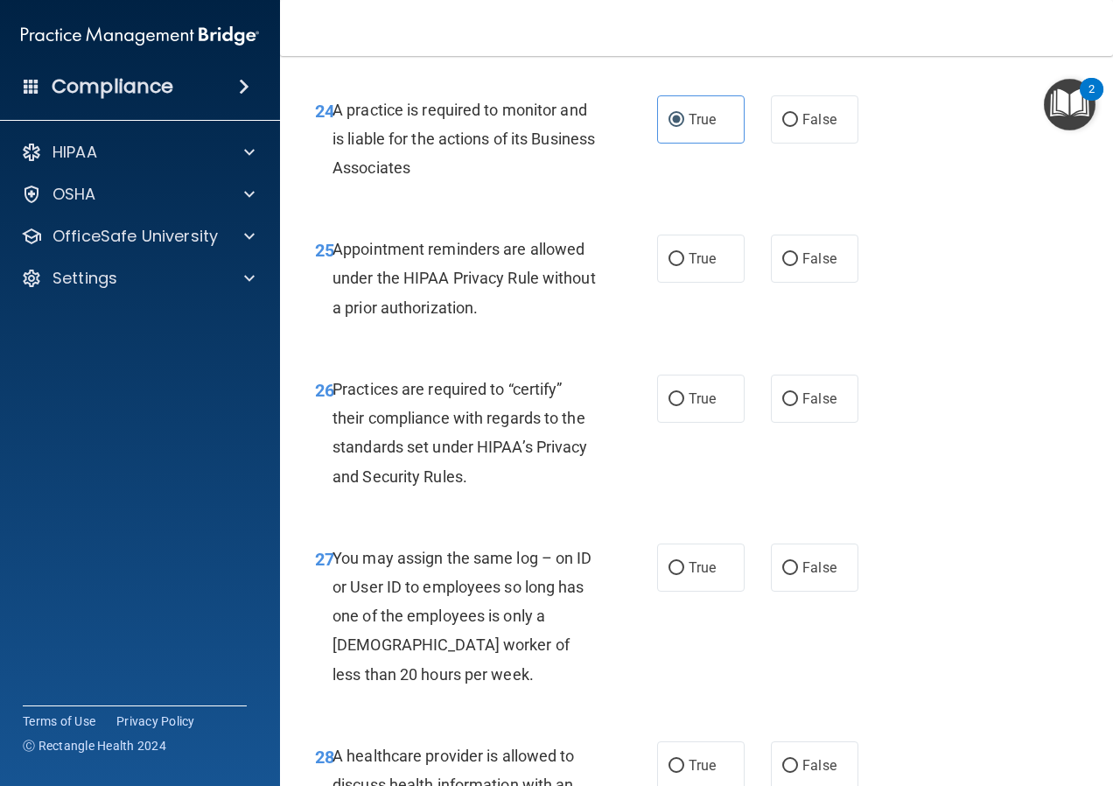
scroll to position [4375, 0]
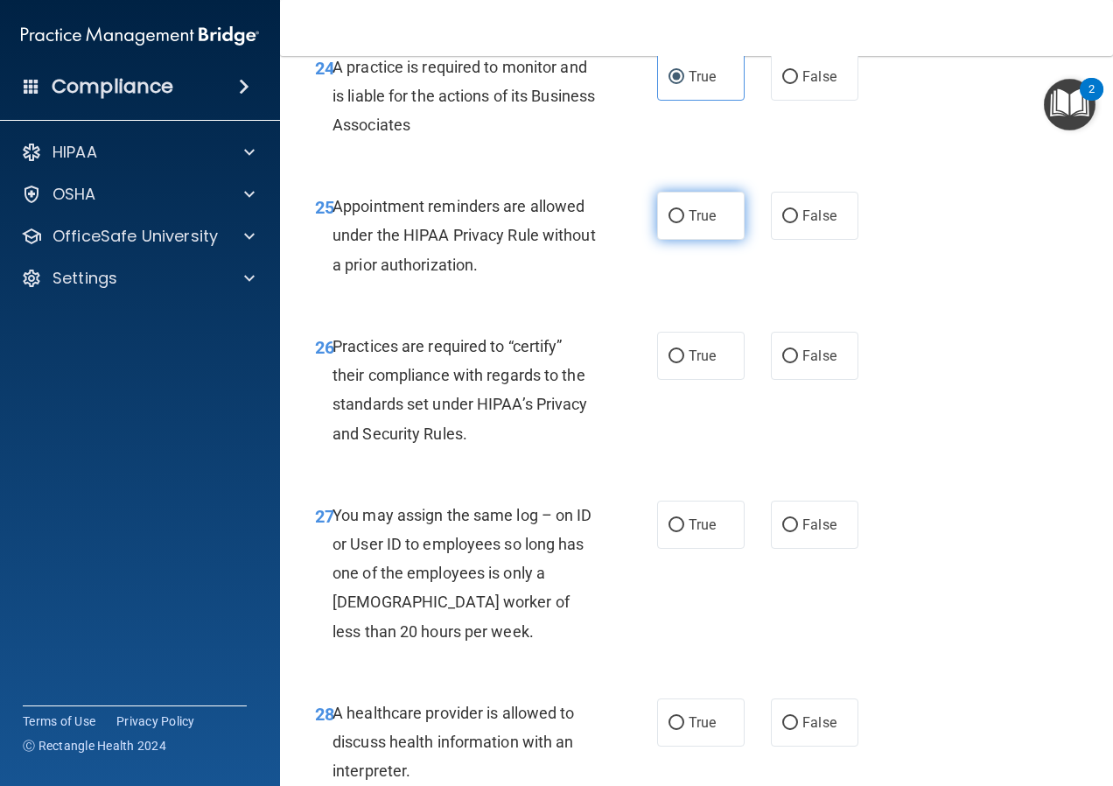
click at [688, 240] on label "True" at bounding box center [701, 216] width 88 height 48
click at [684, 223] on input "True" at bounding box center [677, 216] width 16 height 13
radio input "true"
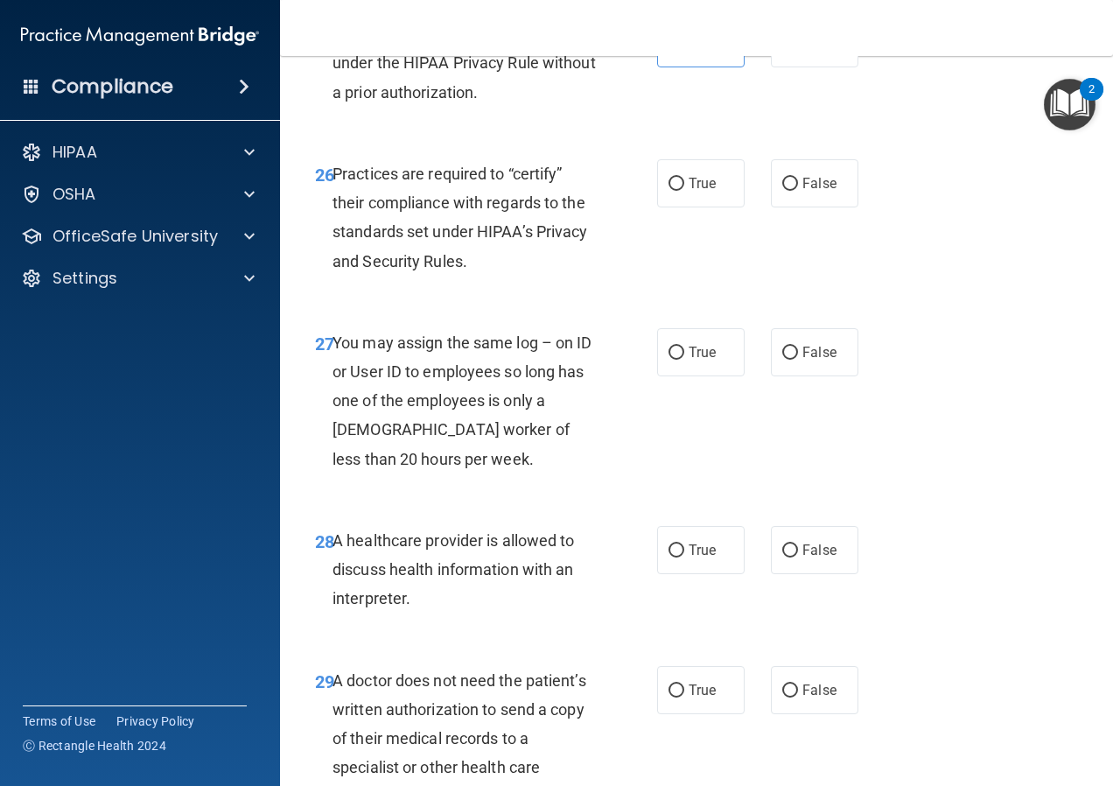
scroll to position [4550, 0]
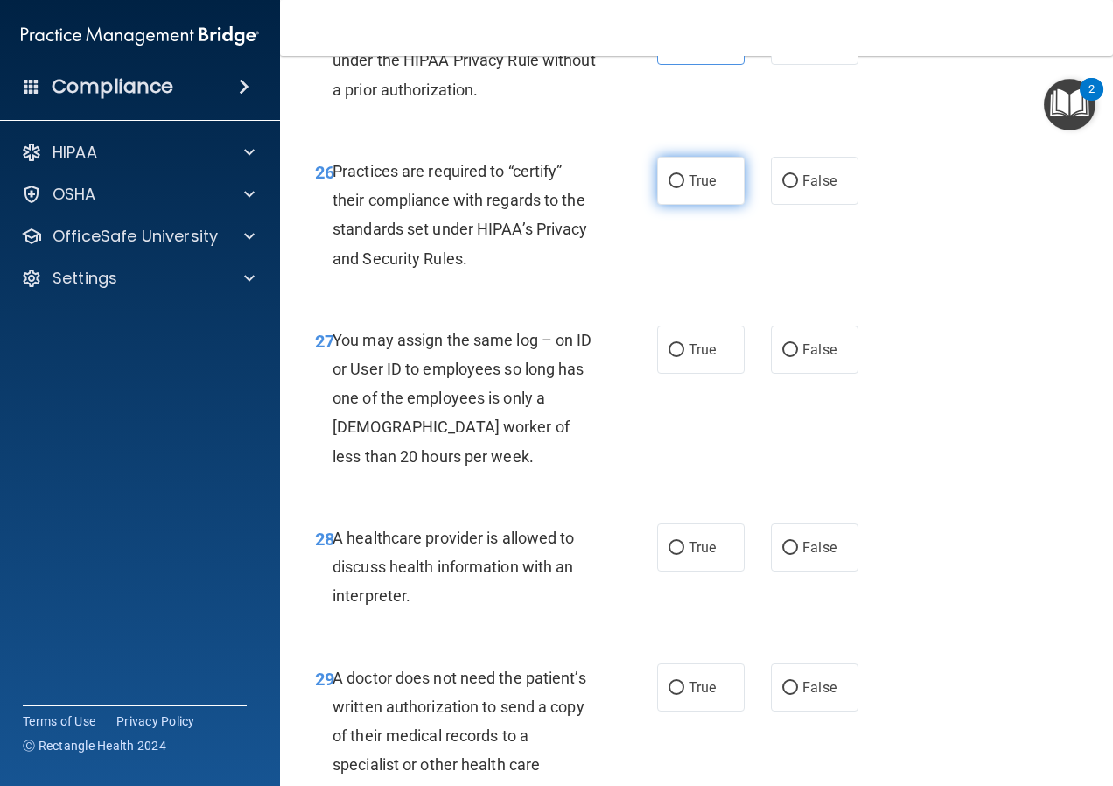
click at [657, 205] on label "True" at bounding box center [701, 181] width 88 height 48
click at [669, 188] on input "True" at bounding box center [677, 181] width 16 height 13
radio input "true"
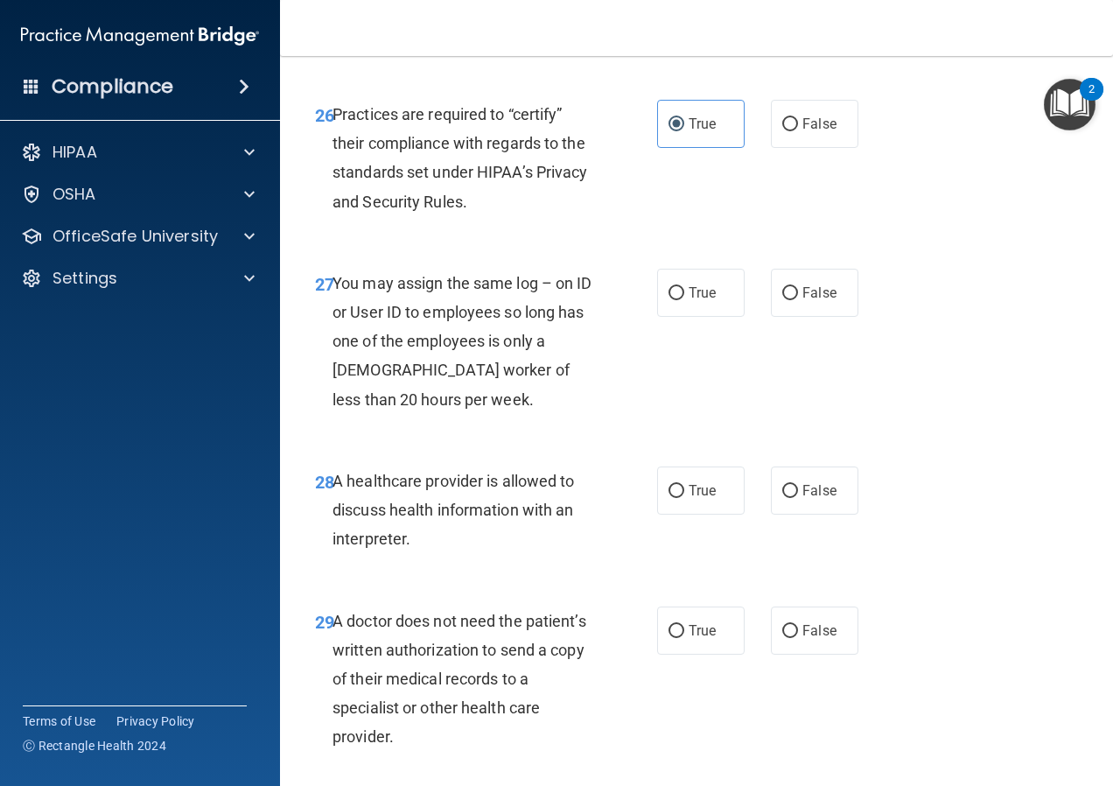
scroll to position [4638, 0]
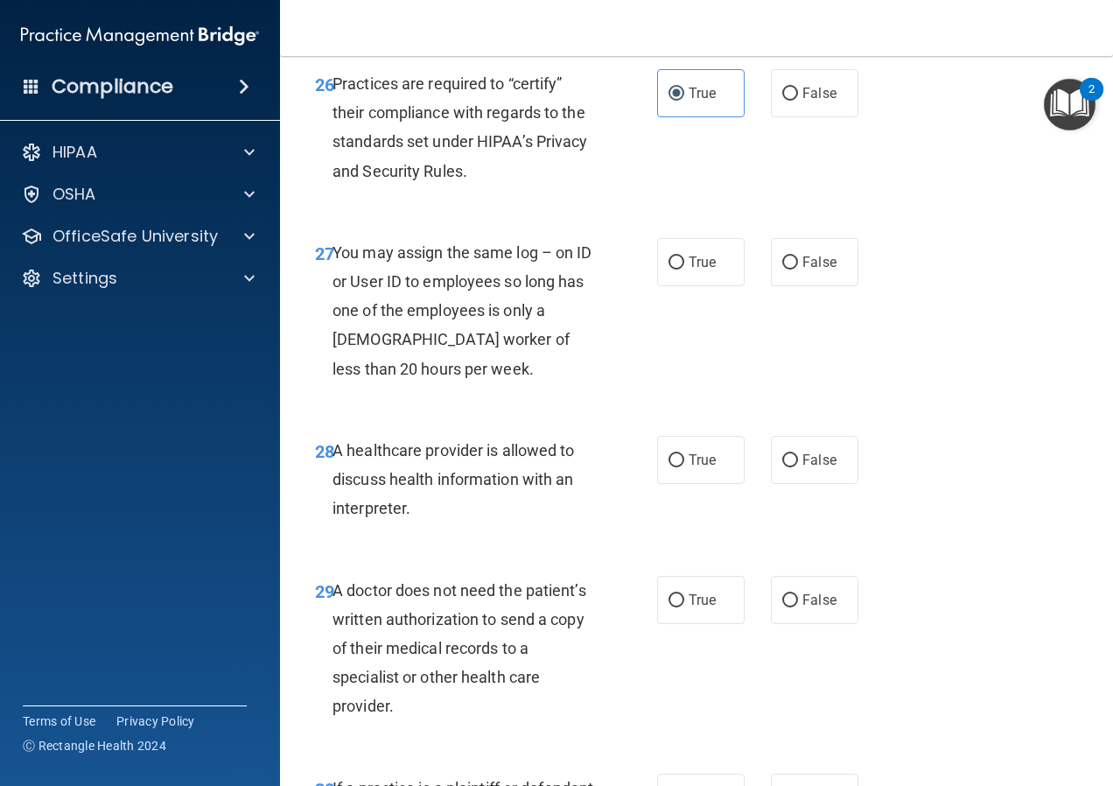
click at [748, 286] on div "True False" at bounding box center [762, 262] width 211 height 48
drag, startPoint x: 786, startPoint y: 321, endPoint x: 805, endPoint y: 321, distance: 19.3
click at [805, 286] on div "True False" at bounding box center [762, 262] width 211 height 48
drag, startPoint x: 805, startPoint y: 321, endPoint x: 819, endPoint y: 321, distance: 14.0
click at [819, 270] on span "False" at bounding box center [819, 262] width 34 height 17
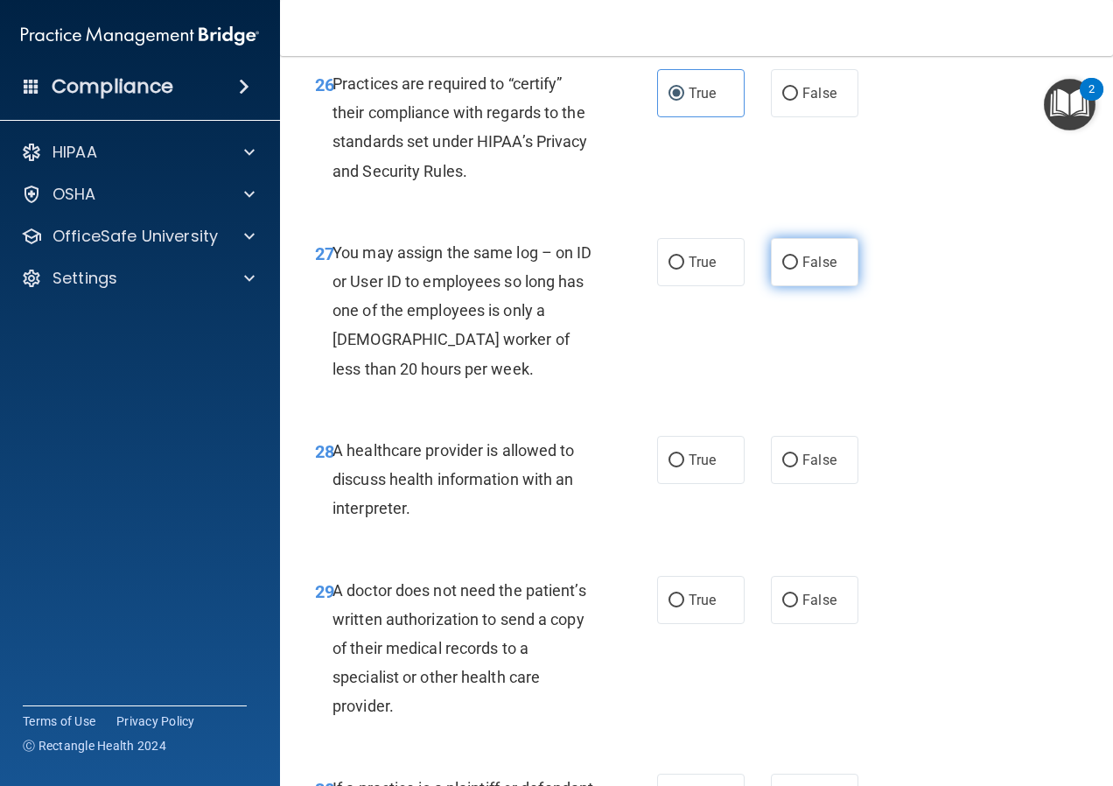
click at [798, 270] on input "False" at bounding box center [790, 262] width 16 height 13
radio input "true"
click at [788, 270] on input "False" at bounding box center [790, 262] width 16 height 13
click at [816, 270] on span "False" at bounding box center [819, 262] width 34 height 17
click at [798, 270] on input "False" at bounding box center [790, 262] width 16 height 13
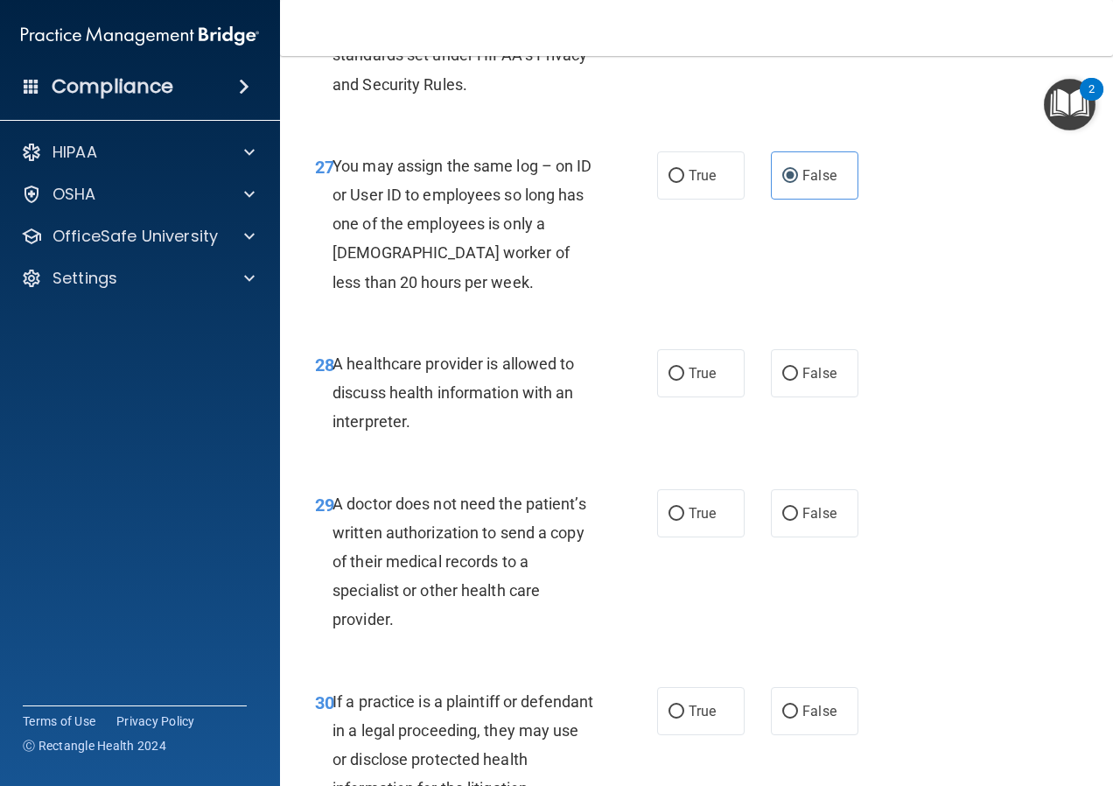
scroll to position [4725, 0]
click at [823, 381] on span "False" at bounding box center [819, 372] width 34 height 17
click at [798, 380] on input "False" at bounding box center [790, 373] width 16 height 13
radio input "true"
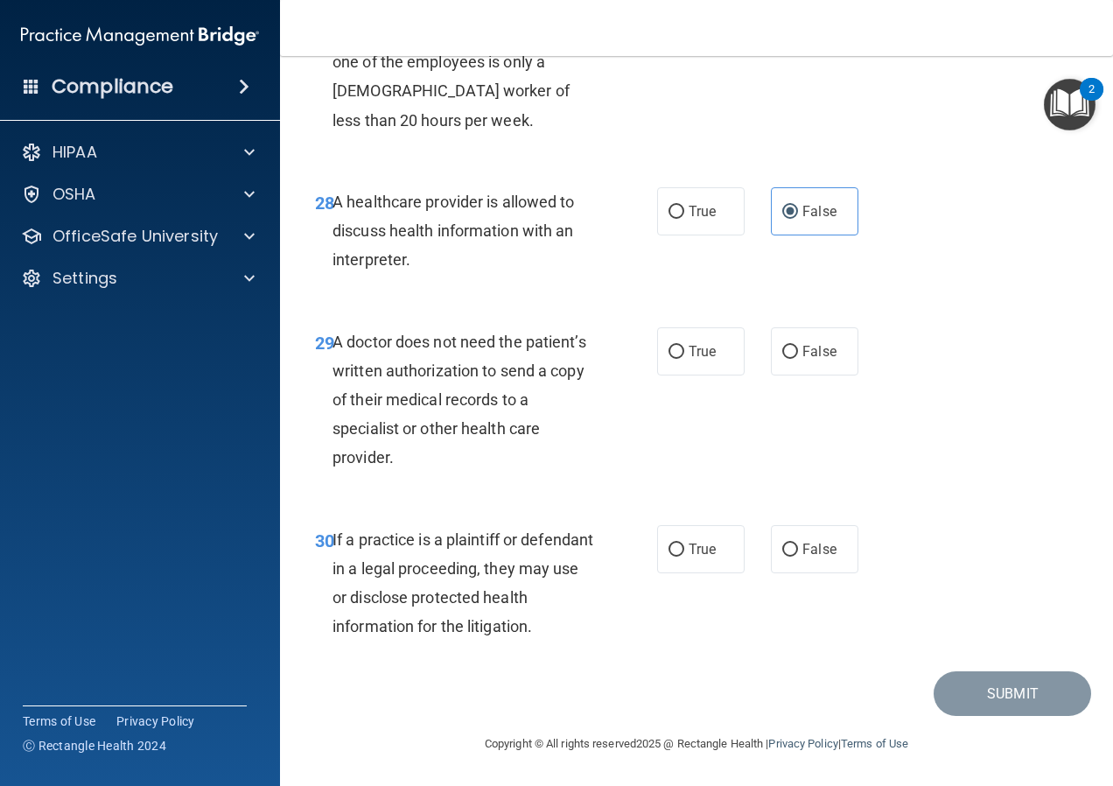
scroll to position [4944, 0]
click at [714, 219] on label "True" at bounding box center [701, 211] width 88 height 48
click at [684, 219] on input "True" at bounding box center [677, 212] width 16 height 13
radio input "true"
click at [750, 217] on div "True False" at bounding box center [762, 211] width 211 height 48
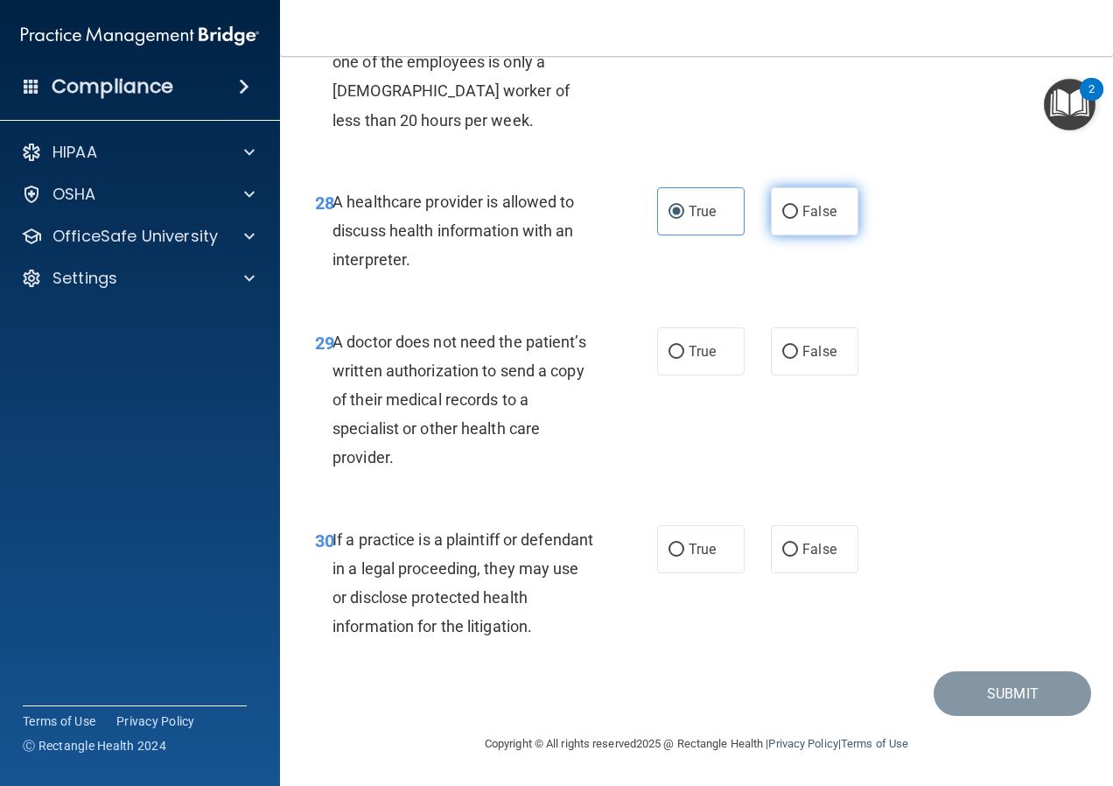
drag, startPoint x: 750, startPoint y: 217, endPoint x: 817, endPoint y: 216, distance: 67.4
click at [817, 216] on span "False" at bounding box center [819, 211] width 34 height 17
click at [798, 216] on input "False" at bounding box center [790, 212] width 16 height 13
radio input "true"
radio input "false"
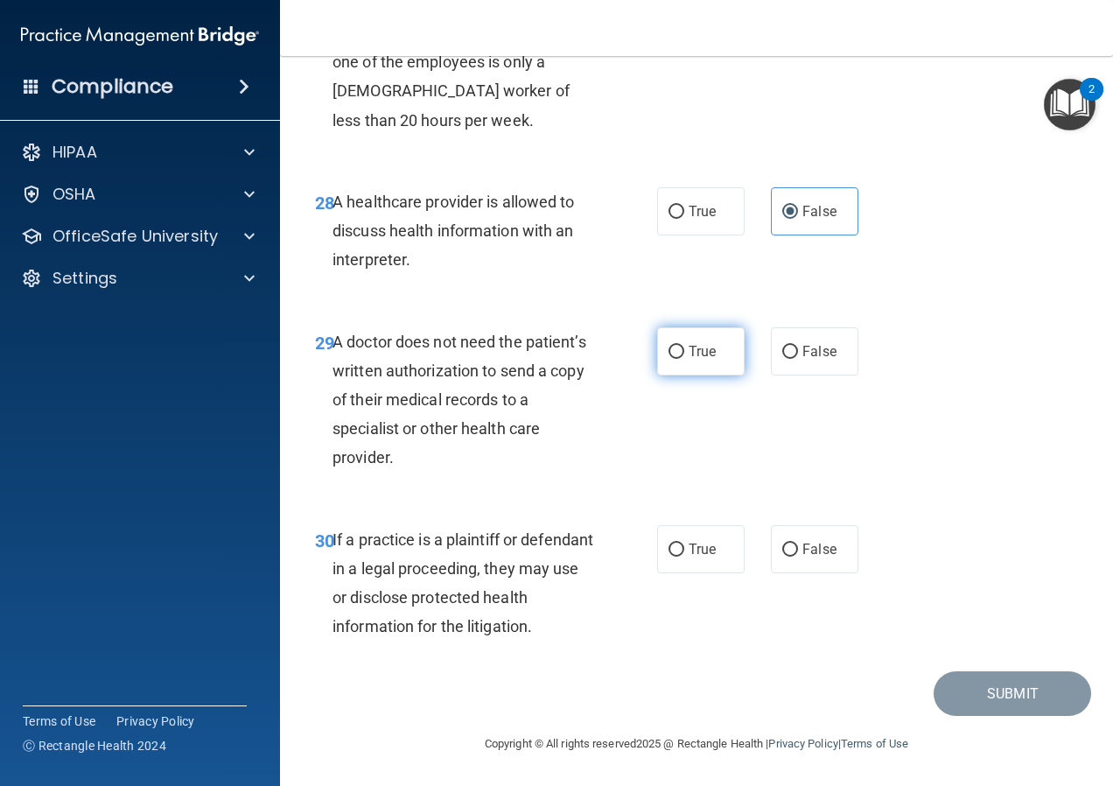
click at [672, 354] on input "True" at bounding box center [677, 352] width 16 height 13
radio input "true"
click at [837, 546] on label "False" at bounding box center [815, 549] width 88 height 48
click at [798, 546] on input "False" at bounding box center [790, 549] width 16 height 13
radio input "true"
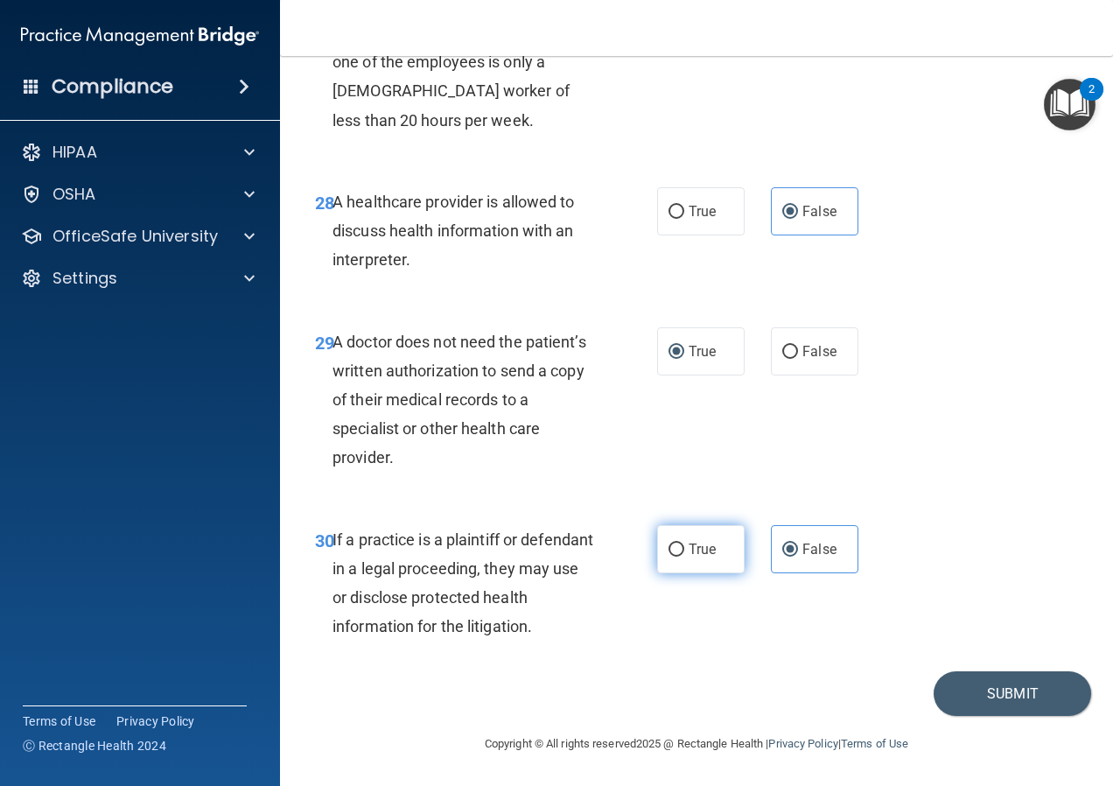
click at [699, 550] on span "True" at bounding box center [702, 549] width 27 height 17
click at [684, 550] on input "True" at bounding box center [677, 549] width 16 height 13
radio input "true"
radio input "false"
click at [1019, 699] on button "Submit" at bounding box center [1013, 693] width 158 height 45
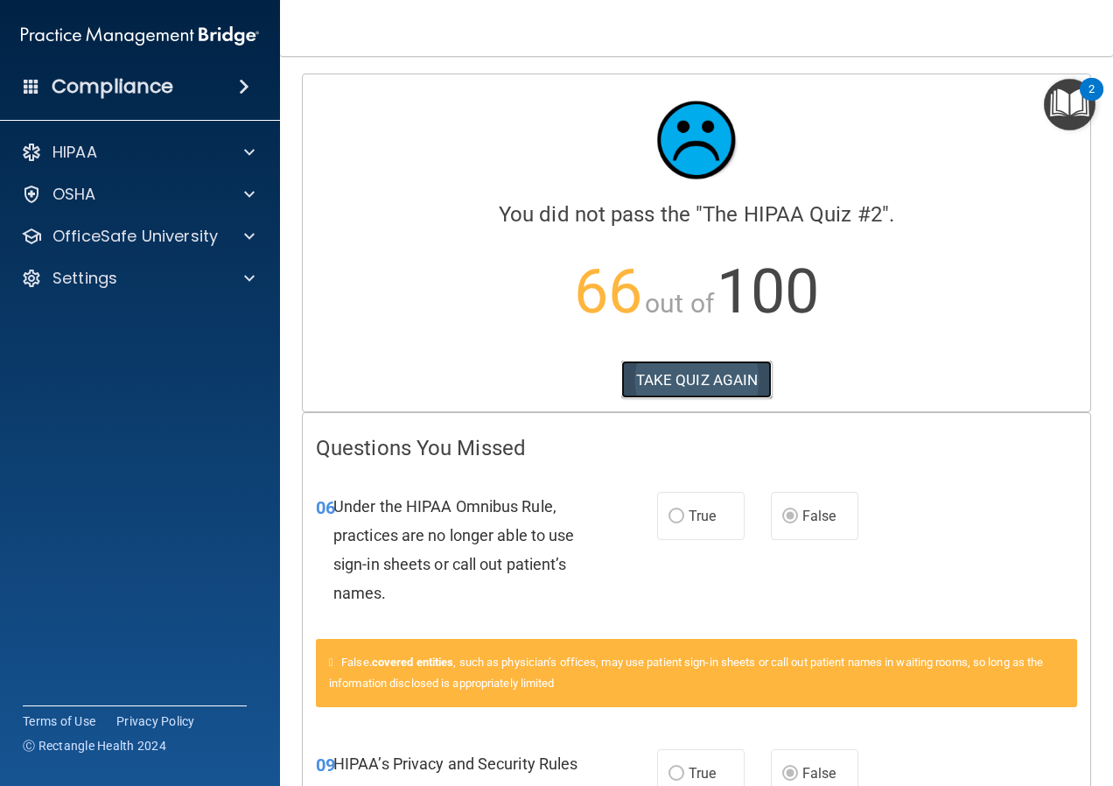
click at [731, 390] on button "TAKE QUIZ AGAIN" at bounding box center [696, 380] width 151 height 39
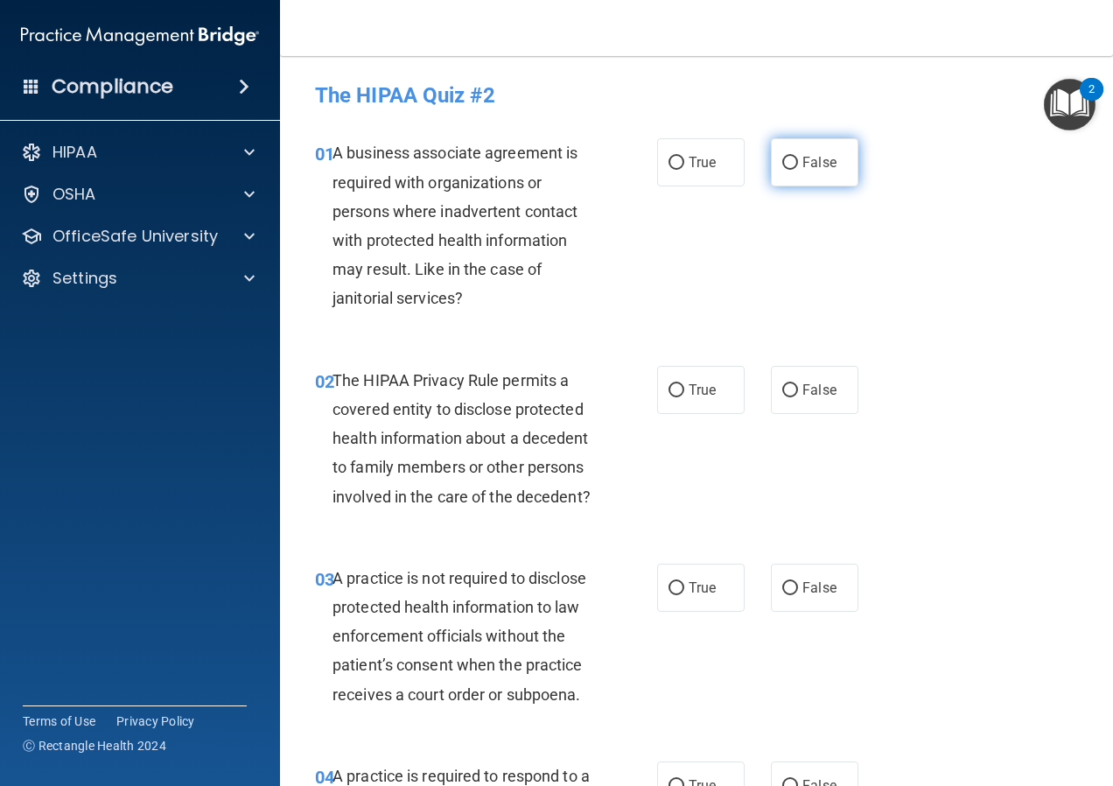
click at [771, 163] on label "False" at bounding box center [815, 162] width 88 height 48
click at [782, 163] on input "False" at bounding box center [790, 163] width 16 height 13
radio input "true"
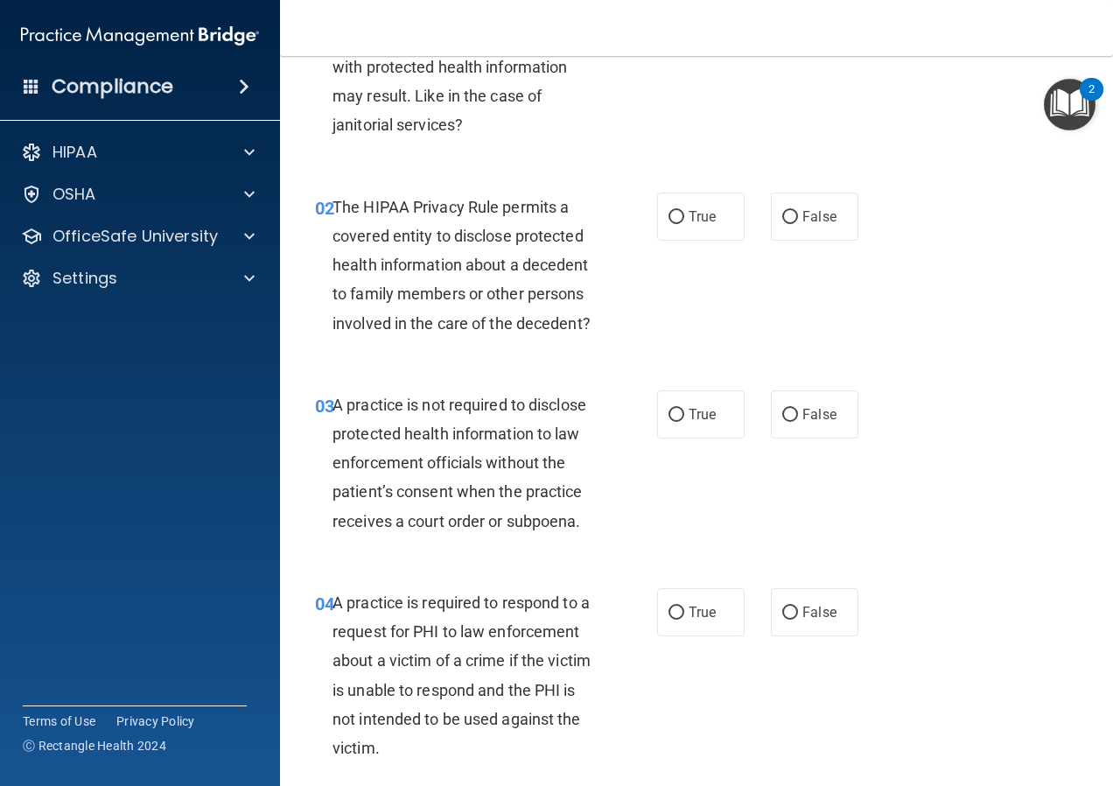
scroll to position [175, 0]
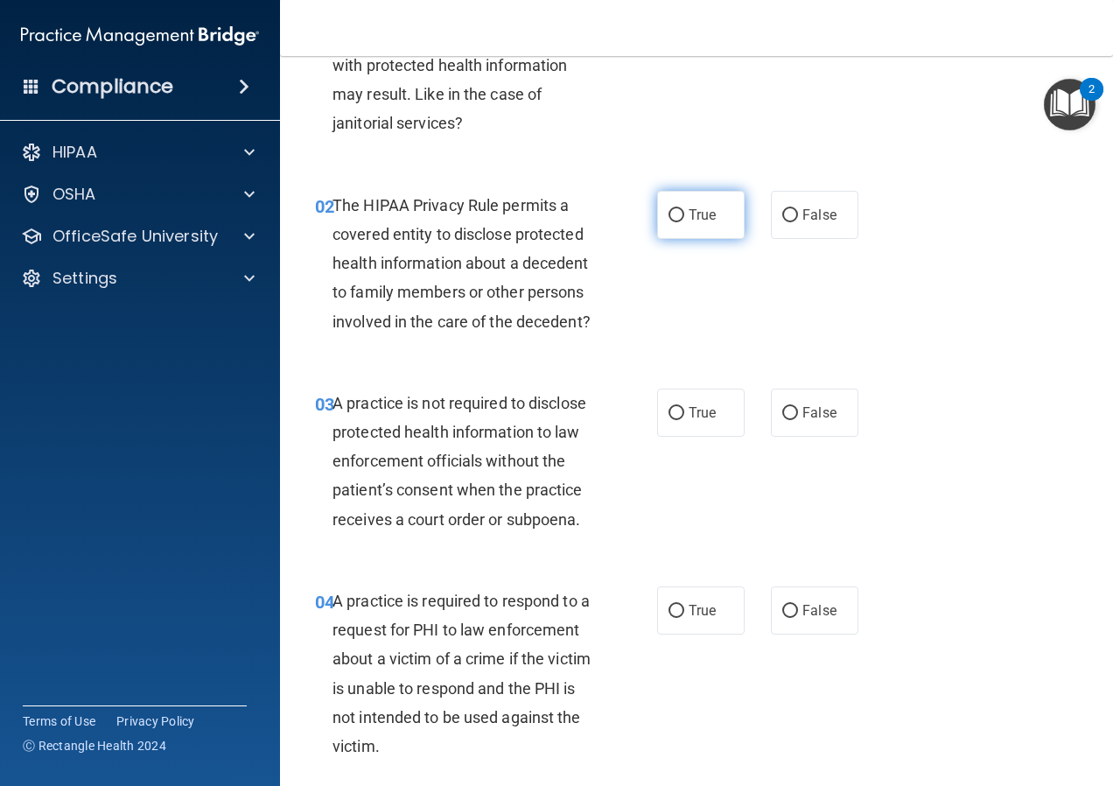
click at [679, 214] on label "True" at bounding box center [701, 215] width 88 height 48
click at [679, 214] on input "True" at bounding box center [677, 215] width 16 height 13
radio input "true"
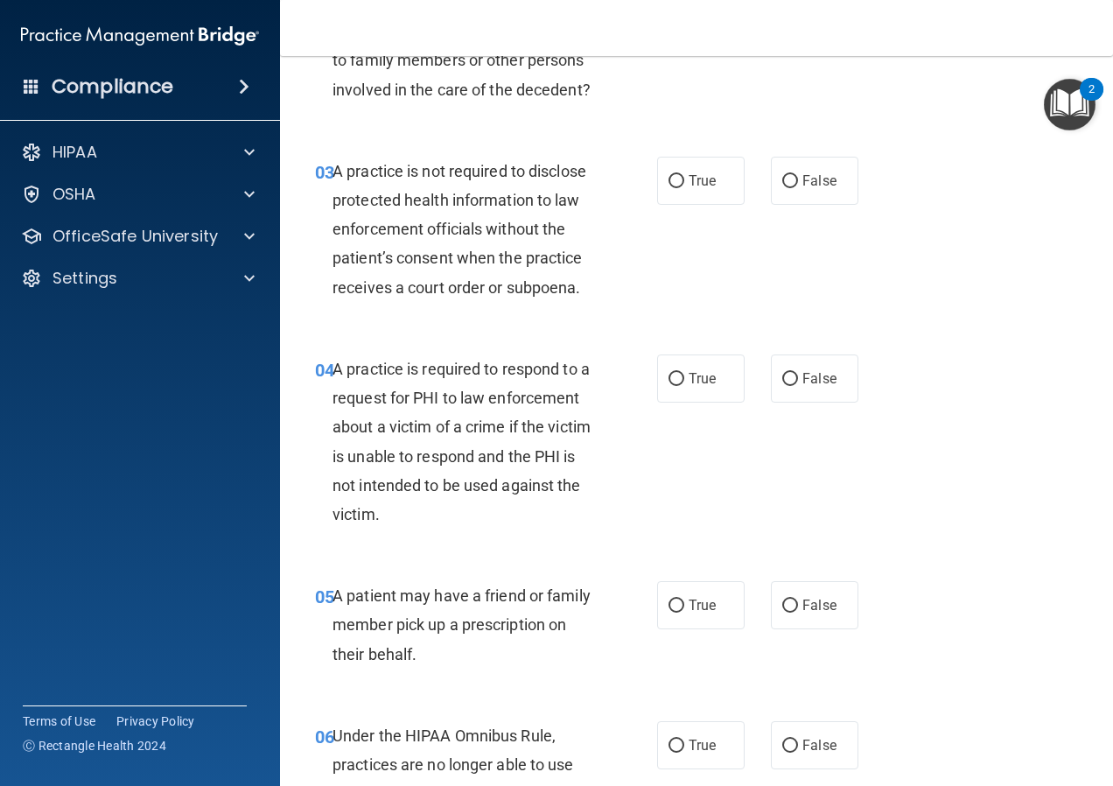
scroll to position [438, 0]
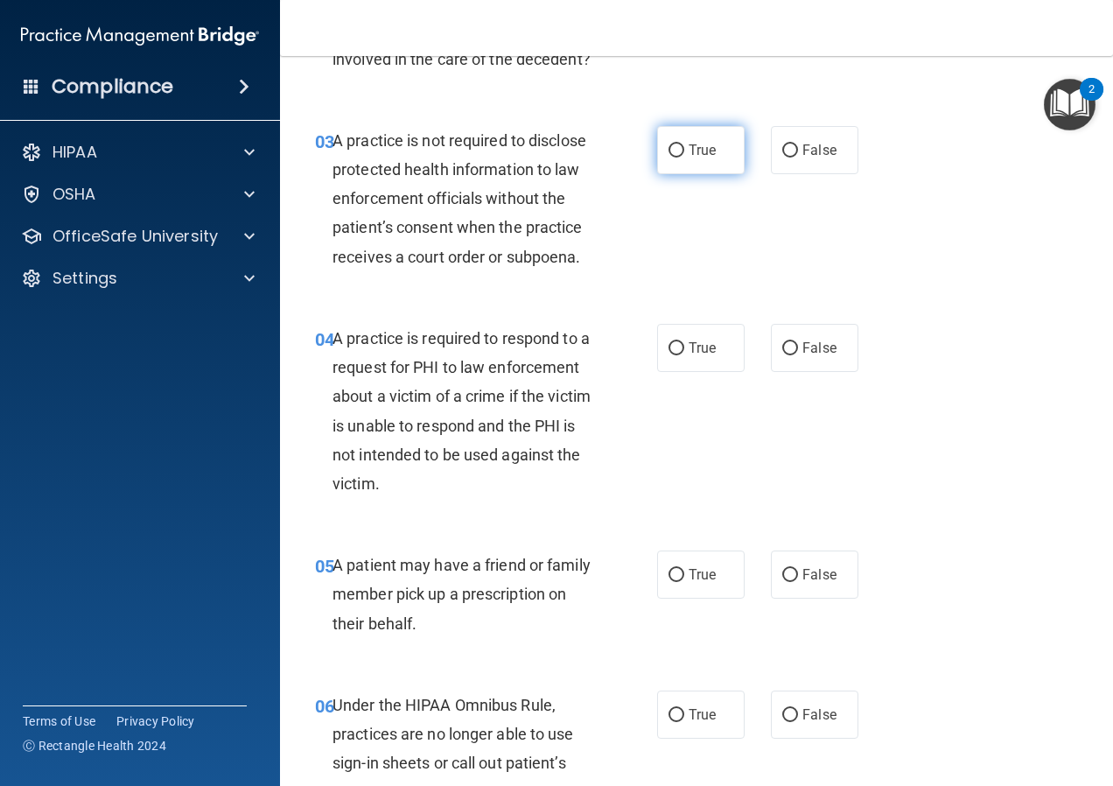
click at [690, 174] on label "True" at bounding box center [701, 150] width 88 height 48
click at [684, 158] on input "True" at bounding box center [677, 150] width 16 height 13
radio input "true"
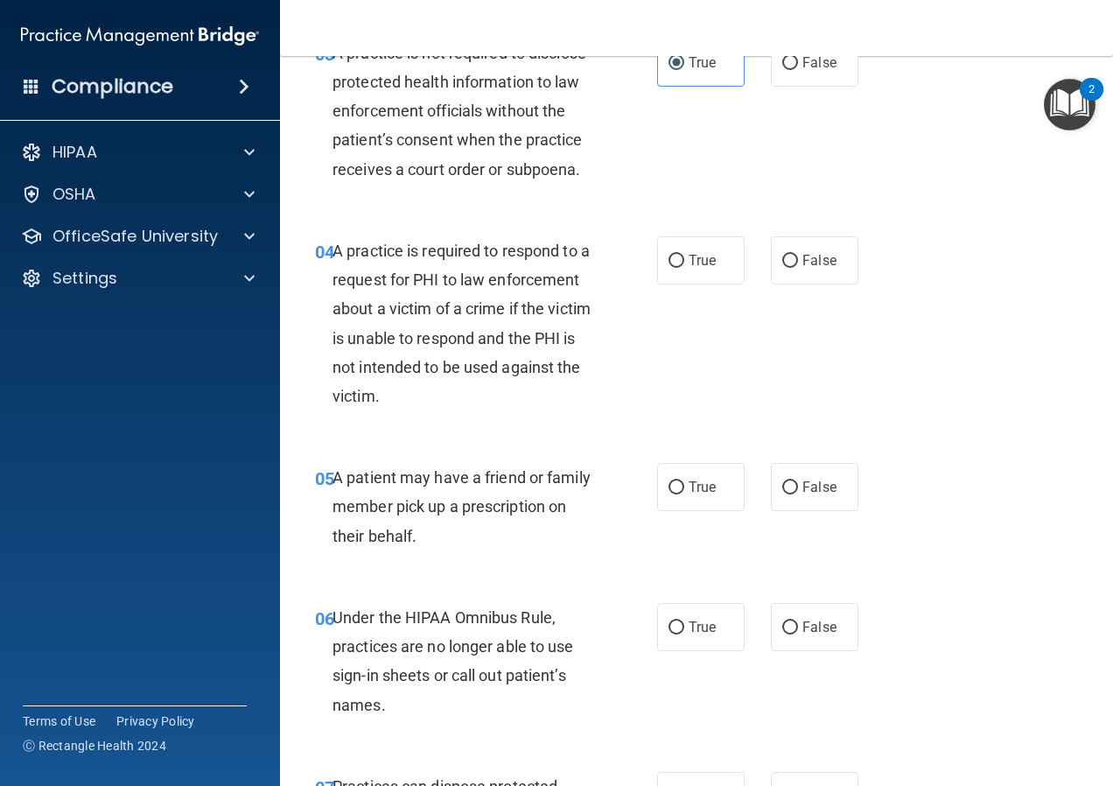
scroll to position [613, 0]
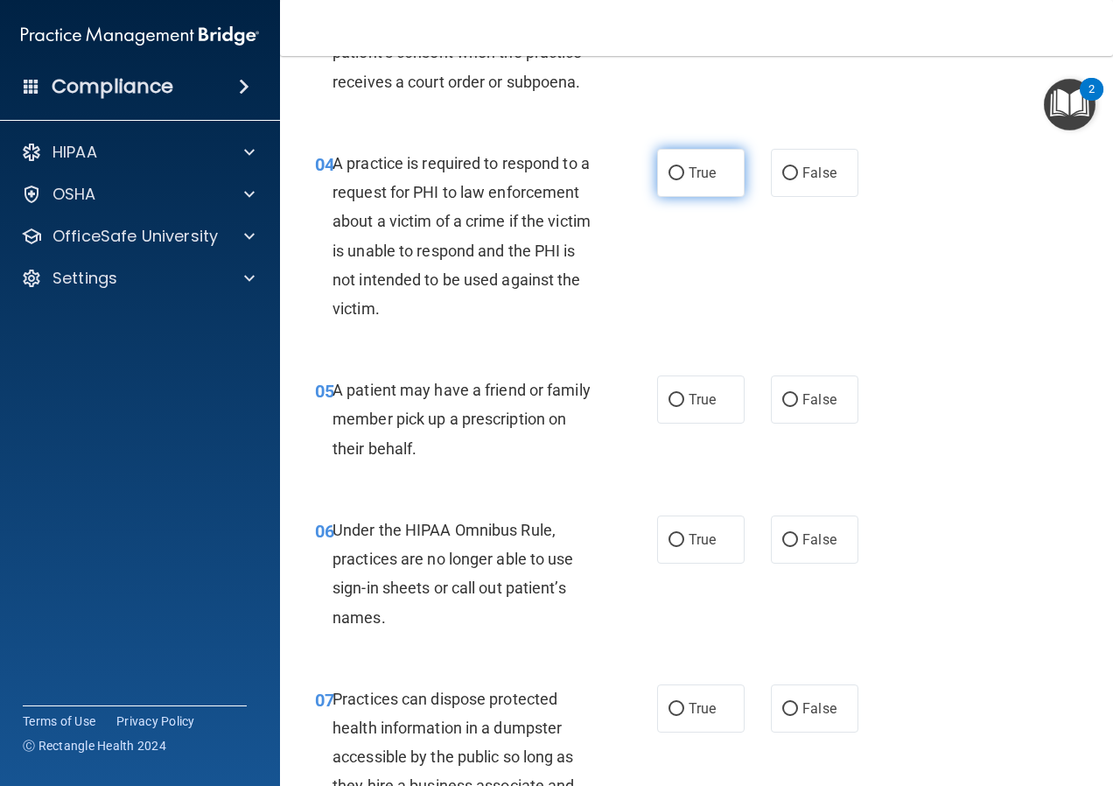
click at [707, 181] on span "True" at bounding box center [702, 173] width 27 height 17
click at [684, 180] on input "True" at bounding box center [677, 173] width 16 height 13
radio input "true"
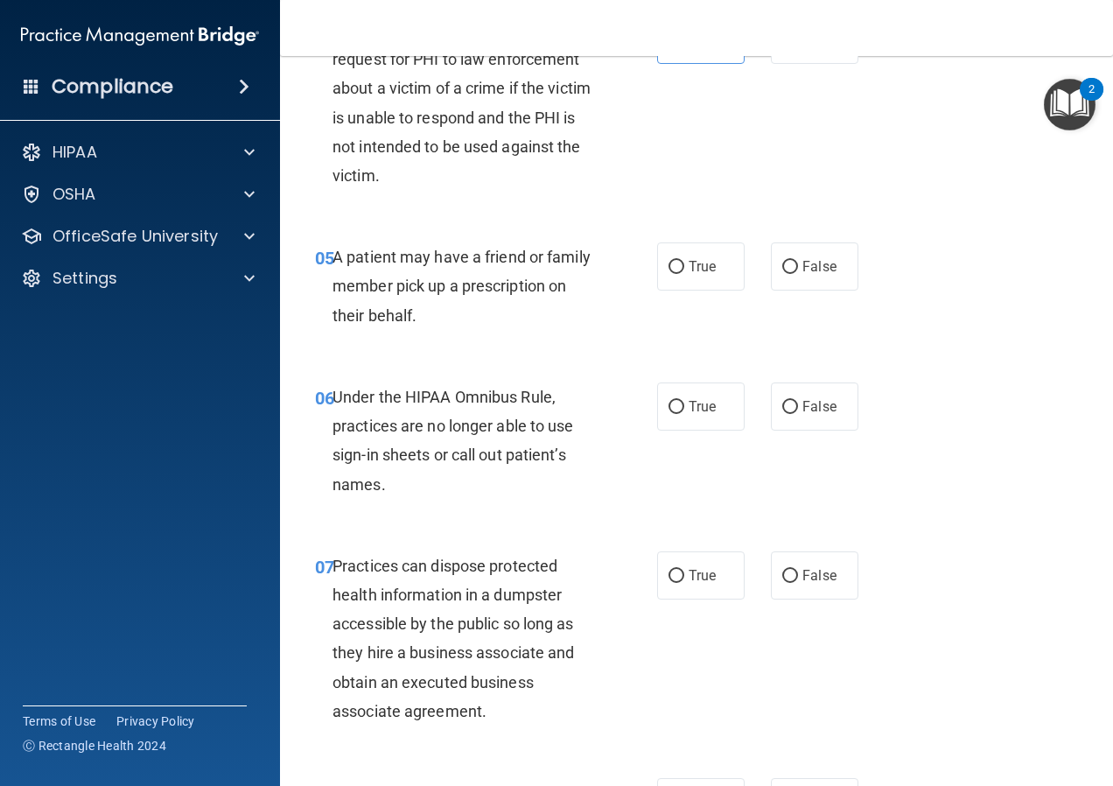
scroll to position [788, 0]
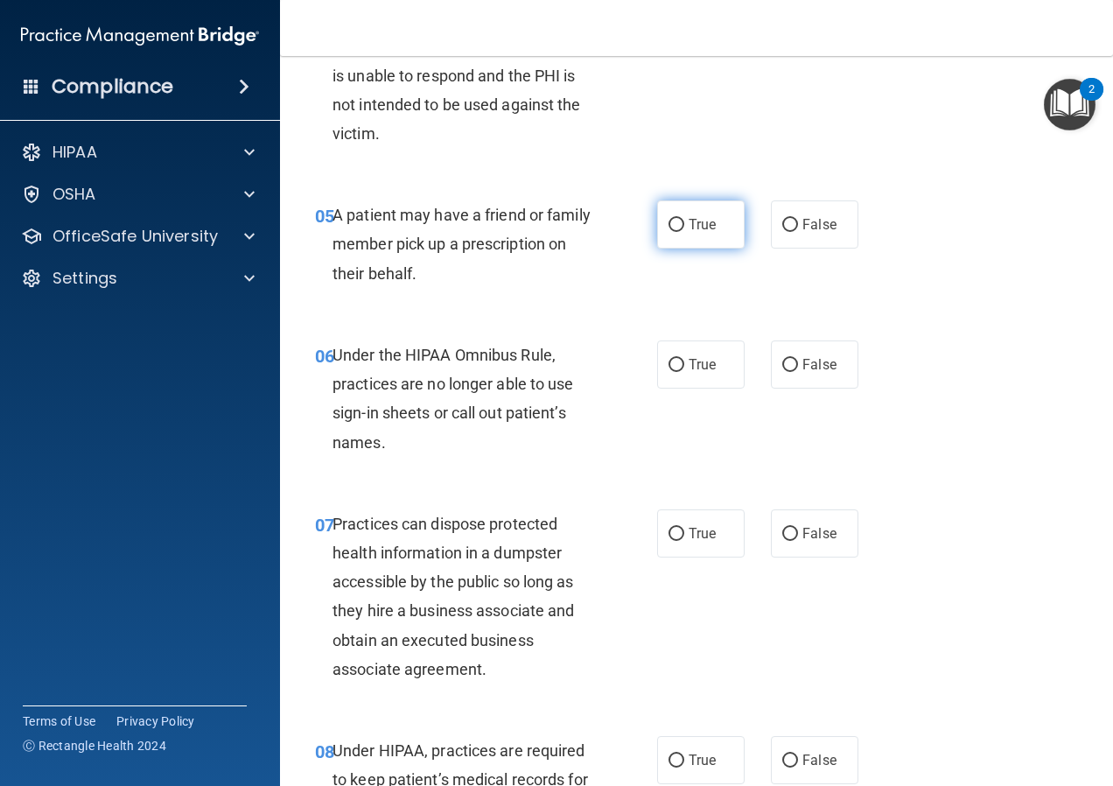
click at [658, 249] on label "True" at bounding box center [701, 224] width 88 height 48
click at [669, 232] on input "True" at bounding box center [677, 225] width 16 height 13
radio input "true"
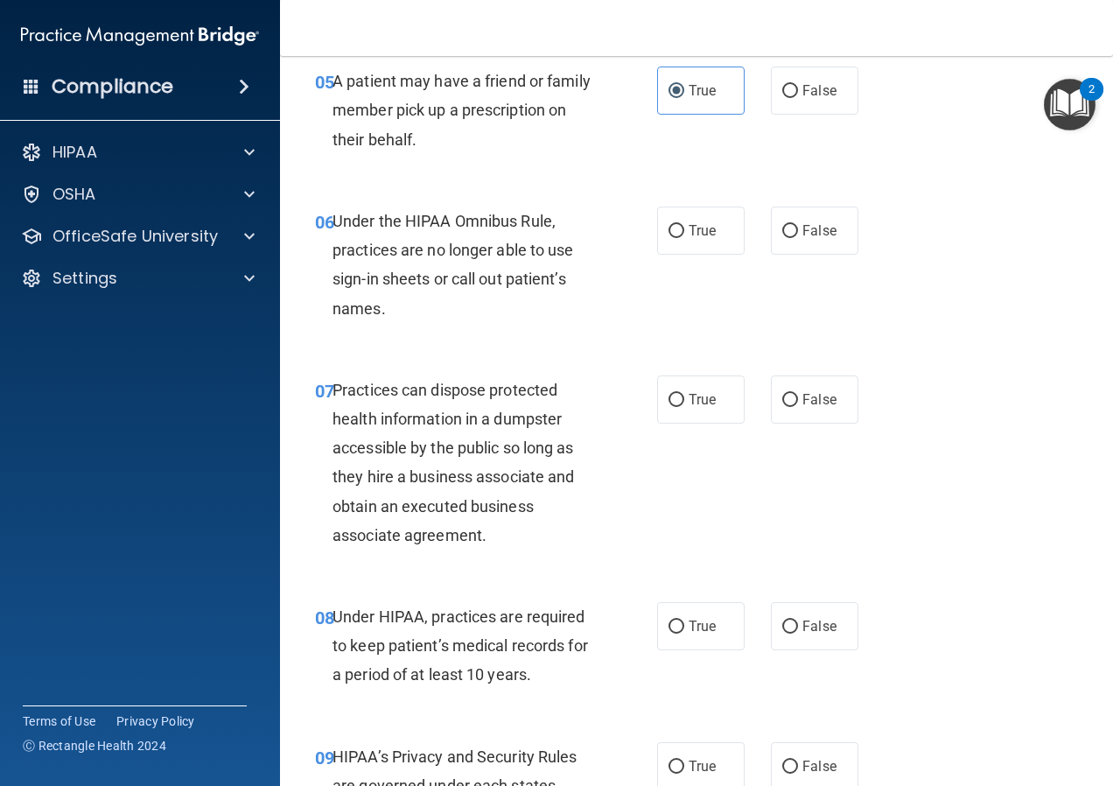
scroll to position [963, 0]
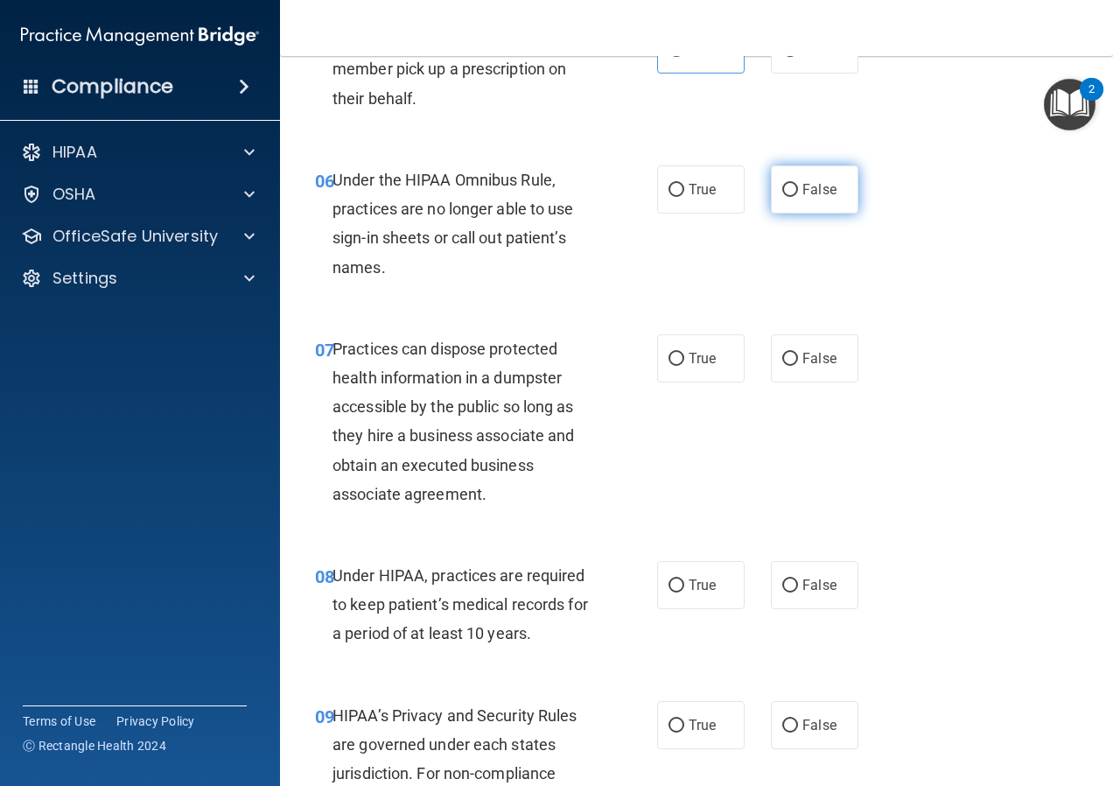
click at [816, 198] on span "False" at bounding box center [819, 189] width 34 height 17
click at [798, 197] on input "False" at bounding box center [790, 190] width 16 height 13
radio input "true"
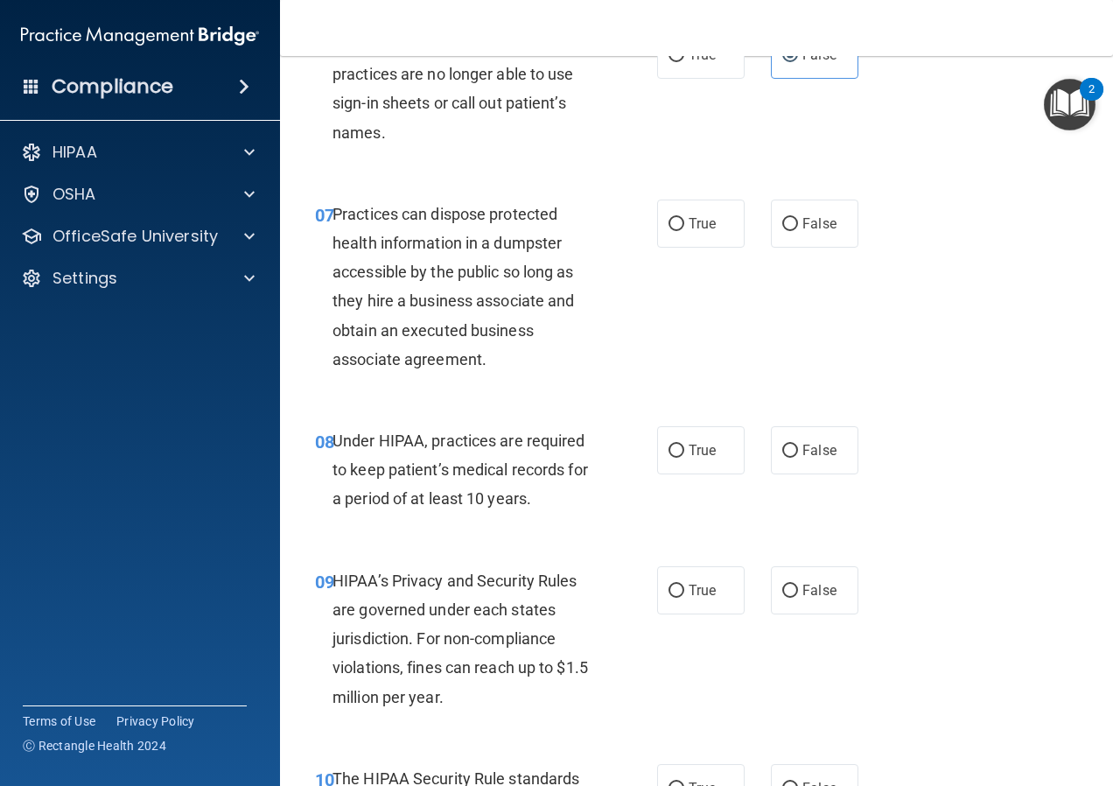
scroll to position [1138, 0]
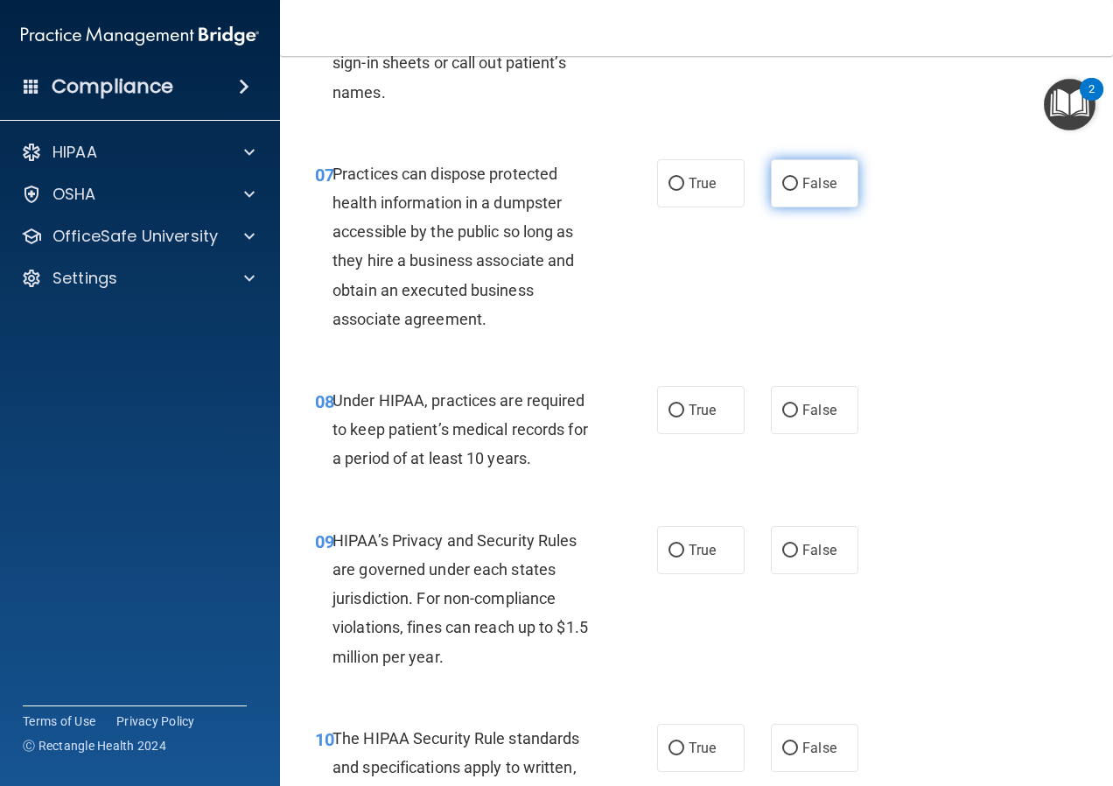
click at [812, 192] on span "False" at bounding box center [819, 183] width 34 height 17
click at [798, 191] on input "False" at bounding box center [790, 184] width 16 height 13
radio input "true"
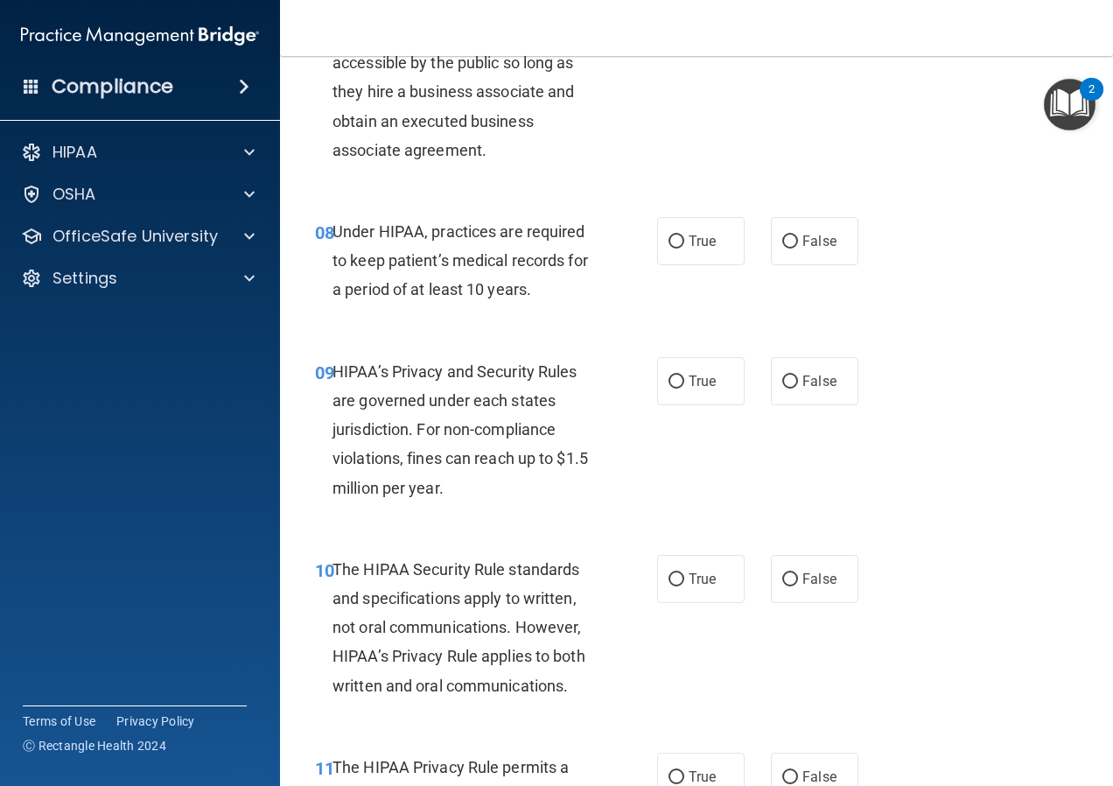
scroll to position [1313, 0]
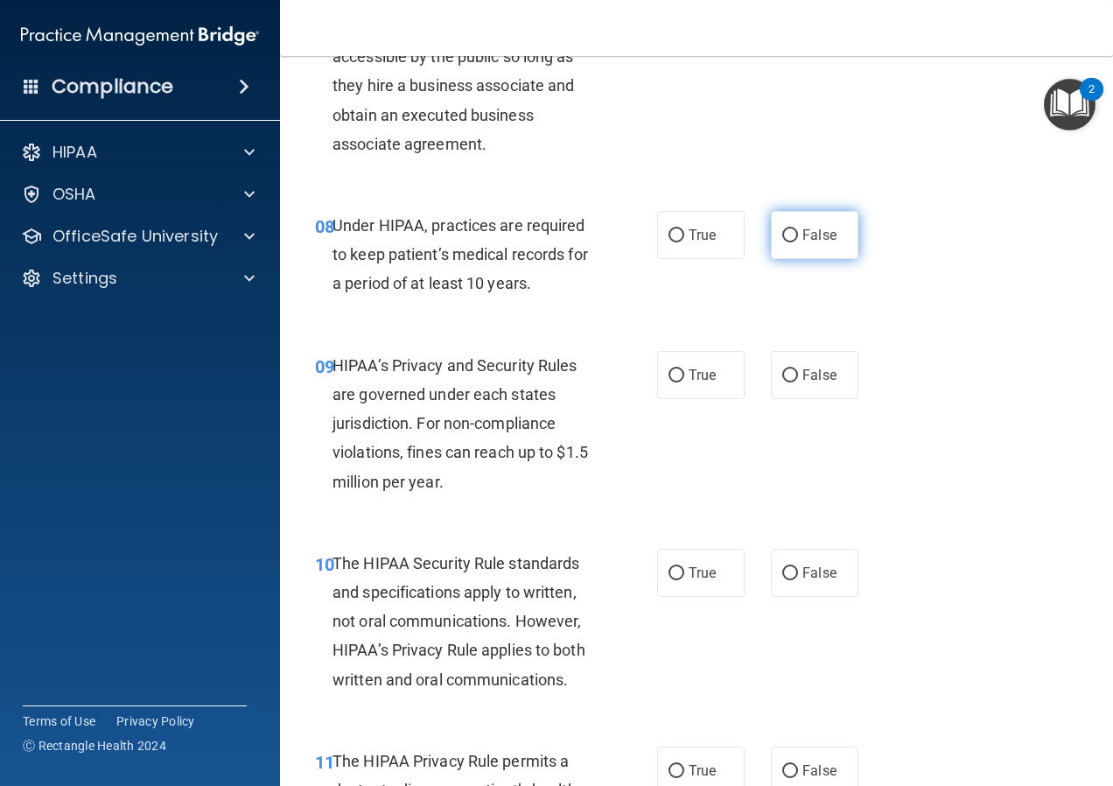
click at [771, 259] on label "False" at bounding box center [815, 235] width 88 height 48
click at [782, 242] on input "False" at bounding box center [790, 235] width 16 height 13
radio input "true"
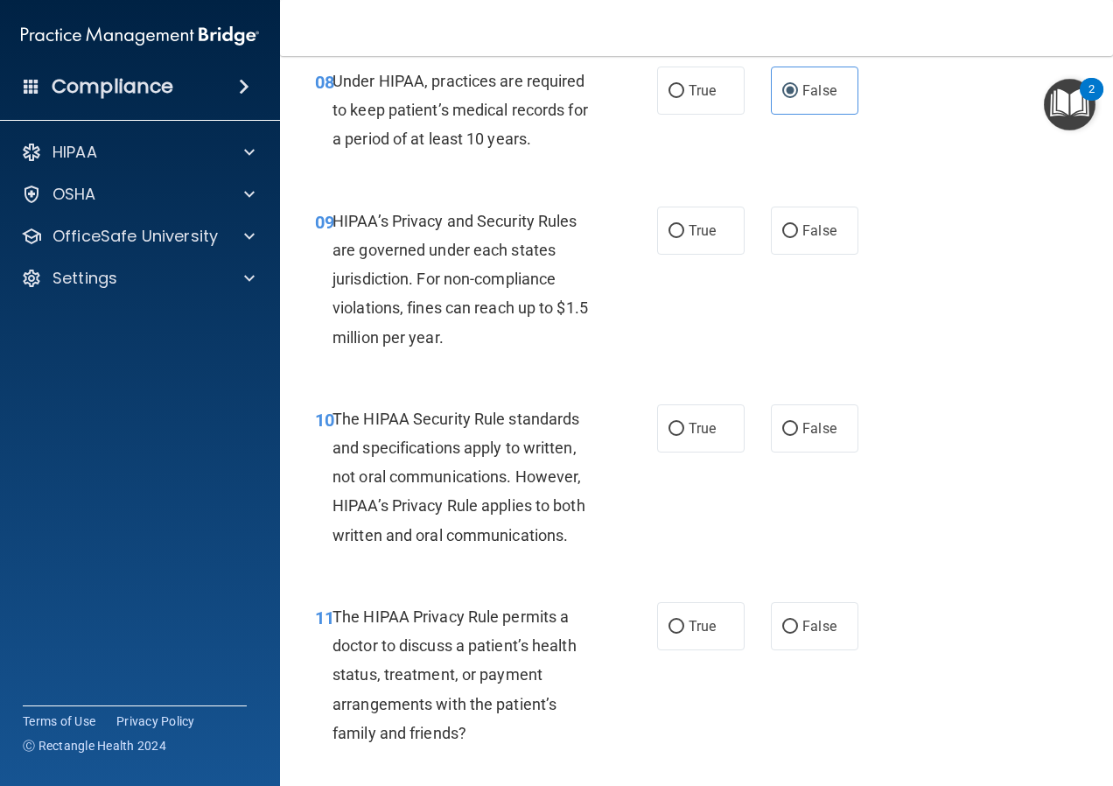
scroll to position [1488, 0]
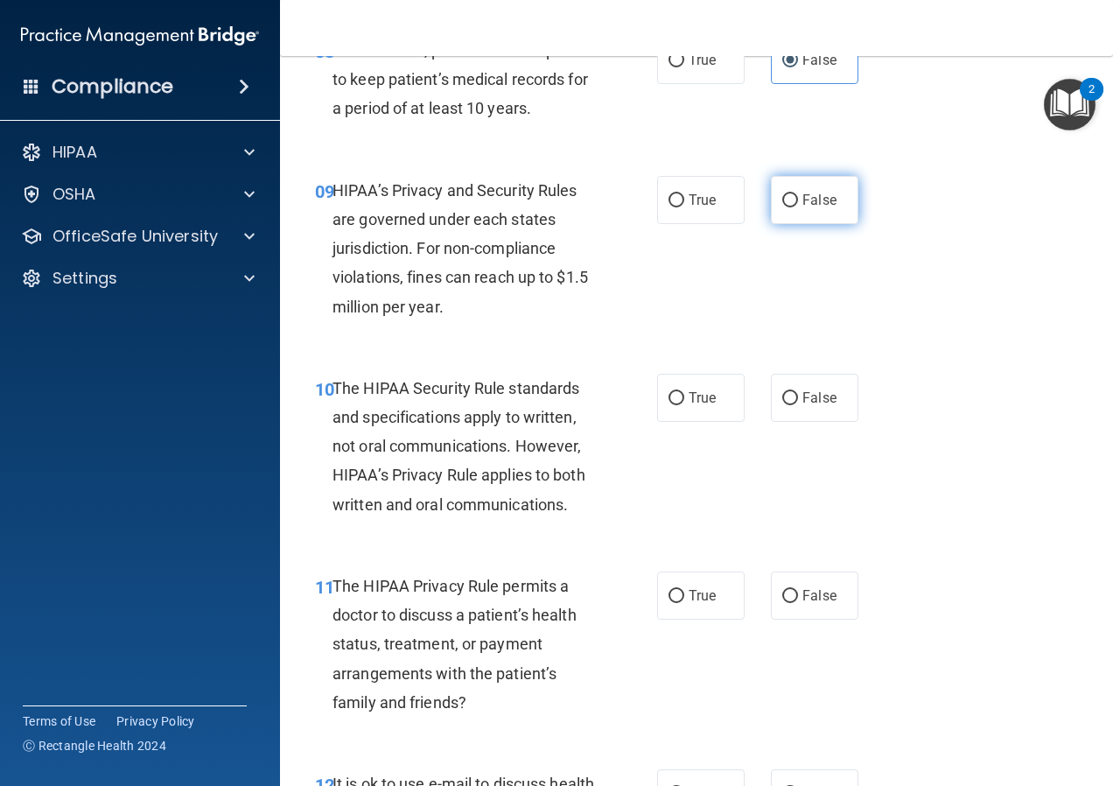
click at [810, 224] on label "False" at bounding box center [815, 200] width 88 height 48
click at [798, 207] on input "False" at bounding box center [790, 200] width 16 height 13
radio input "true"
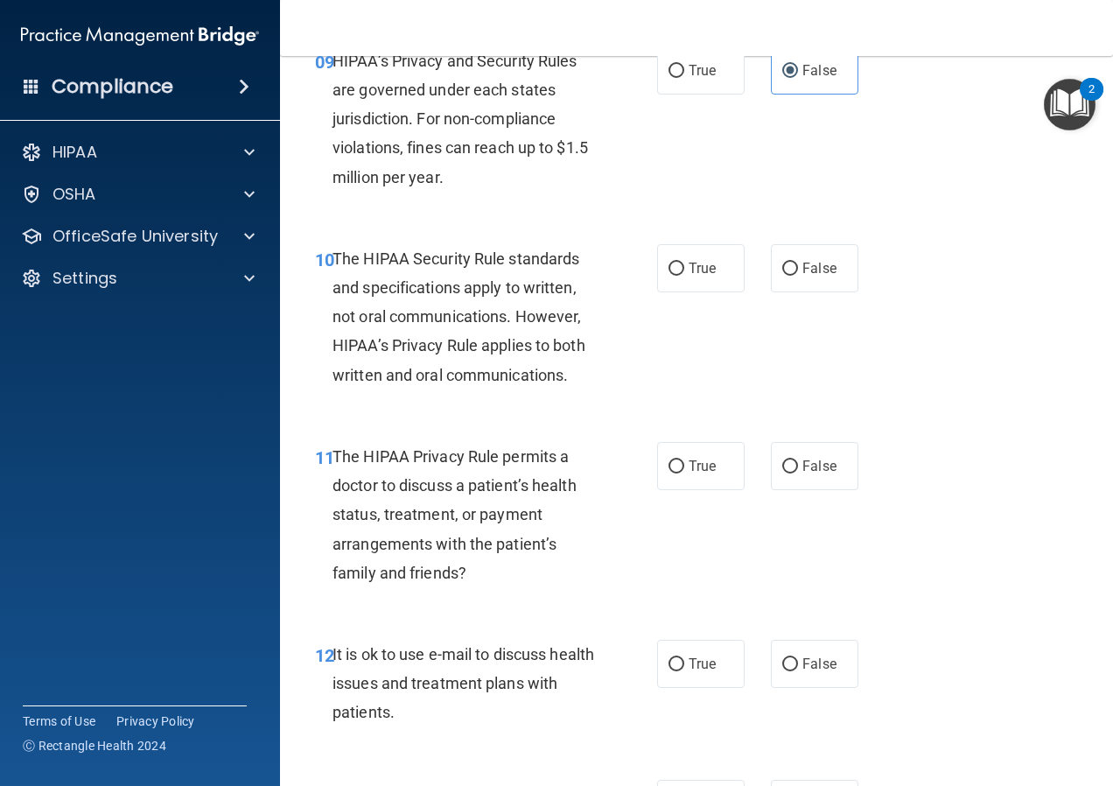
scroll to position [1663, 0]
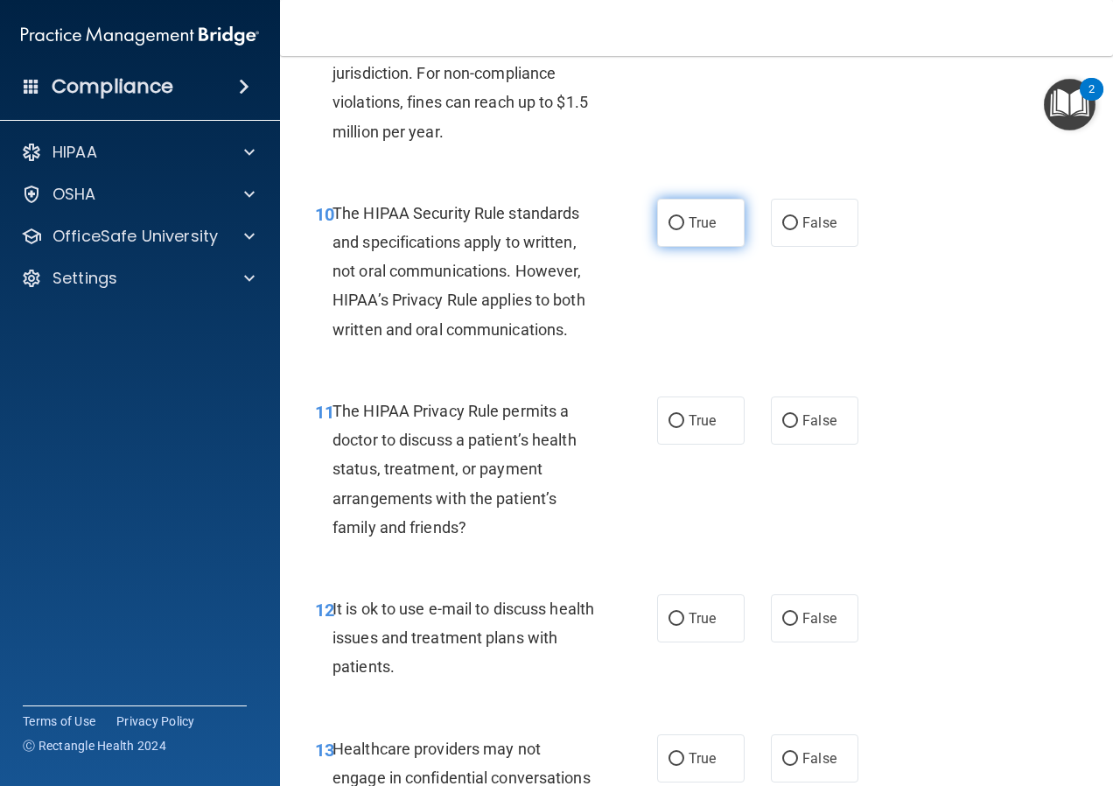
drag, startPoint x: 711, startPoint y: 224, endPoint x: 700, endPoint y: 228, distance: 11.4
click at [710, 224] on div "10 The HIPAA Security Rule standards and specifications apply to written, not o…" at bounding box center [696, 276] width 789 height 198
click at [679, 247] on label "True" at bounding box center [701, 223] width 88 height 48
click at [679, 230] on input "True" at bounding box center [677, 223] width 16 height 13
radio input "true"
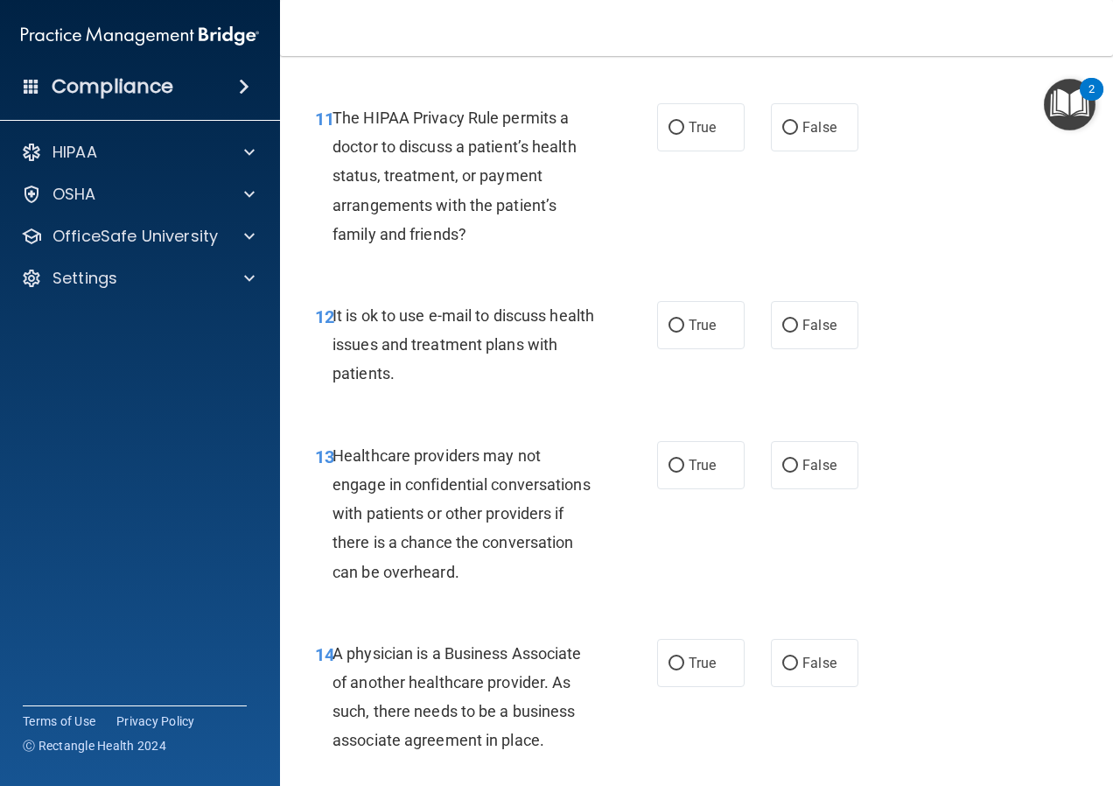
scroll to position [1925, 0]
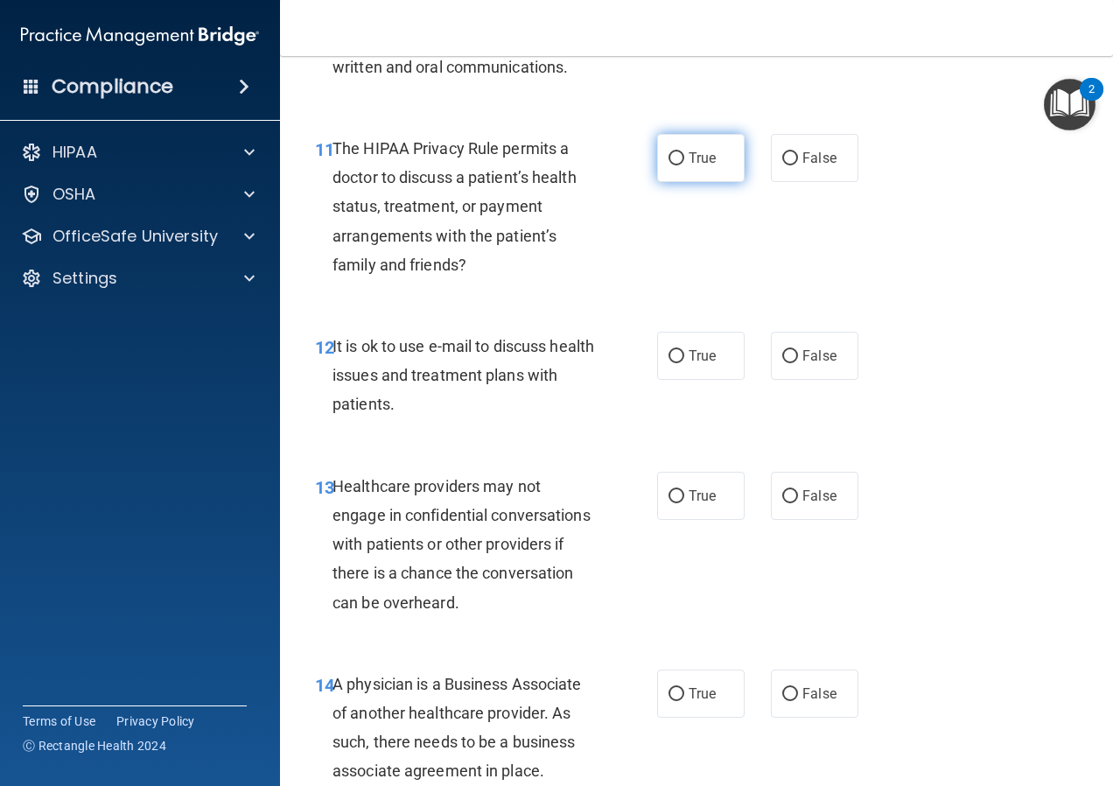
click at [704, 182] on label "True" at bounding box center [701, 158] width 88 height 48
click at [684, 165] on input "True" at bounding box center [677, 158] width 16 height 13
radio input "true"
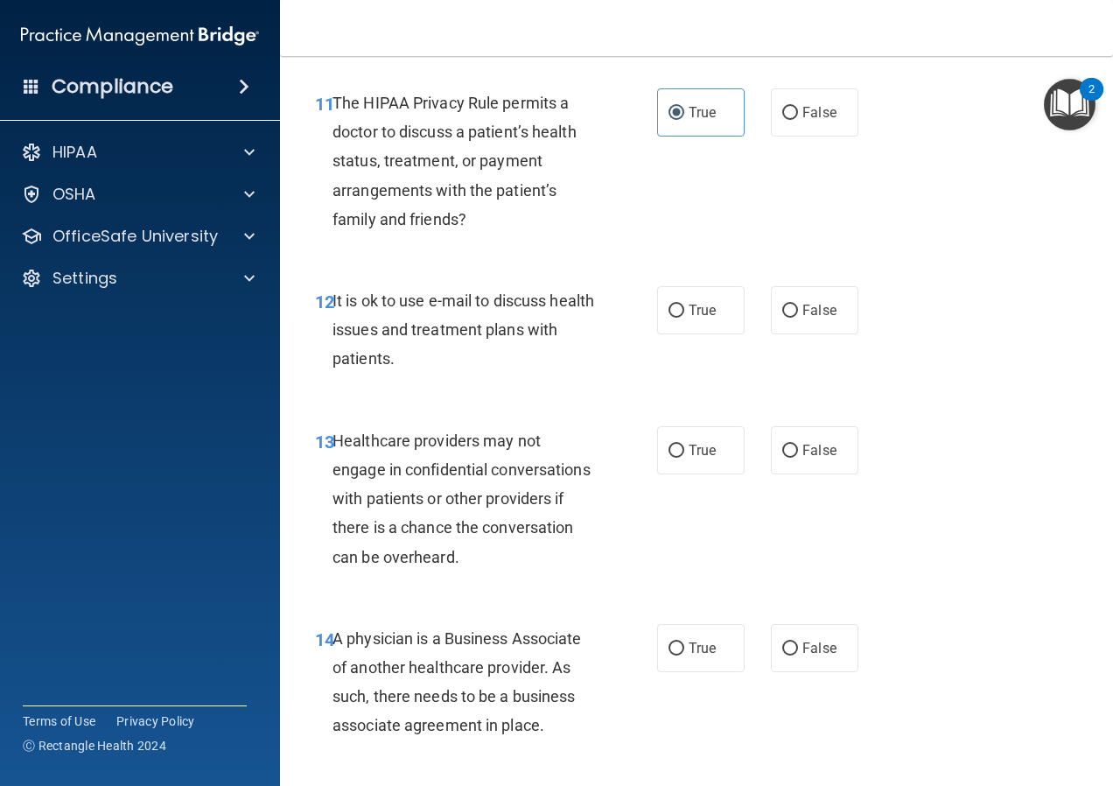
scroll to position [2013, 0]
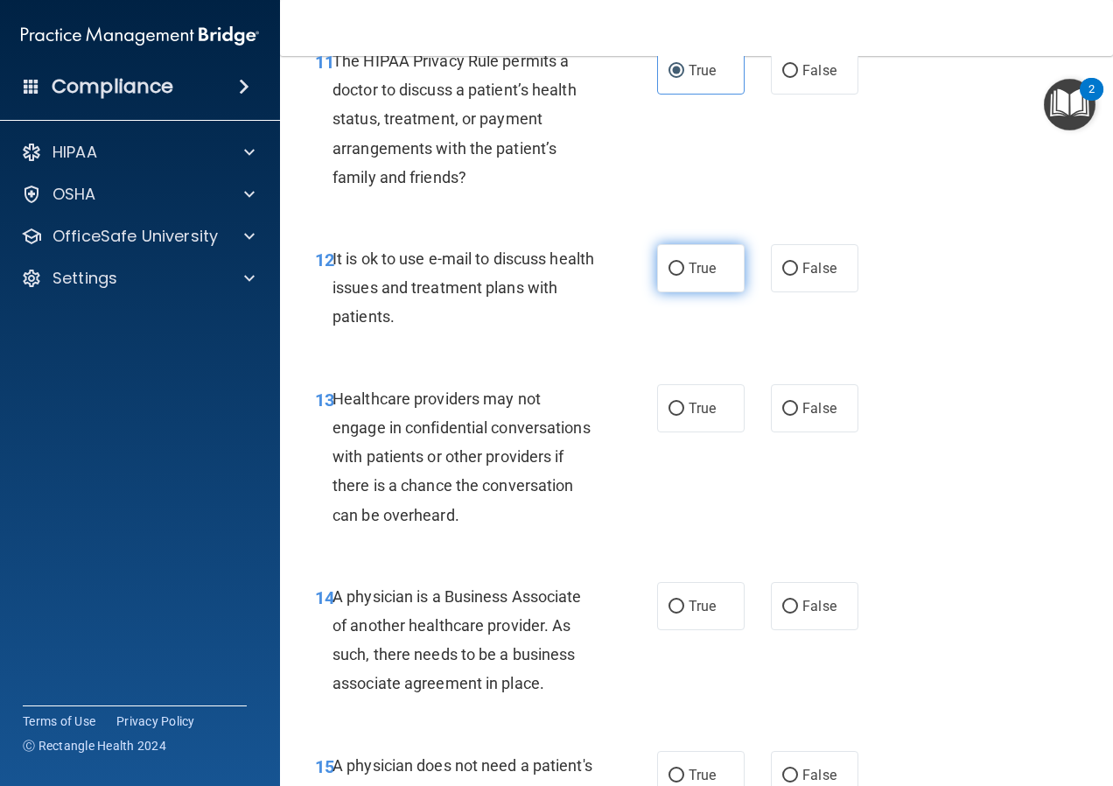
click at [680, 292] on label "True" at bounding box center [701, 268] width 88 height 48
click at [680, 276] on input "True" at bounding box center [677, 269] width 16 height 13
radio input "true"
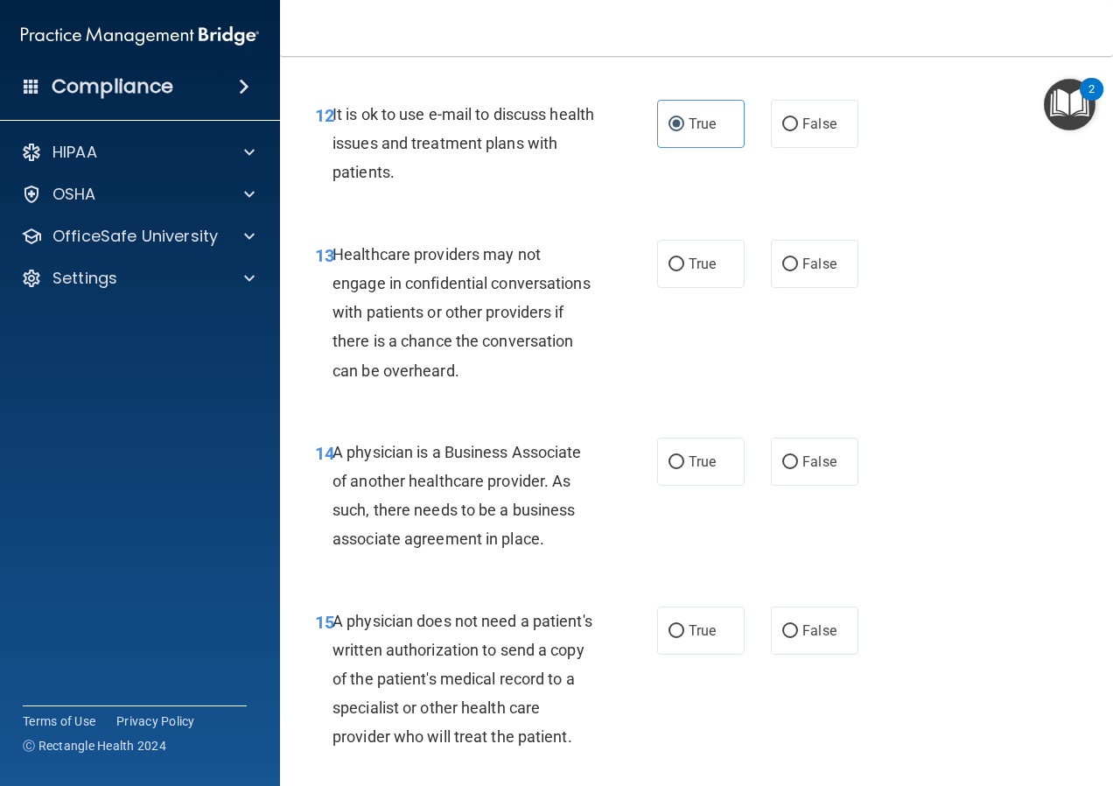
scroll to position [2188, 0]
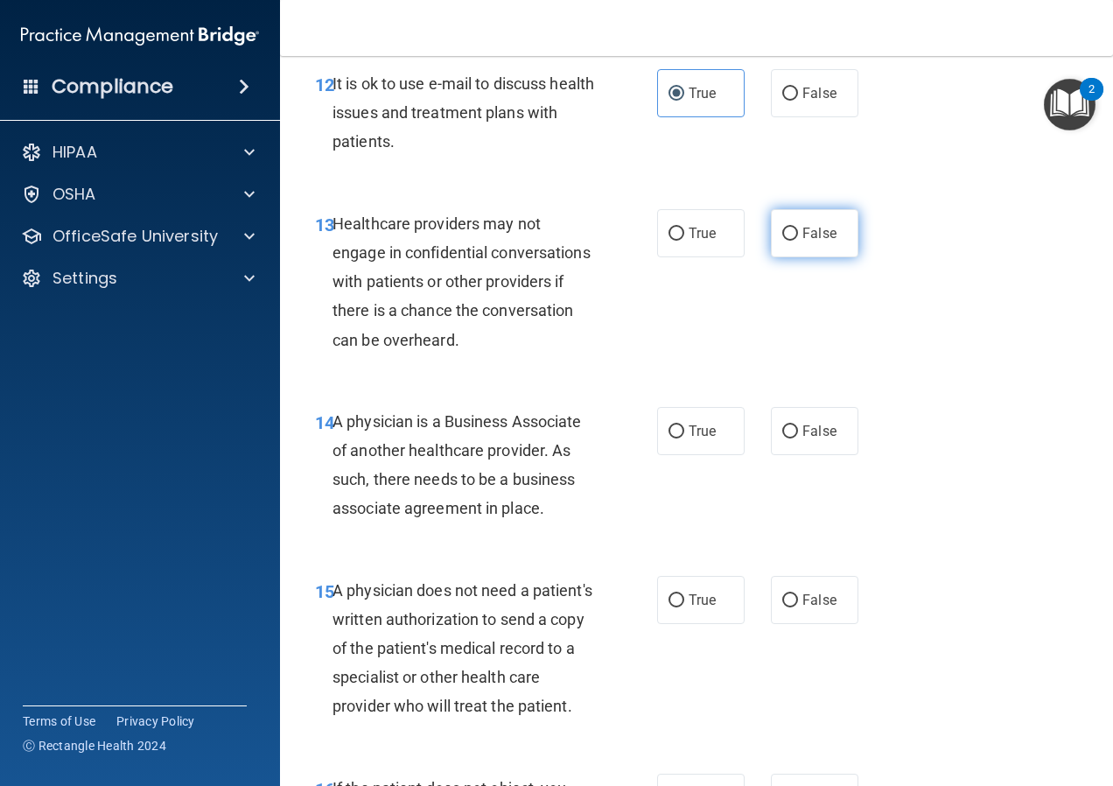
click at [802, 252] on label "False" at bounding box center [815, 233] width 88 height 48
click at [798, 241] on input "False" at bounding box center [790, 234] width 16 height 13
radio input "true"
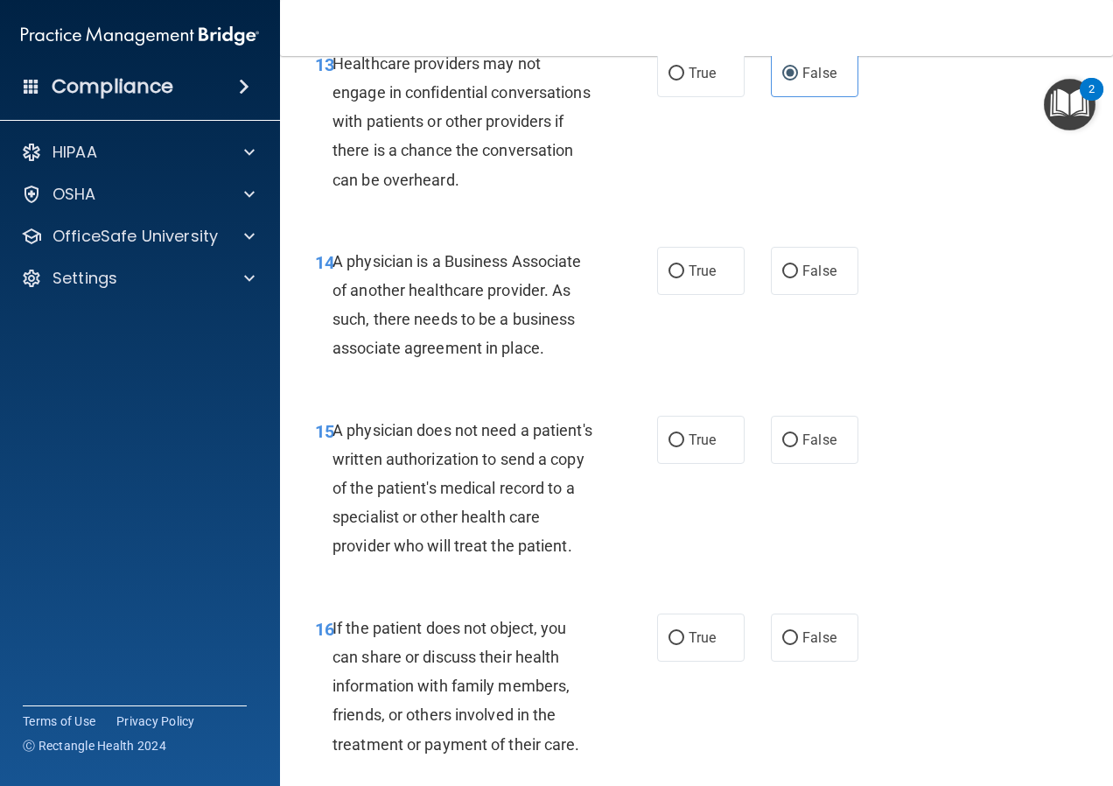
scroll to position [2363, 0]
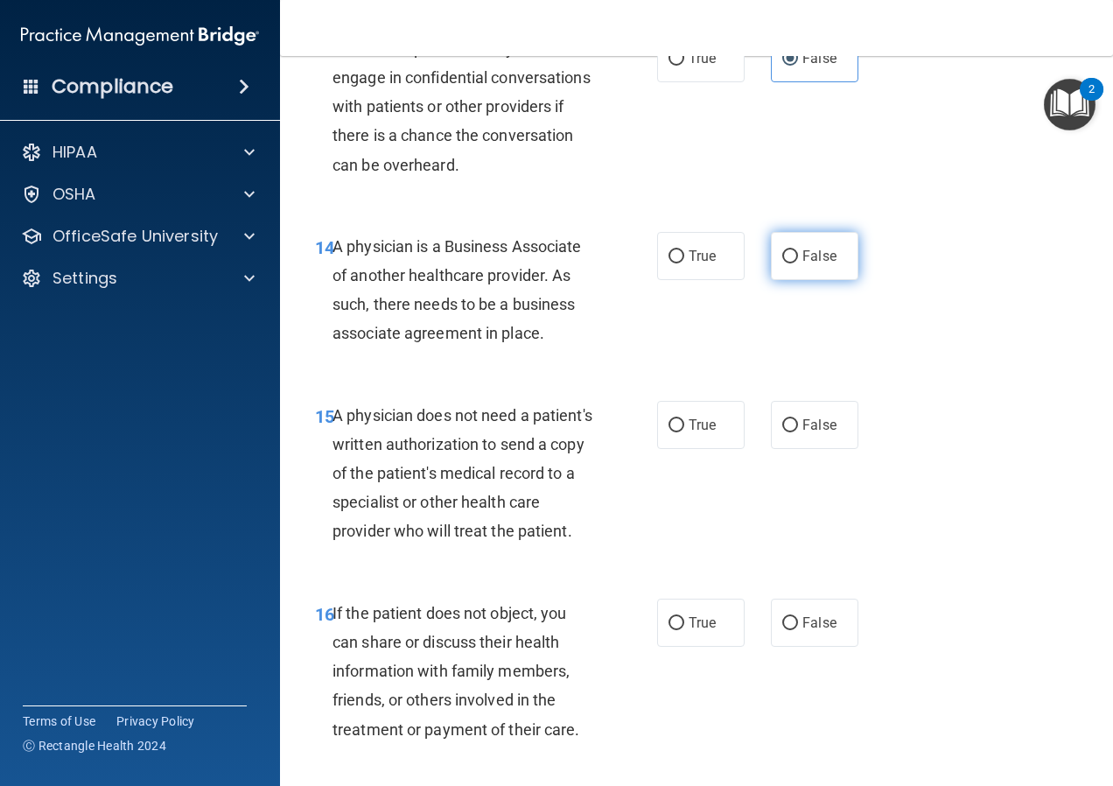
click at [838, 280] on label "False" at bounding box center [815, 256] width 88 height 48
click at [798, 263] on input "False" at bounding box center [790, 256] width 16 height 13
radio input "true"
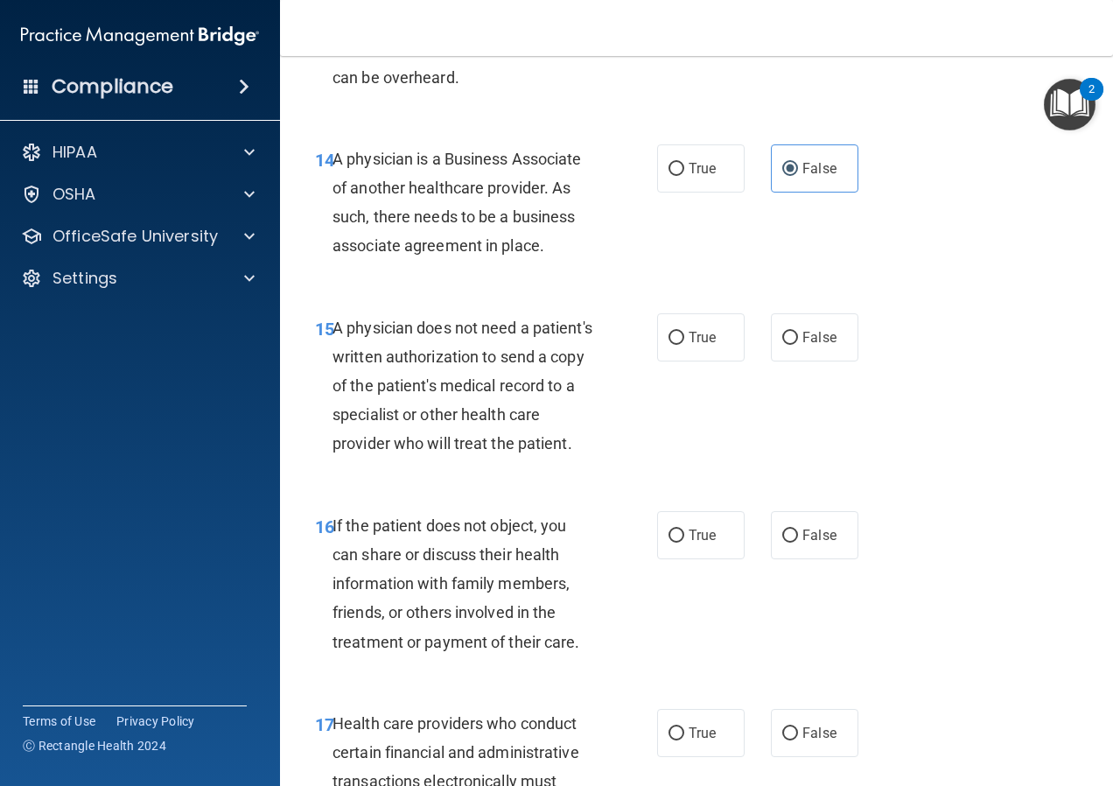
scroll to position [2538, 0]
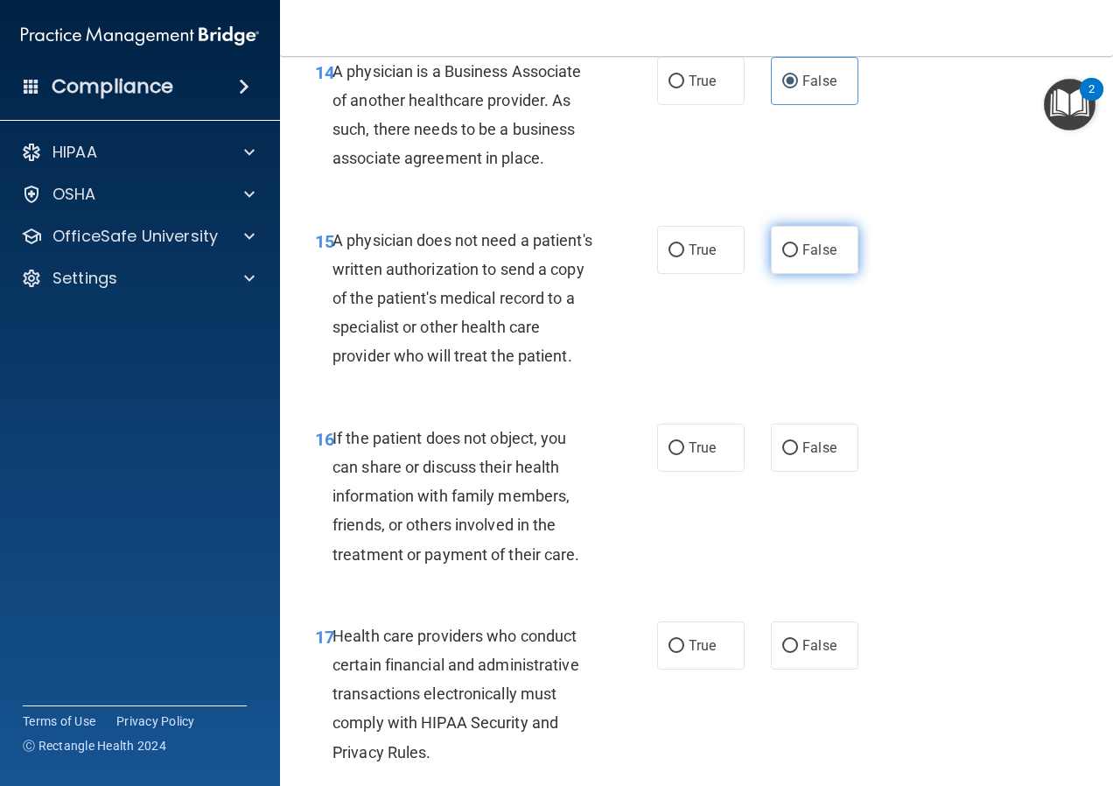
click at [832, 259] on label "False" at bounding box center [815, 250] width 88 height 48
click at [798, 257] on input "False" at bounding box center [790, 250] width 16 height 13
radio input "true"
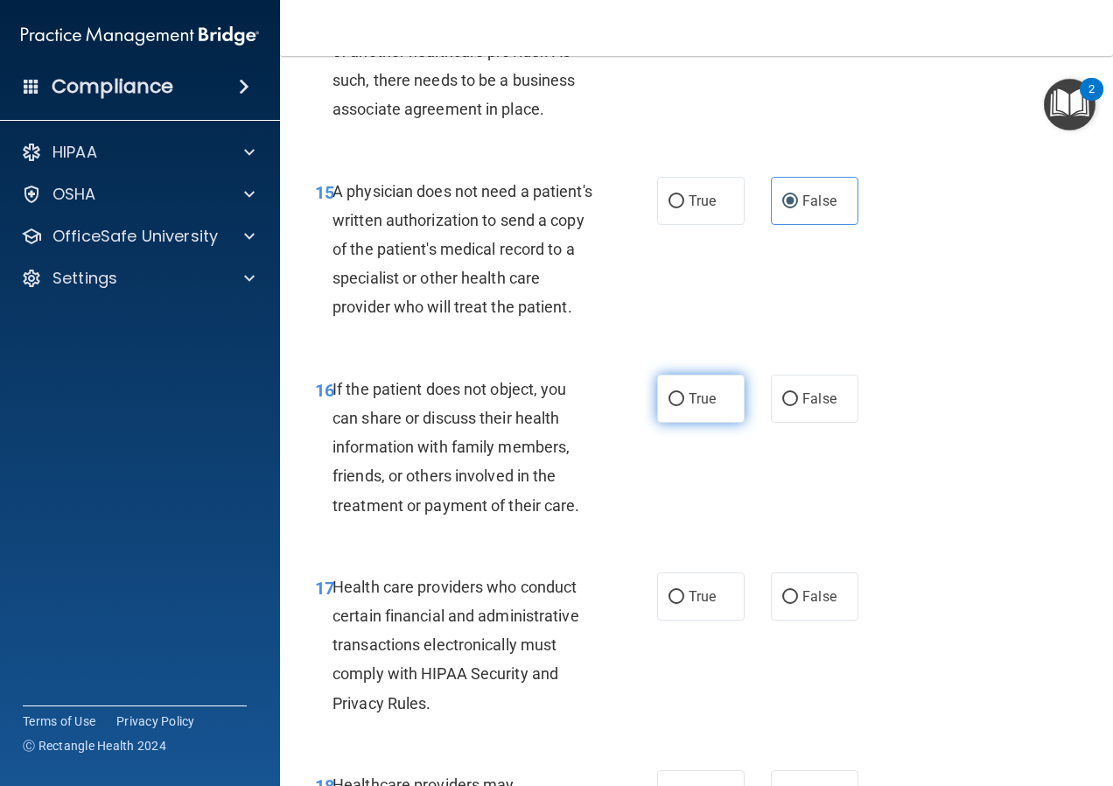
scroll to position [2625, 0]
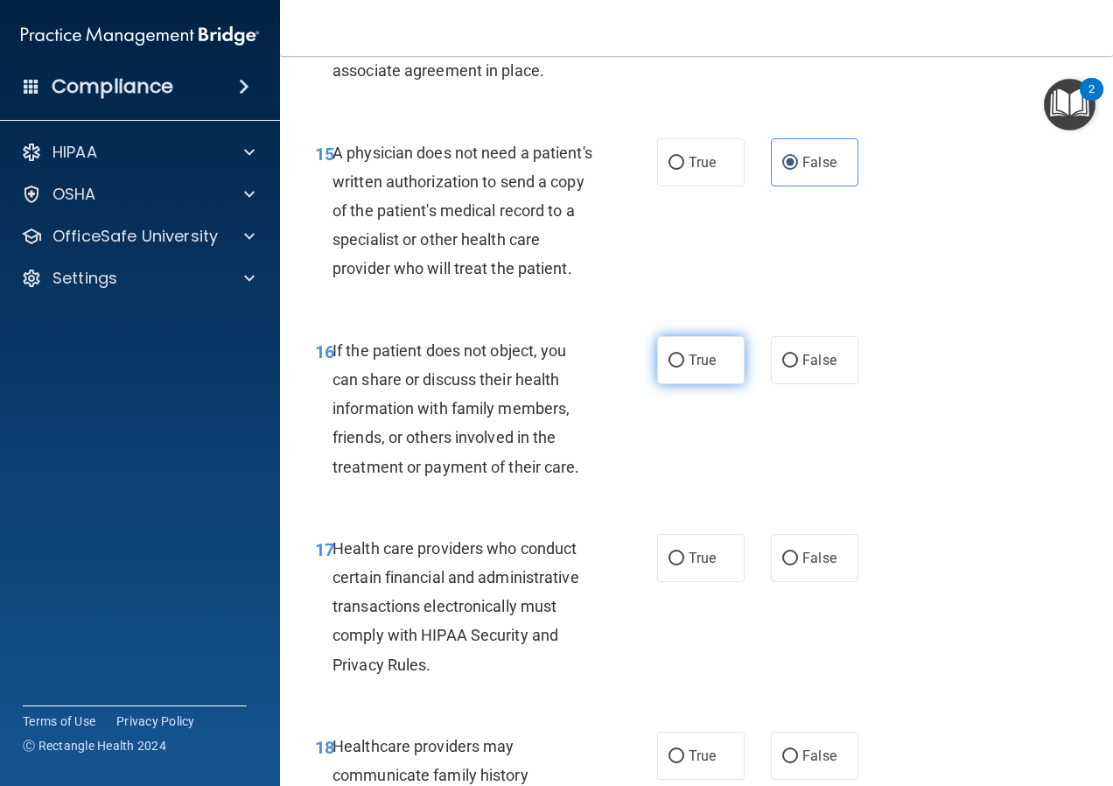
click at [686, 384] on label "True" at bounding box center [701, 360] width 88 height 48
click at [684, 368] on input "True" at bounding box center [677, 360] width 16 height 13
radio input "true"
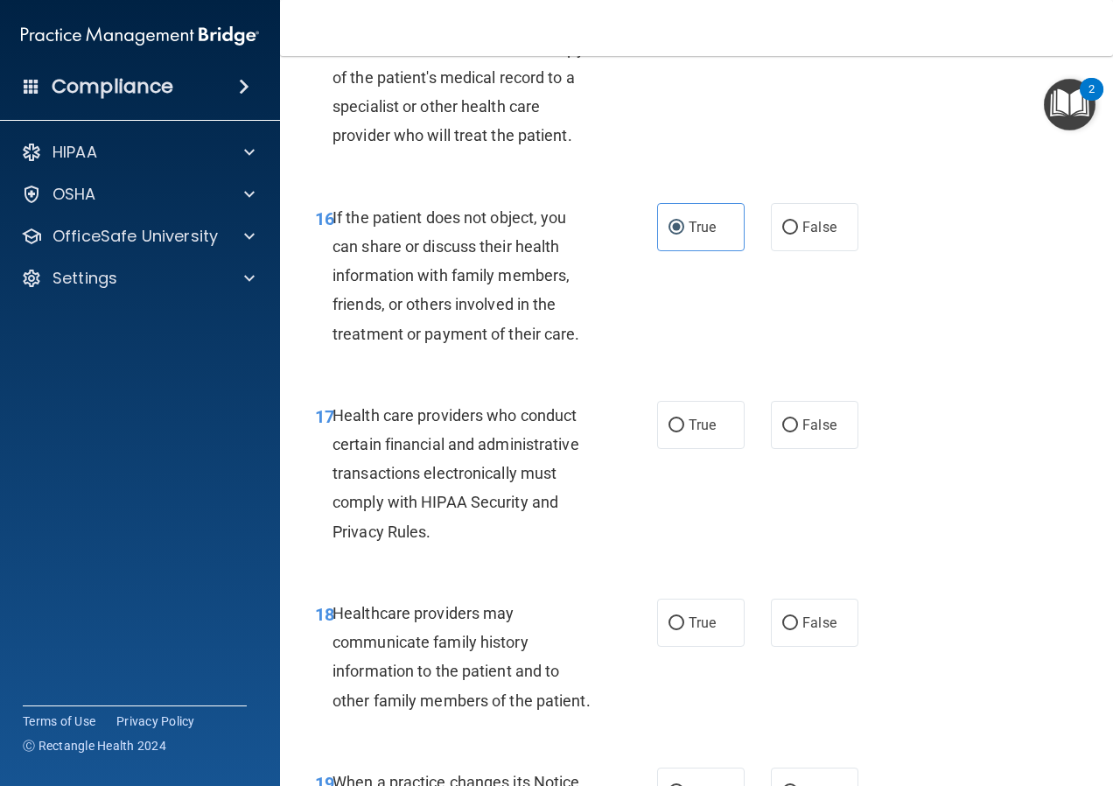
scroll to position [2800, 0]
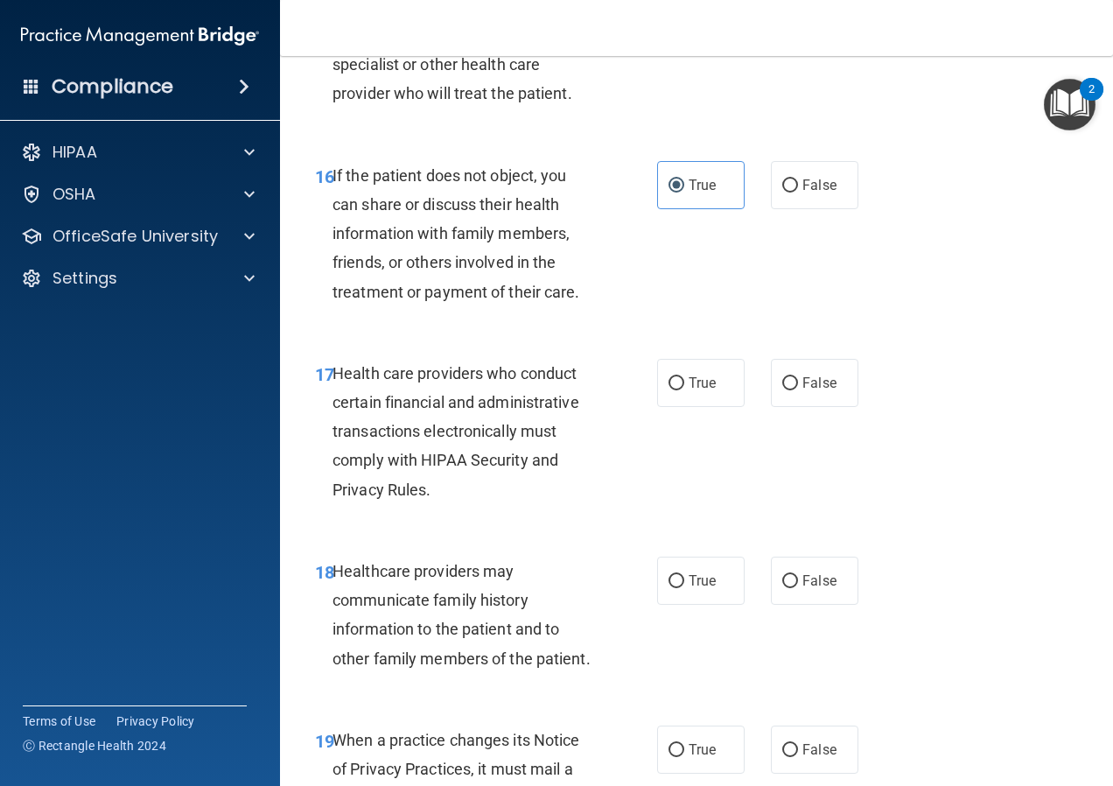
drag, startPoint x: 676, startPoint y: 438, endPoint x: 649, endPoint y: 479, distance: 48.8
click at [677, 390] on input "True" at bounding box center [677, 383] width 16 height 13
radio input "true"
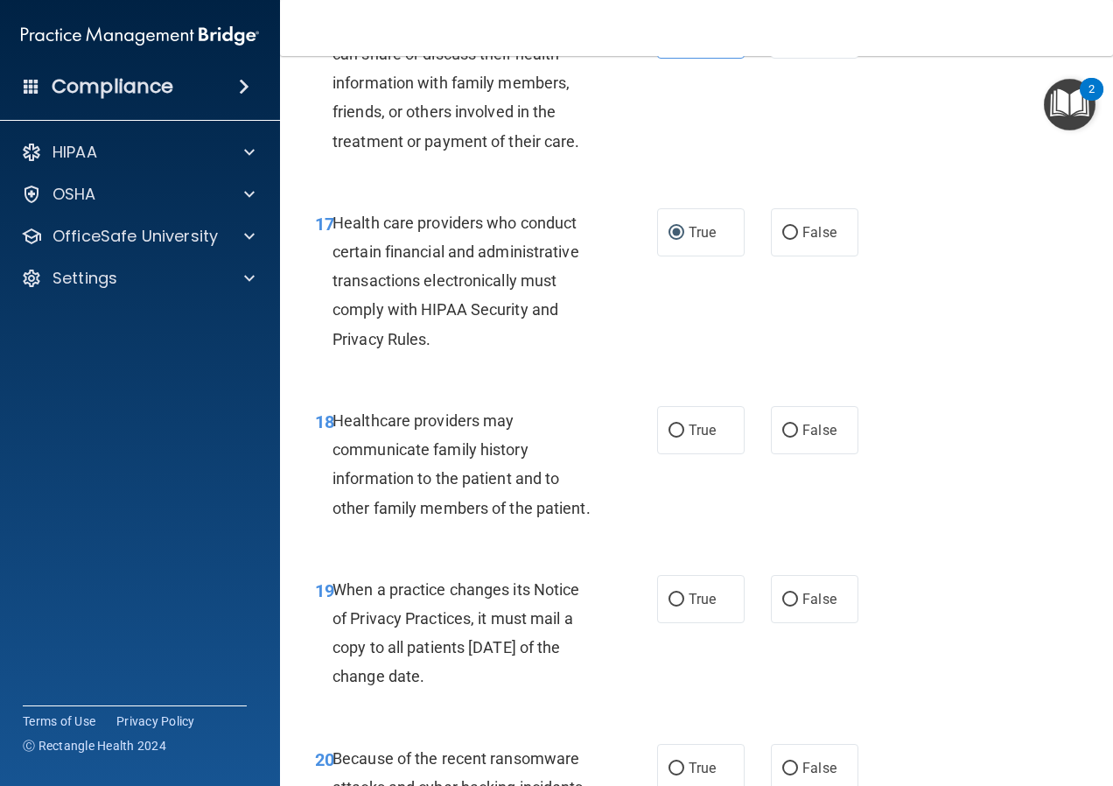
scroll to position [2975, 0]
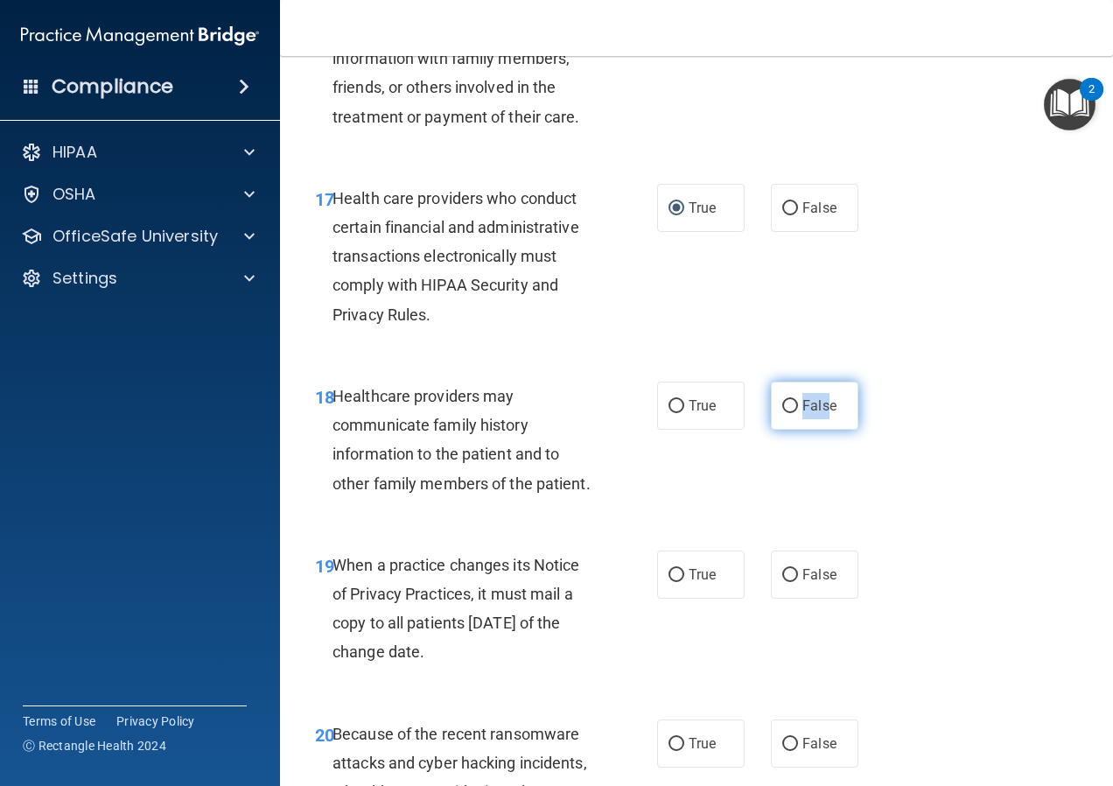
drag, startPoint x: 725, startPoint y: 466, endPoint x: 817, endPoint y: 451, distance: 93.2
click at [817, 430] on div "True False" at bounding box center [762, 406] width 211 height 48
click at [813, 430] on label "False" at bounding box center [815, 406] width 88 height 48
click at [798, 413] on input "False" at bounding box center [790, 406] width 16 height 13
radio input "true"
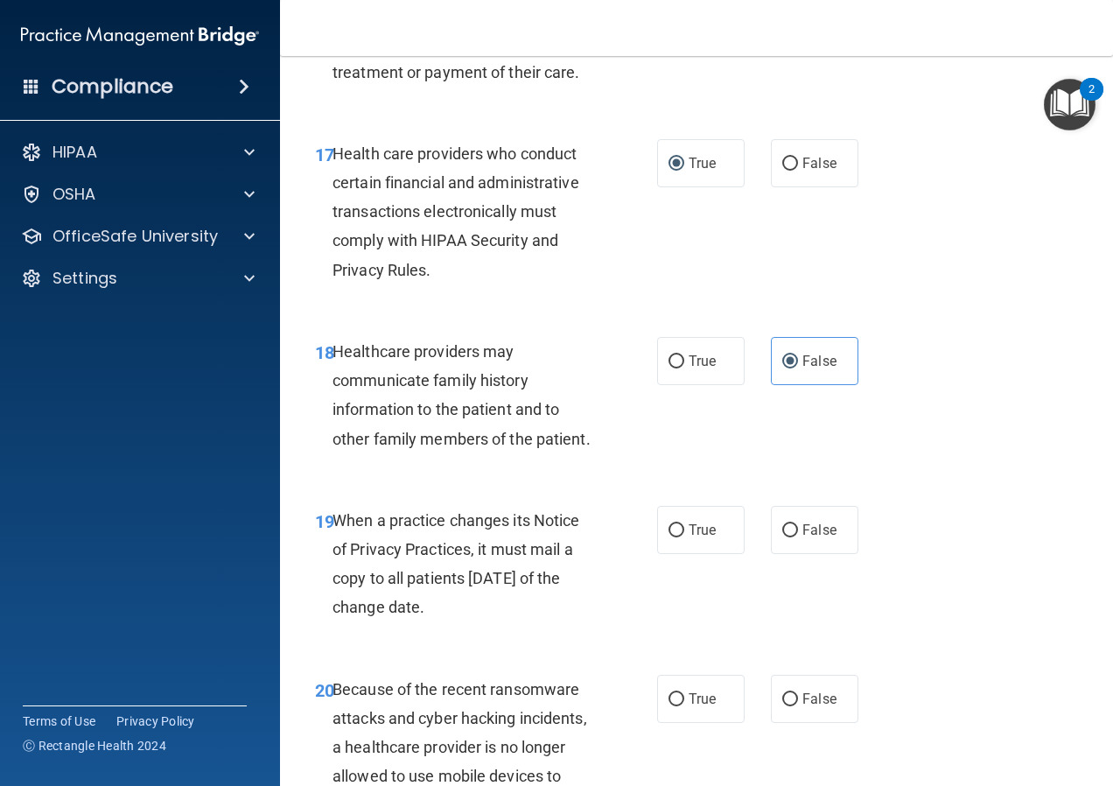
scroll to position [3063, 0]
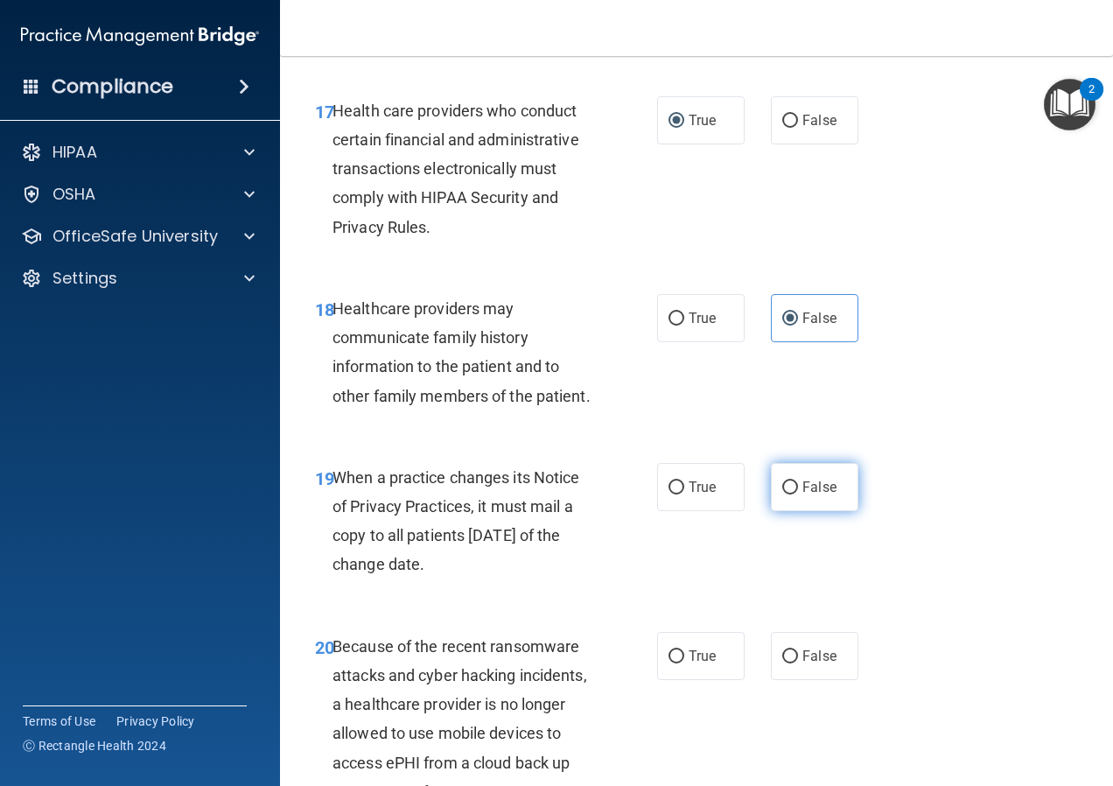
click at [796, 511] on label "False" at bounding box center [815, 487] width 88 height 48
click at [796, 494] on input "False" at bounding box center [790, 487] width 16 height 13
radio input "true"
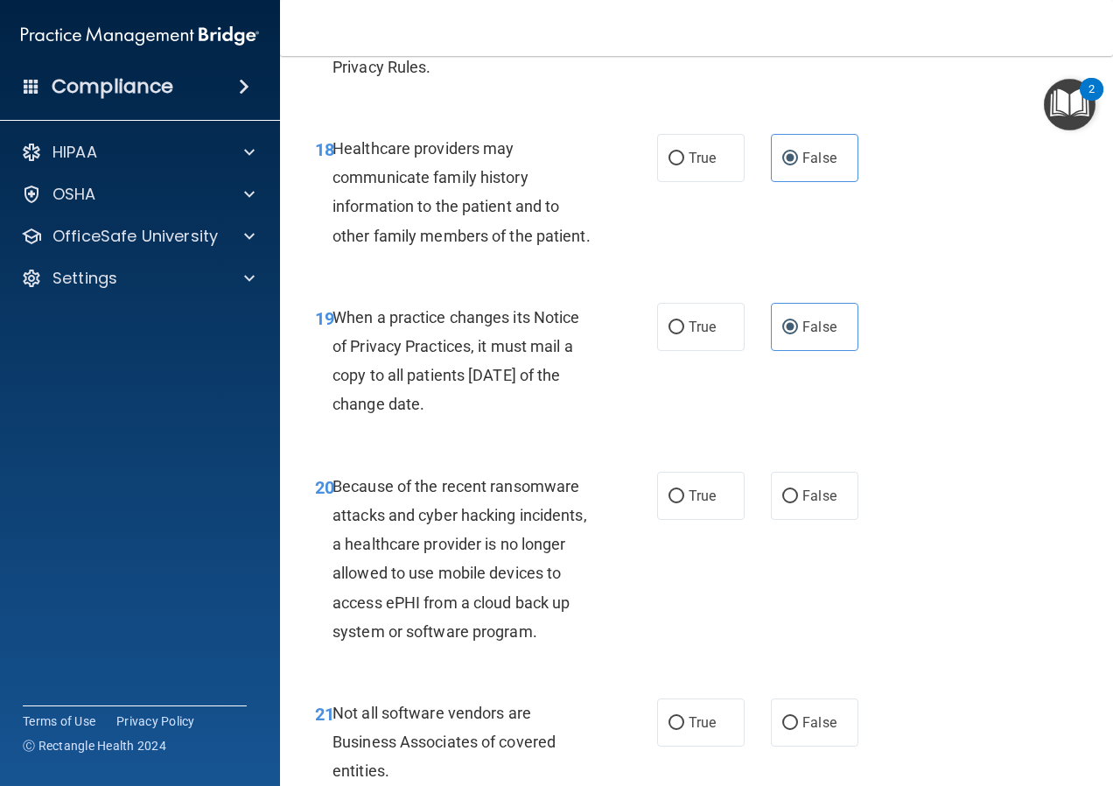
scroll to position [3238, 0]
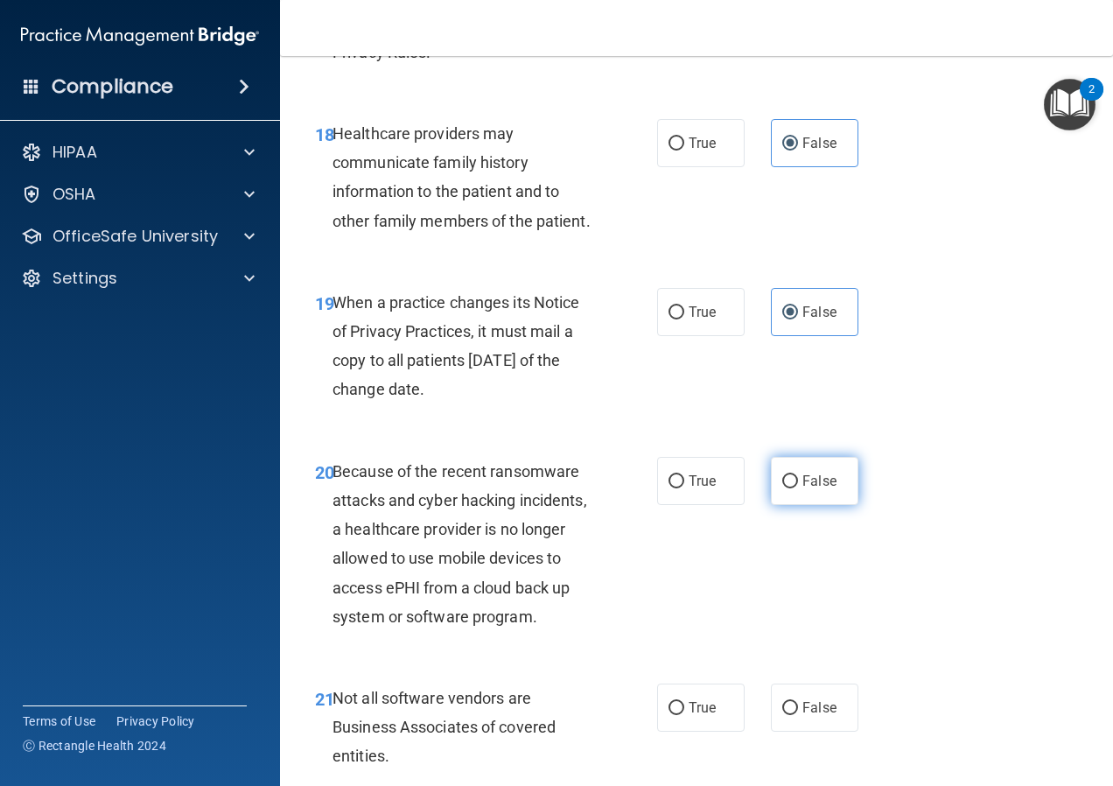
click at [782, 488] on input "False" at bounding box center [790, 481] width 16 height 13
radio input "true"
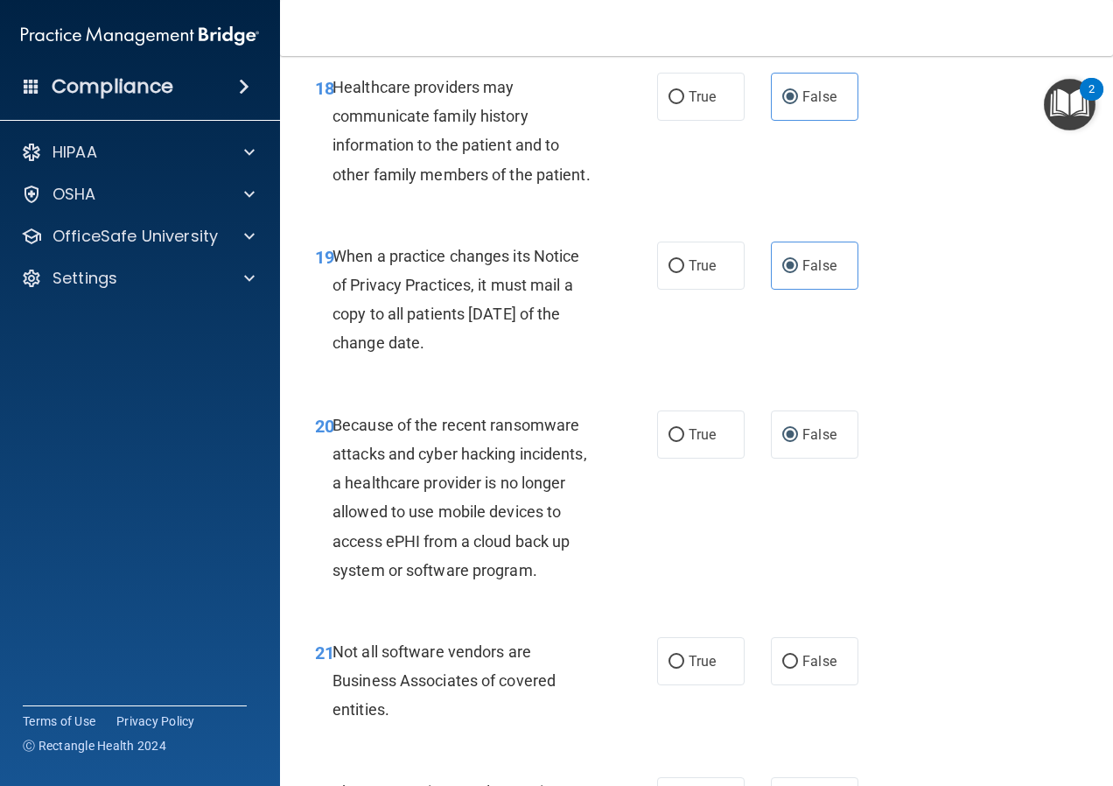
scroll to position [3325, 0]
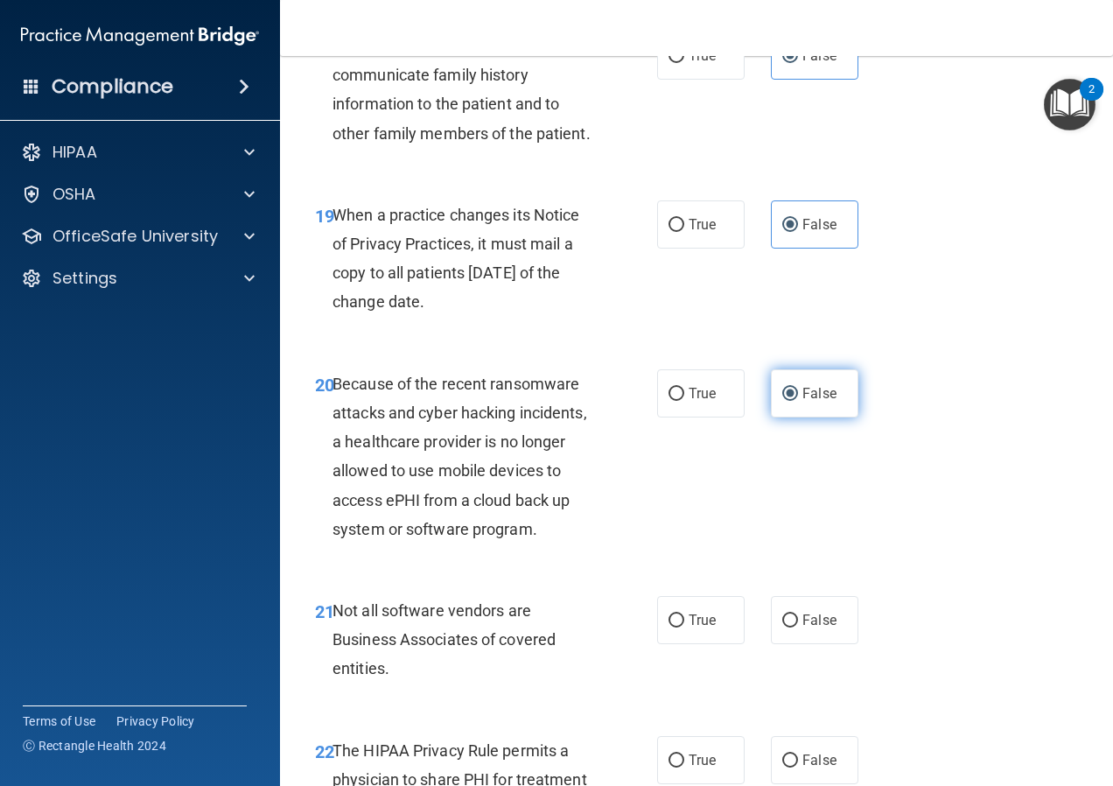
click at [790, 401] on input "False" at bounding box center [790, 394] width 16 height 13
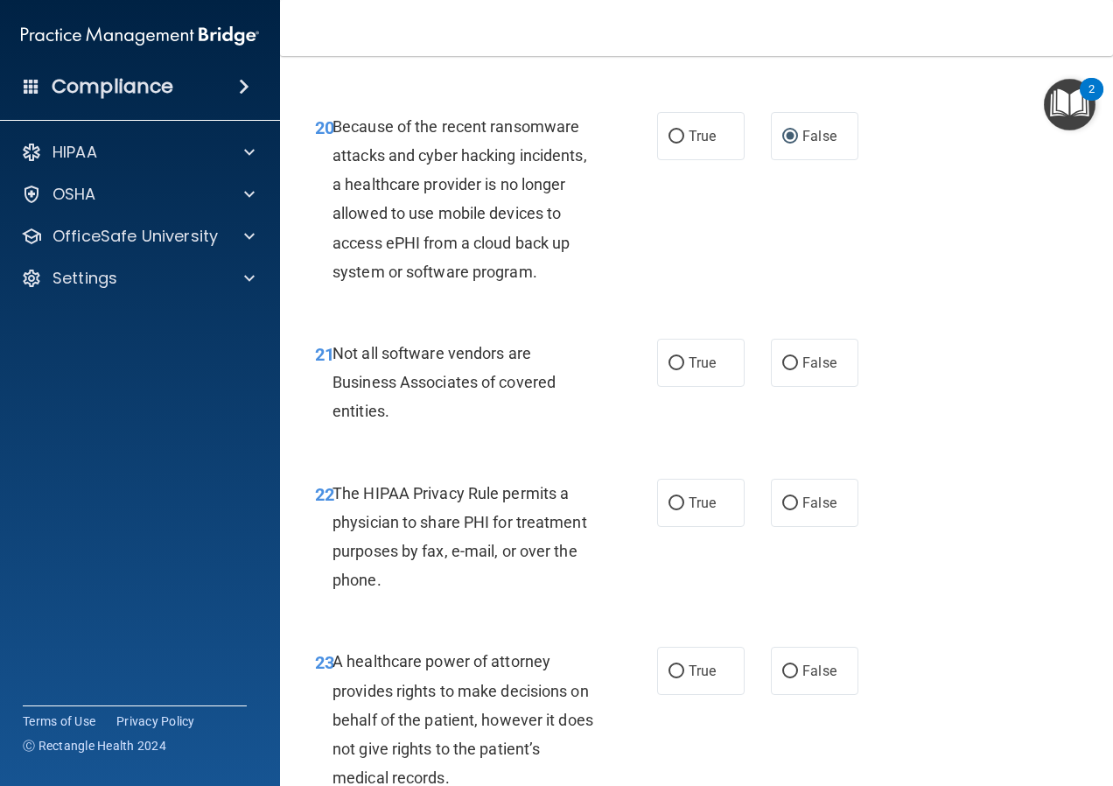
scroll to position [3588, 0]
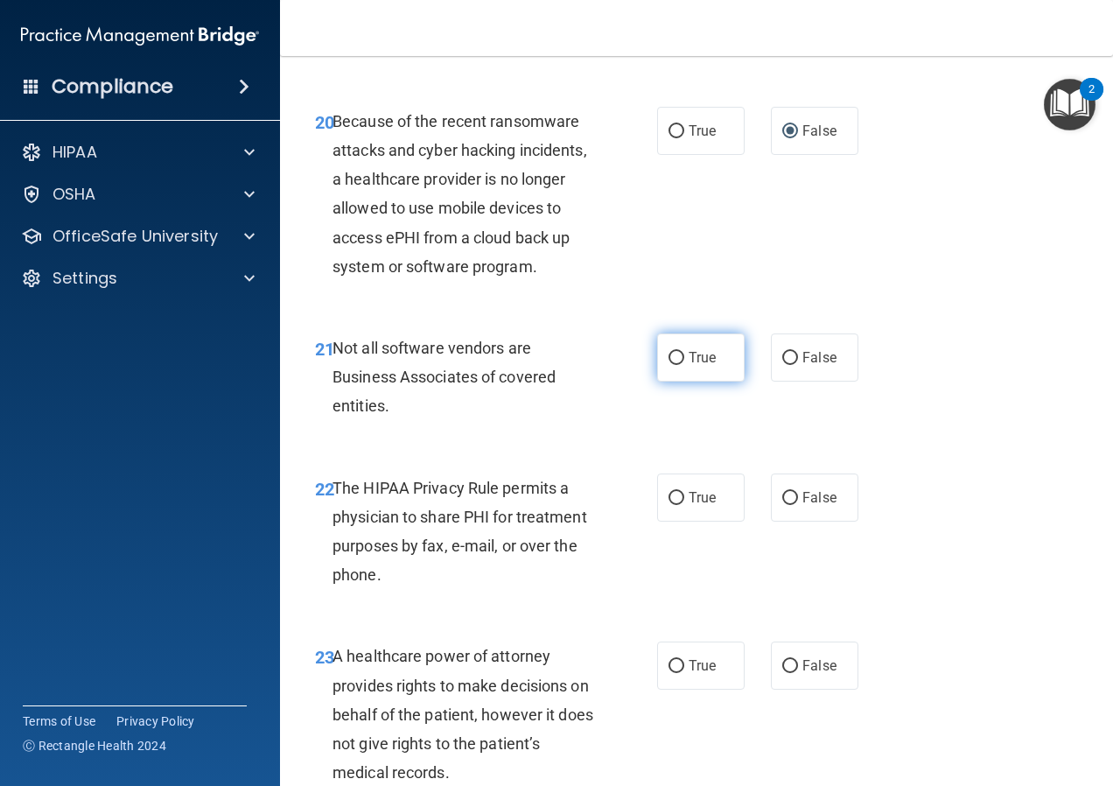
click at [679, 382] on label "True" at bounding box center [701, 357] width 88 height 48
click at [679, 365] on input "True" at bounding box center [677, 358] width 16 height 13
radio input "true"
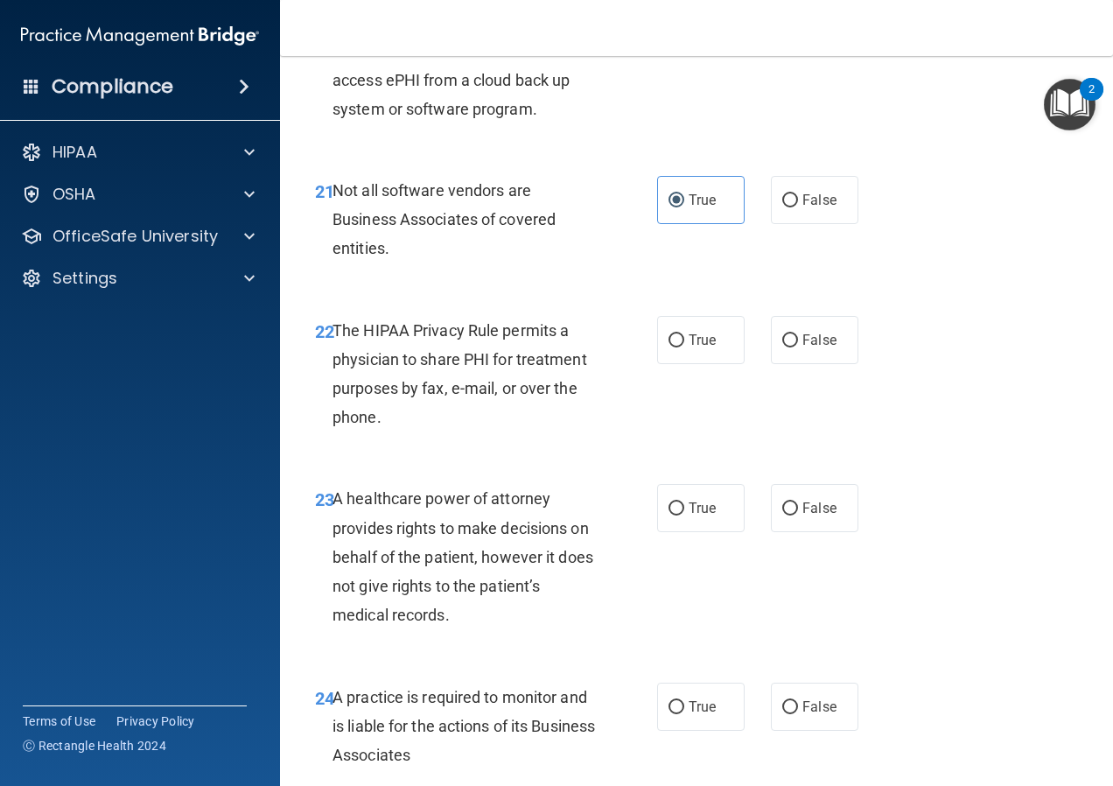
scroll to position [3763, 0]
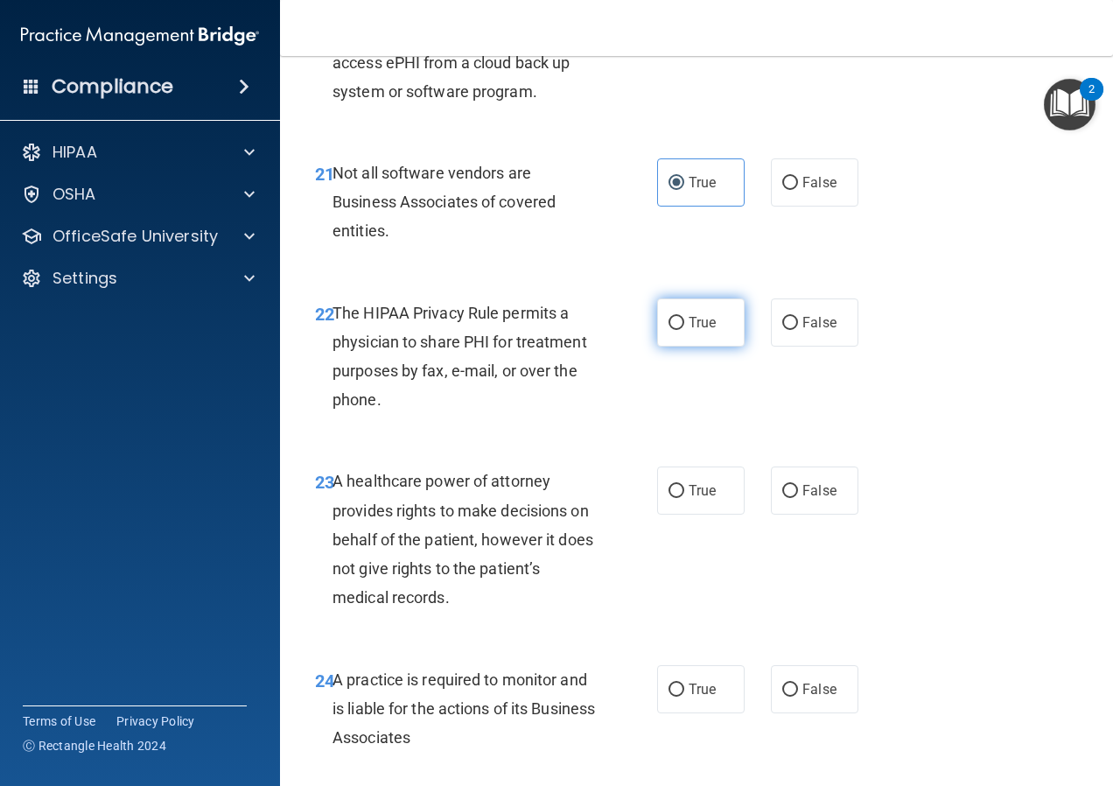
click at [662, 347] on label "True" at bounding box center [701, 322] width 88 height 48
click at [669, 330] on input "True" at bounding box center [677, 323] width 16 height 13
radio input "true"
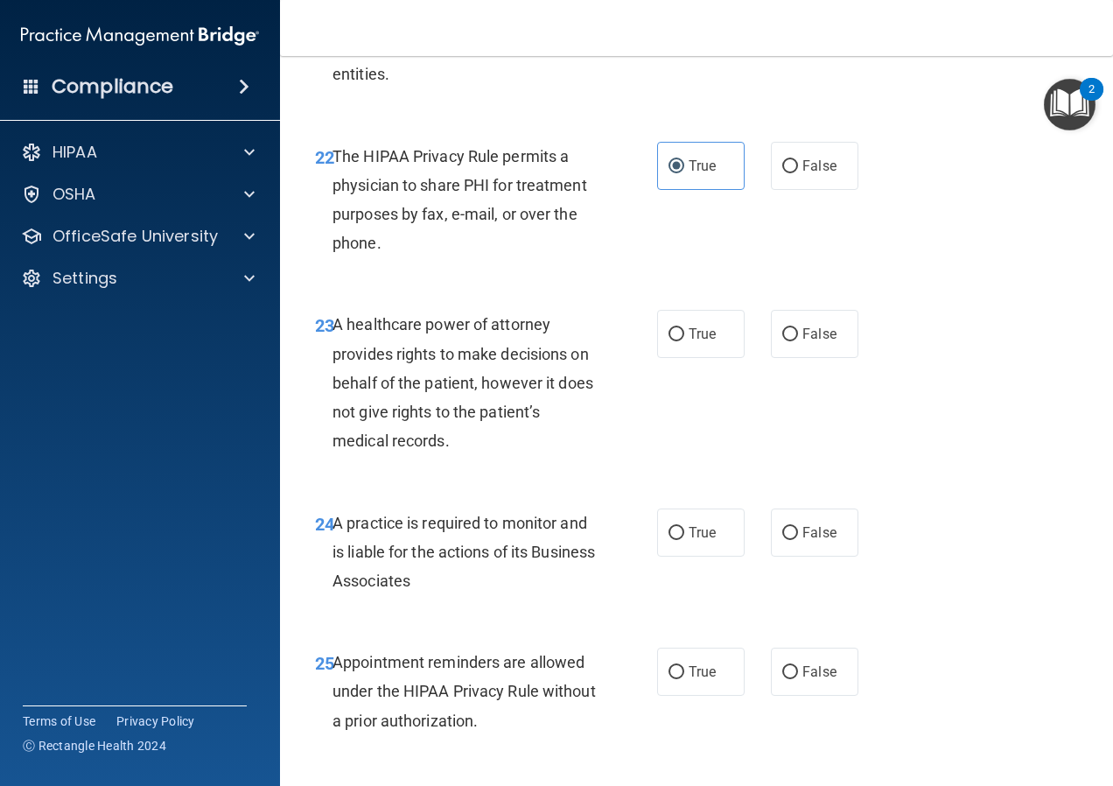
scroll to position [3938, 0]
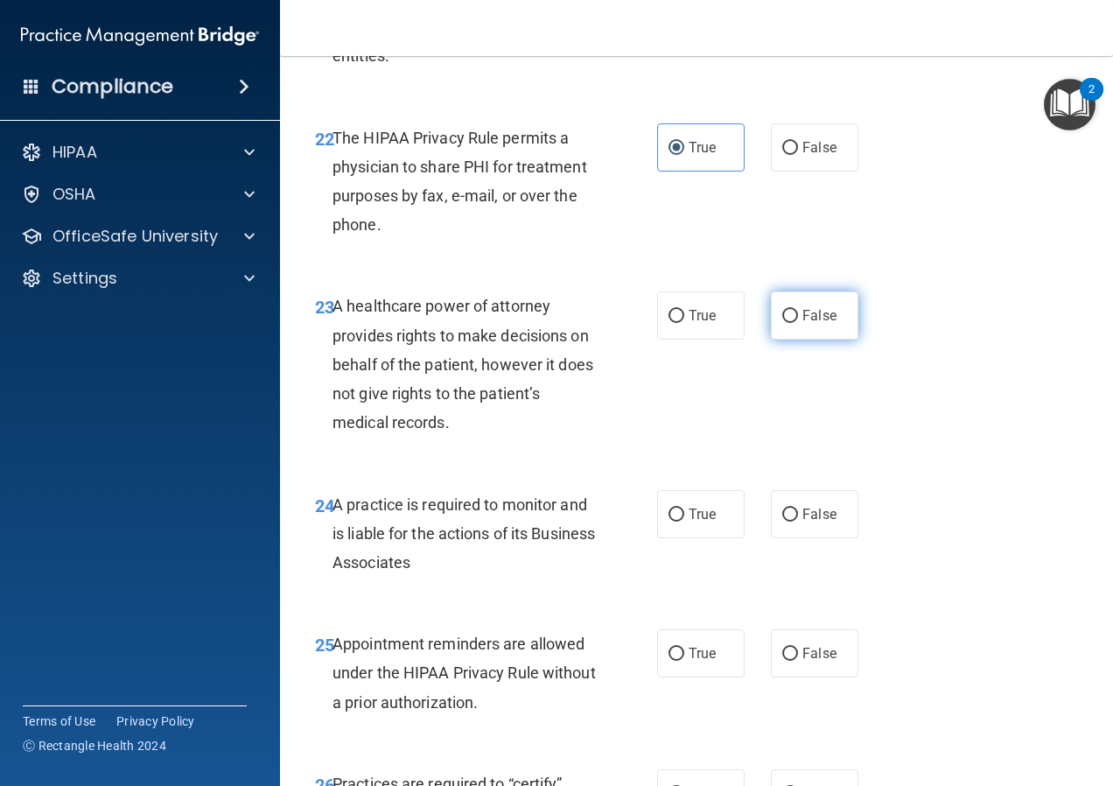
click at [823, 324] on span "False" at bounding box center [819, 315] width 34 height 17
click at [798, 323] on input "False" at bounding box center [790, 316] width 16 height 13
radio input "true"
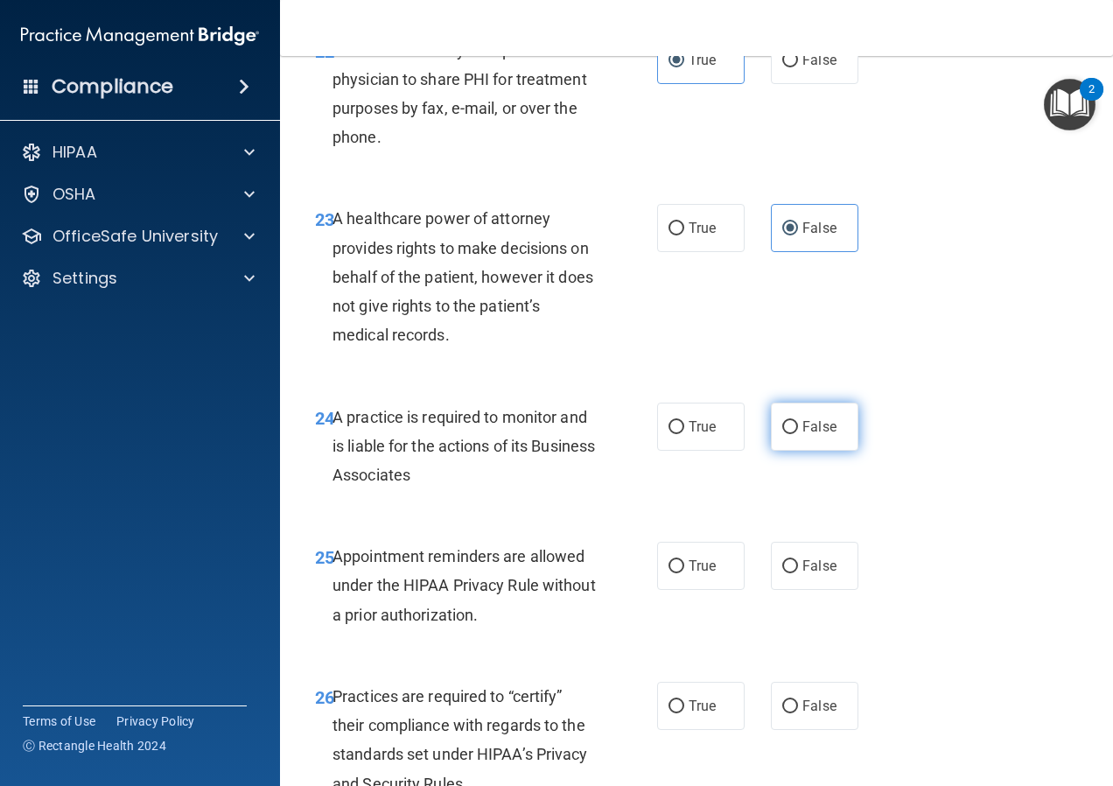
click at [802, 435] on span "False" at bounding box center [819, 426] width 34 height 17
click at [796, 434] on input "False" at bounding box center [790, 427] width 16 height 13
radio input "true"
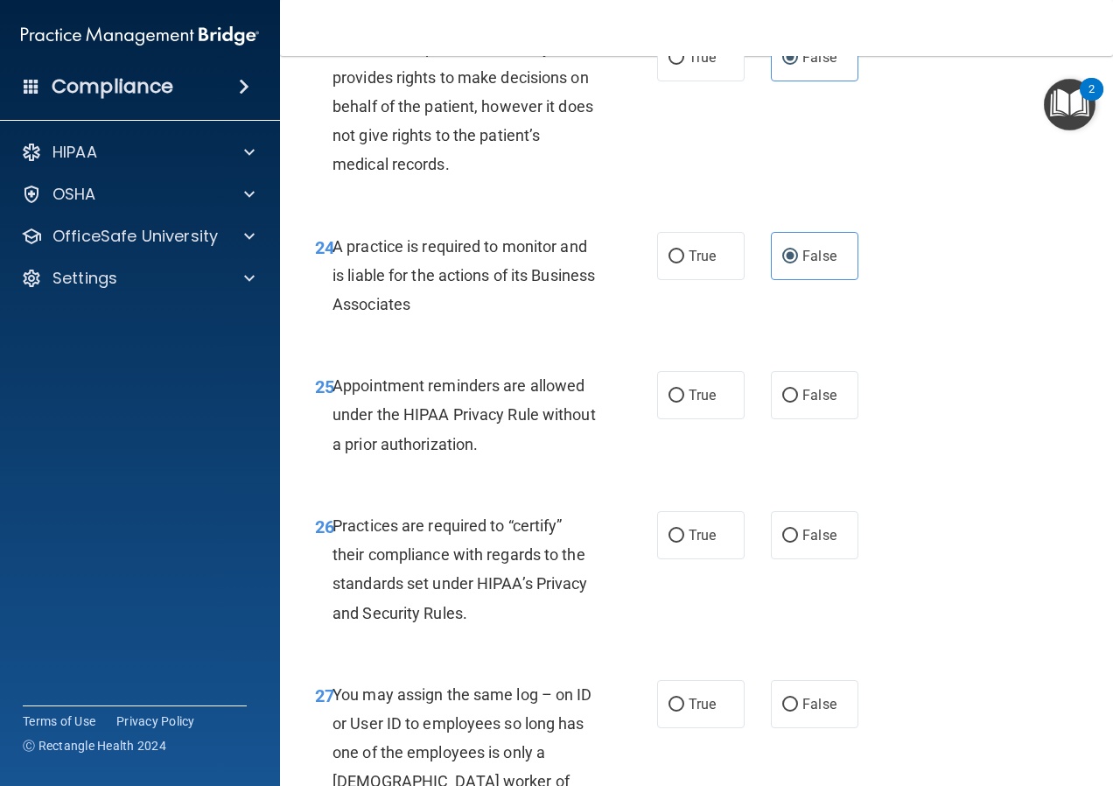
scroll to position [4200, 0]
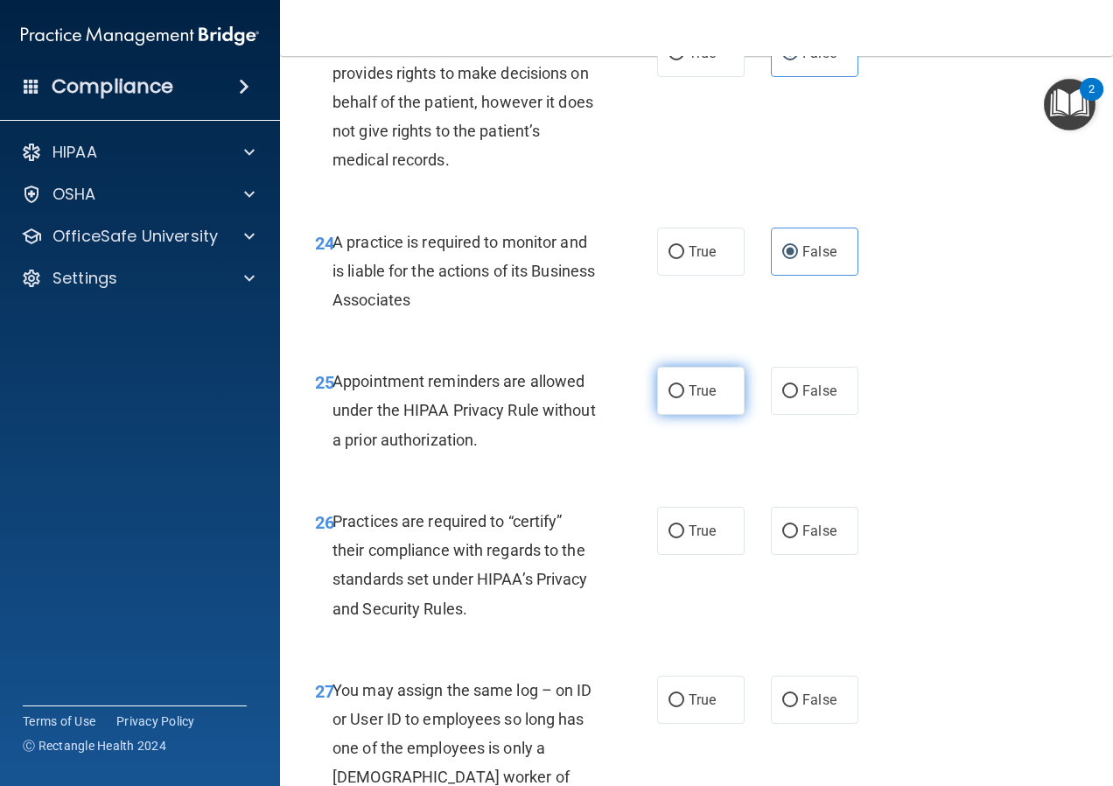
click at [669, 415] on label "True" at bounding box center [701, 391] width 88 height 48
click at [669, 398] on input "True" at bounding box center [677, 391] width 16 height 13
radio input "true"
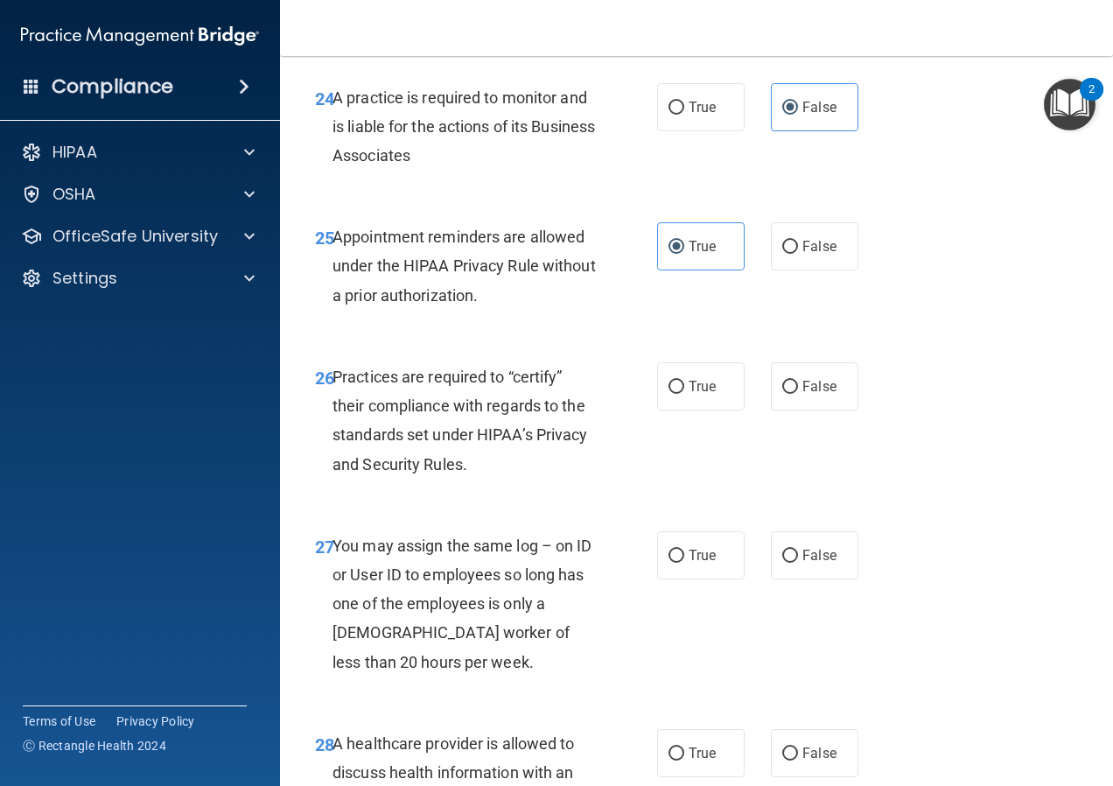
scroll to position [4375, 0]
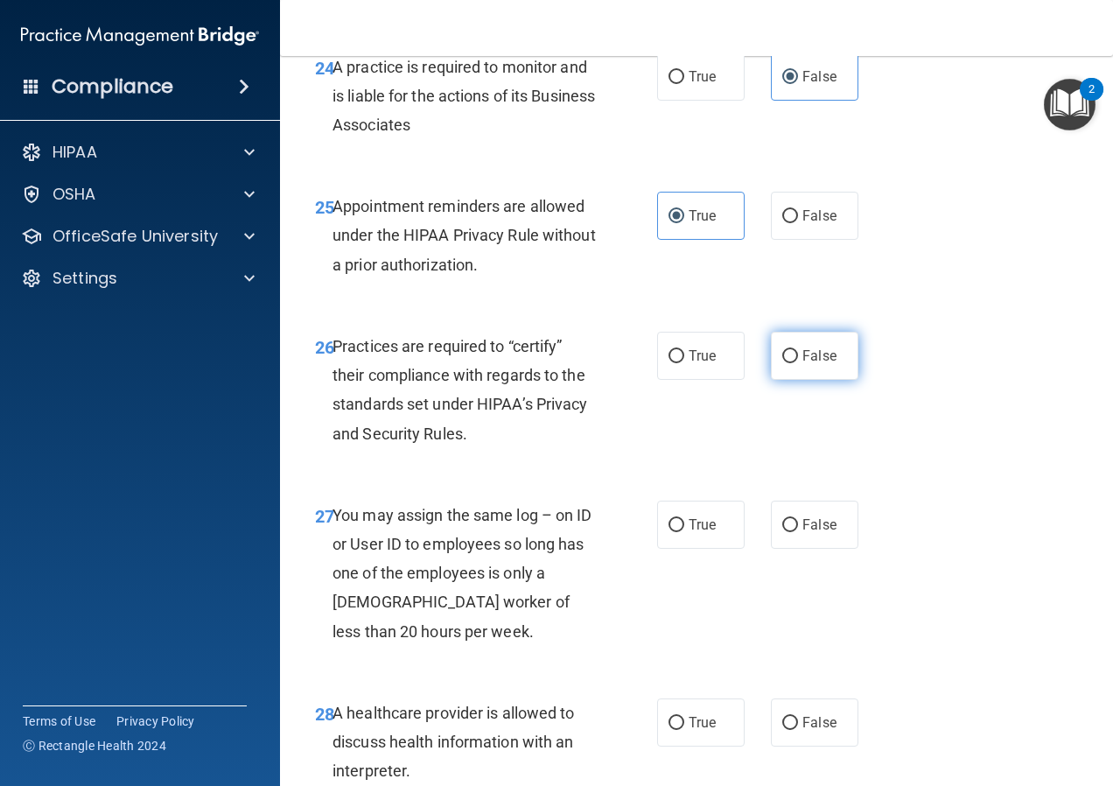
click at [772, 380] on label "False" at bounding box center [815, 356] width 88 height 48
click at [782, 363] on input "False" at bounding box center [790, 356] width 16 height 13
radio input "true"
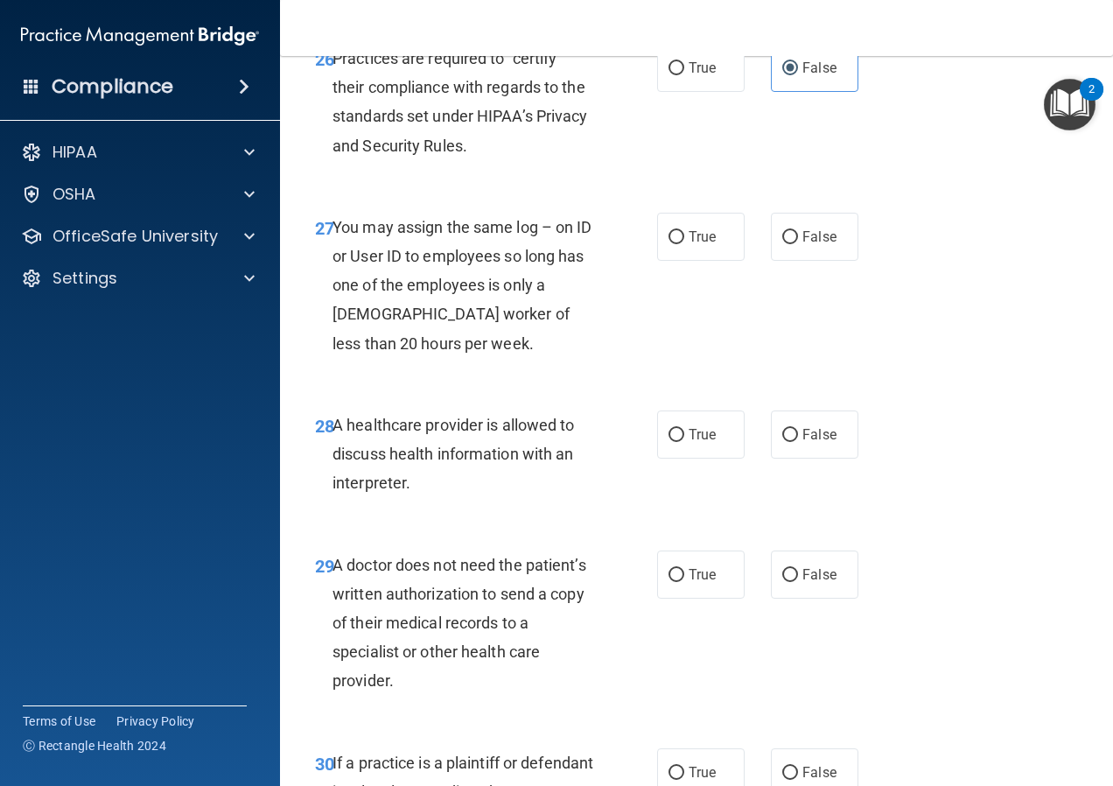
scroll to position [4725, 0]
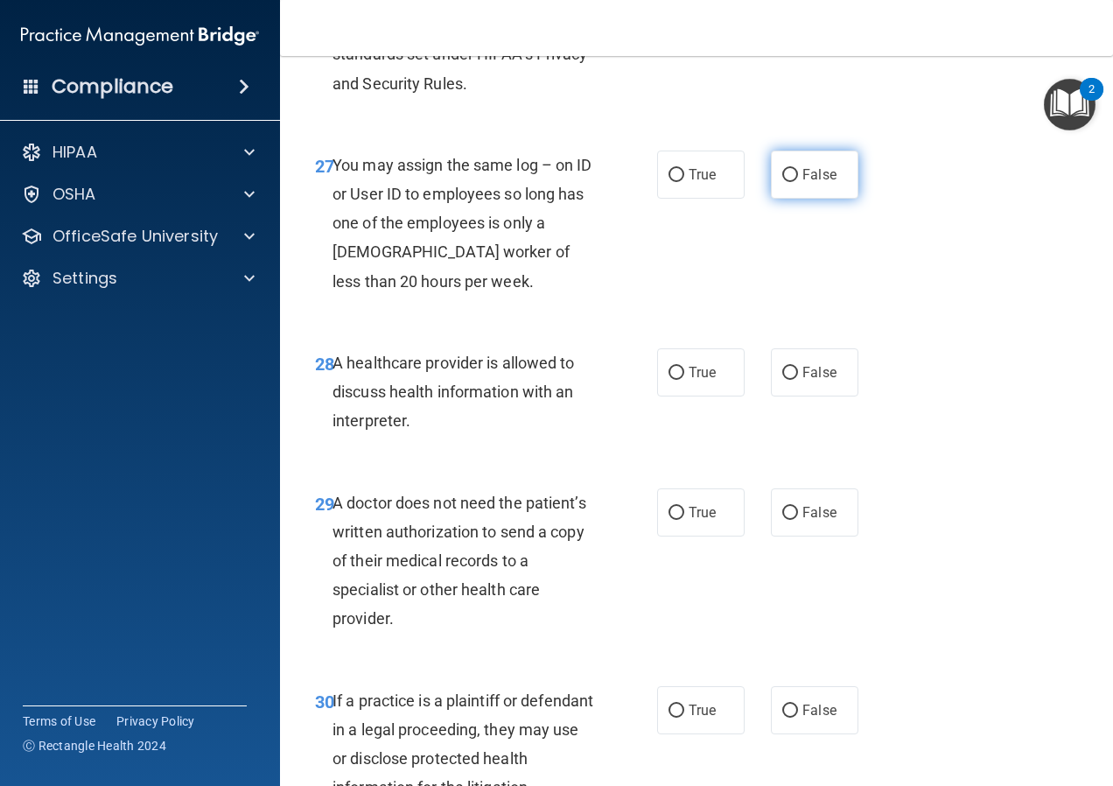
click at [807, 183] on span "False" at bounding box center [819, 174] width 34 height 17
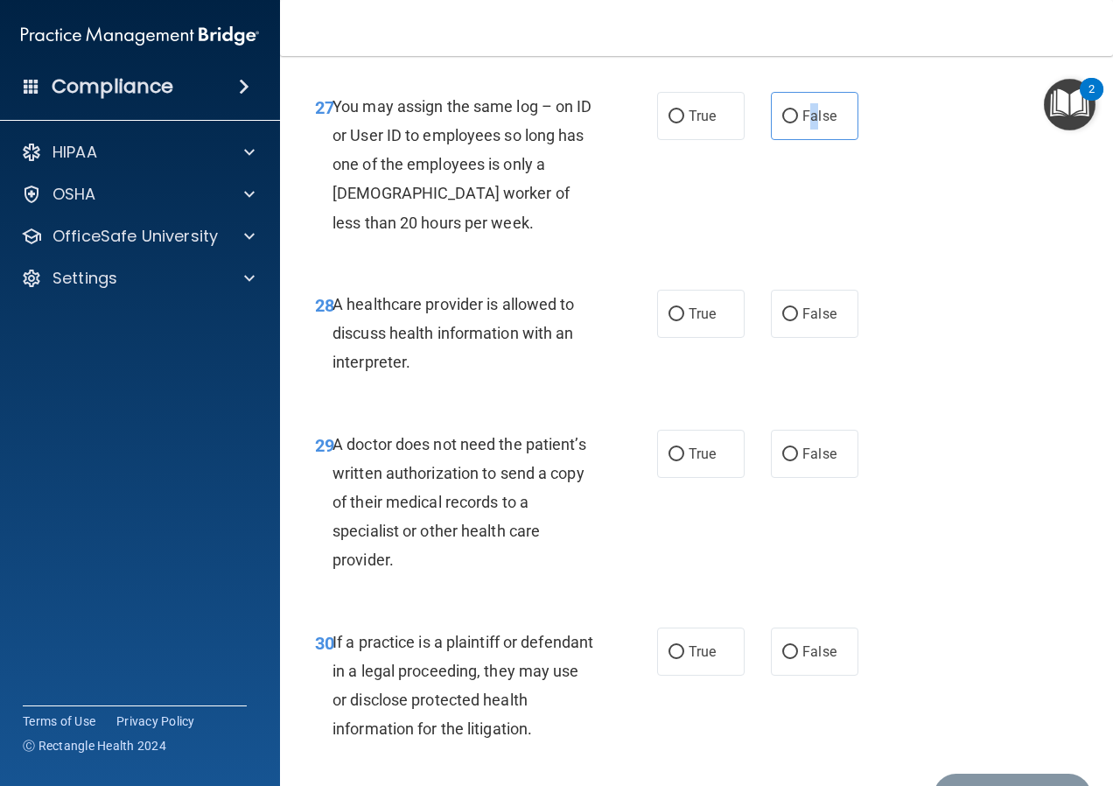
scroll to position [4813, 0]
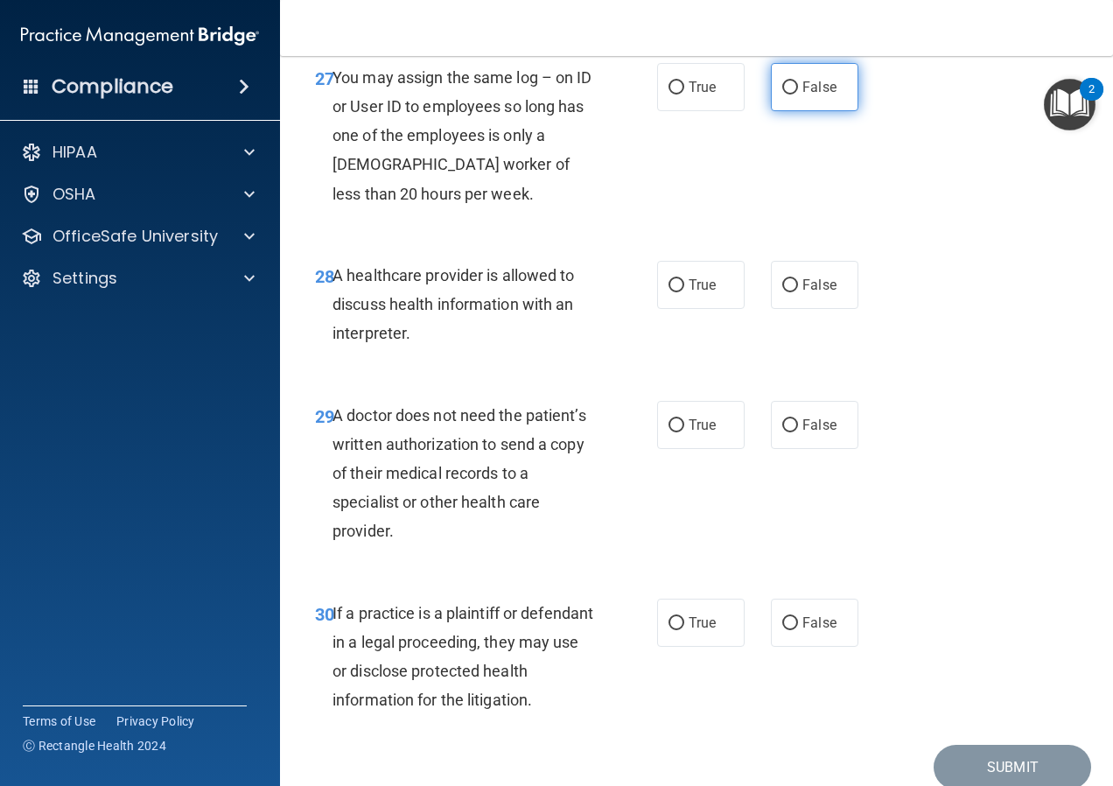
click at [836, 111] on label "False" at bounding box center [815, 87] width 88 height 48
click at [798, 95] on input "False" at bounding box center [790, 87] width 16 height 13
click at [679, 309] on label "True" at bounding box center [701, 285] width 88 height 48
click at [679, 292] on input "True" at bounding box center [677, 285] width 16 height 13
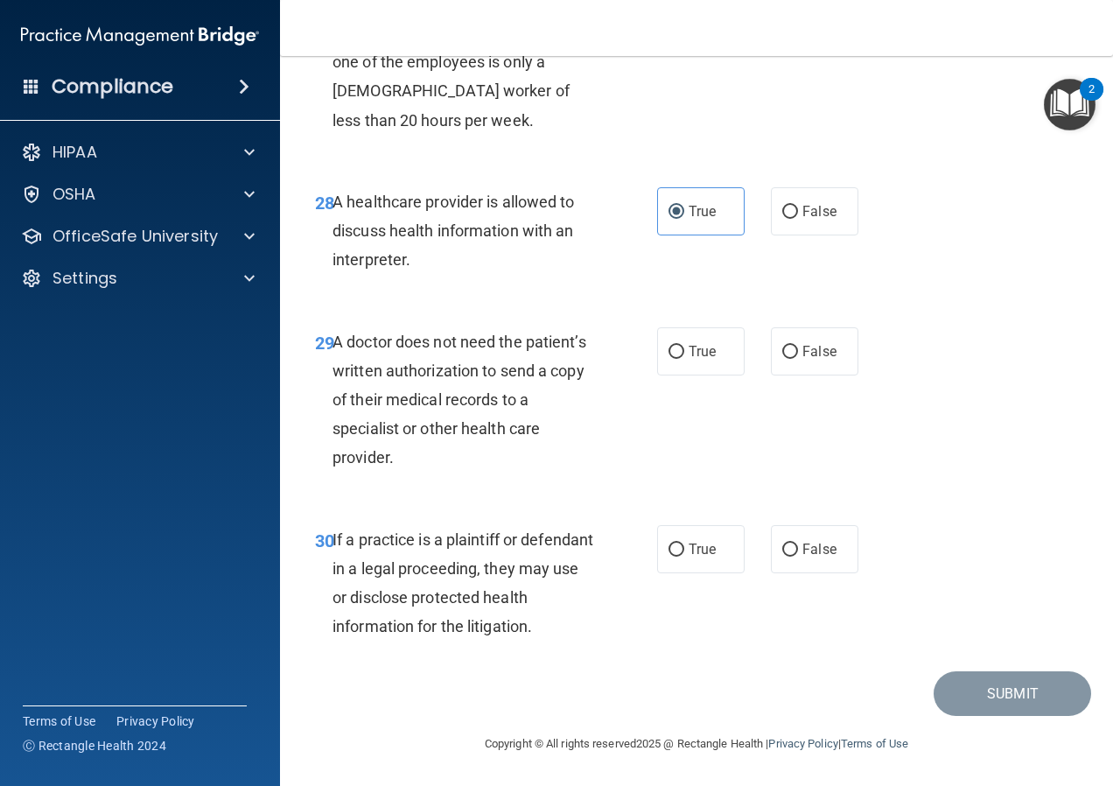
scroll to position [4944, 0]
click at [806, 336] on label "False" at bounding box center [815, 351] width 88 height 48
click at [798, 346] on input "False" at bounding box center [790, 352] width 16 height 13
click at [745, 525] on div at bounding box center [758, 525] width 26 height 1
click at [721, 549] on label "True" at bounding box center [701, 549] width 88 height 48
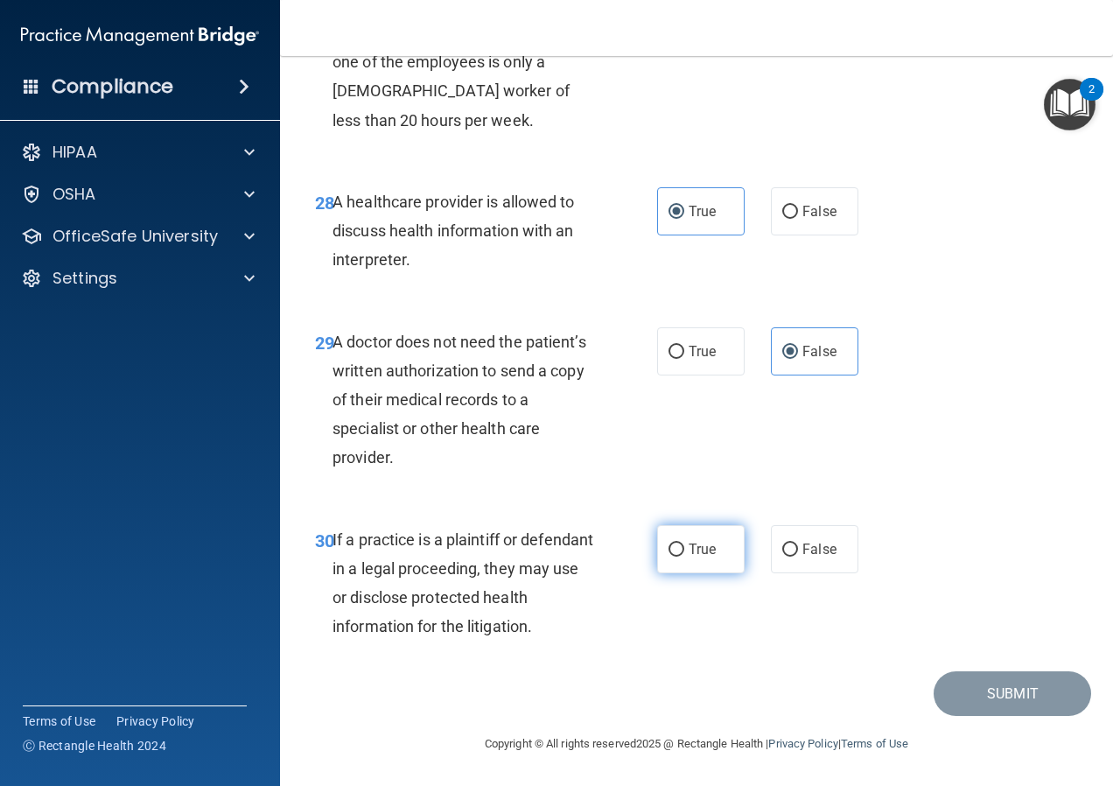
click at [684, 549] on input "True" at bounding box center [677, 549] width 16 height 13
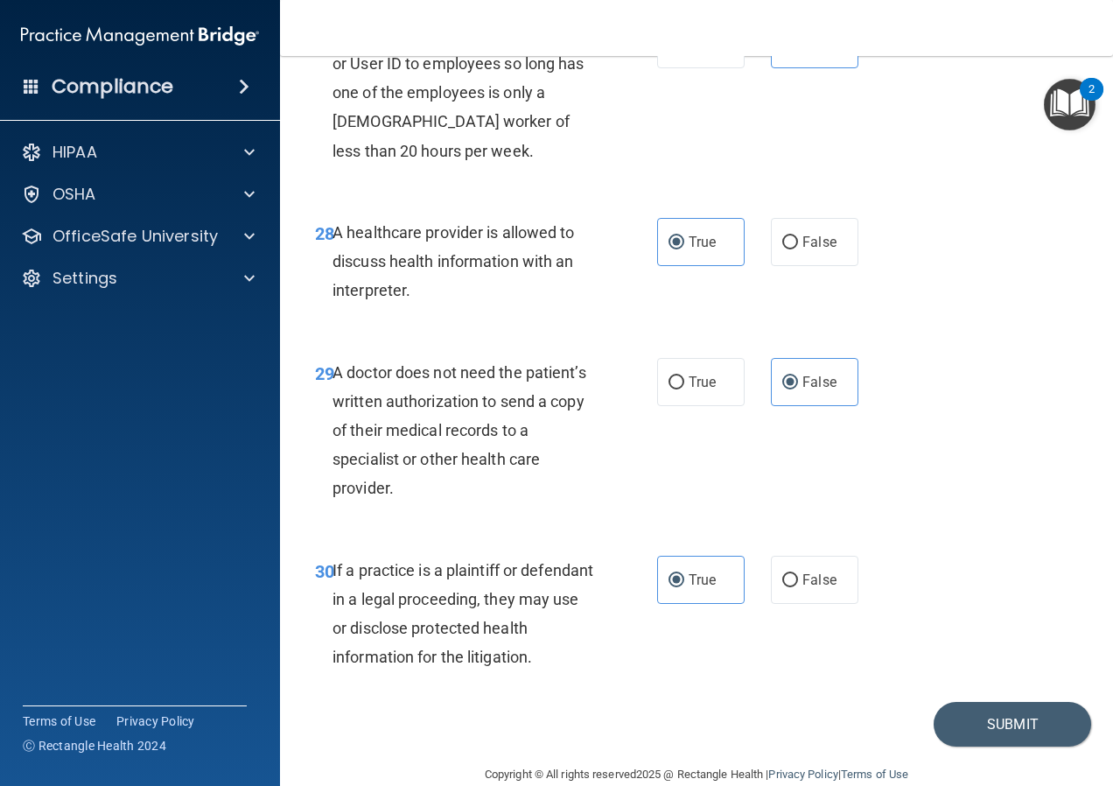
scroll to position [4856, 0]
click at [984, 746] on button "Submit" at bounding box center [1013, 723] width 158 height 45
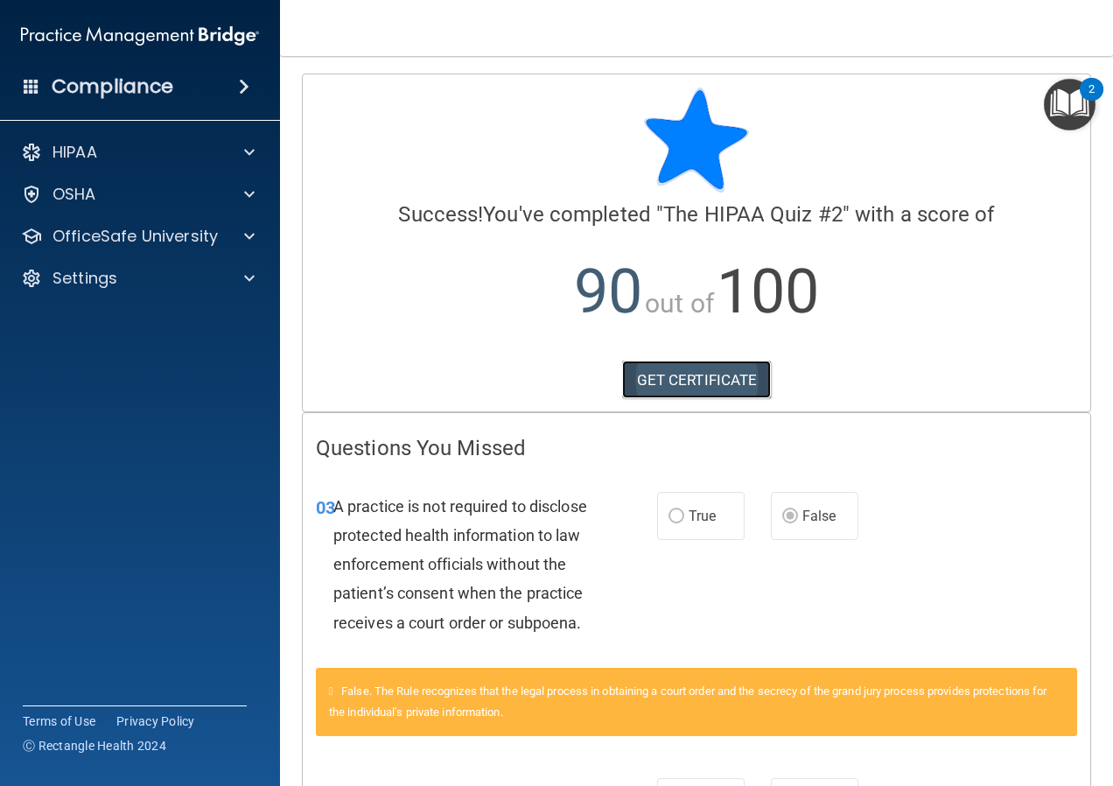
click at [696, 378] on link "GET CERTIFICATE" at bounding box center [697, 380] width 150 height 39
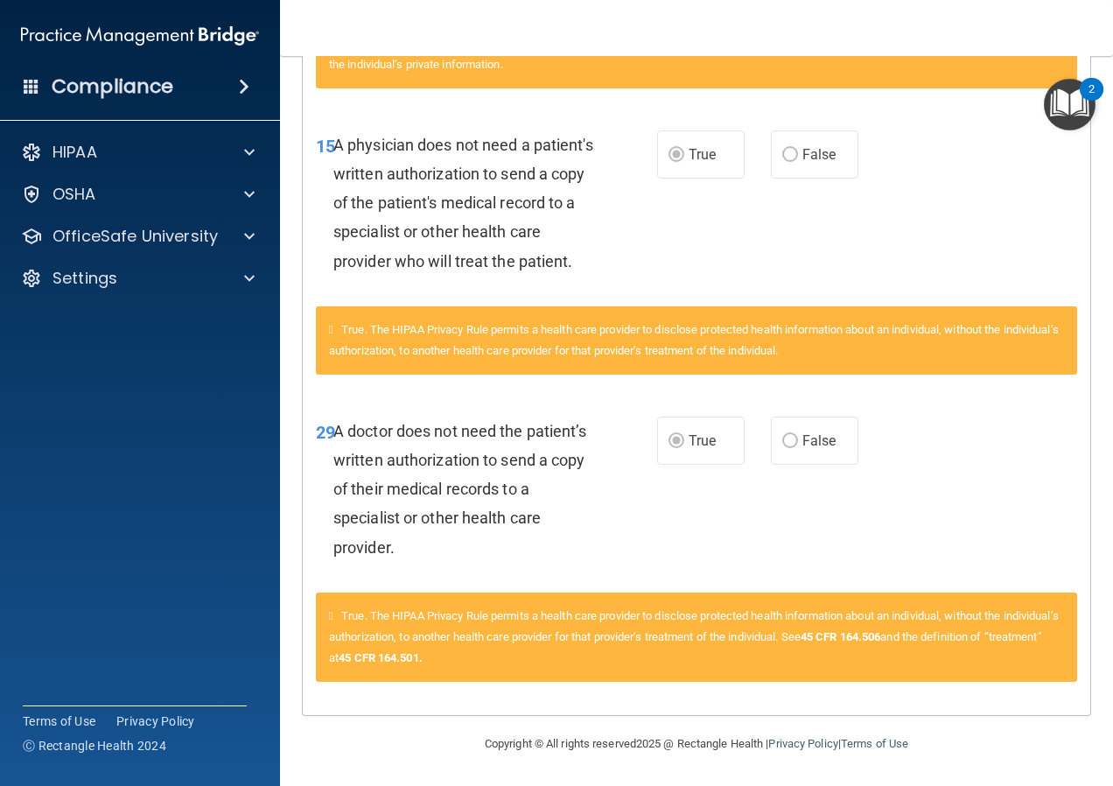
scroll to position [705, 0]
click at [144, 239] on p "OfficeSafe University" at bounding box center [135, 236] width 165 height 21
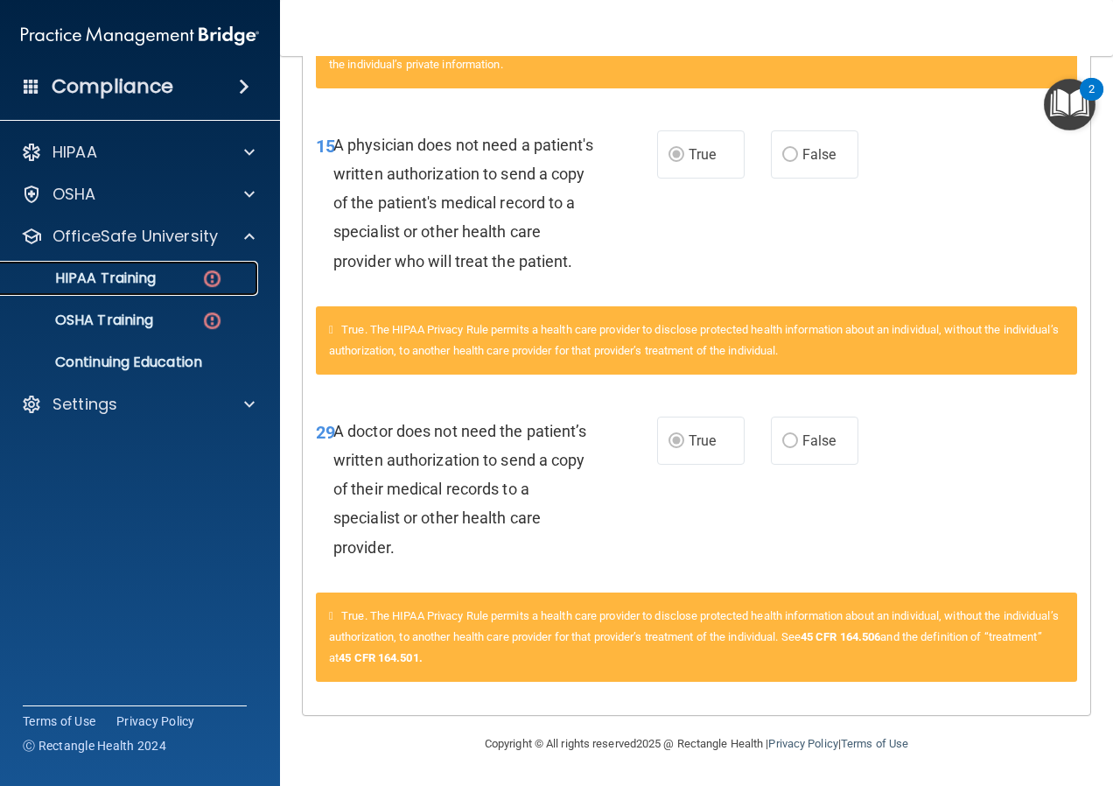
click at [145, 277] on p "HIPAA Training" at bounding box center [83, 279] width 144 height 18
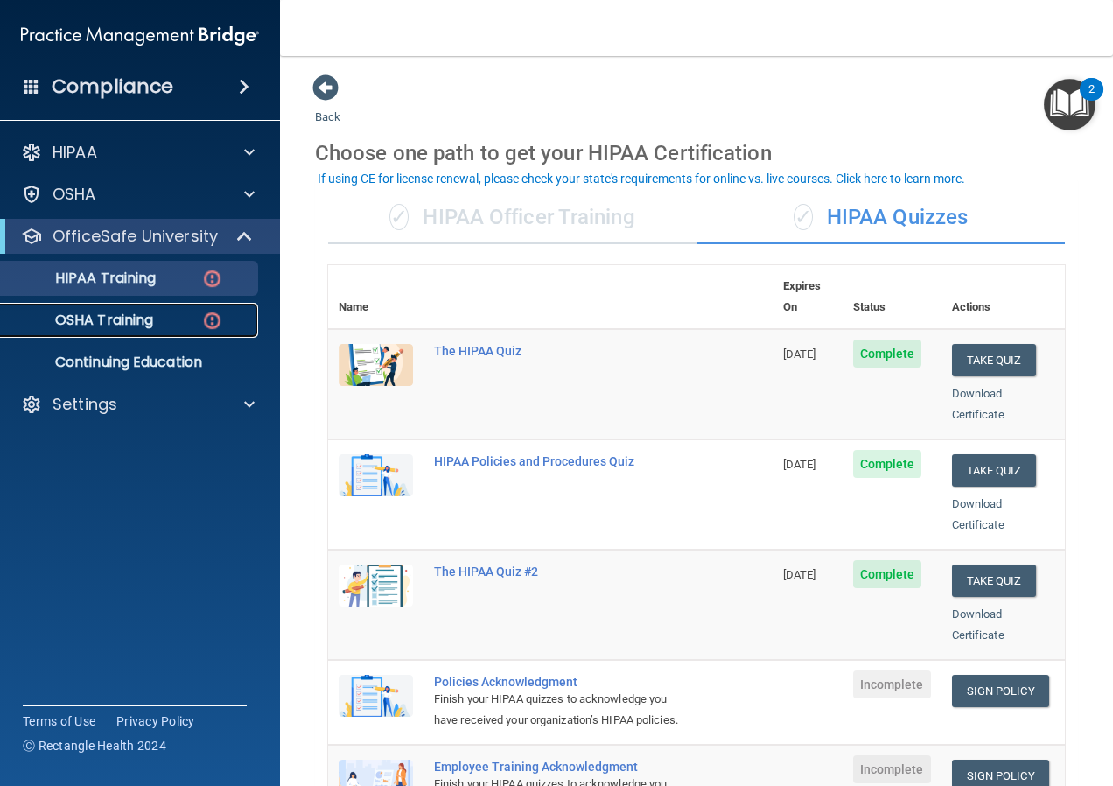
click at [96, 314] on p "OSHA Training" at bounding box center [82, 321] width 142 height 18
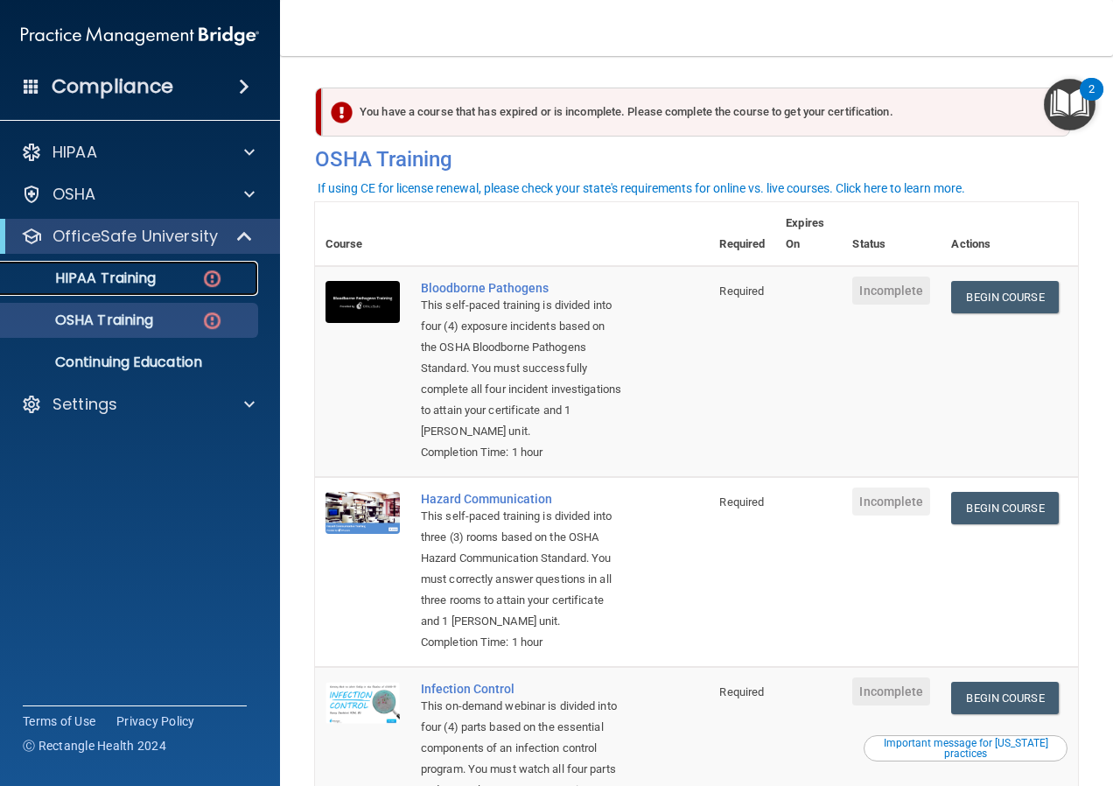
click at [124, 284] on p "HIPAA Training" at bounding box center [83, 279] width 144 height 18
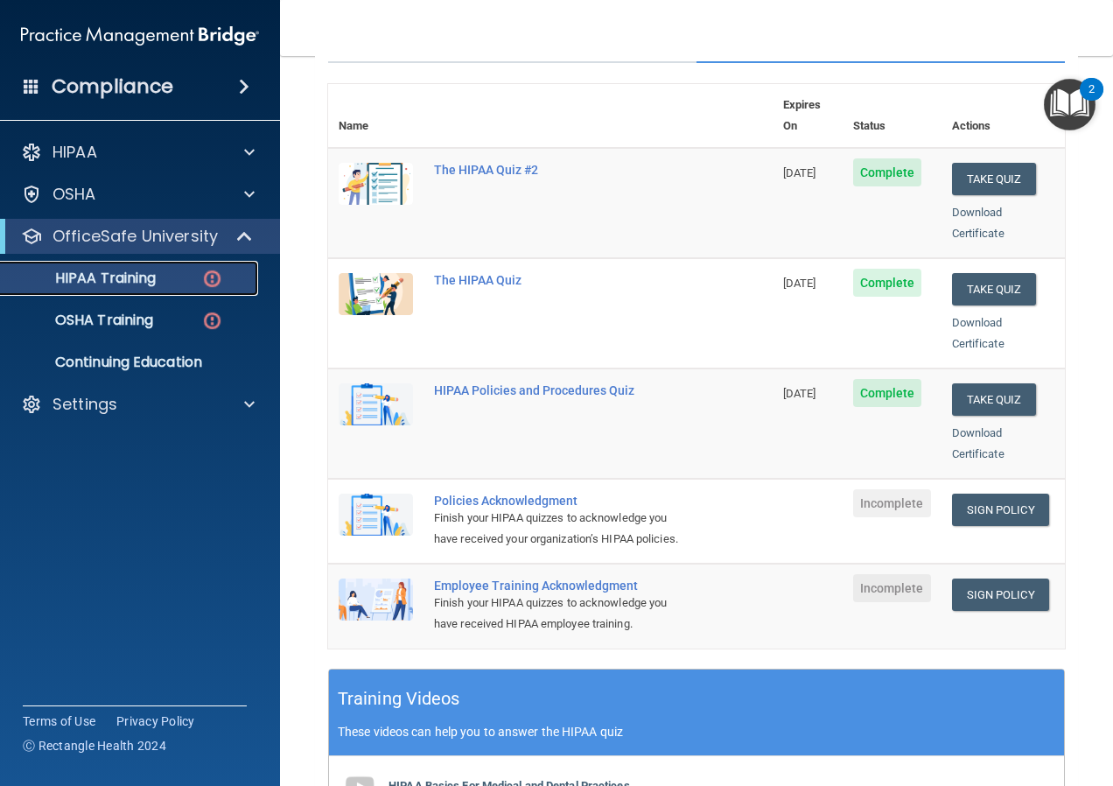
scroll to position [175, 0]
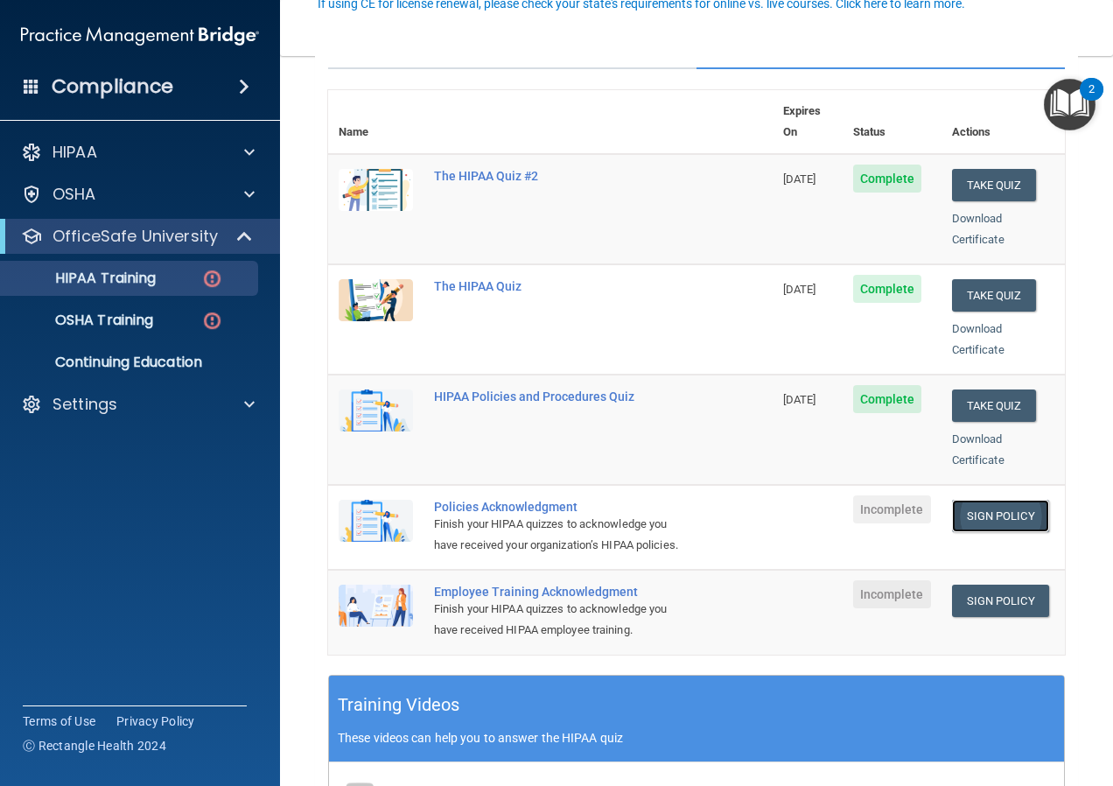
click at [983, 501] on link "Sign Policy" at bounding box center [1000, 516] width 97 height 32
click at [860, 548] on td "Incomplete" at bounding box center [892, 527] width 99 height 85
click at [140, 270] on p "HIPAA Training" at bounding box center [83, 279] width 144 height 18
click at [165, 326] on div "OSHA Training" at bounding box center [130, 321] width 239 height 18
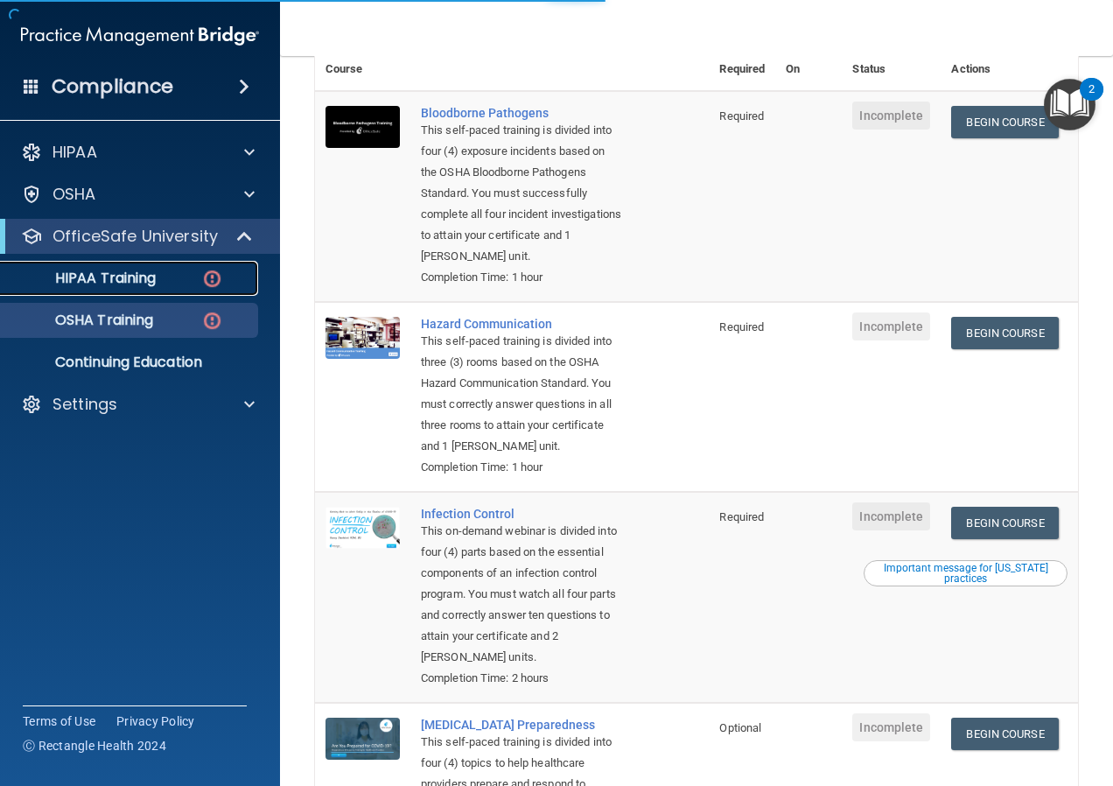
click at [105, 266] on link "HIPAA Training" at bounding box center [120, 278] width 276 height 35
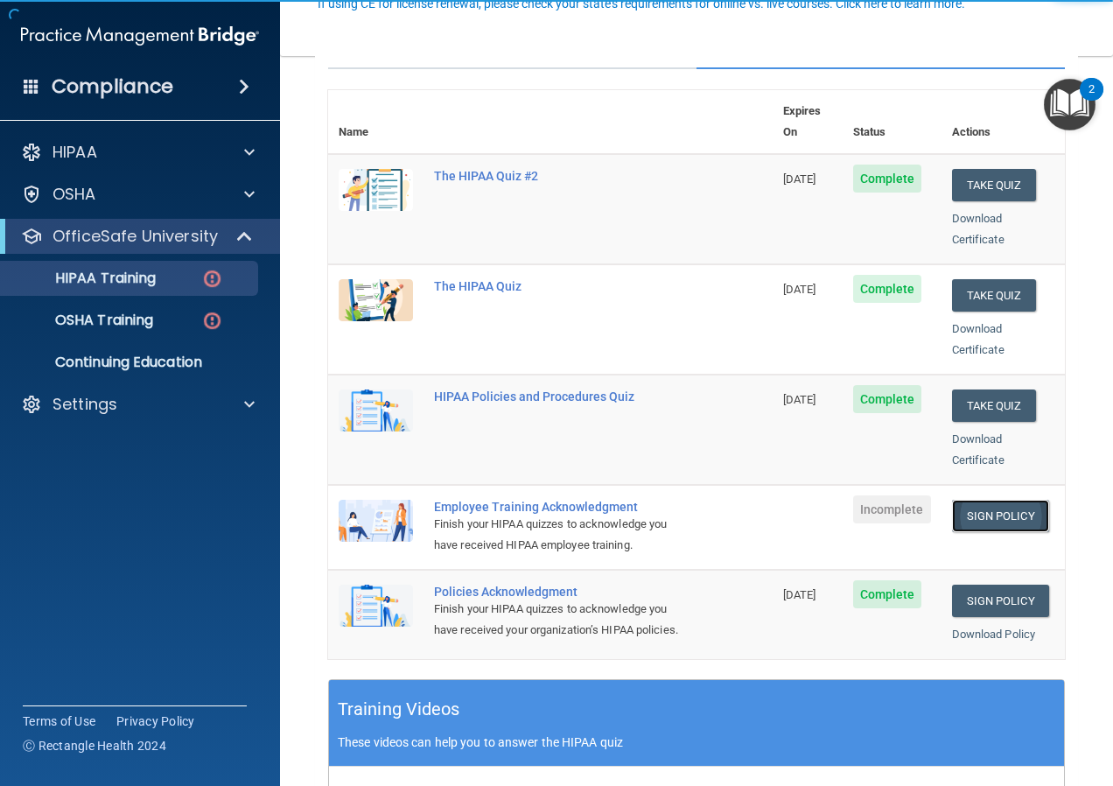
click at [993, 500] on link "Sign Policy" at bounding box center [1000, 516] width 97 height 32
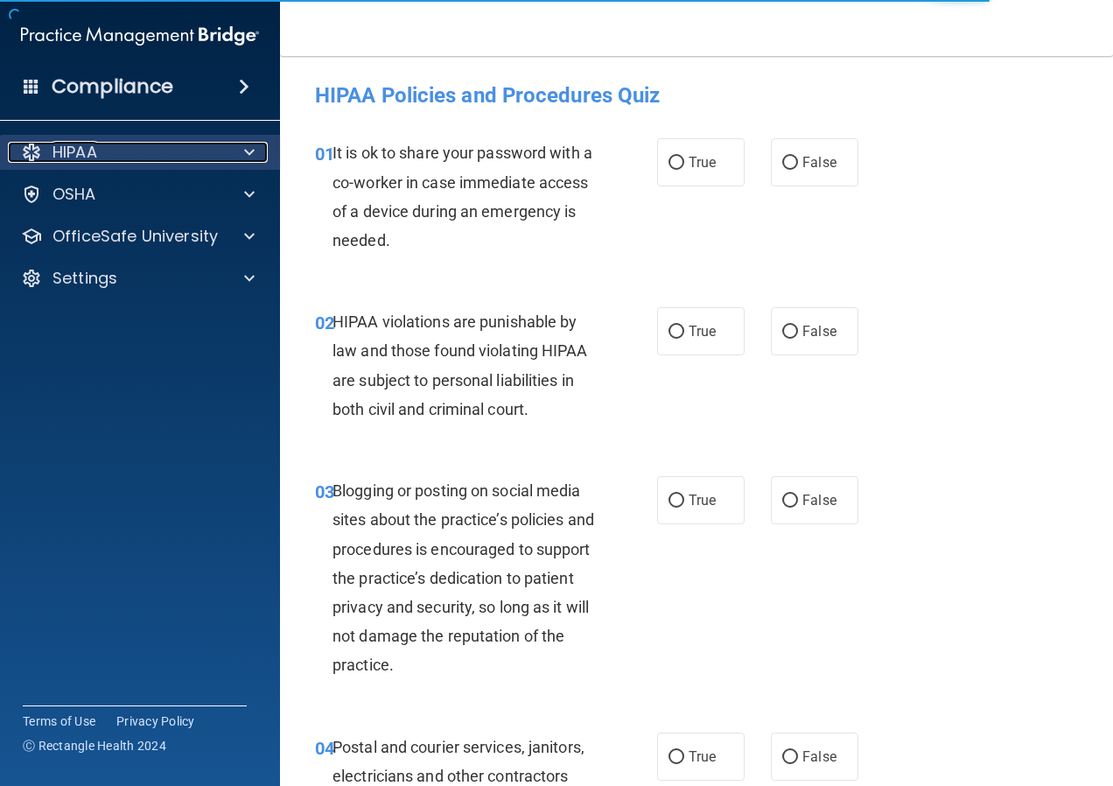
click at [90, 159] on p "HIPAA" at bounding box center [75, 152] width 45 height 21
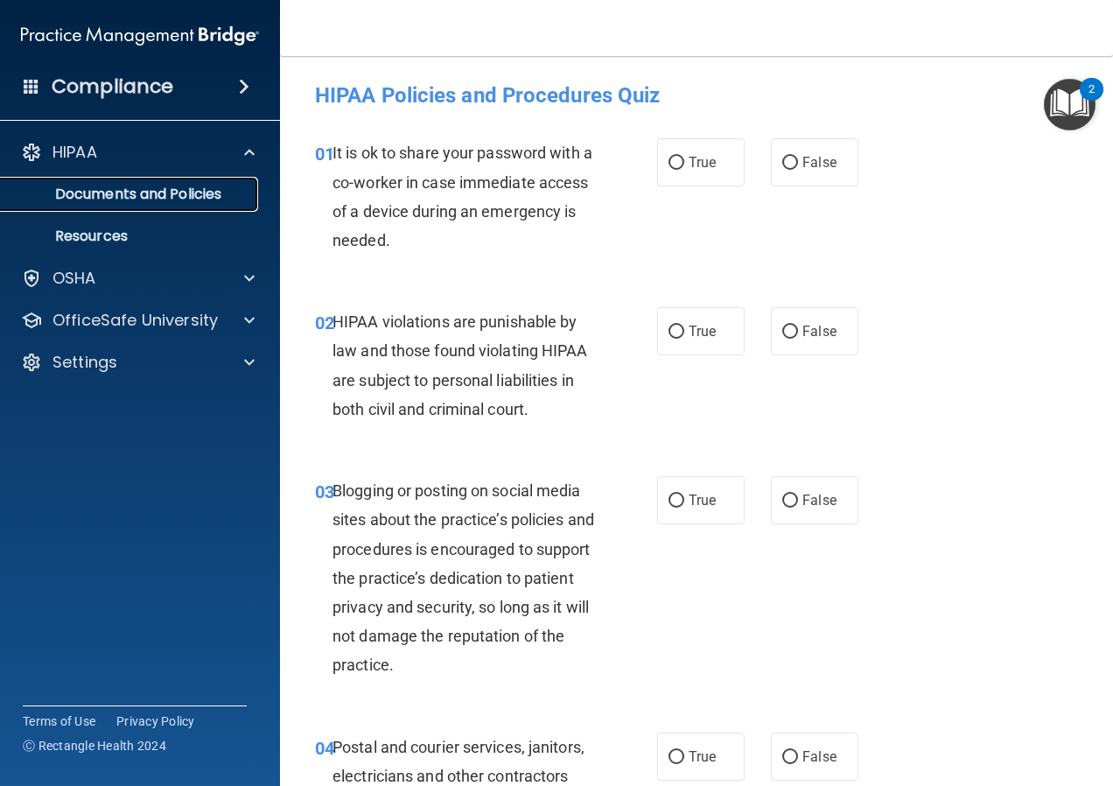
click at [130, 193] on p "Documents and Policies" at bounding box center [130, 195] width 239 height 18
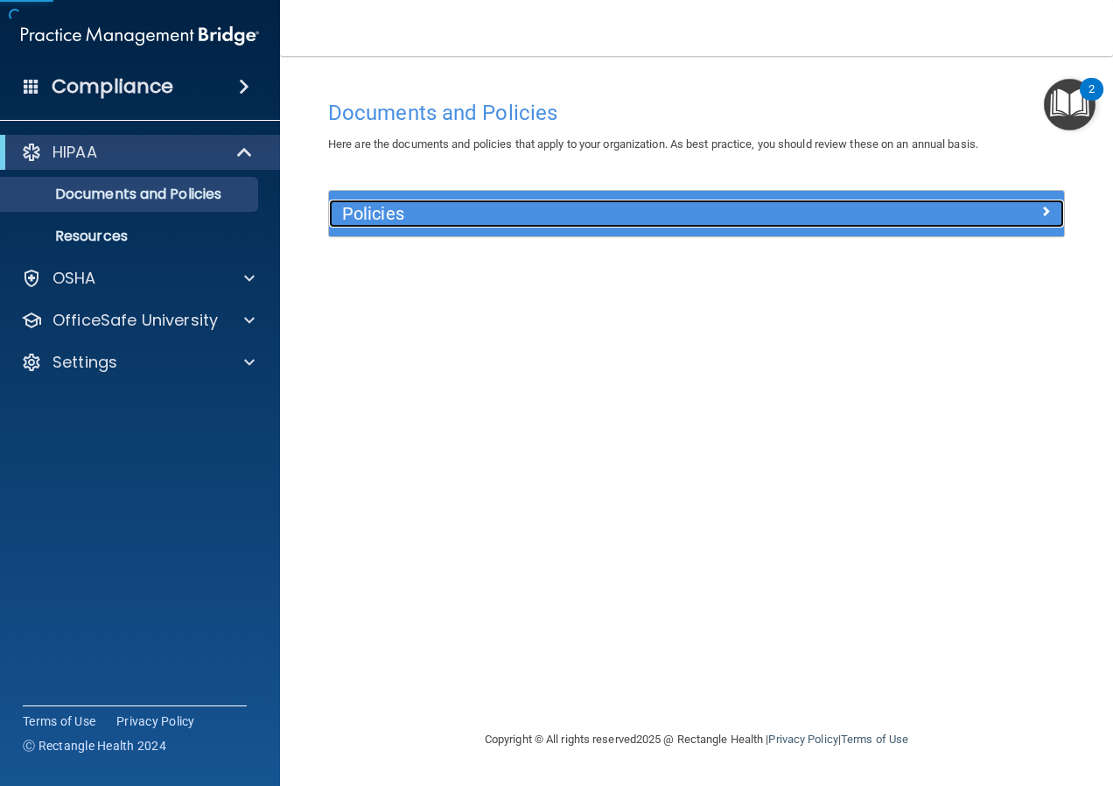
click at [480, 226] on div "Policies" at bounding box center [604, 214] width 551 height 28
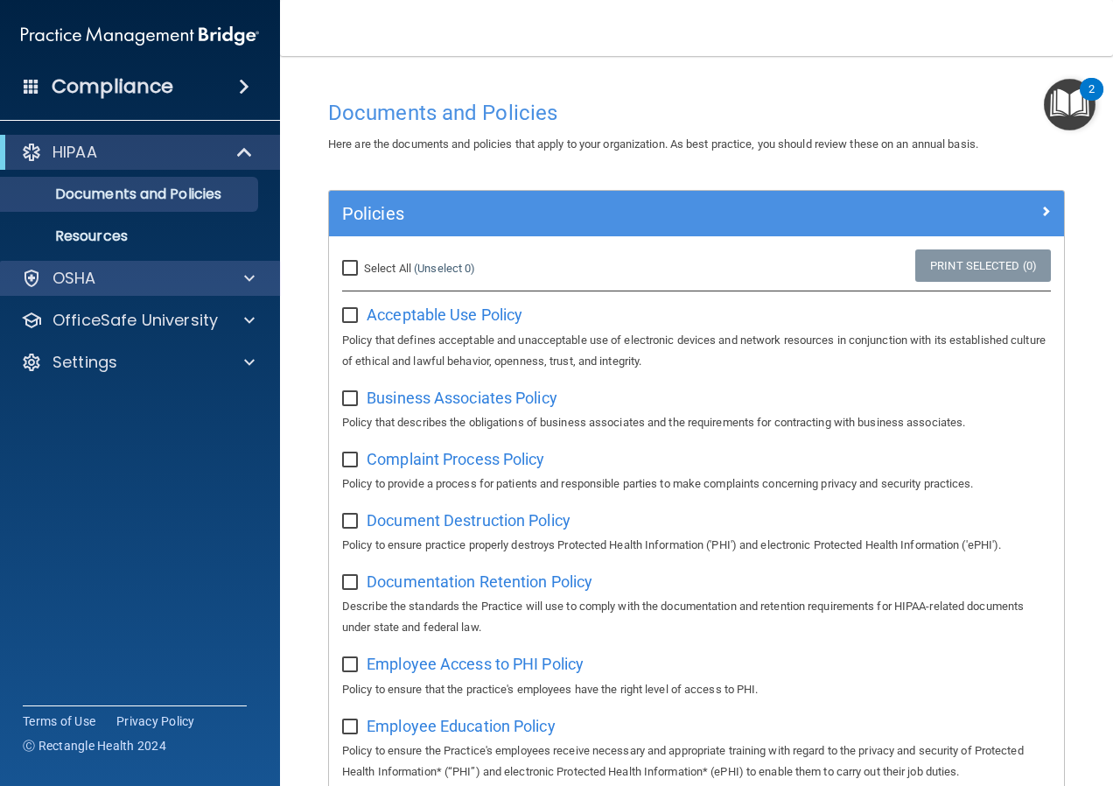
click at [116, 291] on div "OSHA" at bounding box center [140, 278] width 281 height 35
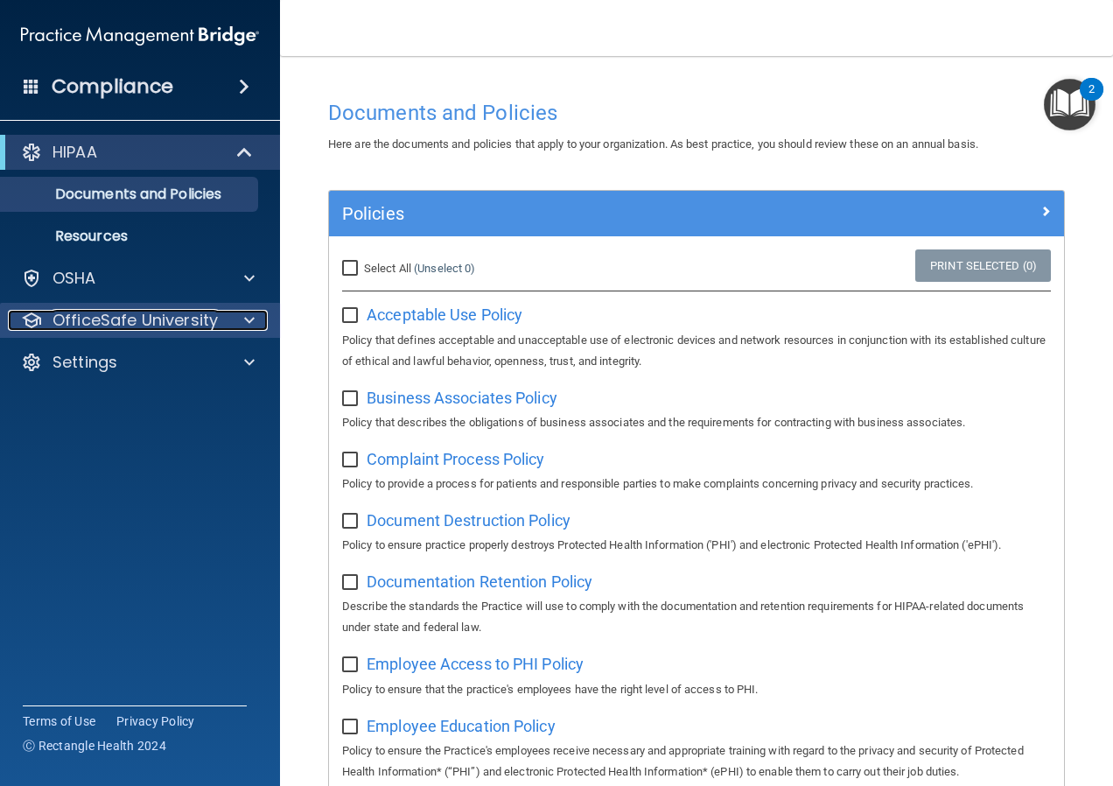
click at [127, 326] on p "OfficeSafe University" at bounding box center [135, 320] width 165 height 21
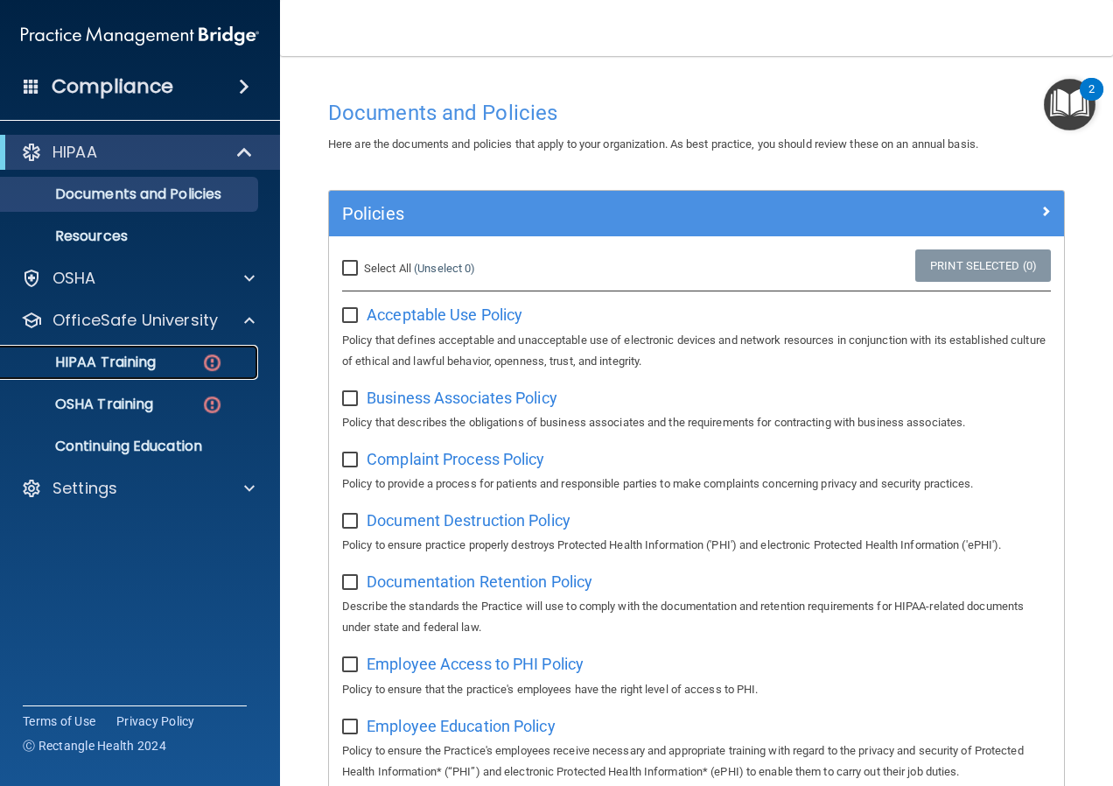
click at [203, 363] on img at bounding box center [212, 363] width 22 height 22
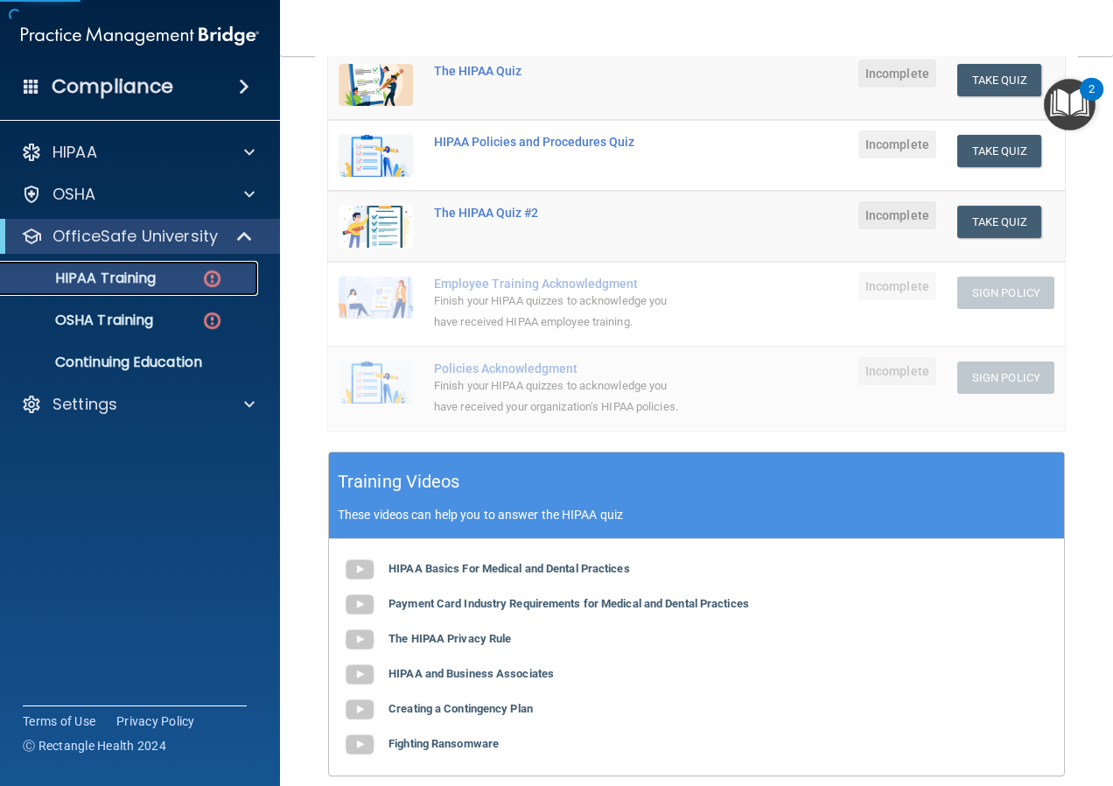
scroll to position [350, 0]
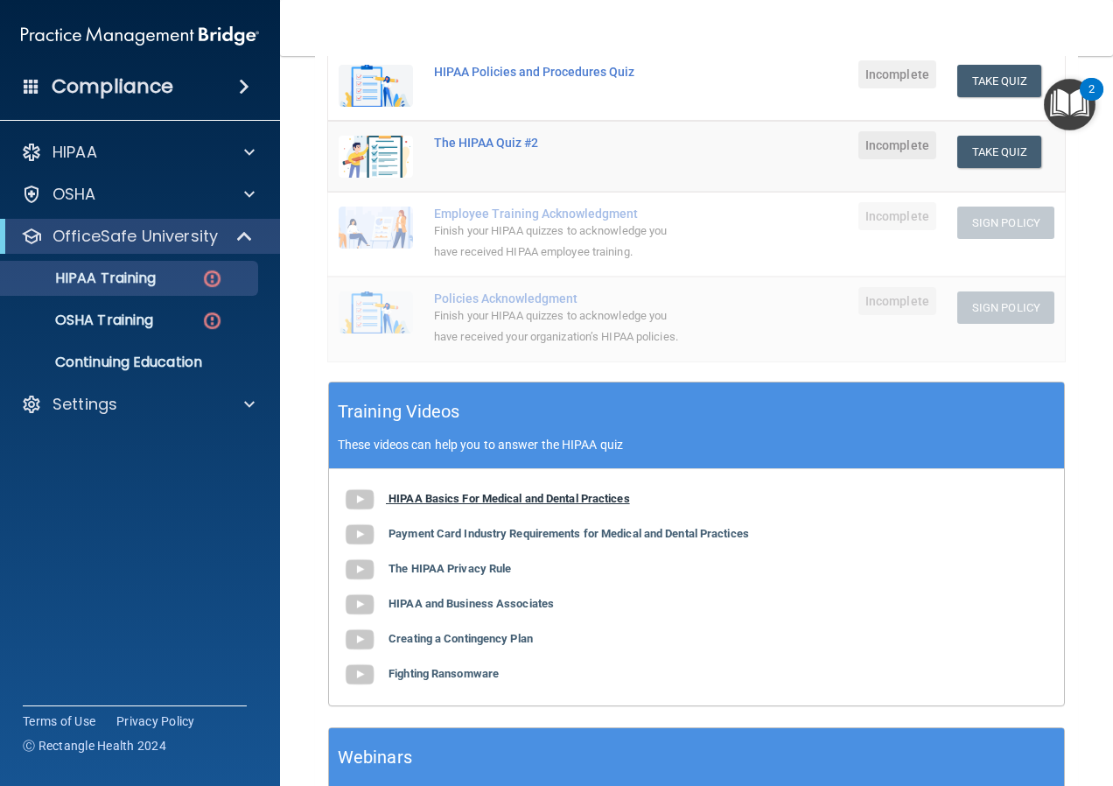
click at [491, 505] on b "HIPAA Basics For Medical and Dental Practices" at bounding box center [510, 498] width 242 height 13
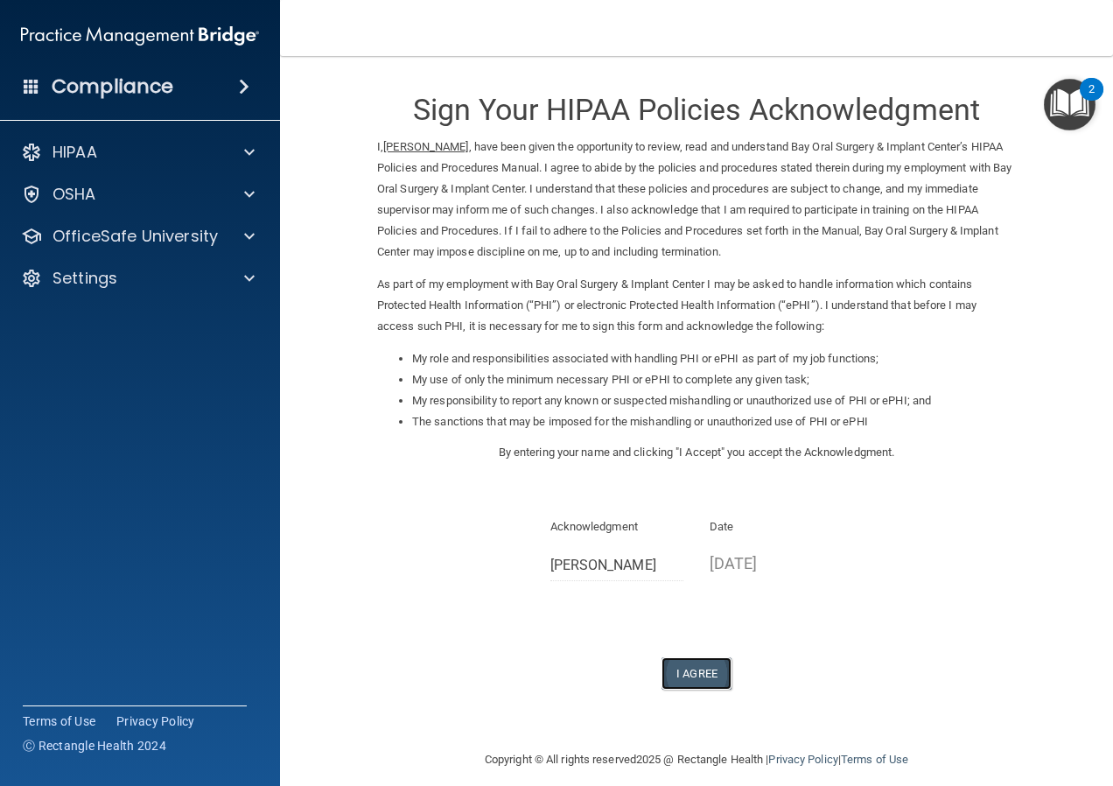
click at [695, 672] on button "I Agree" at bounding box center [697, 673] width 70 height 32
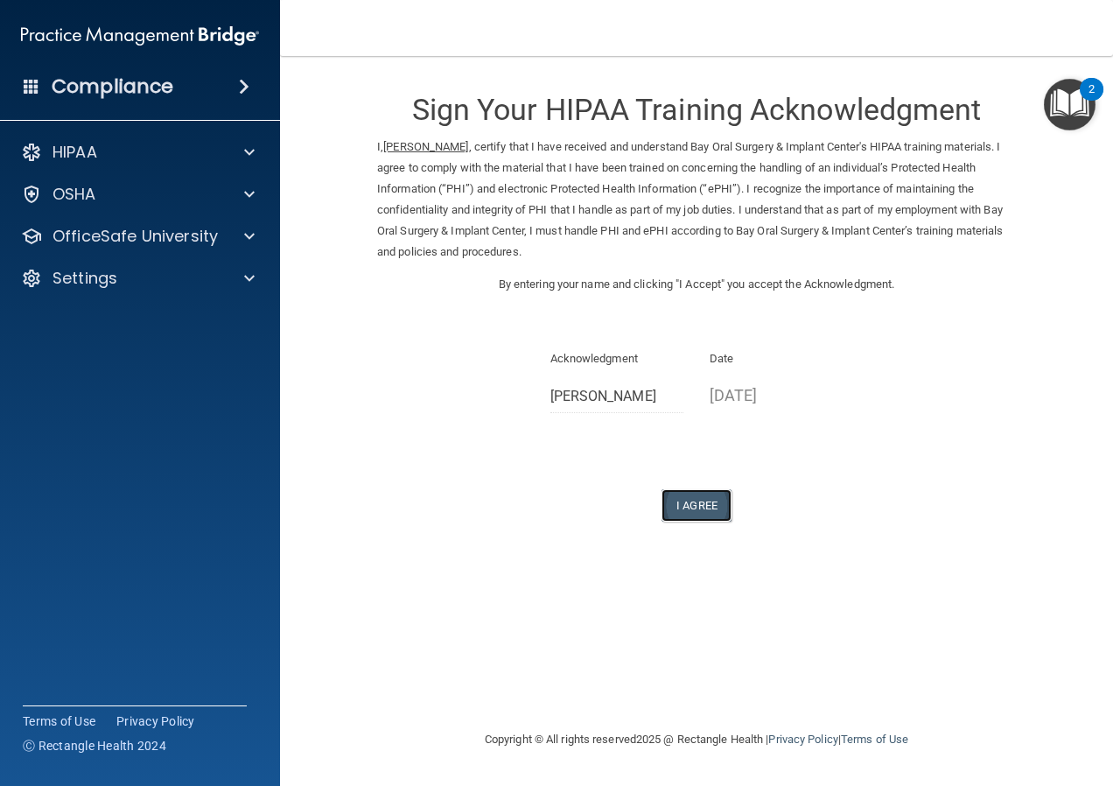
click at [699, 497] on button "I Agree" at bounding box center [697, 505] width 70 height 32
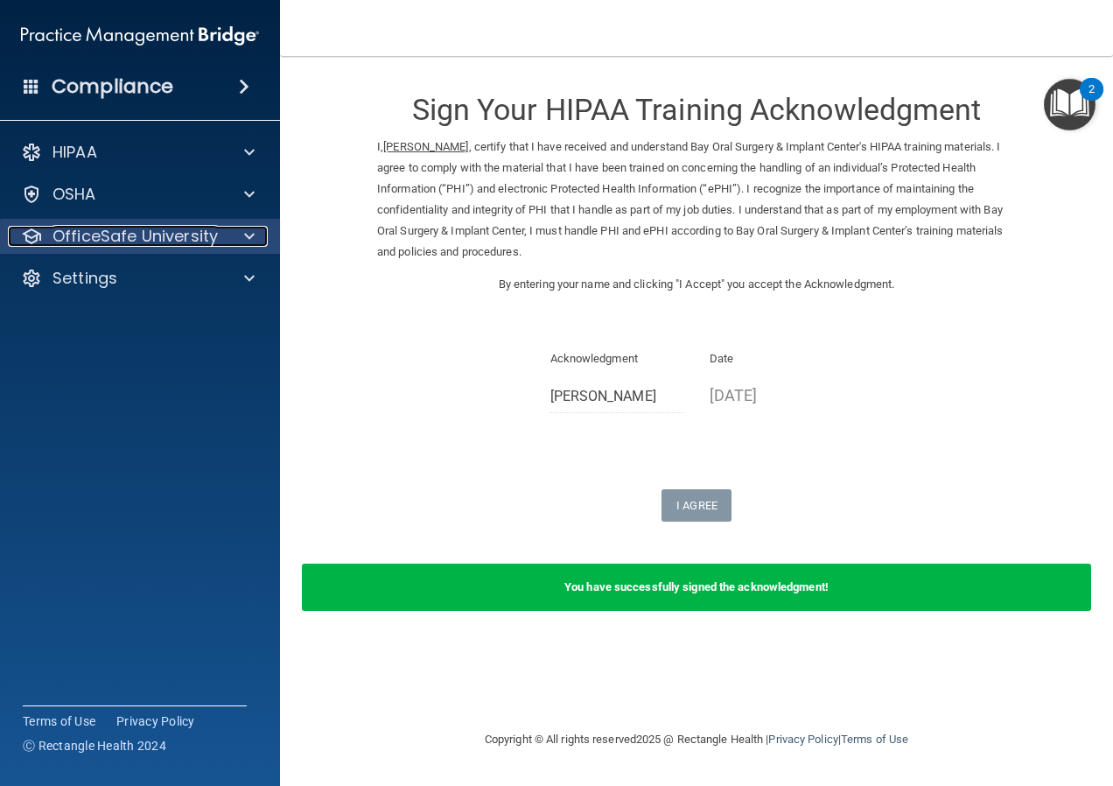
click at [154, 246] on p "OfficeSafe University" at bounding box center [135, 236] width 165 height 21
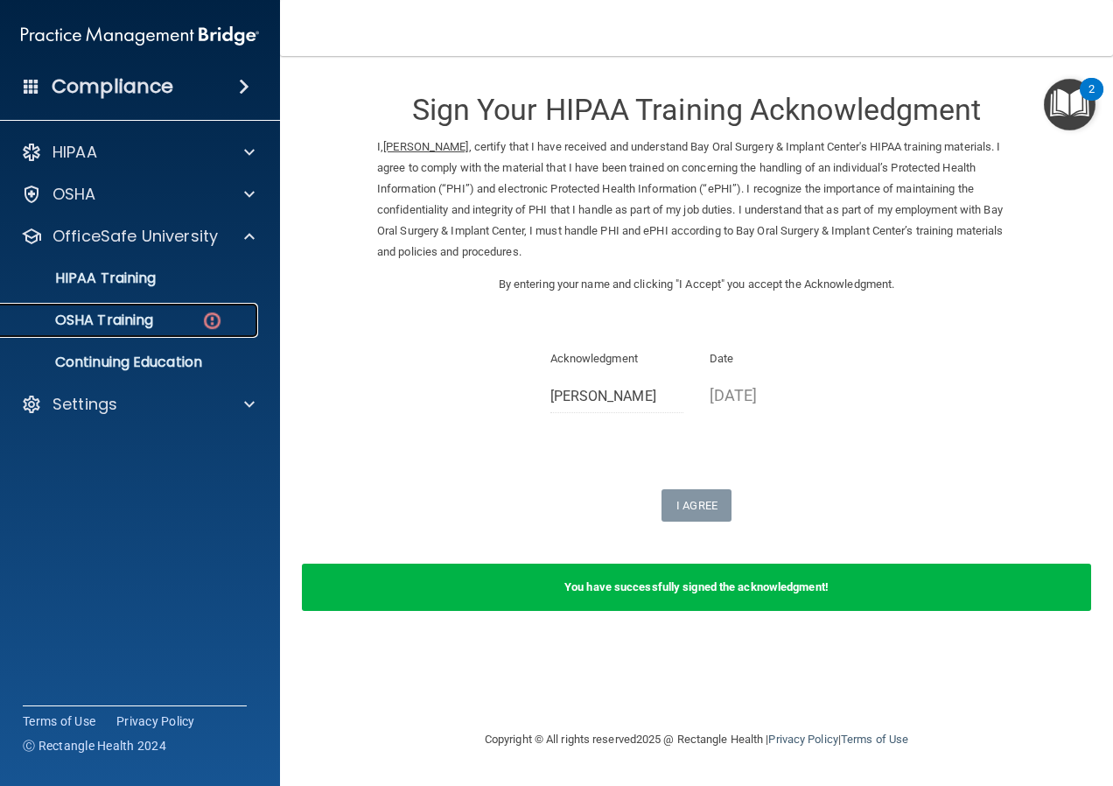
click at [127, 324] on p "OSHA Training" at bounding box center [82, 321] width 142 height 18
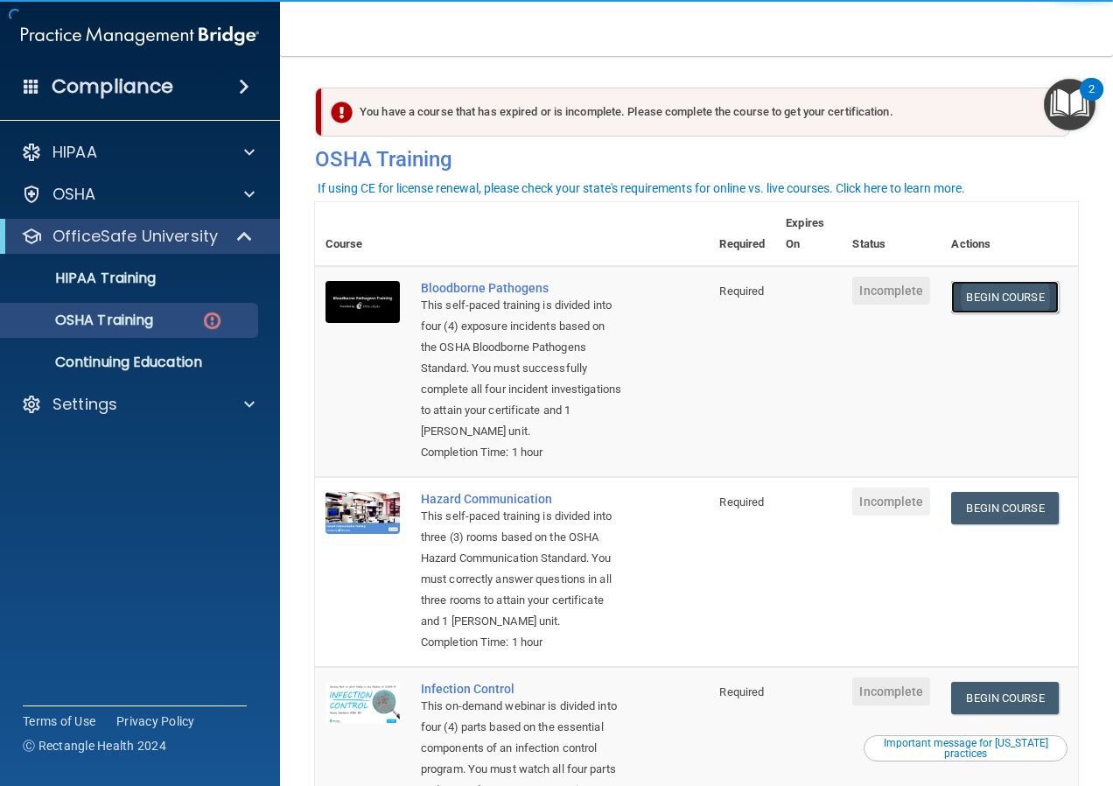
click at [967, 293] on link "Begin Course" at bounding box center [1004, 297] width 107 height 32
